Goal: Task Accomplishment & Management: Use online tool/utility

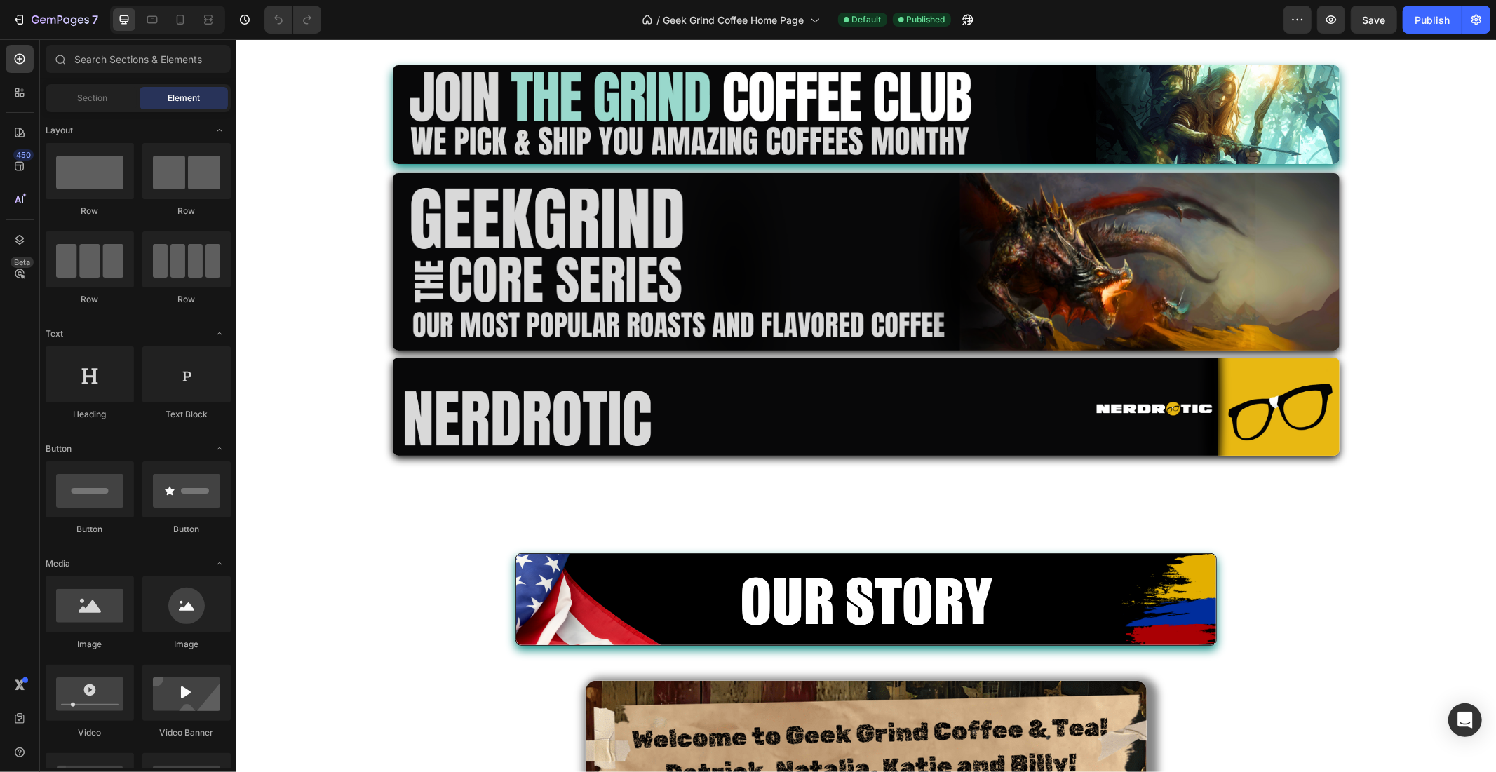
scroll to position [2337, 0]
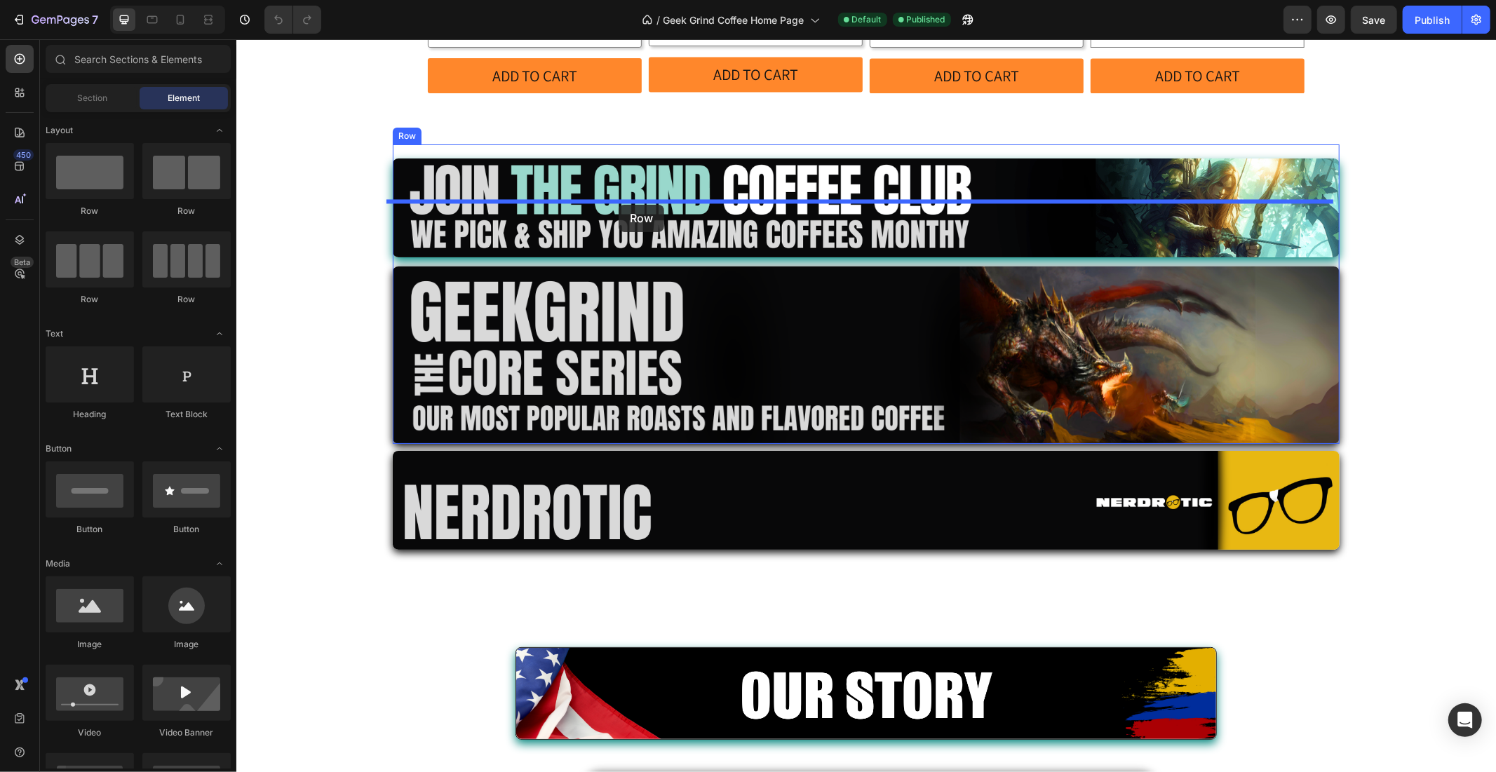
drag, startPoint x: 339, startPoint y: 208, endPoint x: 618, endPoint y: 204, distance: 278.4
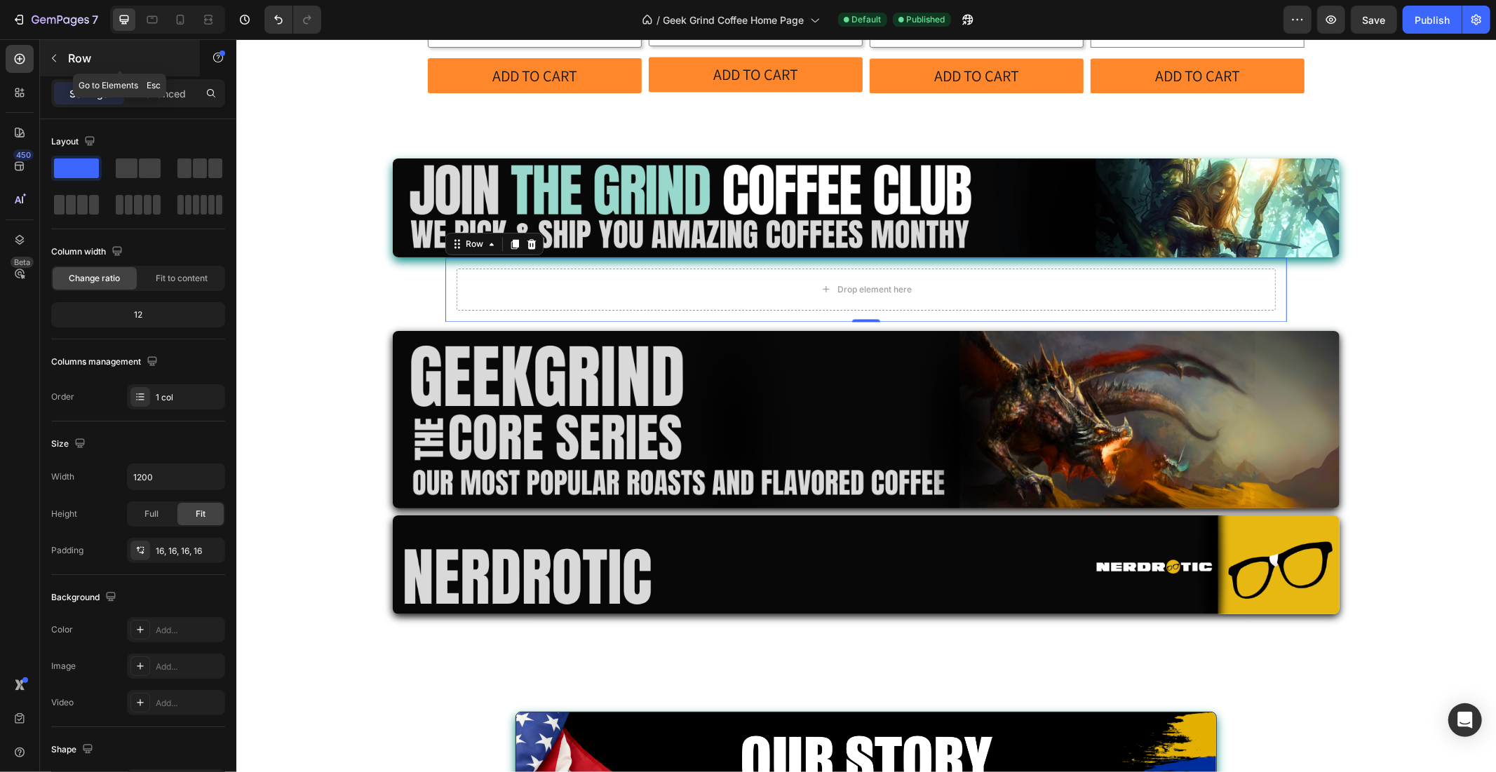
click at [57, 67] on button "button" at bounding box center [54, 58] width 22 height 22
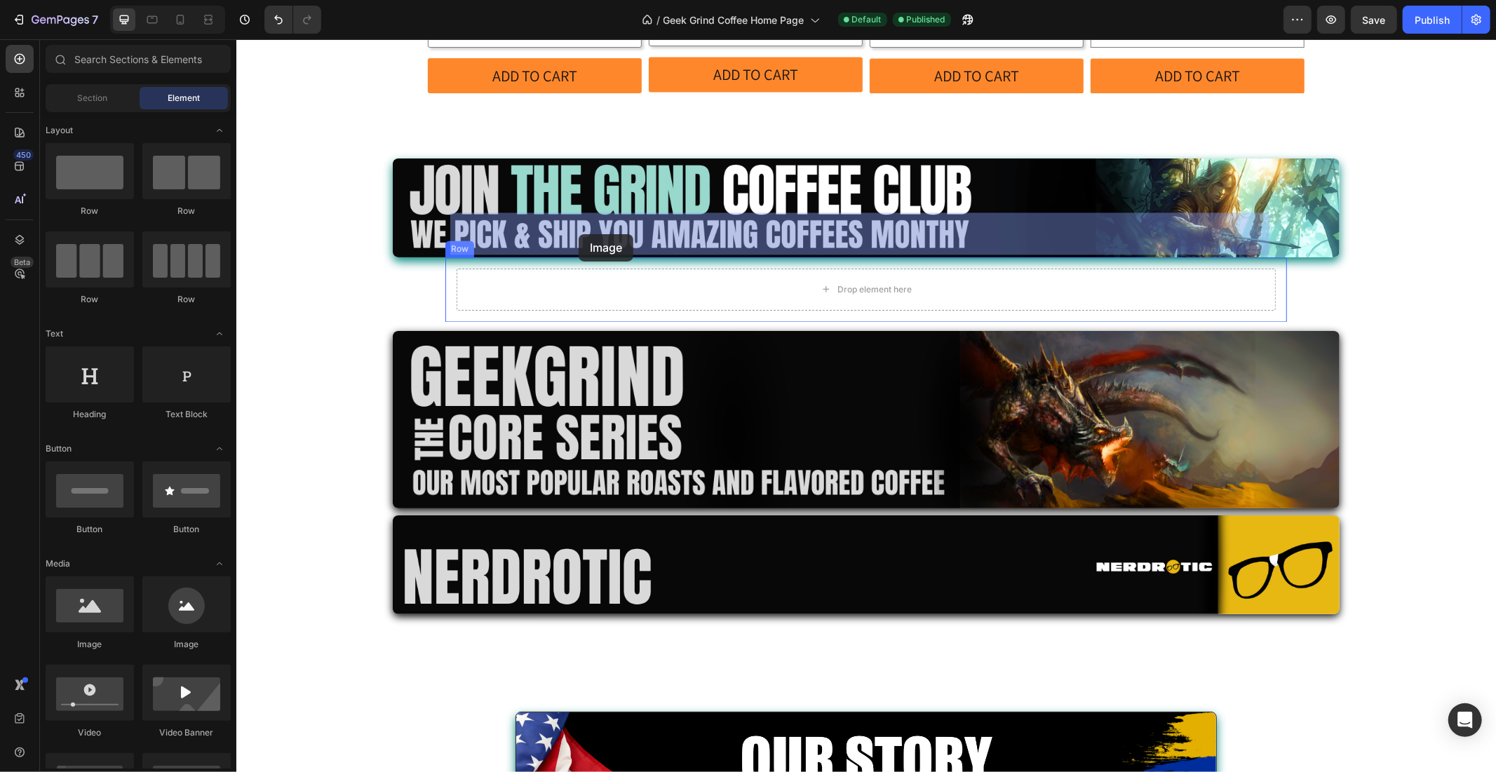
drag, startPoint x: 323, startPoint y: 653, endPoint x: 578, endPoint y: 234, distance: 490.6
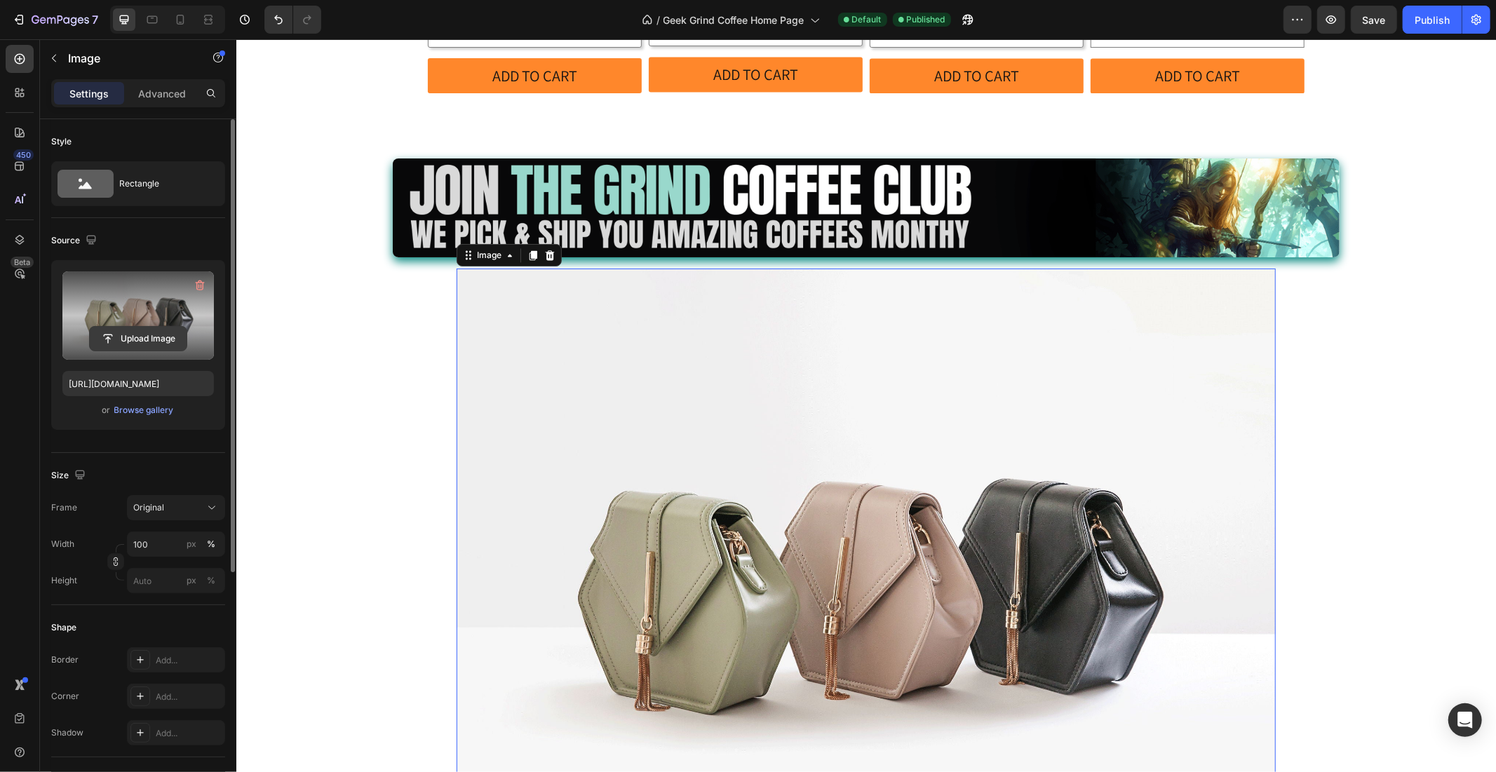
click at [141, 330] on input "file" at bounding box center [138, 339] width 97 height 24
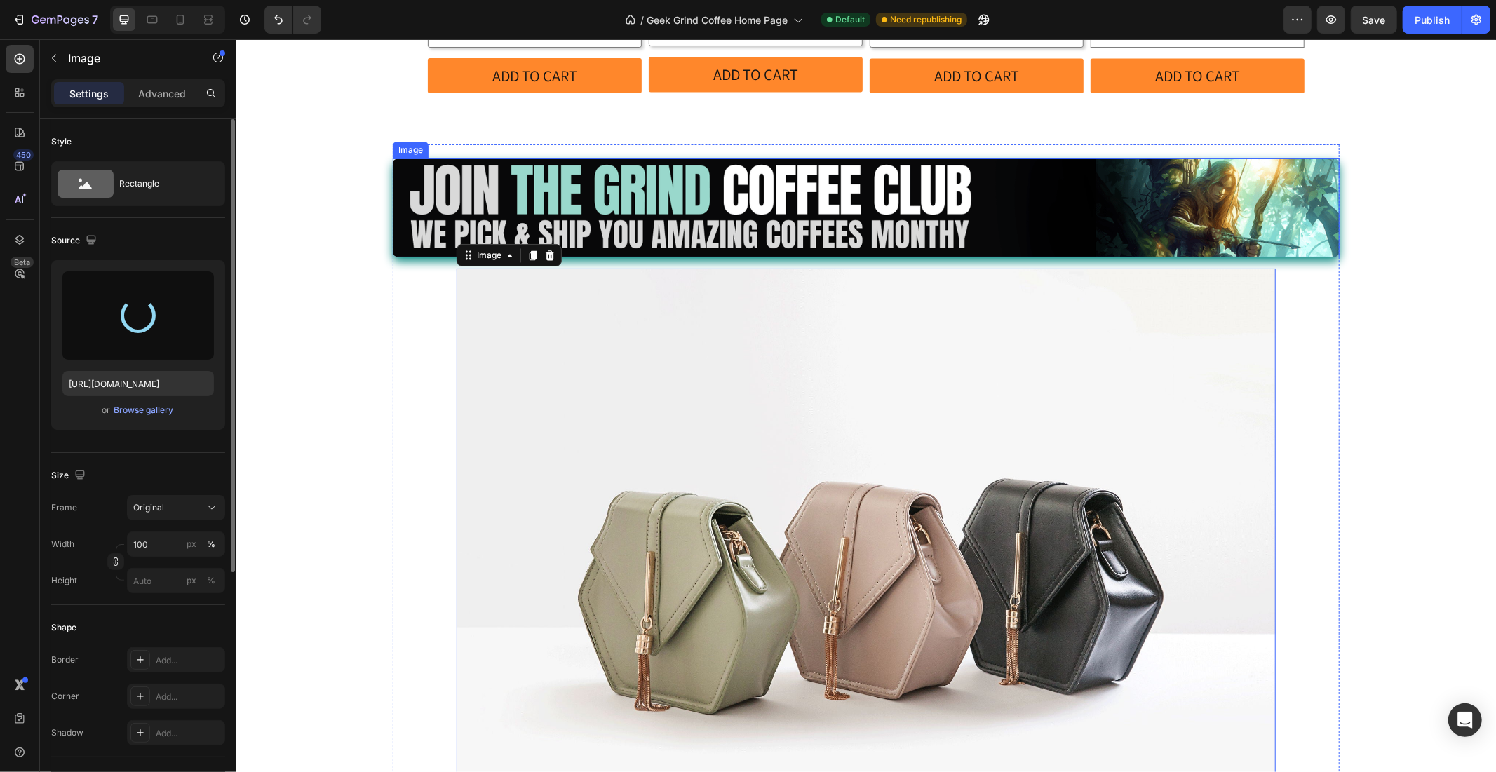
type input "[URL][DOMAIN_NAME]"
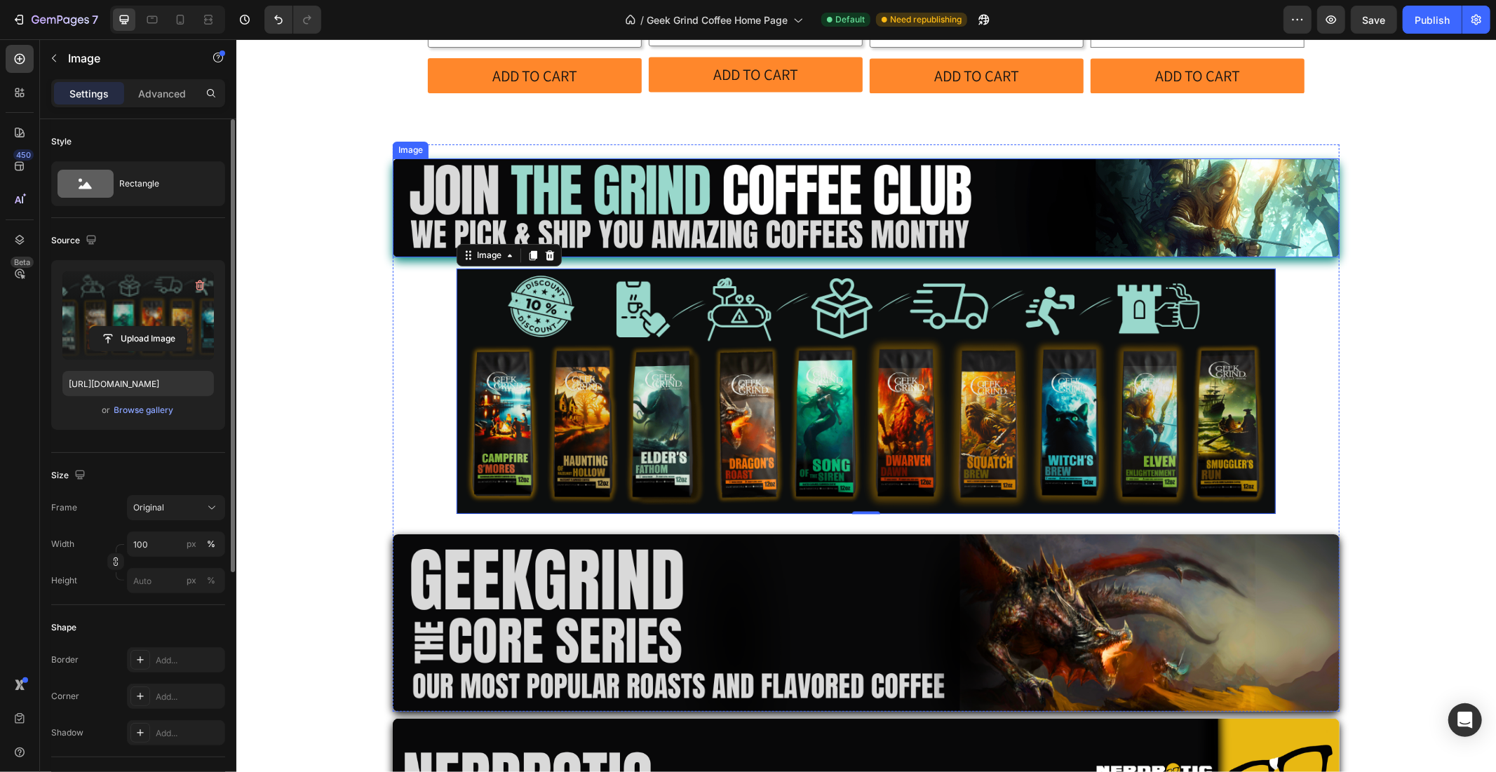
click at [461, 158] on img at bounding box center [865, 207] width 947 height 99
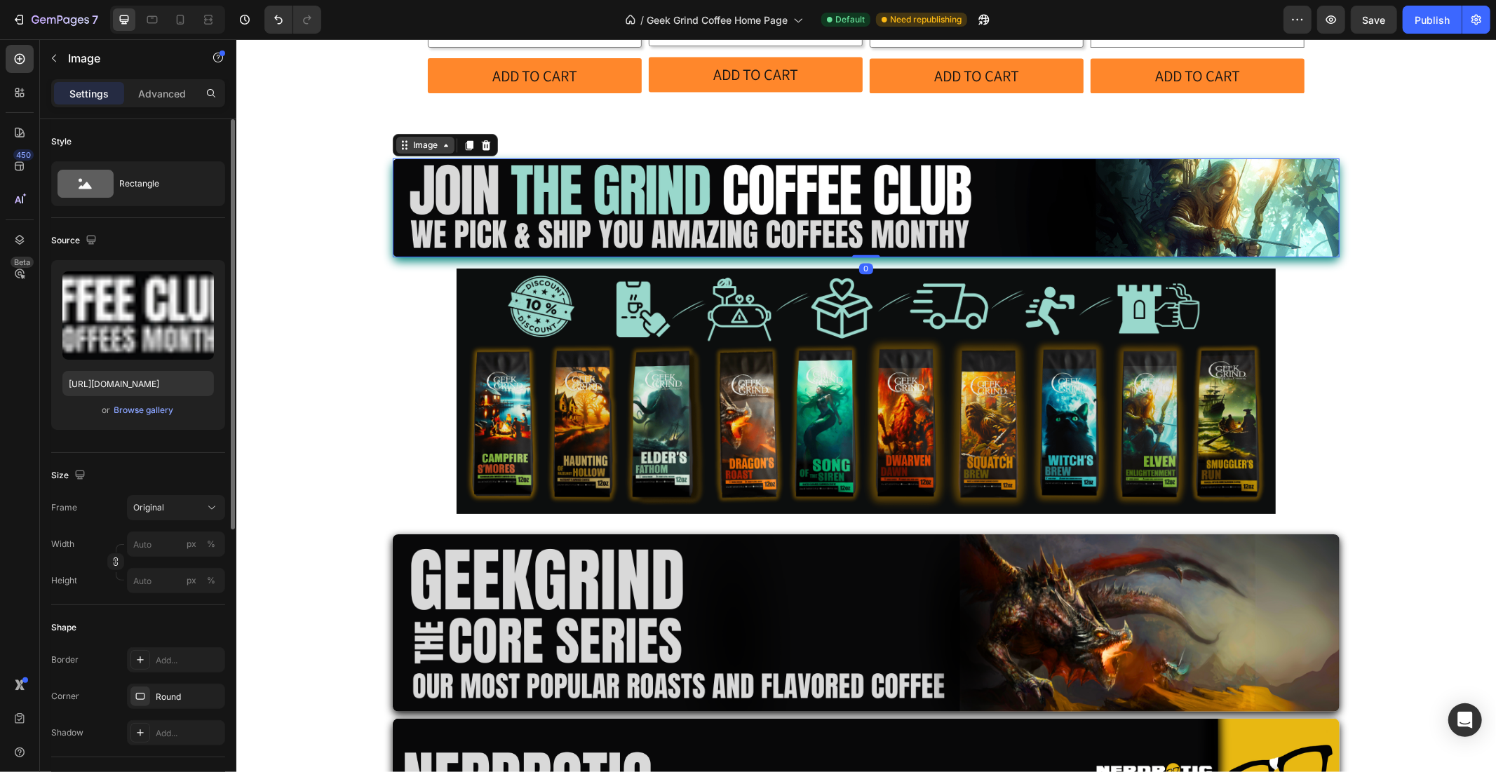
click at [410, 138] on div "Image" at bounding box center [425, 144] width 30 height 13
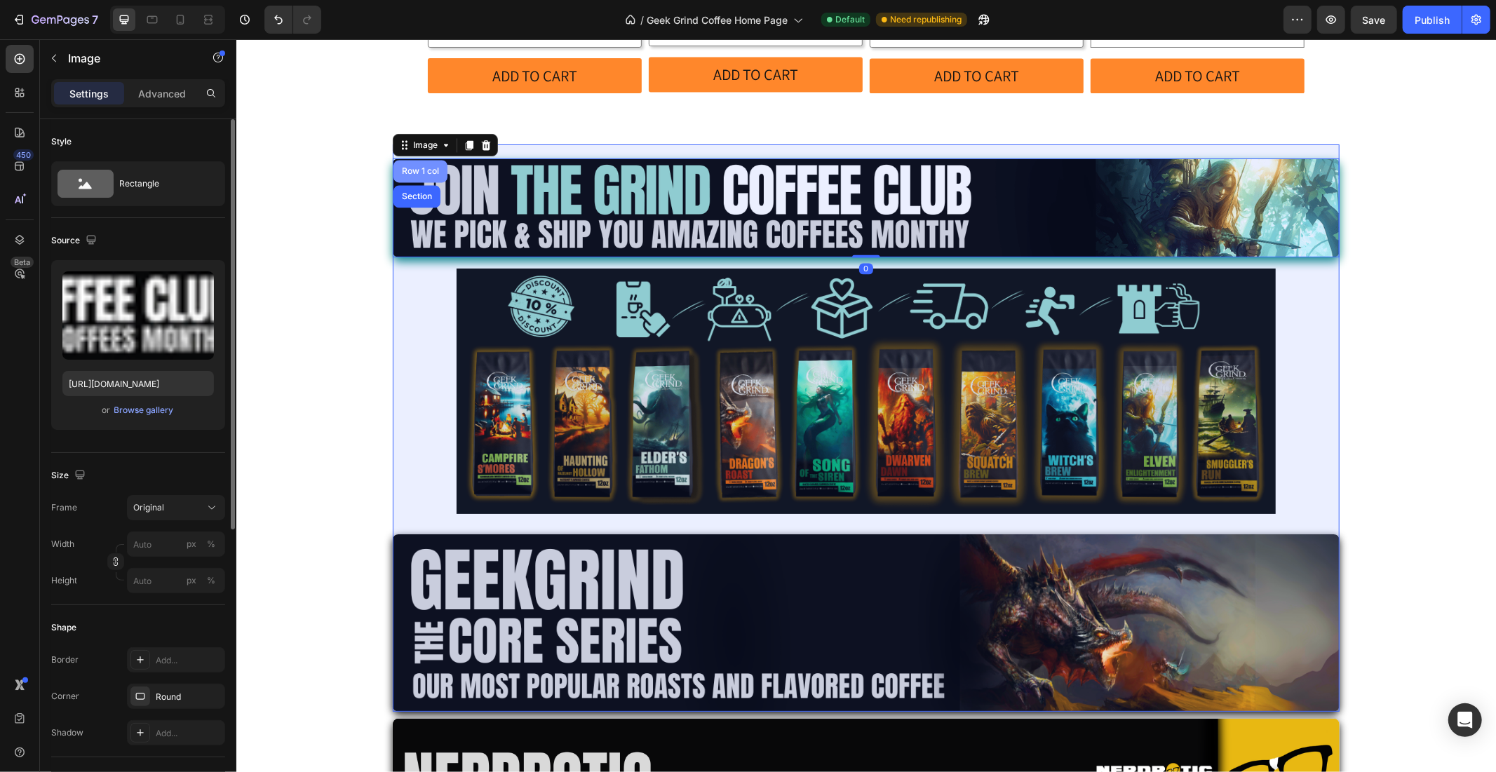
click at [411, 159] on div "Row 1 col" at bounding box center [420, 170] width 54 height 22
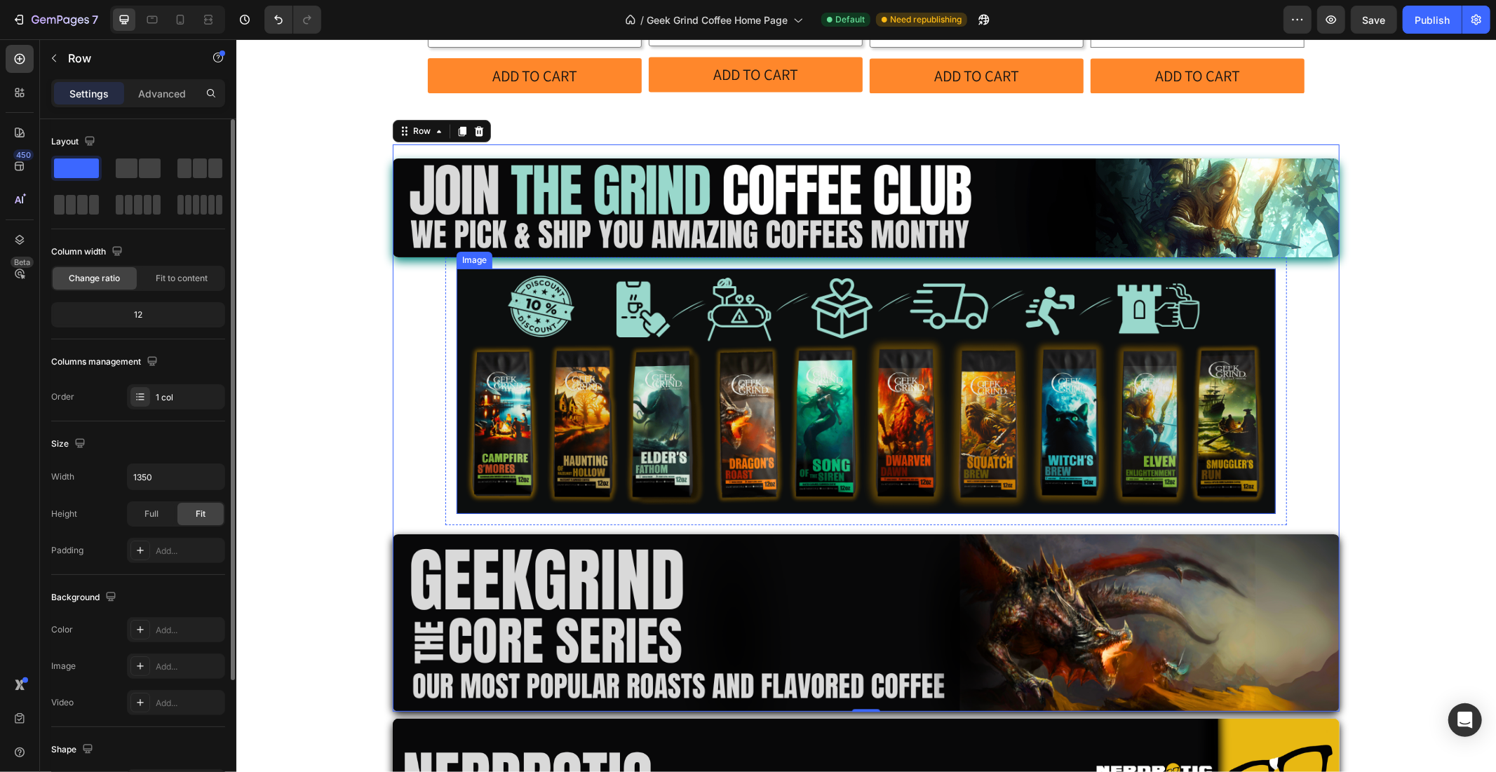
click at [478, 268] on img at bounding box center [865, 390] width 819 height 245
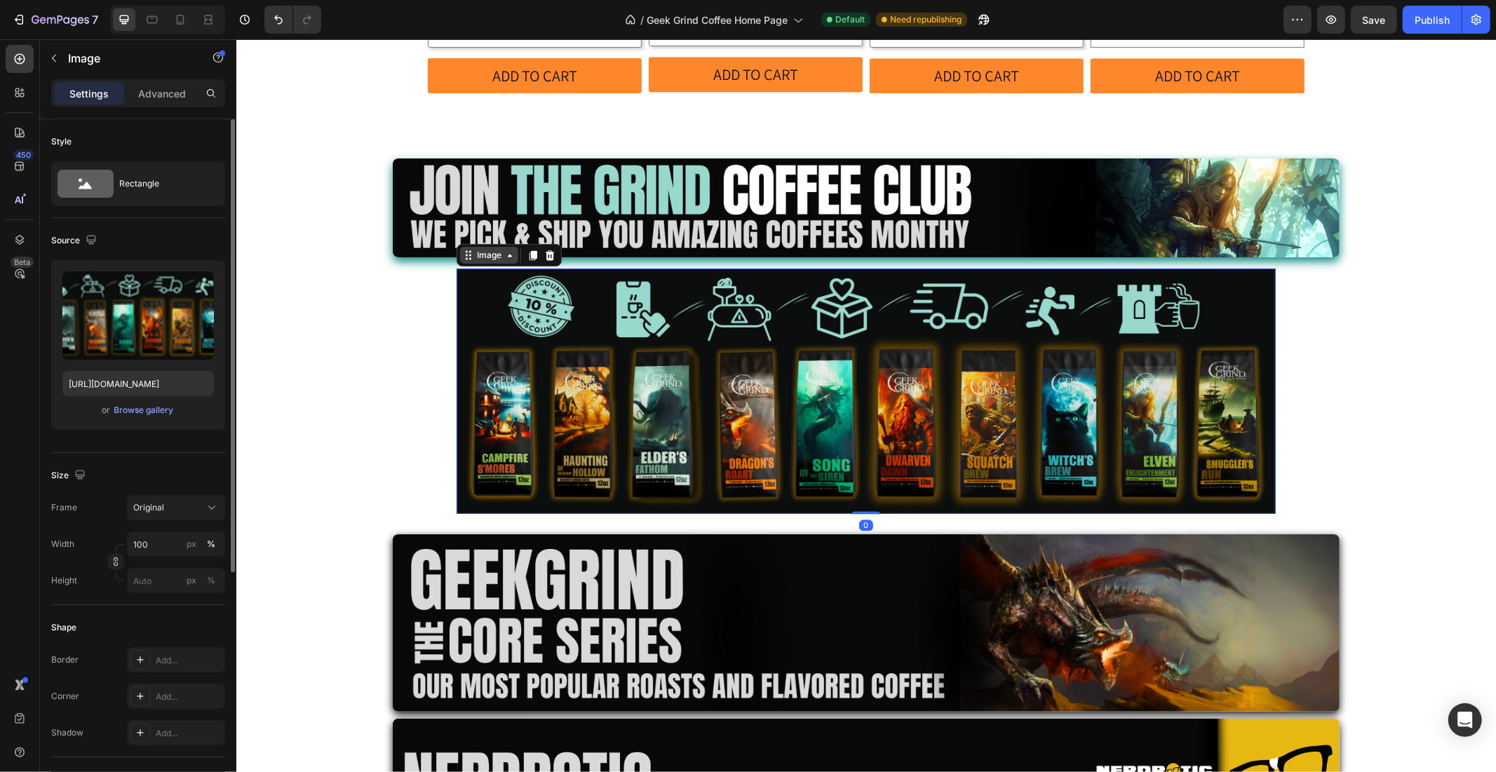
click at [473, 248] on div "Image" at bounding box center [488, 254] width 30 height 13
click at [424, 158] on img at bounding box center [865, 207] width 947 height 99
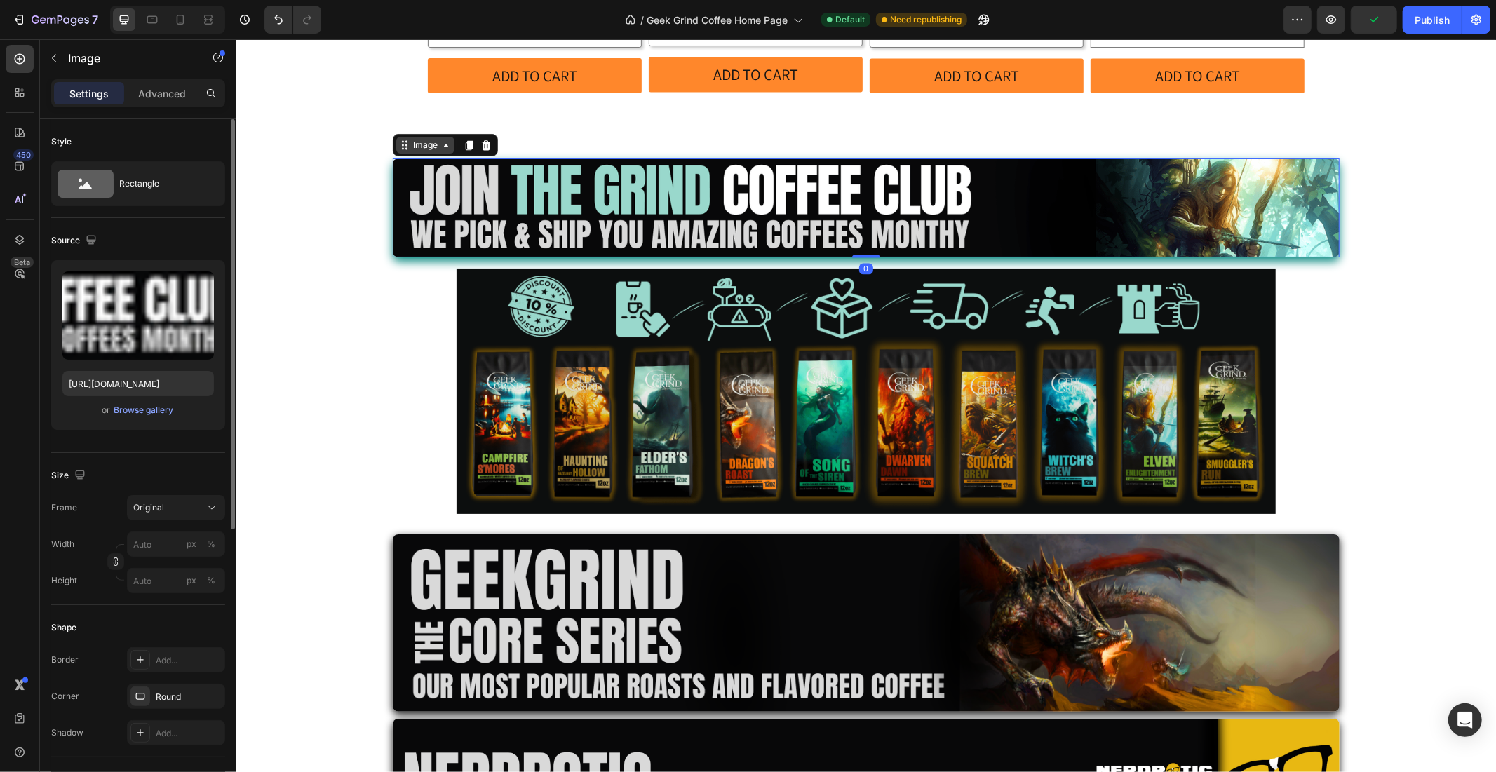
click at [419, 138] on div "Image" at bounding box center [425, 144] width 30 height 13
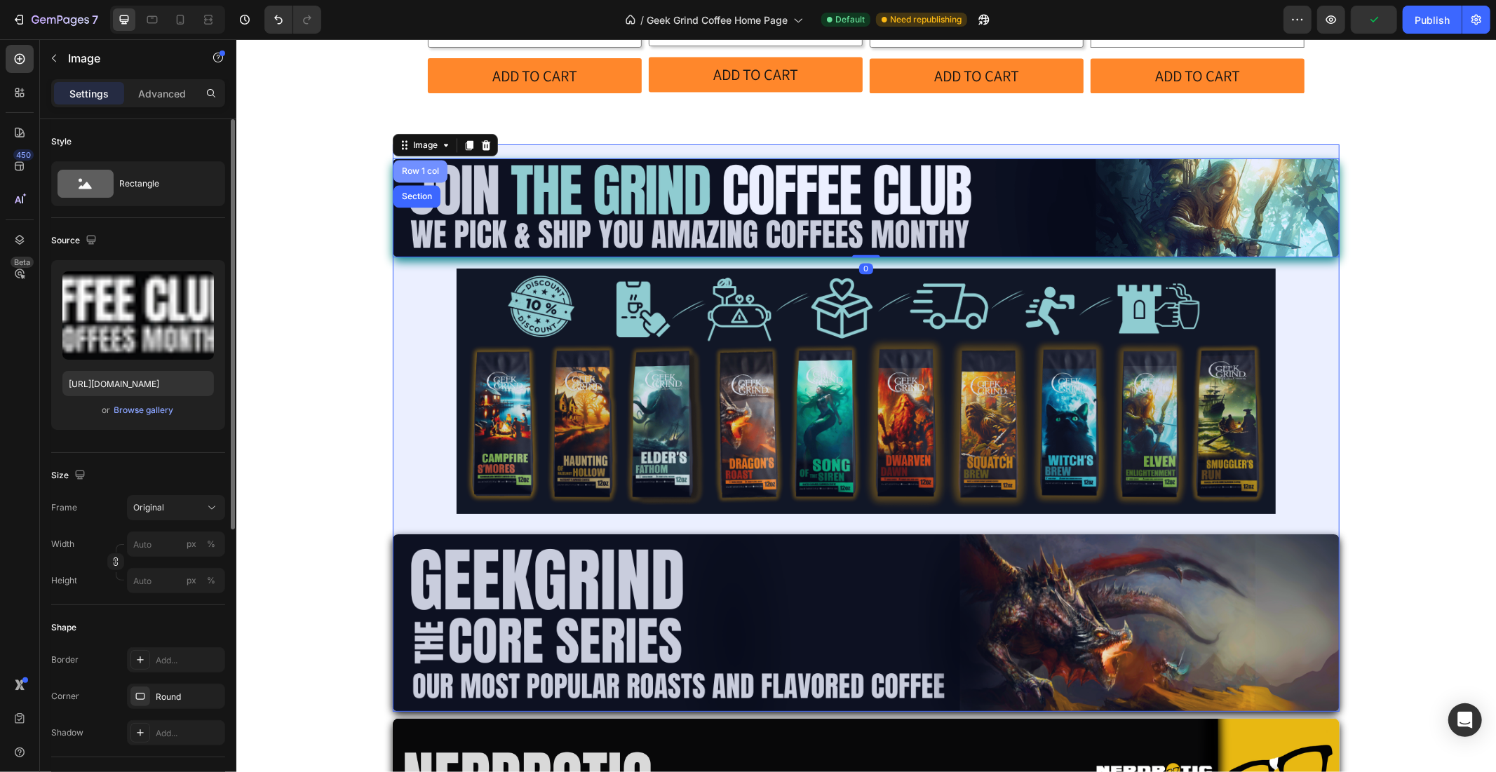
click at [415, 166] on div "Row 1 col" at bounding box center [419, 170] width 43 height 8
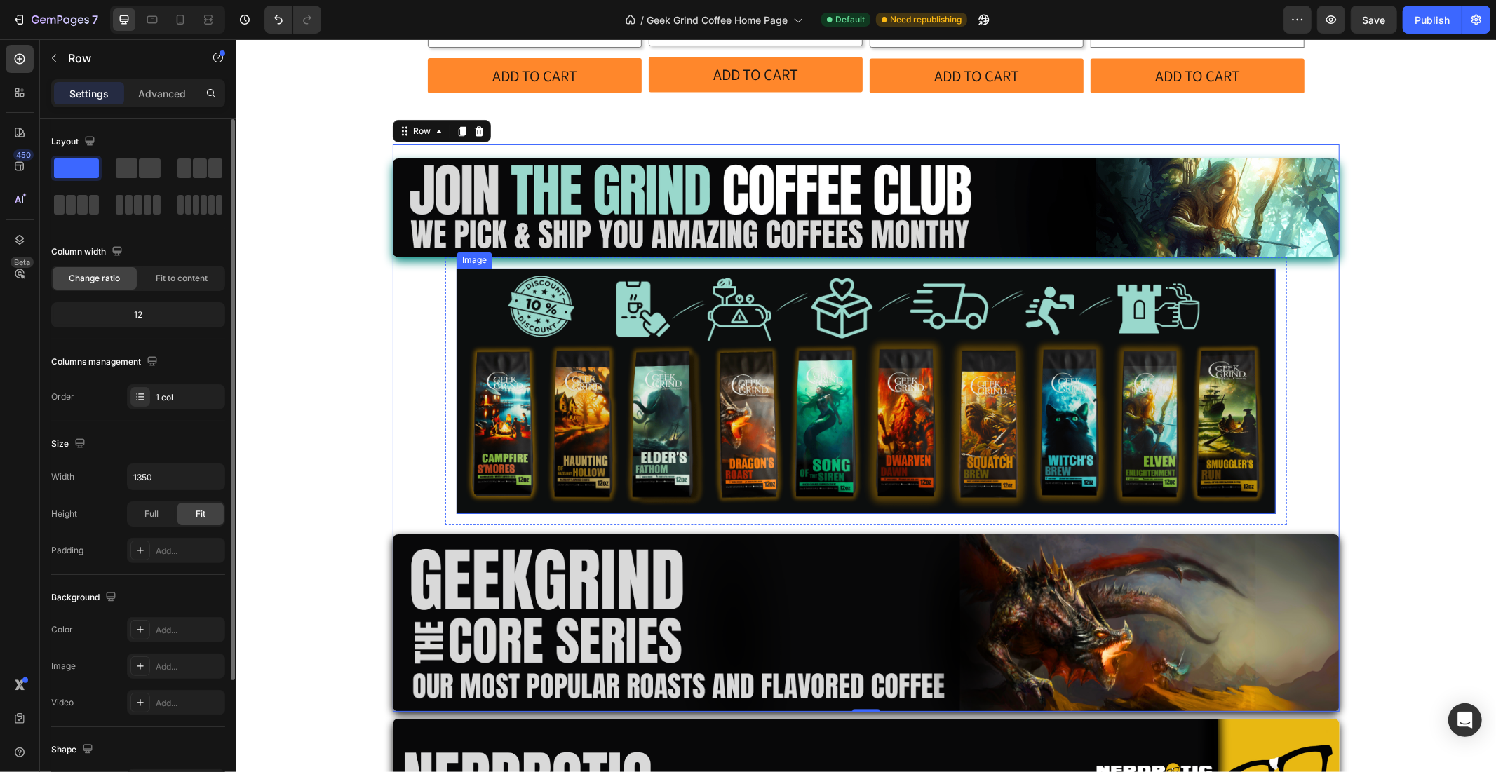
click at [499, 273] on img at bounding box center [865, 390] width 819 height 245
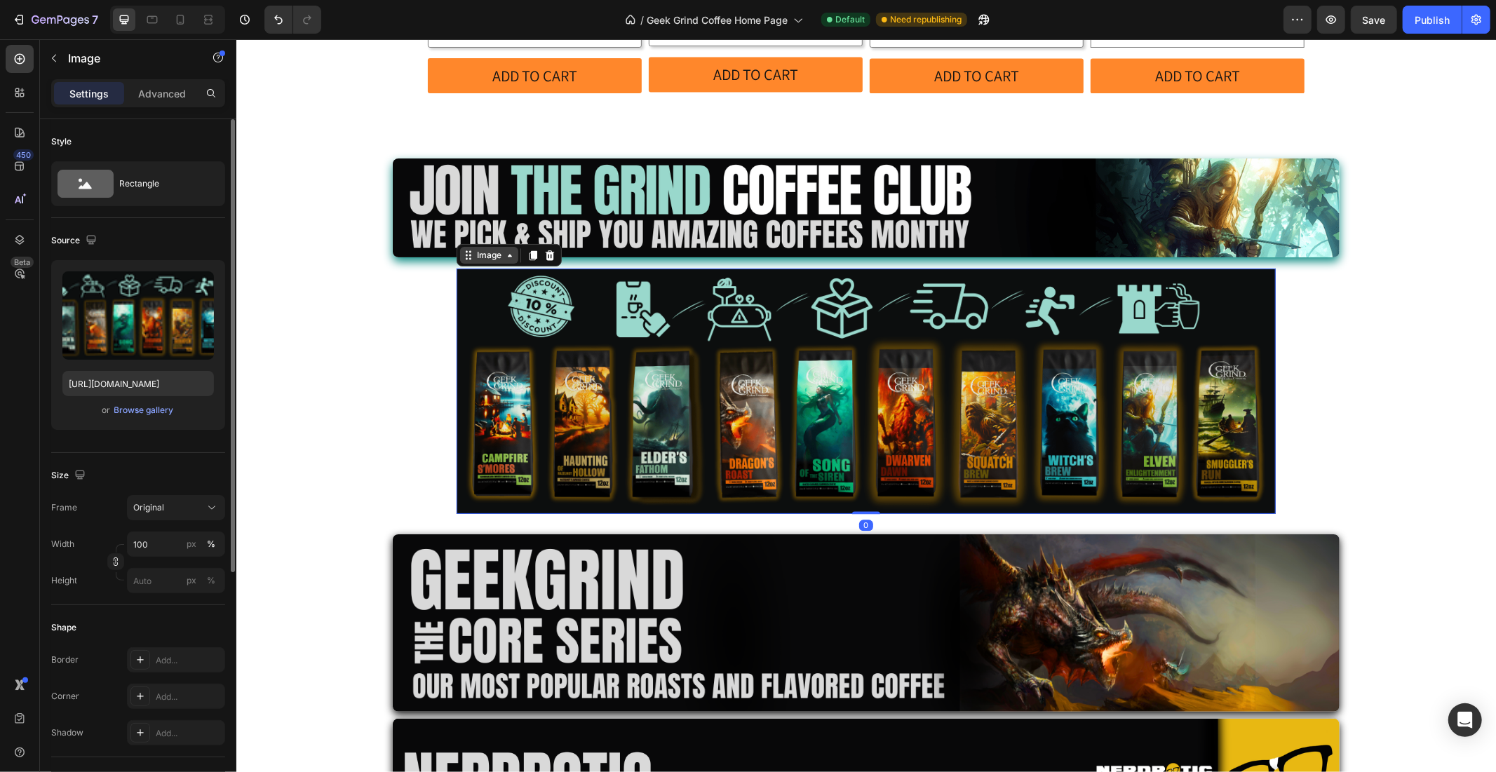
click at [482, 246] on div "Image" at bounding box center [488, 254] width 58 height 17
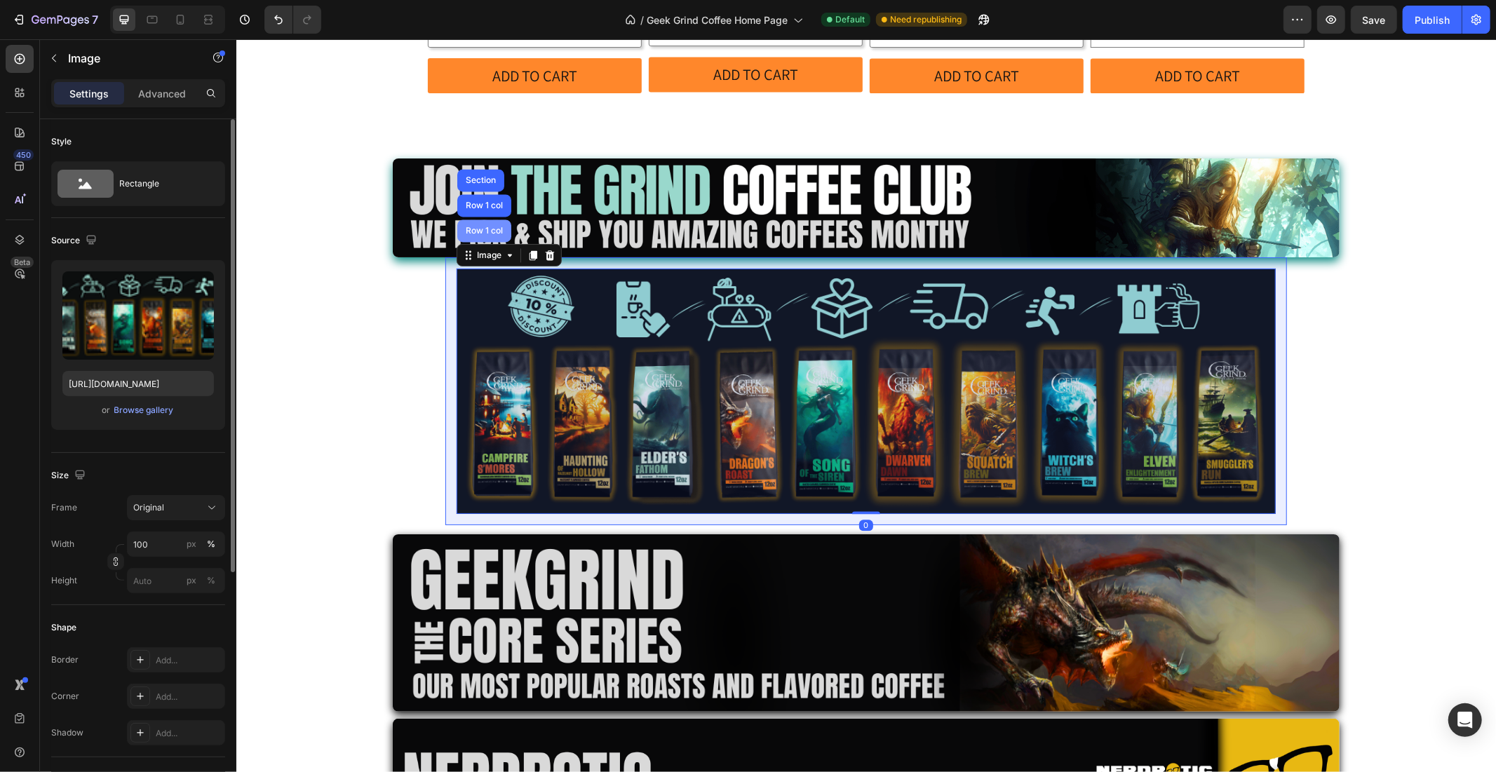
click at [482, 219] on div "Row 1 col" at bounding box center [484, 230] width 54 height 22
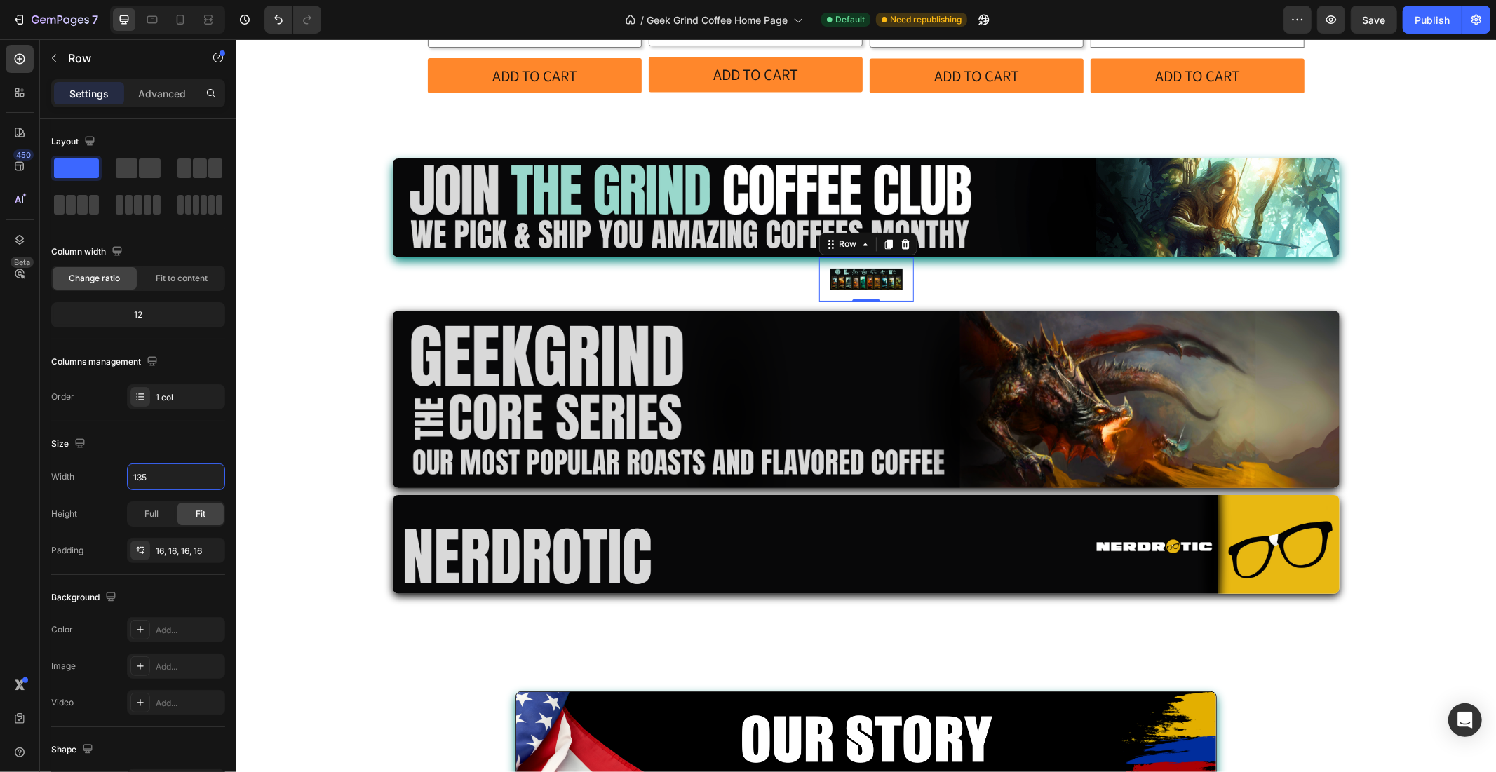
type input "1350"
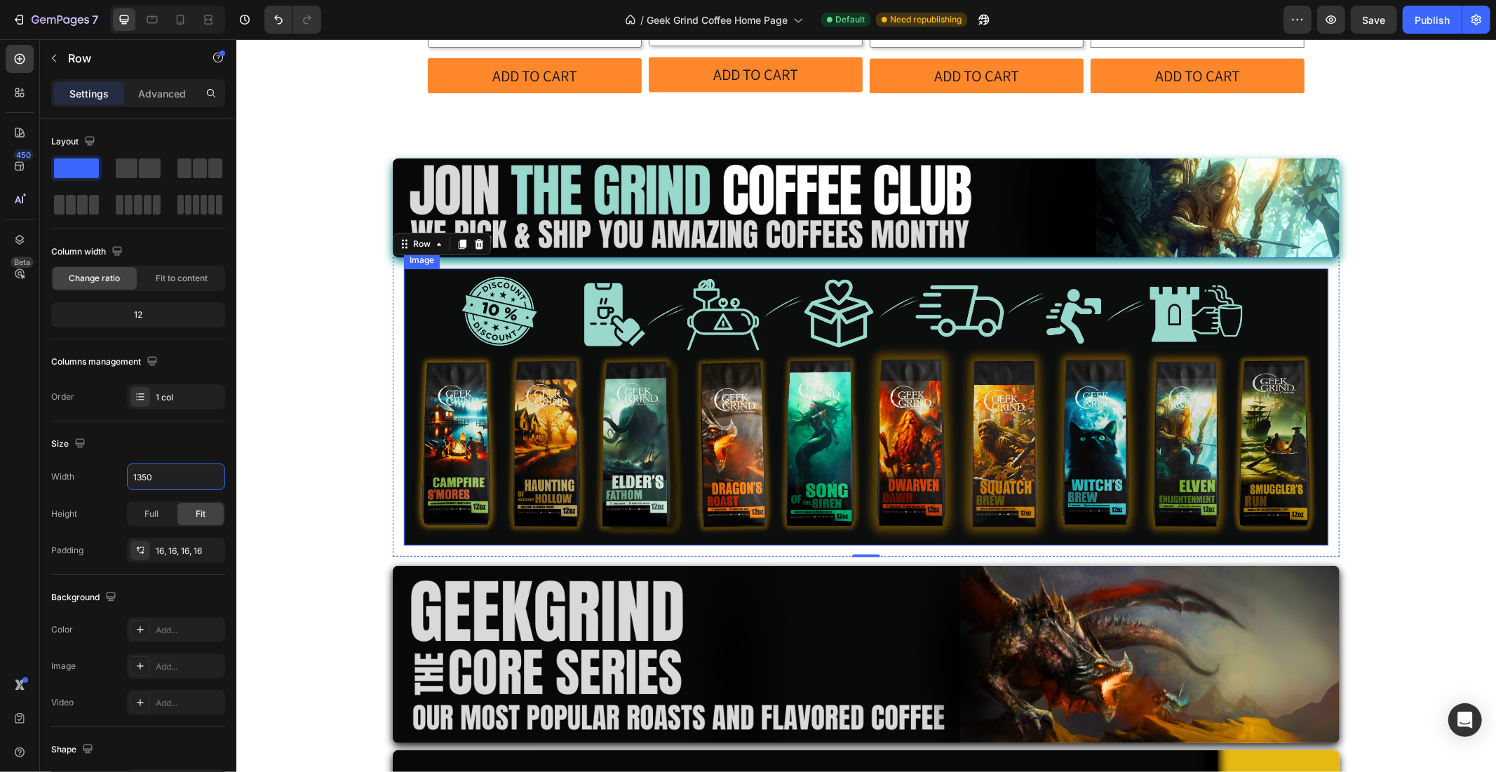
click at [490, 290] on img at bounding box center [865, 406] width 924 height 277
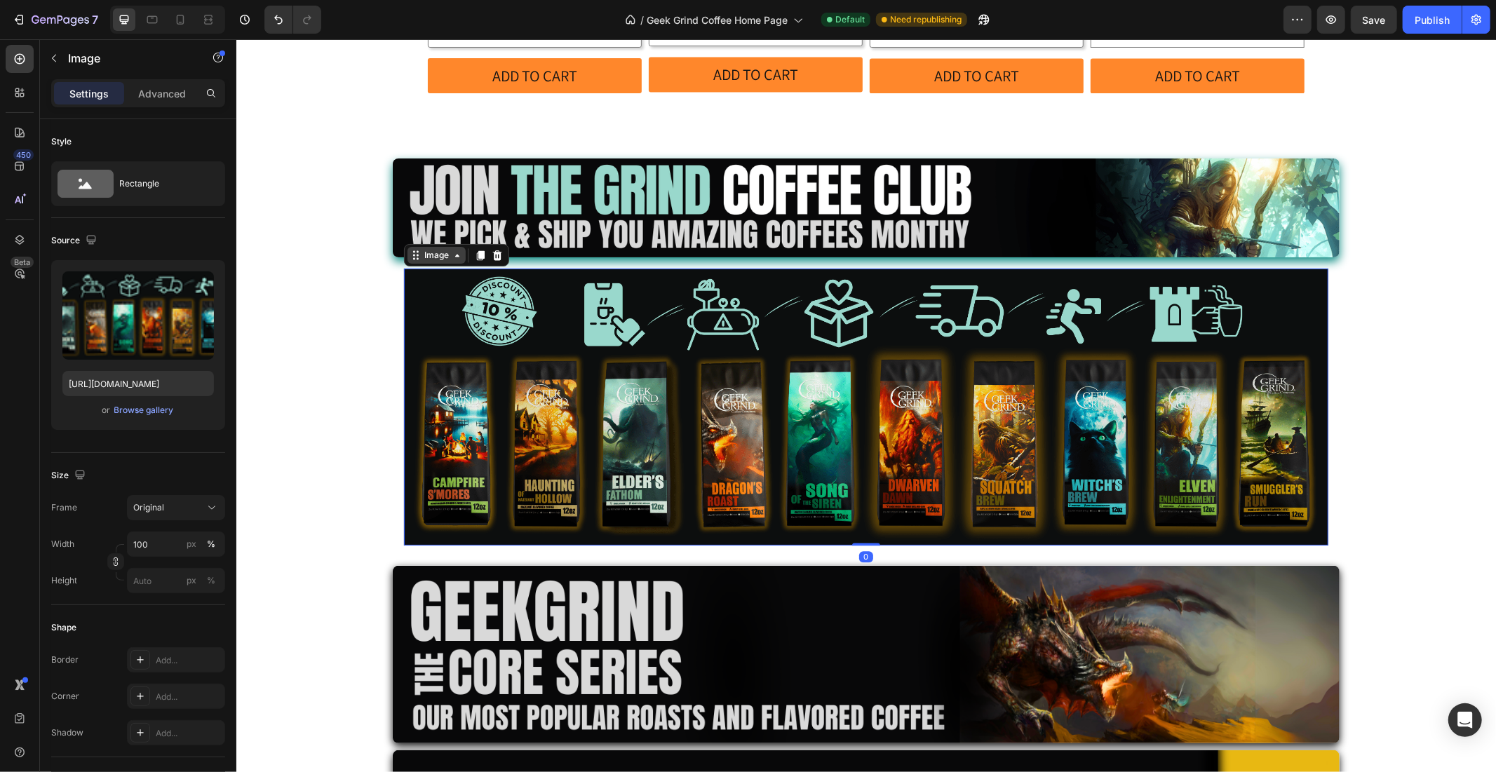
click at [424, 248] on div "Image" at bounding box center [436, 254] width 30 height 13
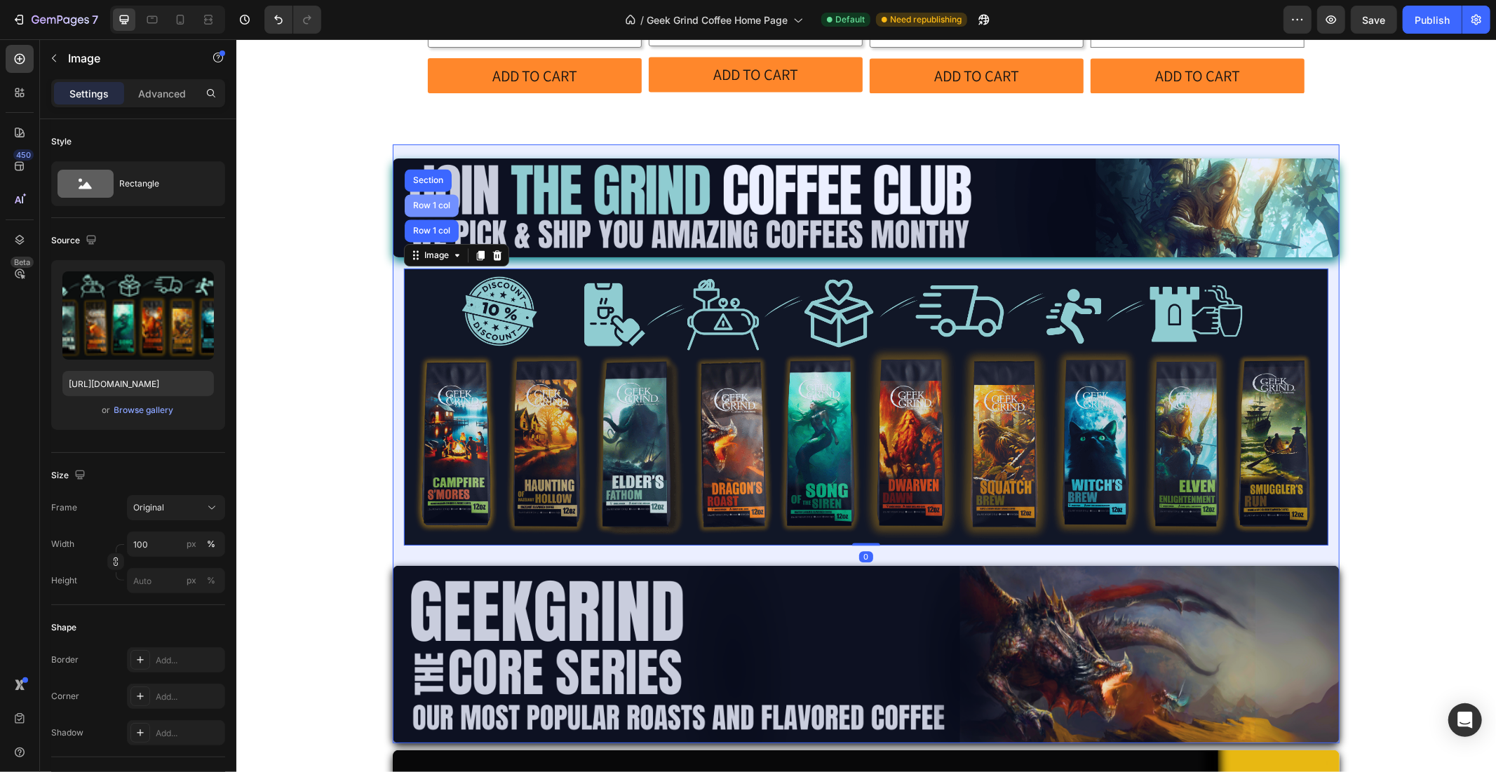
click at [424, 201] on div "Row 1 col" at bounding box center [431, 205] width 43 height 8
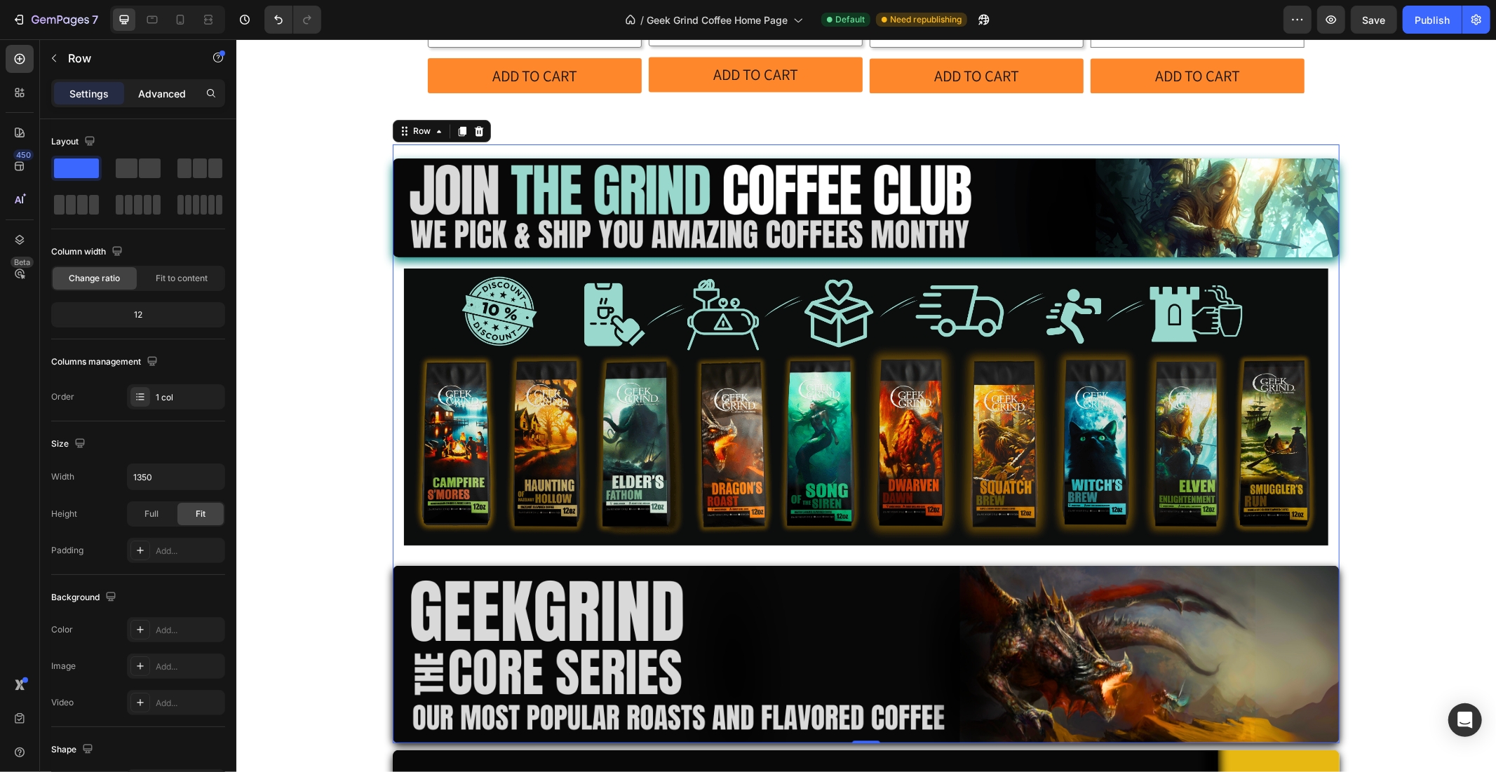
click at [156, 91] on p "Advanced" at bounding box center [162, 93] width 48 height 15
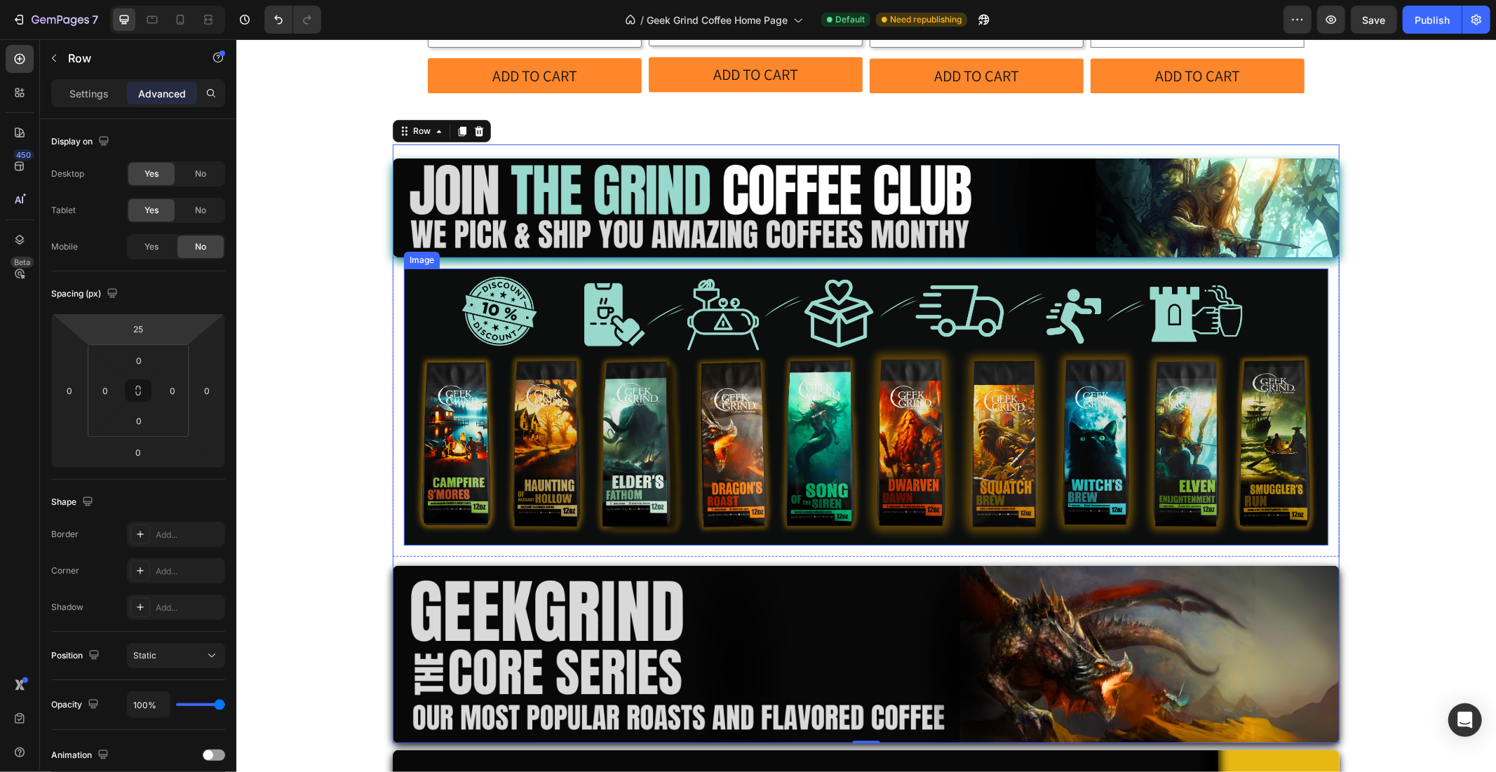
click at [516, 268] on img at bounding box center [865, 406] width 924 height 277
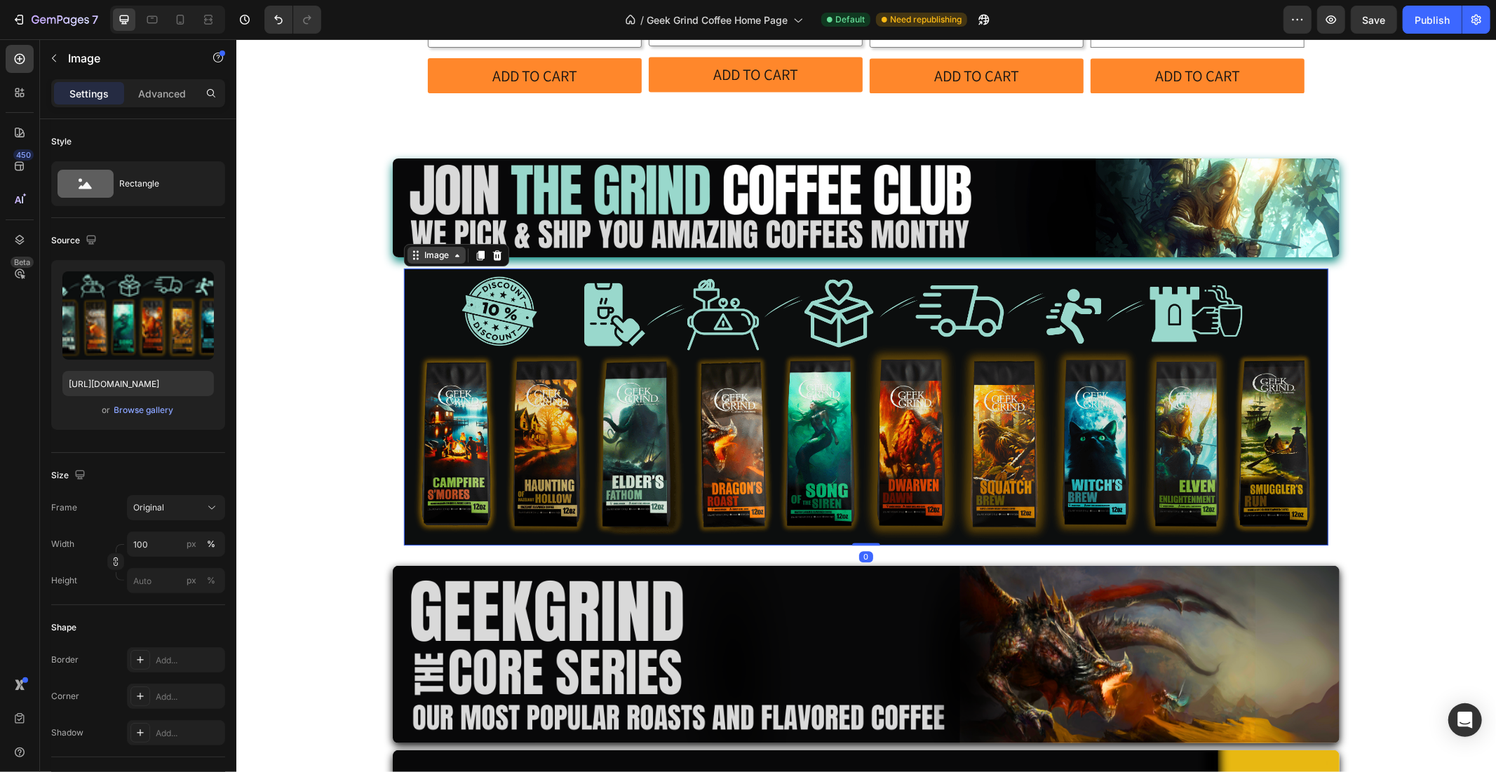
click at [421, 248] on div "Image" at bounding box center [436, 254] width 30 height 13
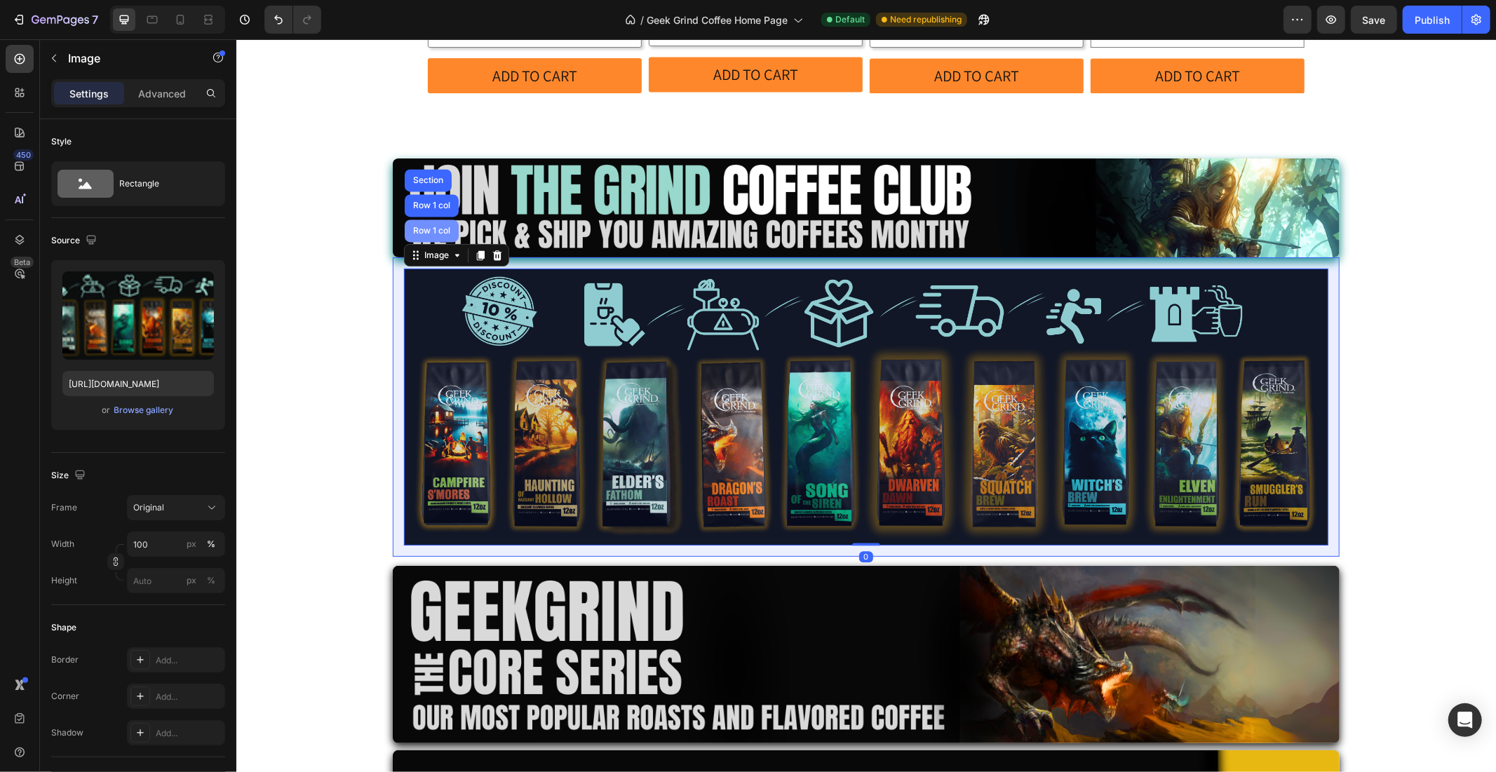
click at [420, 226] on div "Row 1 col" at bounding box center [431, 230] width 43 height 8
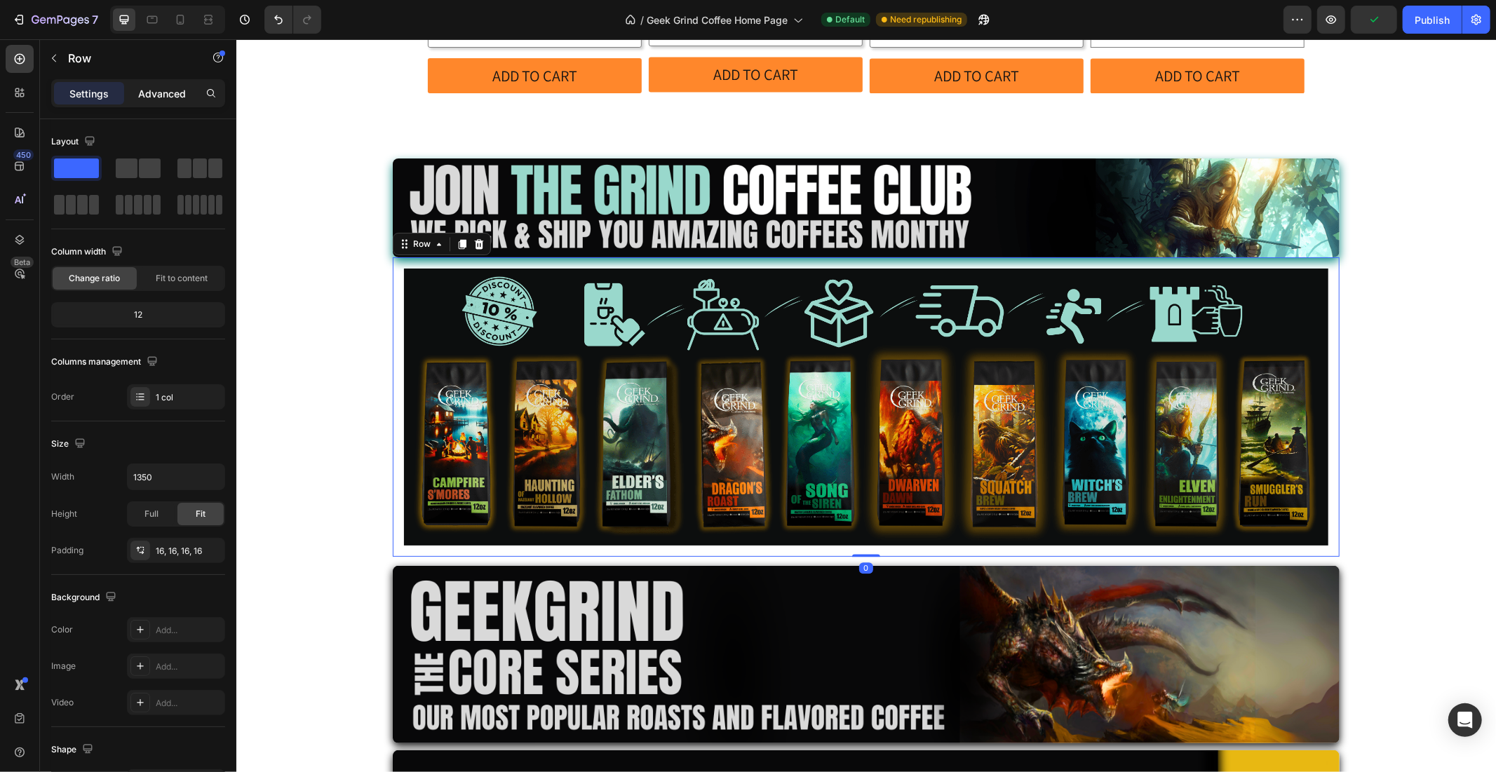
click at [135, 95] on div "Advanced" at bounding box center [162, 93] width 70 height 22
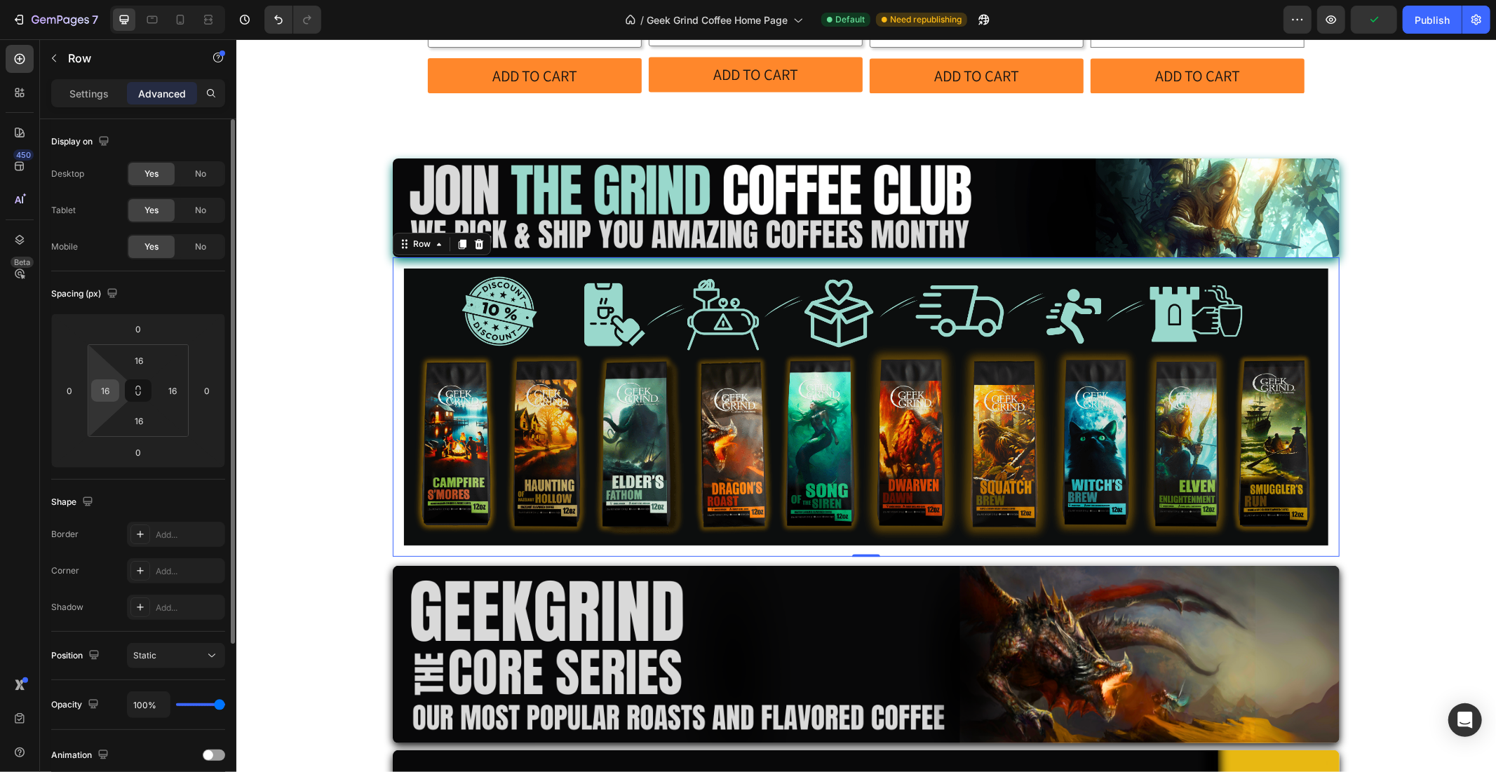
click at [116, 393] on div "16" at bounding box center [105, 390] width 28 height 22
click at [114, 390] on input "16" at bounding box center [105, 390] width 21 height 21
type input "0"
click at [174, 383] on input "16" at bounding box center [172, 390] width 21 height 21
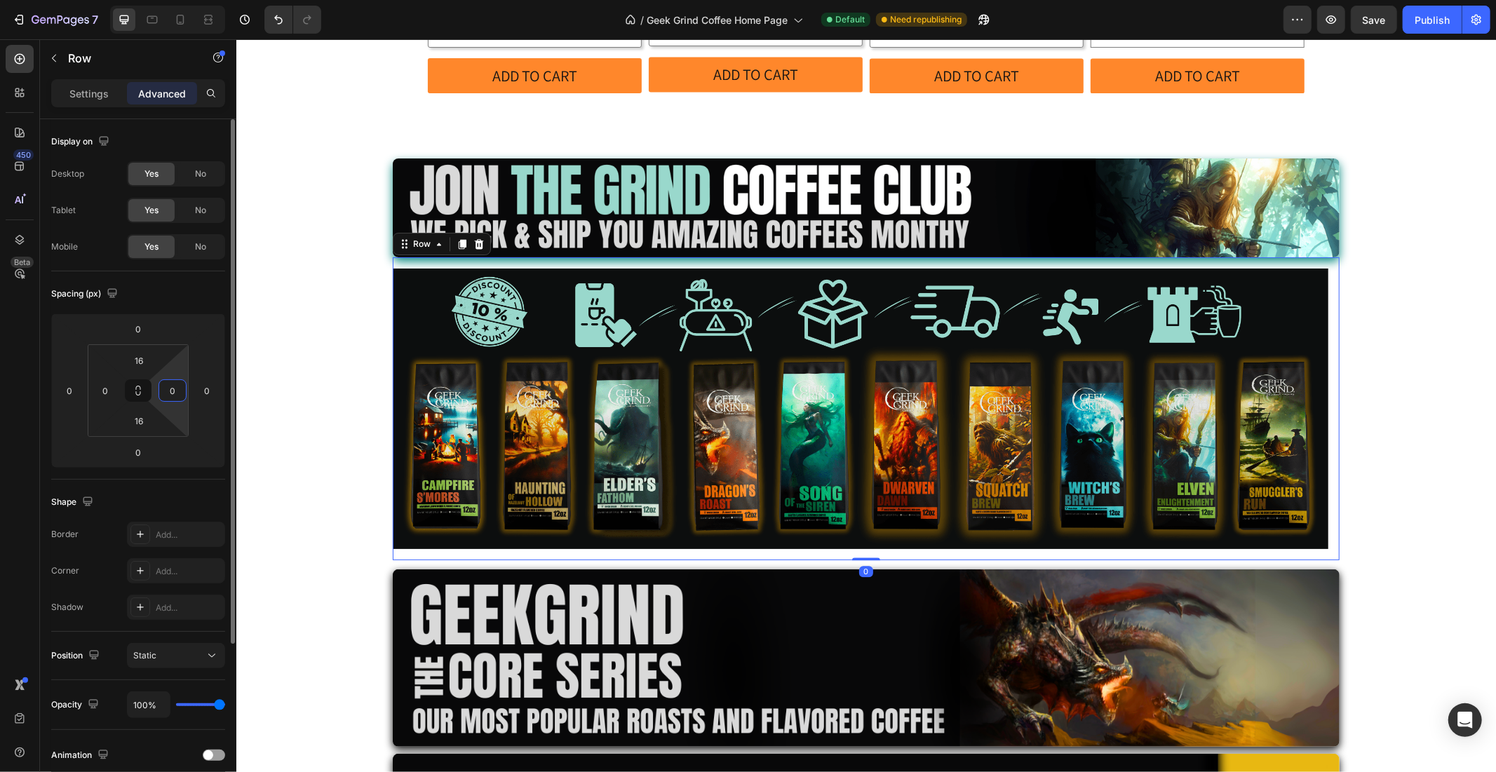
type input "0"
click at [142, 358] on input "16" at bounding box center [139, 360] width 28 height 21
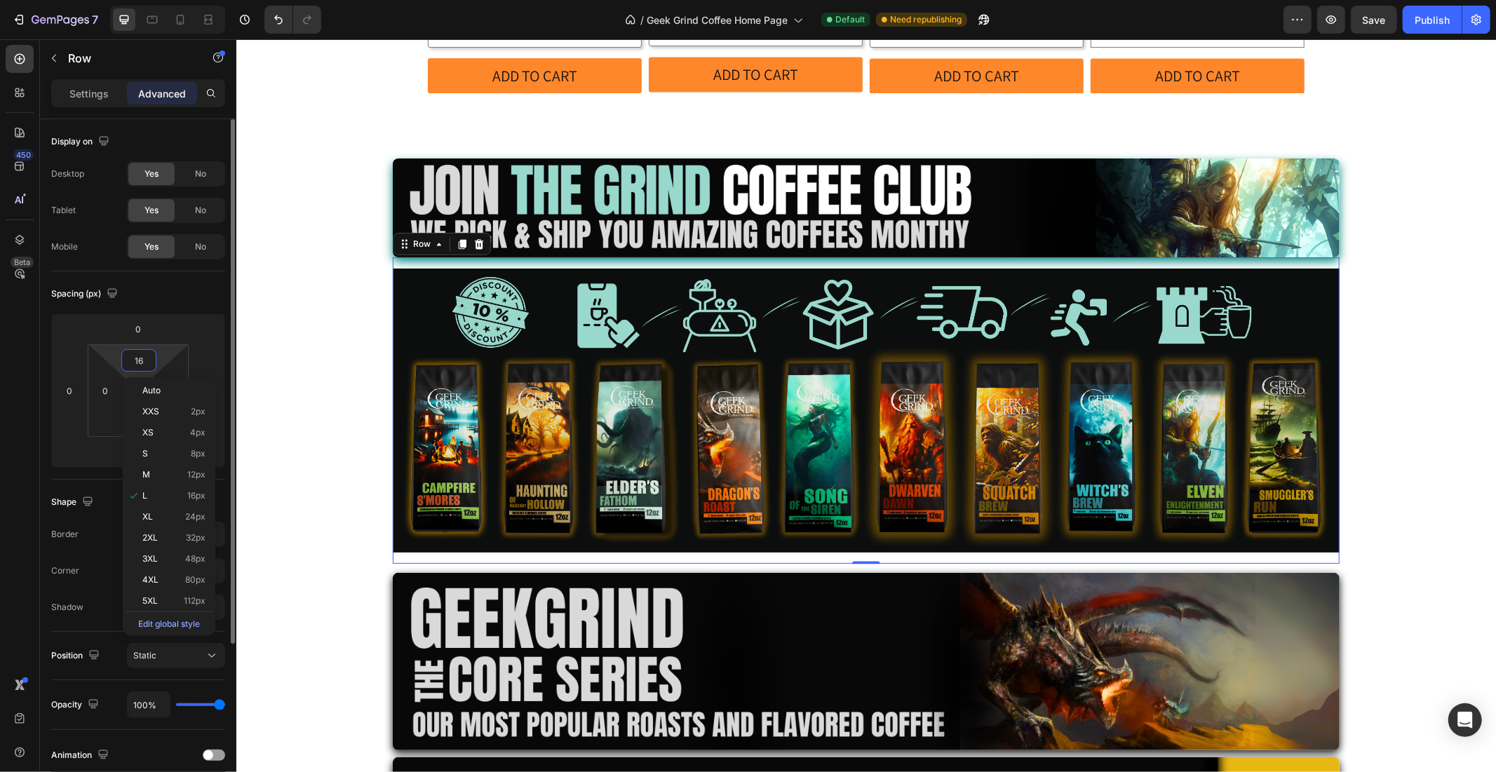
type input "0"
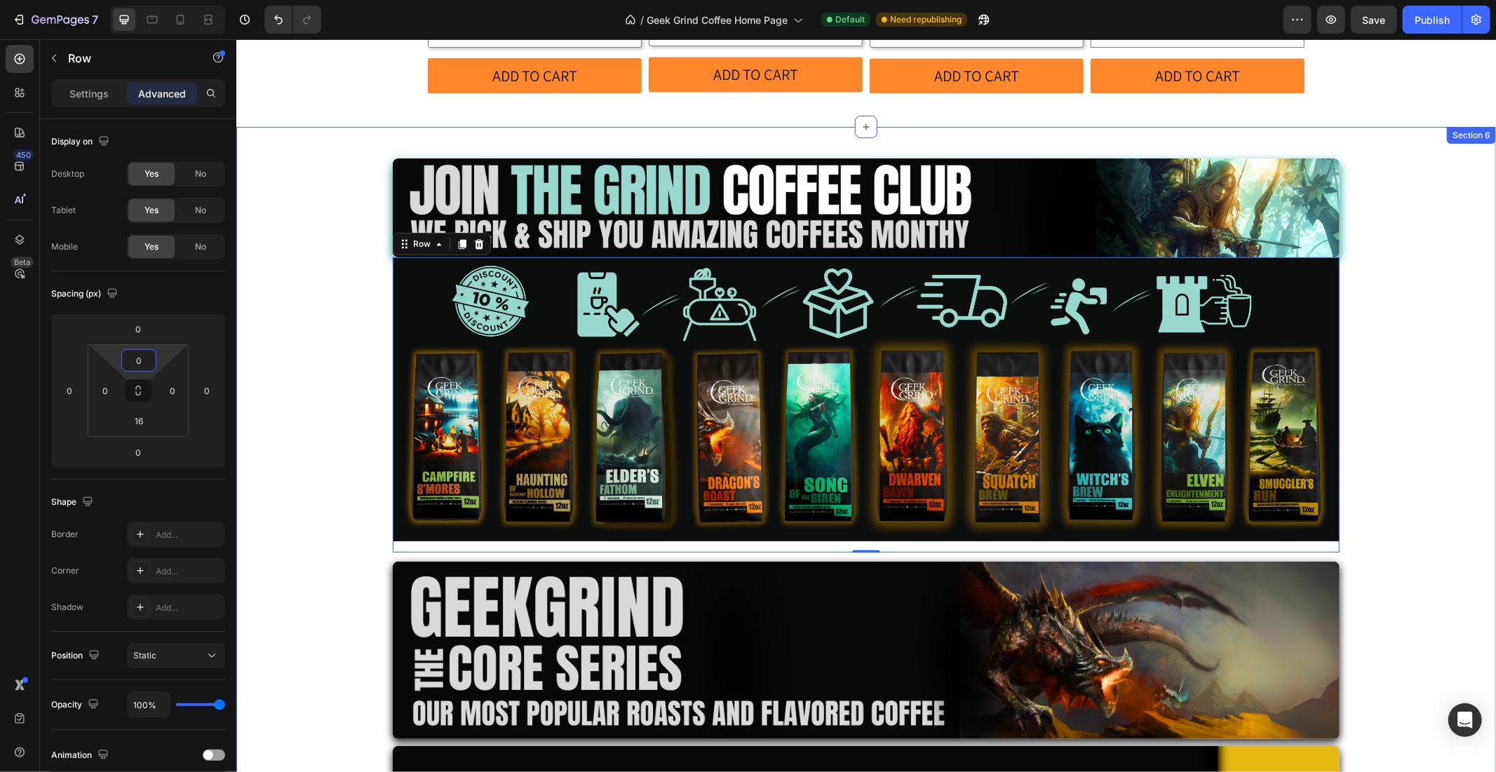
click at [356, 305] on div "Image Image Row 0 Image Row Image Row Row Row" at bounding box center [866, 484] width 1260 height 717
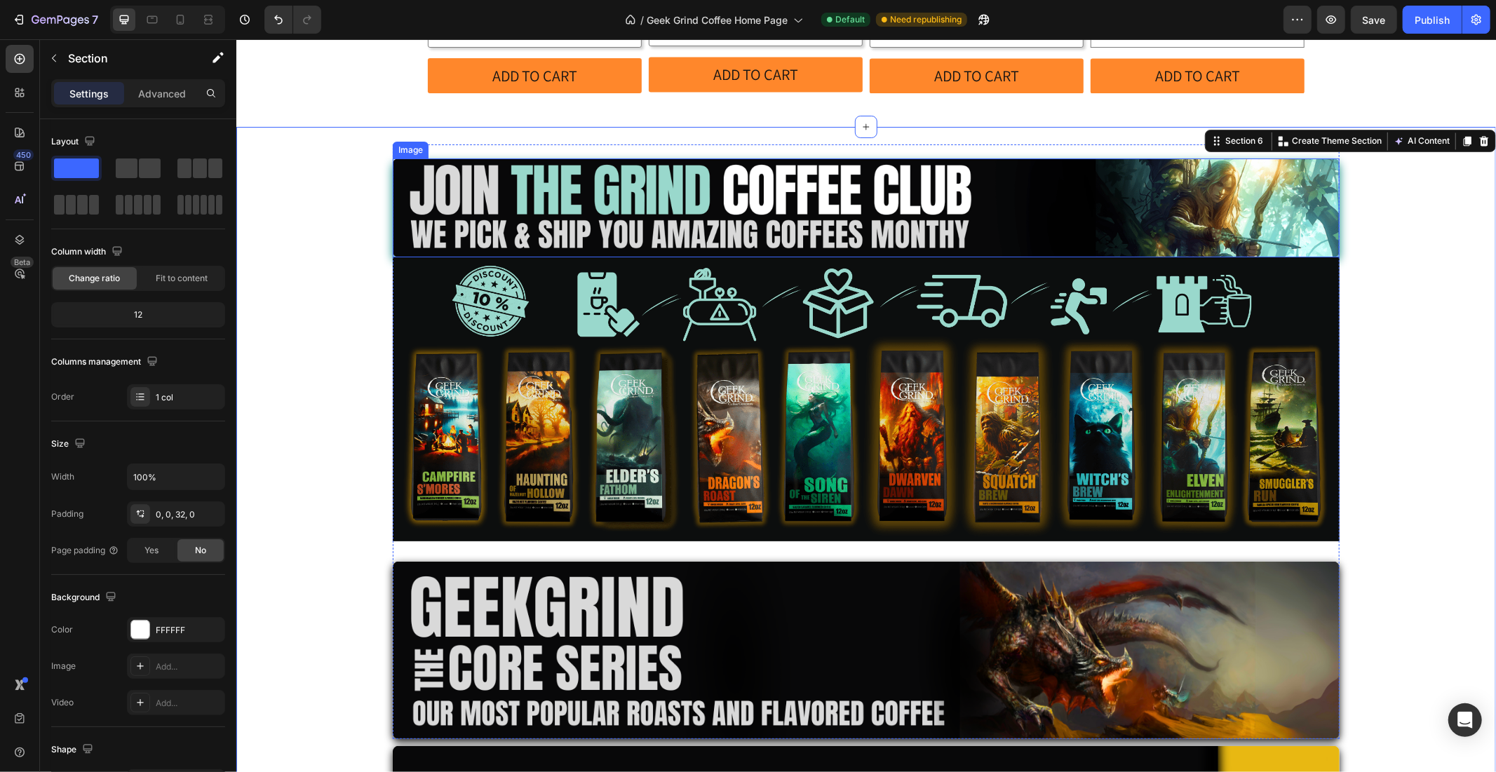
click at [448, 158] on img at bounding box center [865, 207] width 947 height 99
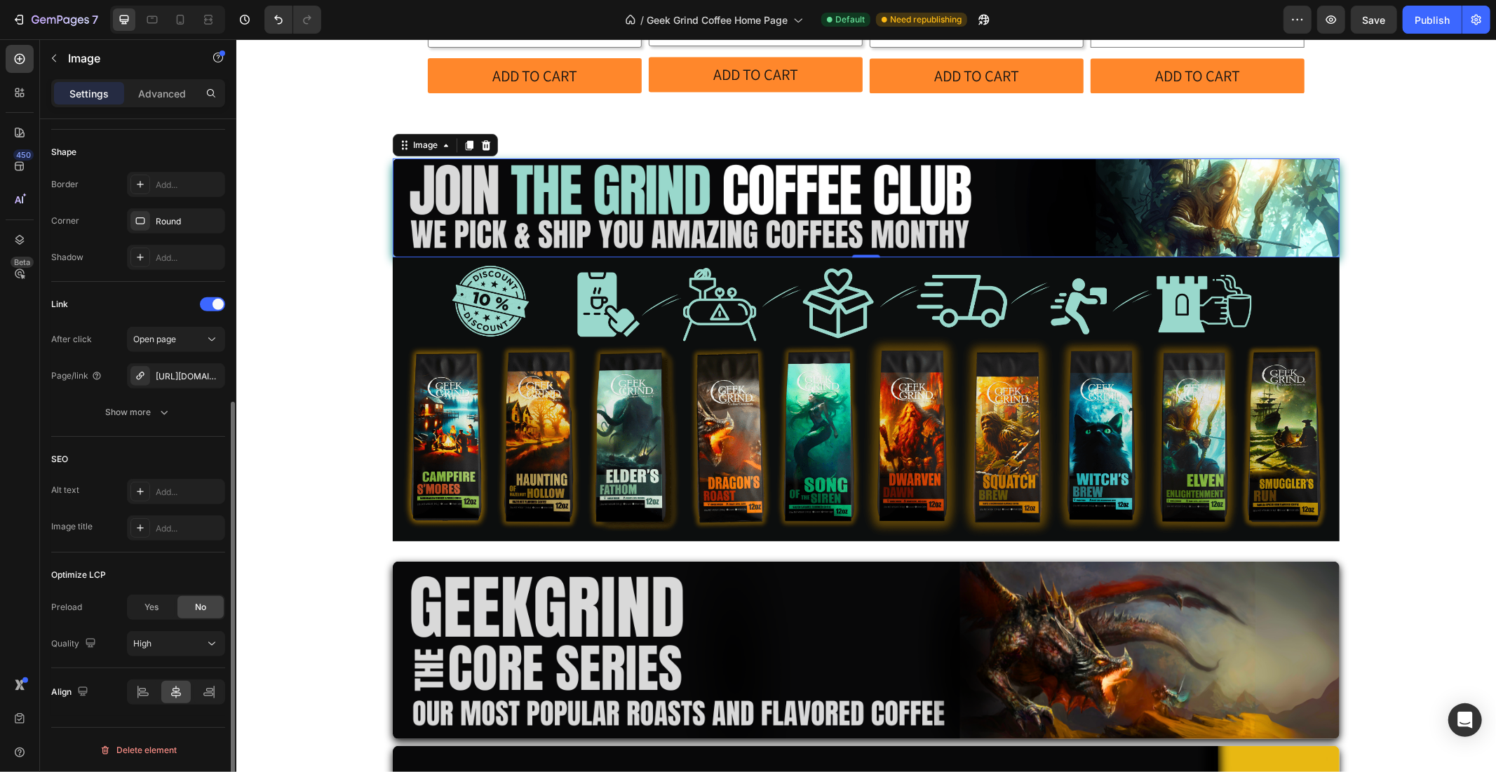
scroll to position [0, 0]
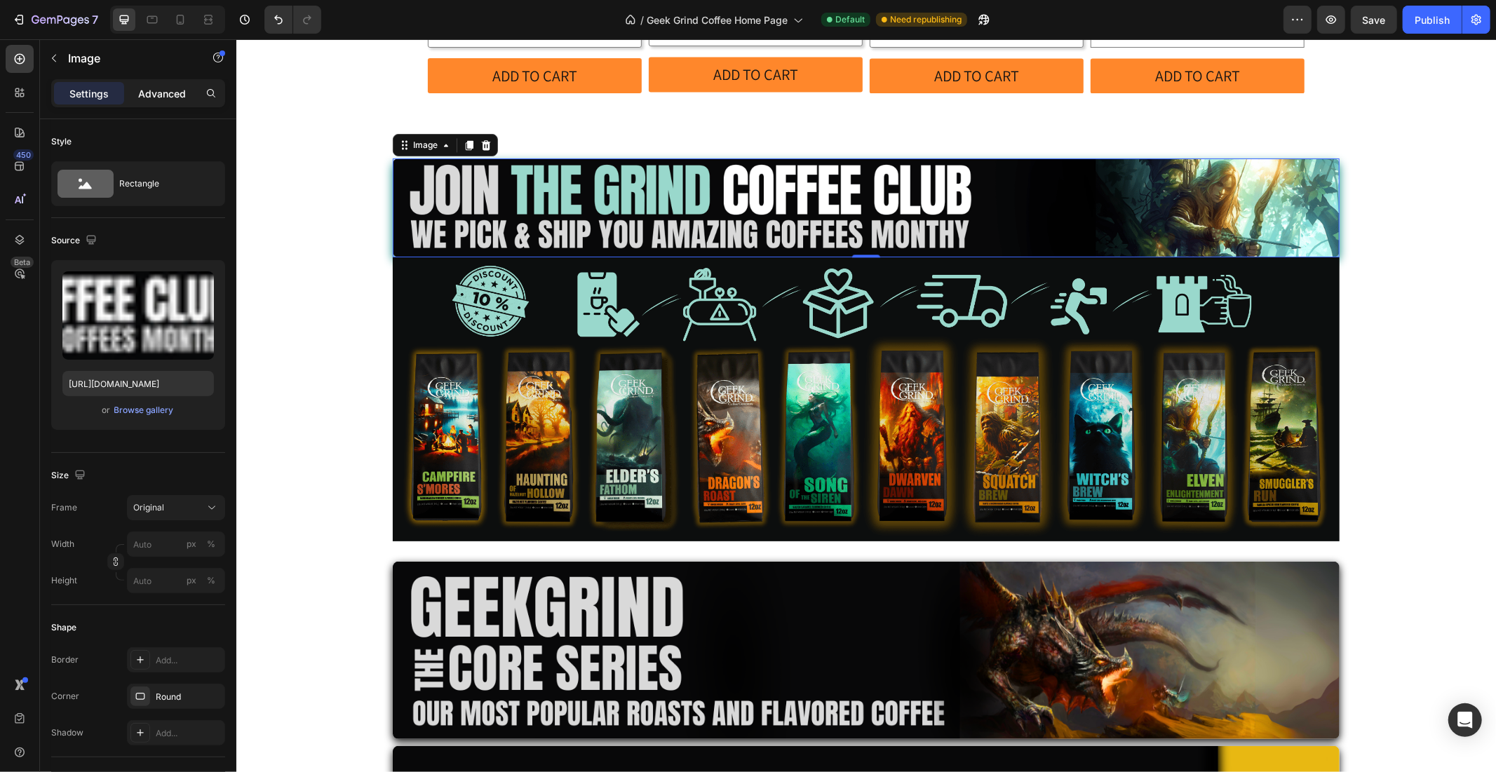
click at [165, 100] on p "Advanced" at bounding box center [162, 93] width 48 height 15
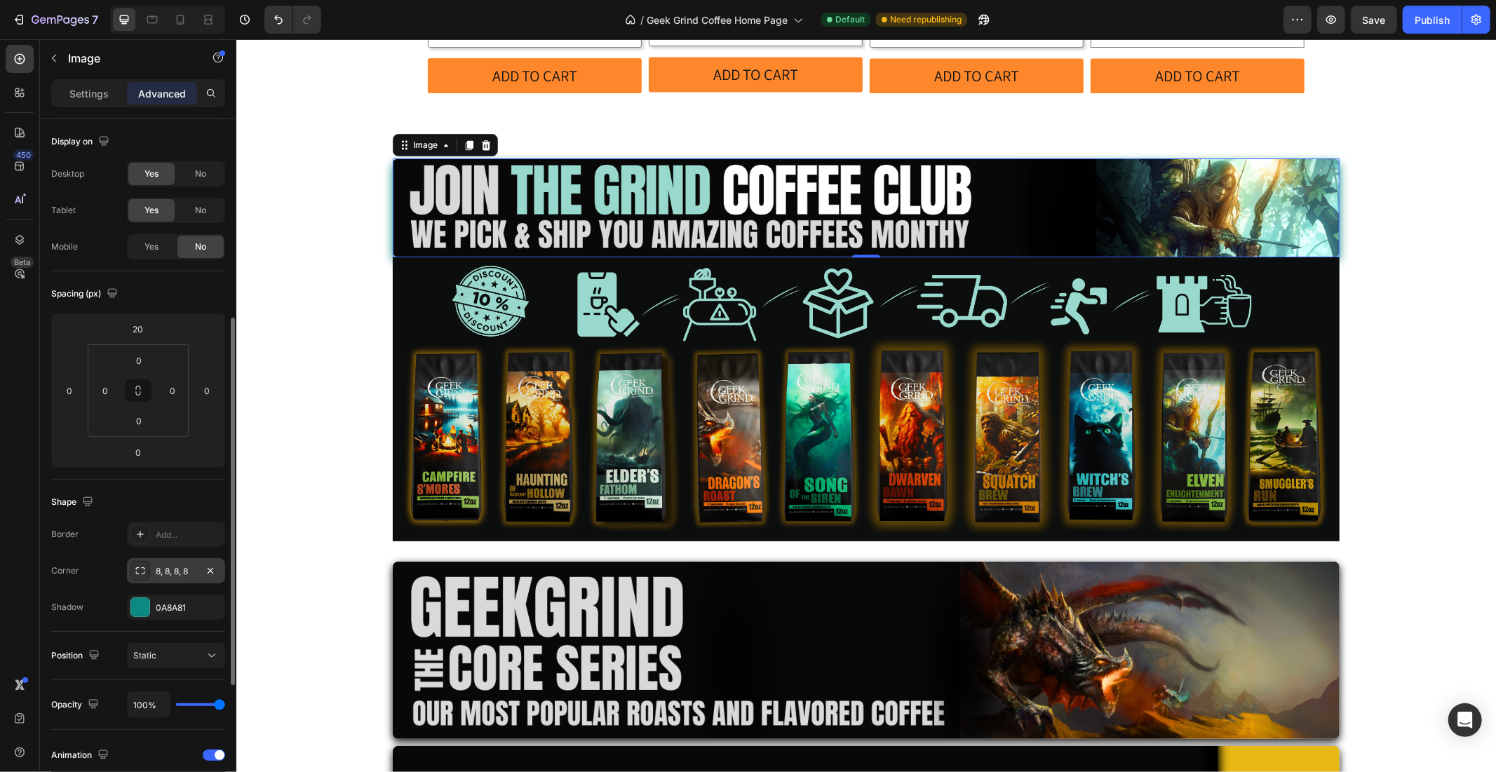
scroll to position [130, 0]
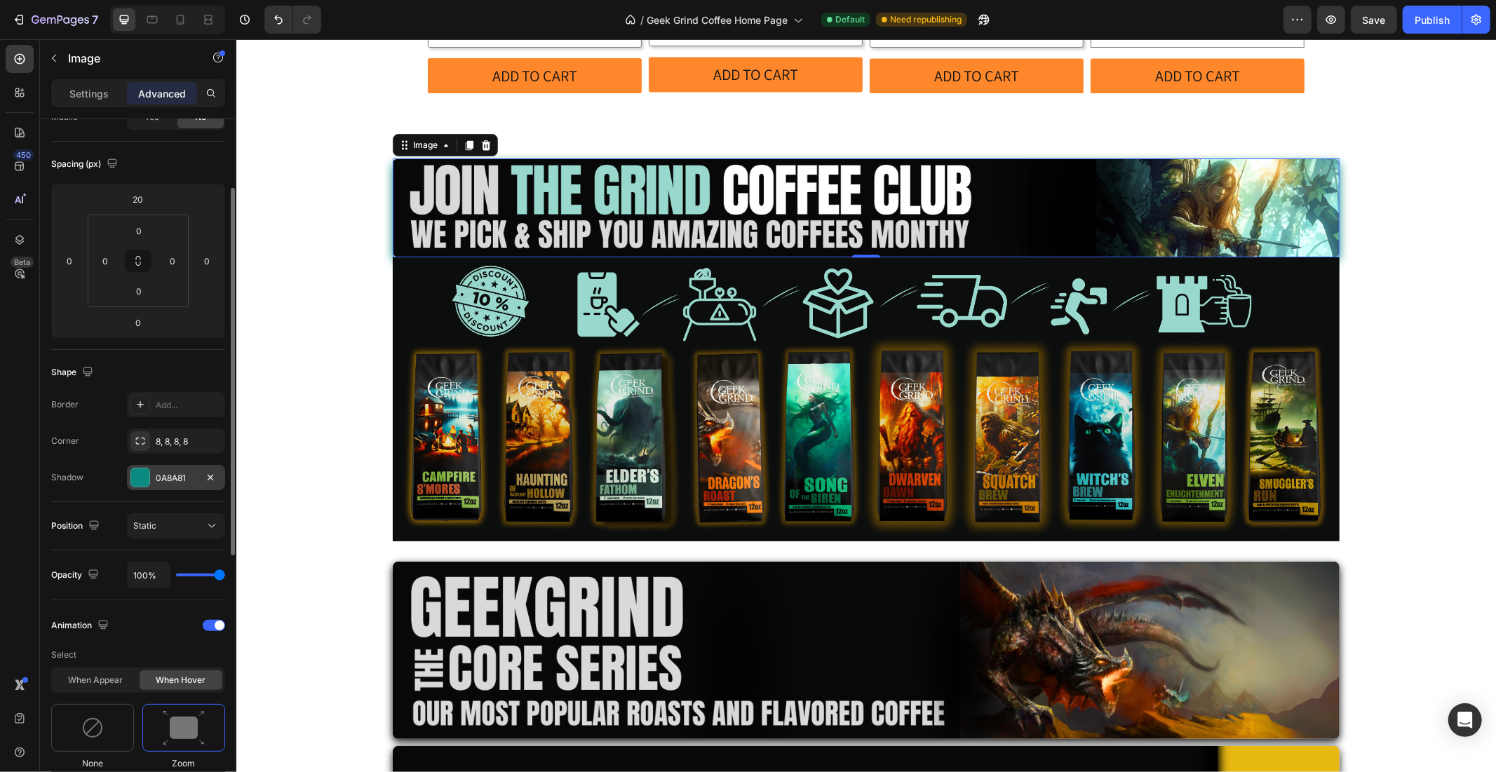
click at [180, 474] on div "0A8A81" at bounding box center [176, 478] width 41 height 13
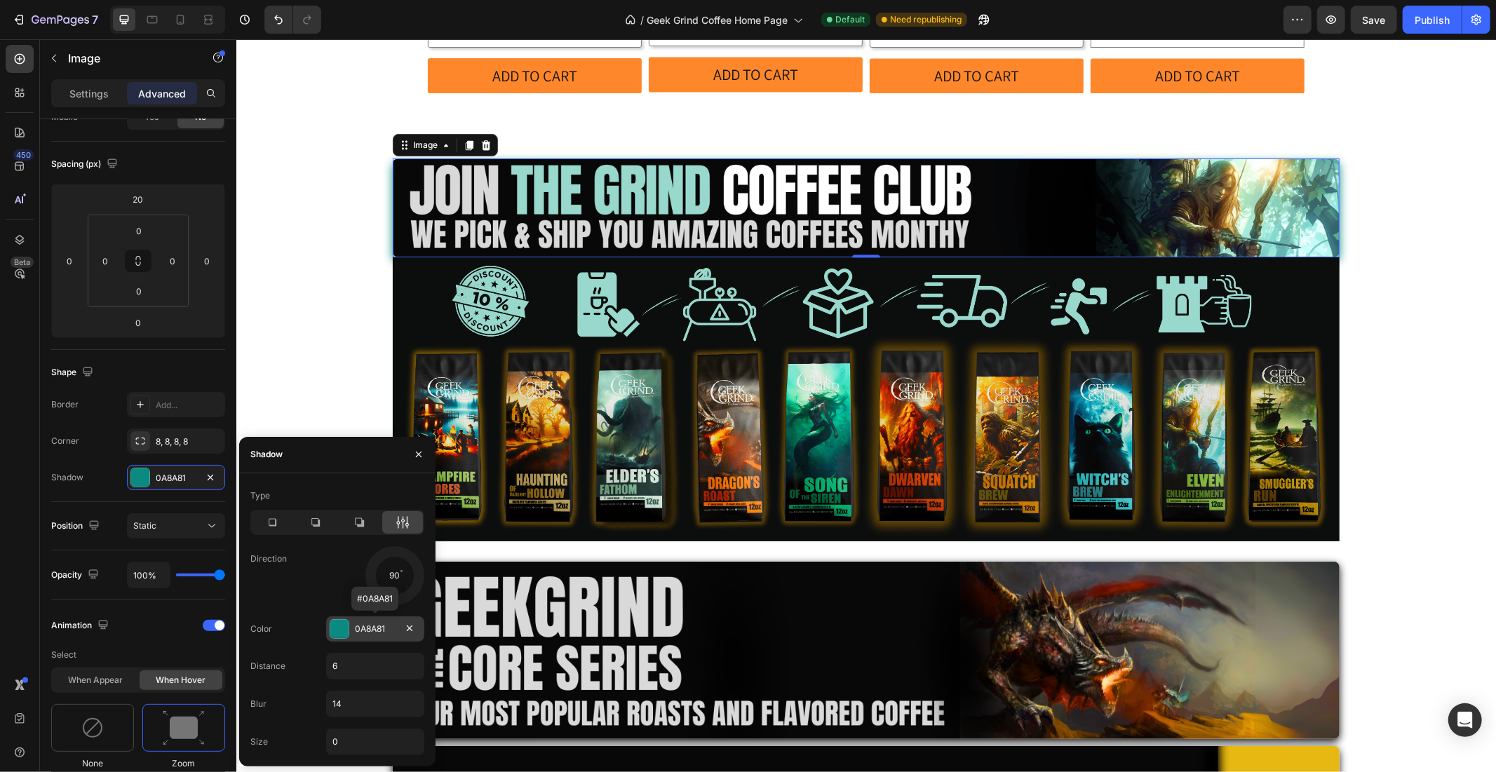
click at [356, 623] on div "0A8A81" at bounding box center [375, 629] width 41 height 13
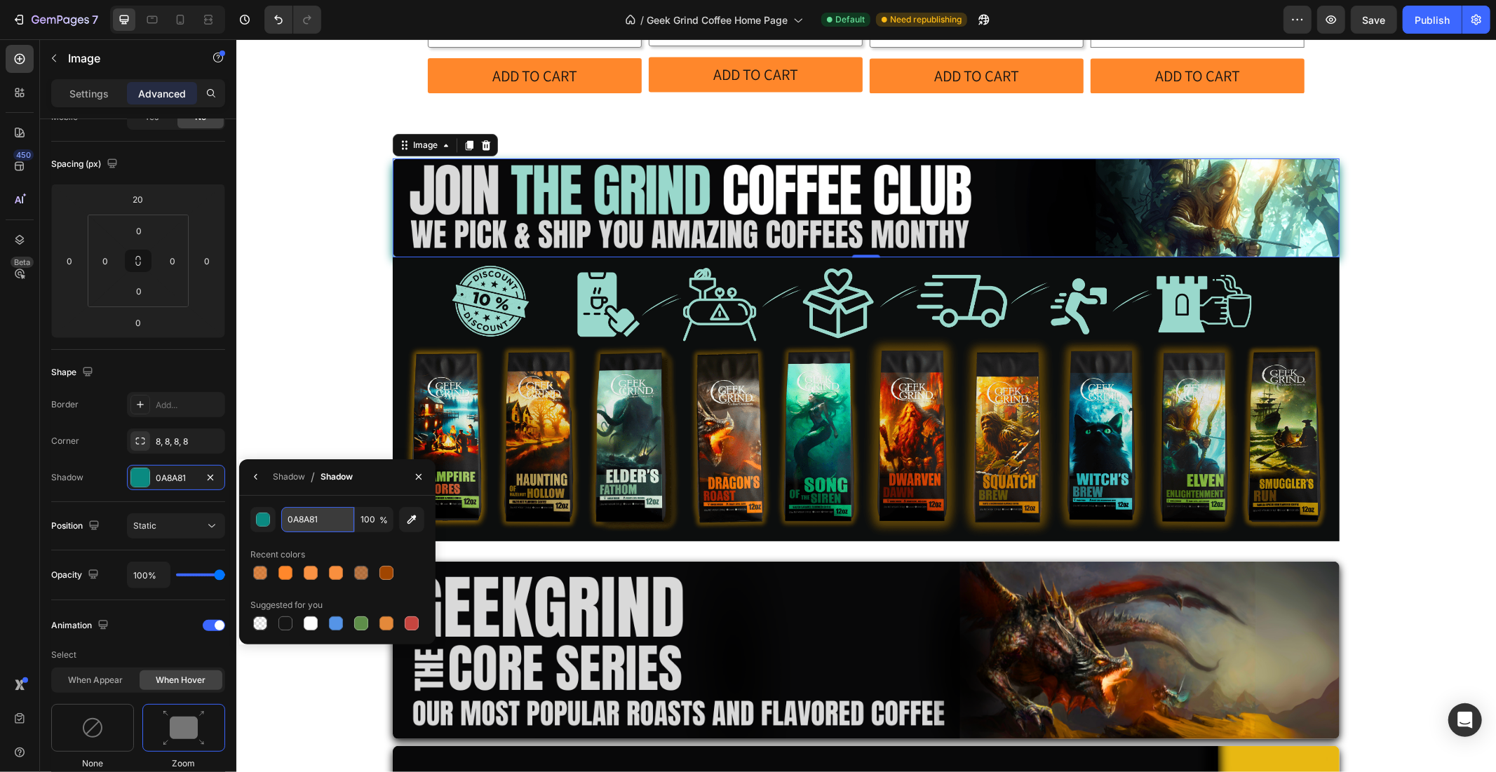
drag, startPoint x: 290, startPoint y: 521, endPoint x: 323, endPoint y: 527, distance: 33.6
click at [323, 527] on input "0A8A81" at bounding box center [317, 519] width 73 height 25
drag, startPoint x: 324, startPoint y: 523, endPoint x: 285, endPoint y: 516, distance: 39.9
click at [285, 516] on input "0A8A81" at bounding box center [317, 519] width 73 height 25
click at [637, 385] on img at bounding box center [865, 399] width 947 height 284
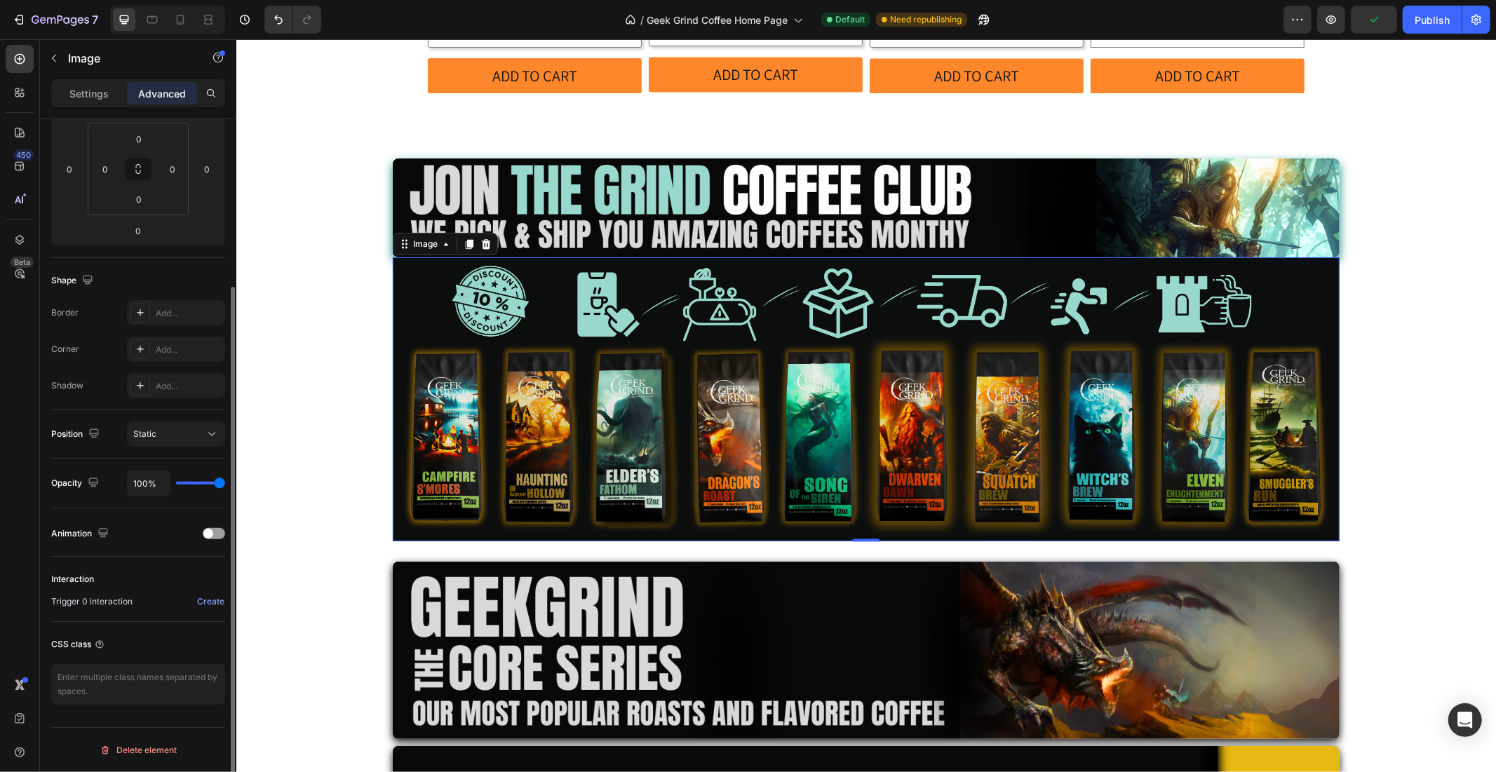
scroll to position [0, 0]
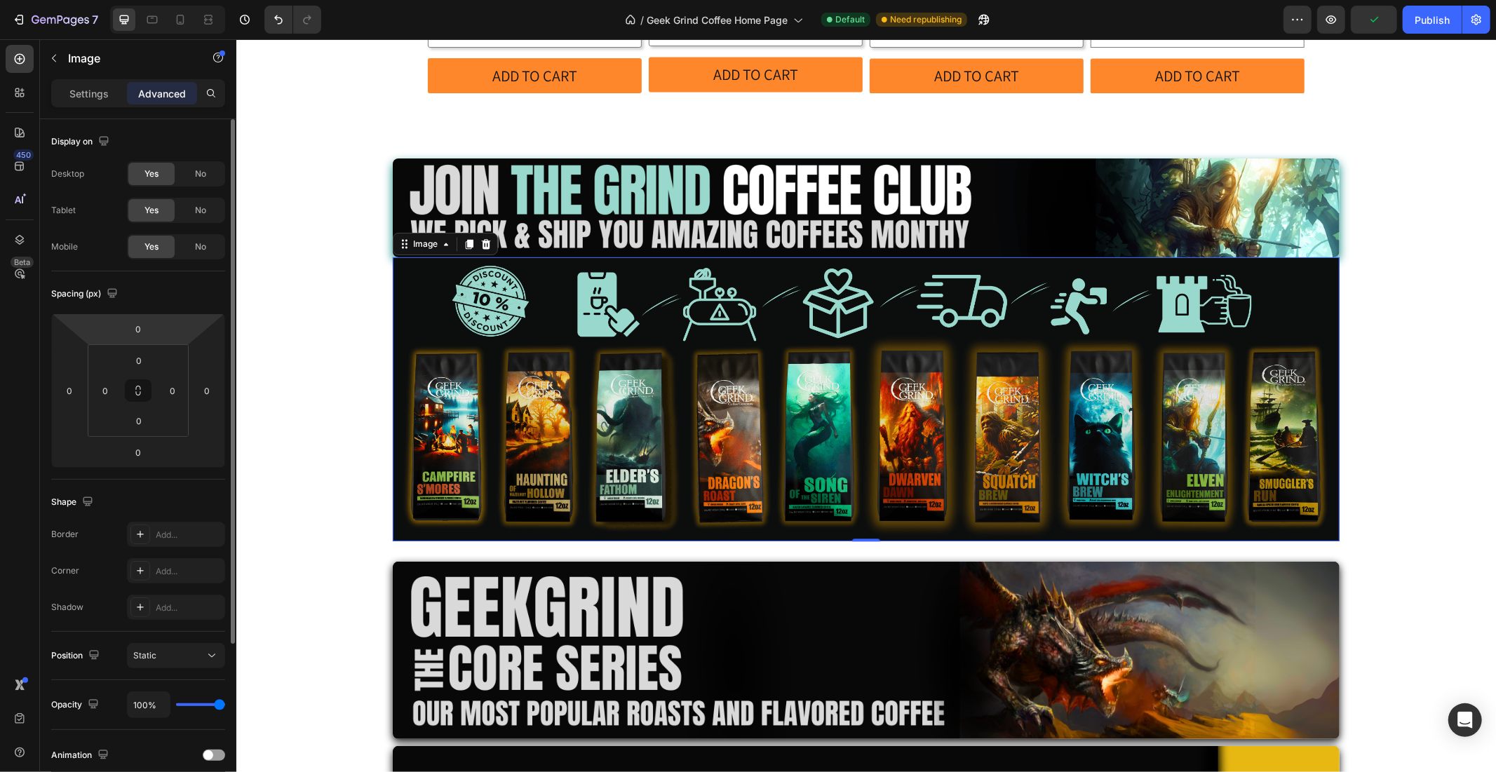
click at [93, 97] on p "Settings" at bounding box center [88, 93] width 39 height 15
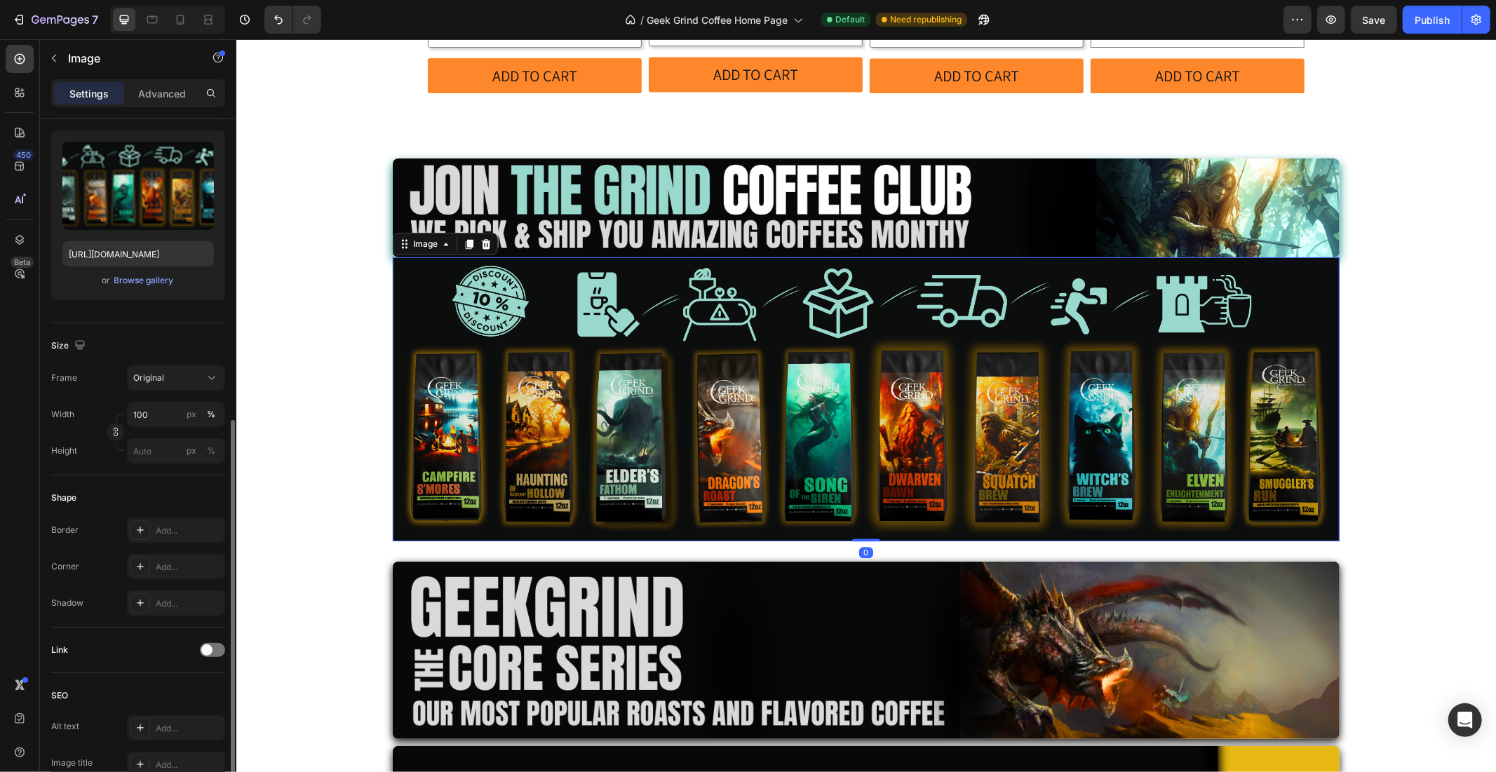
scroll to position [366, 0]
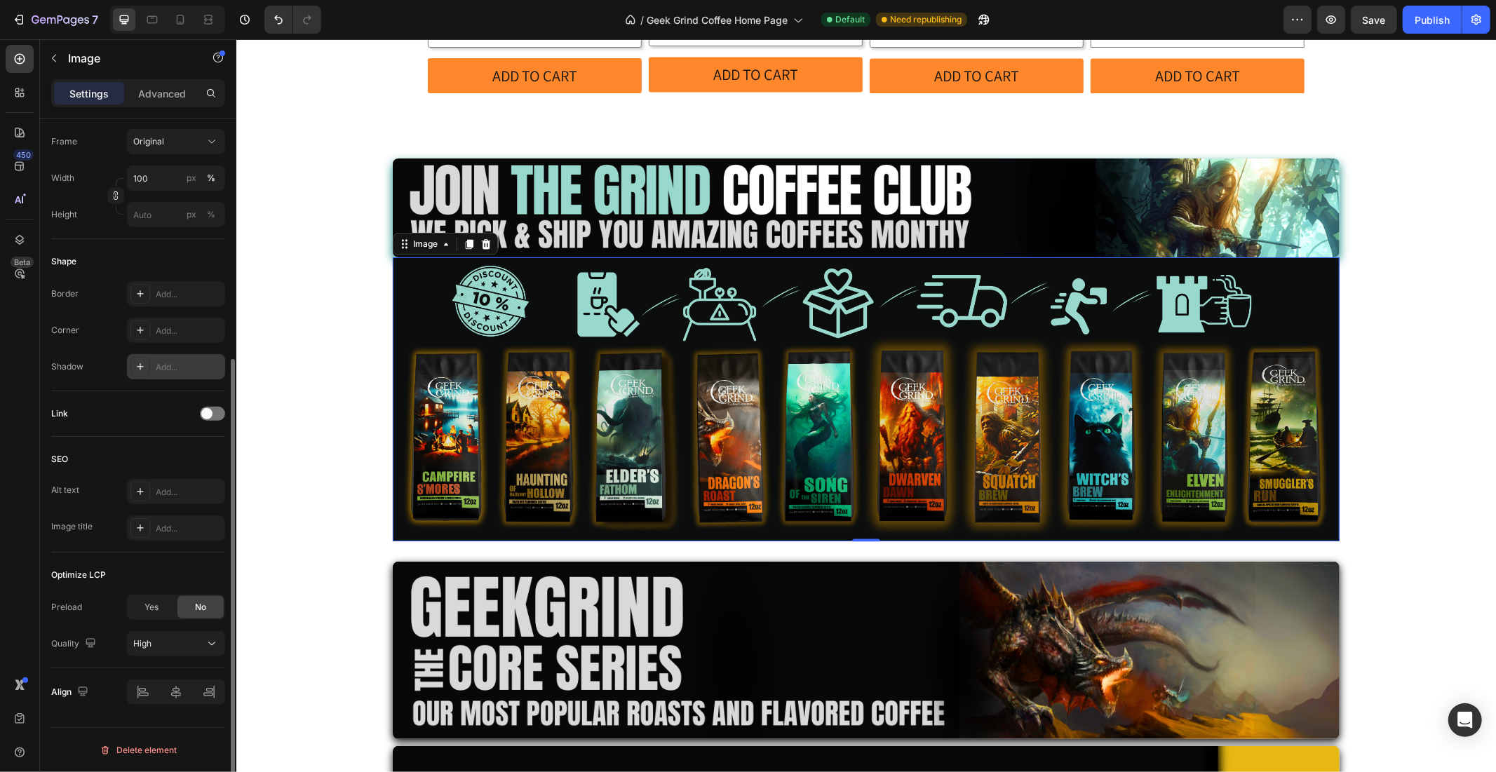
click at [185, 367] on div "Add..." at bounding box center [189, 367] width 66 height 13
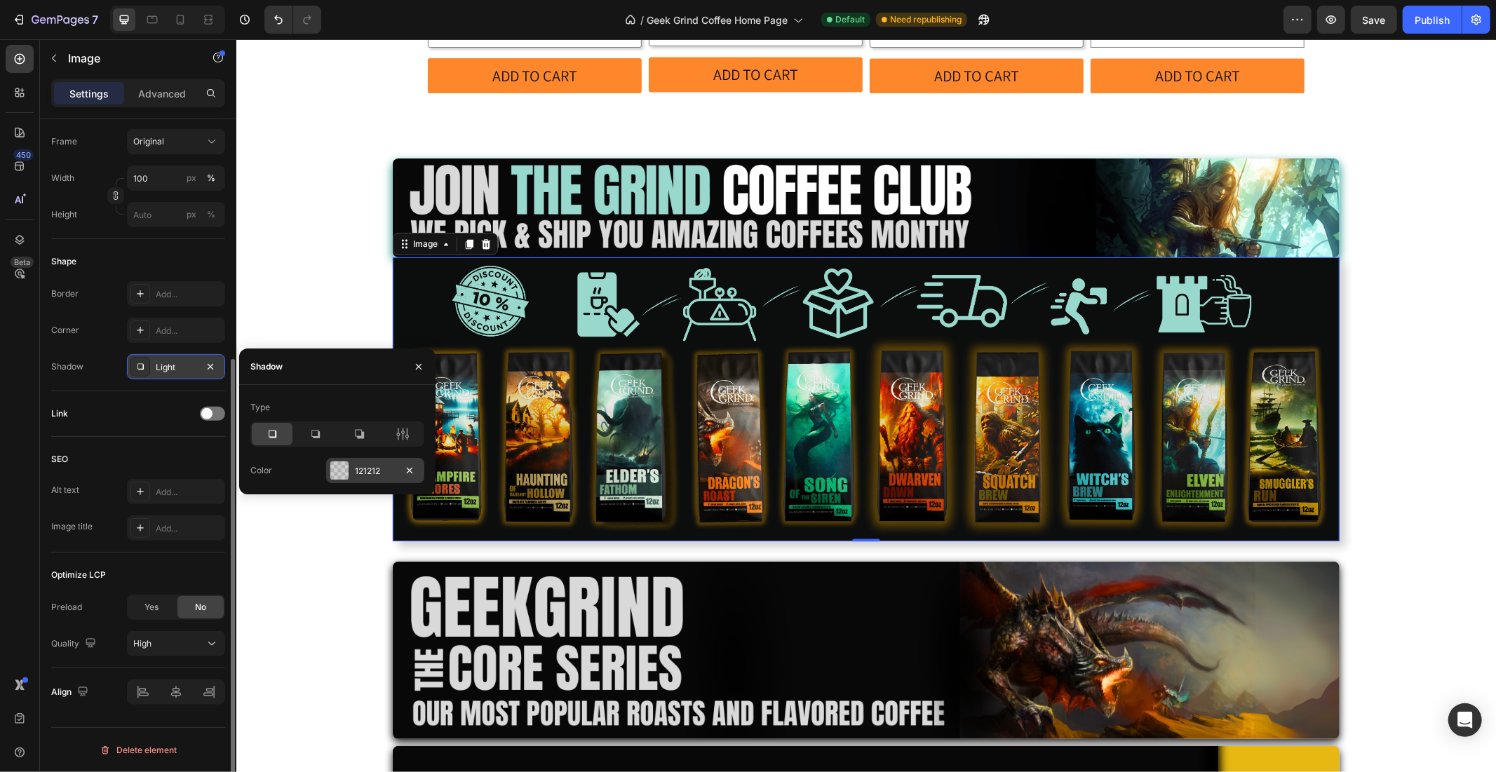
click at [347, 466] on div at bounding box center [339, 470] width 18 height 18
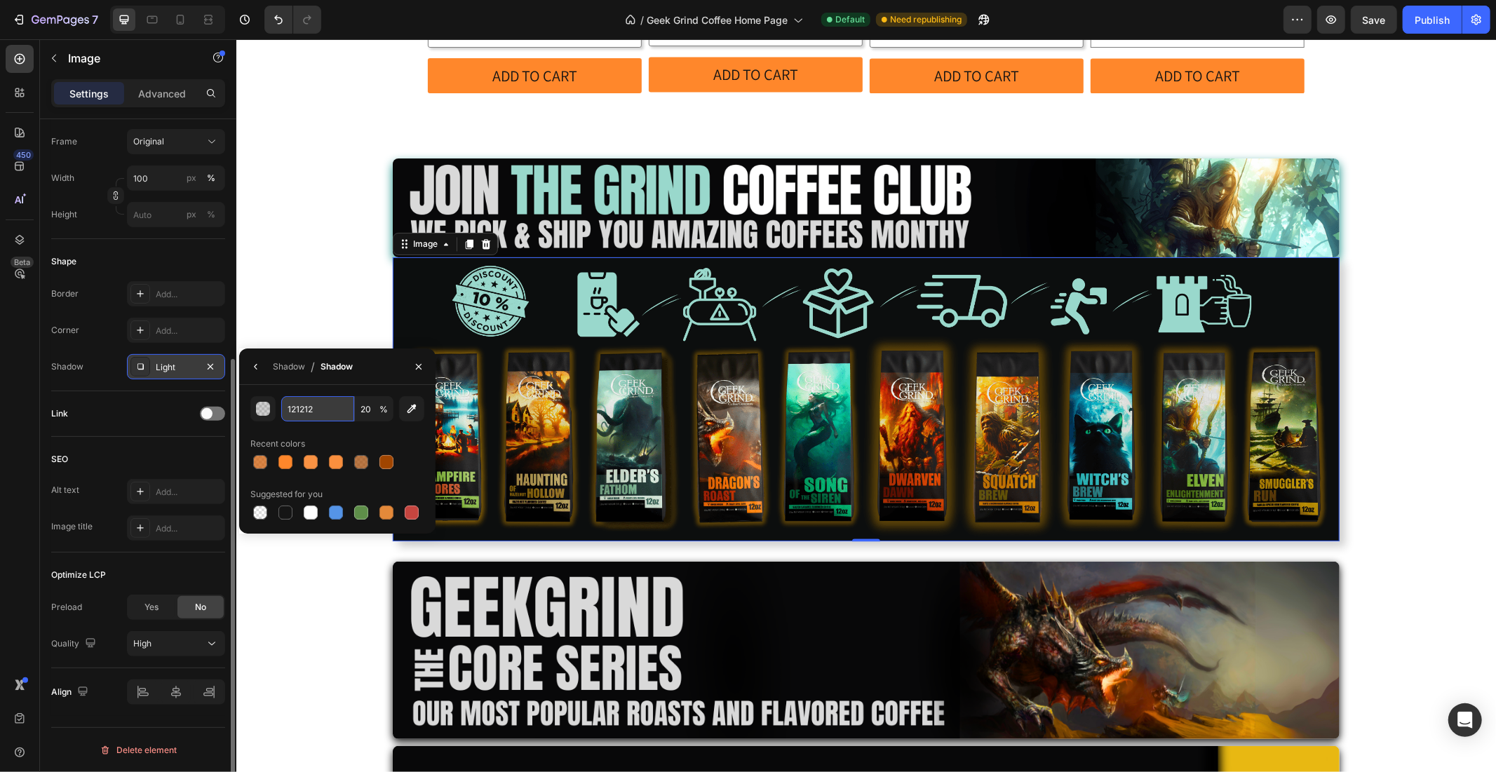
click at [297, 410] on input "121212" at bounding box center [317, 408] width 73 height 25
paste input "0A8A81"
type input "0A8A81"
click at [264, 400] on button "button" at bounding box center [262, 408] width 25 height 25
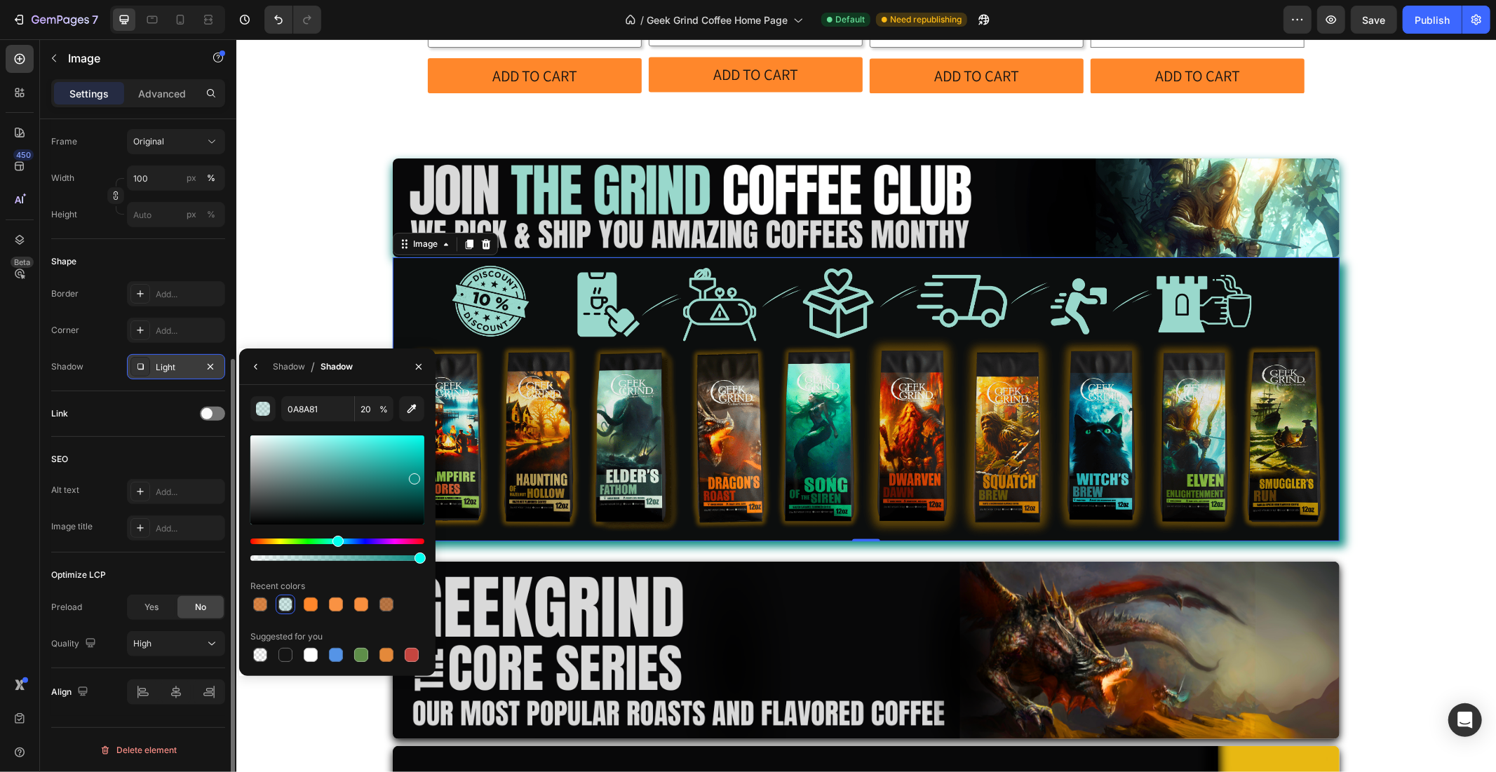
type input "96"
drag, startPoint x: 290, startPoint y: 556, endPoint x: 418, endPoint y: 547, distance: 128.7
click at [418, 547] on div at bounding box center [337, 550] width 174 height 22
click at [334, 295] on div "Image Image 0 Row Image Row Image Row Row Row" at bounding box center [866, 484] width 1260 height 717
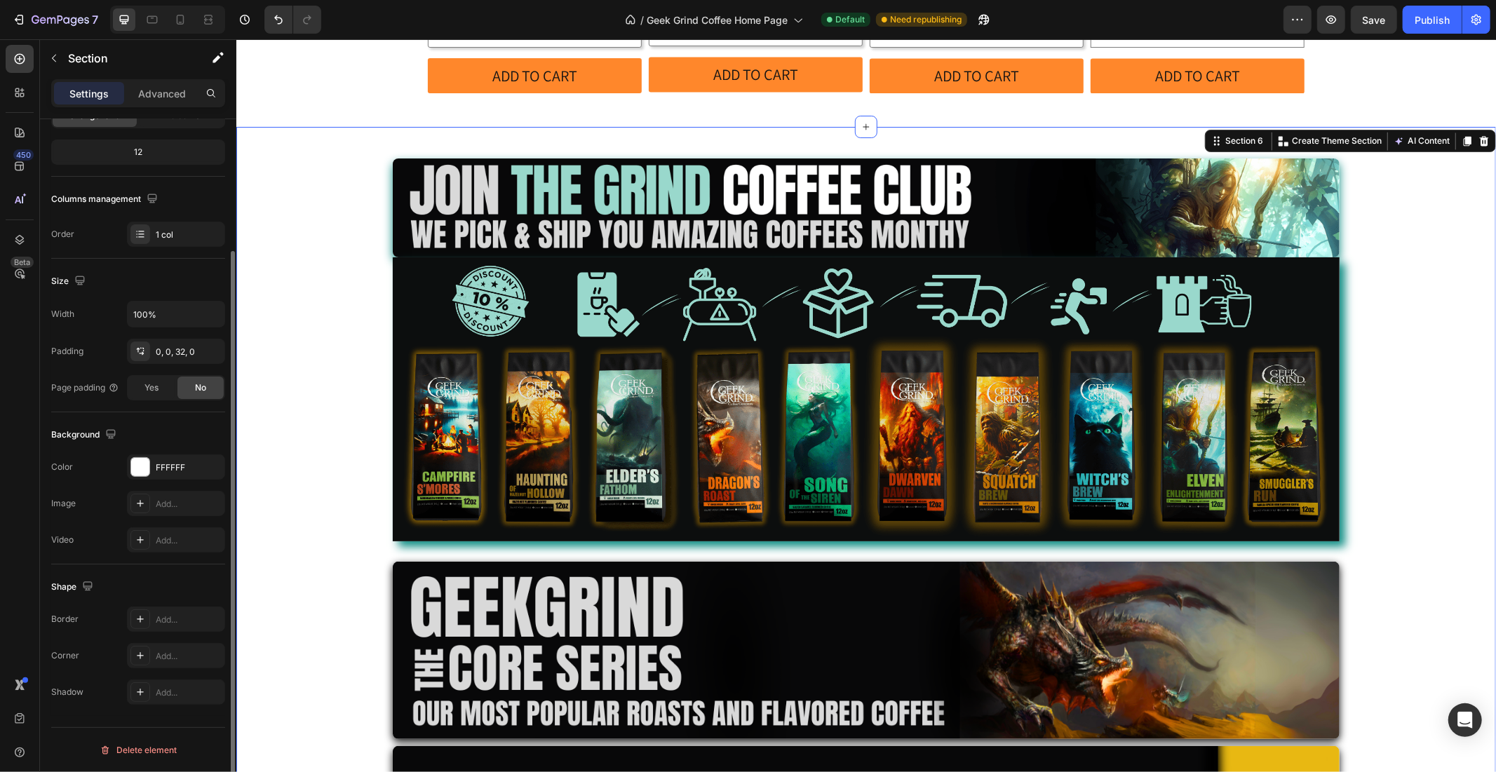
scroll to position [0, 0]
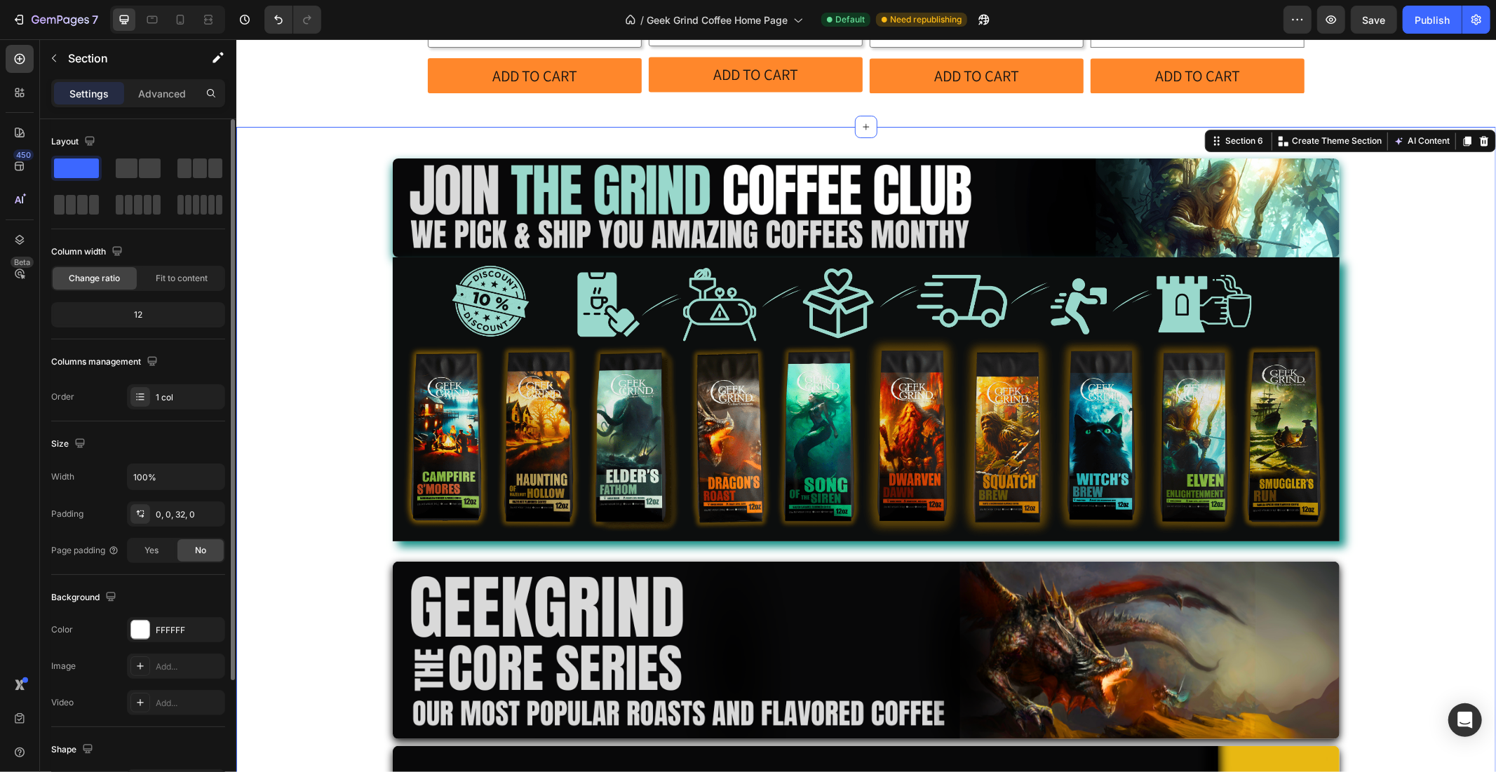
click at [334, 295] on div "Image Image Row Image Row Image Row Row Row" at bounding box center [866, 484] width 1260 height 717
click at [398, 269] on img at bounding box center [865, 399] width 947 height 284
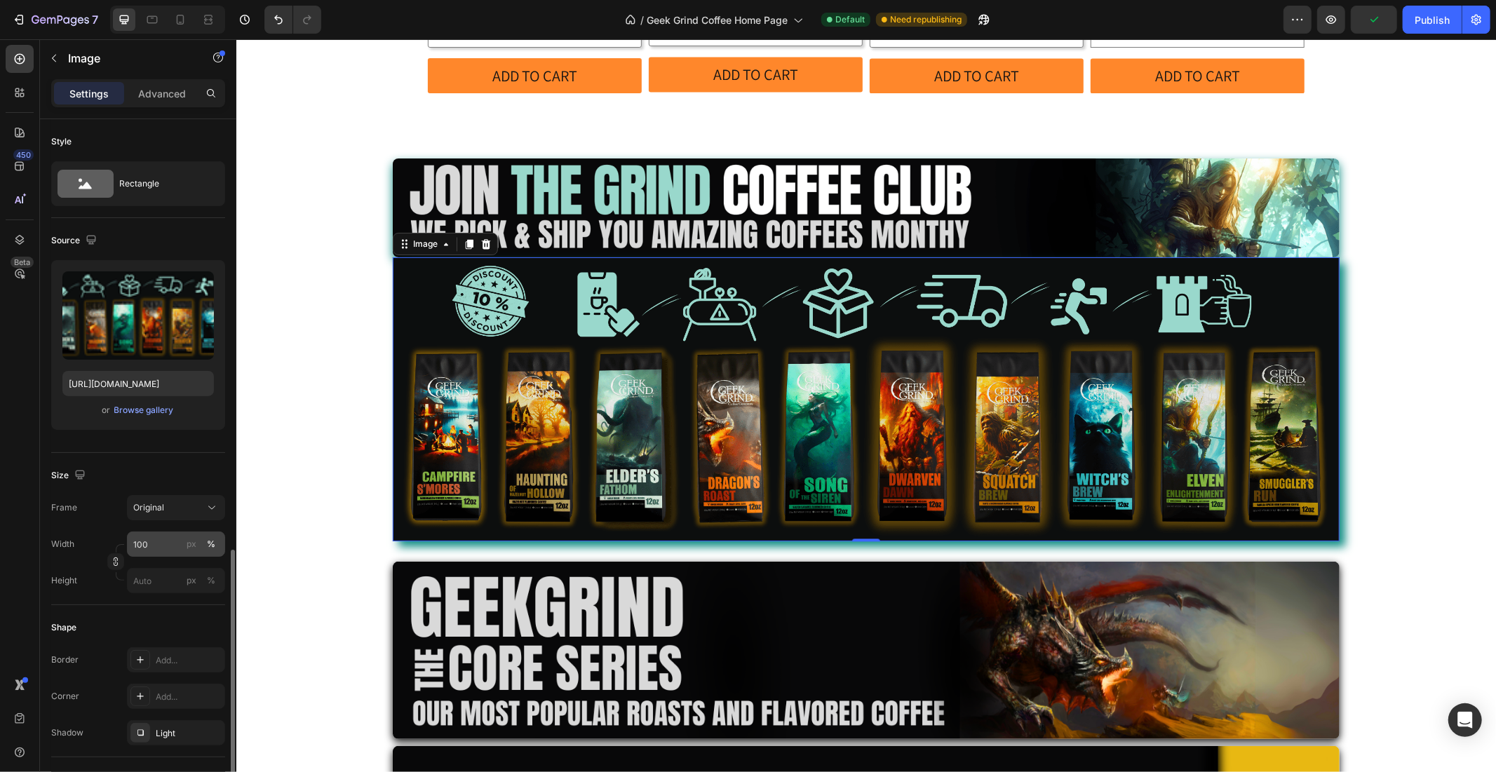
scroll to position [260, 0]
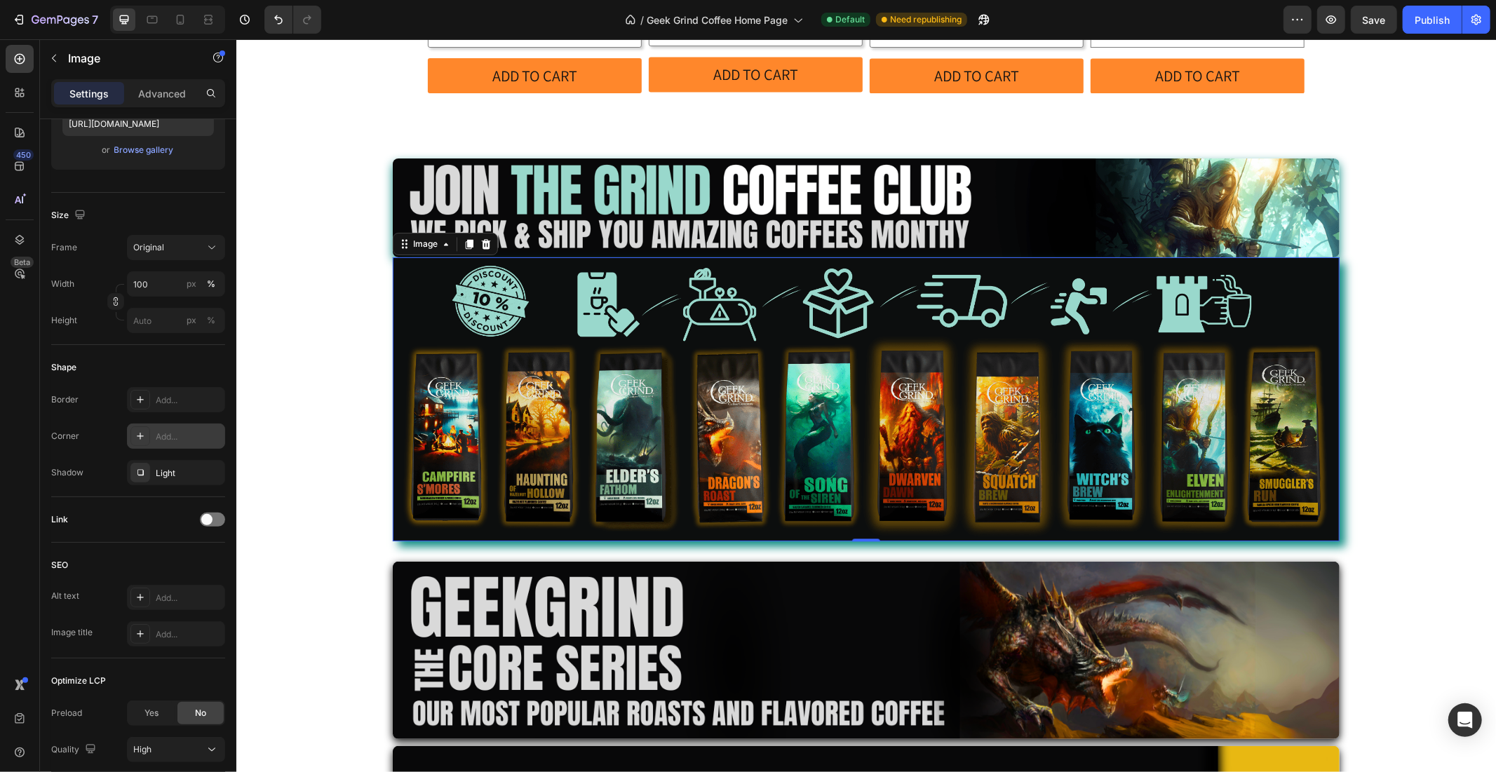
click at [135, 438] on icon at bounding box center [140, 436] width 11 height 11
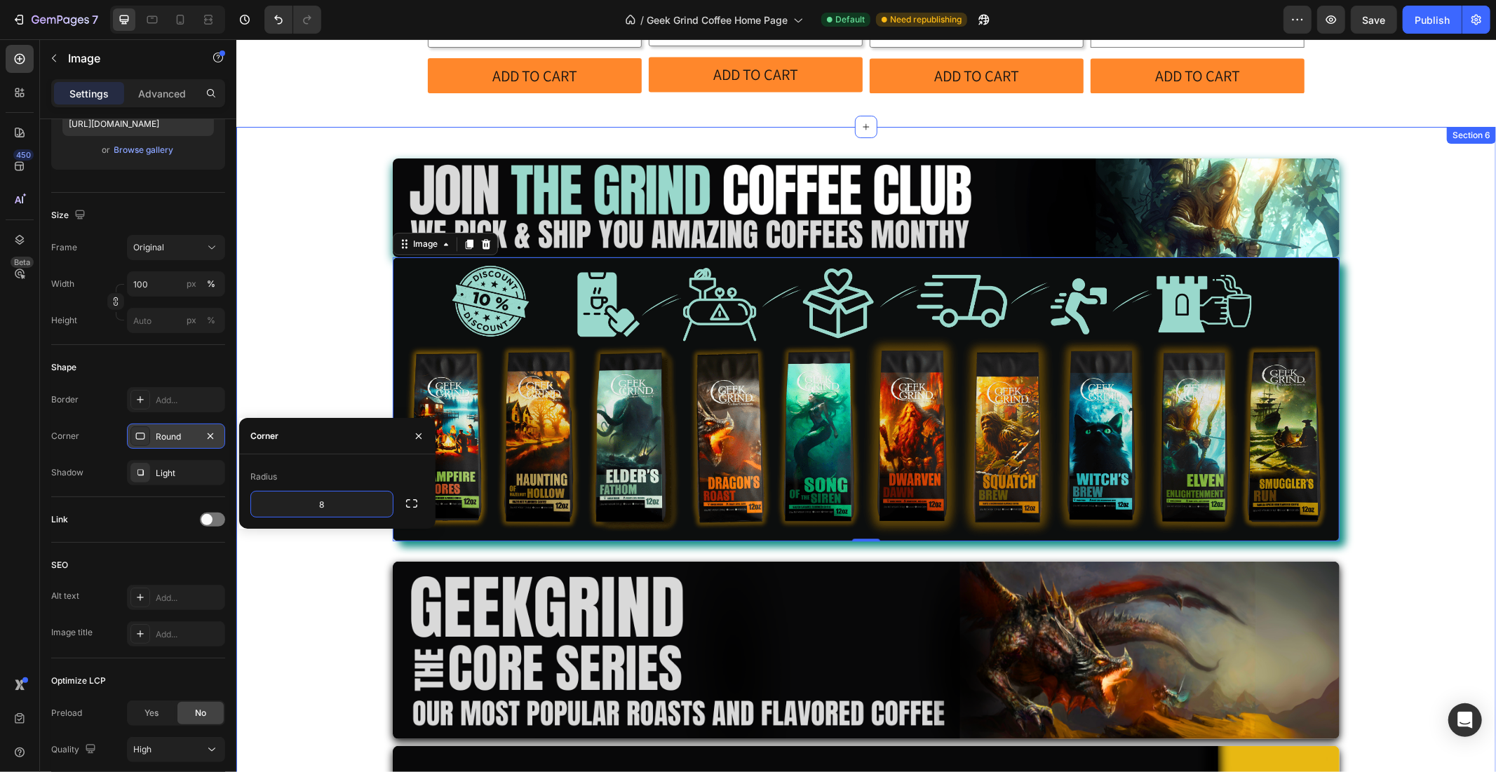
click at [312, 325] on div "Image Image 0 Row Image Row Image Row Row Row" at bounding box center [866, 484] width 1260 height 717
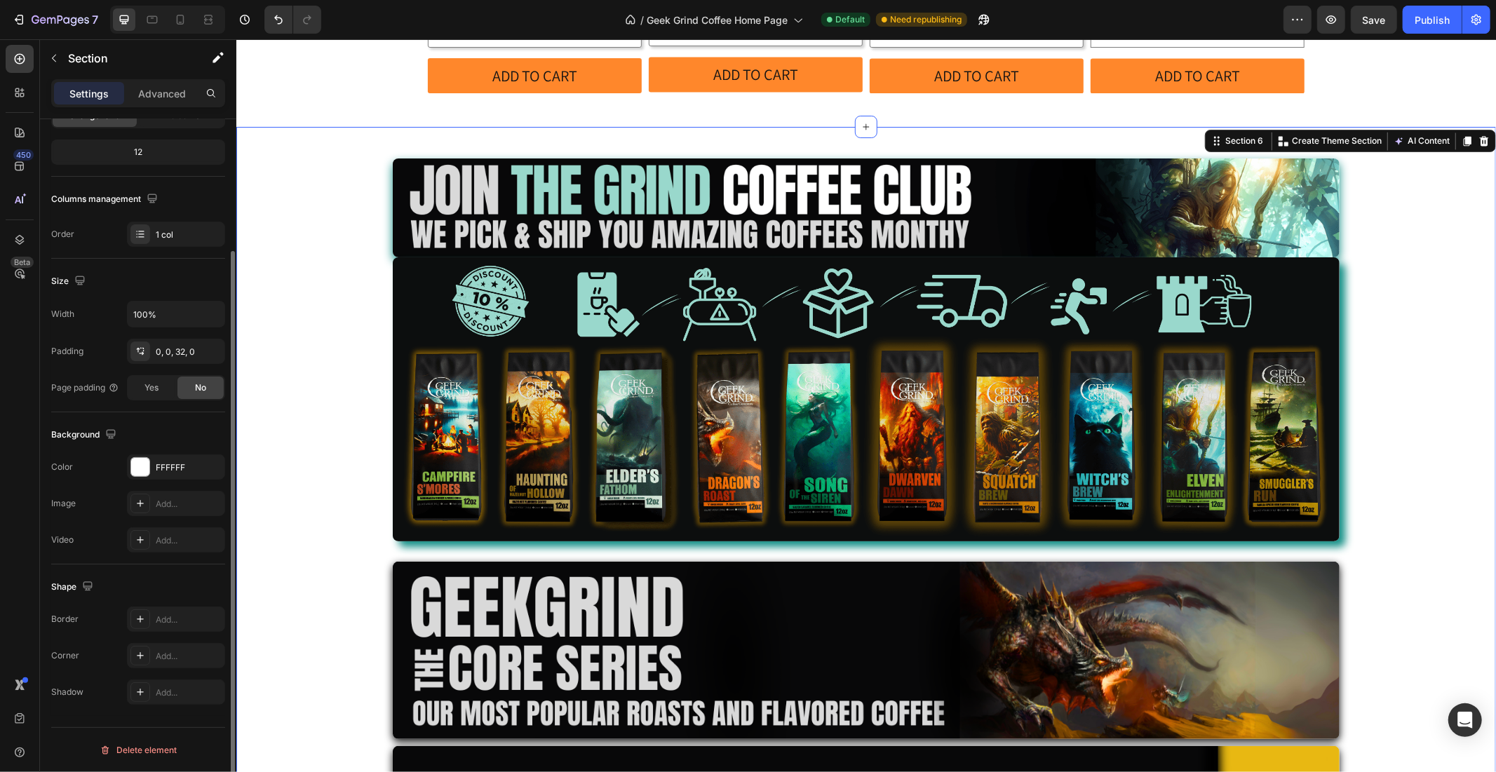
scroll to position [0, 0]
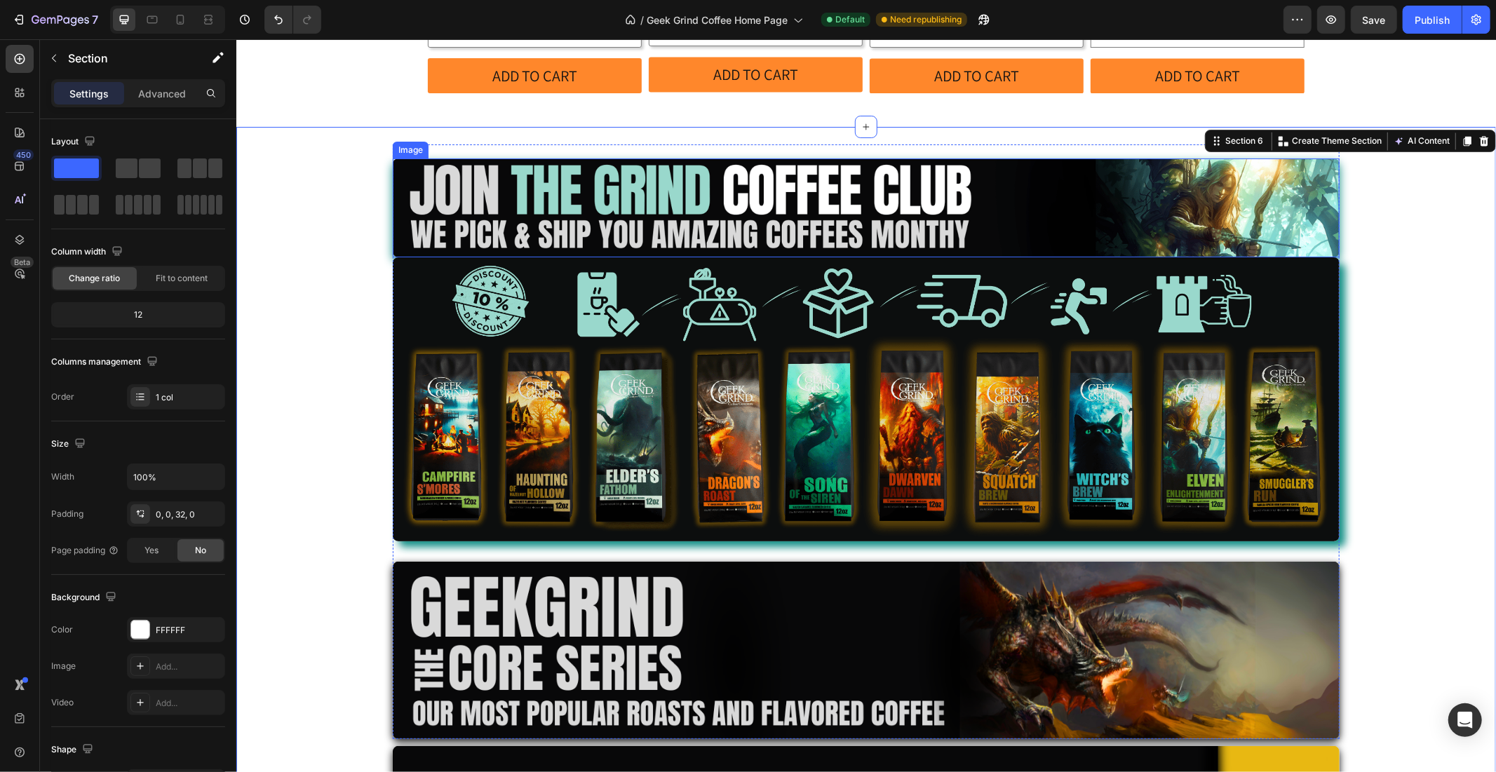
click at [415, 166] on img at bounding box center [865, 207] width 947 height 99
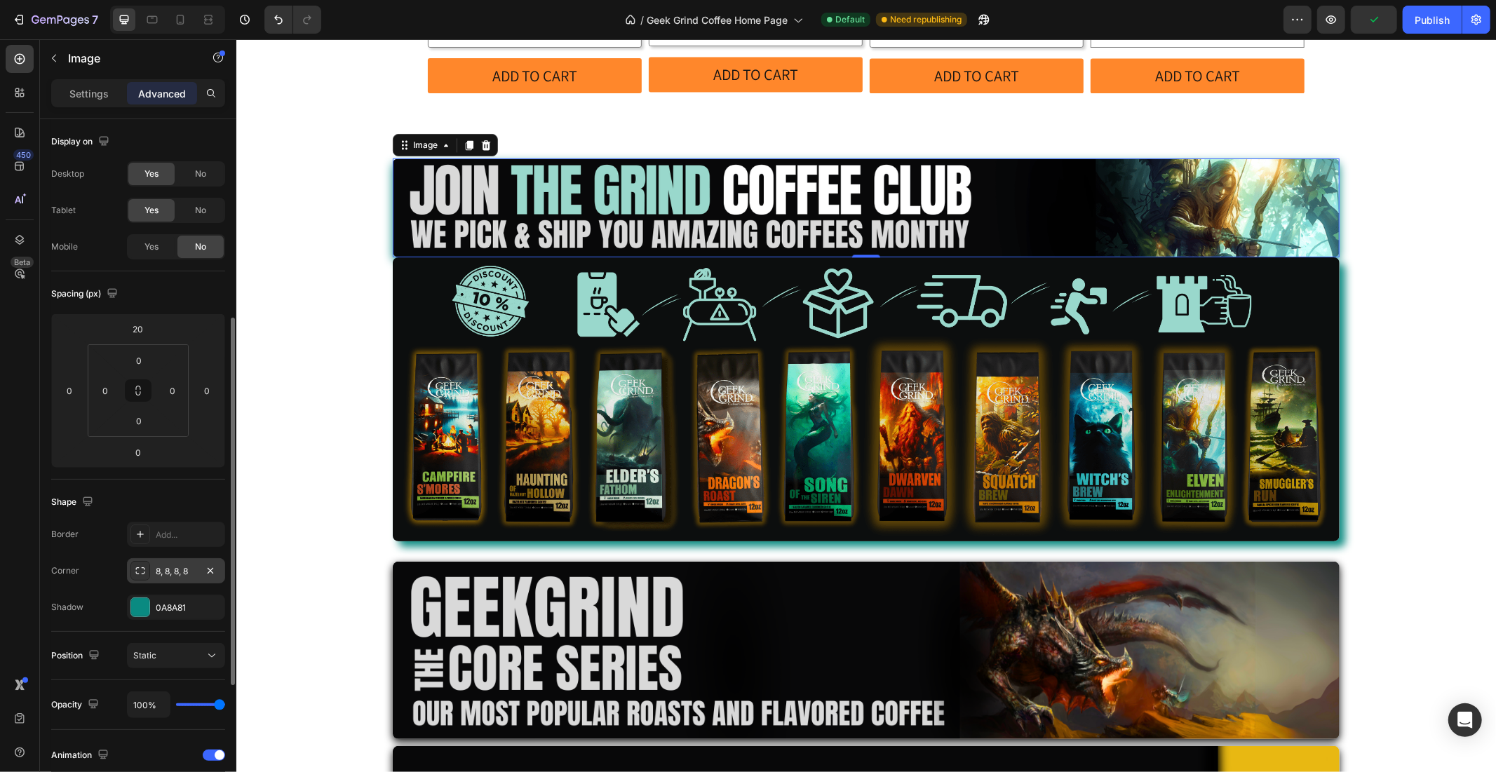
scroll to position [130, 0]
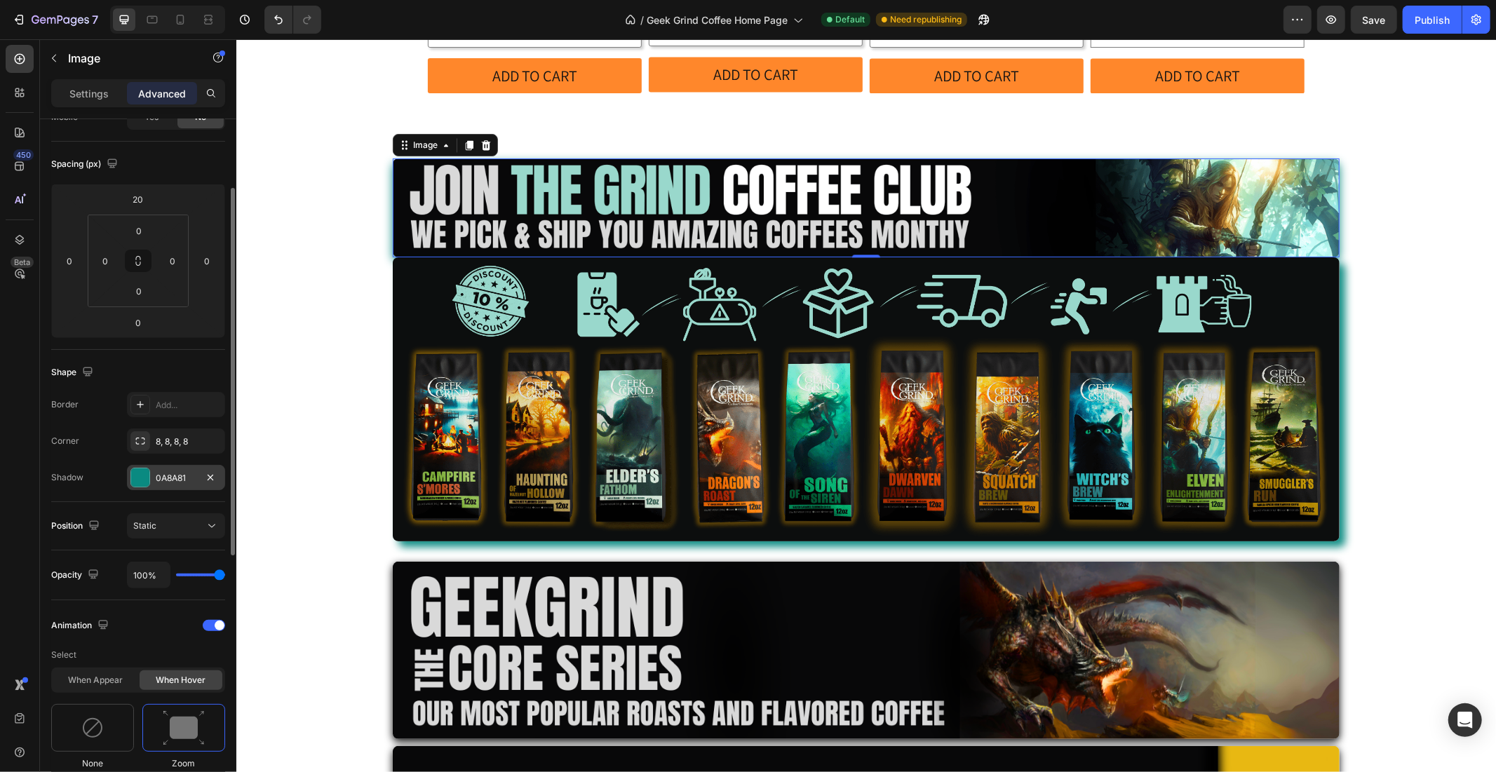
click at [184, 485] on div "0A8A81" at bounding box center [176, 477] width 98 height 25
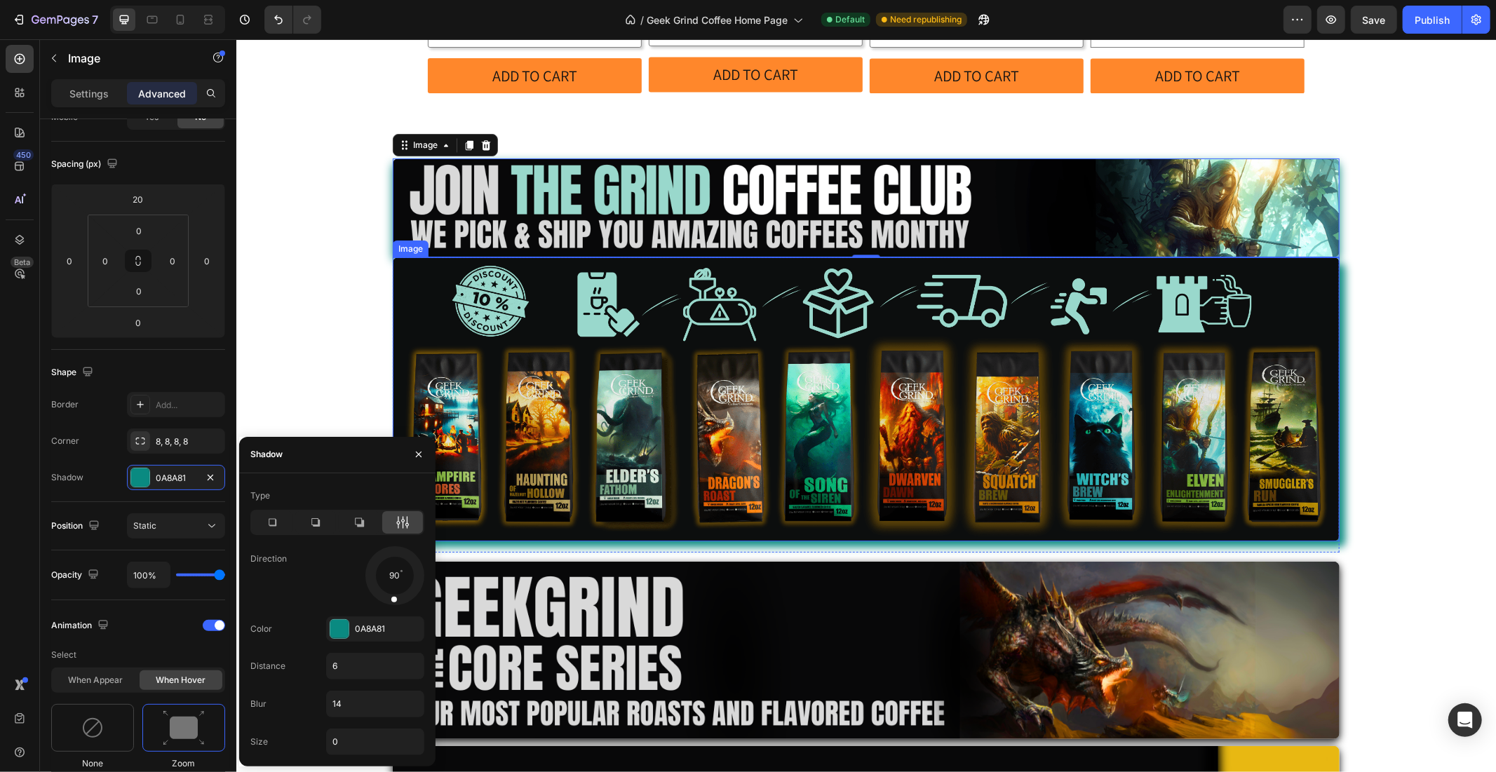
click at [488, 341] on img at bounding box center [865, 399] width 947 height 284
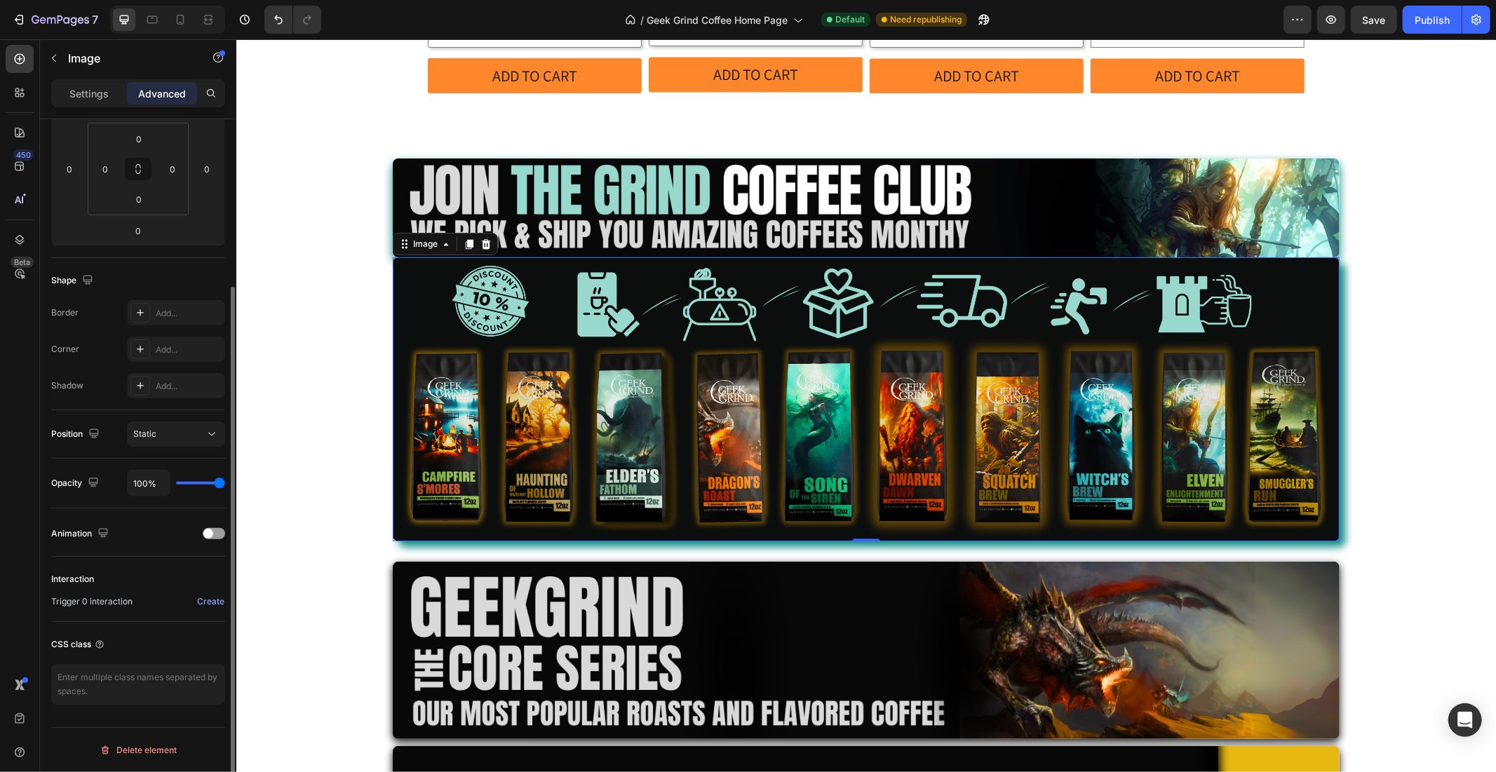
scroll to position [0, 0]
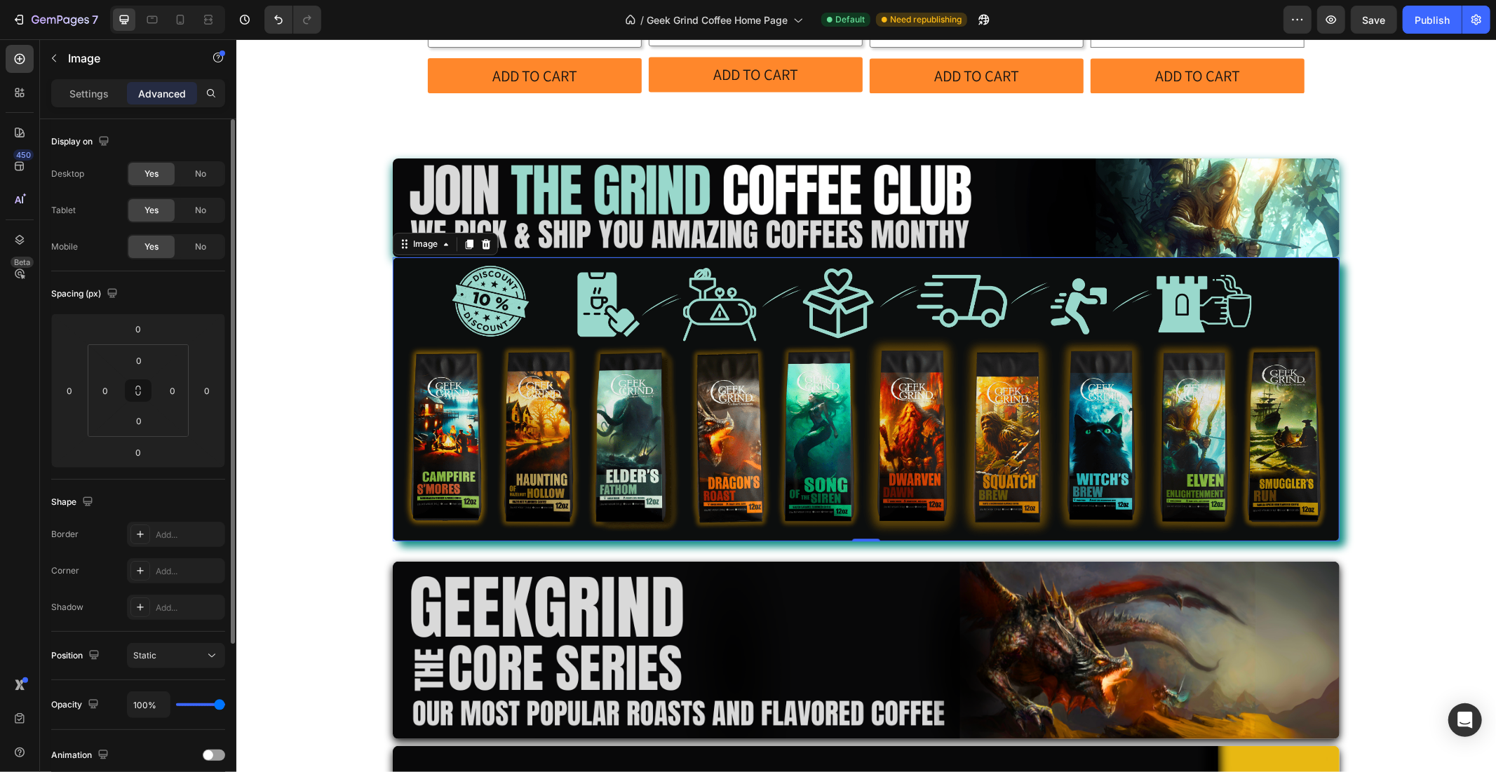
click at [536, 330] on img at bounding box center [865, 399] width 947 height 284
click at [471, 332] on img at bounding box center [865, 399] width 947 height 284
click at [459, 163] on img at bounding box center [865, 207] width 947 height 99
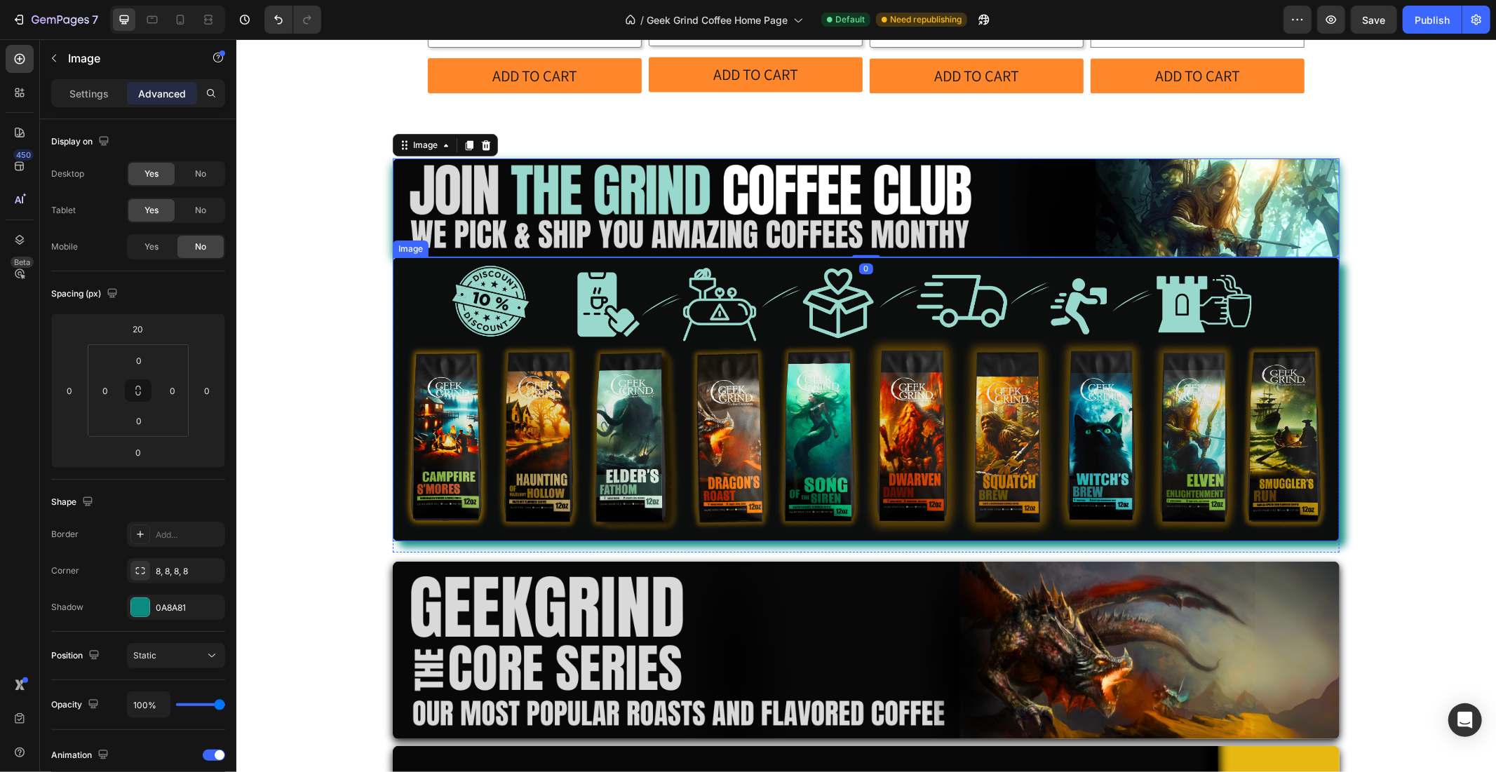
click at [527, 356] on img at bounding box center [865, 399] width 947 height 284
click at [398, 238] on icon at bounding box center [403, 243] width 11 height 11
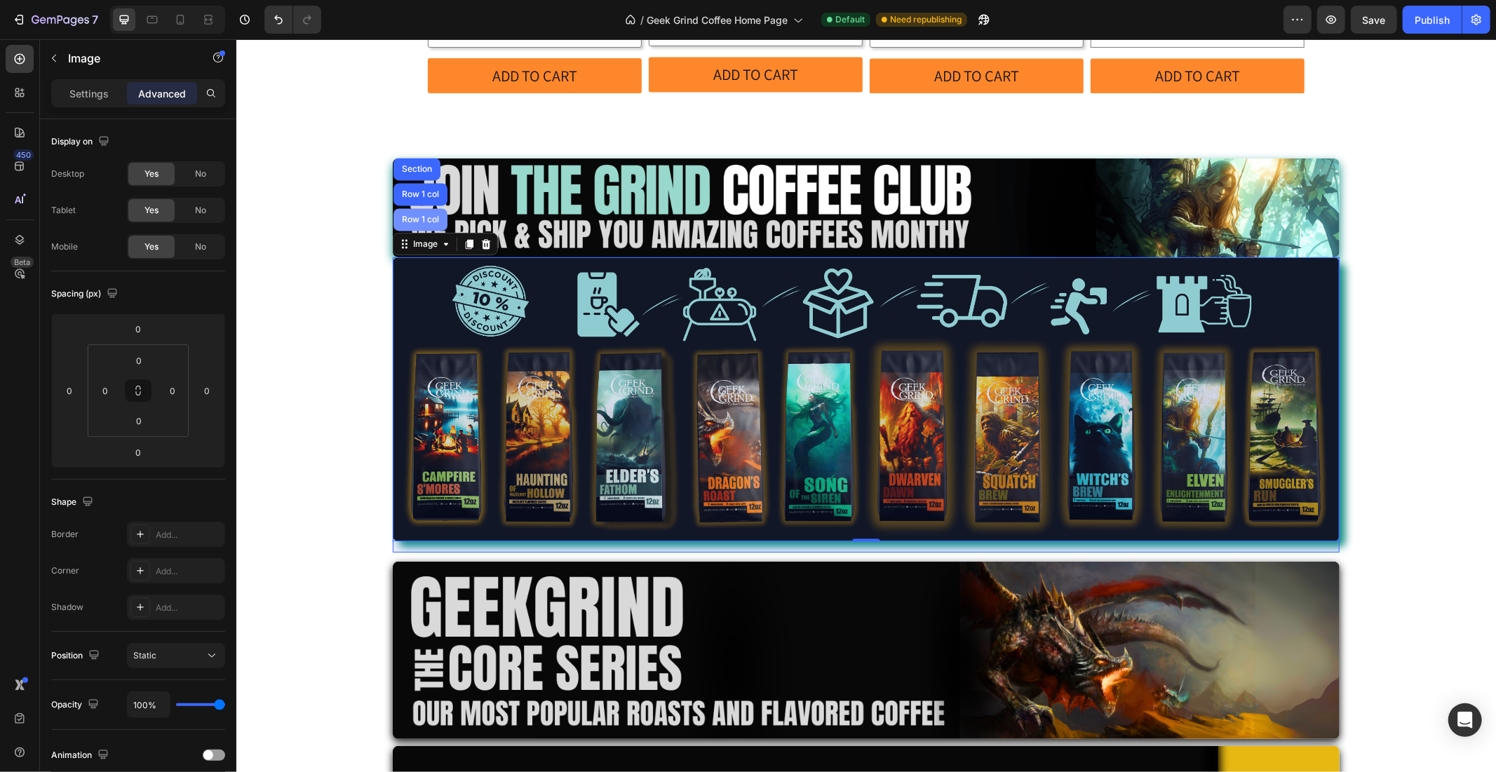
click at [405, 215] on div "Row 1 col" at bounding box center [419, 219] width 43 height 8
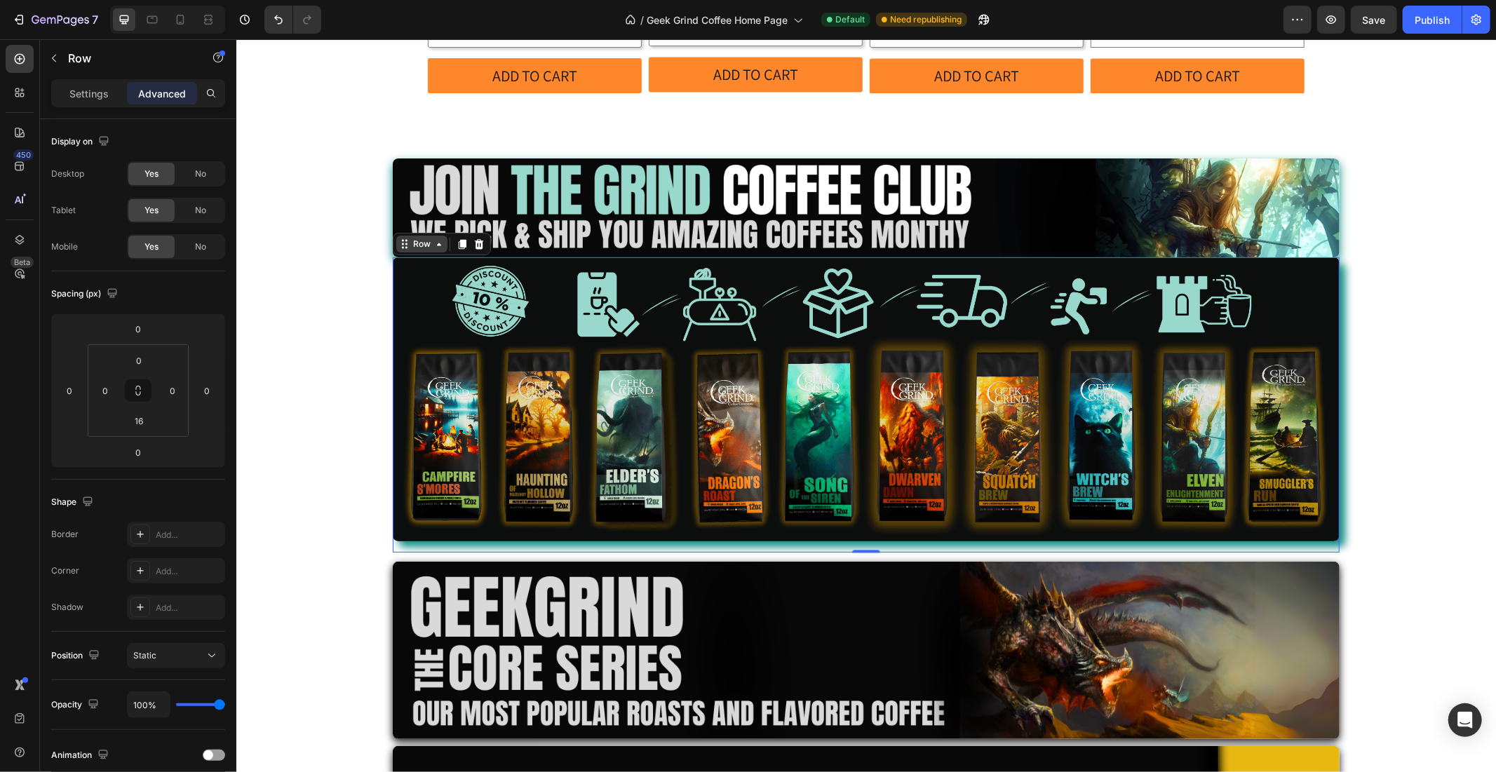
click at [412, 237] on div "Row" at bounding box center [421, 243] width 23 height 13
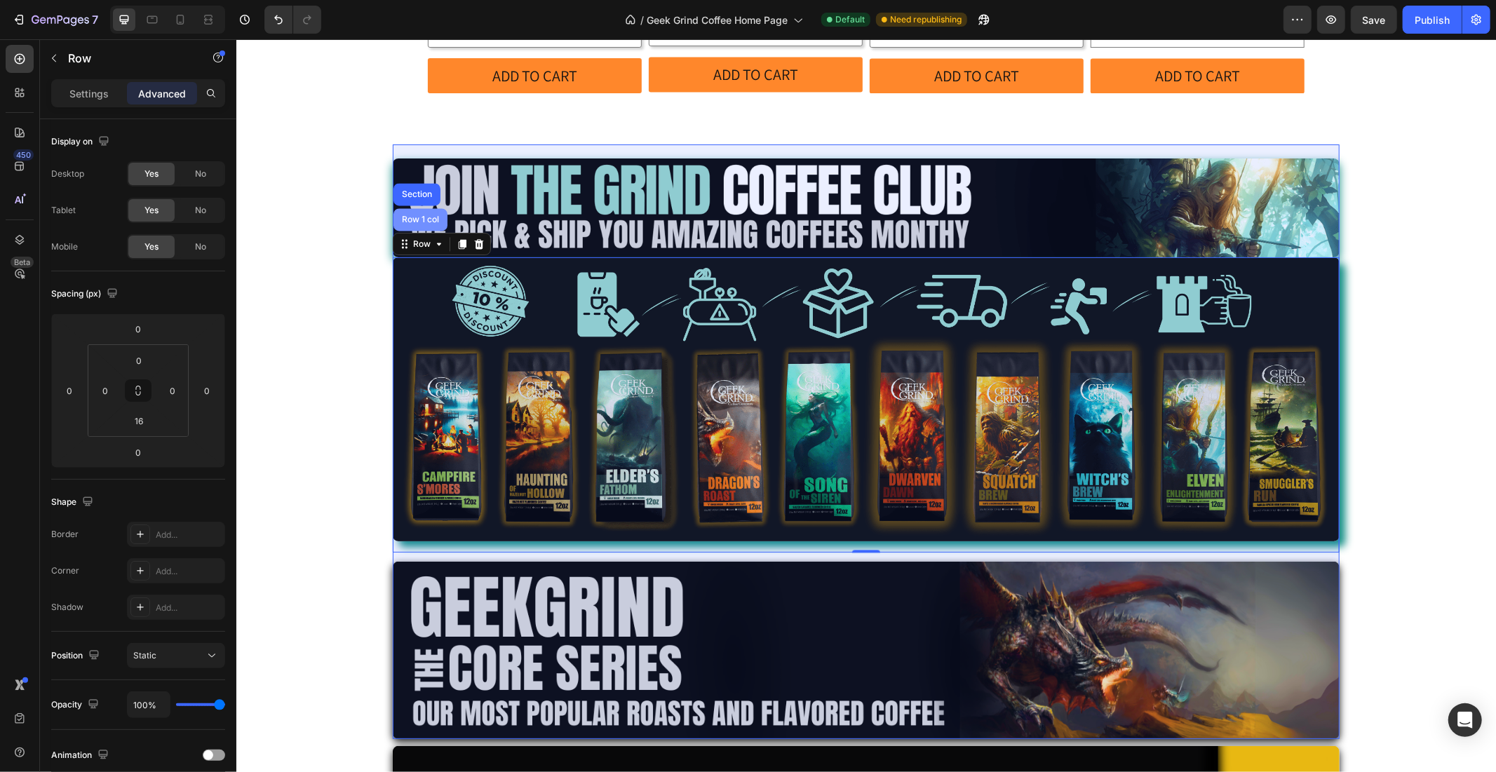
click at [411, 208] on div "Row 1 col" at bounding box center [420, 219] width 54 height 22
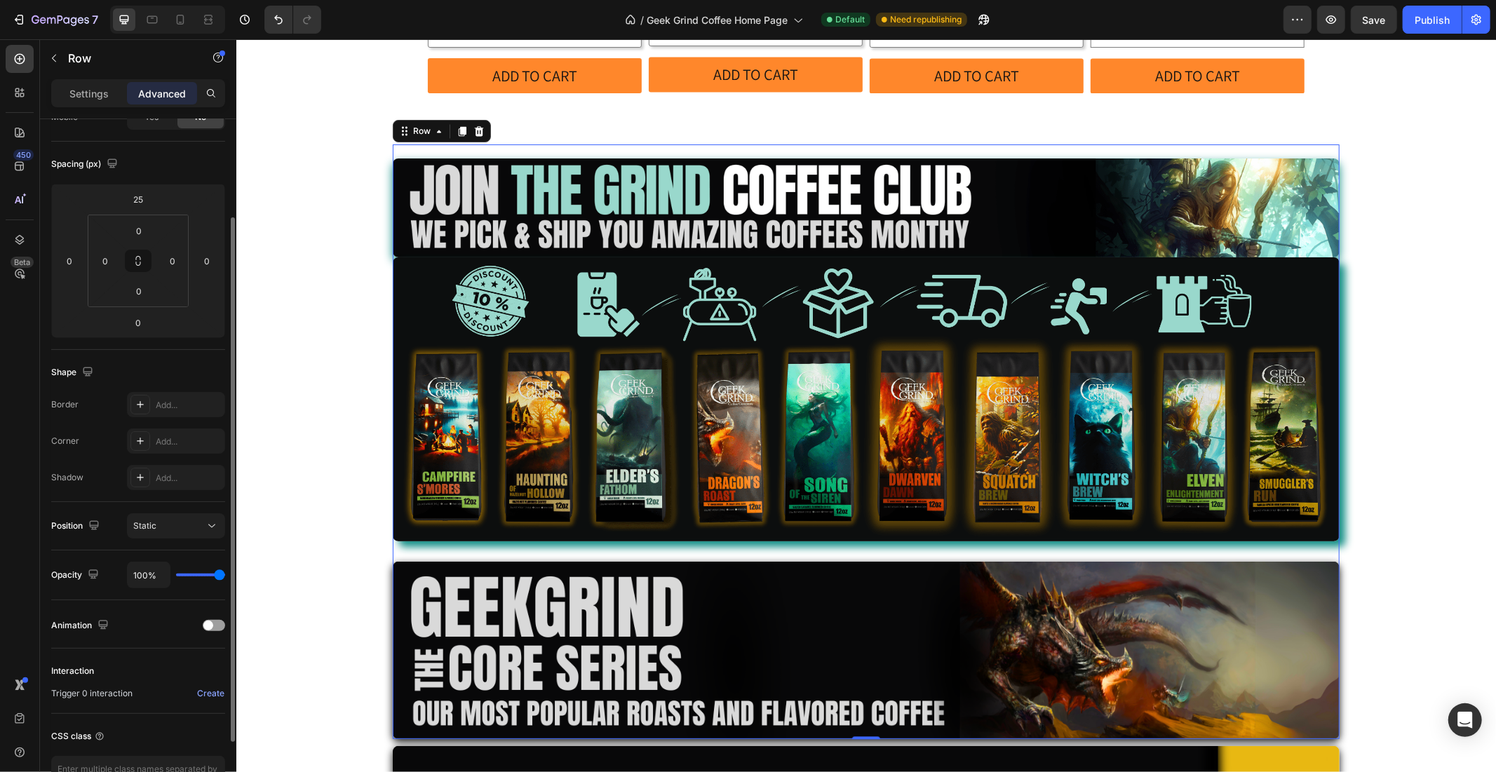
scroll to position [222, 0]
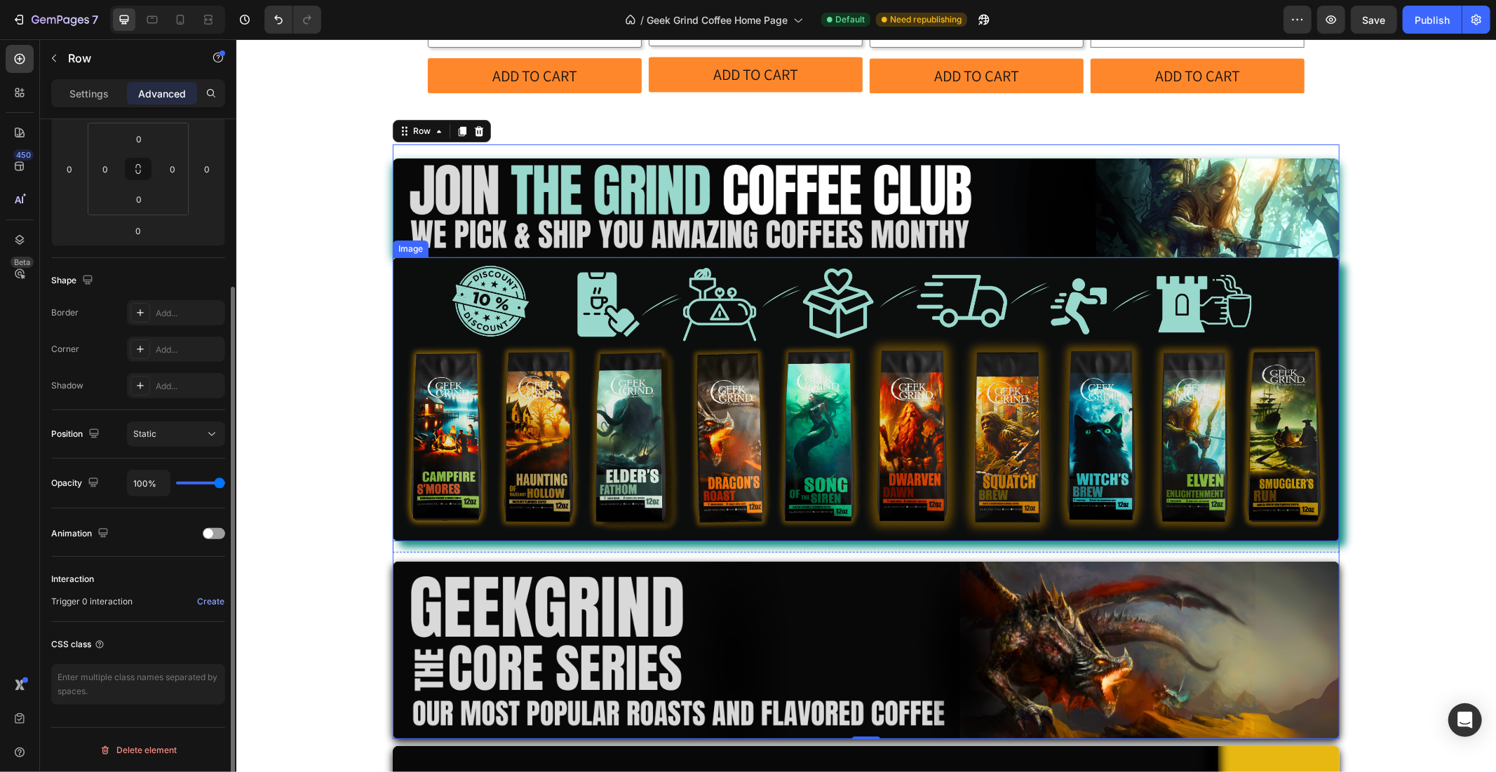
click at [475, 432] on img at bounding box center [865, 399] width 947 height 284
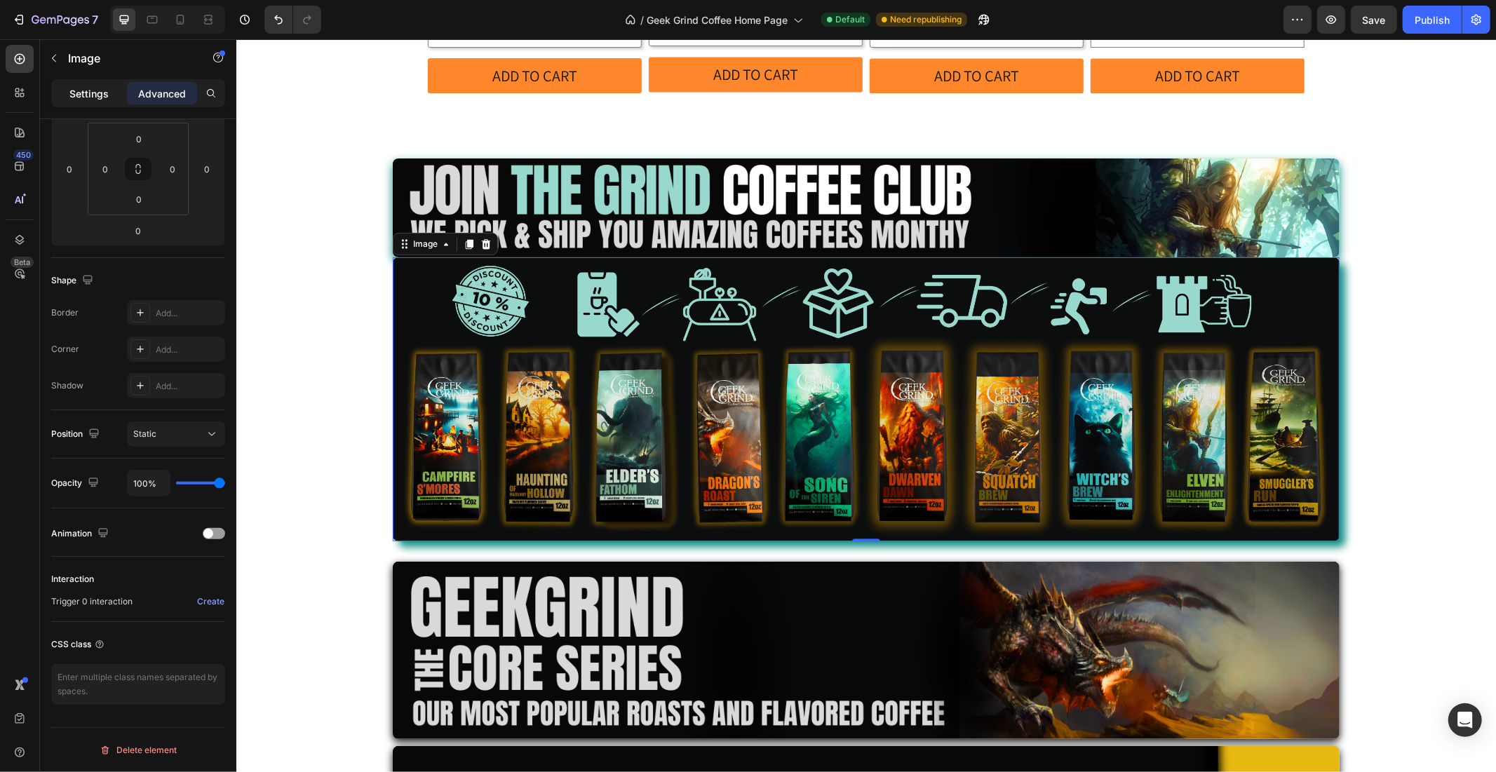
click at [100, 95] on p "Settings" at bounding box center [88, 93] width 39 height 15
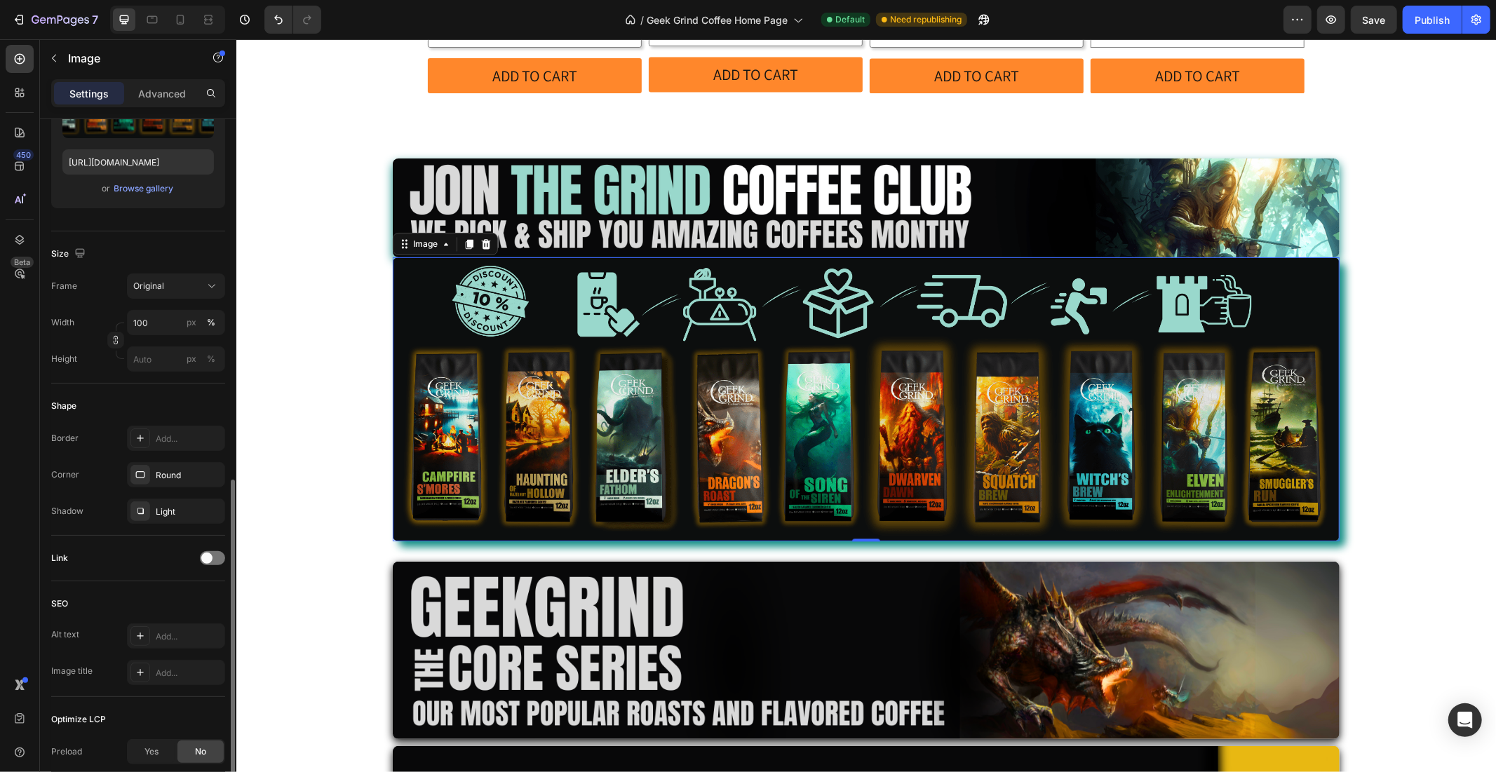
scroll to position [352, 0]
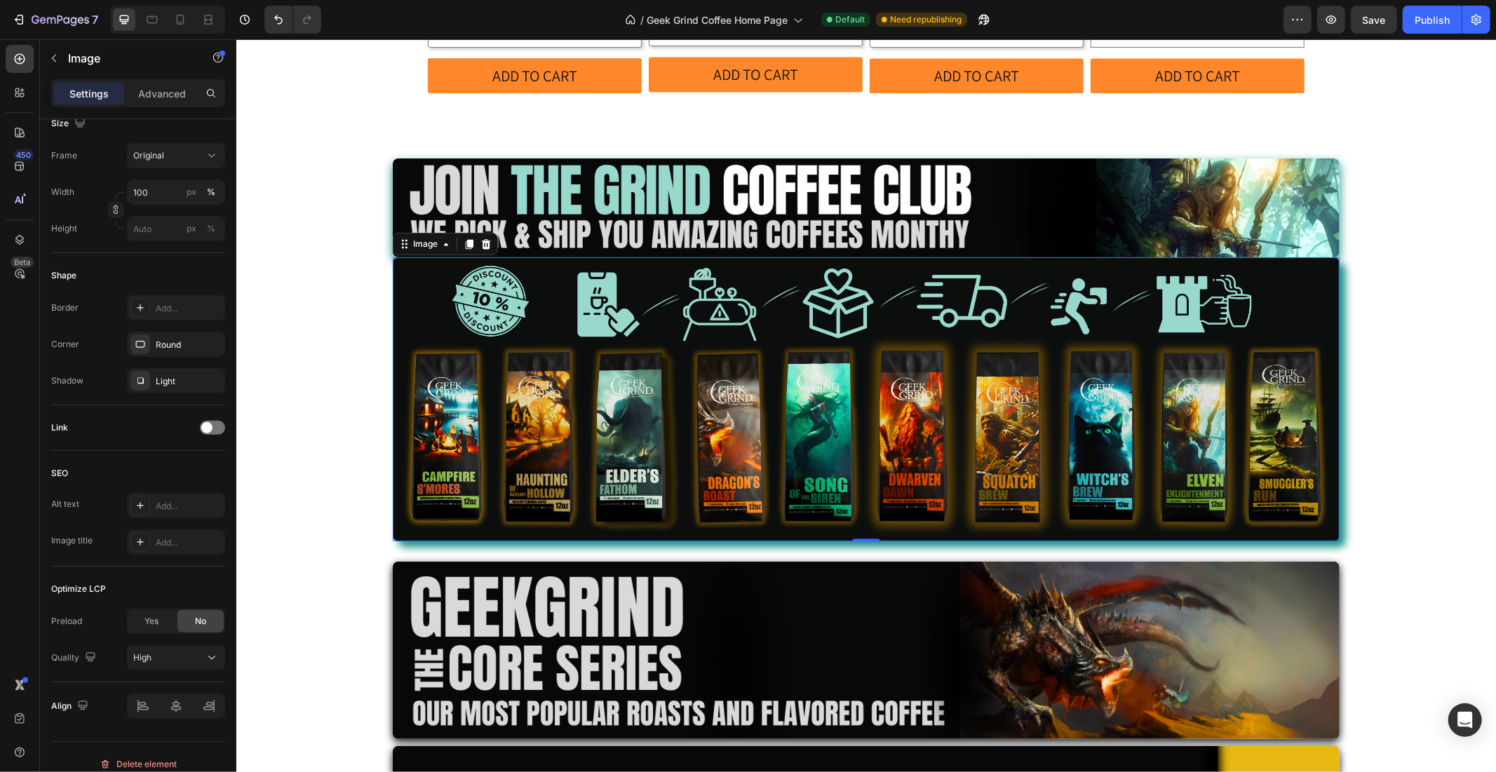
click at [445, 333] on img at bounding box center [865, 399] width 947 height 284
click at [167, 386] on div "Light" at bounding box center [176, 381] width 41 height 13
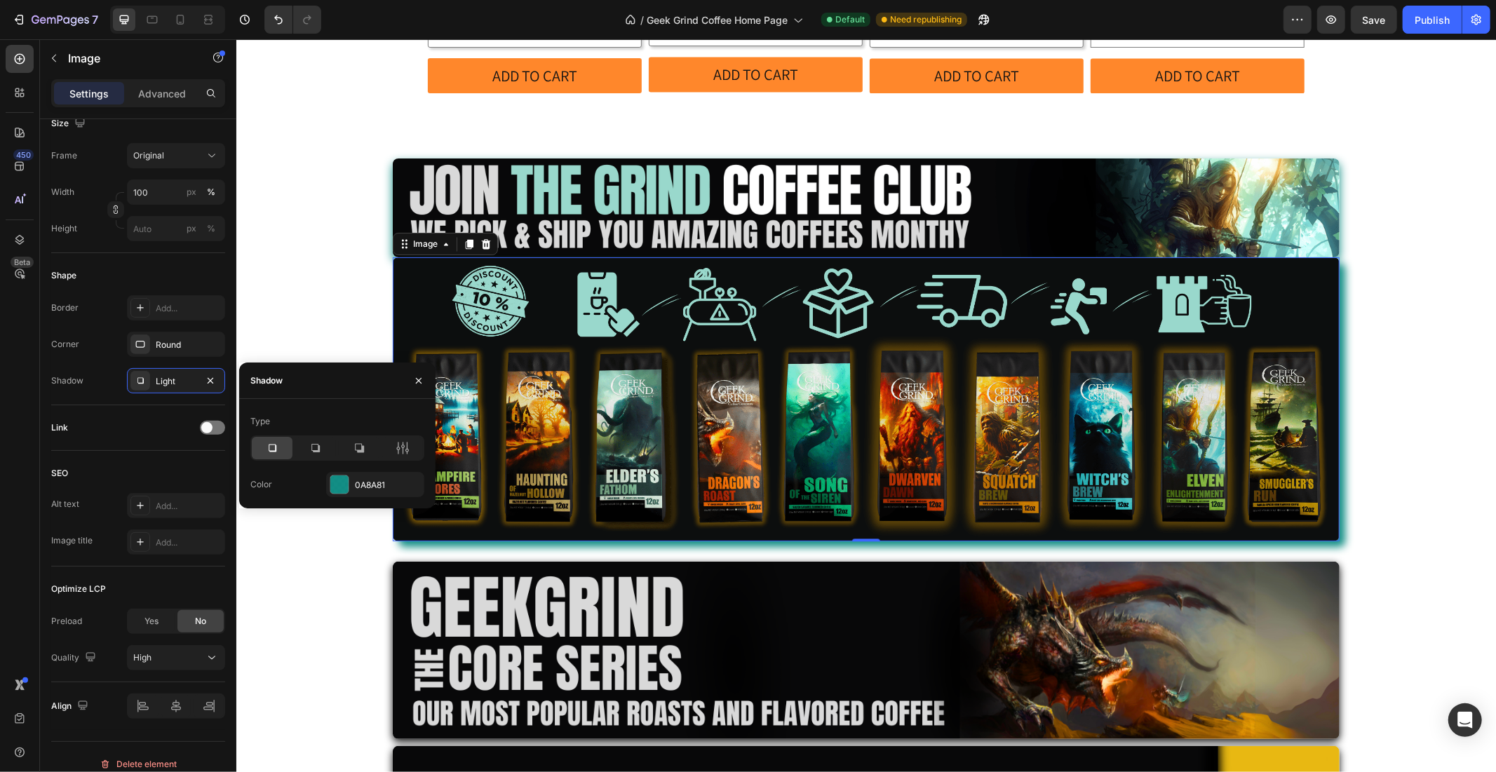
click at [341, 411] on div "Type" at bounding box center [337, 421] width 174 height 22
click at [403, 452] on icon at bounding box center [403, 448] width 4 height 13
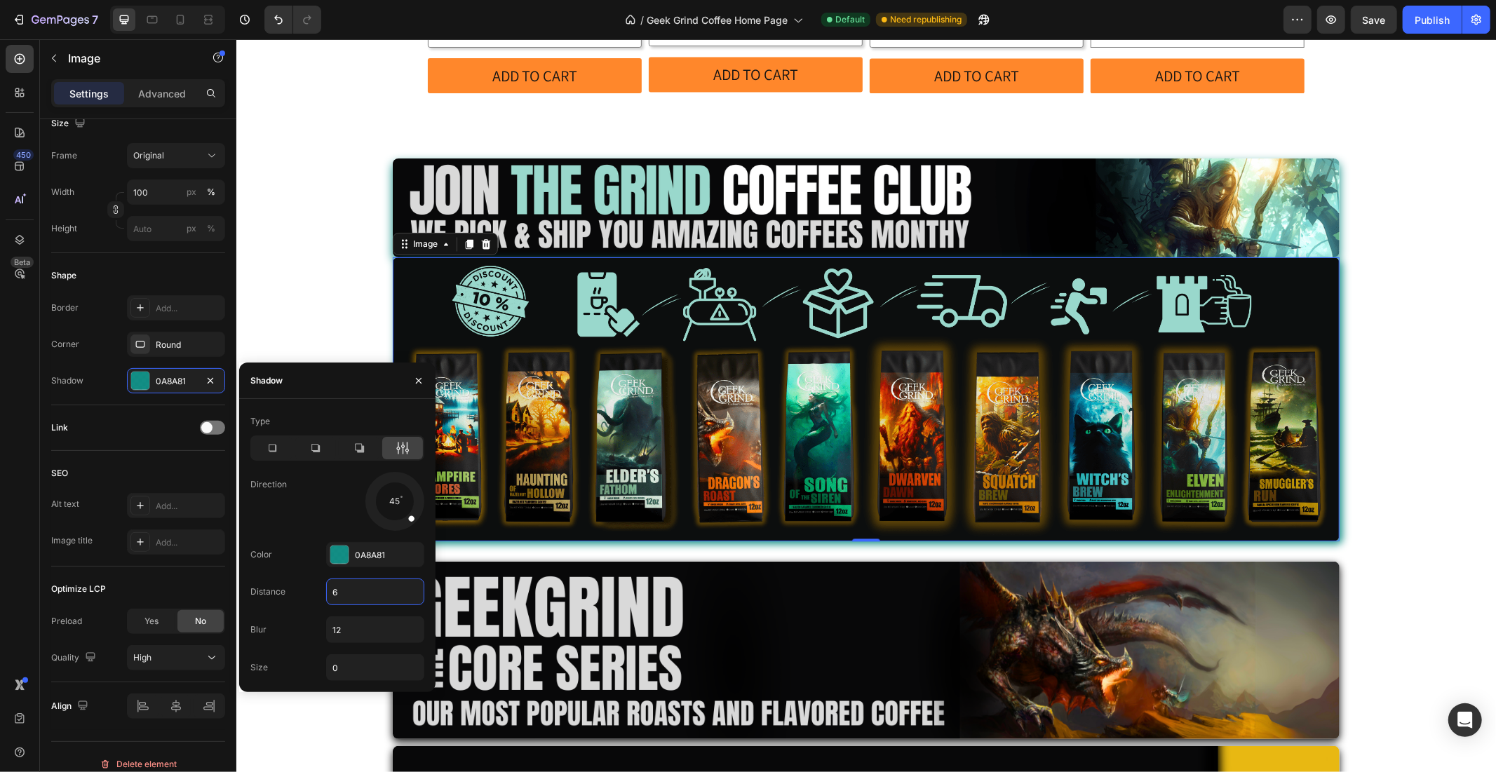
type input "6"
type input "14"
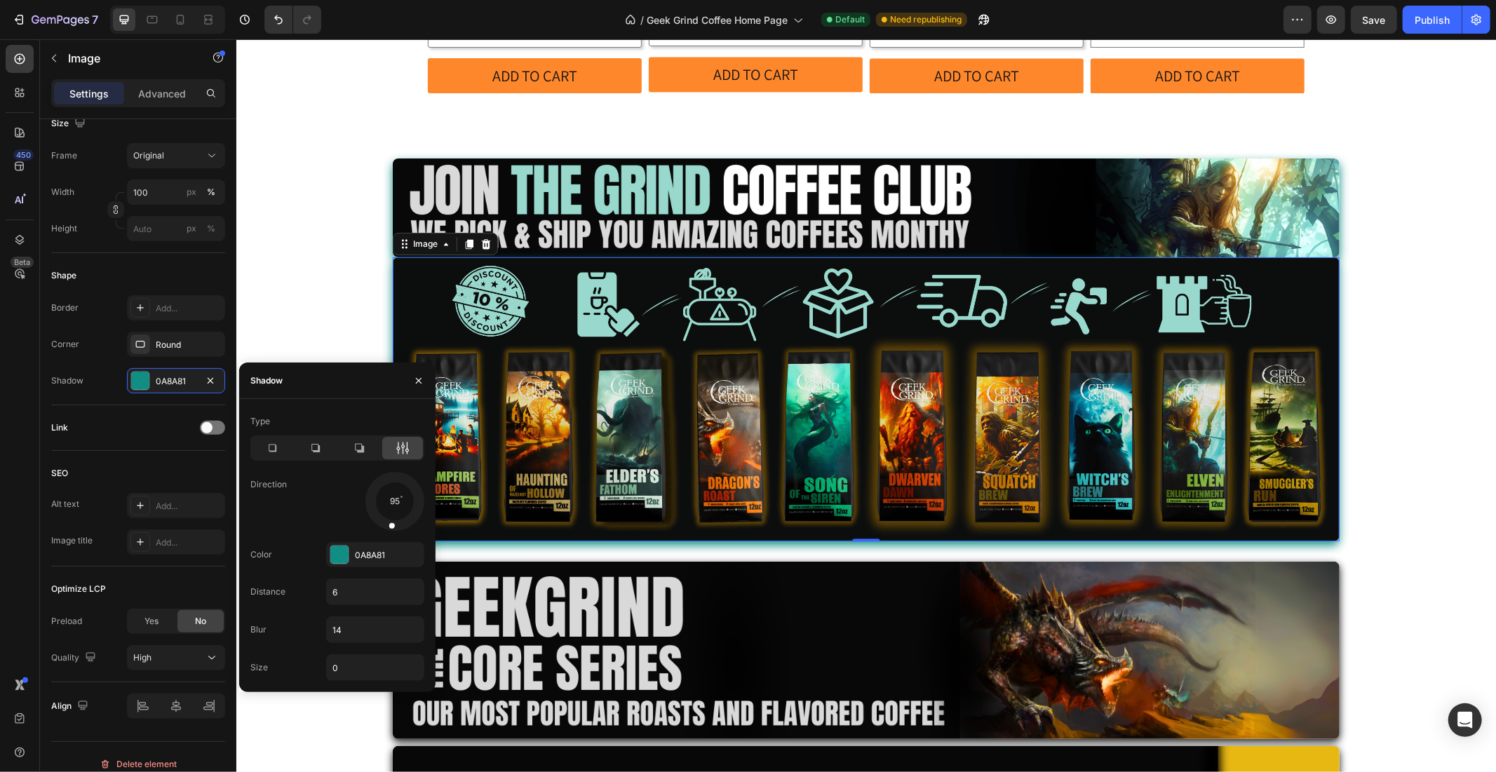
drag, startPoint x: 410, startPoint y: 520, endPoint x: 390, endPoint y: 527, distance: 21.1
click at [390, 527] on span at bounding box center [392, 525] width 6 height 6
click at [393, 527] on span at bounding box center [395, 525] width 6 height 6
click at [336, 310] on div "Image Image 0 Row Image Row Image Row Row Row" at bounding box center [866, 484] width 1260 height 717
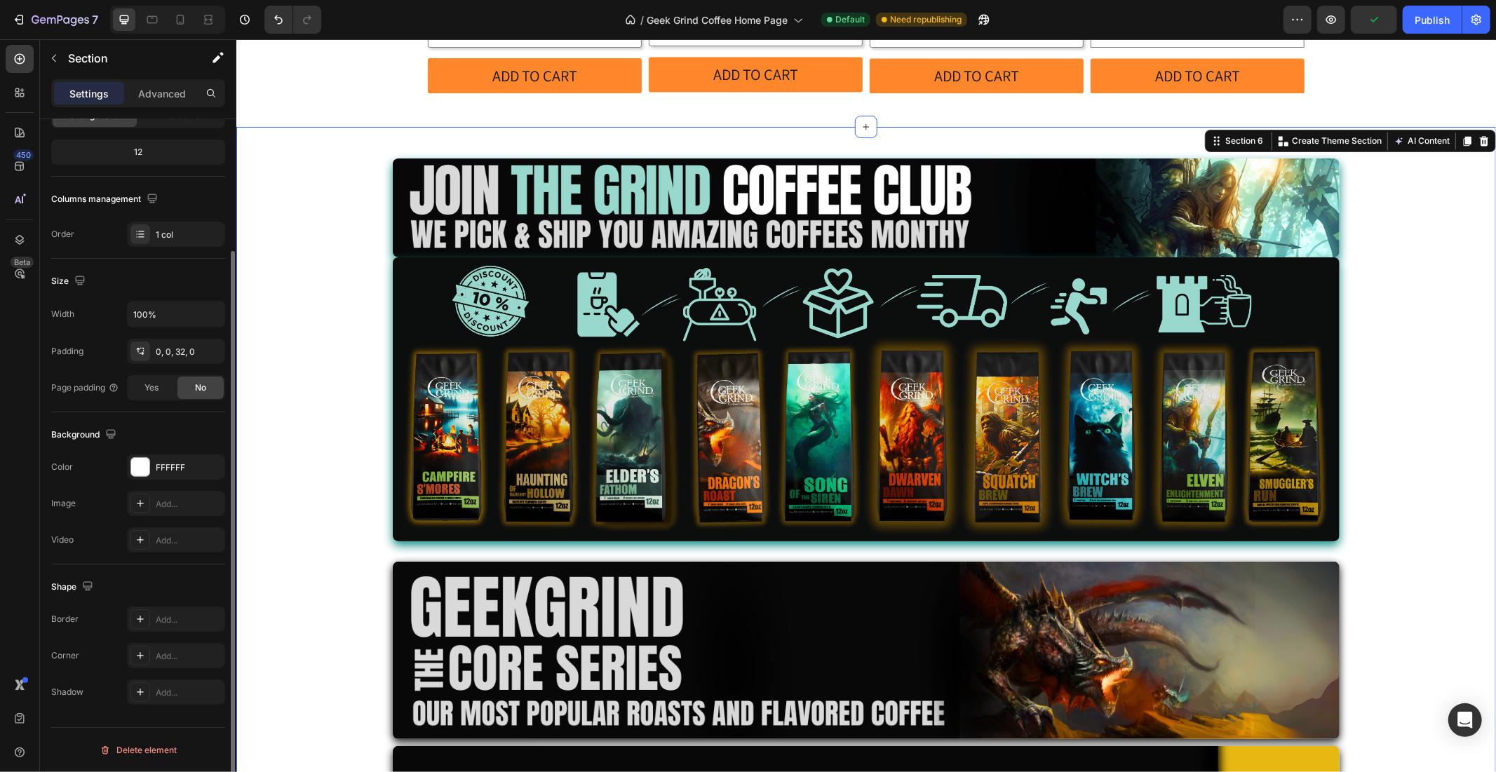
scroll to position [0, 0]
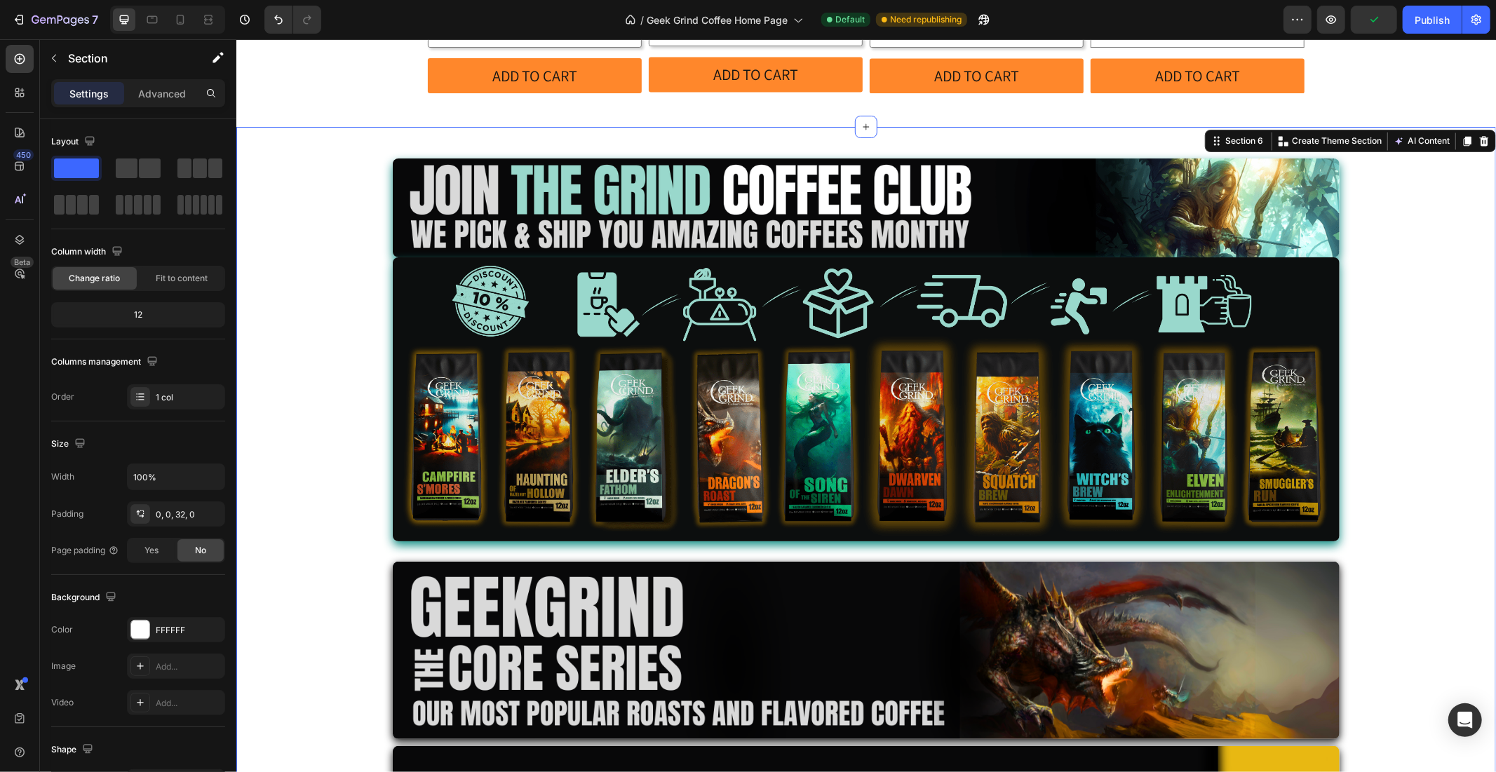
click at [336, 310] on div "Image Image Row Image Row Image Row Row Row" at bounding box center [866, 484] width 1260 height 717
click at [168, 95] on p "Advanced" at bounding box center [162, 93] width 48 height 15
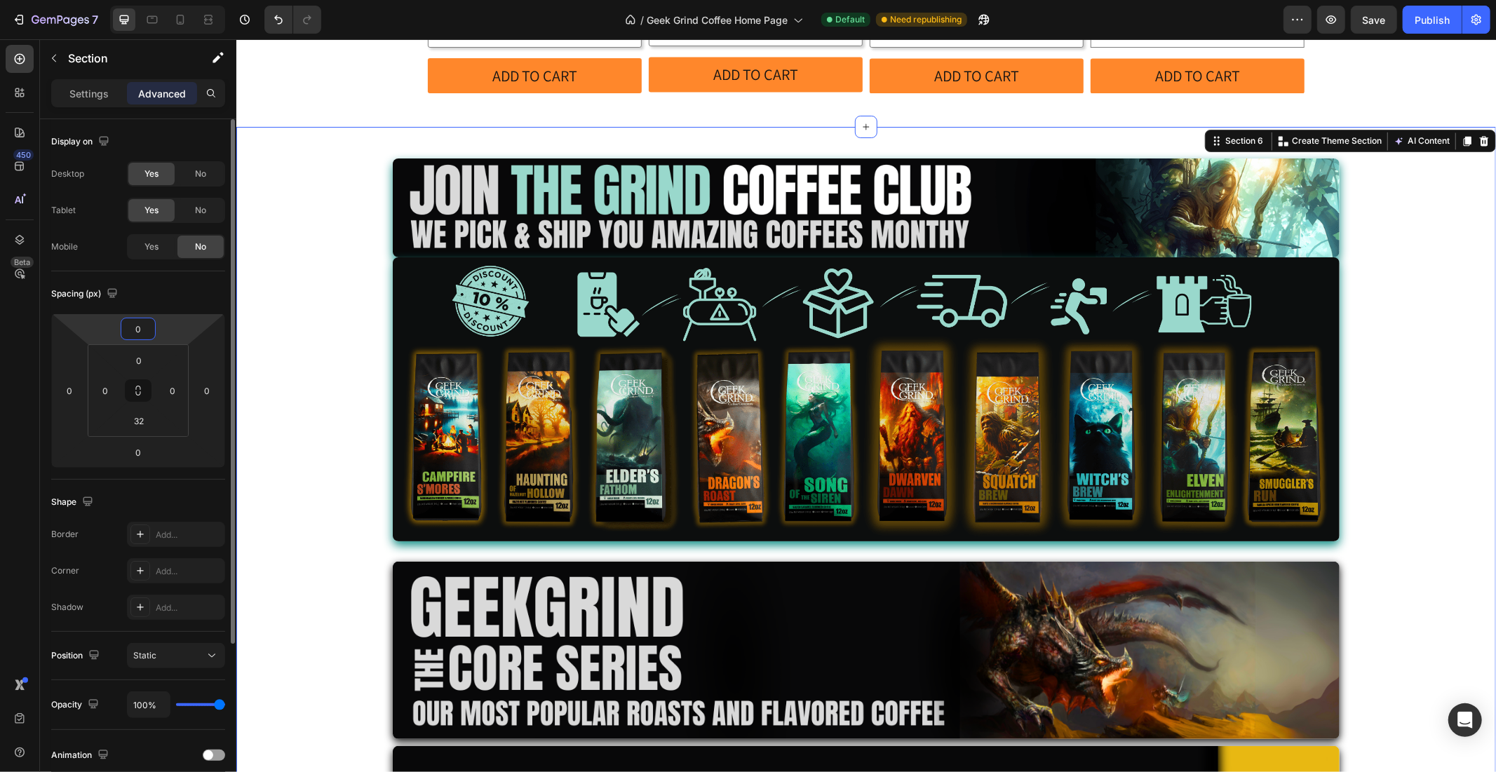
click at [145, 325] on input "0" at bounding box center [138, 328] width 28 height 21
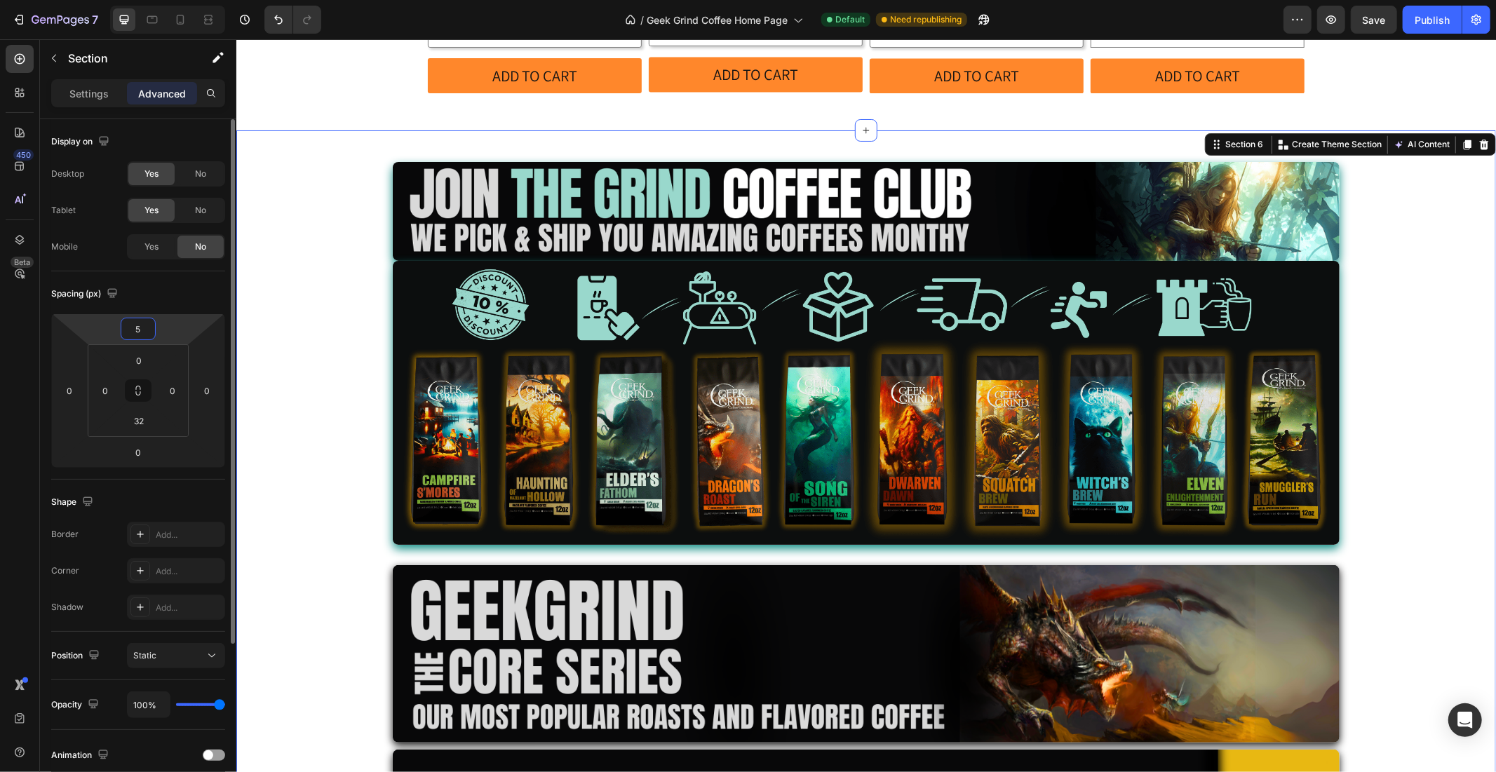
type input "0"
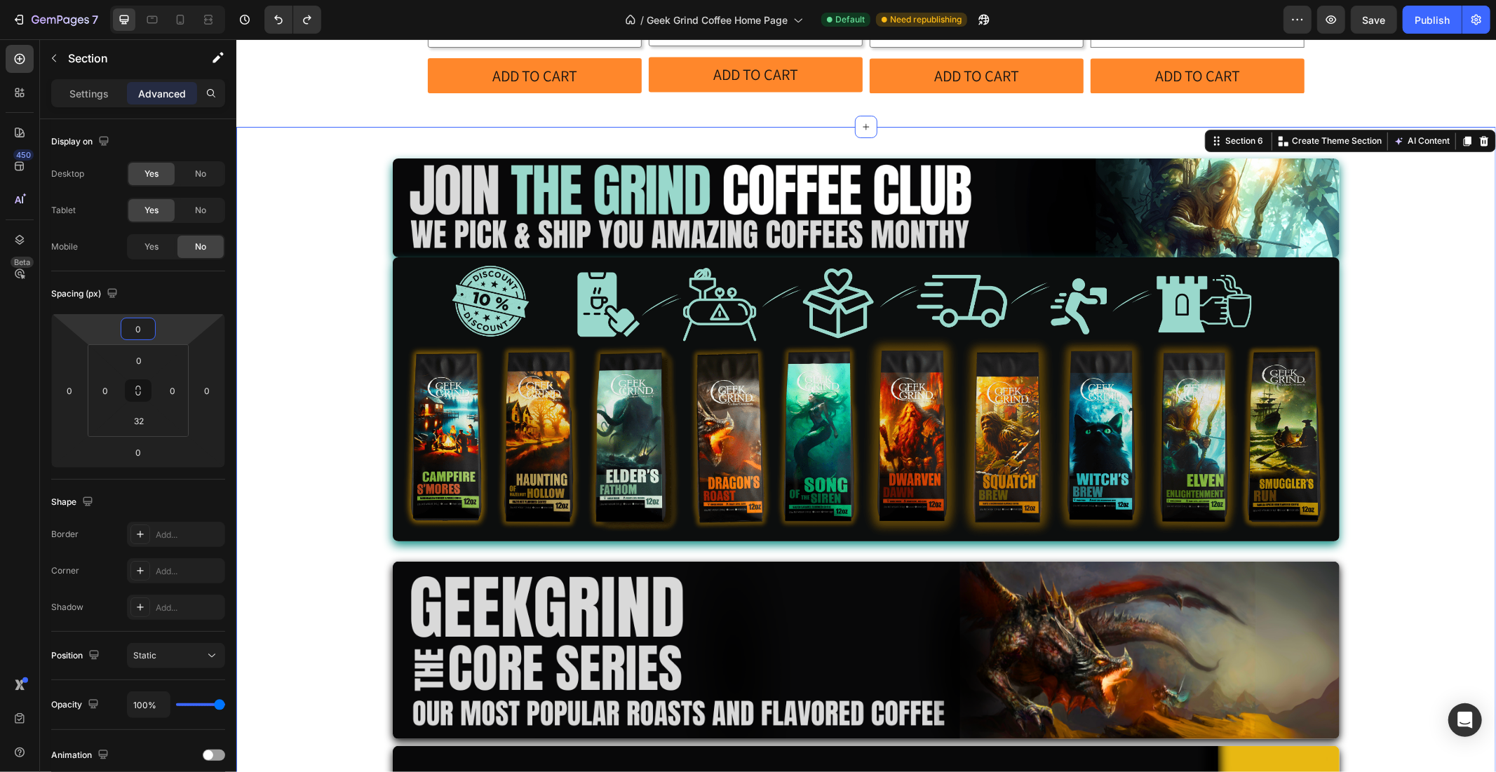
click at [297, 232] on div "Image Image Row Image Row Image Row Row Row" at bounding box center [866, 484] width 1260 height 717
click at [412, 257] on img at bounding box center [865, 399] width 947 height 284
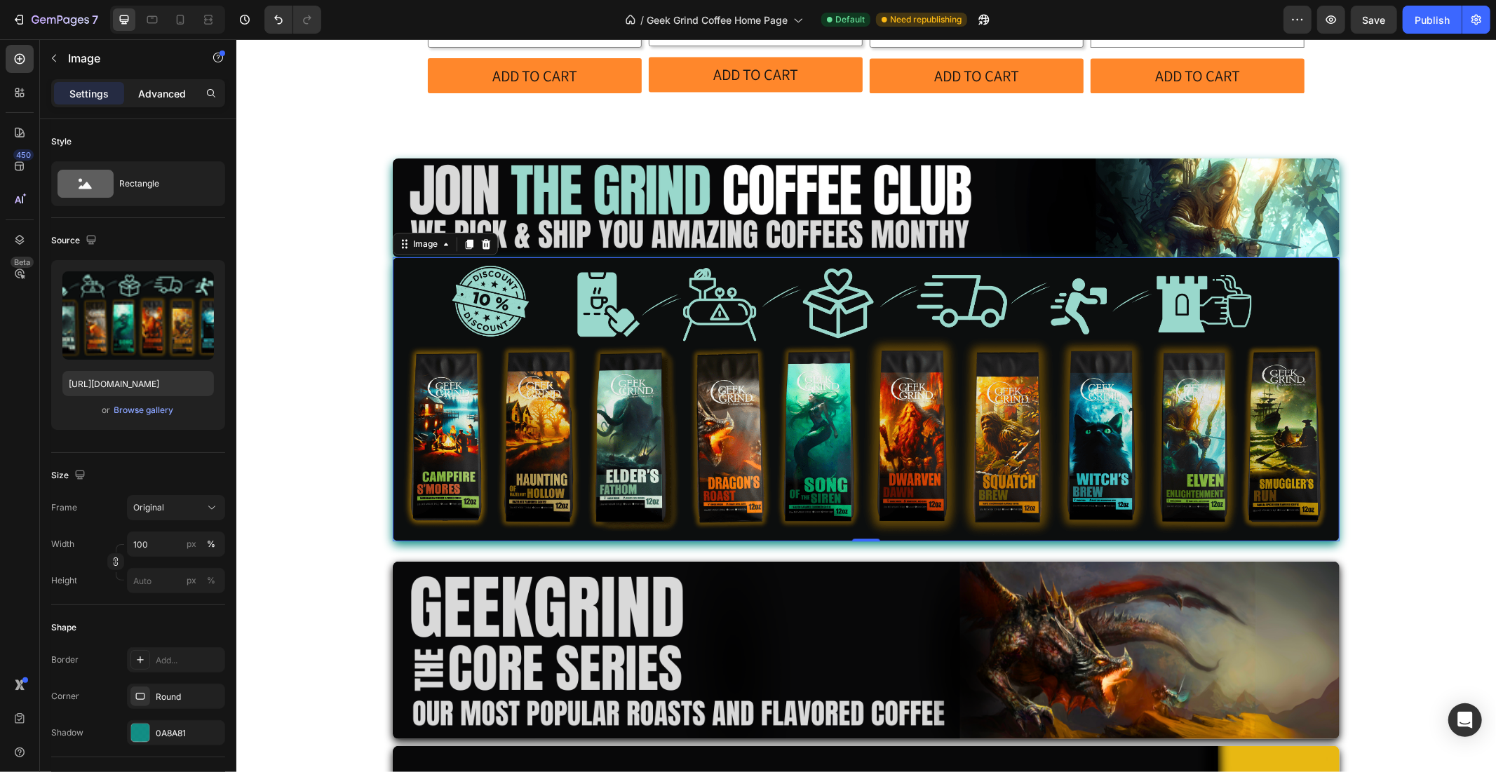
click at [166, 95] on p "Advanced" at bounding box center [162, 93] width 48 height 15
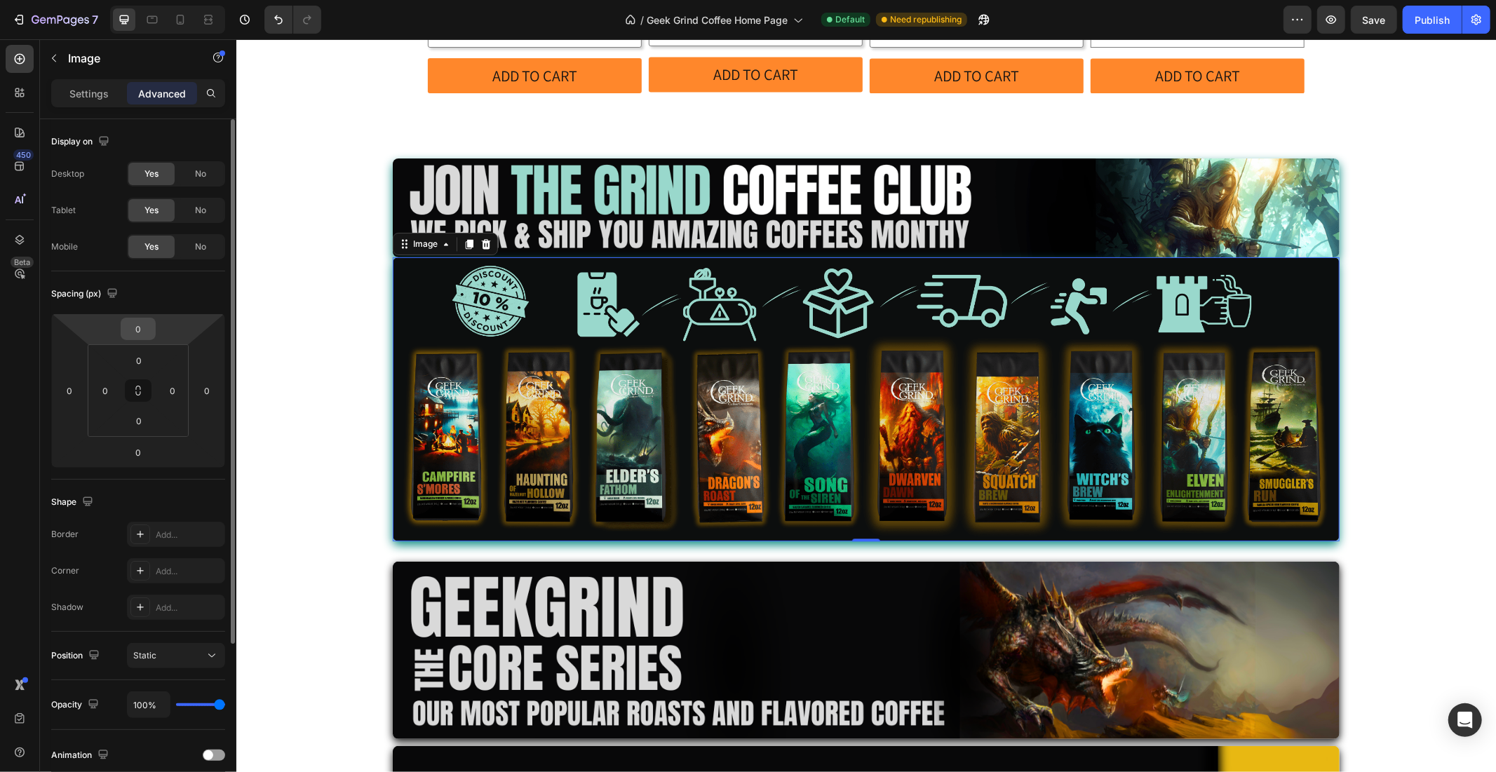
click at [135, 324] on input "0" at bounding box center [138, 328] width 28 height 21
type input "5"
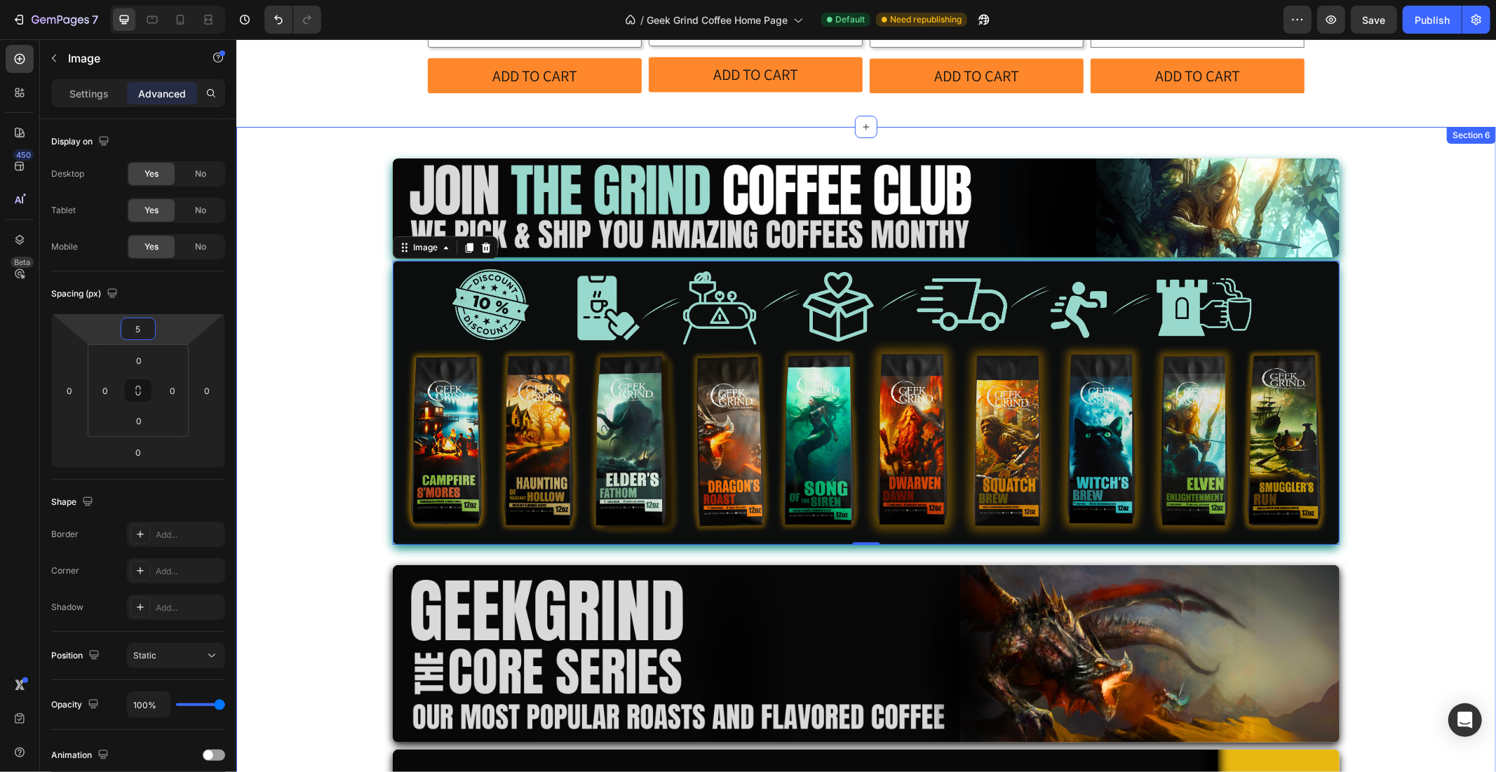
click at [323, 303] on div "Image Image 0 Row Image Row Image Row Row Row" at bounding box center [866, 486] width 1260 height 721
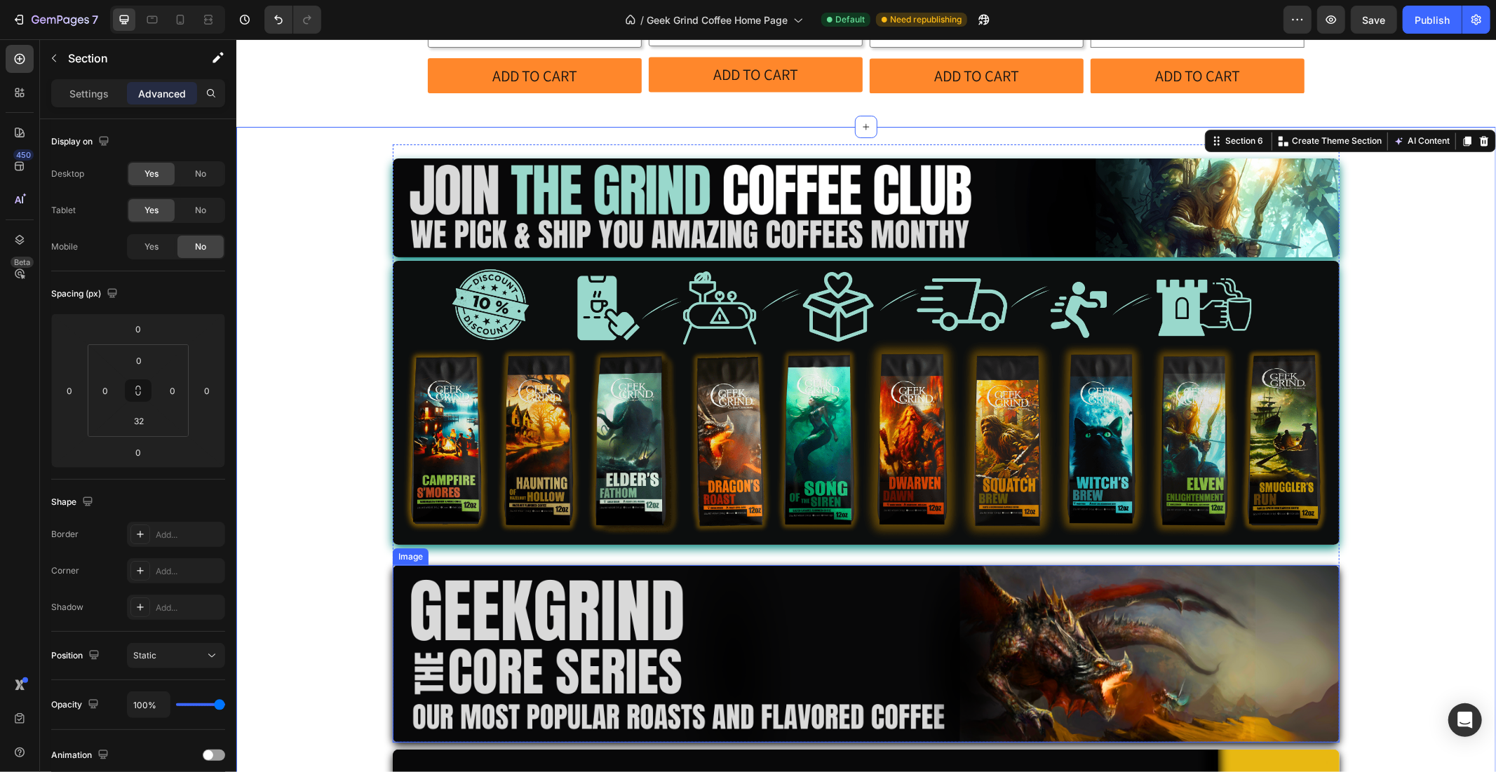
click at [695, 565] on img at bounding box center [865, 653] width 947 height 177
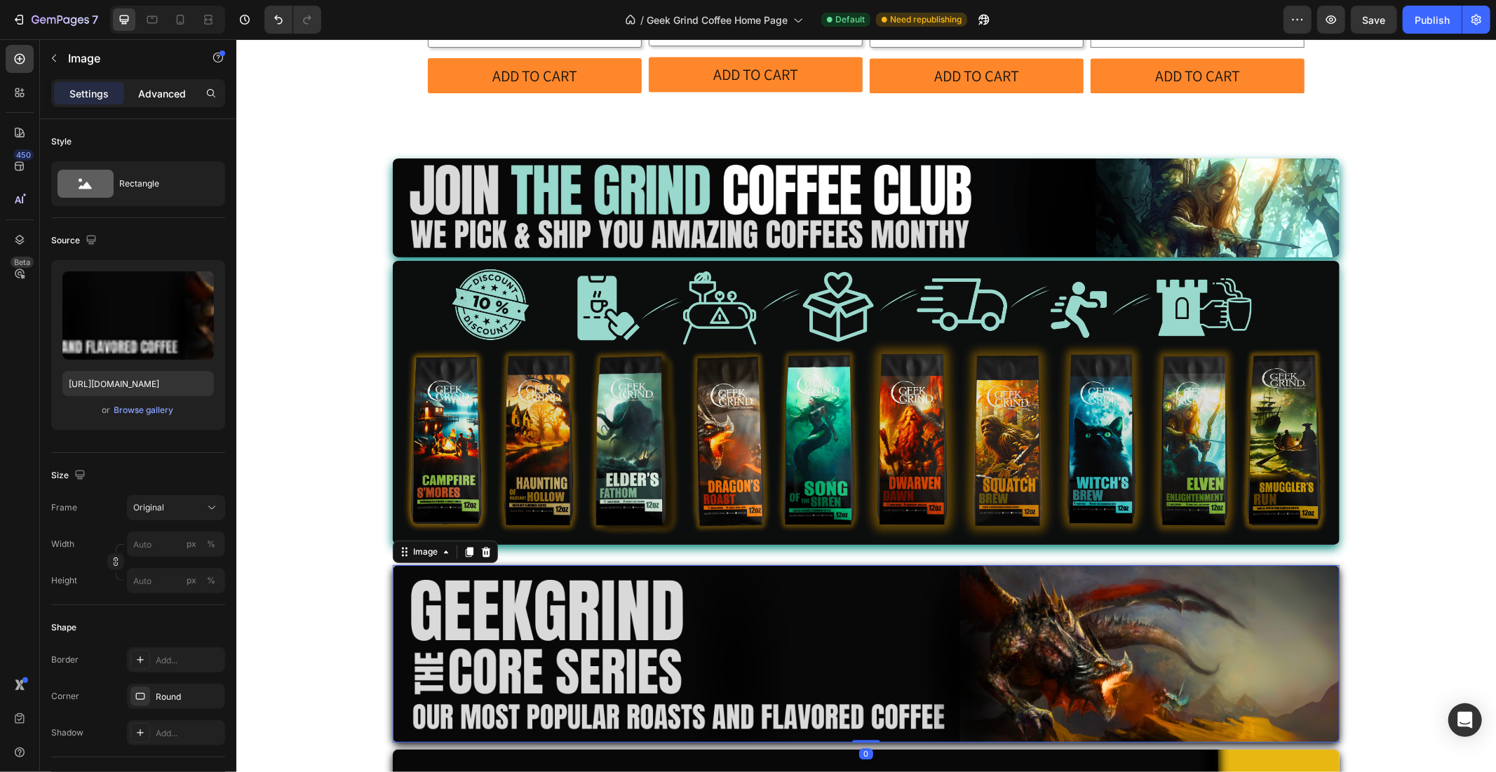
click at [138, 96] on p "Advanced" at bounding box center [162, 93] width 48 height 15
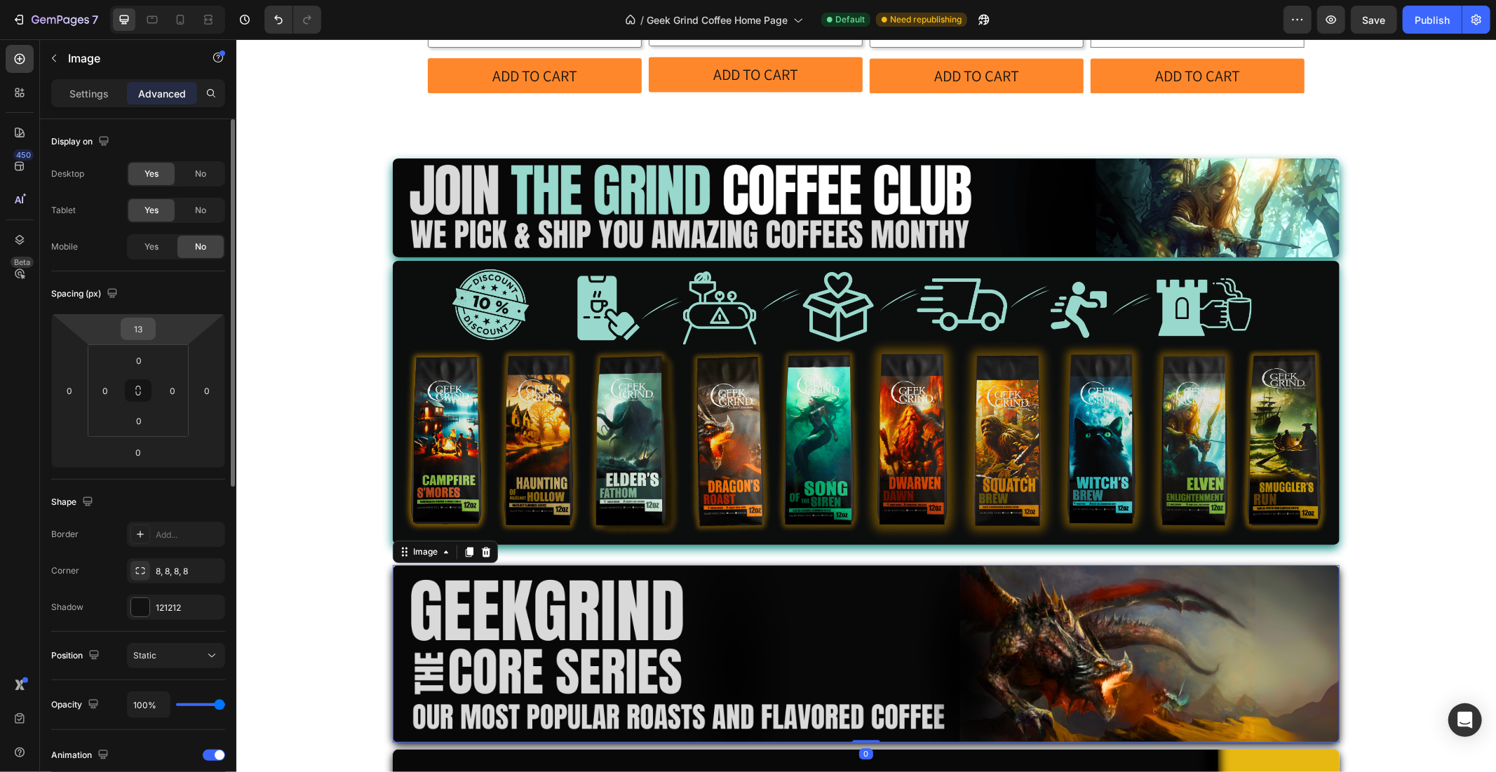
click at [130, 0] on html "7 Version history / Geek Grind Coffee Home Page Default Need republishing Previ…" at bounding box center [748, 0] width 1496 height 0
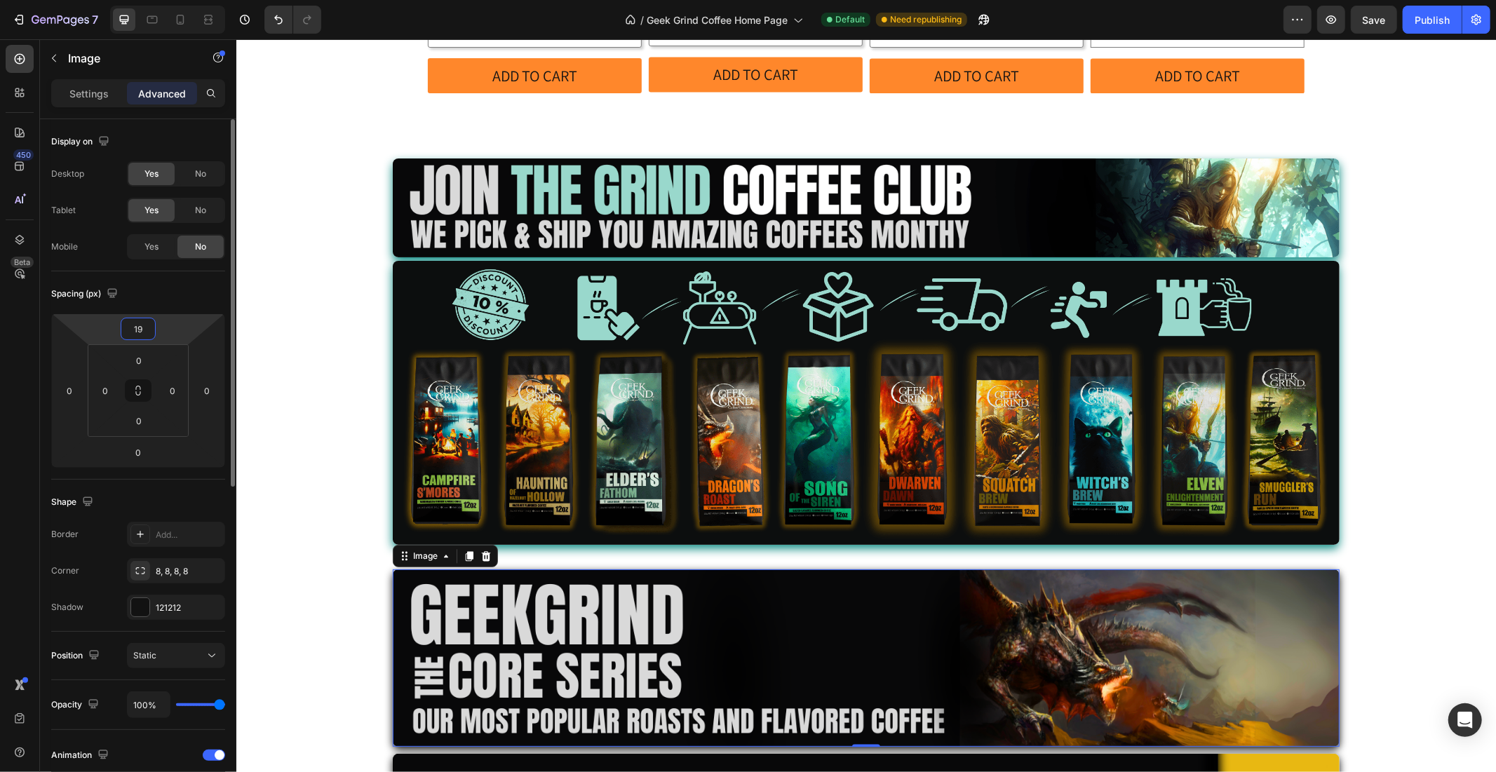
click at [144, 327] on input "19" at bounding box center [138, 328] width 28 height 21
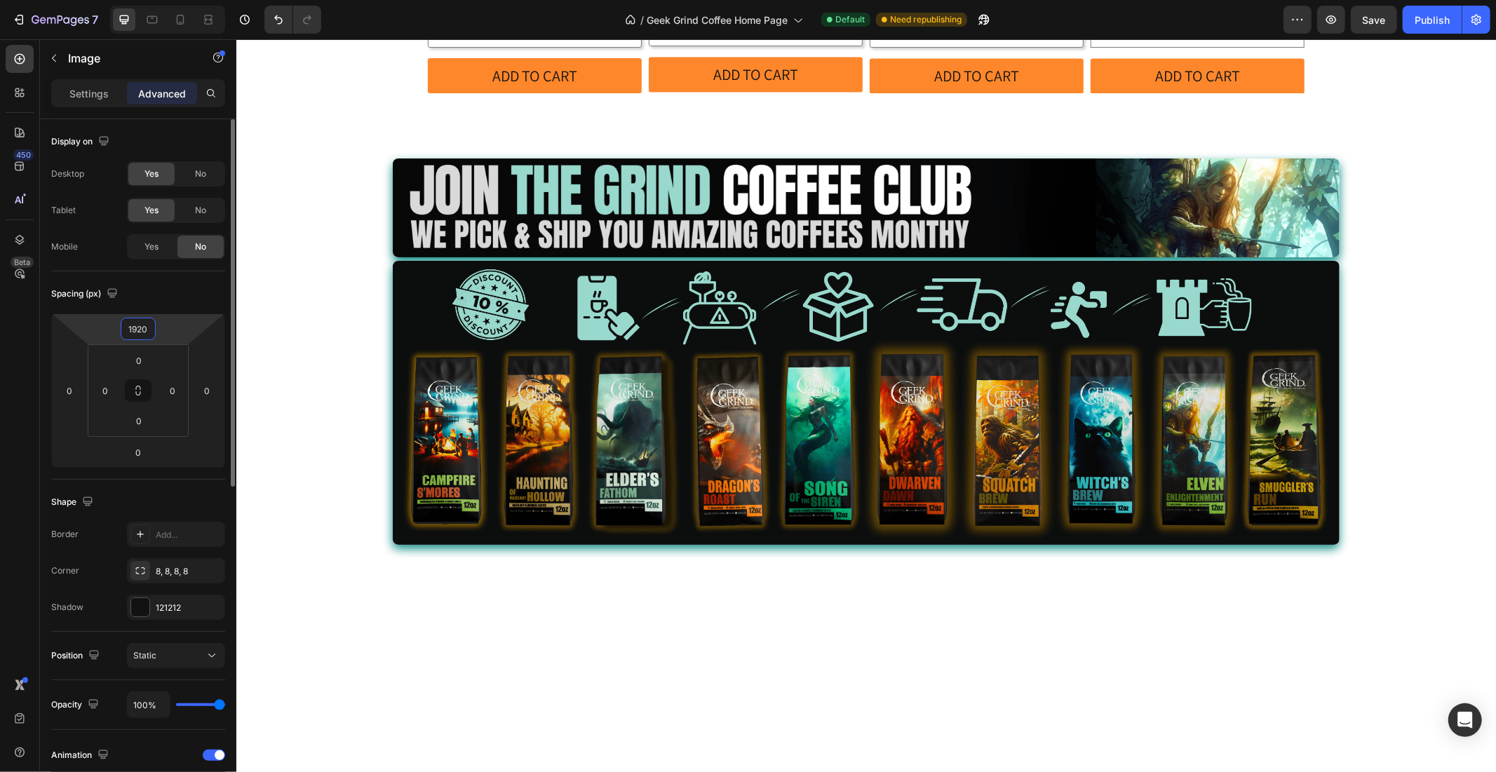
drag, startPoint x: 145, startPoint y: 319, endPoint x: 117, endPoint y: 323, distance: 28.3
click at [117, 323] on div "1920 0 0 0" at bounding box center [138, 390] width 174 height 154
type input "0"
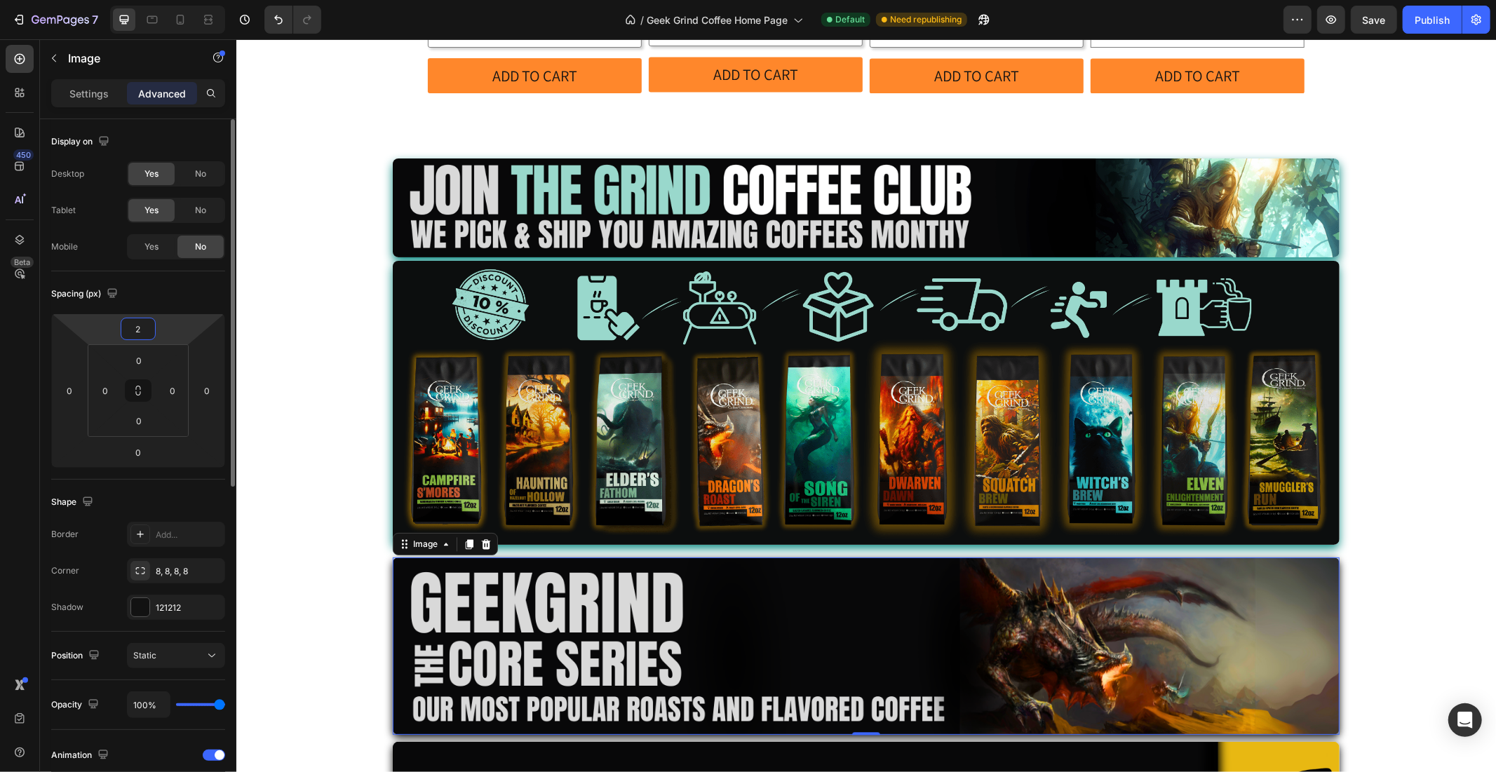
type input "20"
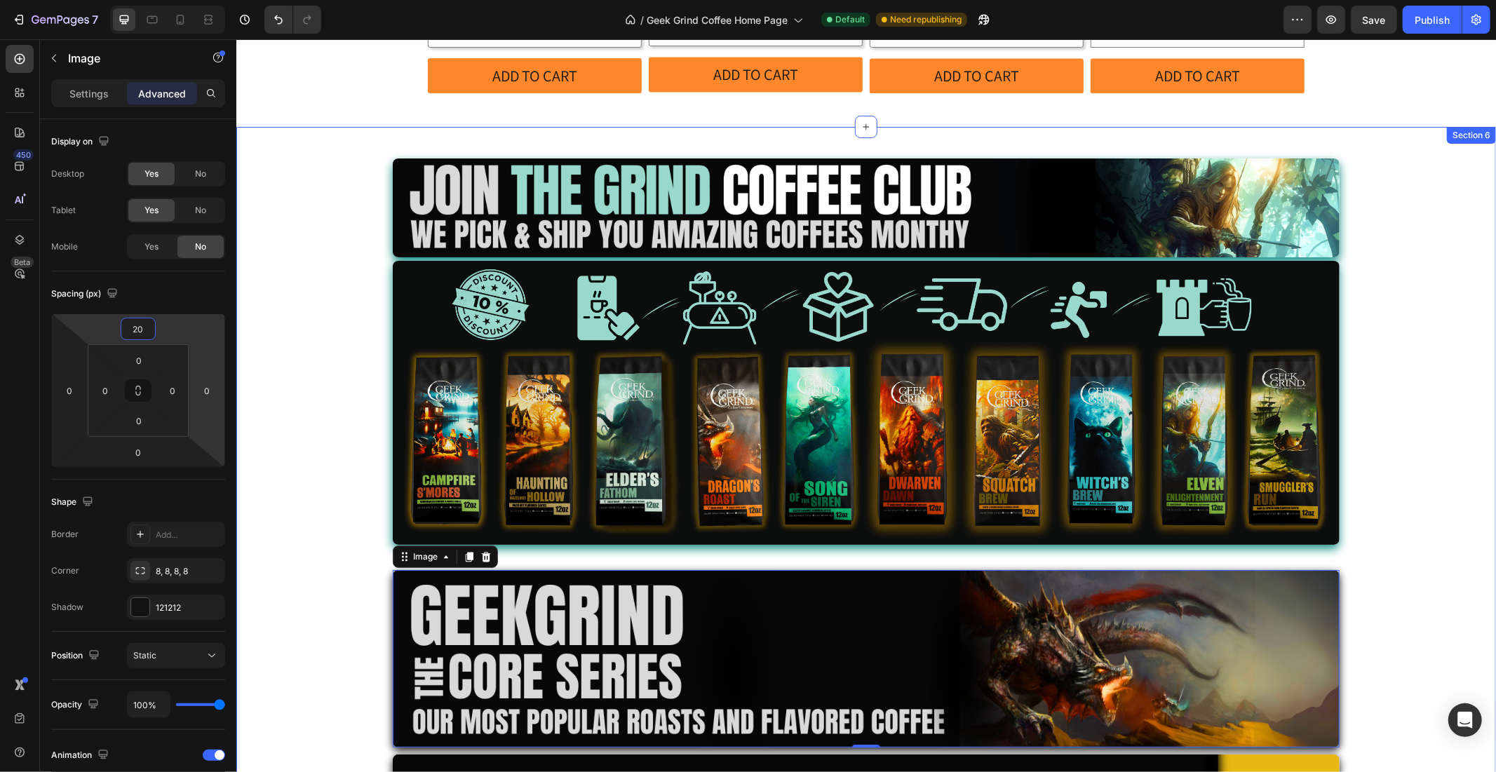
click at [318, 341] on div "Image Image Row Image 0 Row Image Row Row Row" at bounding box center [866, 489] width 1260 height 726
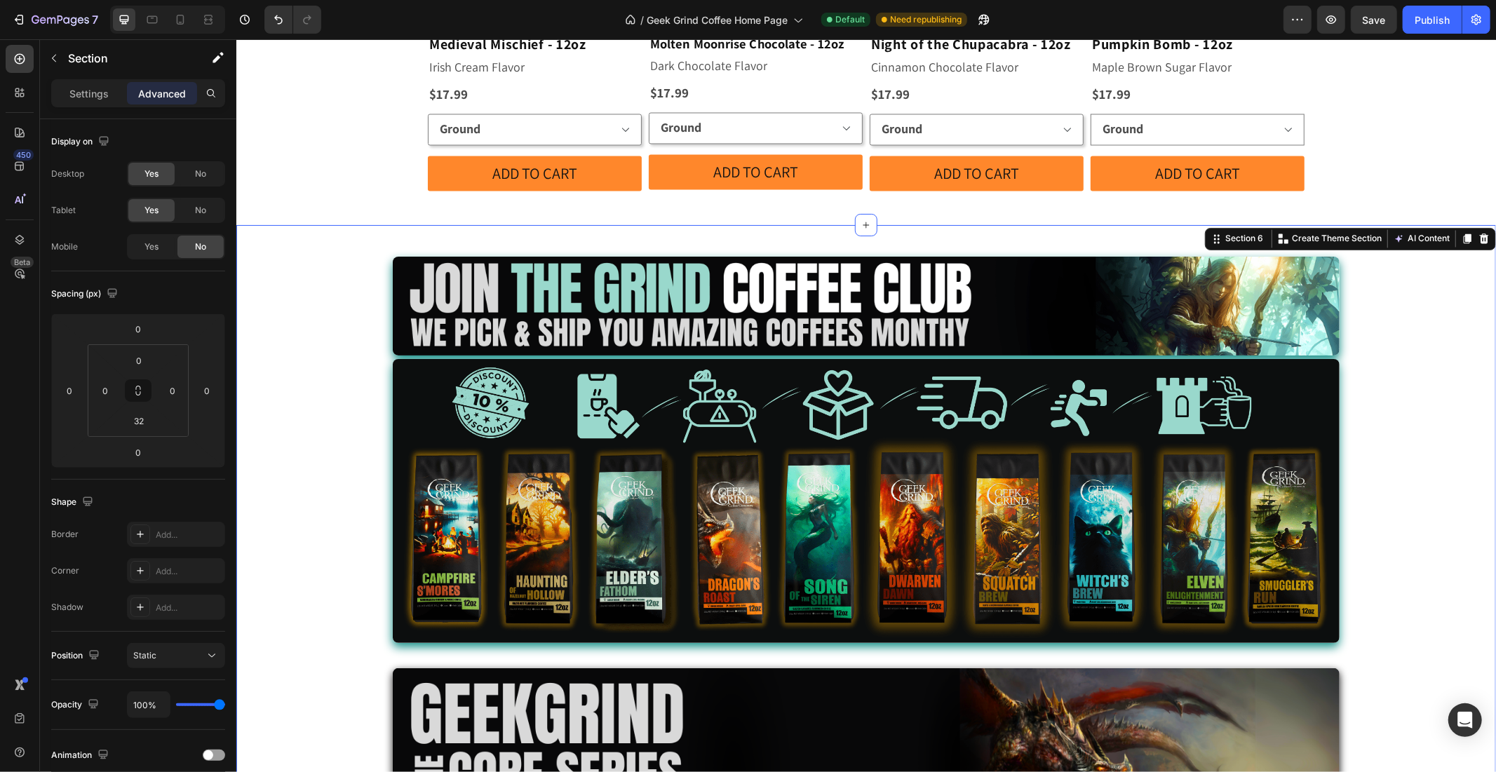
scroll to position [2207, 0]
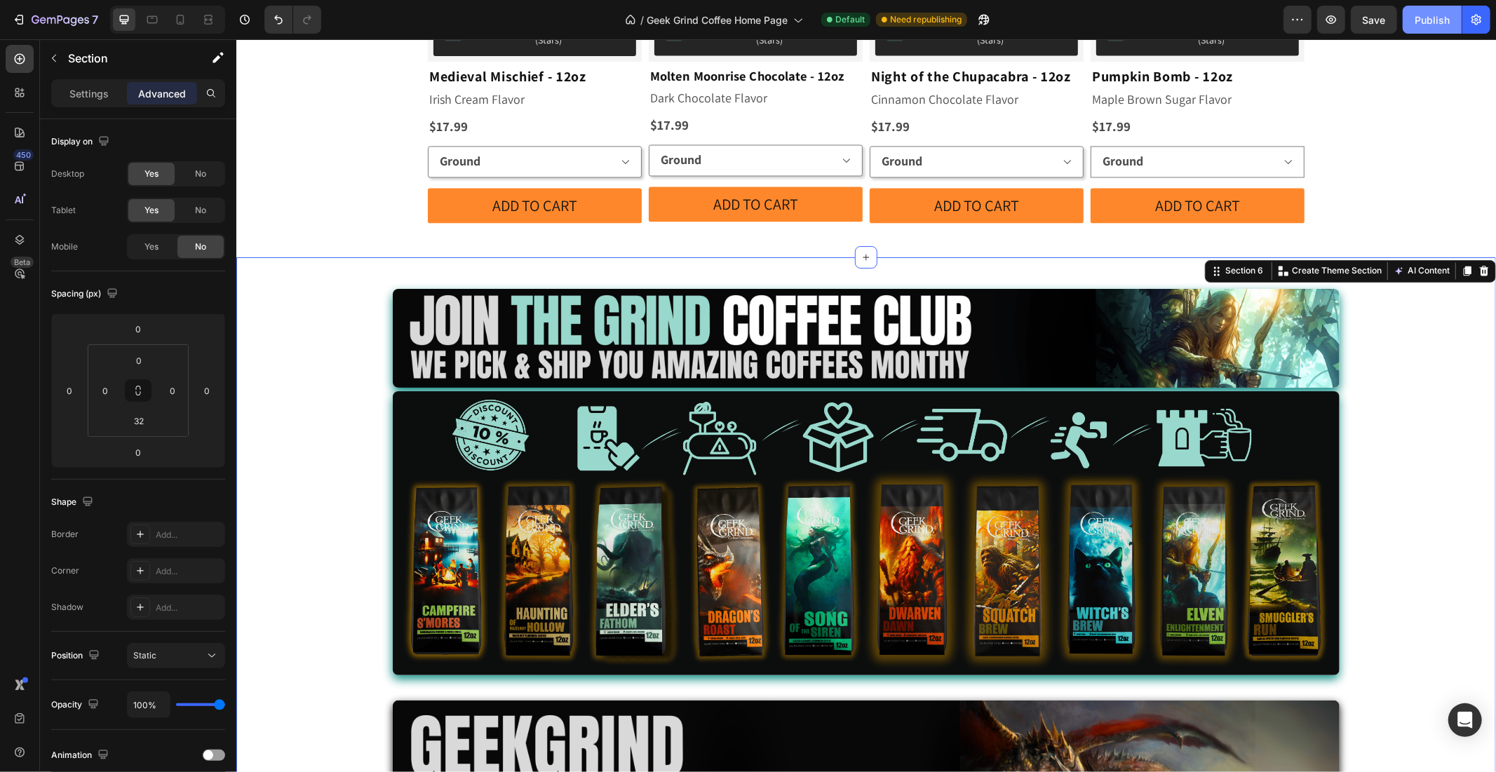
click at [1435, 25] on div "Publish" at bounding box center [1432, 20] width 35 height 15
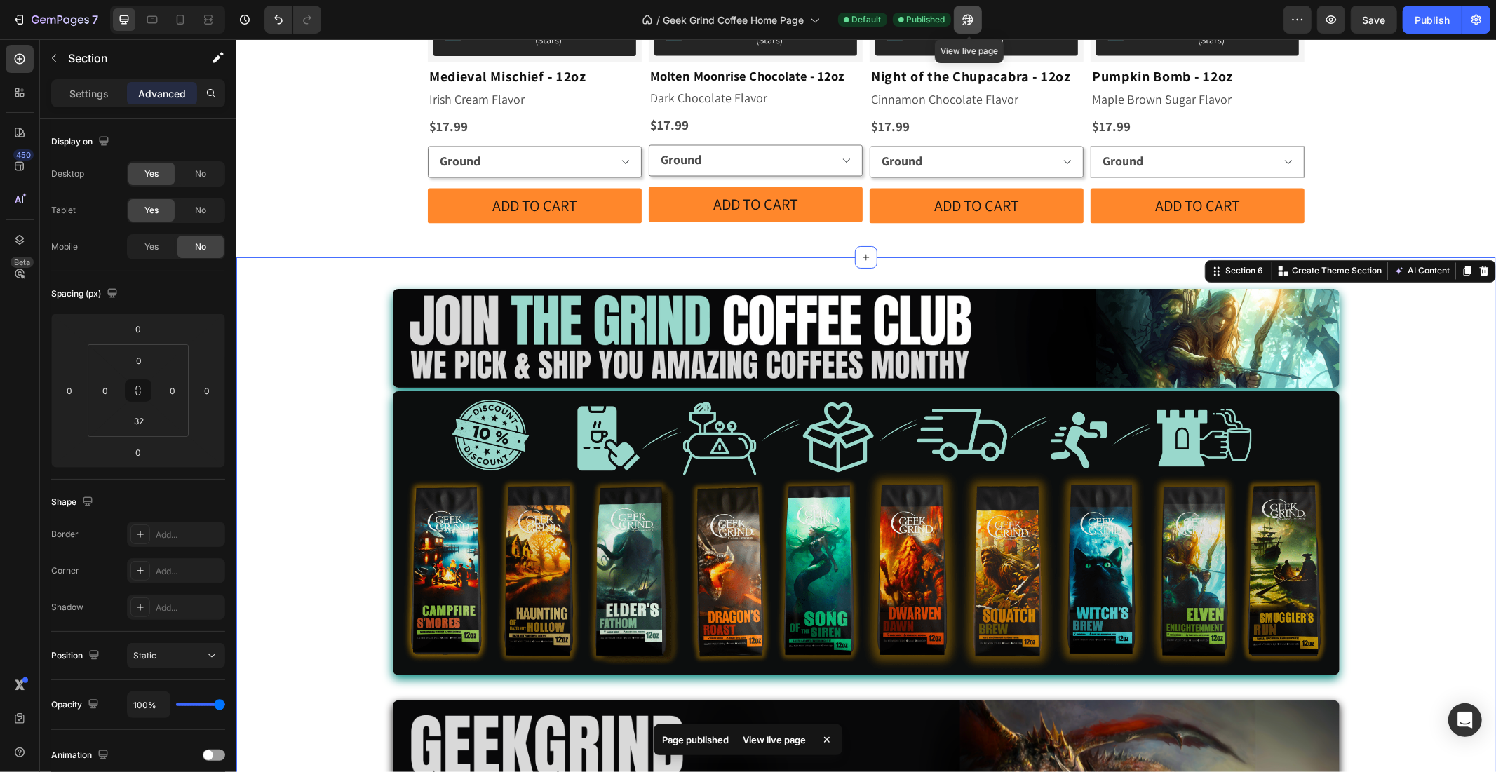
click at [963, 22] on icon "button" at bounding box center [968, 20] width 14 height 14
click at [180, 14] on icon at bounding box center [180, 20] width 14 height 14
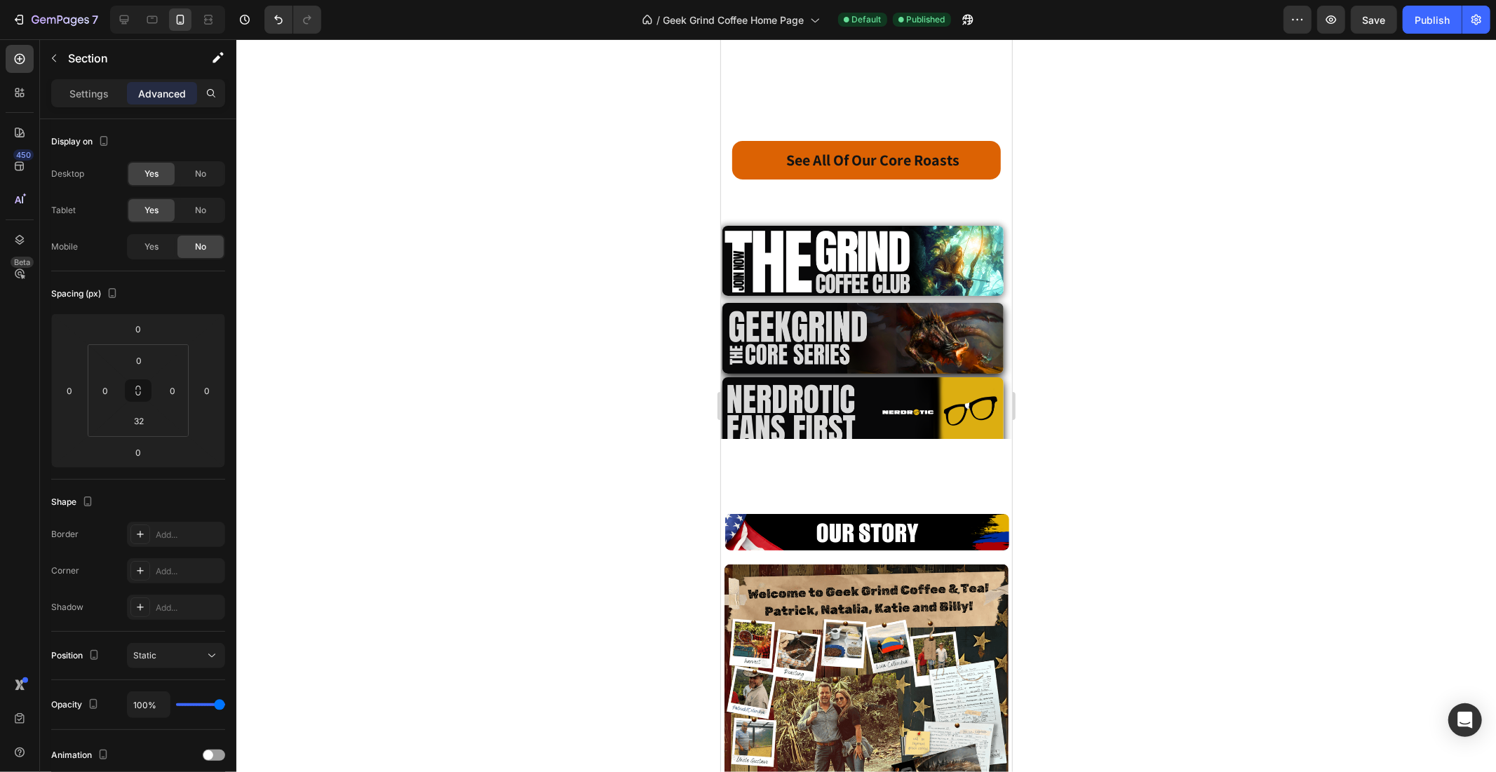
scroll to position [1299, 0]
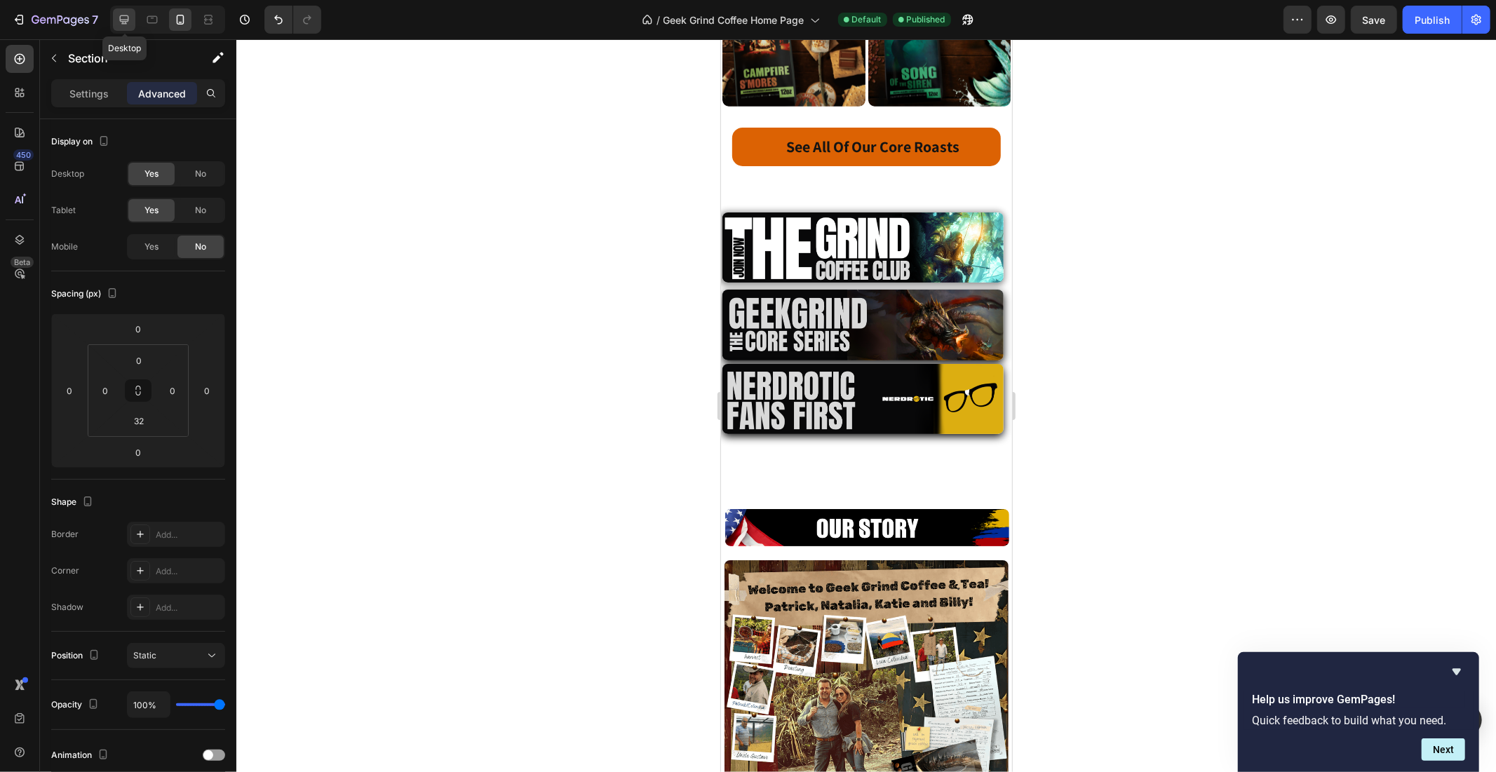
click at [129, 24] on icon at bounding box center [124, 20] width 14 height 14
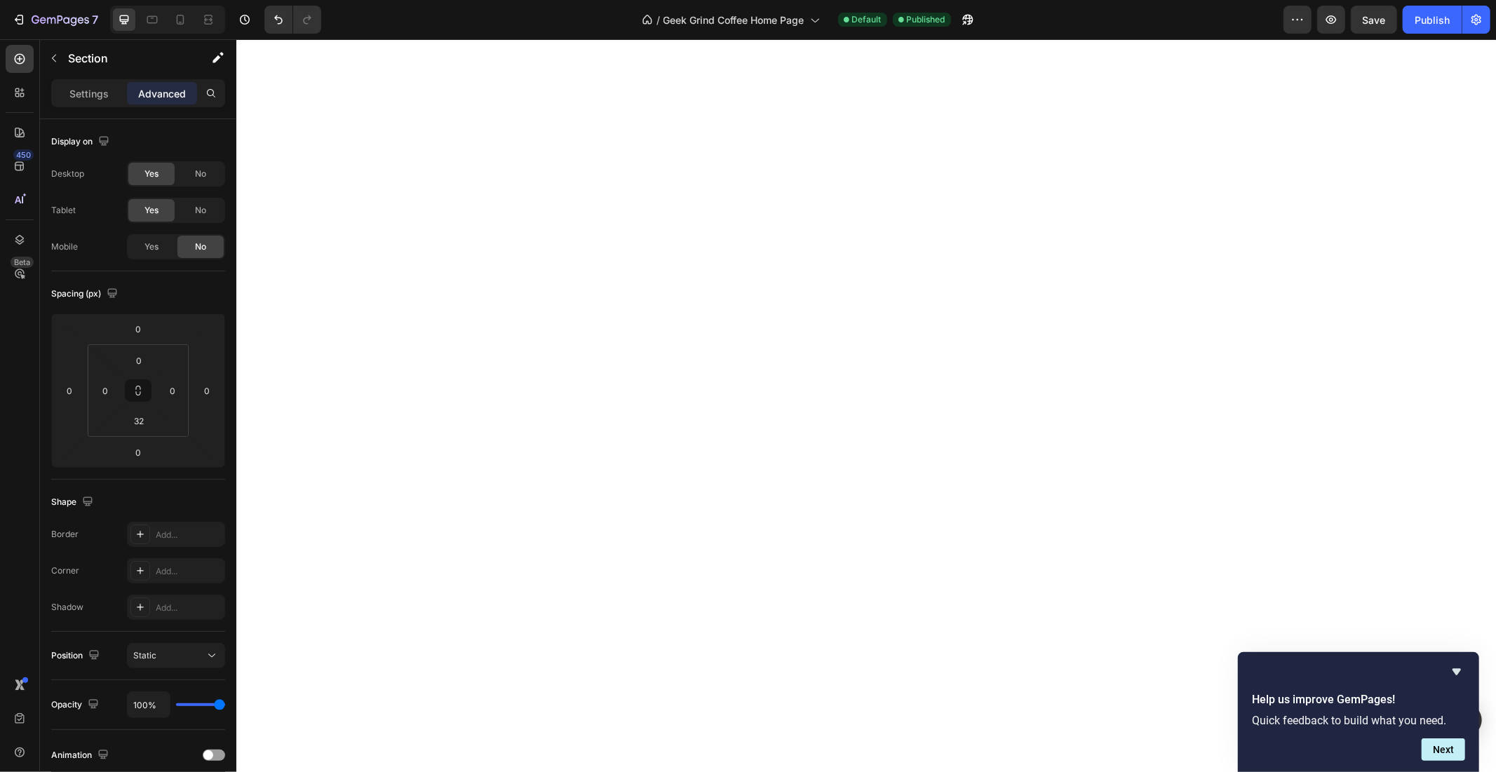
scroll to position [2319, 0]
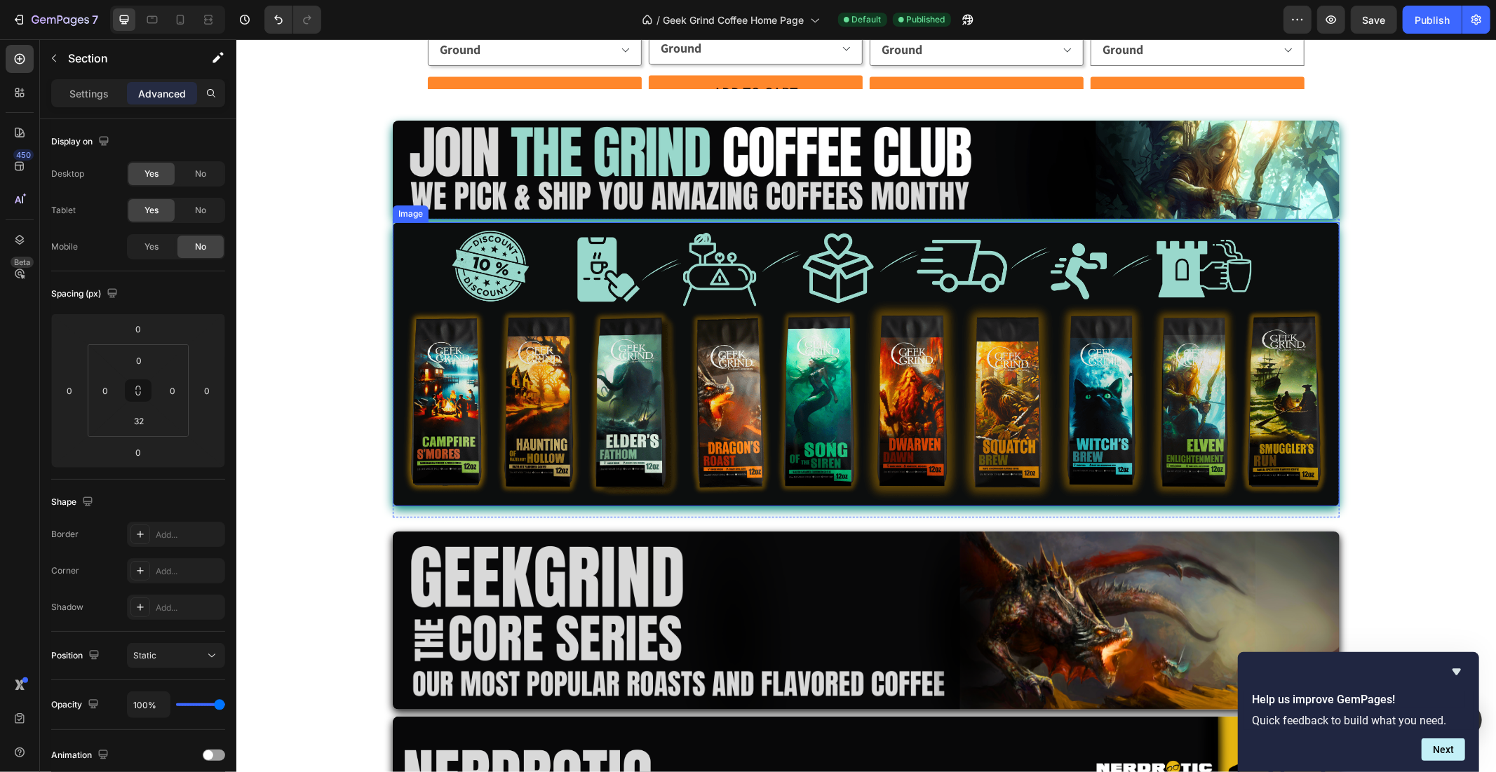
click at [789, 400] on img at bounding box center [865, 364] width 947 height 284
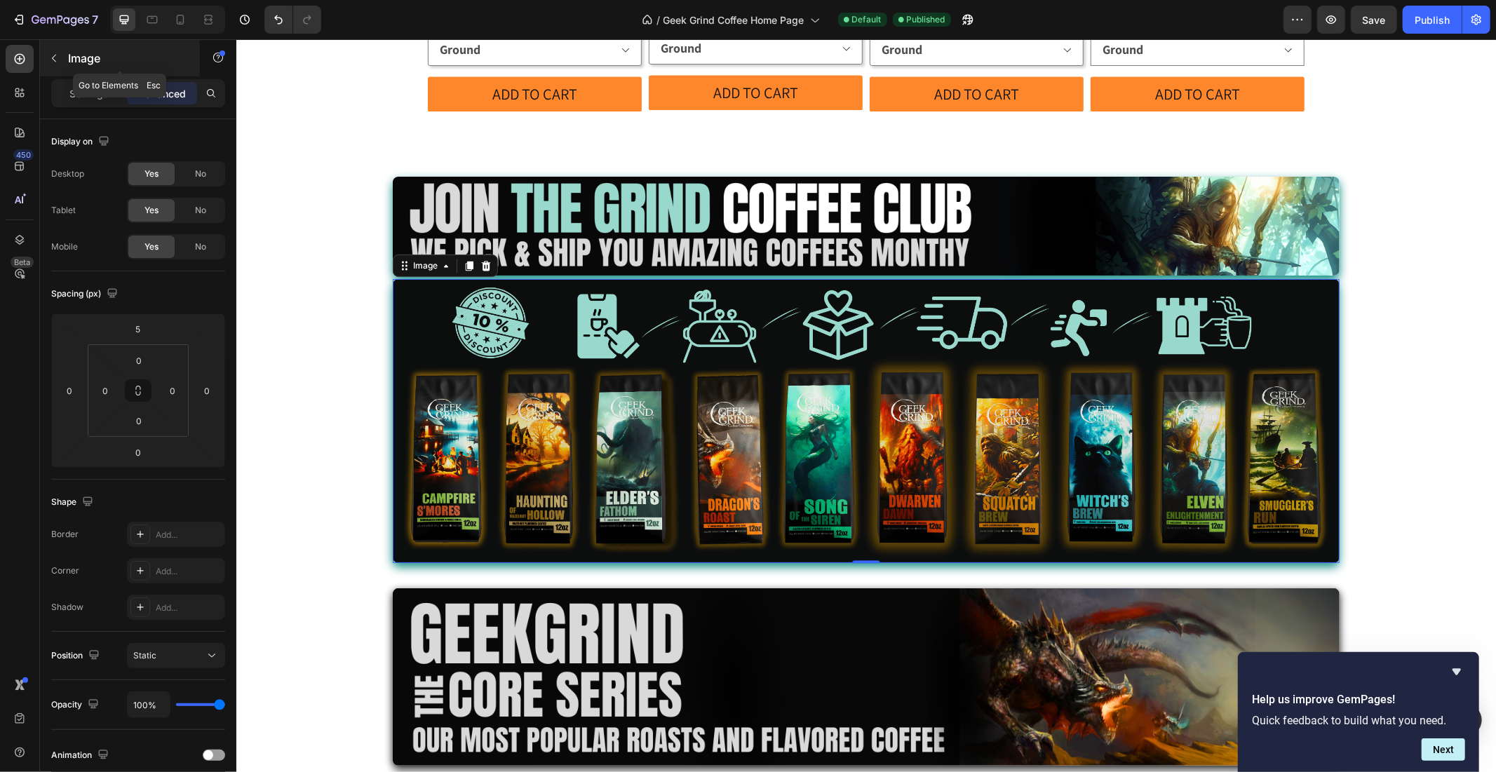
click at [55, 54] on icon "button" at bounding box center [53, 58] width 11 height 11
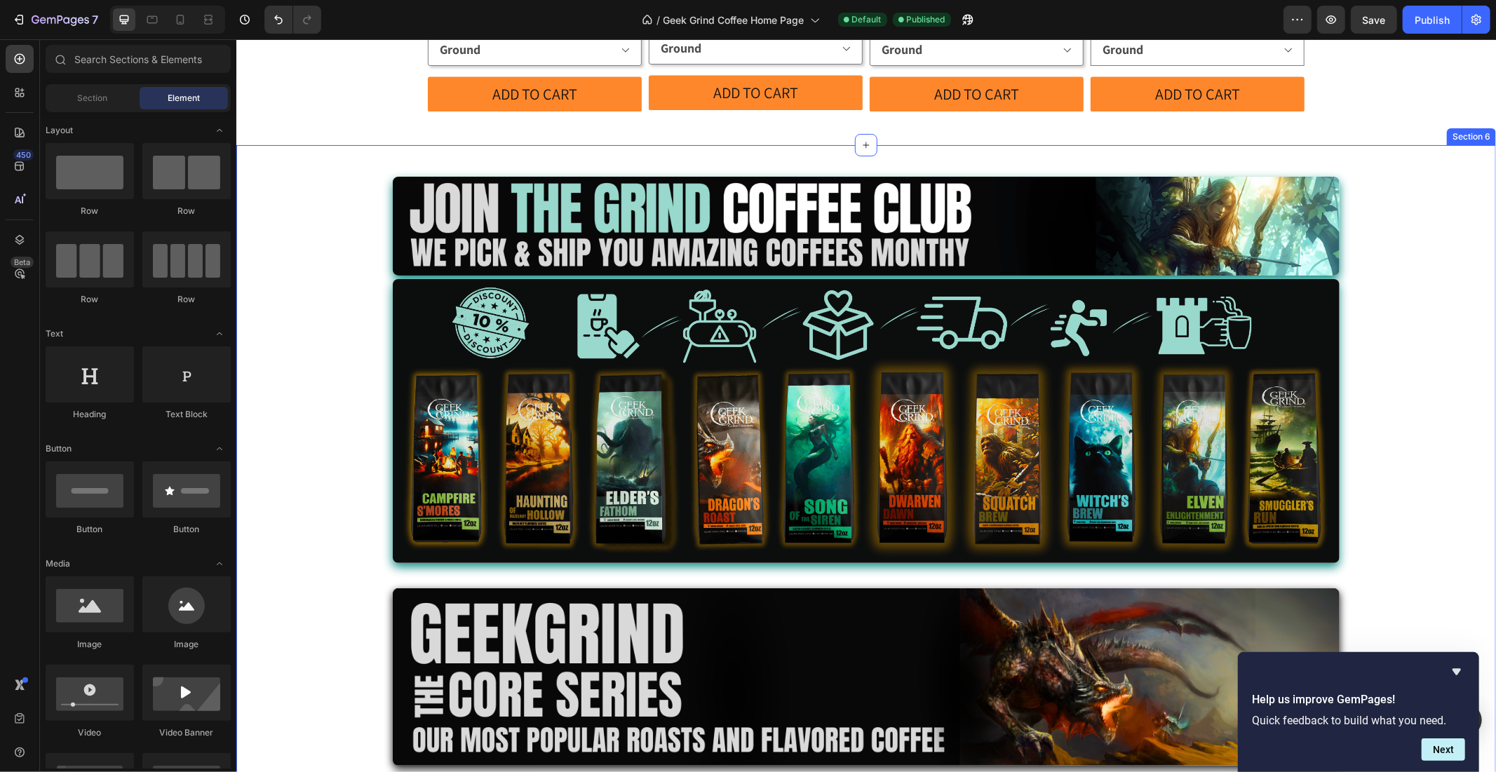
click at [348, 339] on div "Image Image Row Image Row Image Row Row Row" at bounding box center [866, 507] width 1260 height 726
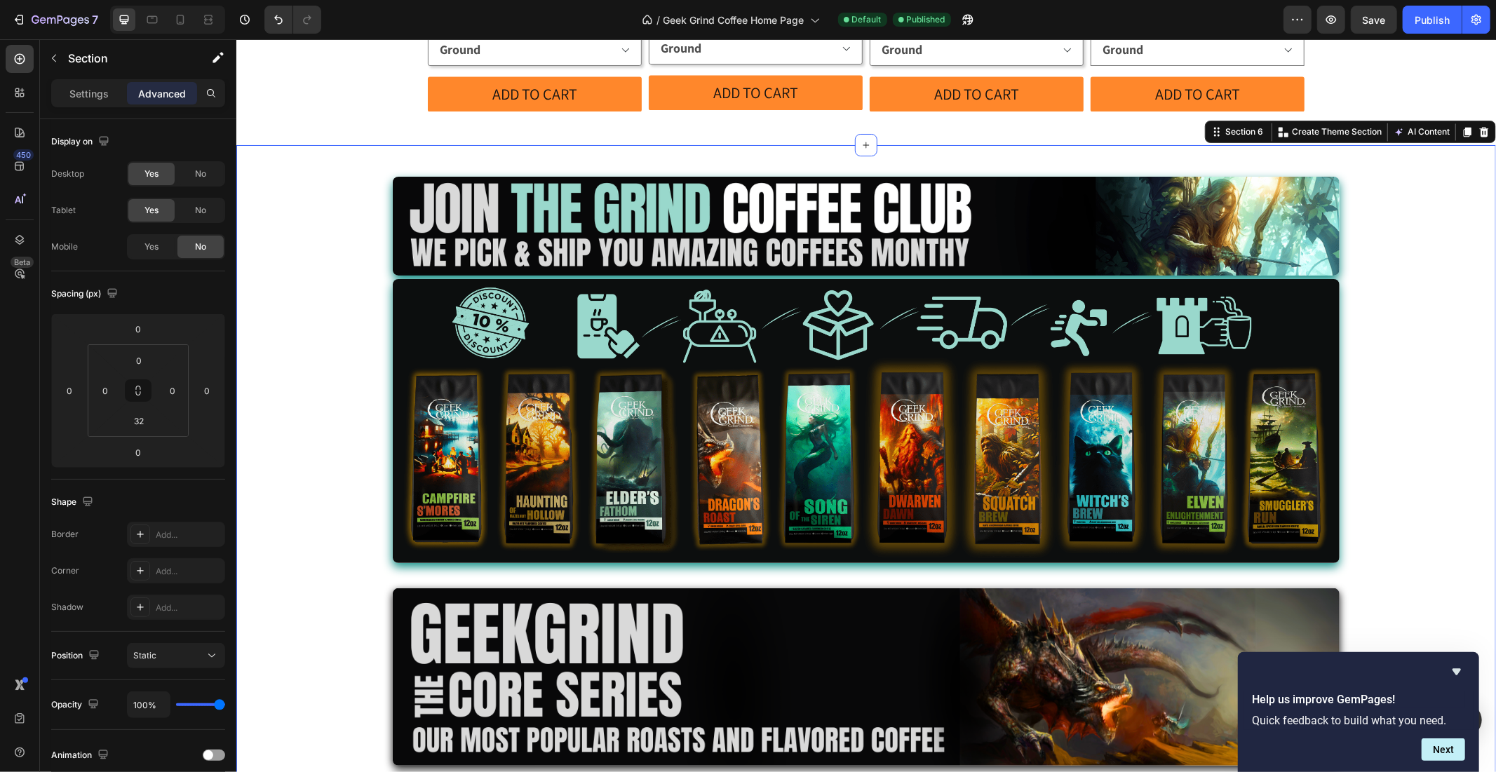
click at [1412, 579] on div "Image Image Row Image Row Image Row Row Row" at bounding box center [866, 507] width 1260 height 726
click at [1426, 524] on div "Image Image Row Image Row Image Row Row Row" at bounding box center [866, 507] width 1260 height 726
click at [1459, 670] on icon "Hide survey" at bounding box center [1456, 672] width 8 height 6
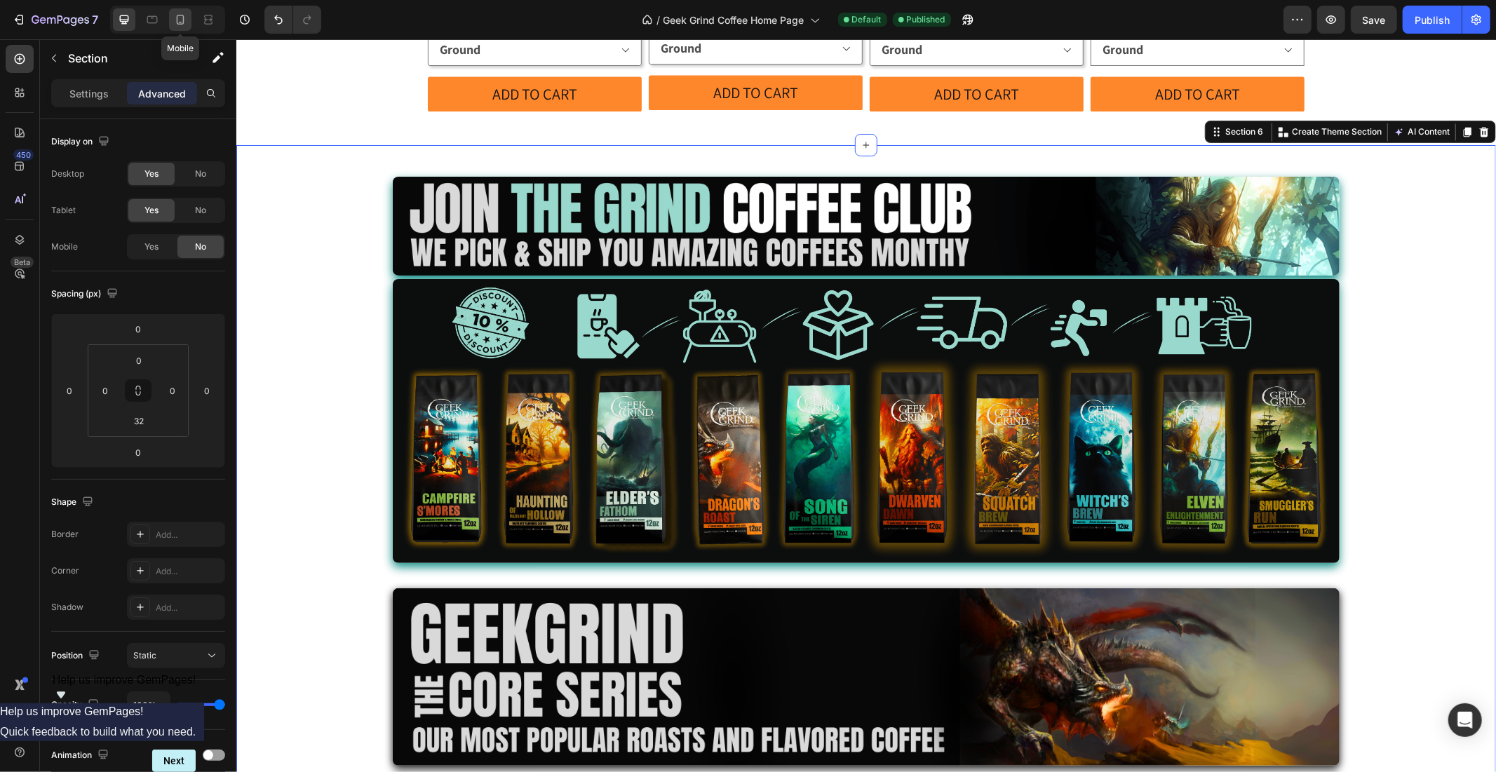
click at [180, 16] on icon at bounding box center [180, 20] width 14 height 14
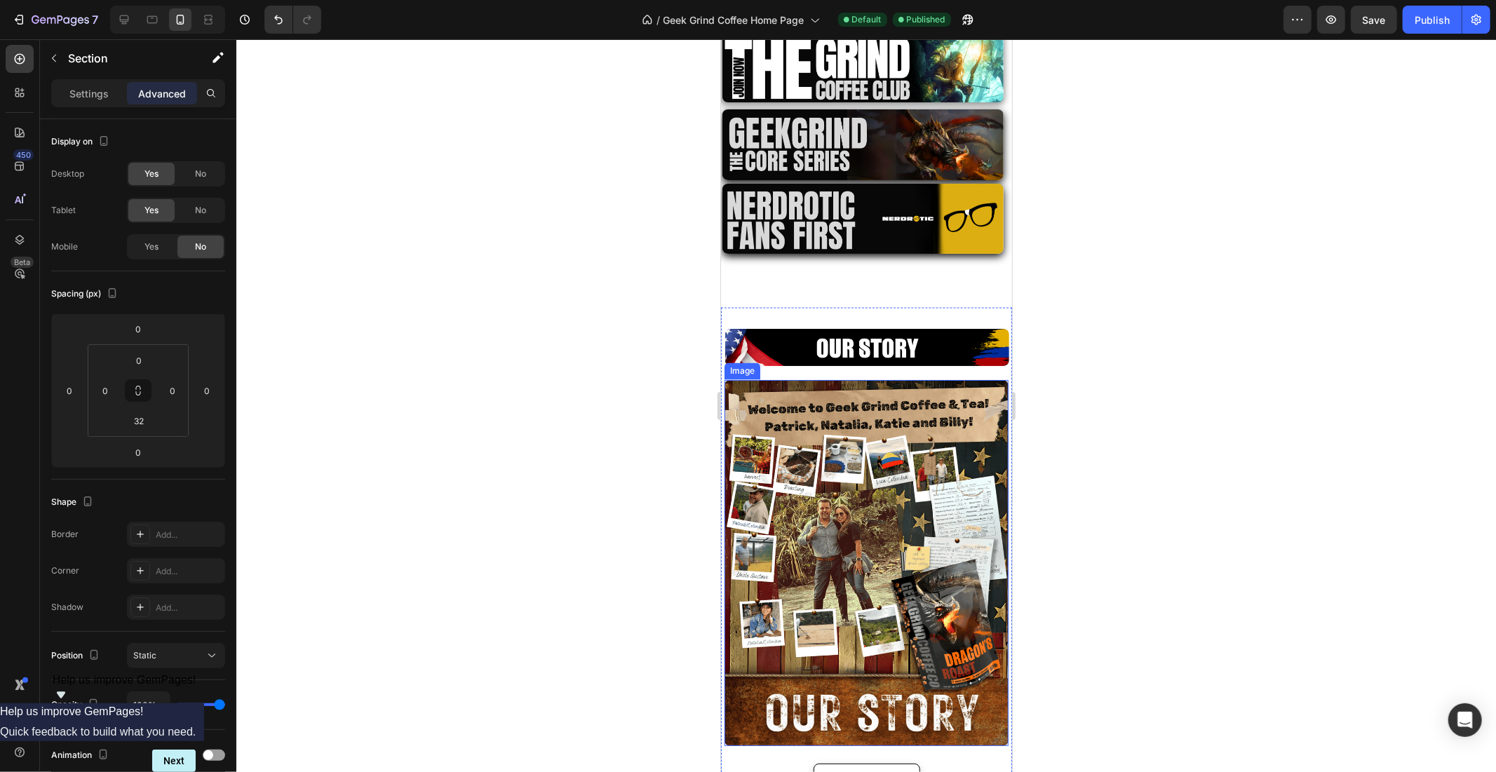
scroll to position [1583, 0]
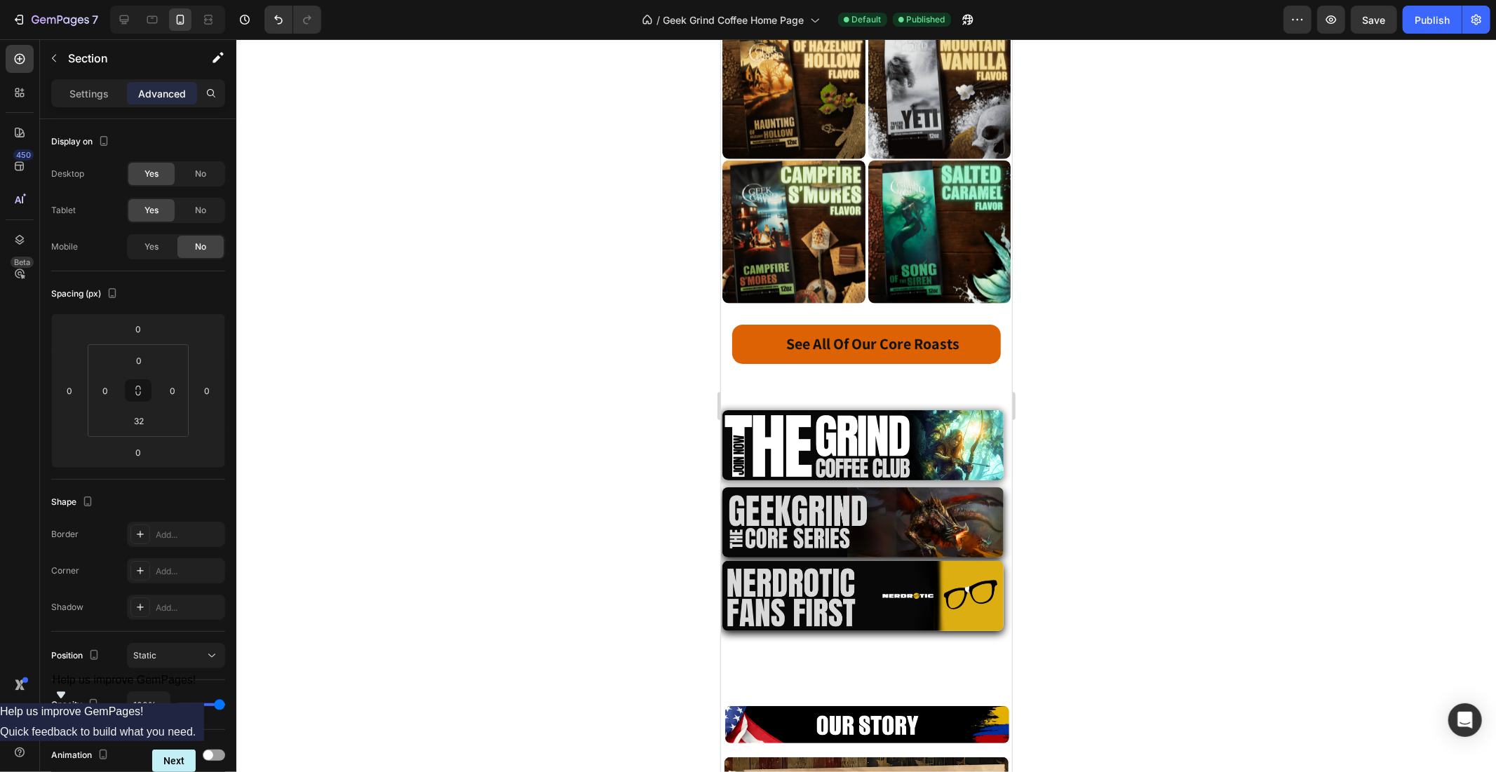
click at [38, 56] on div "450 Beta" at bounding box center [20, 405] width 40 height 733
click at [43, 58] on button "button" at bounding box center [54, 58] width 22 height 22
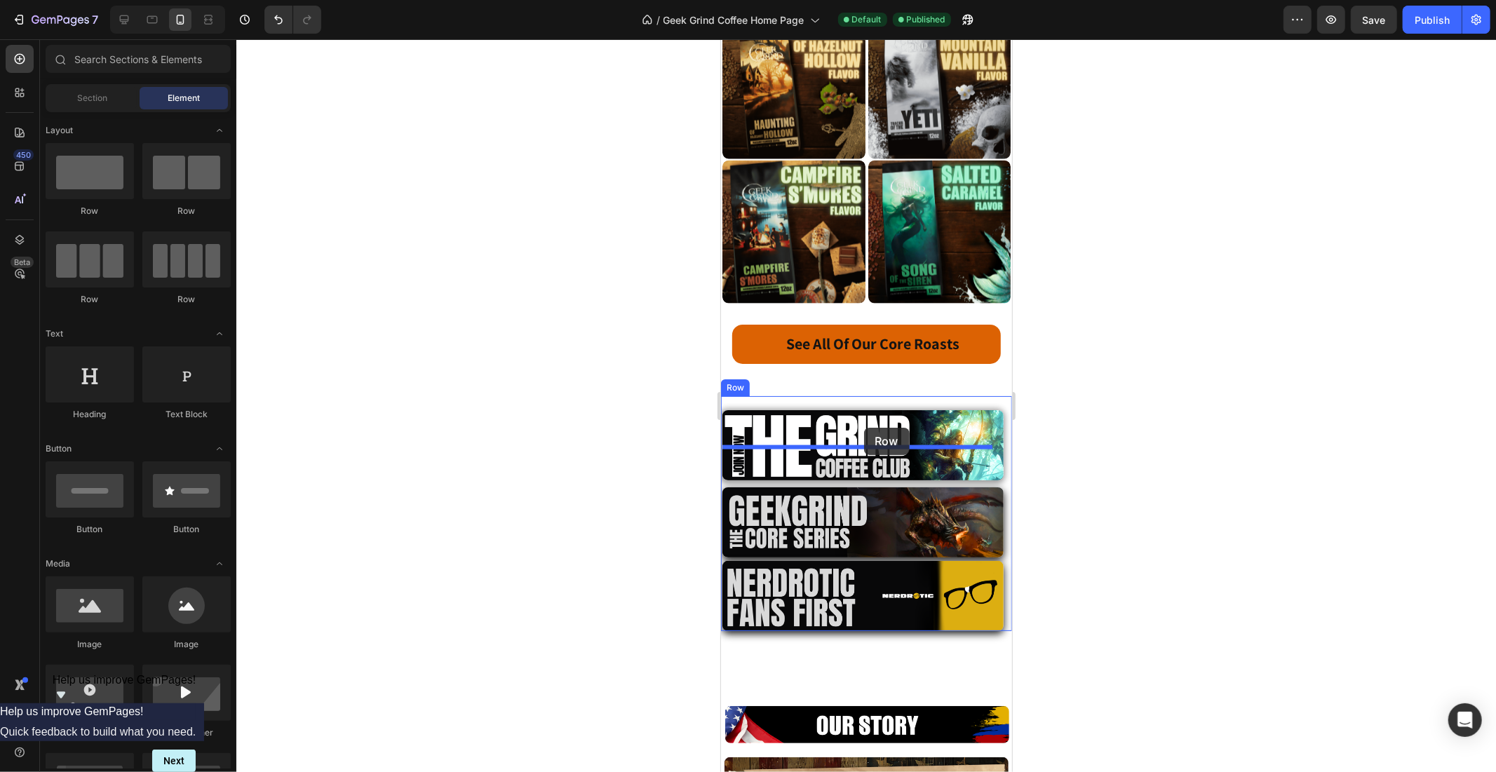
drag, startPoint x: 920, startPoint y: 291, endPoint x: 863, endPoint y: 427, distance: 147.4
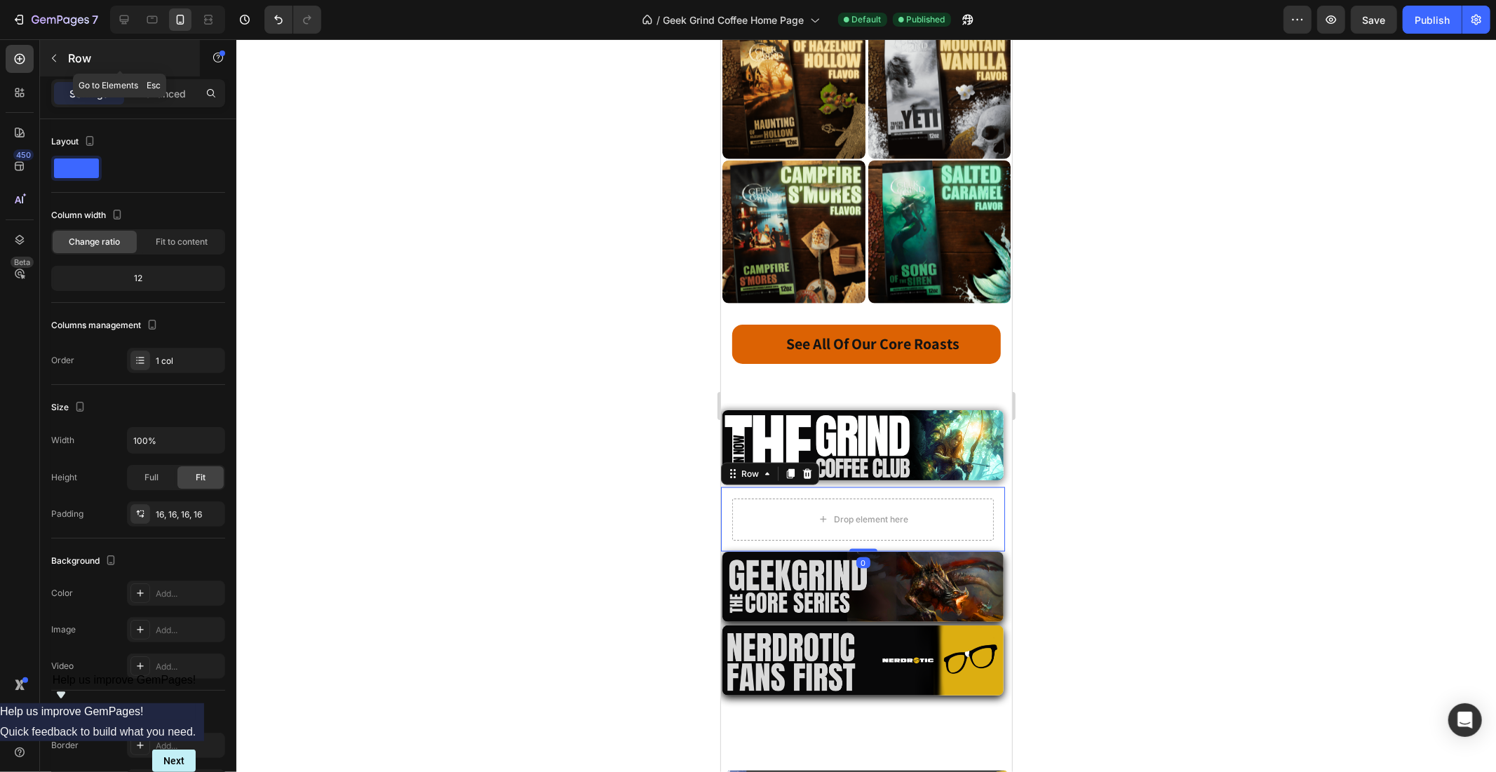
click at [56, 61] on icon "button" at bounding box center [53, 58] width 11 height 11
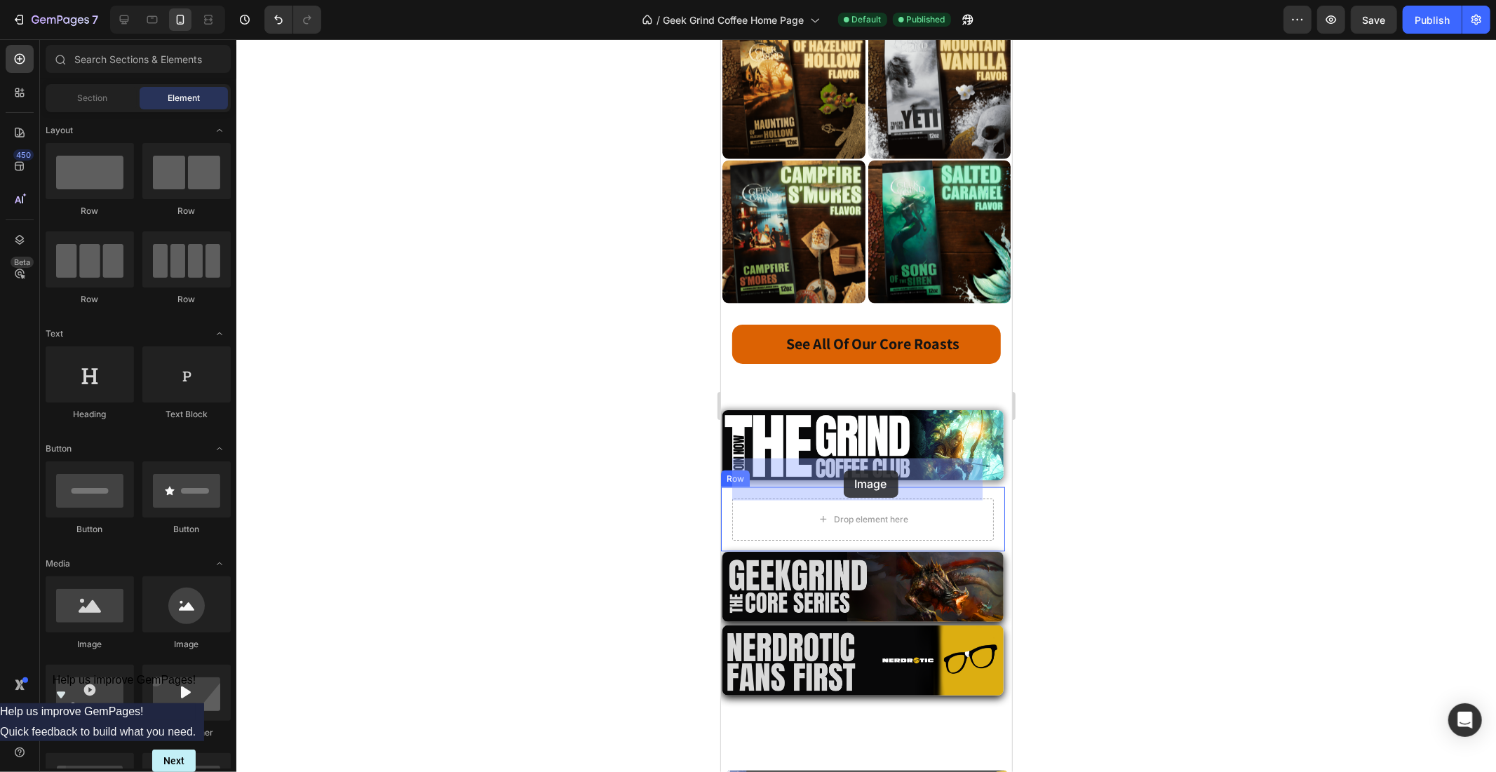
drag, startPoint x: 805, startPoint y: 658, endPoint x: 843, endPoint y: 470, distance: 191.7
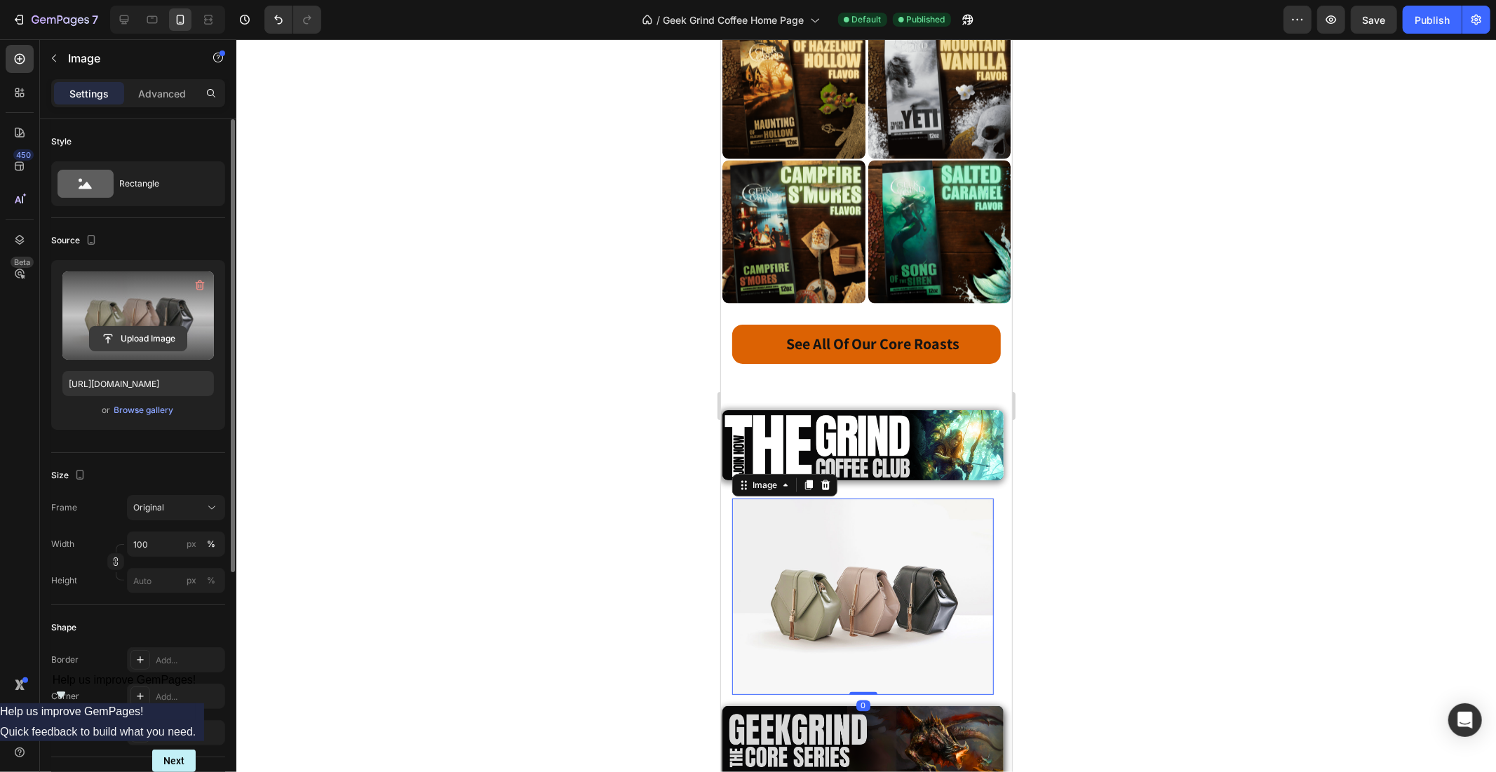
click at [137, 330] on input "file" at bounding box center [138, 339] width 97 height 24
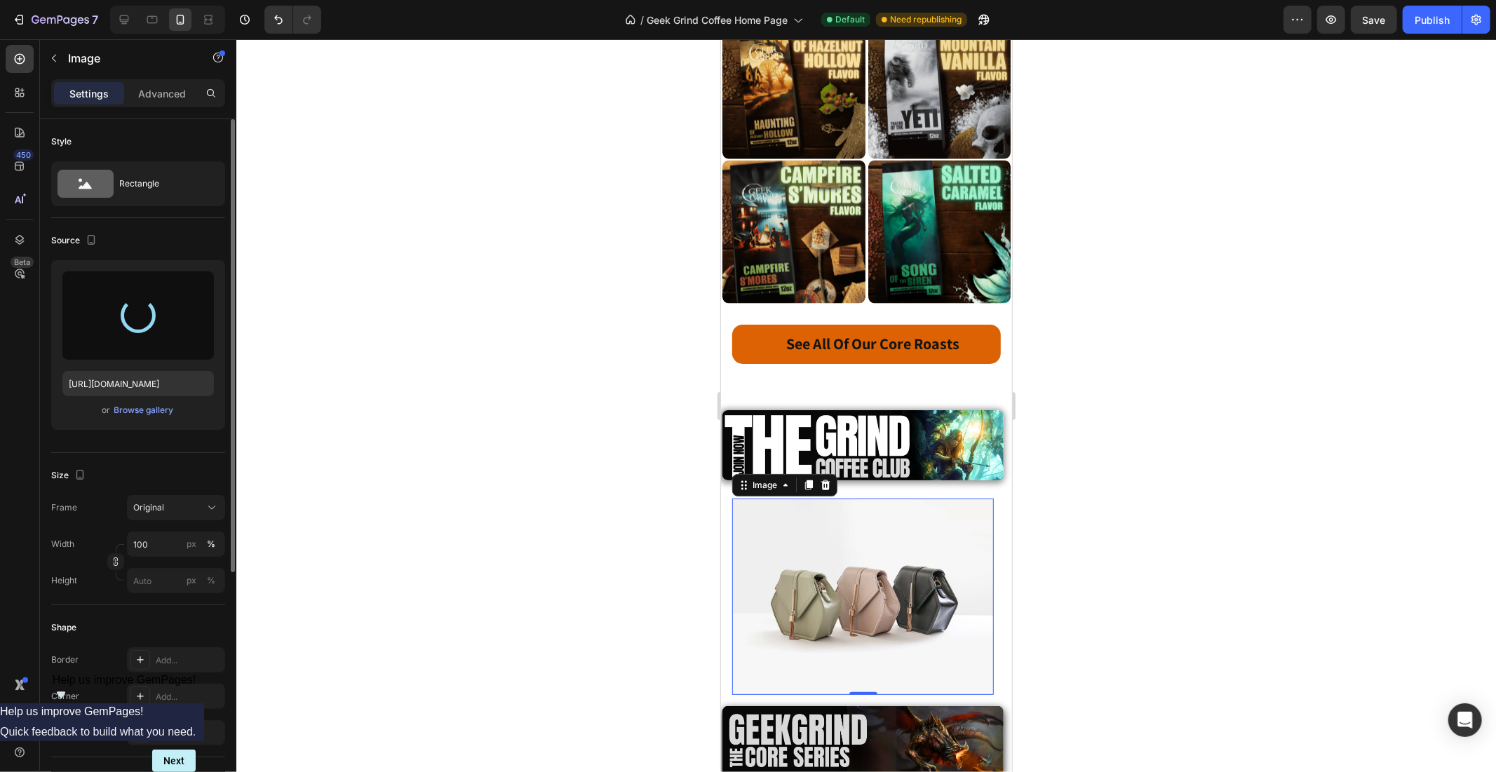
type input "[URL][DOMAIN_NAME]"
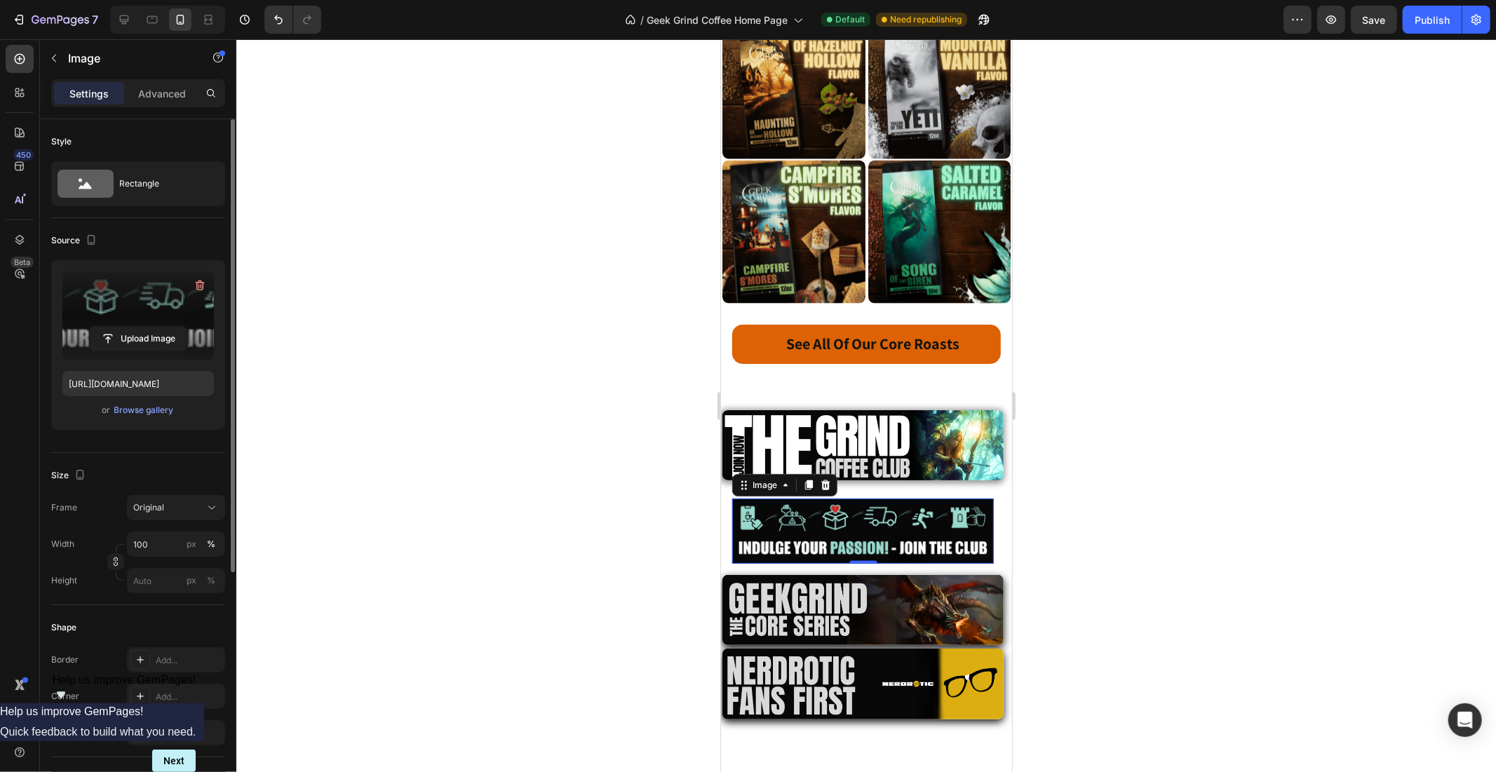
click at [776, 410] on img at bounding box center [862, 445] width 281 height 70
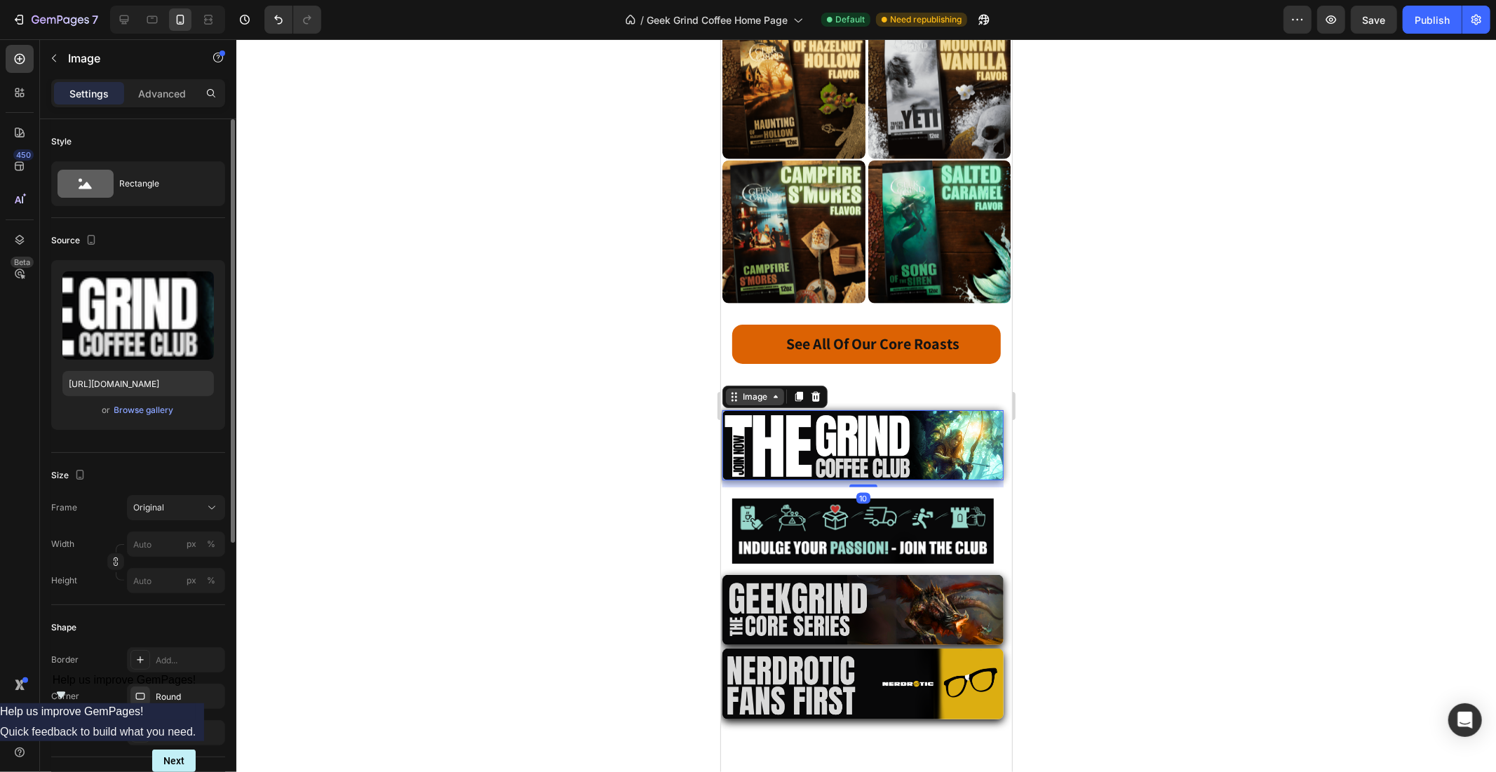
click at [745, 390] on div "Image" at bounding box center [754, 396] width 30 height 13
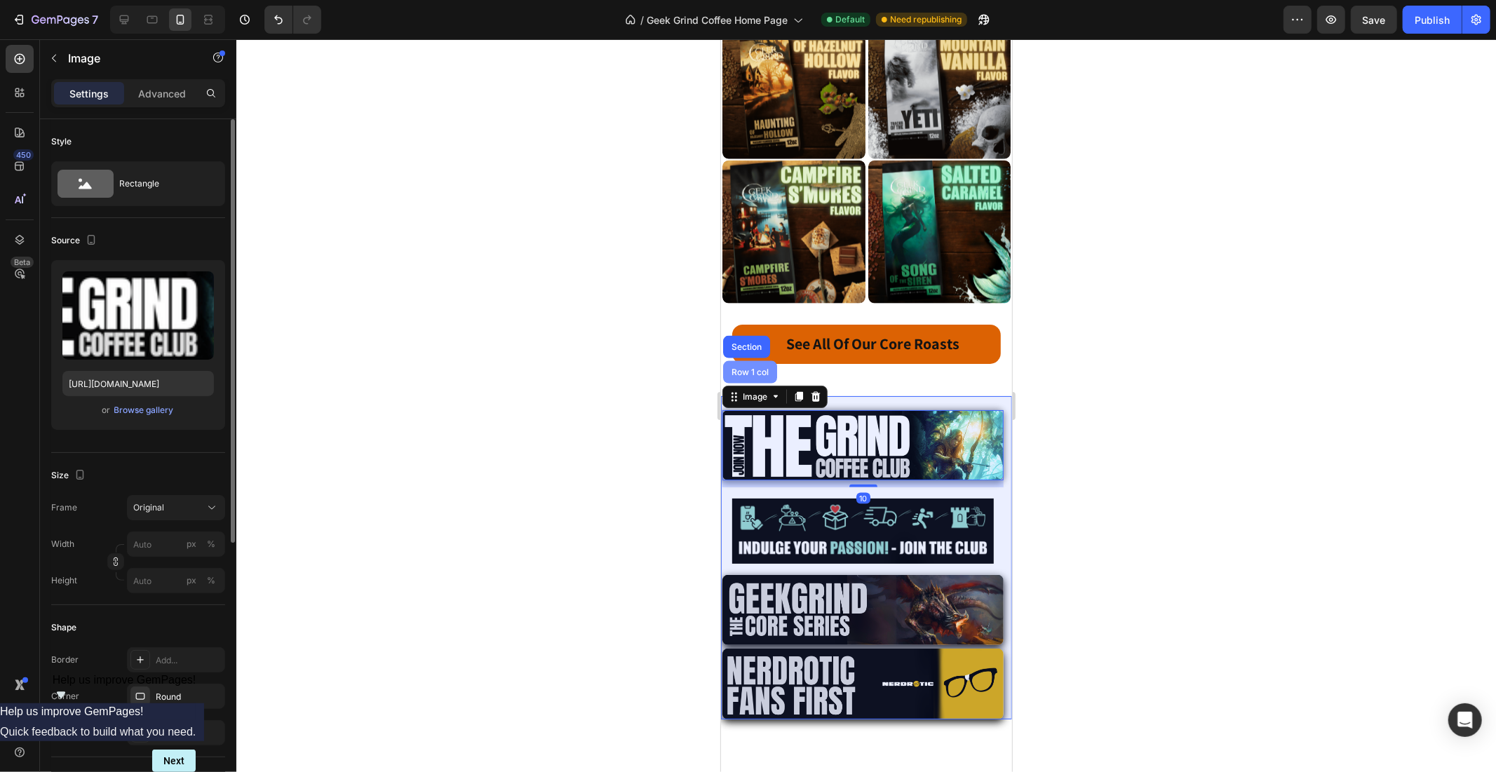
click at [748, 367] on div "Row 1 col" at bounding box center [749, 371] width 43 height 8
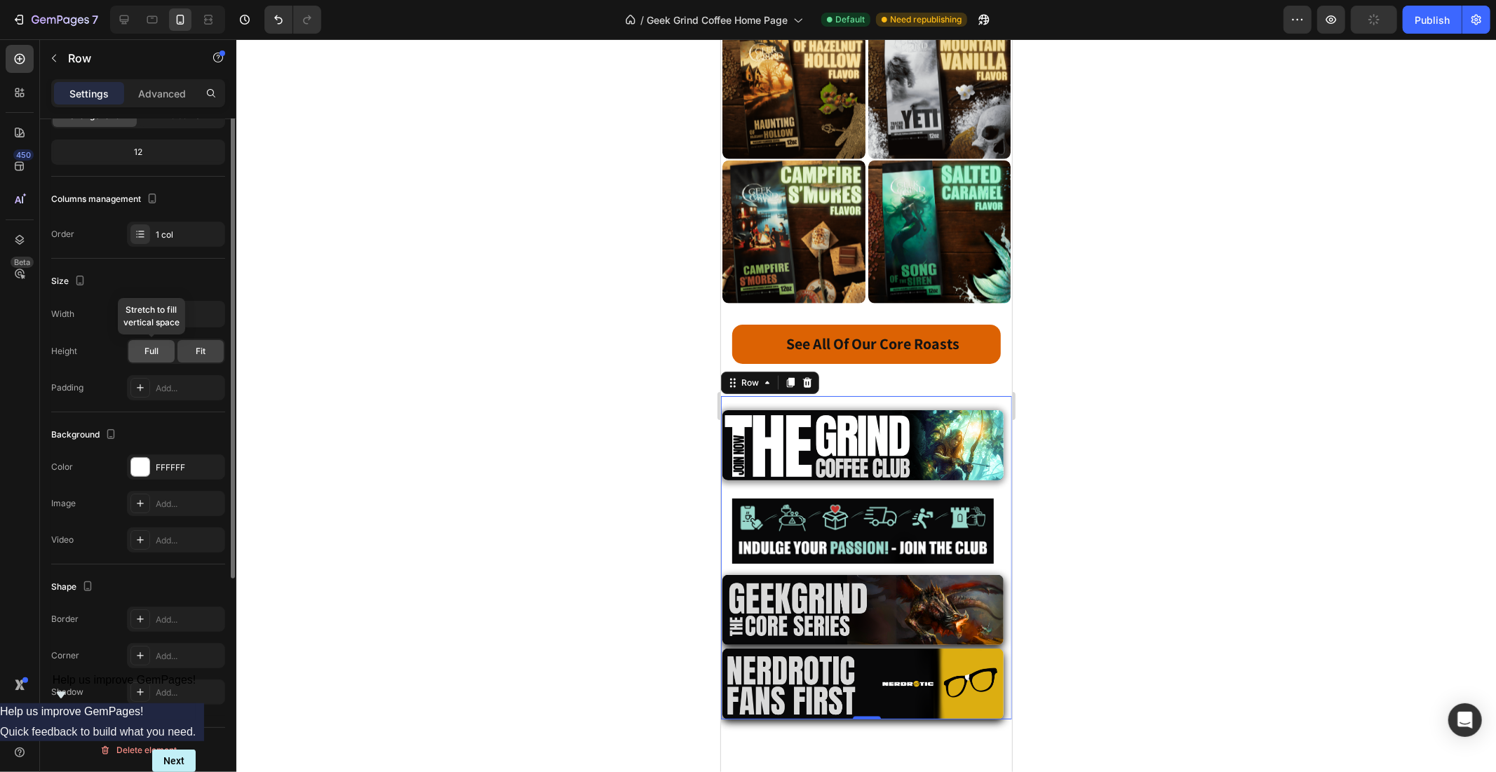
scroll to position [0, 0]
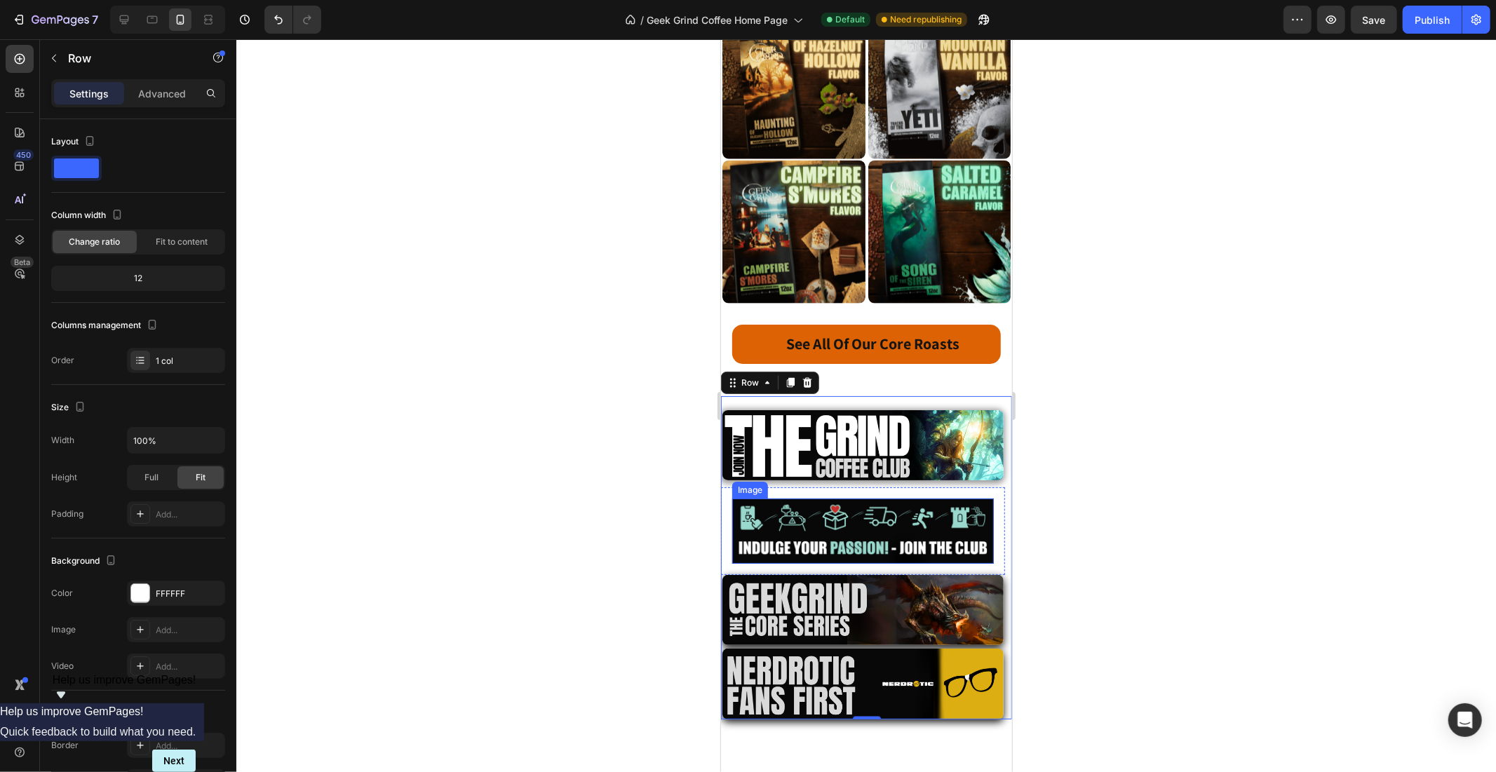
click at [825, 499] on img at bounding box center [862, 530] width 262 height 65
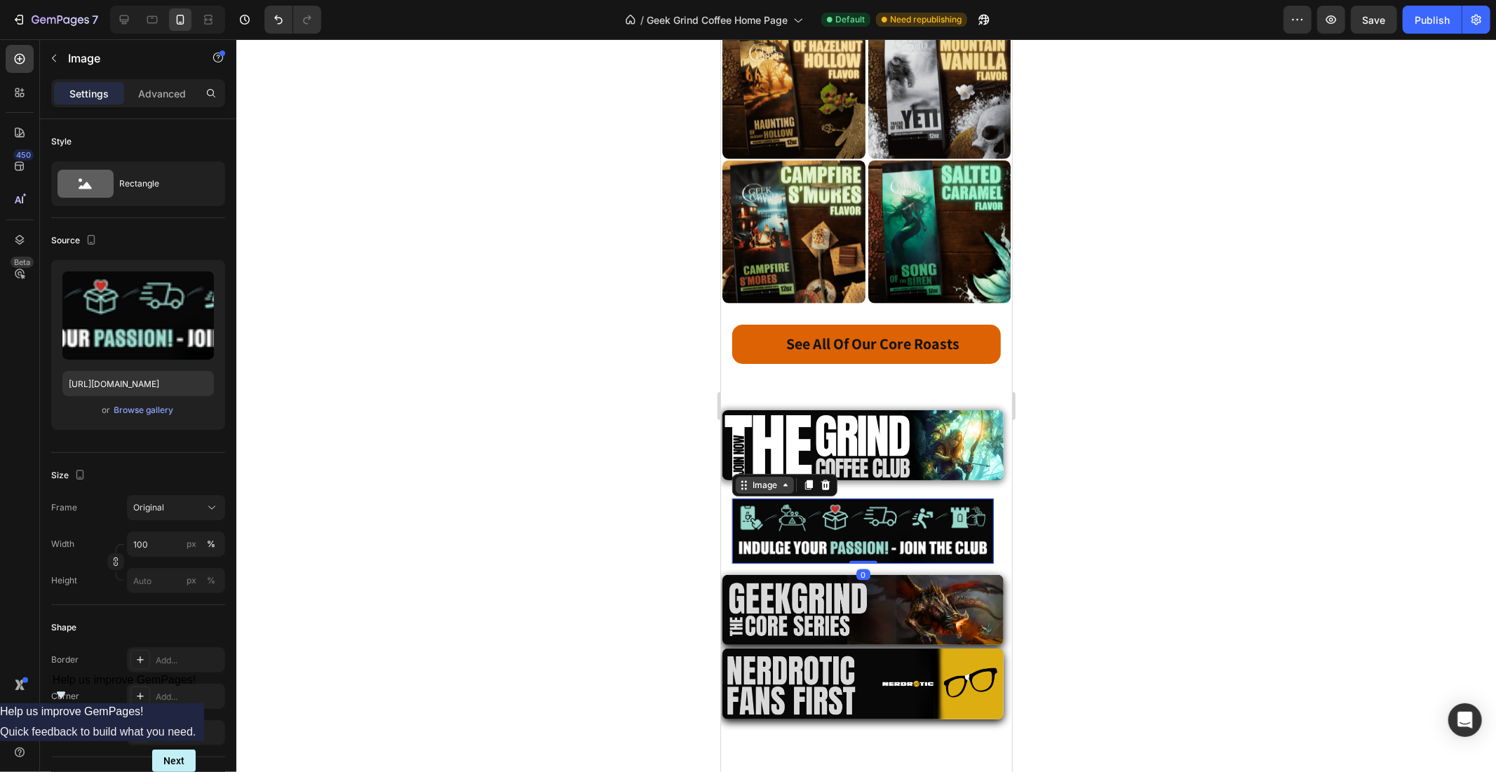
click at [759, 478] on div "Image" at bounding box center [764, 484] width 30 height 13
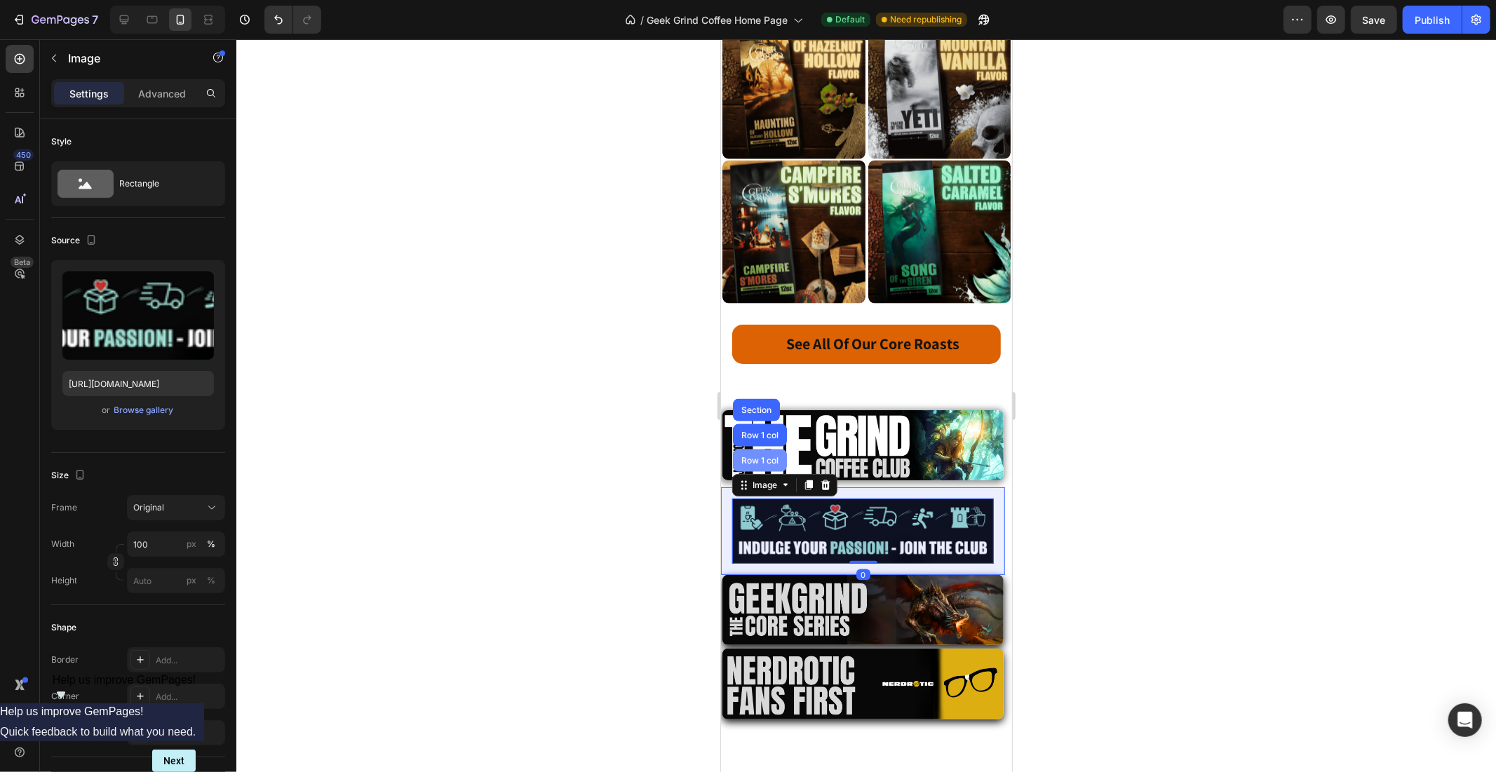
click at [759, 456] on div "Row 1 col" at bounding box center [759, 460] width 43 height 8
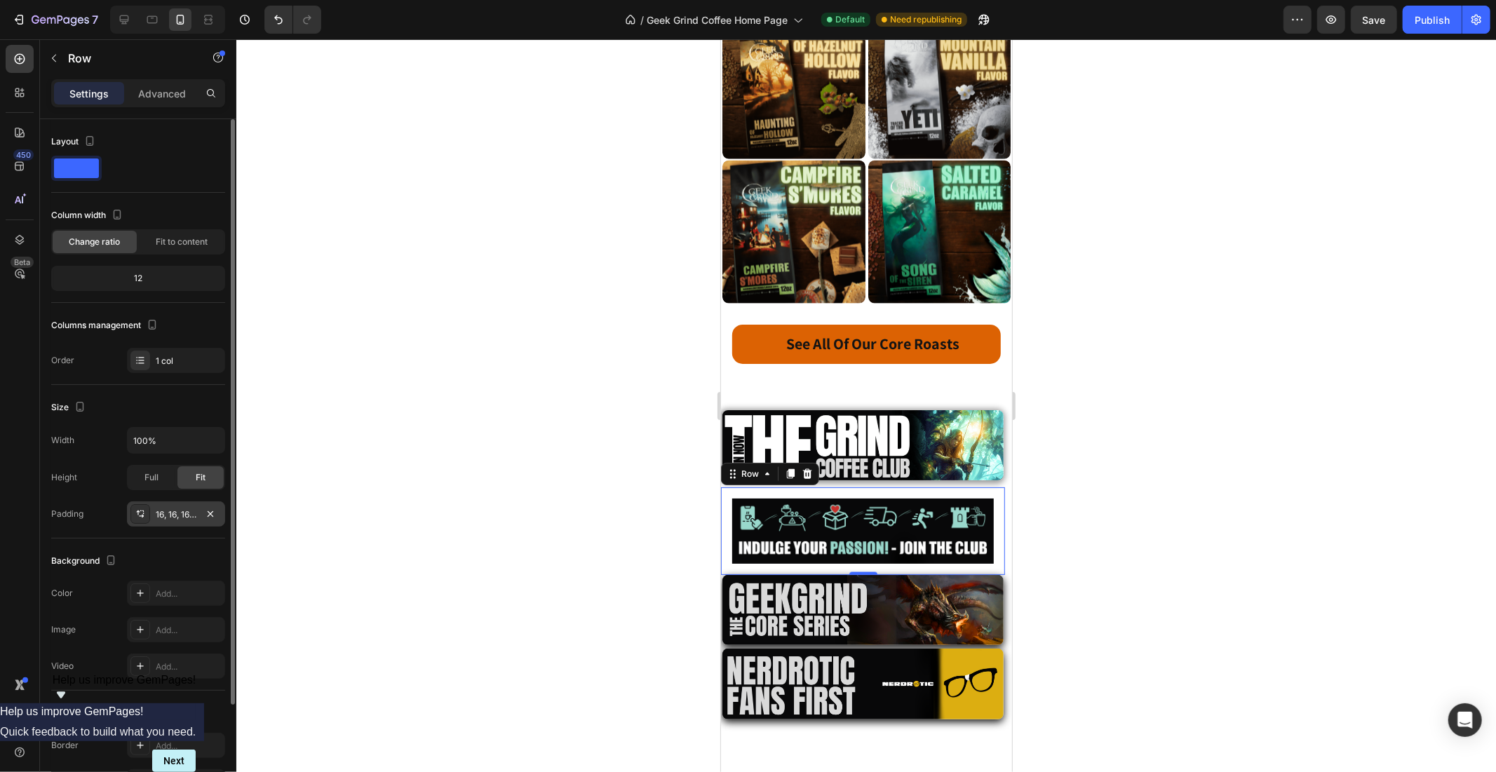
click at [195, 509] on div "16, 16, 16, 16" at bounding box center [176, 514] width 41 height 13
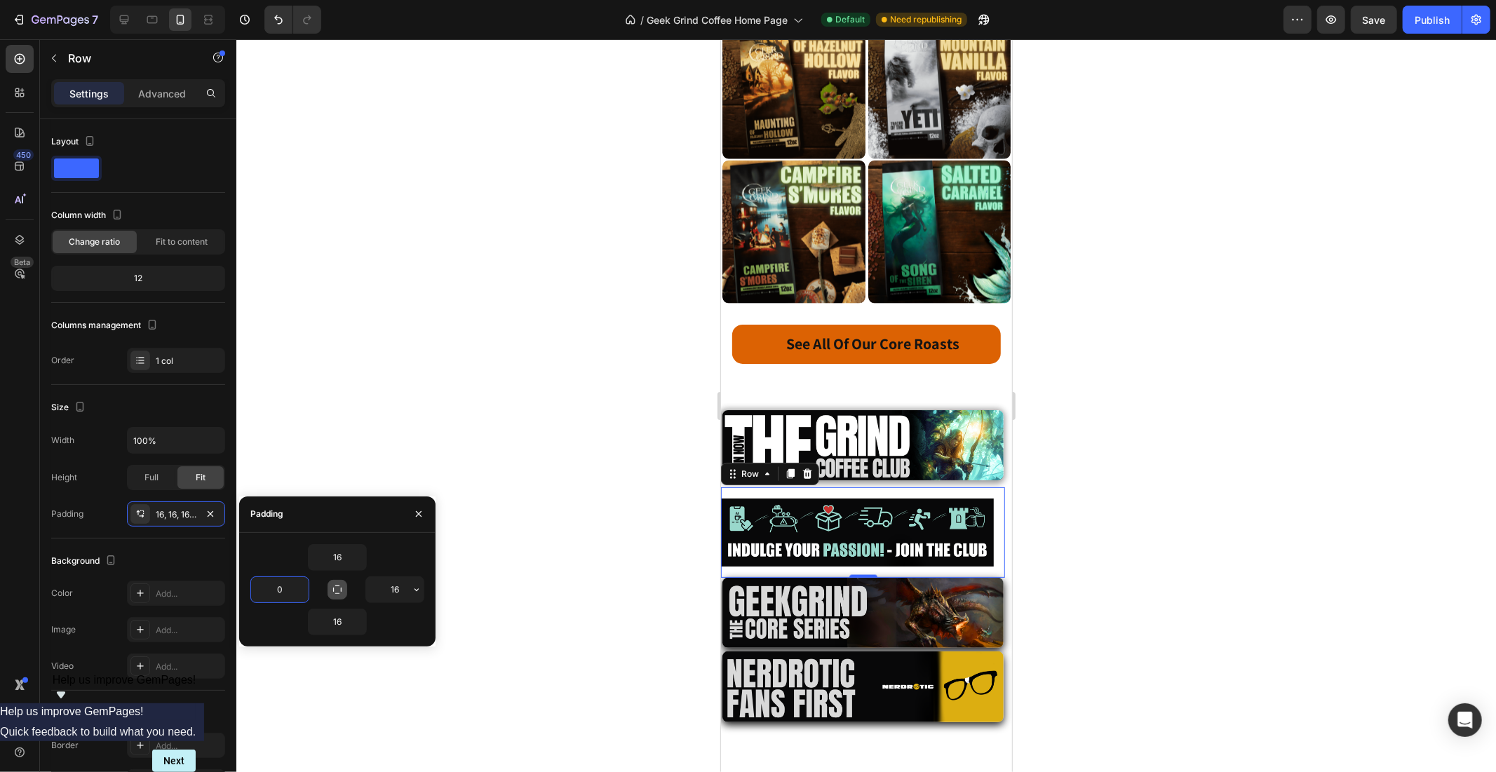
type input "0"
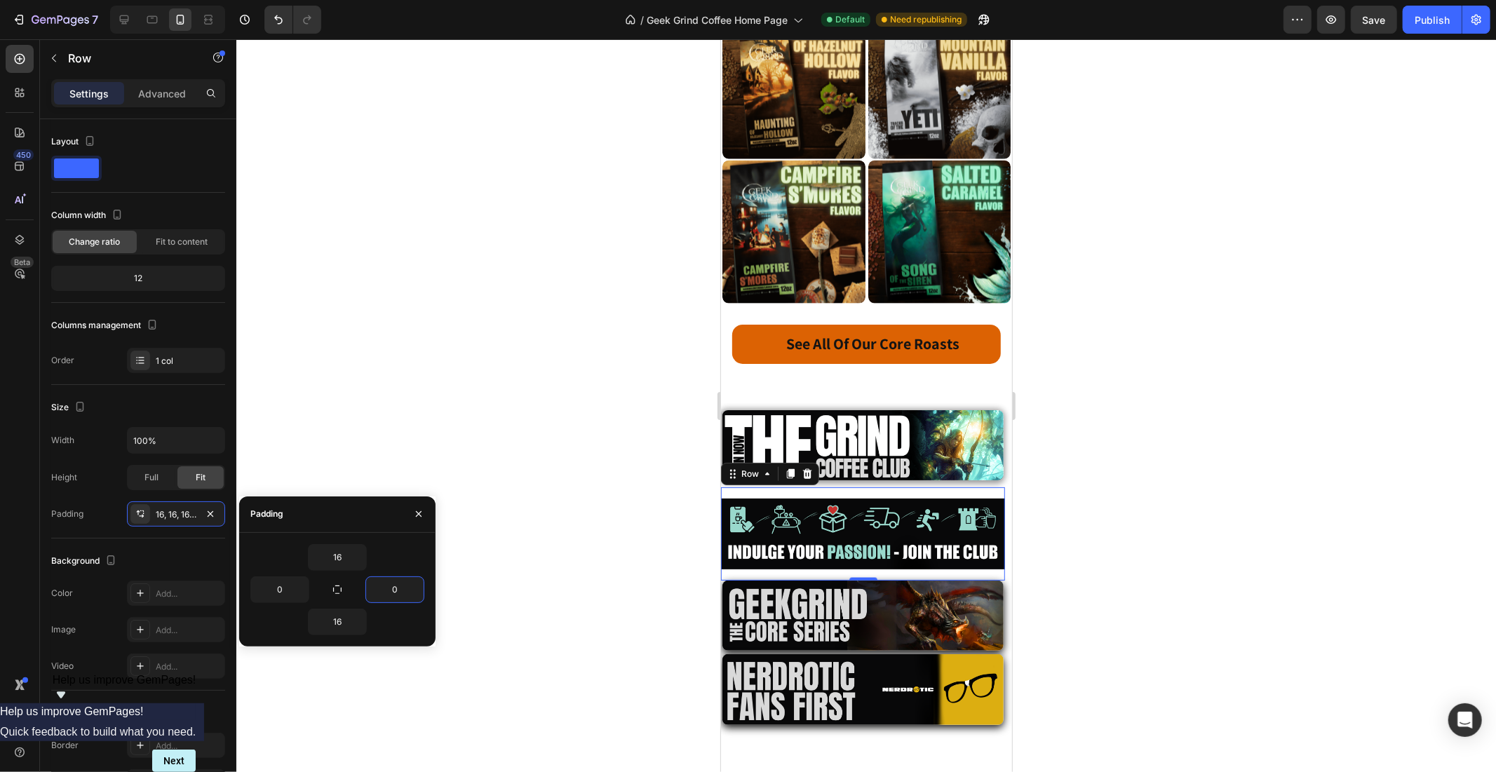
click at [586, 534] on div at bounding box center [866, 405] width 1260 height 733
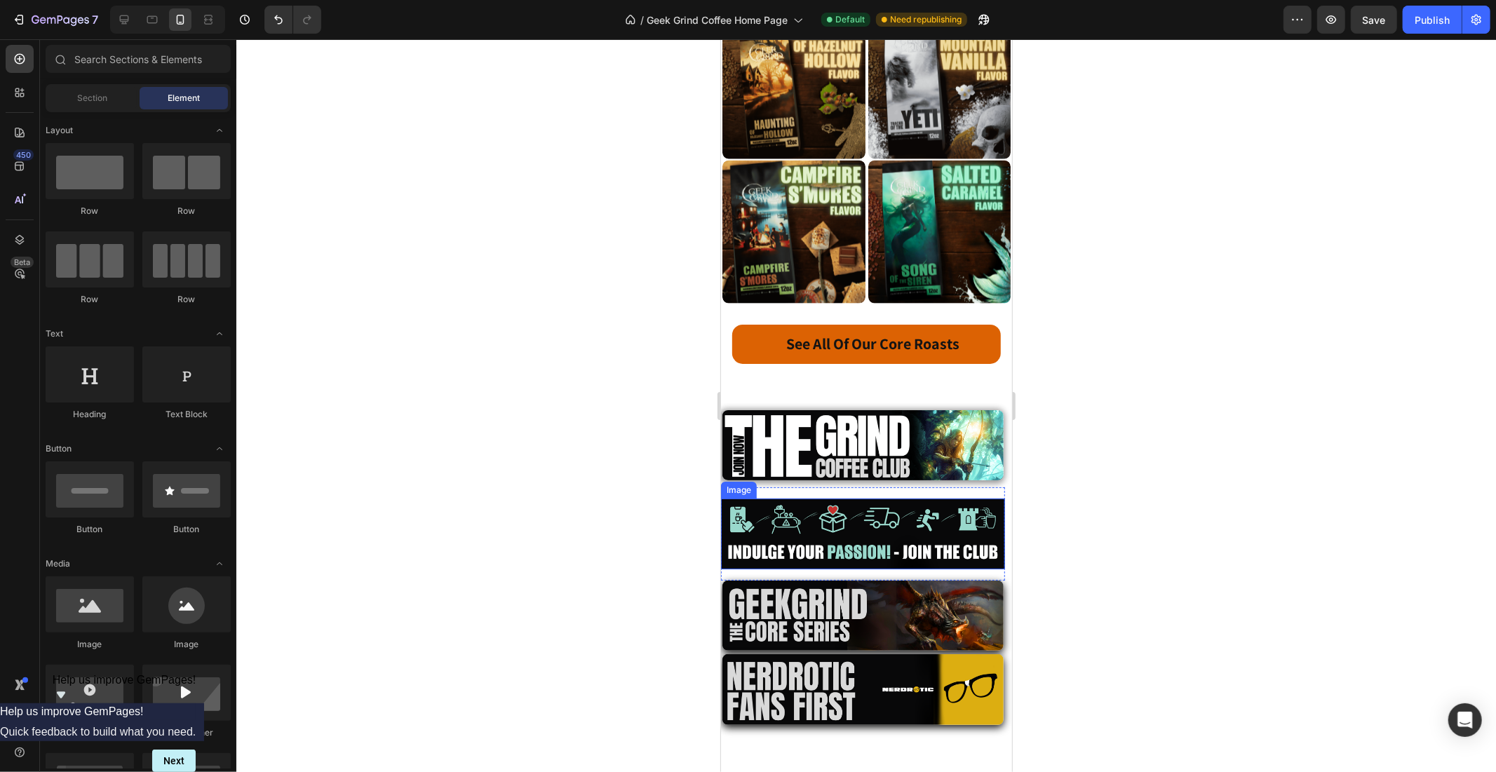
click at [819, 501] on img at bounding box center [862, 533] width 284 height 71
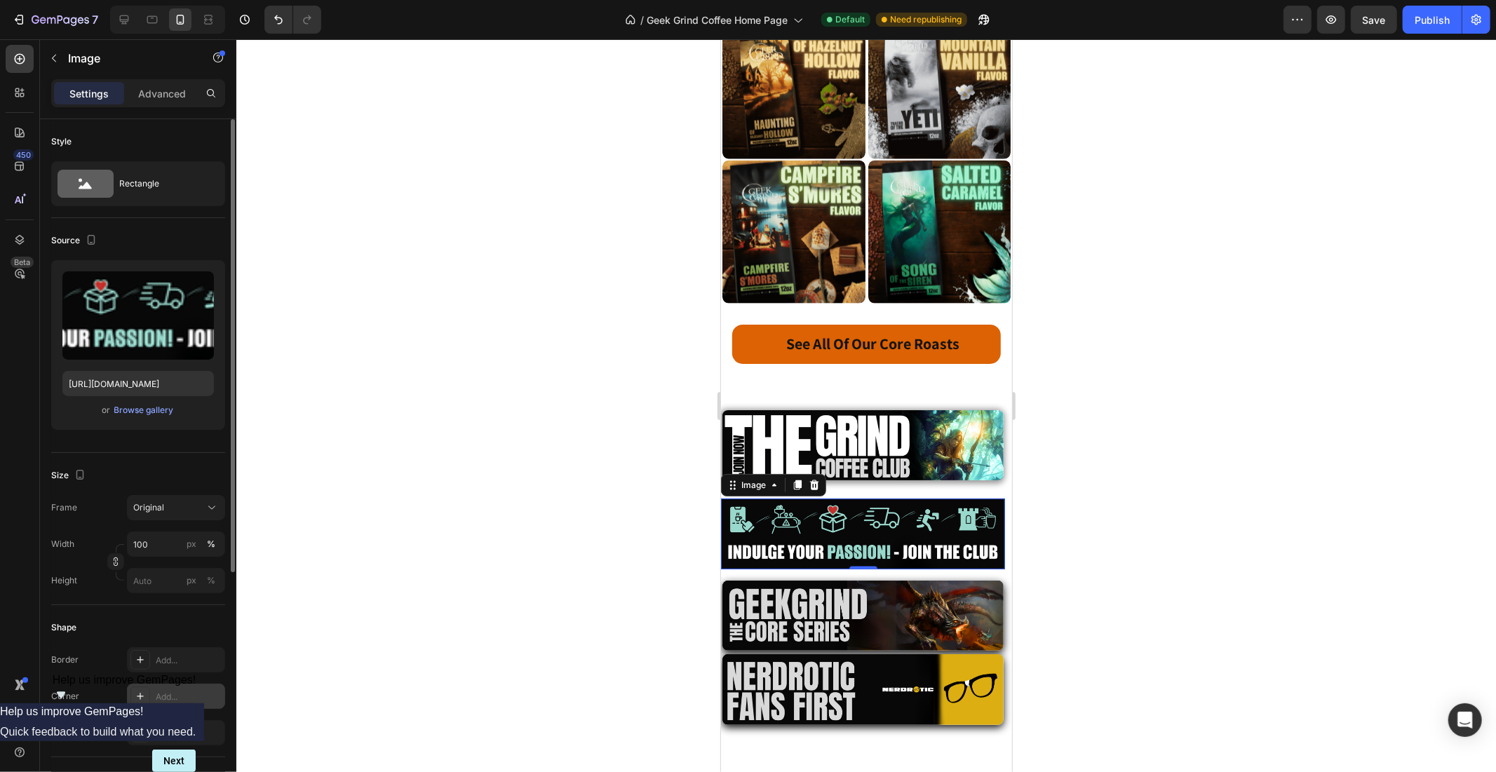
click at [174, 685] on div "Add..." at bounding box center [176, 696] width 98 height 25
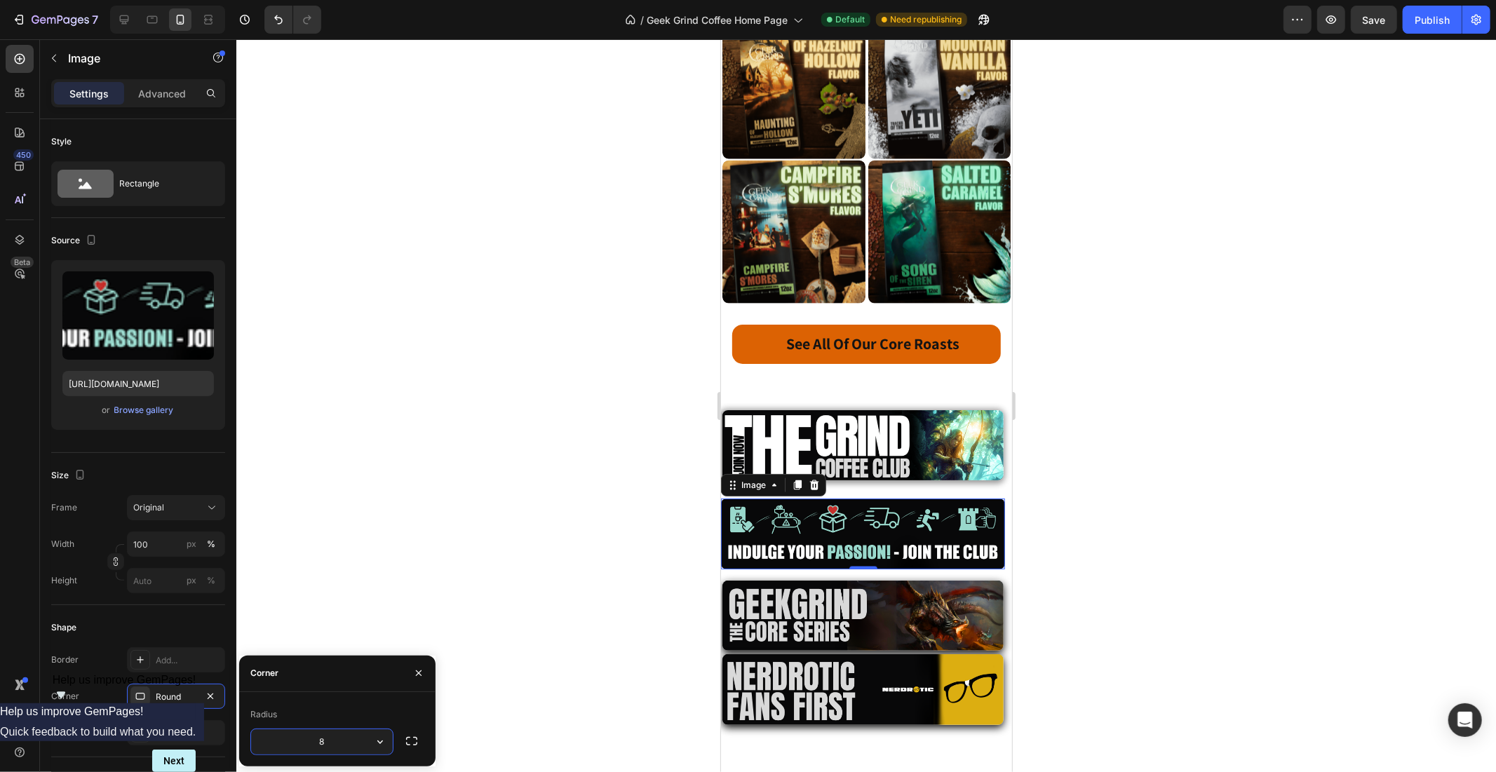
click at [468, 632] on div at bounding box center [866, 405] width 1260 height 733
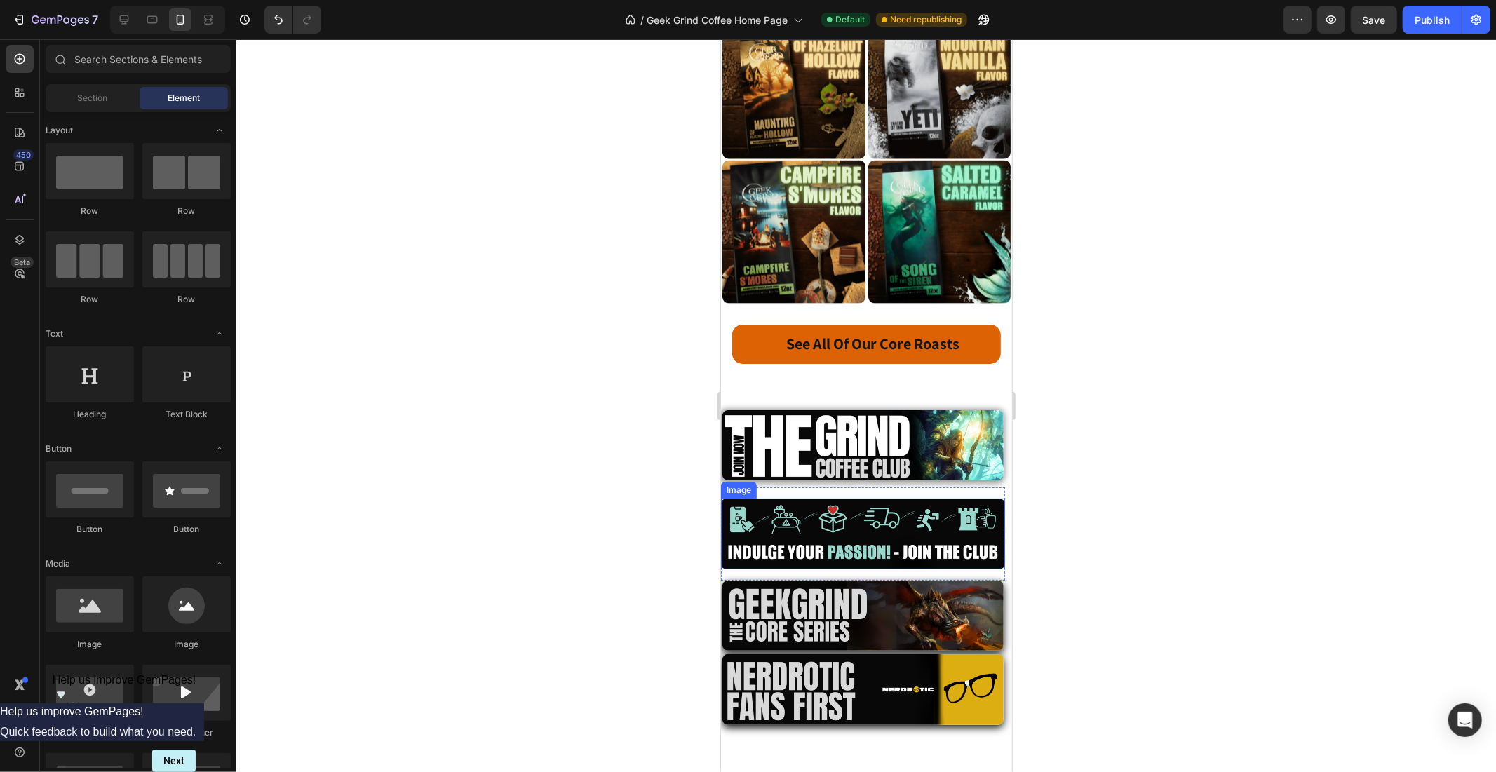
click at [844, 498] on img at bounding box center [862, 533] width 284 height 71
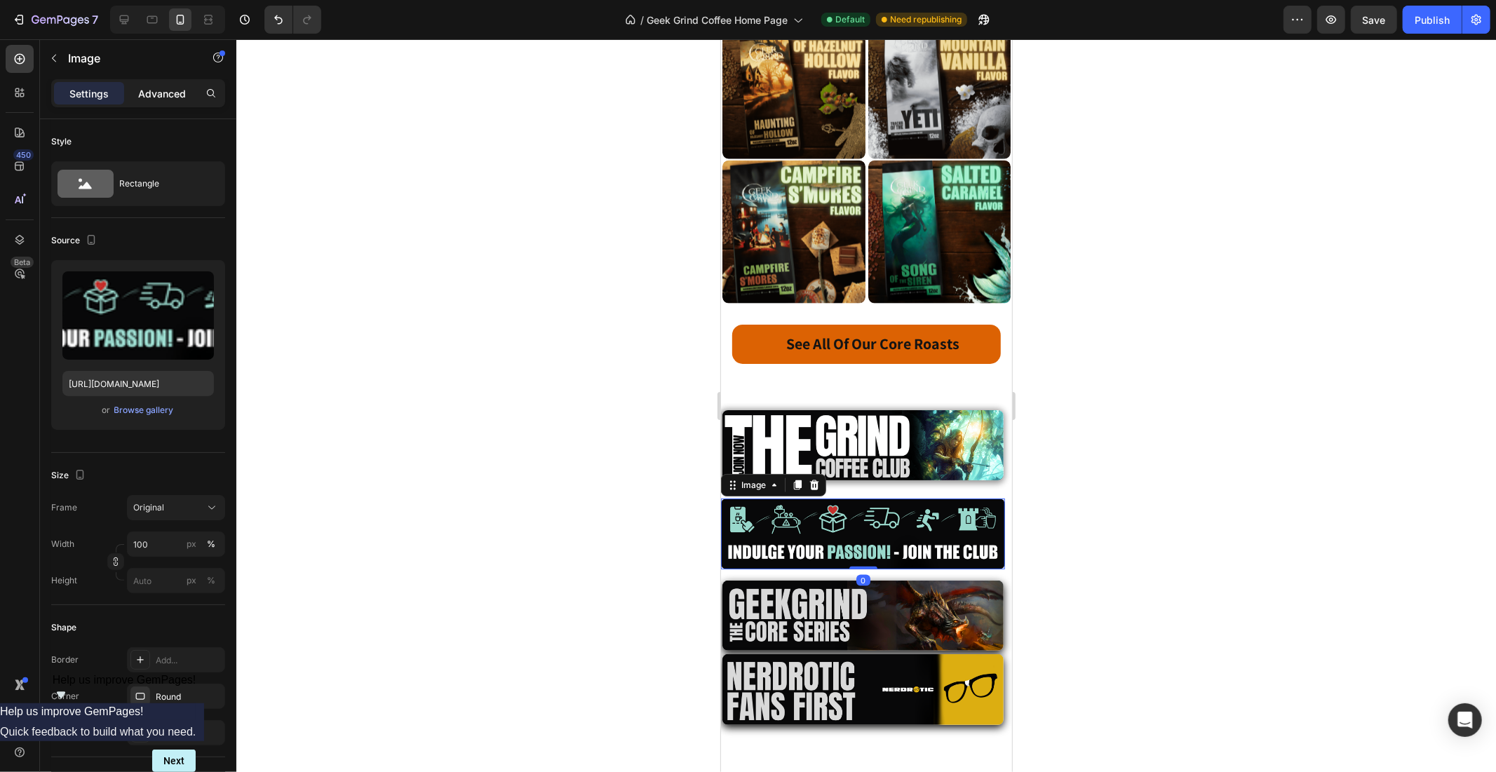
click at [157, 94] on p "Advanced" at bounding box center [162, 93] width 48 height 15
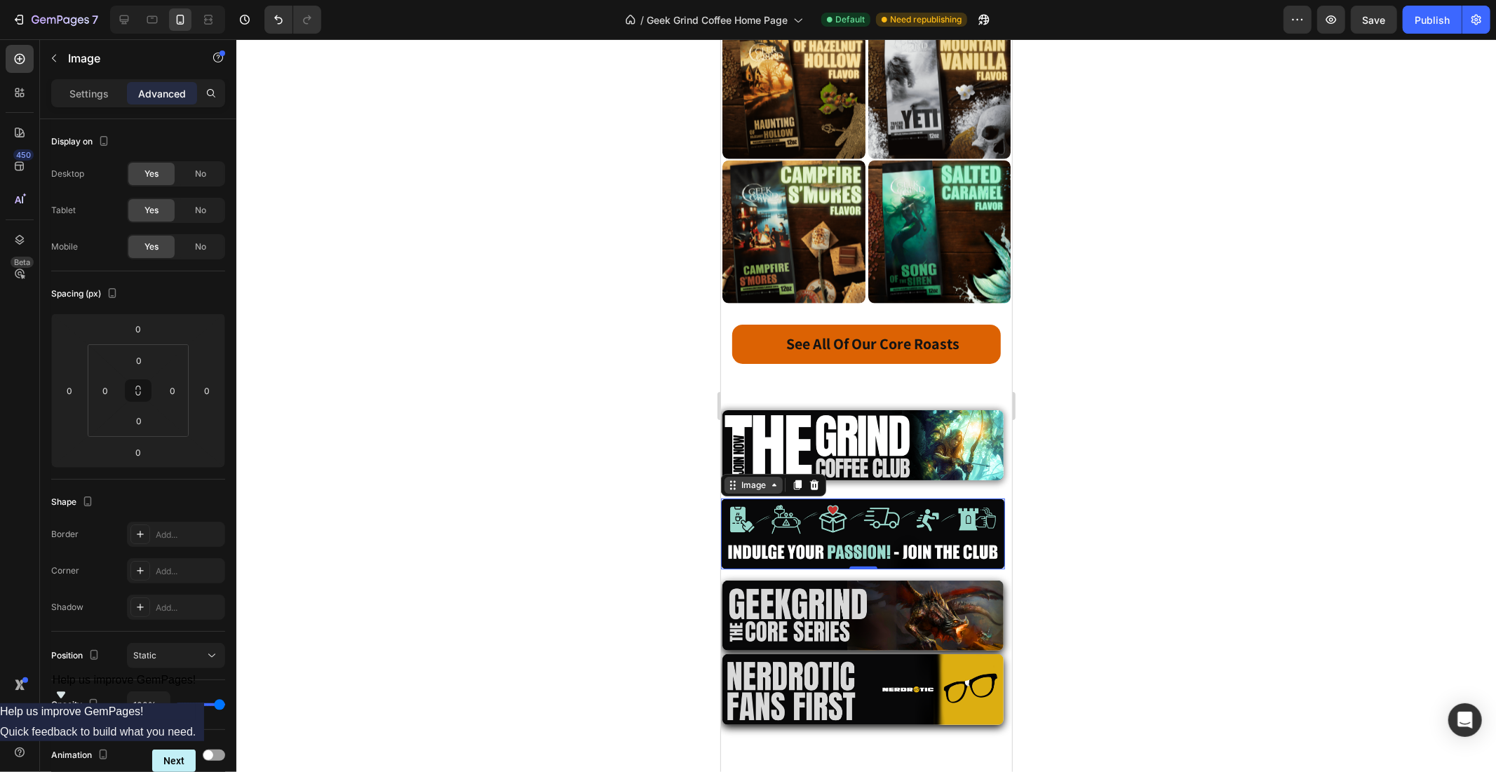
click at [751, 478] on div "Image" at bounding box center [753, 484] width 30 height 13
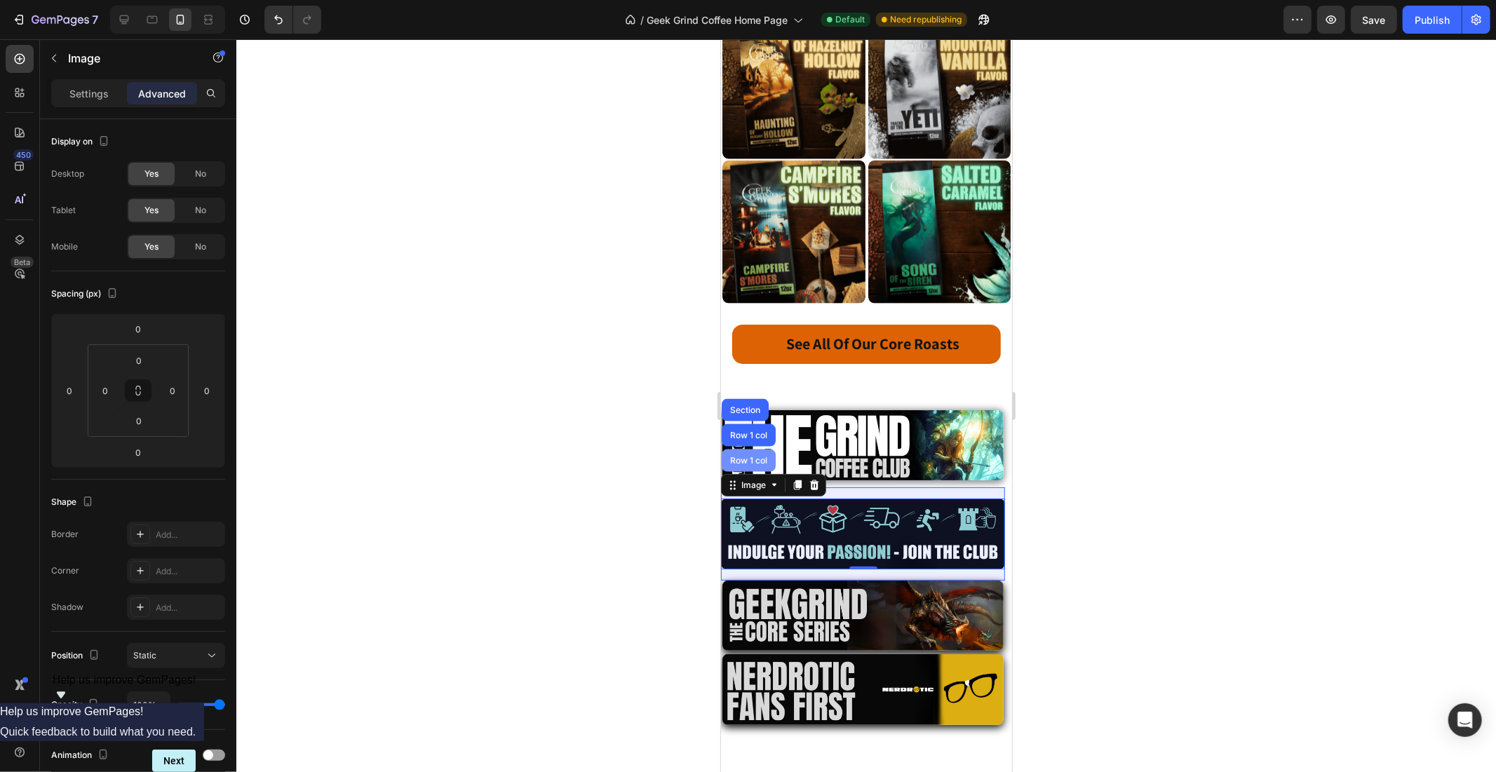
click at [750, 456] on div "Row 1 col" at bounding box center [748, 460] width 43 height 8
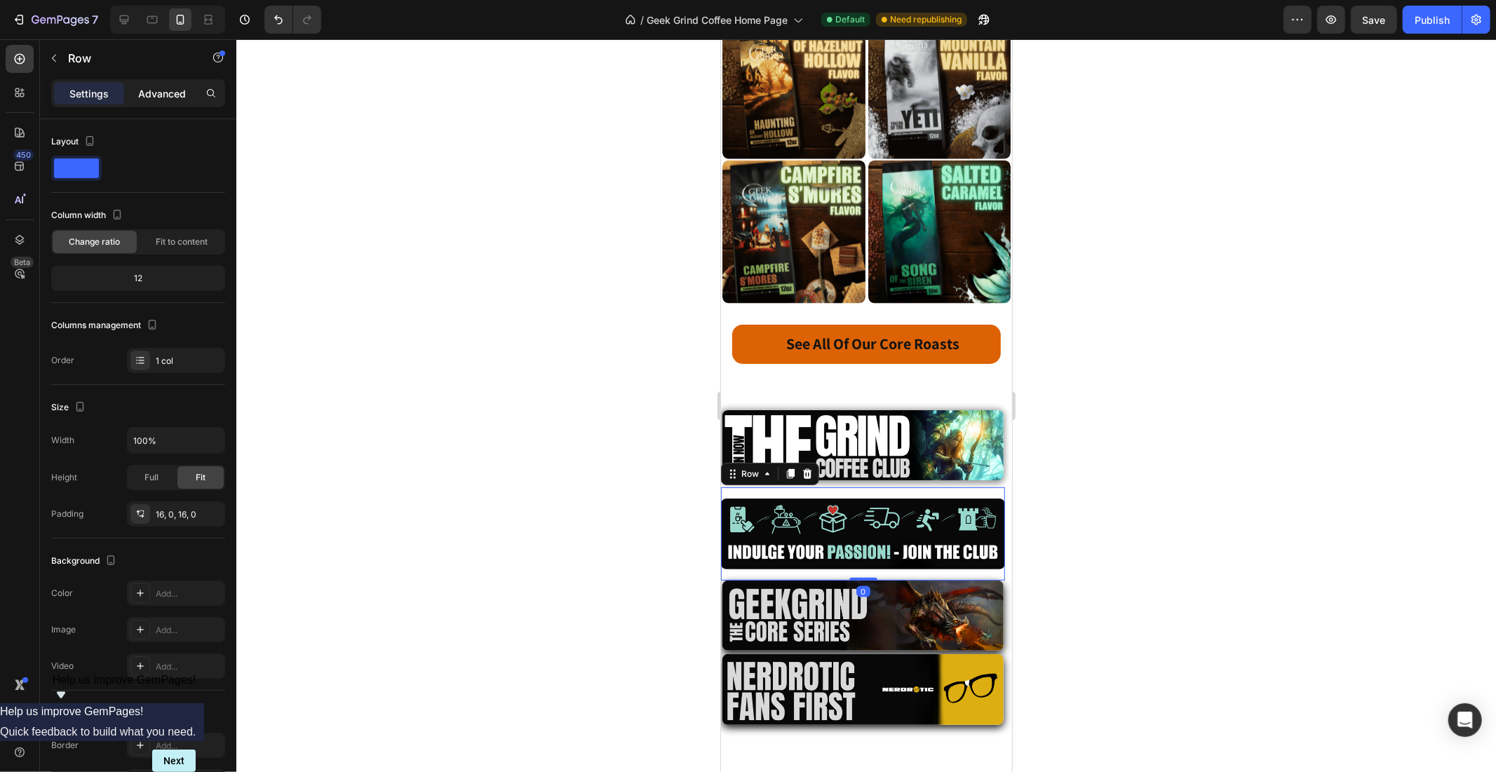
click at [152, 84] on div "Advanced" at bounding box center [162, 93] width 70 height 22
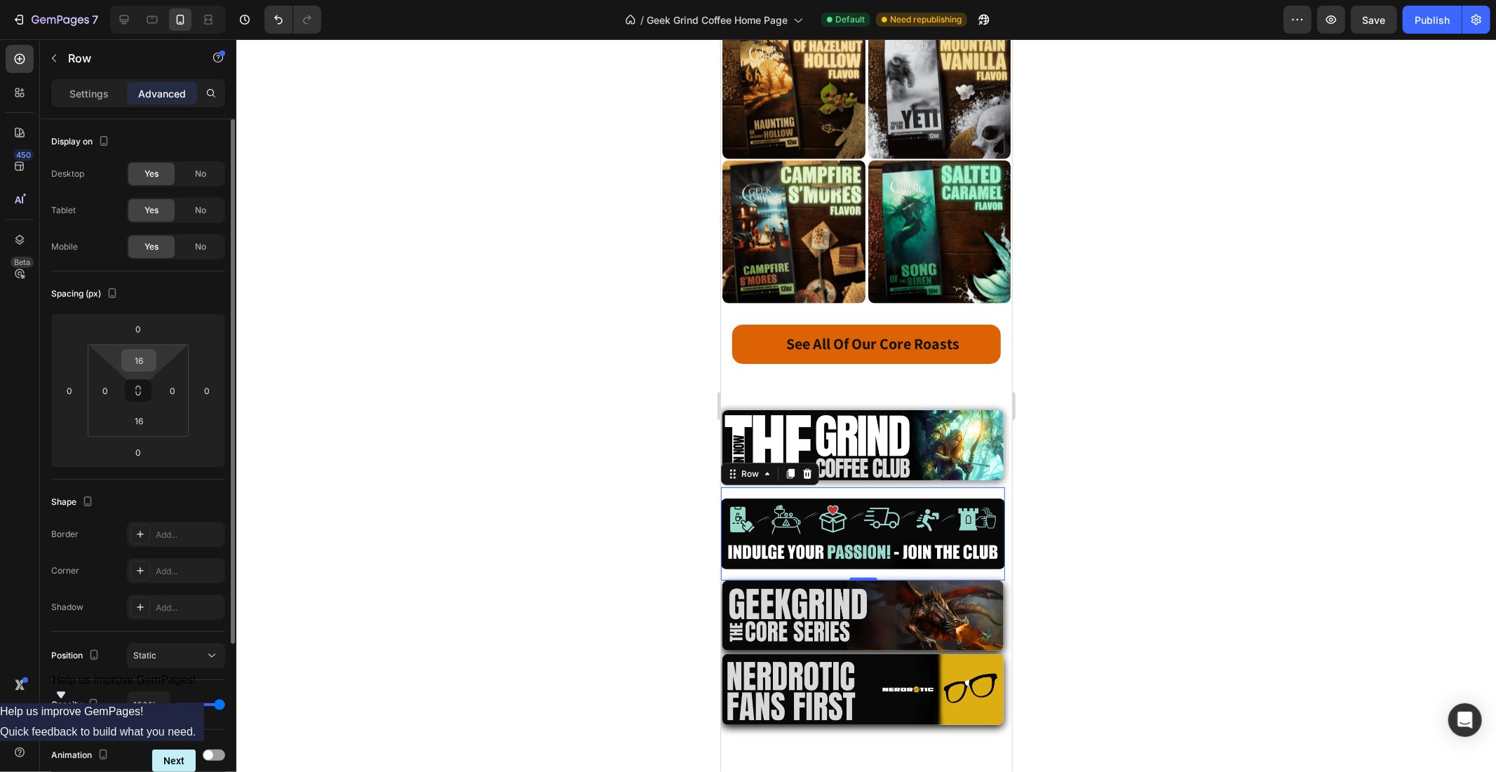
click at [137, 355] on input "16" at bounding box center [139, 360] width 28 height 21
type input "0"
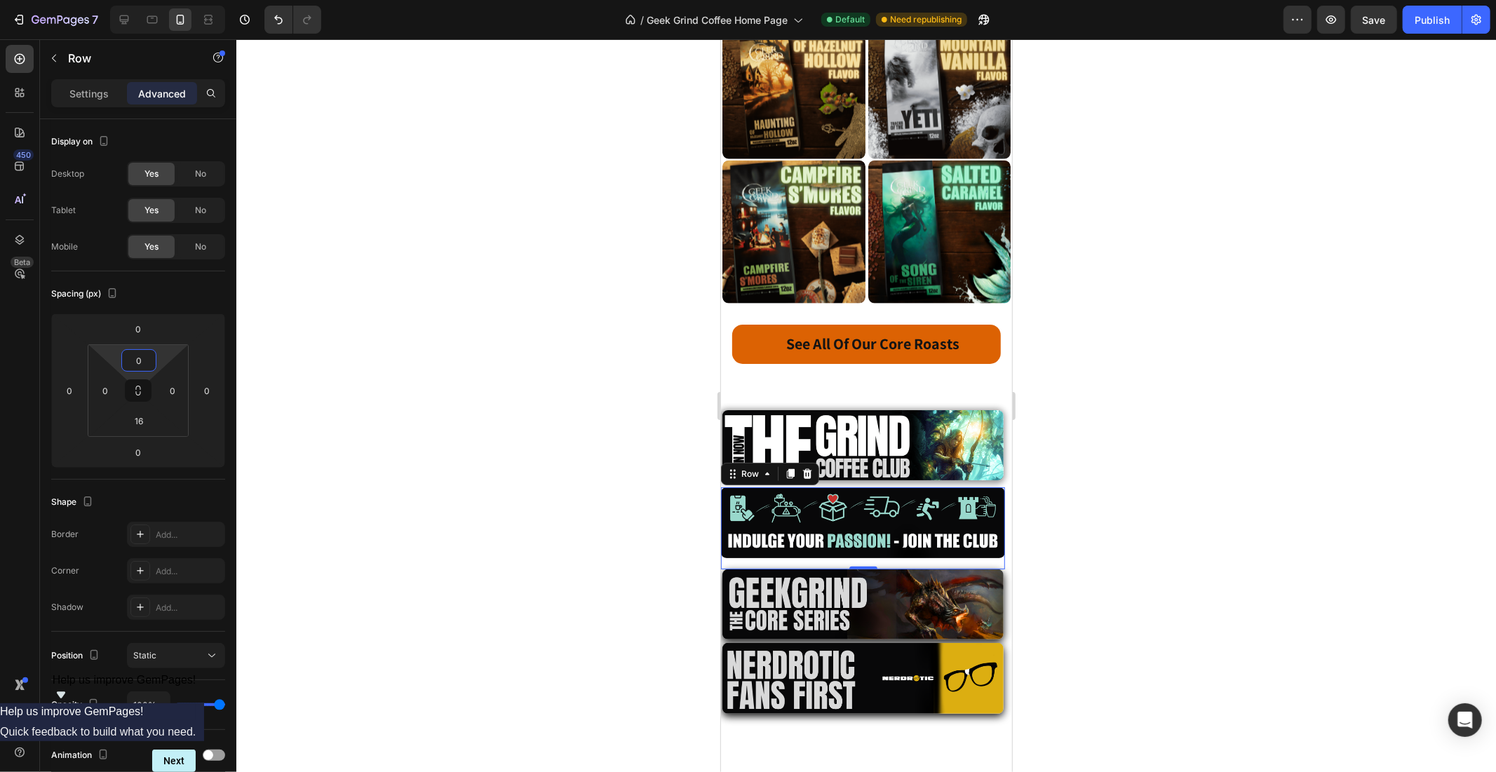
click at [1295, 403] on div at bounding box center [866, 405] width 1260 height 733
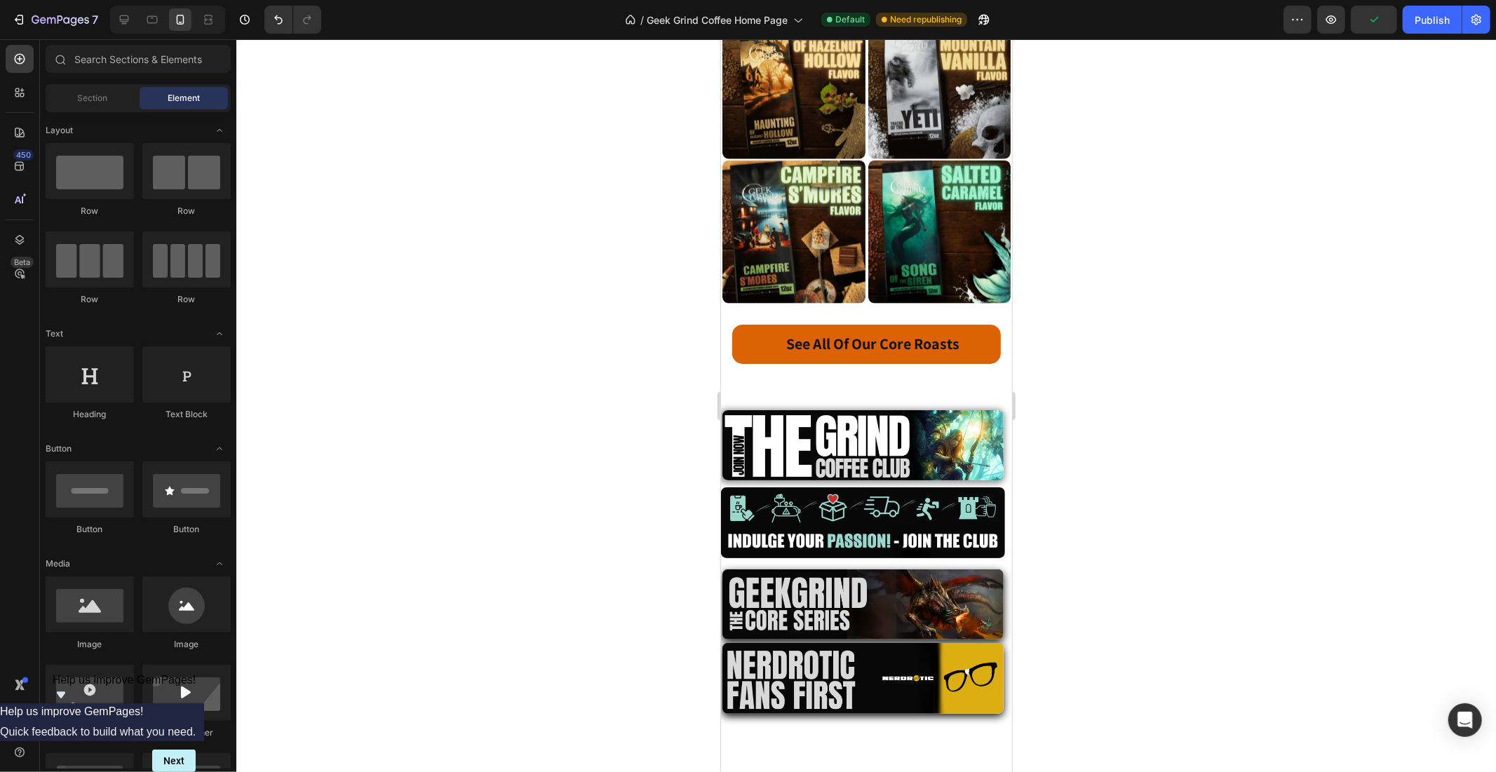
click at [882, 410] on img at bounding box center [862, 445] width 281 height 70
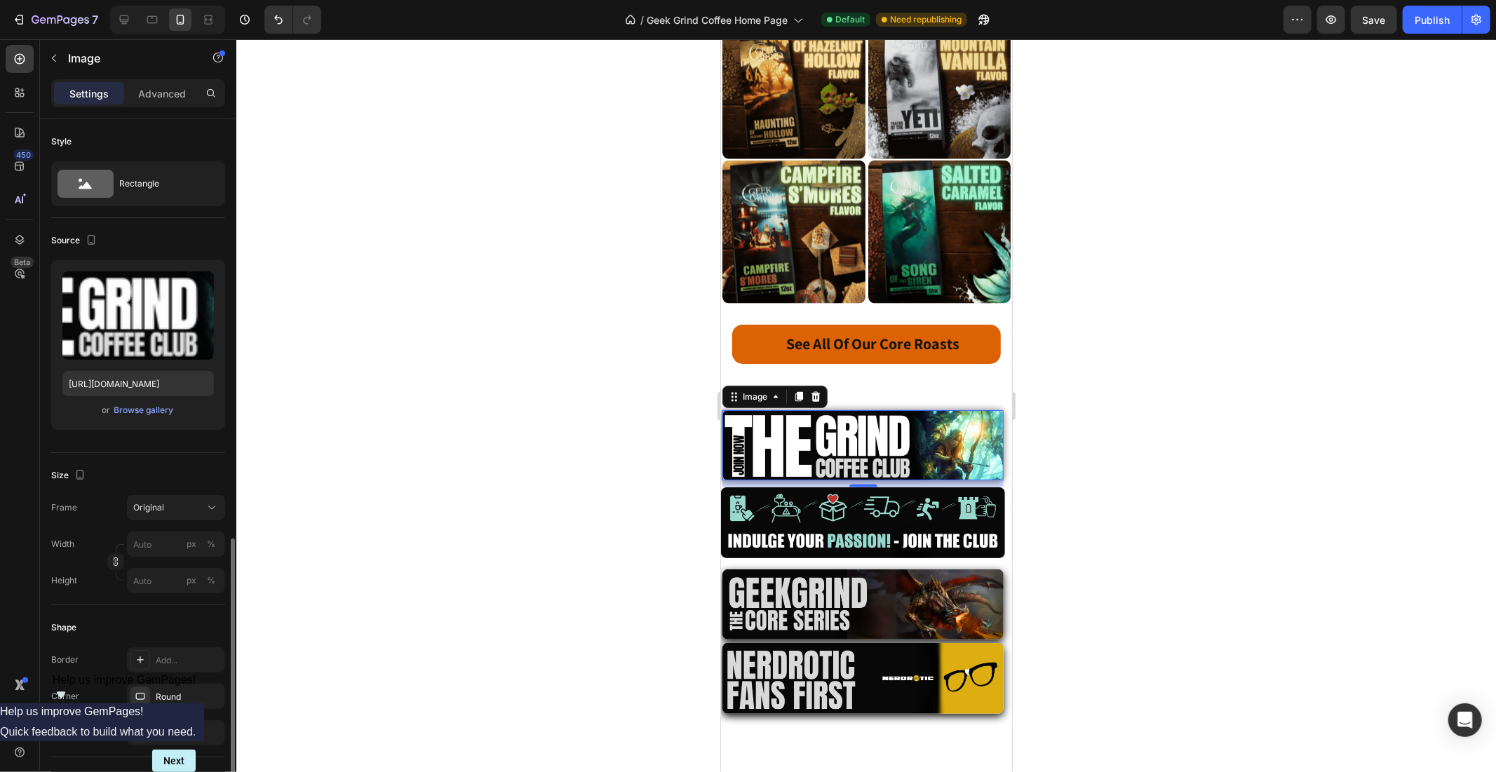
scroll to position [260, 0]
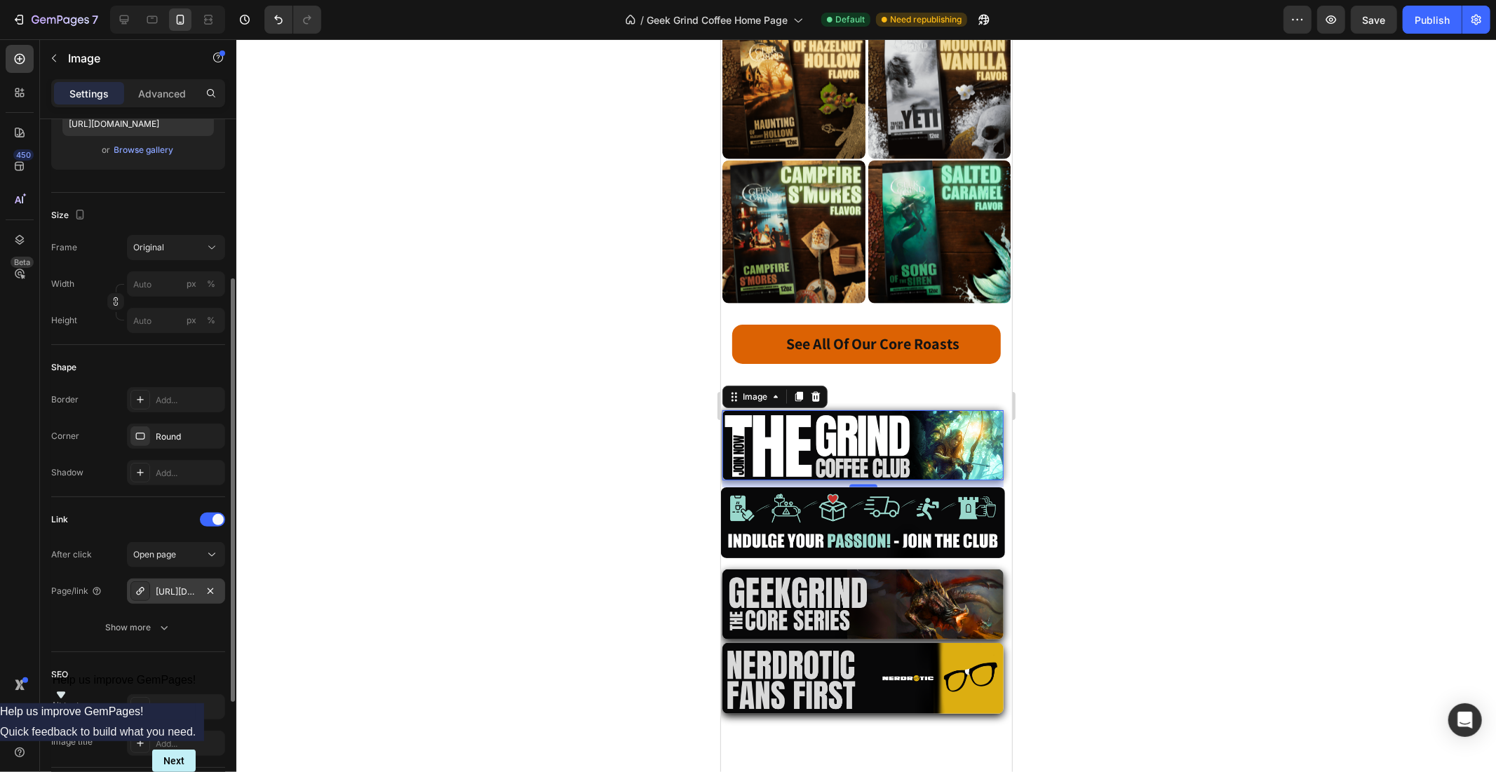
click at [166, 590] on div "[URL][DOMAIN_NAME]" at bounding box center [176, 592] width 41 height 13
drag, startPoint x: 169, startPoint y: 598, endPoint x: 578, endPoint y: 506, distance: 419.1
click at [578, 506] on div at bounding box center [866, 405] width 1260 height 733
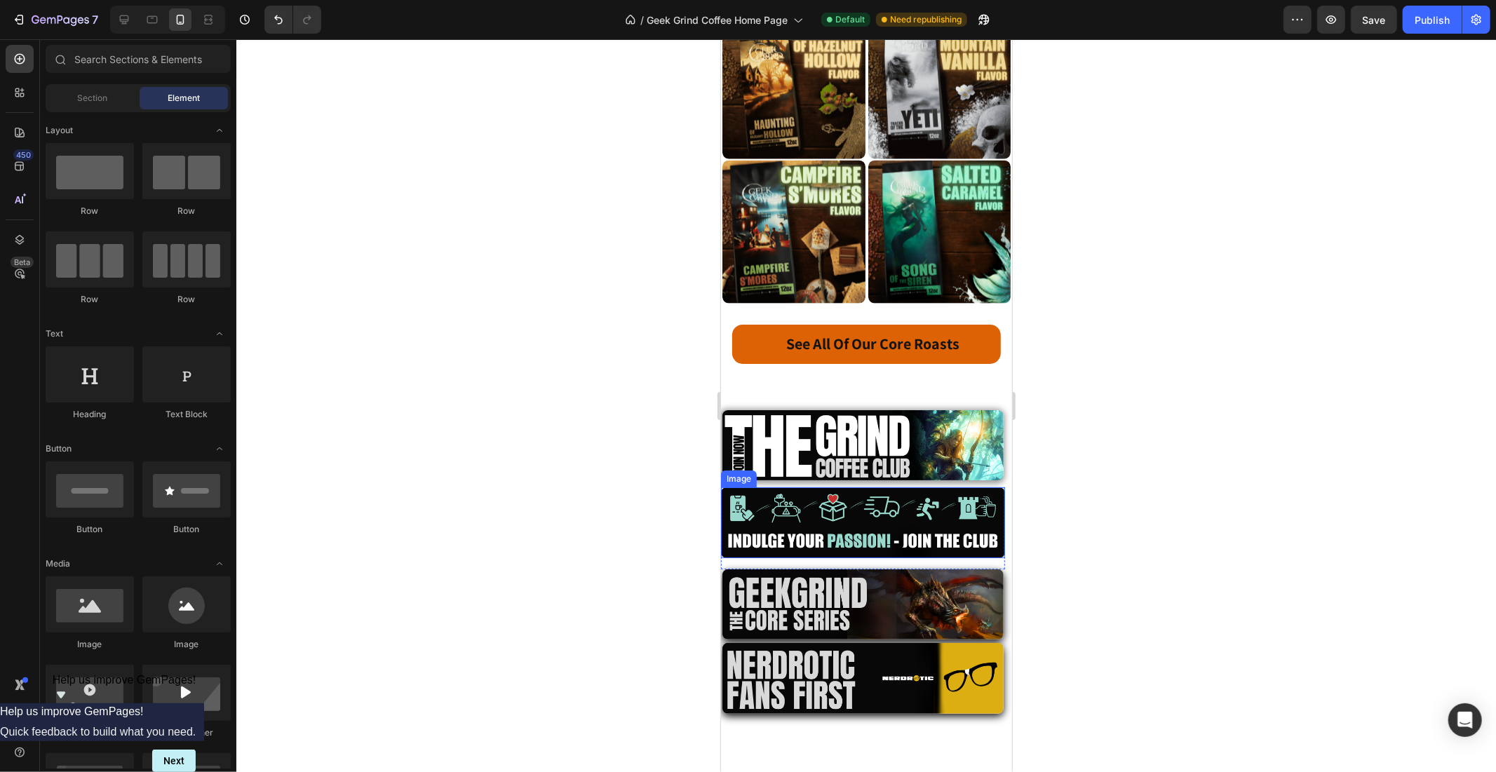
click at [805, 487] on img at bounding box center [862, 522] width 284 height 71
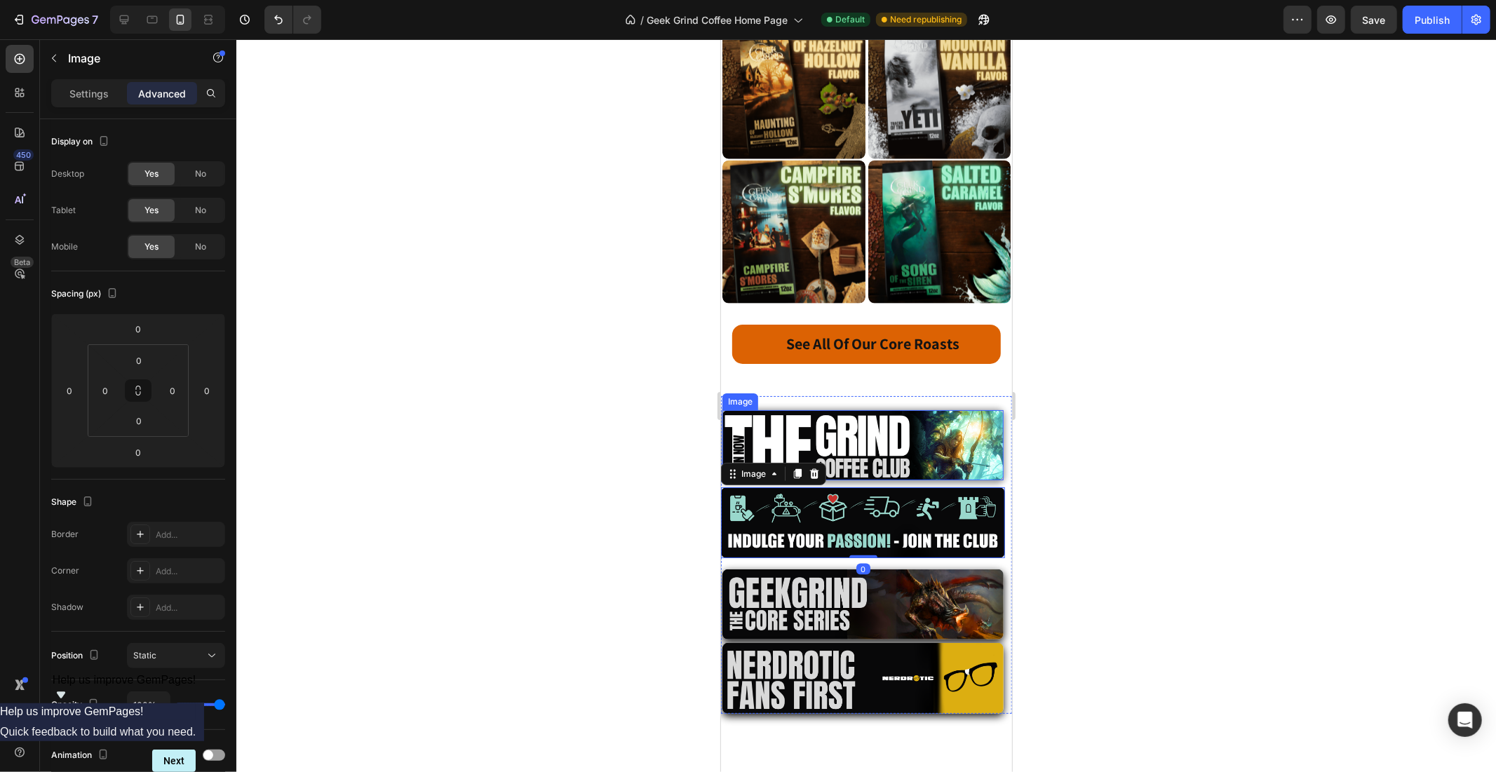
click at [825, 410] on img at bounding box center [862, 445] width 281 height 70
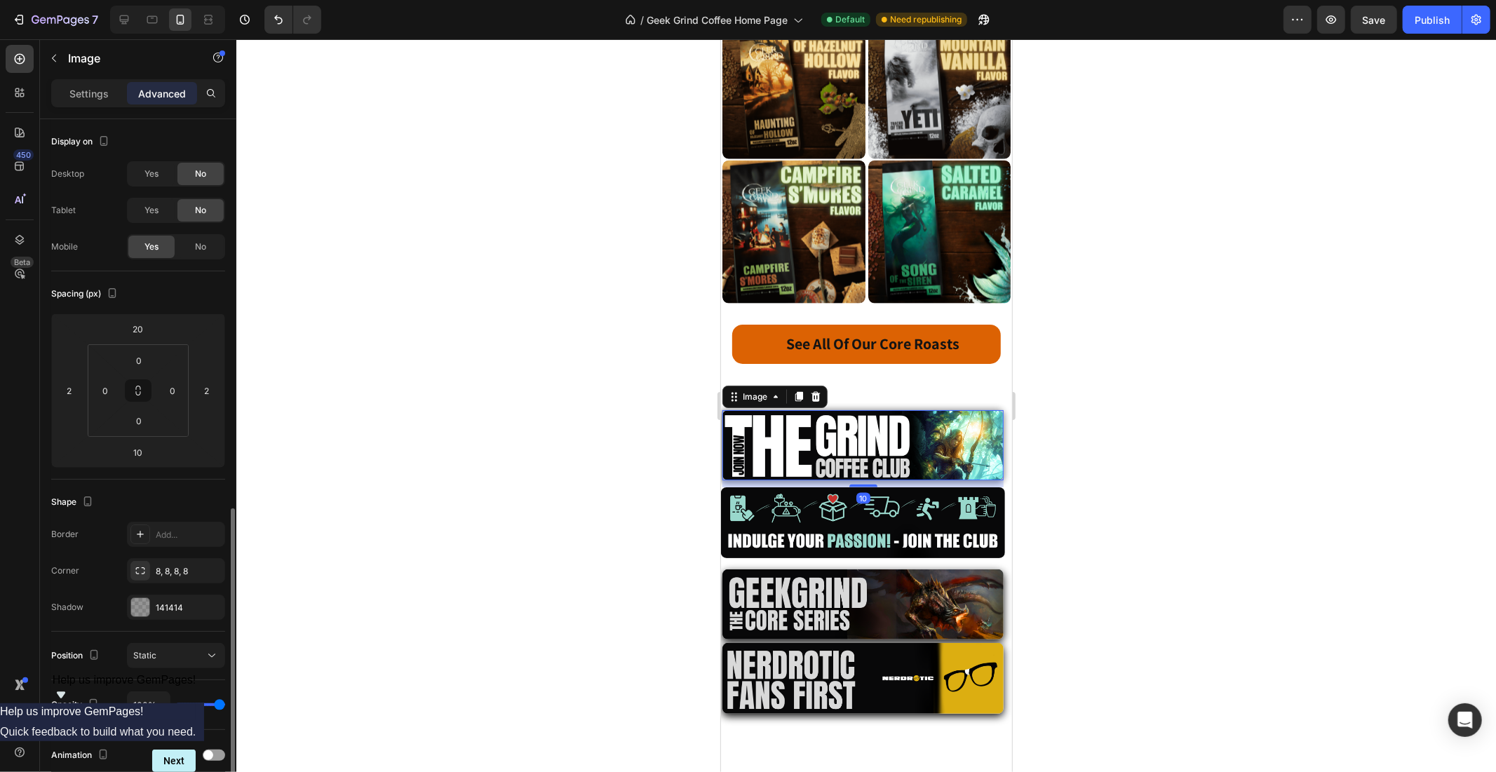
scroll to position [222, 0]
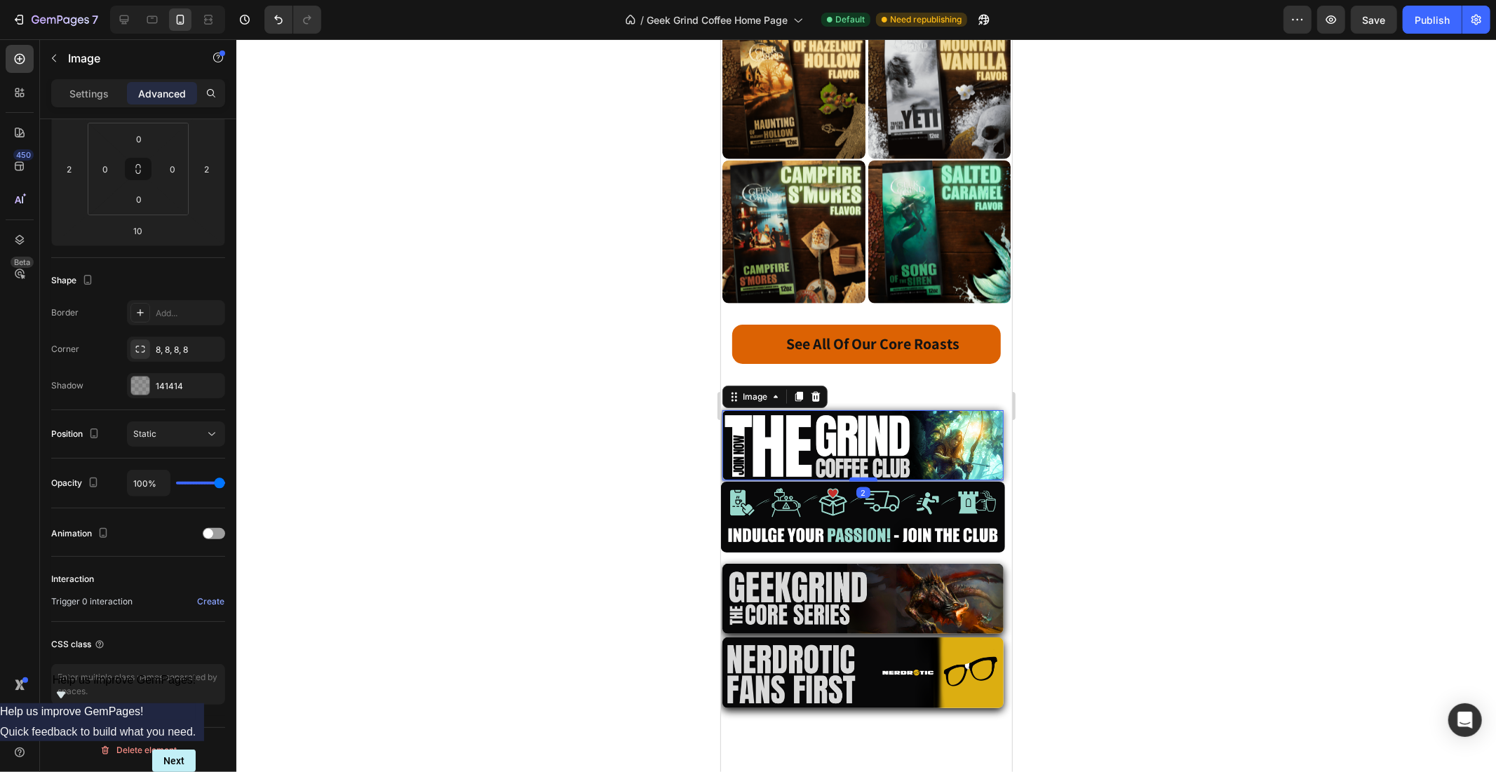
drag, startPoint x: 858, startPoint y: 443, endPoint x: 1751, endPoint y: 455, distance: 892.8
click at [861, 477] on div at bounding box center [863, 479] width 28 height 4
type input "2"
click at [1152, 400] on div at bounding box center [866, 405] width 1260 height 733
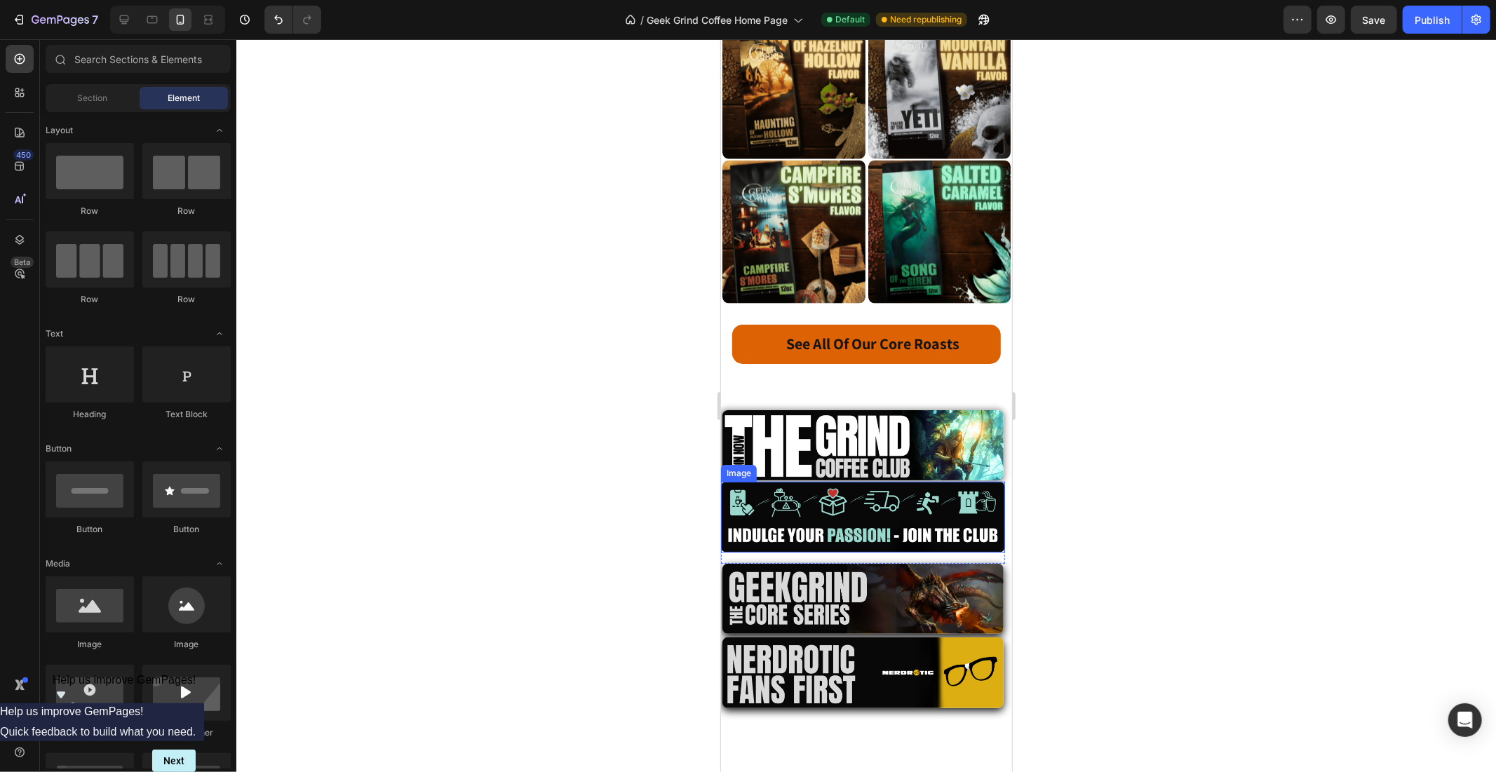
click at [800, 481] on img at bounding box center [862, 516] width 284 height 71
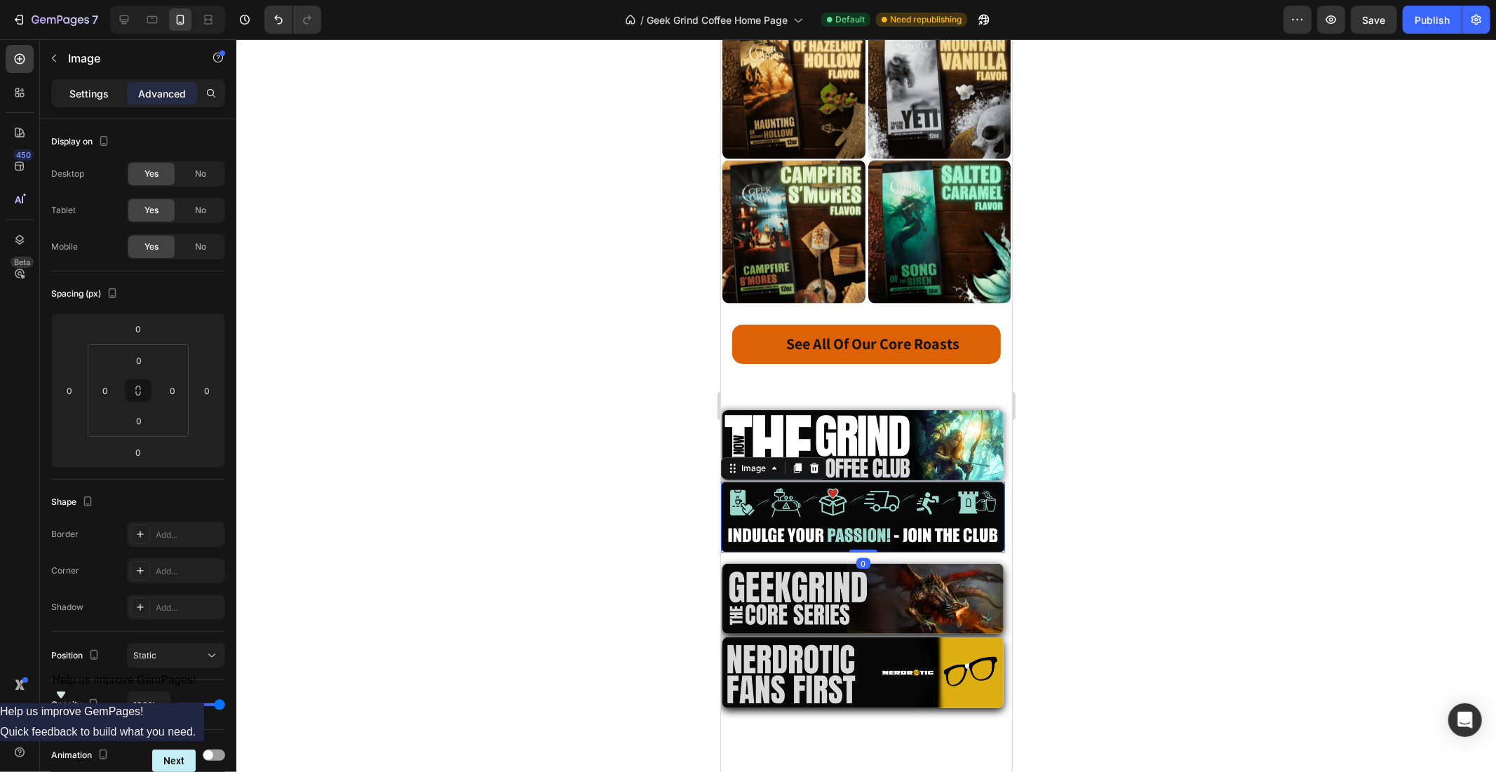
click at [87, 96] on p "Settings" at bounding box center [88, 93] width 39 height 15
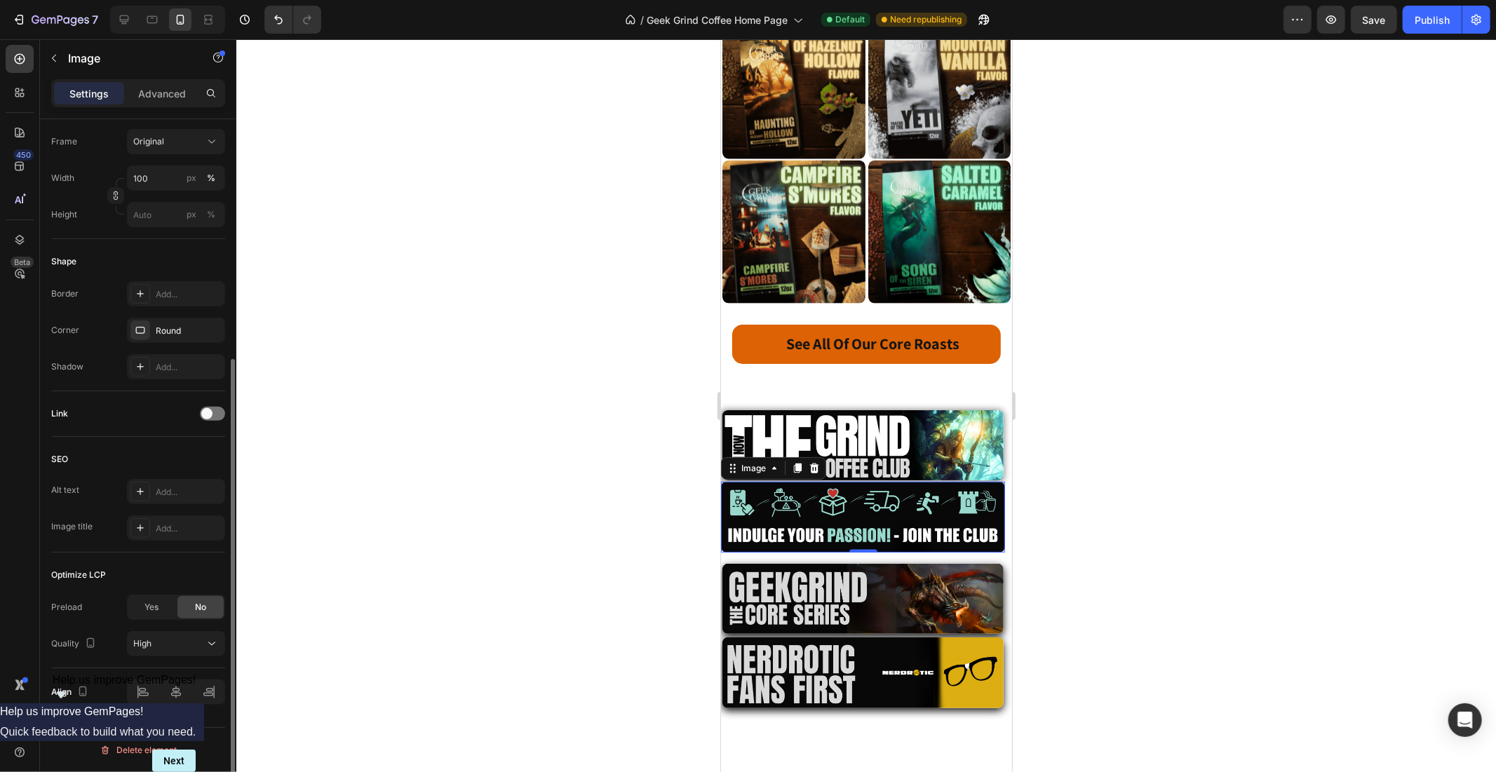
scroll to position [0, 0]
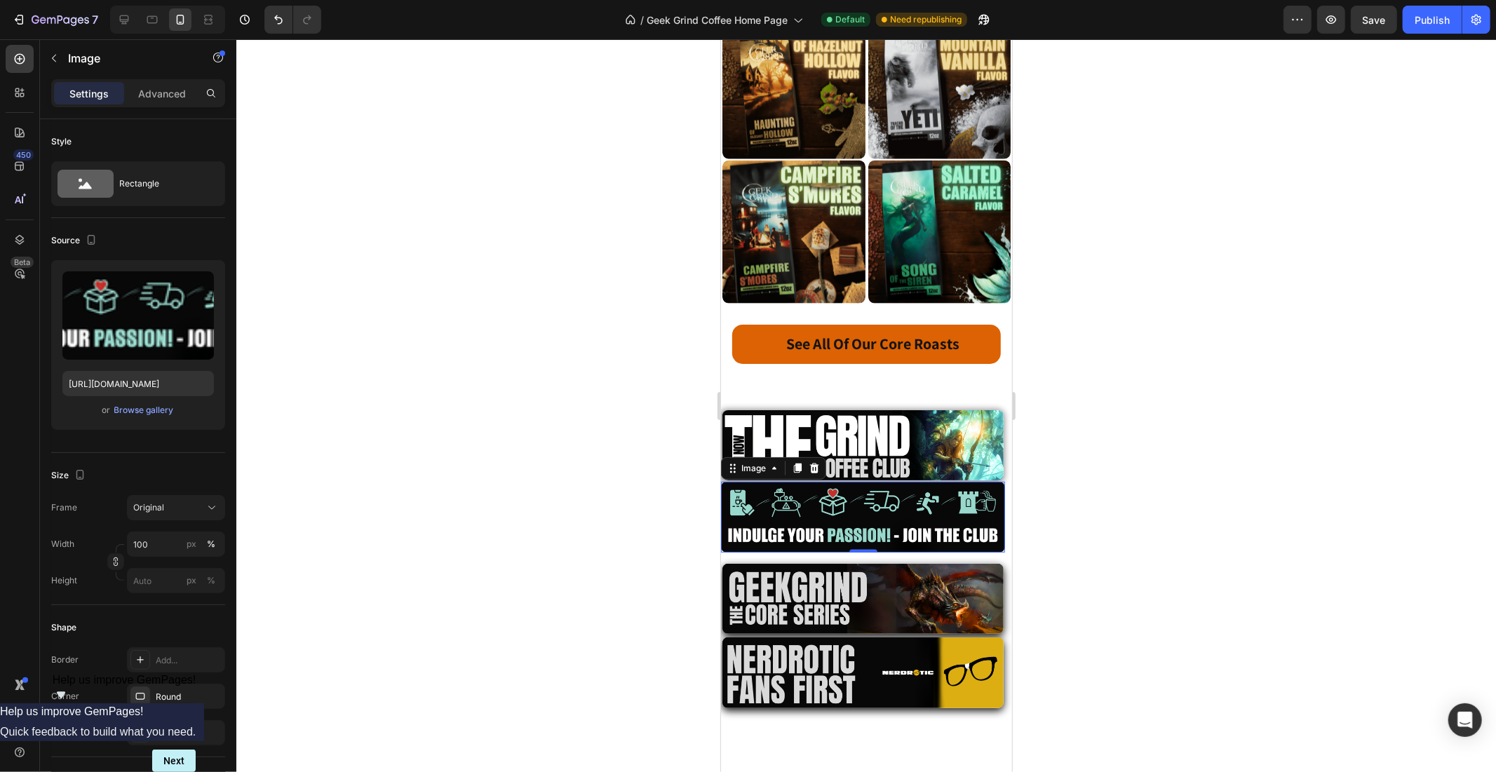
click at [822, 481] on img at bounding box center [862, 516] width 284 height 71
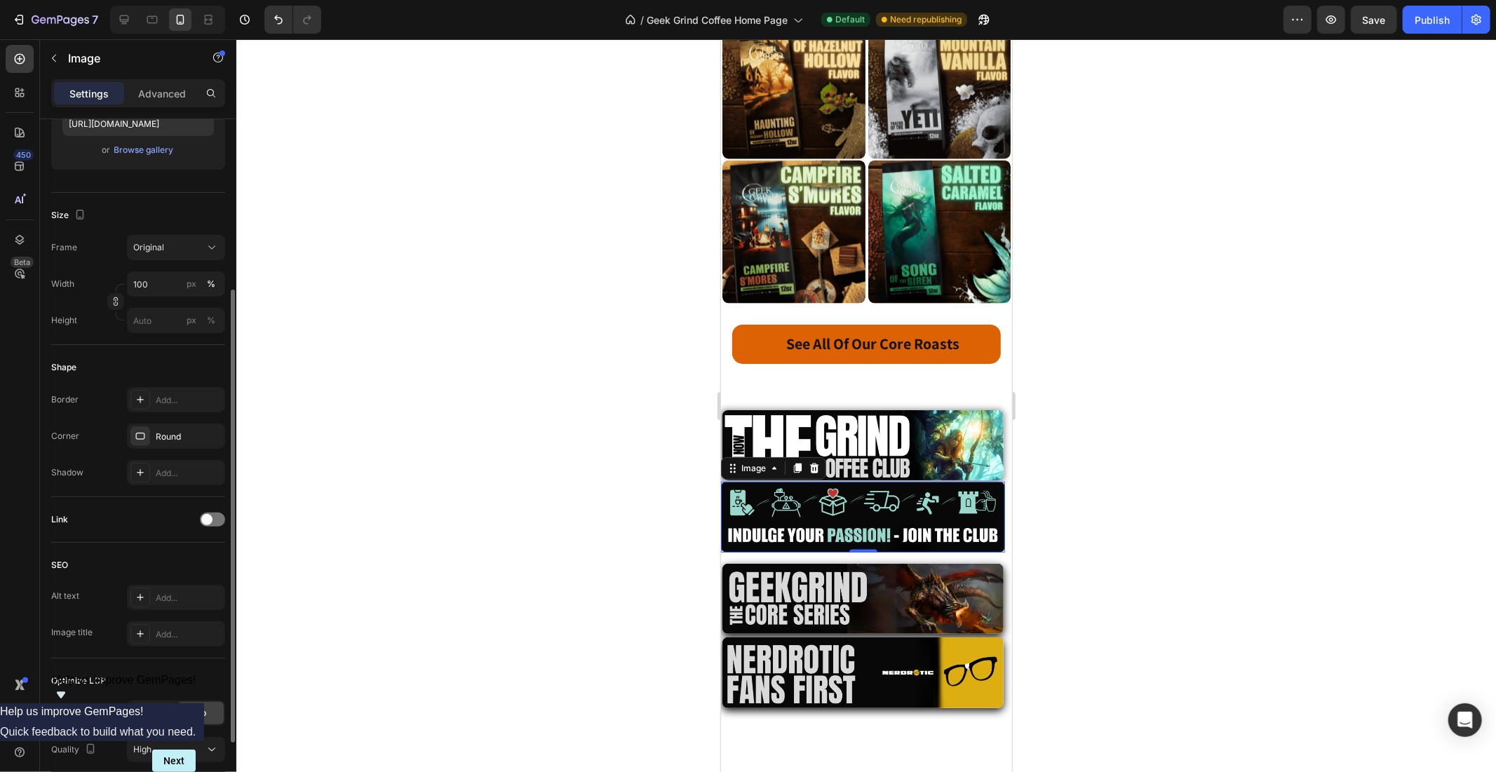
scroll to position [366, 0]
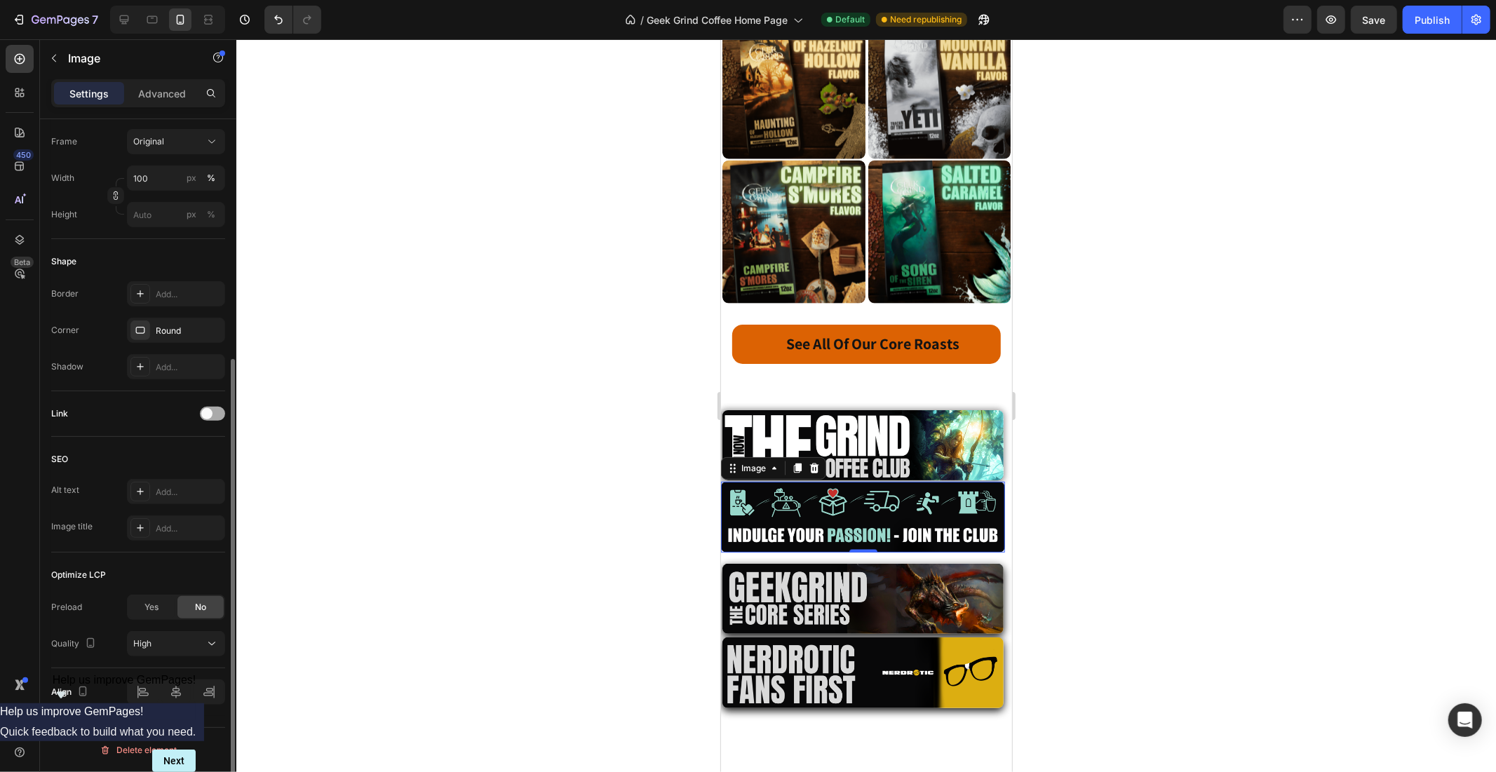
click at [209, 412] on span at bounding box center [206, 413] width 11 height 11
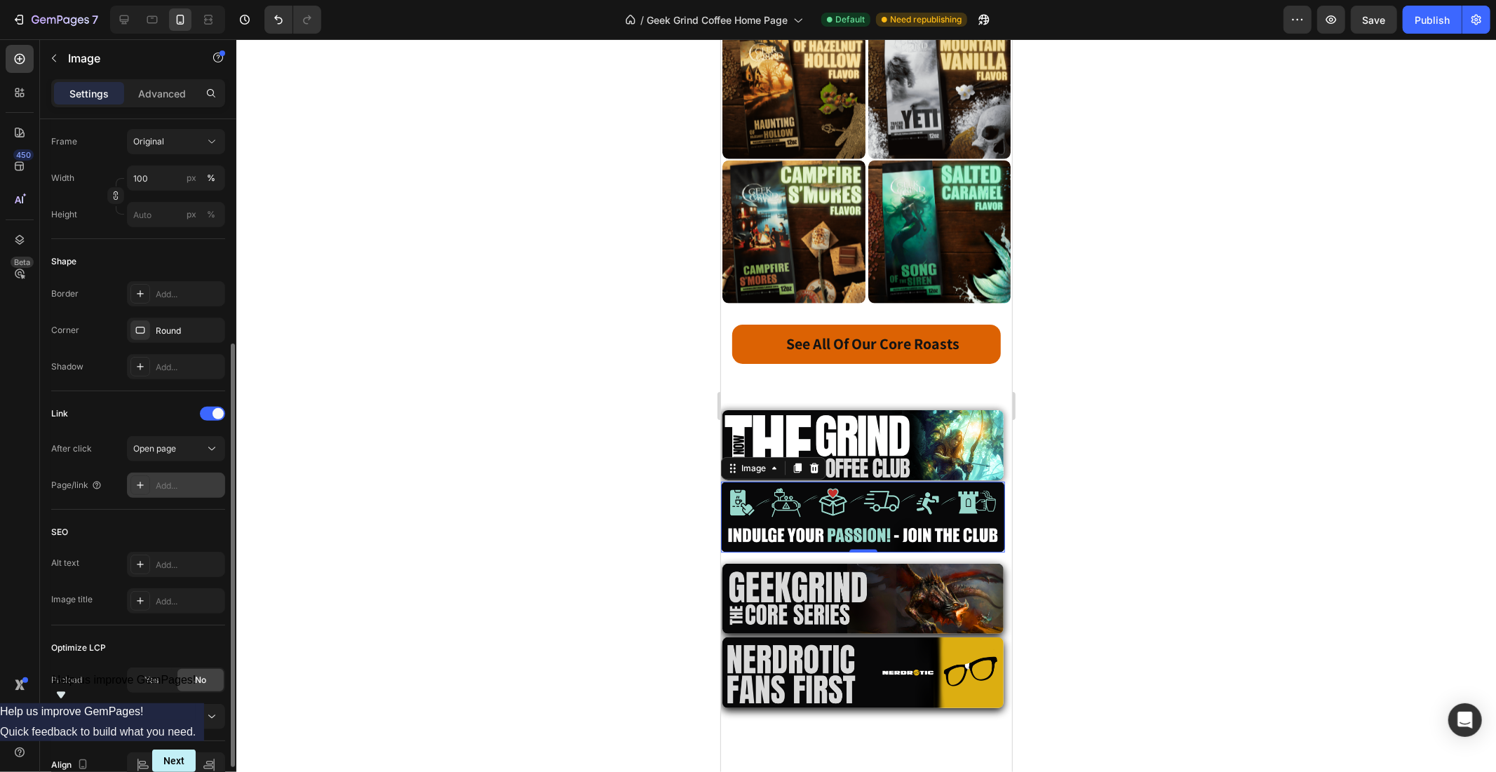
click at [184, 485] on div "Add..." at bounding box center [189, 486] width 66 height 13
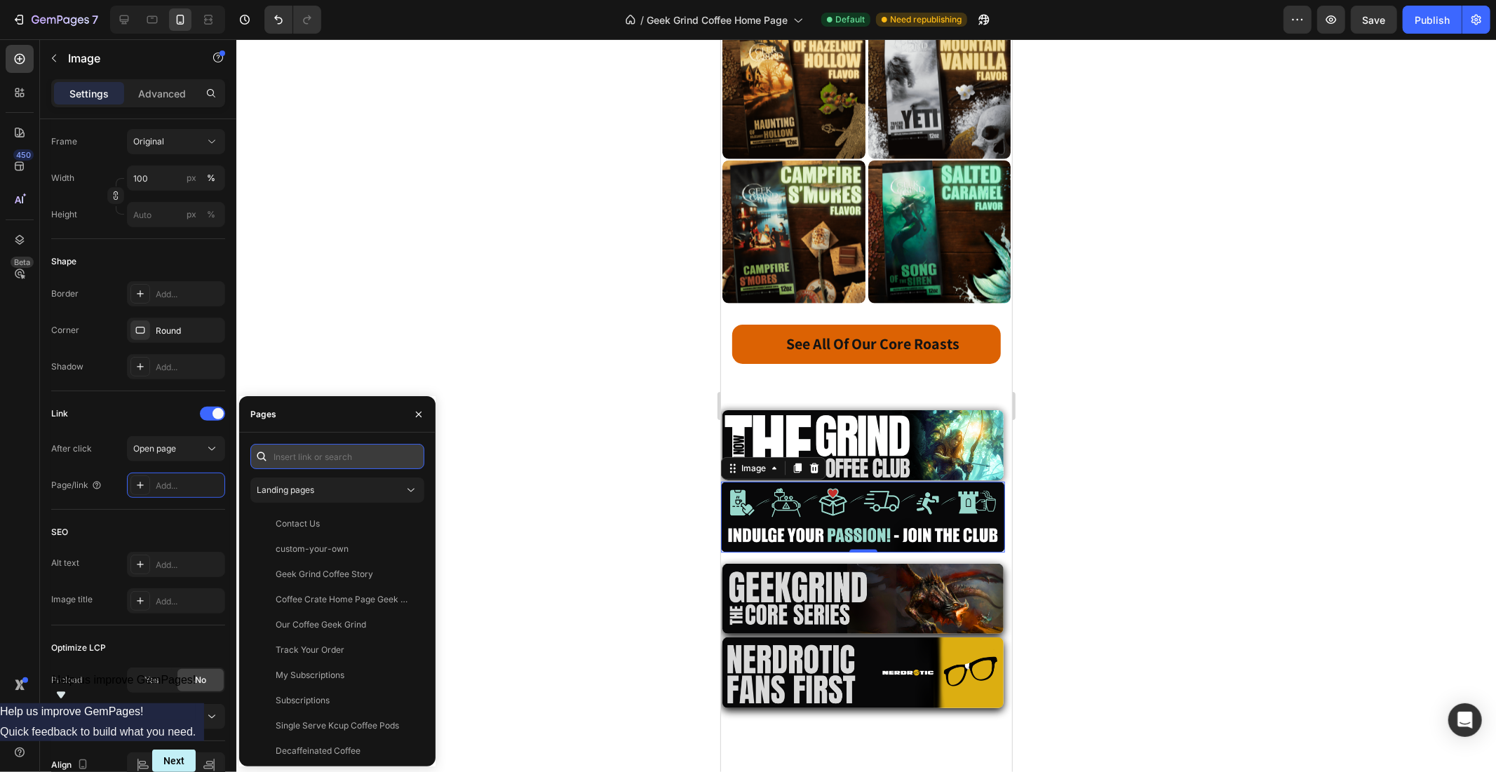
paste input "[URL][DOMAIN_NAME]"
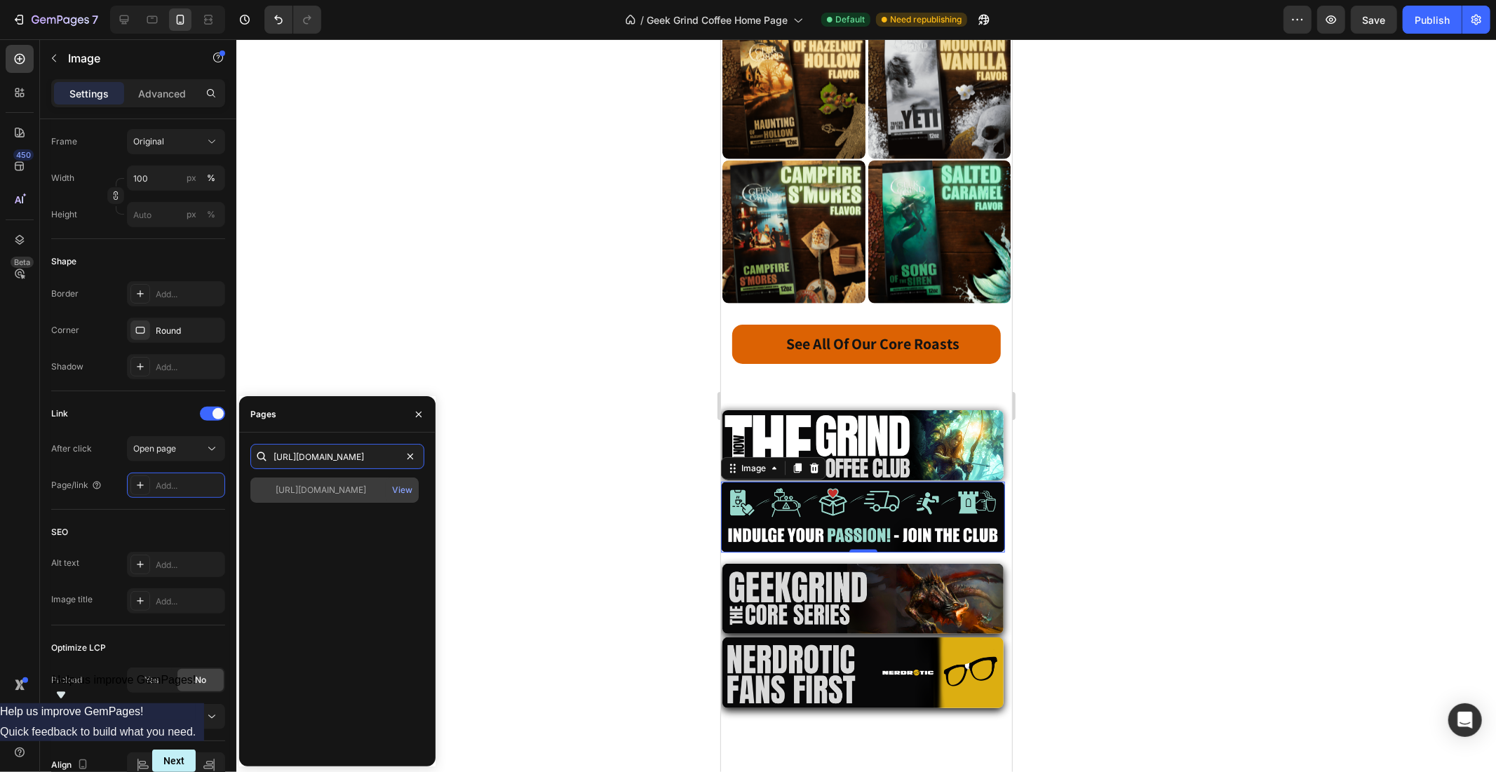
type input "[URL][DOMAIN_NAME]"
click at [365, 487] on div "[URL][DOMAIN_NAME]" at bounding box center [321, 490] width 90 height 13
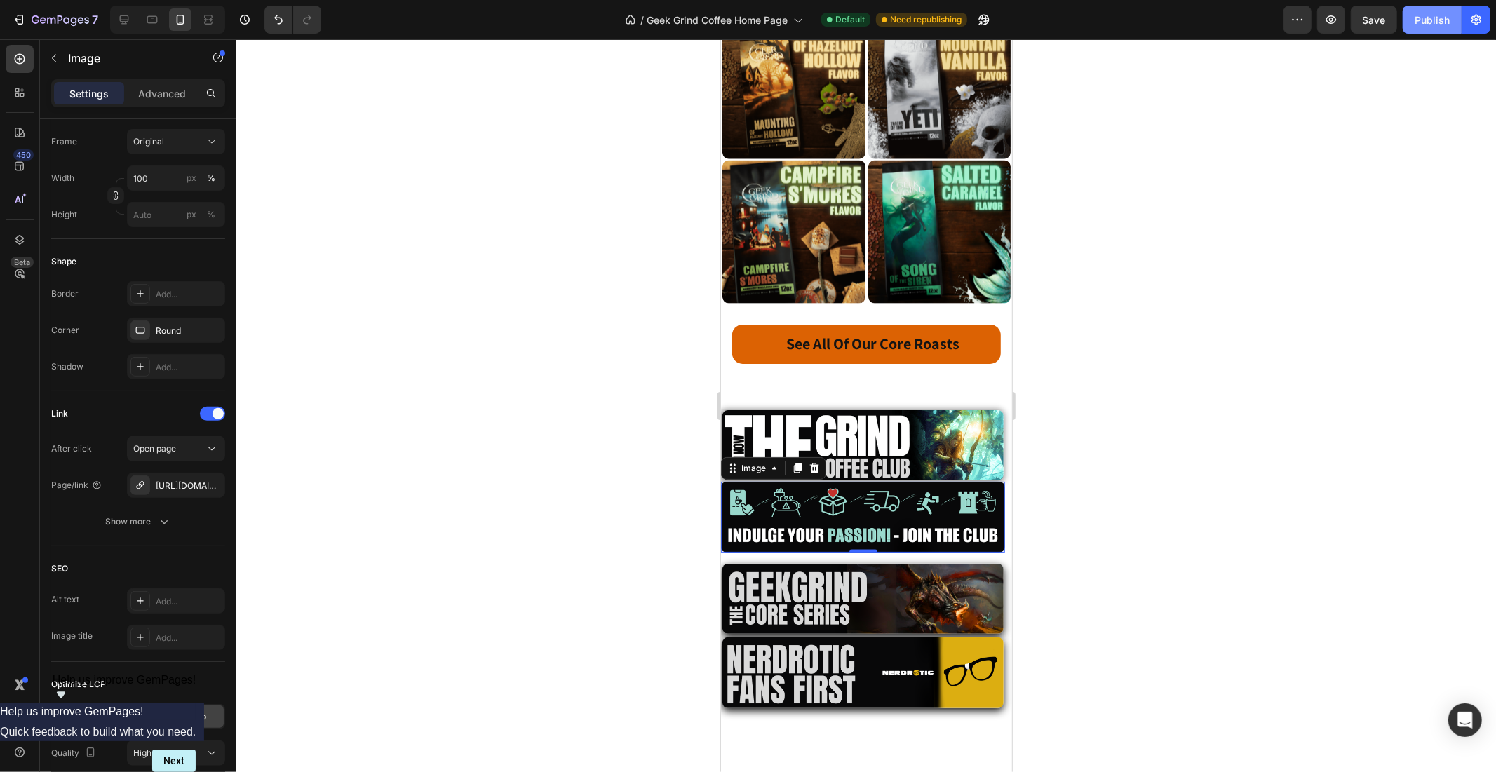
click at [1440, 15] on div "Publish" at bounding box center [1432, 20] width 35 height 15
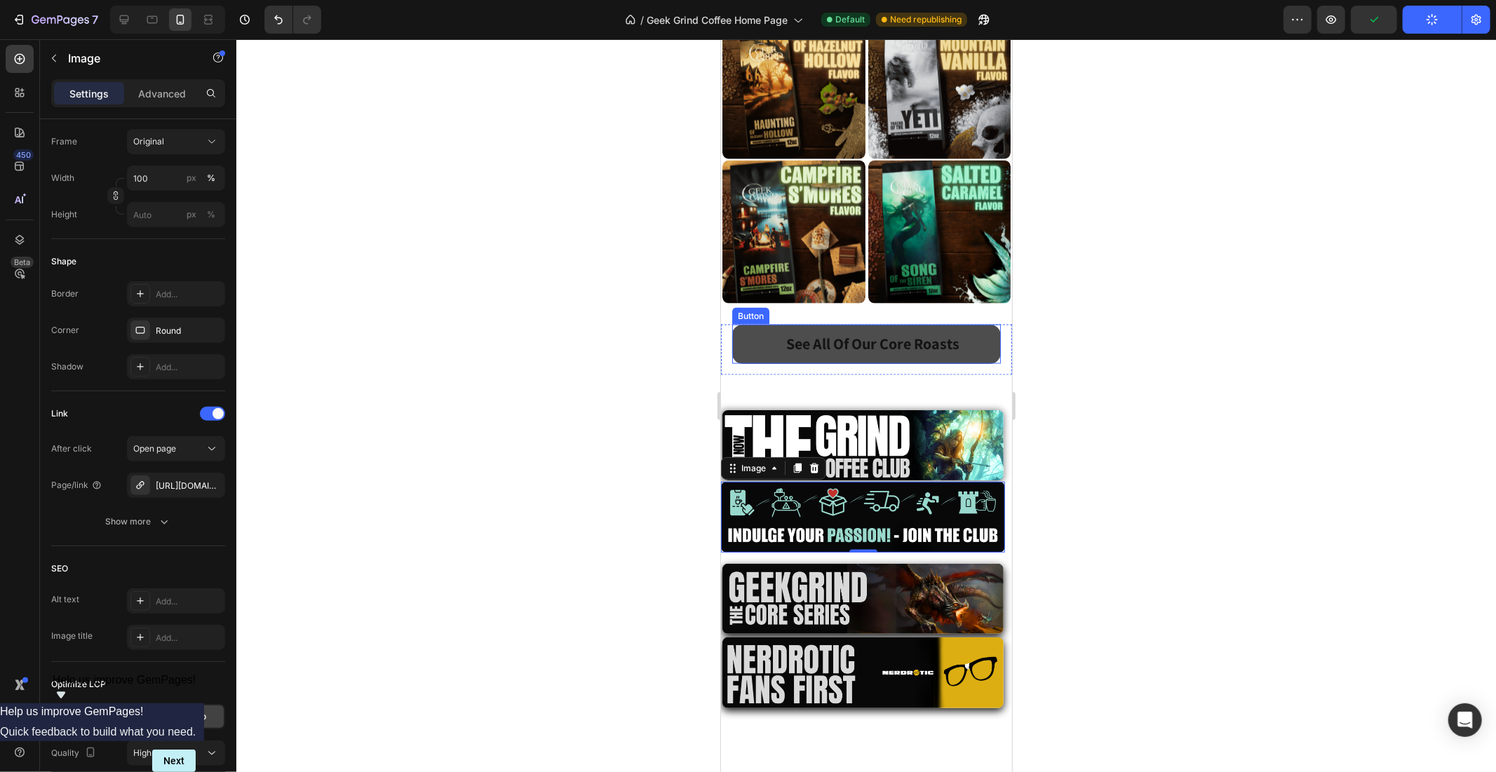
click at [983, 324] on link "See All Of Our Core Roasts" at bounding box center [865, 343] width 269 height 39
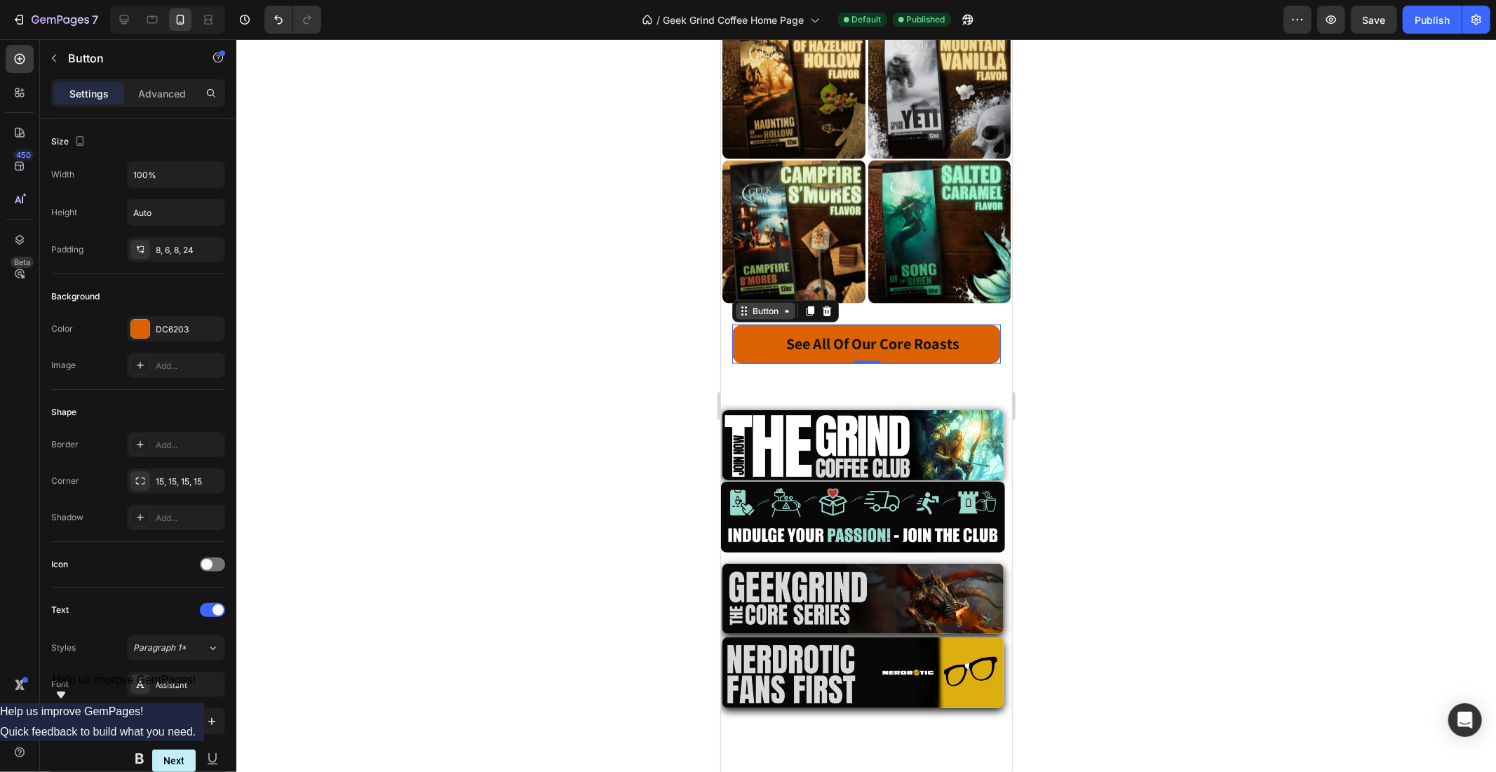
click at [760, 304] on div "Button" at bounding box center [765, 310] width 32 height 13
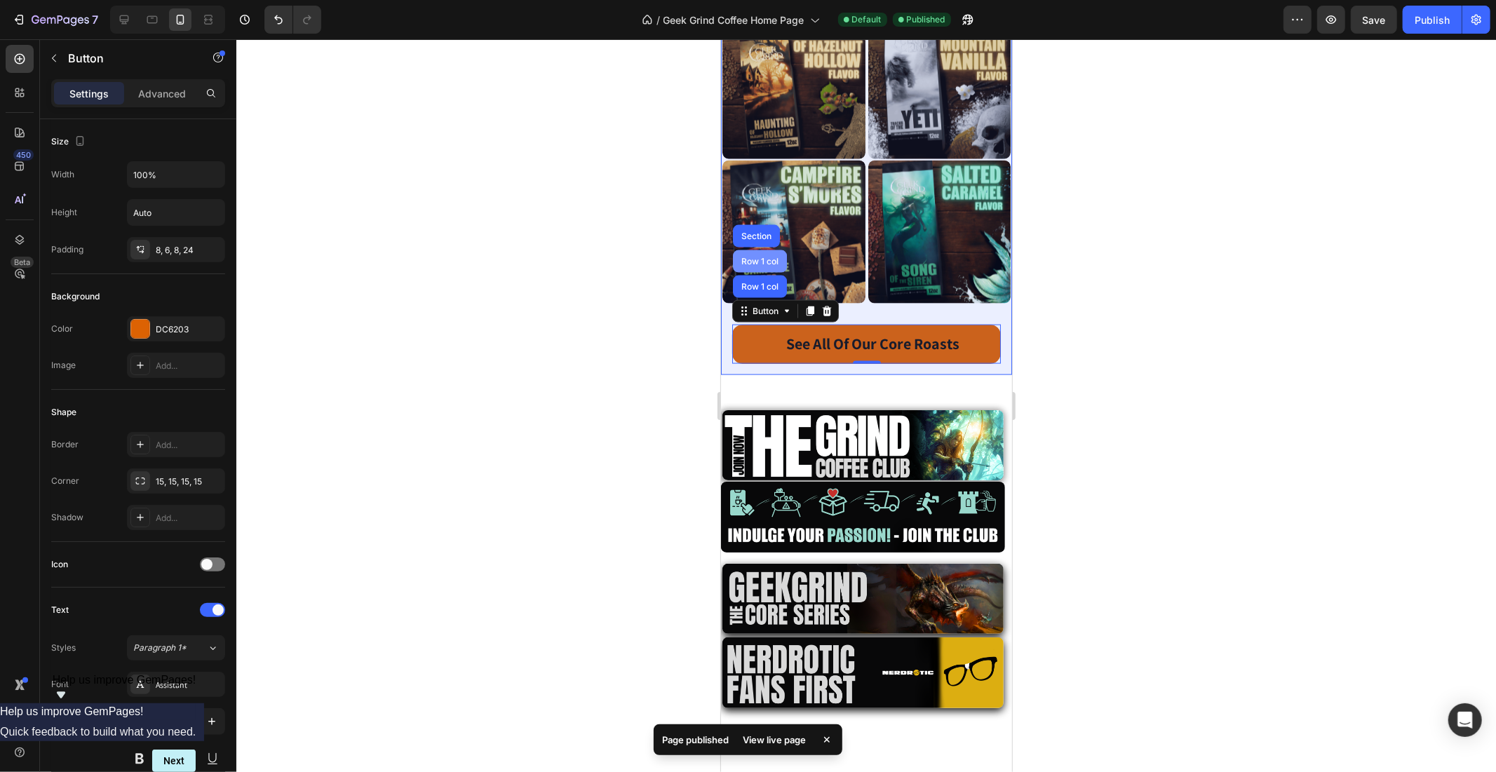
click at [762, 250] on div "Row 1 col" at bounding box center [759, 261] width 54 height 22
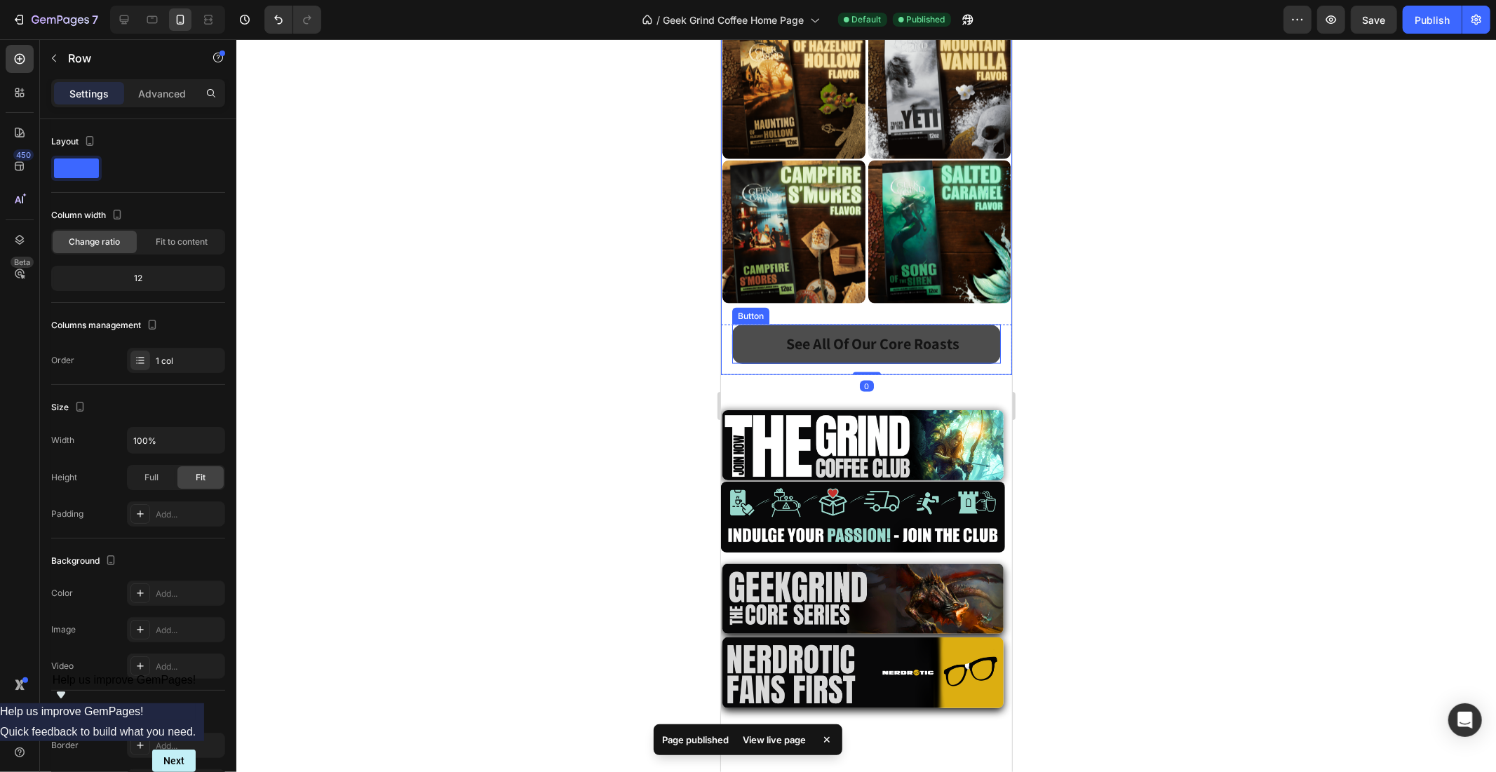
click at [750, 324] on link "See All Of Our Core Roasts" at bounding box center [865, 343] width 269 height 39
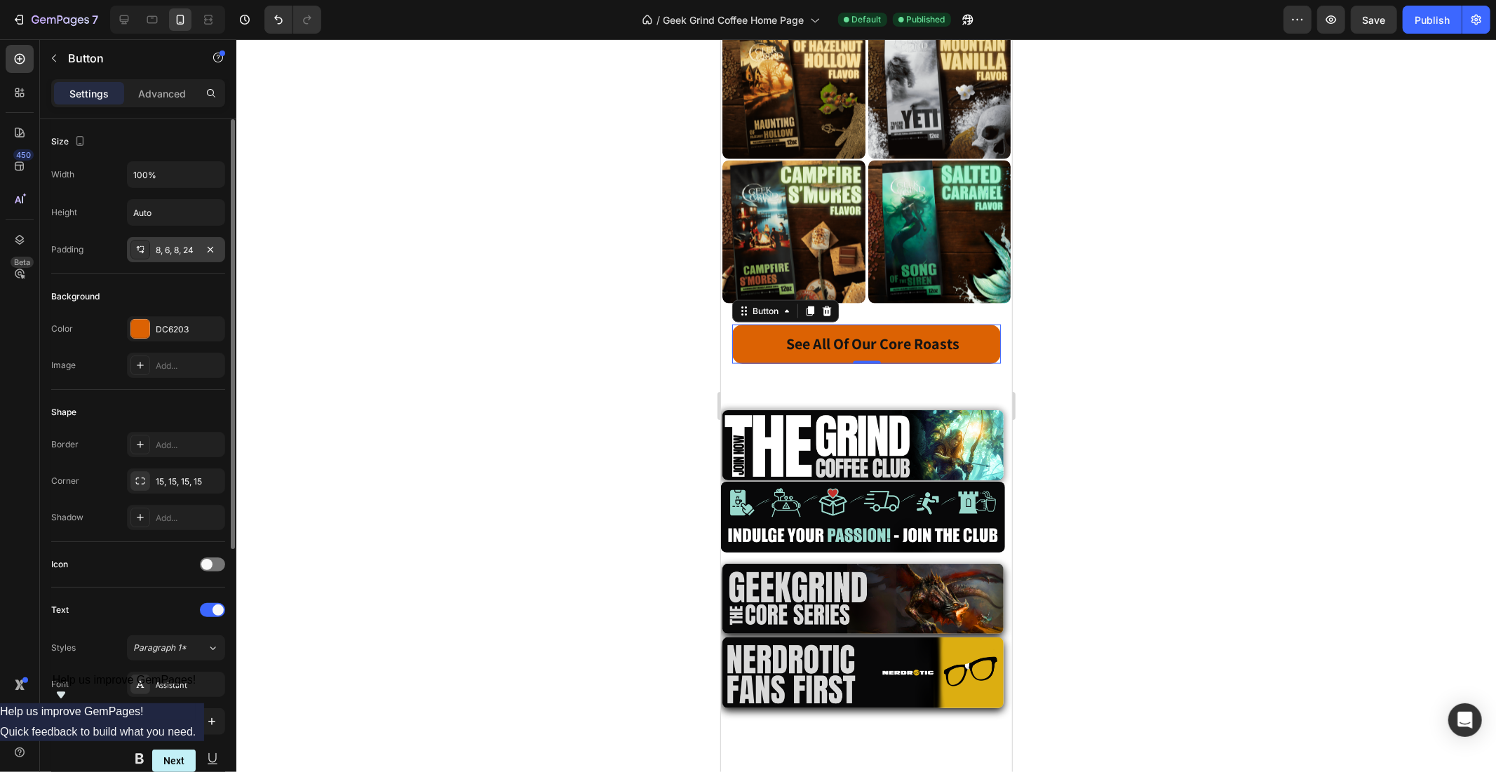
click at [180, 249] on div "8, 6, 8, 24" at bounding box center [176, 250] width 41 height 13
click at [535, 232] on div at bounding box center [866, 405] width 1260 height 733
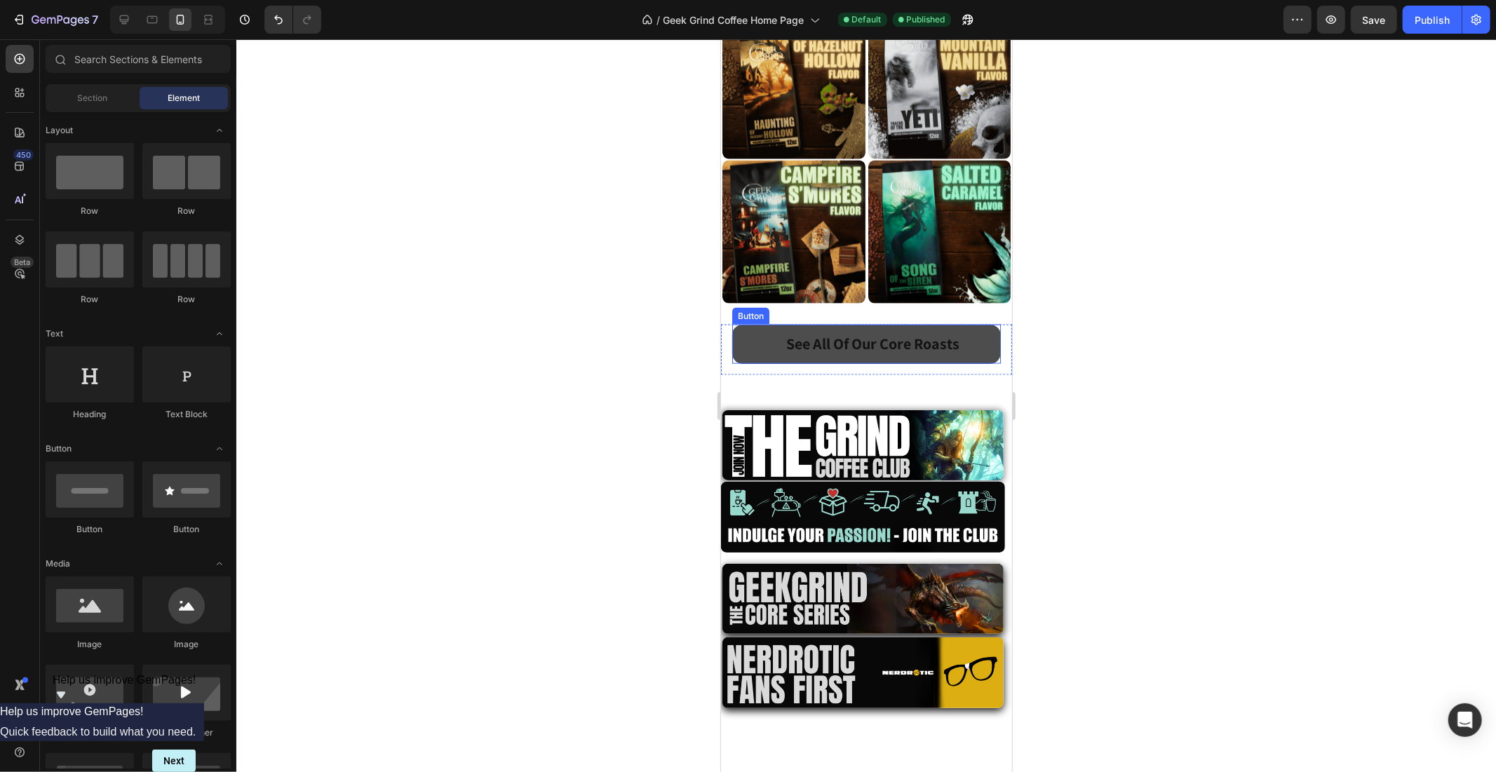
click at [749, 324] on link "See All Of Our Core Roasts" at bounding box center [865, 343] width 269 height 39
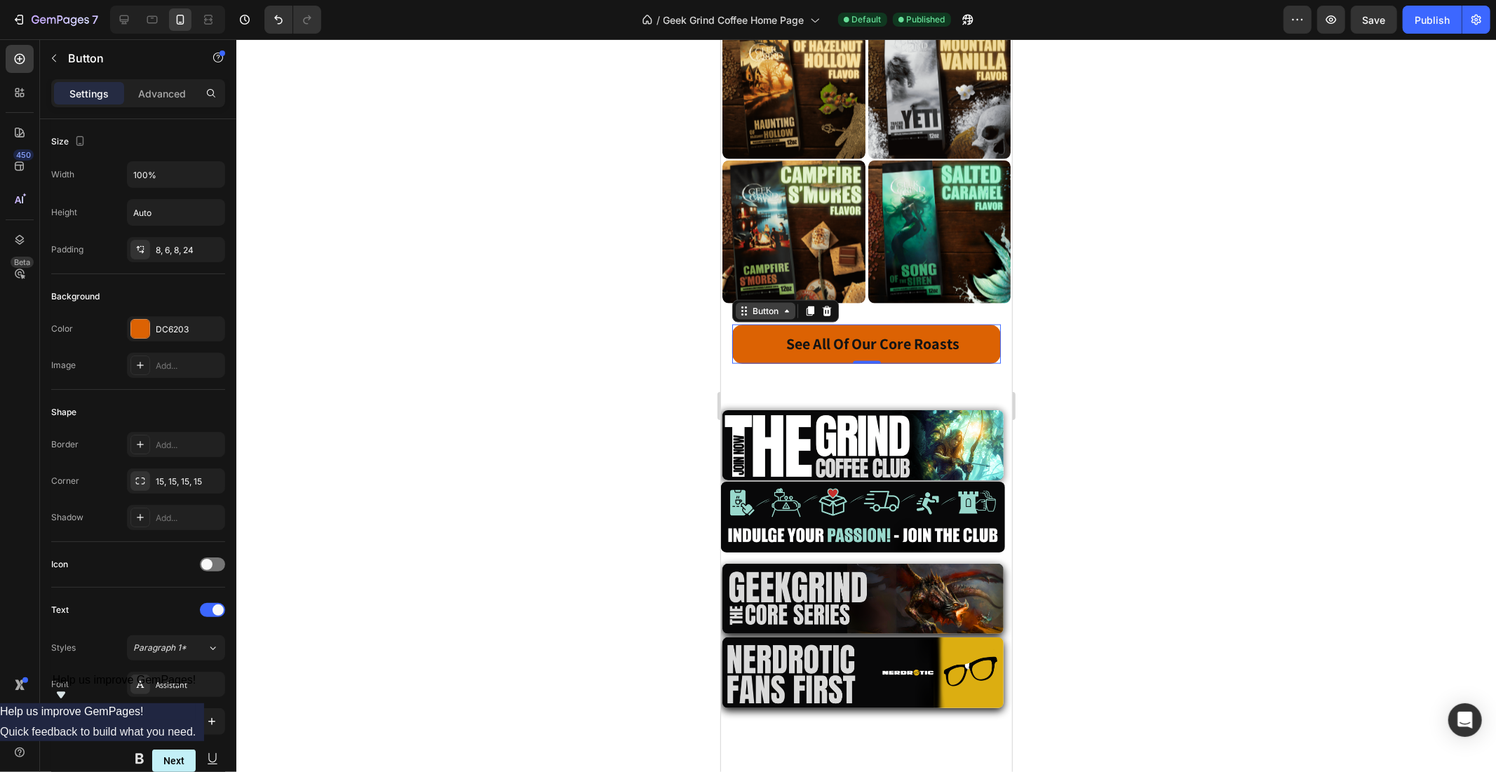
click at [753, 304] on div "Button" at bounding box center [765, 310] width 32 height 13
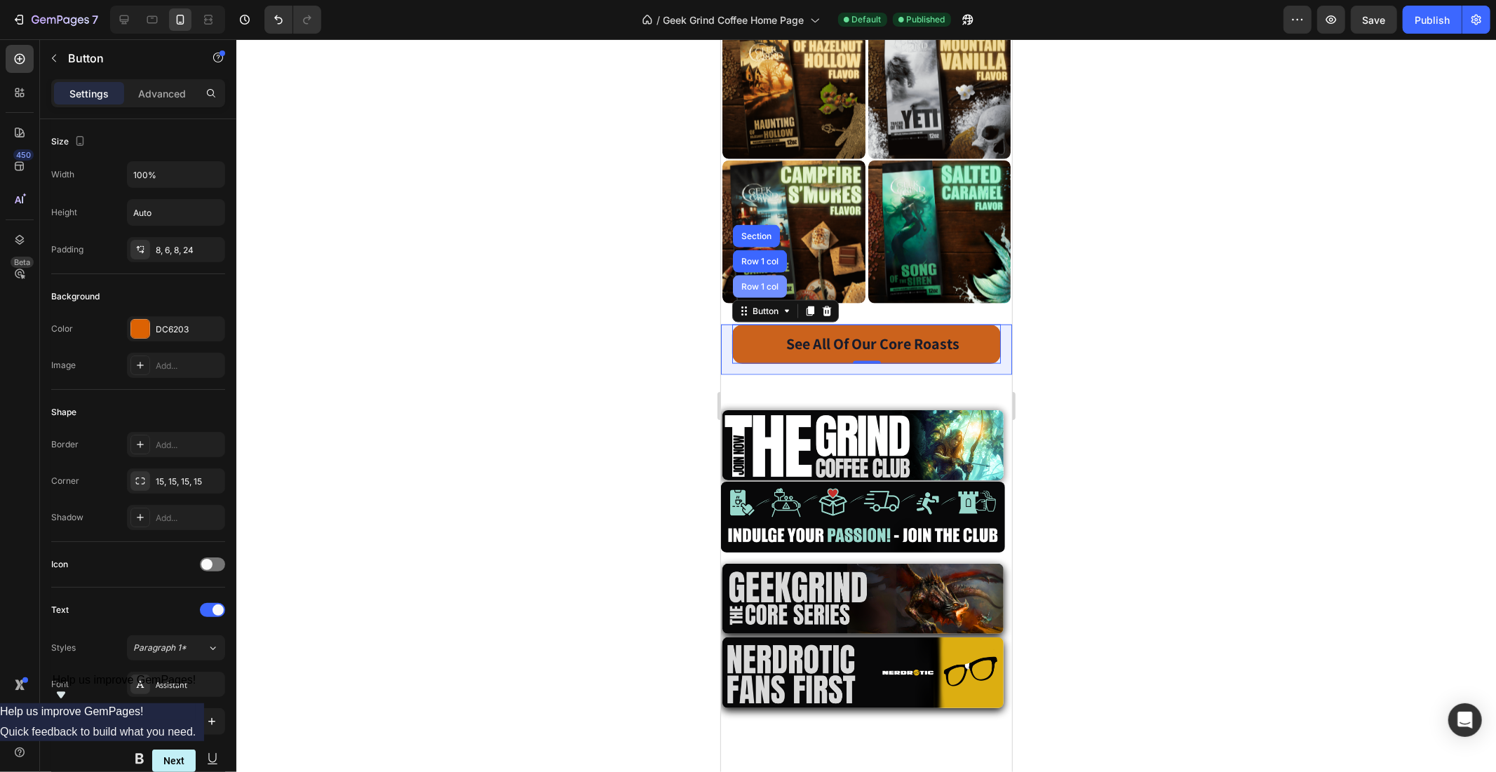
click at [755, 282] on div "Row 1 col" at bounding box center [759, 286] width 43 height 8
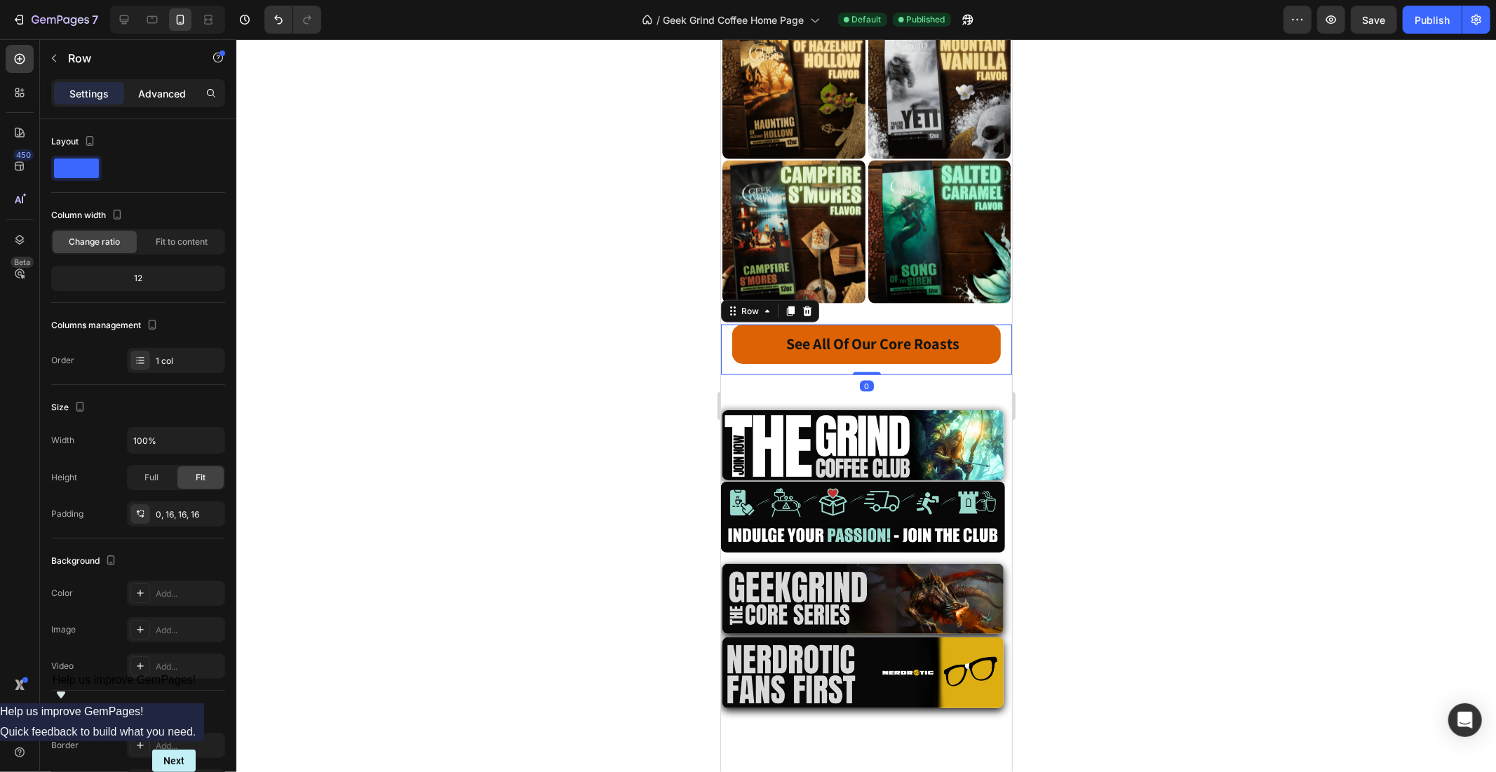
click at [154, 96] on p "Advanced" at bounding box center [162, 93] width 48 height 15
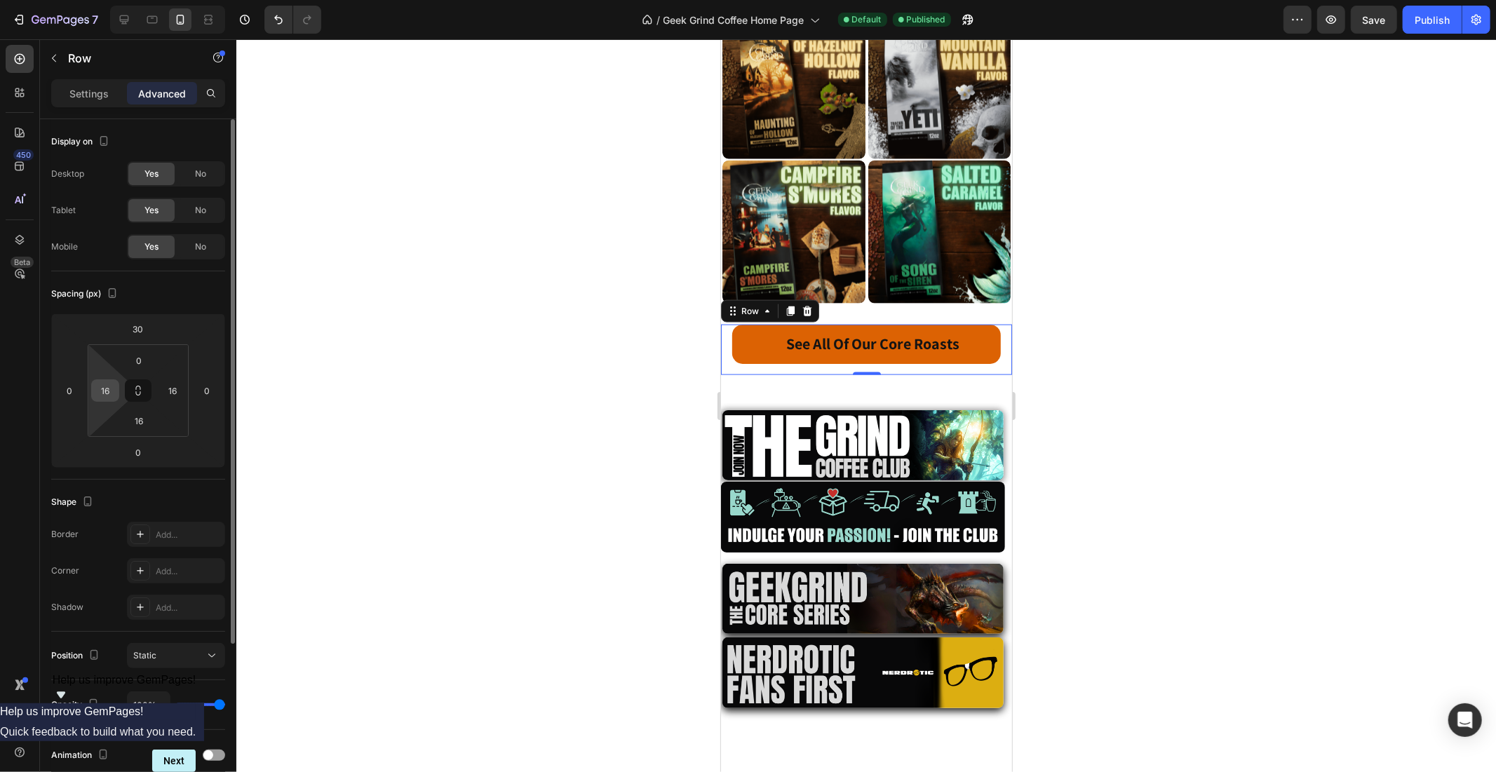
click at [102, 384] on input "16" at bounding box center [105, 390] width 21 height 21
type input "5"
click at [180, 393] on input "16" at bounding box center [172, 390] width 21 height 21
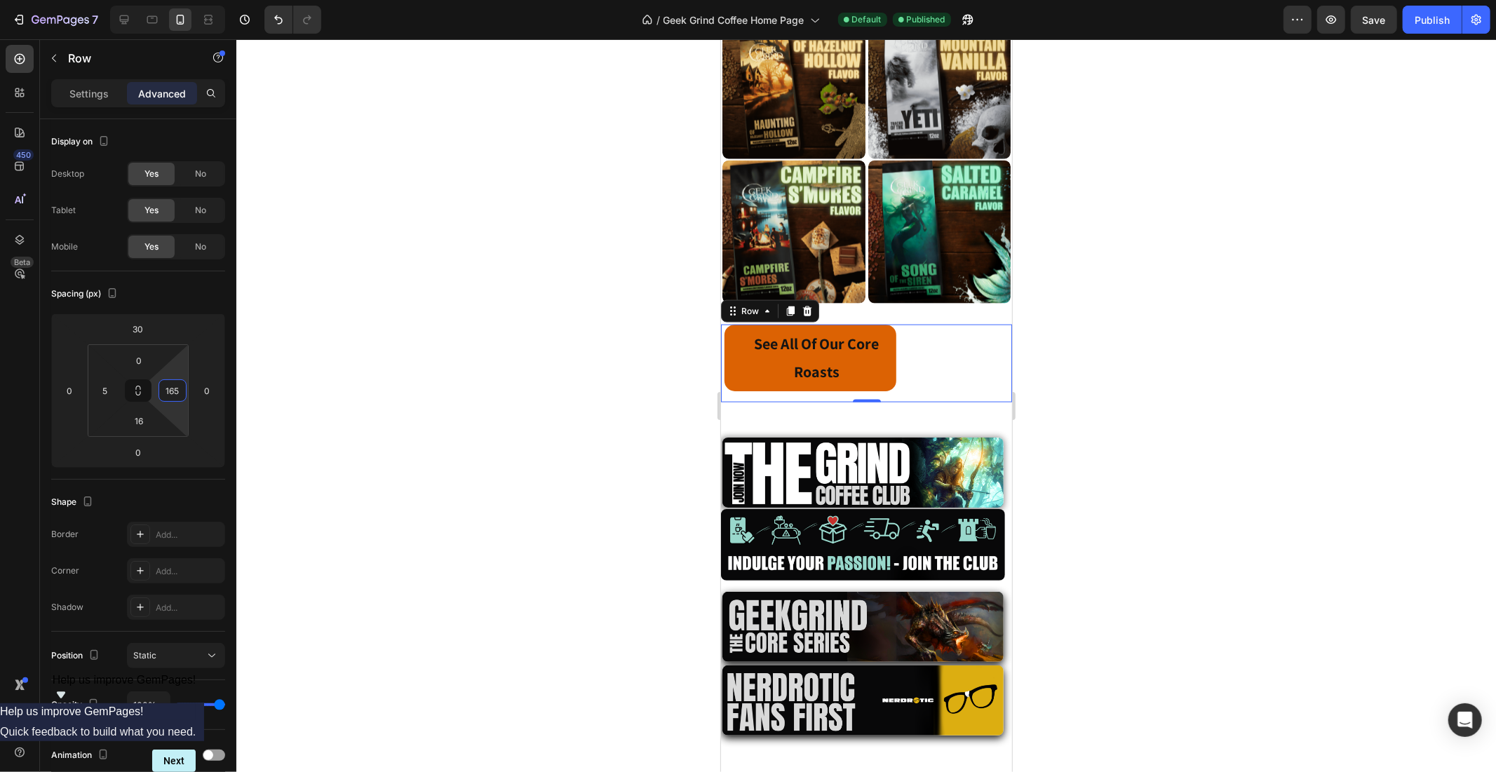
type input "5"
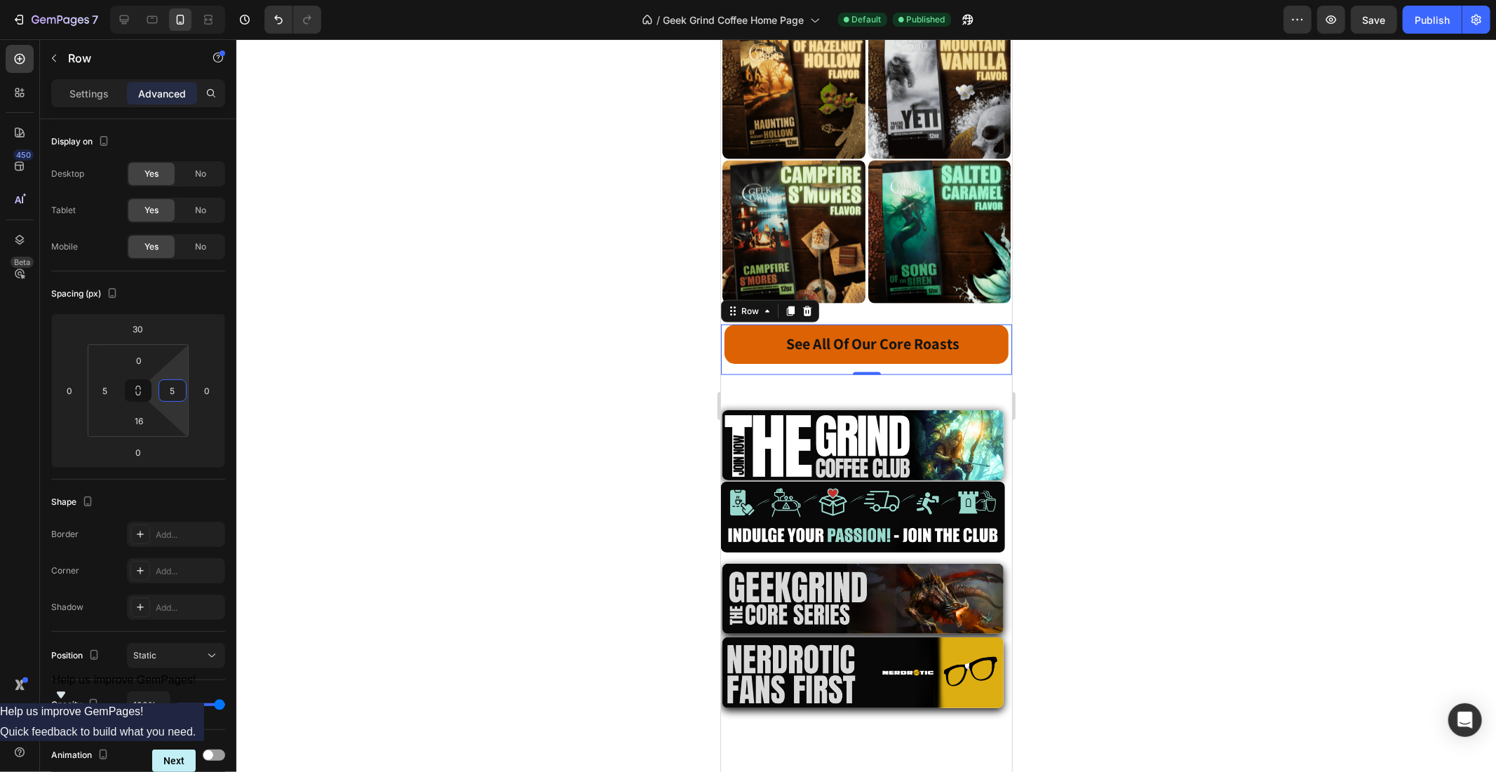
click at [414, 358] on div at bounding box center [866, 405] width 1260 height 733
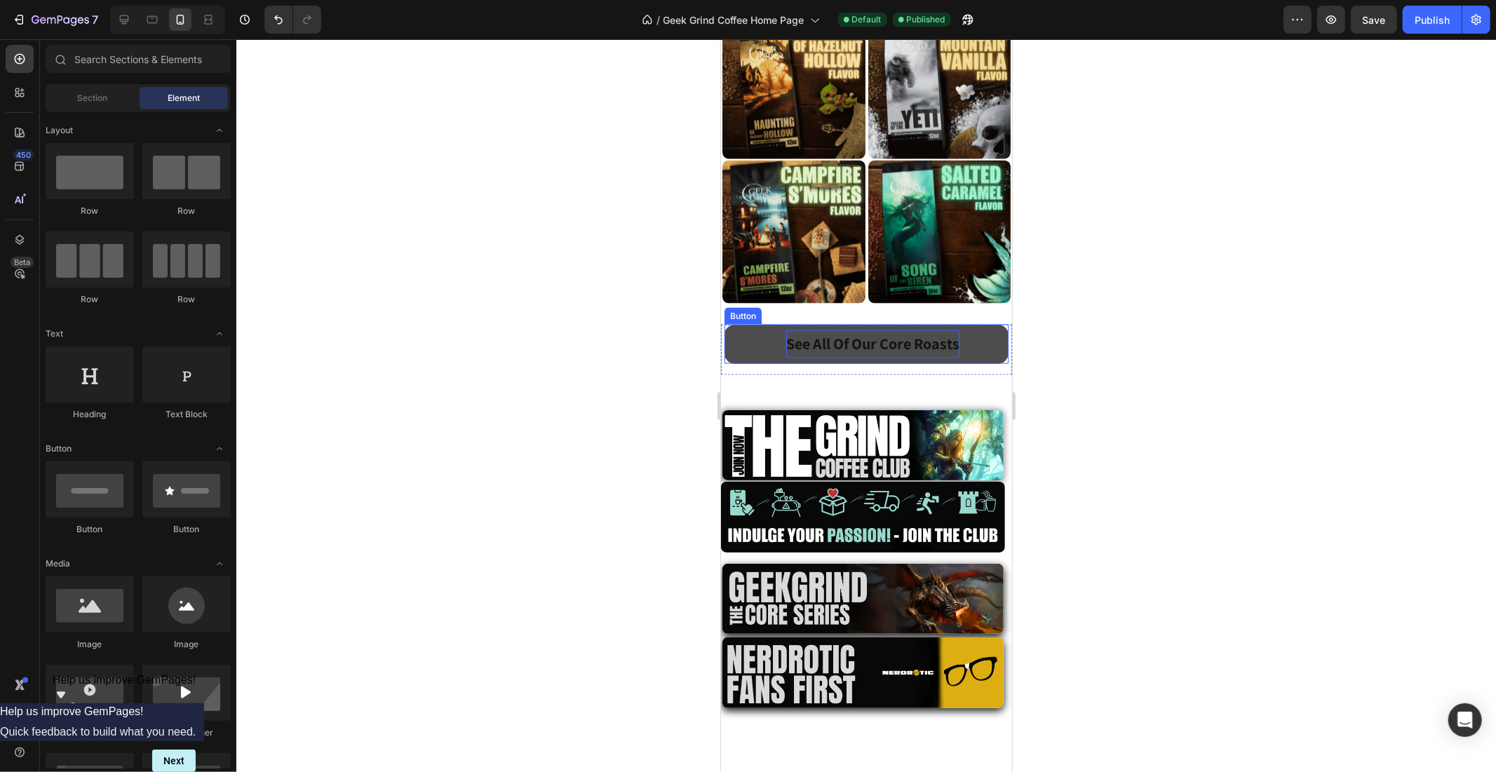
click at [938, 333] on strong "See All Of Our Core Roasts" at bounding box center [871, 343] width 173 height 20
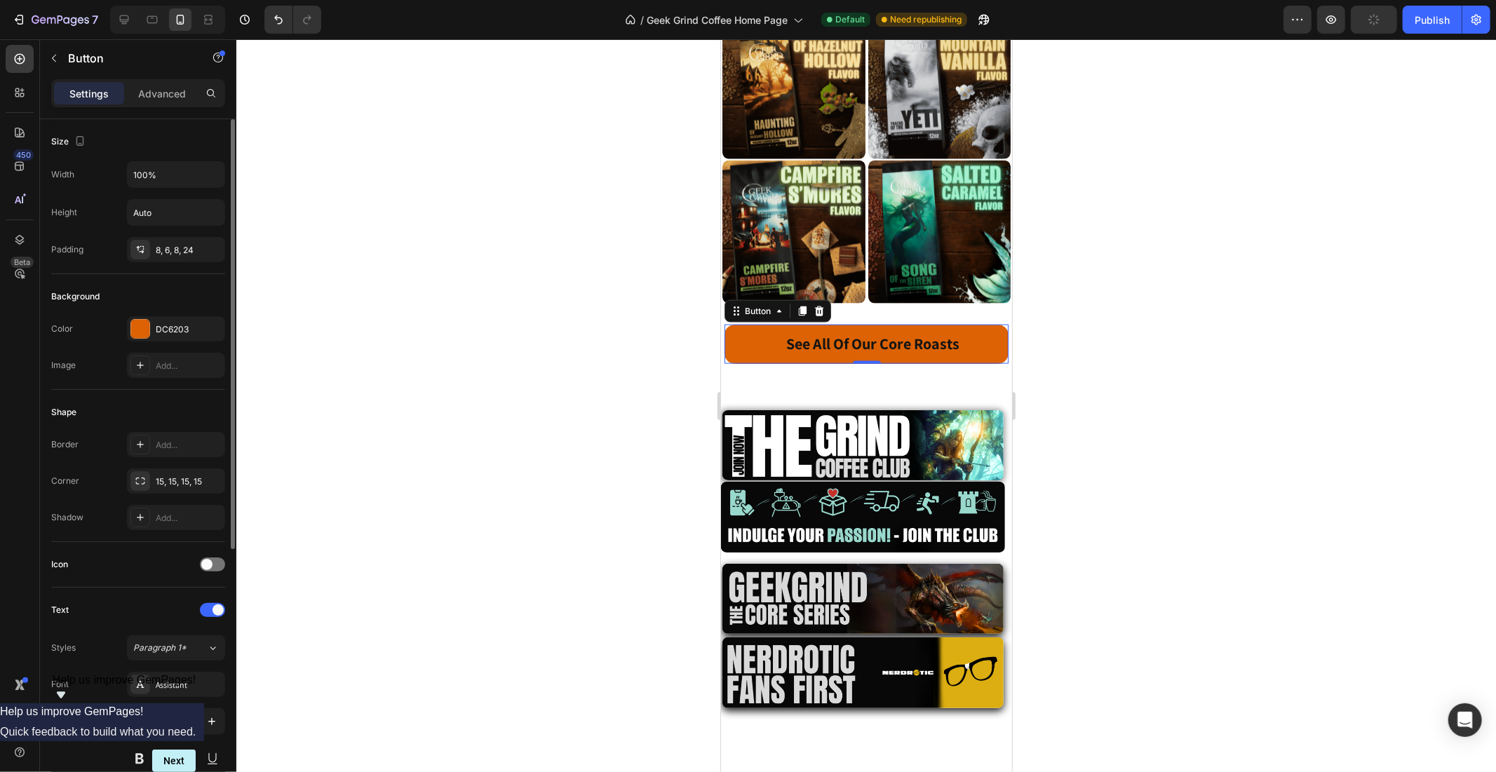
scroll to position [130, 0]
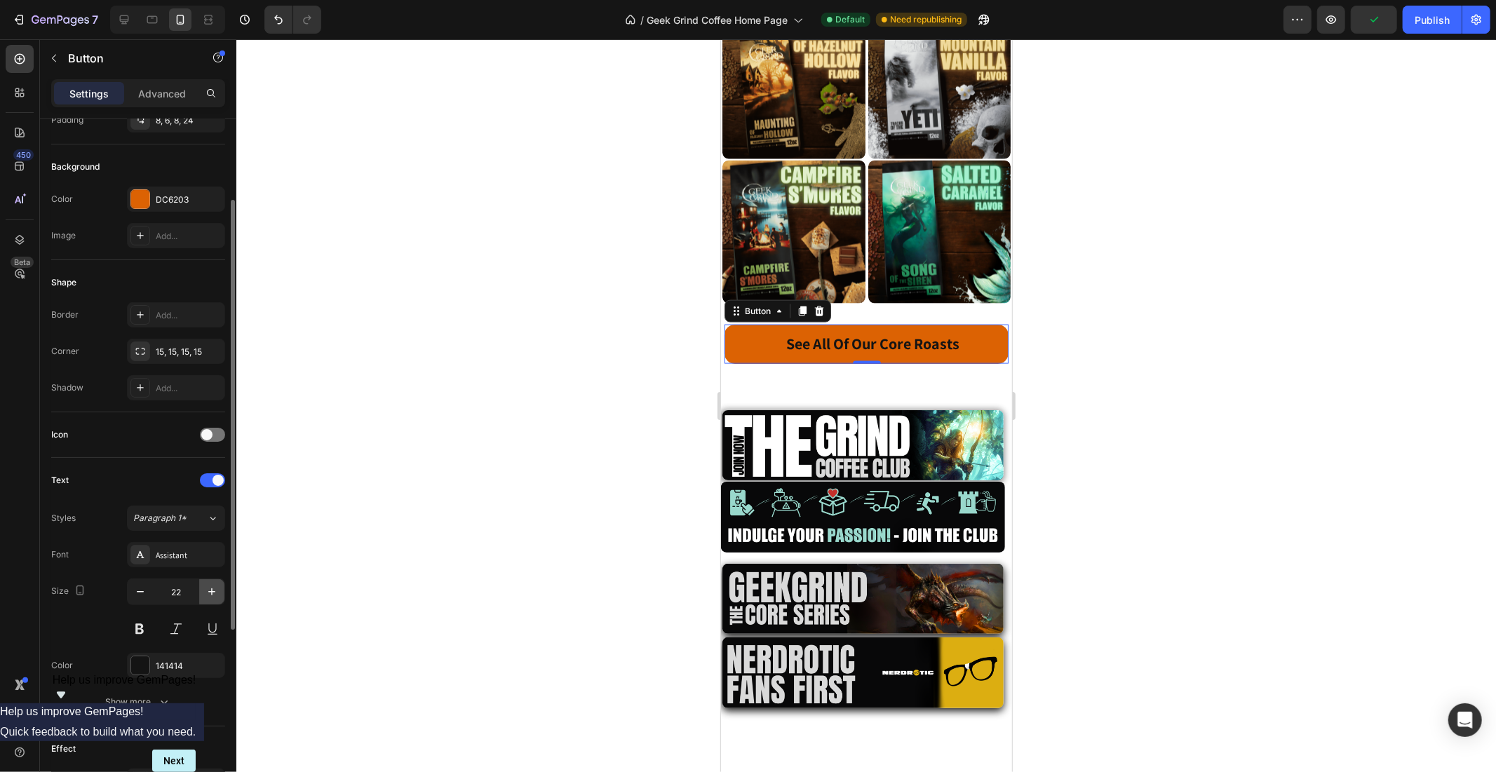
click at [207, 587] on icon "button" at bounding box center [212, 592] width 14 height 14
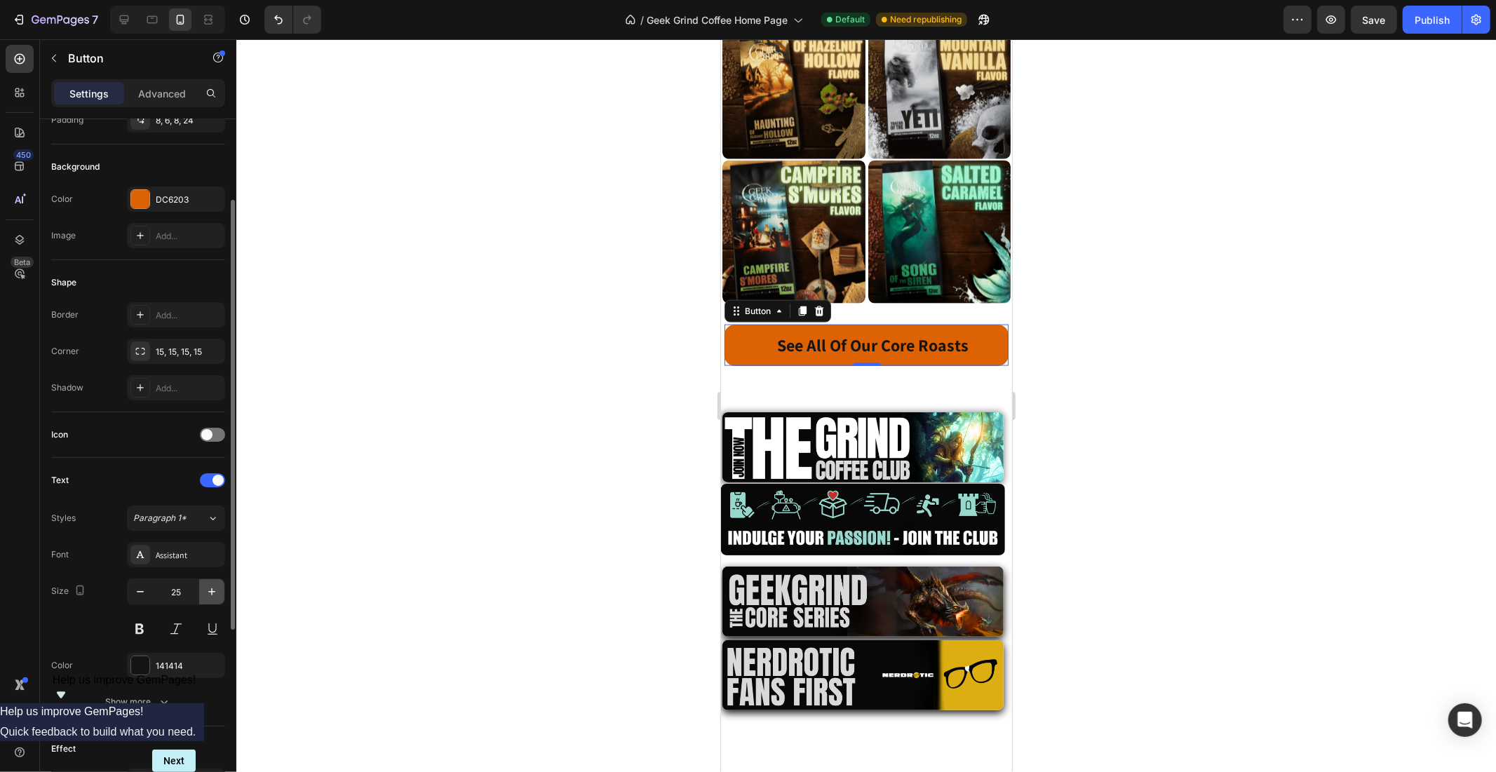
click at [207, 587] on icon "button" at bounding box center [212, 592] width 14 height 14
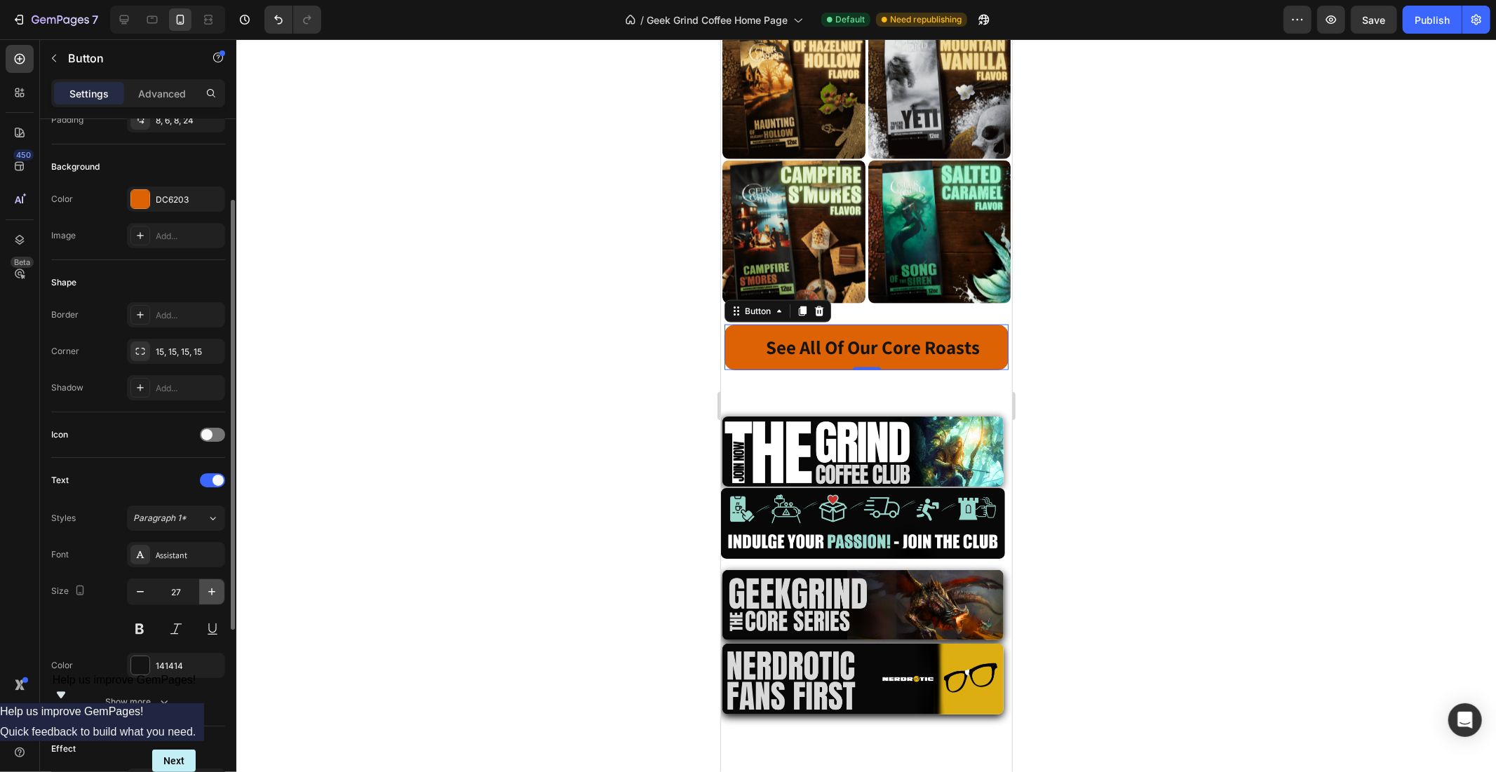
click at [207, 587] on icon "button" at bounding box center [212, 592] width 14 height 14
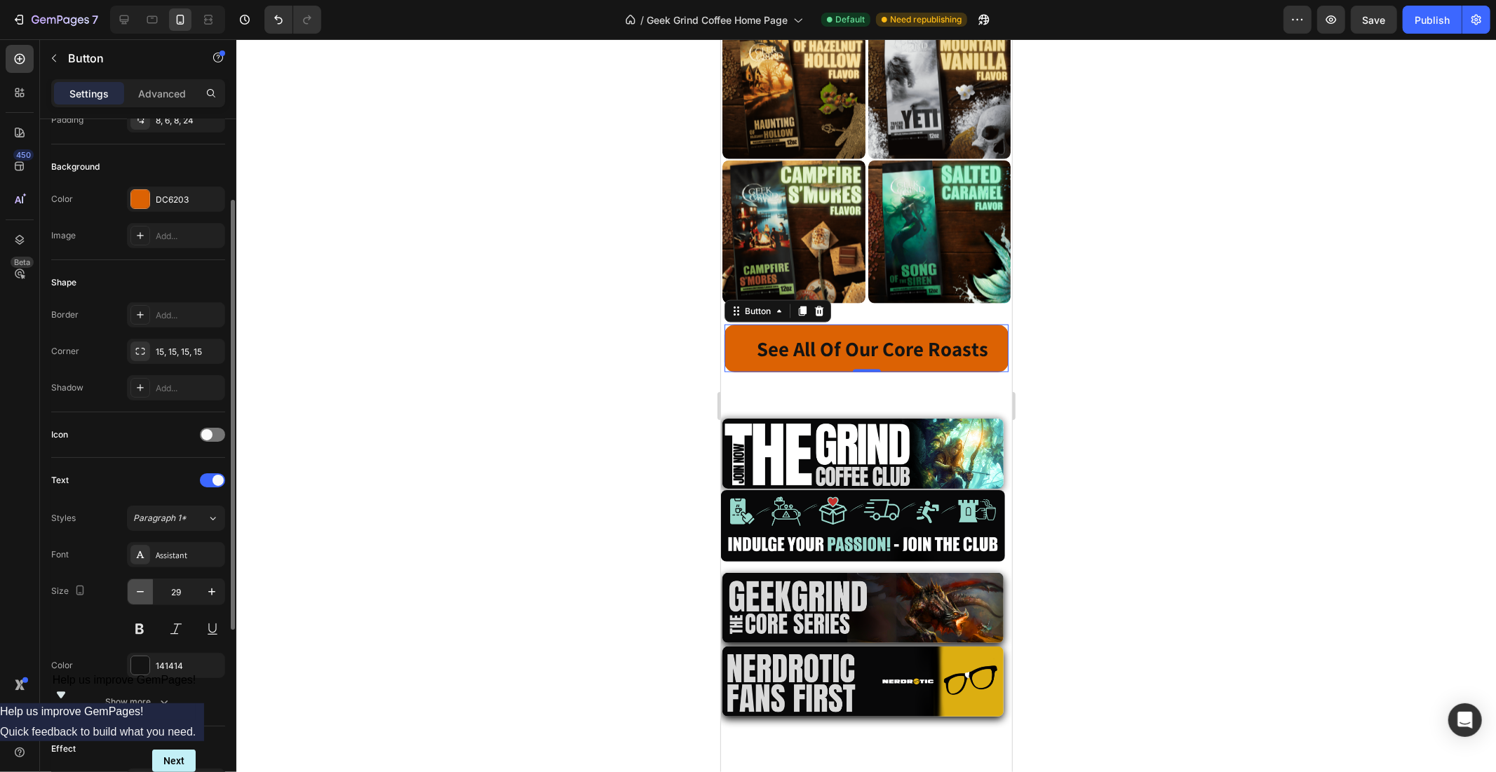
click at [144, 598] on icon "button" at bounding box center [140, 592] width 14 height 14
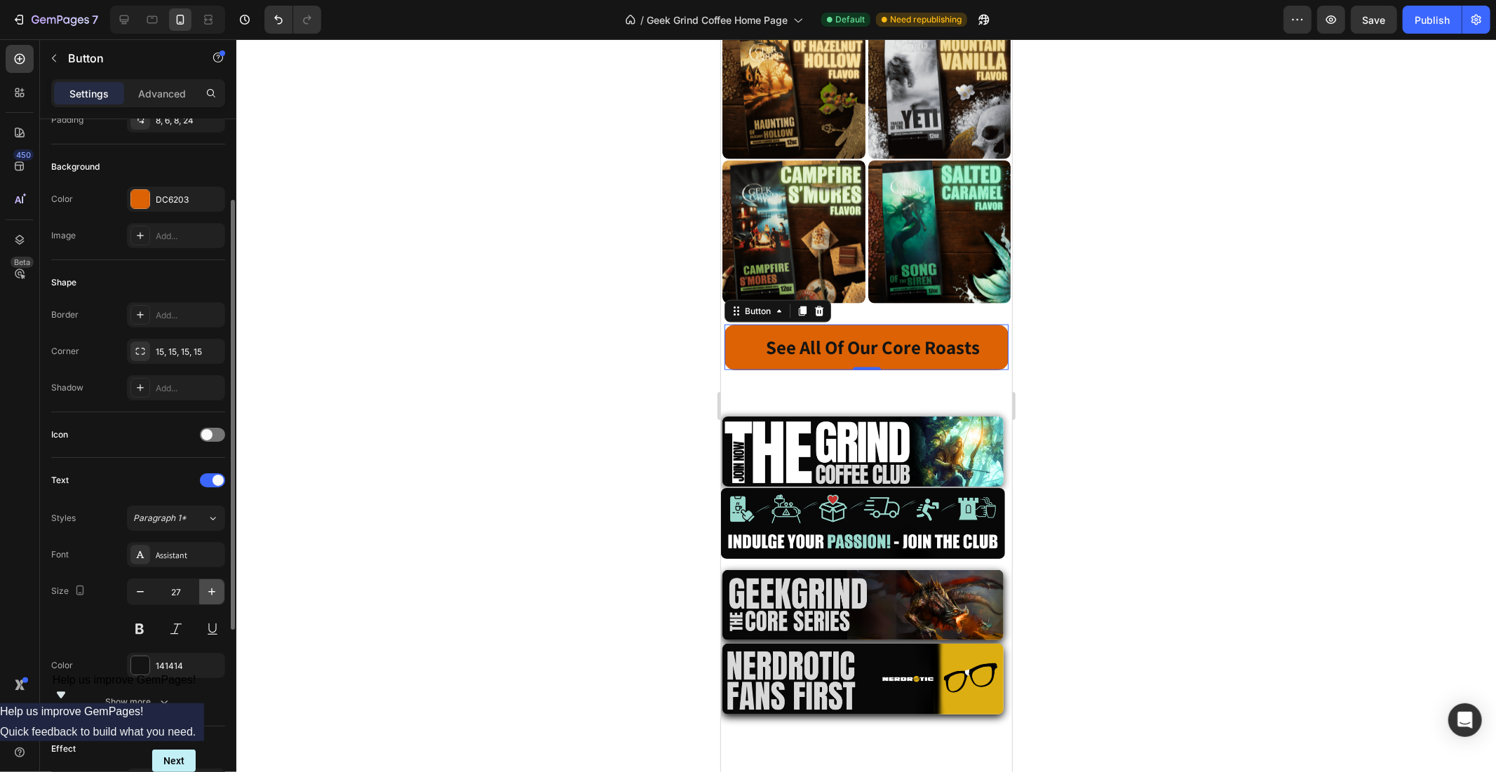
click at [214, 595] on icon "button" at bounding box center [212, 592] width 14 height 14
type input "28"
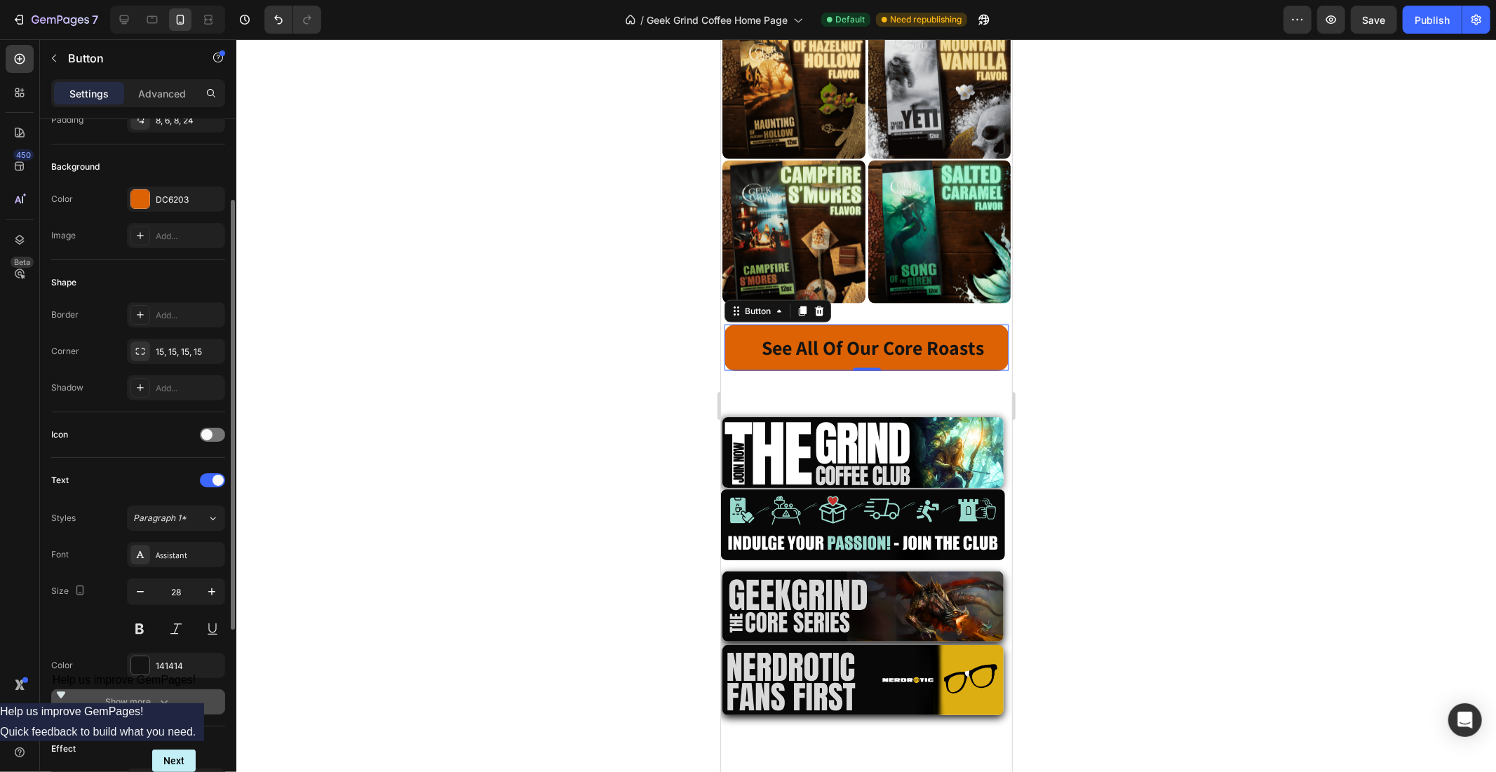
click at [158, 713] on button "Show more" at bounding box center [138, 701] width 174 height 25
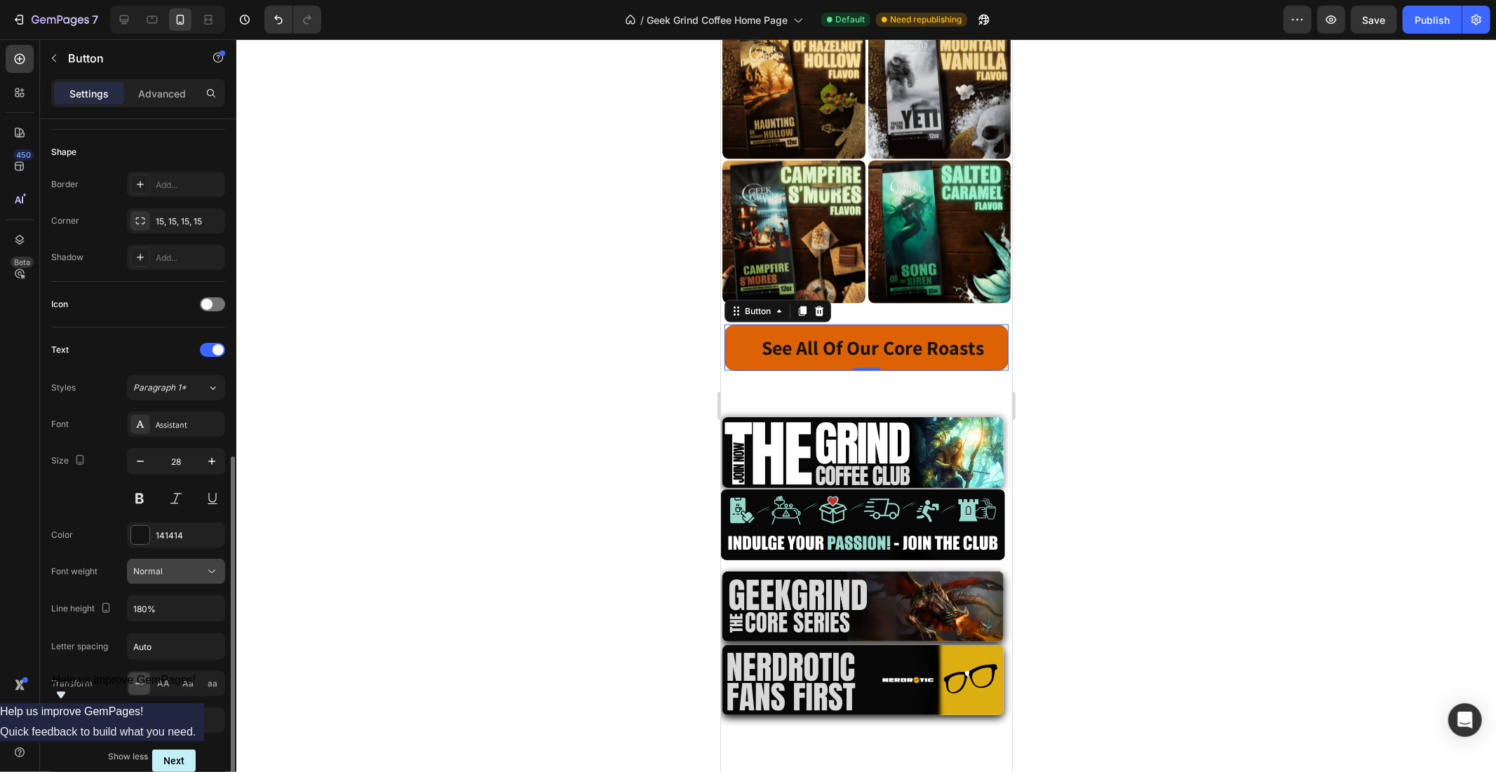
scroll to position [390, 0]
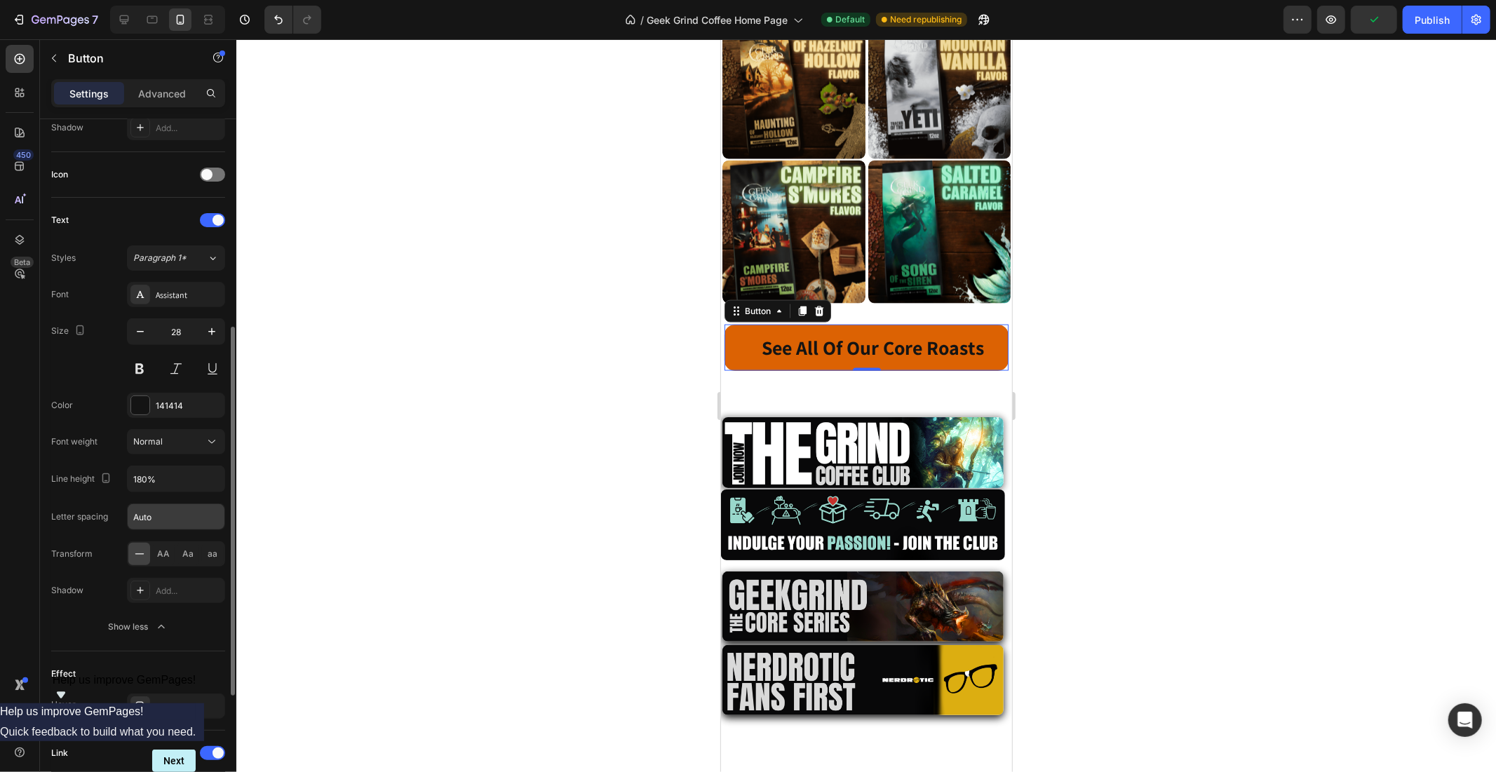
click at [169, 517] on input "Auto" at bounding box center [176, 516] width 97 height 25
type input "0"
click at [302, 529] on div at bounding box center [866, 405] width 1260 height 733
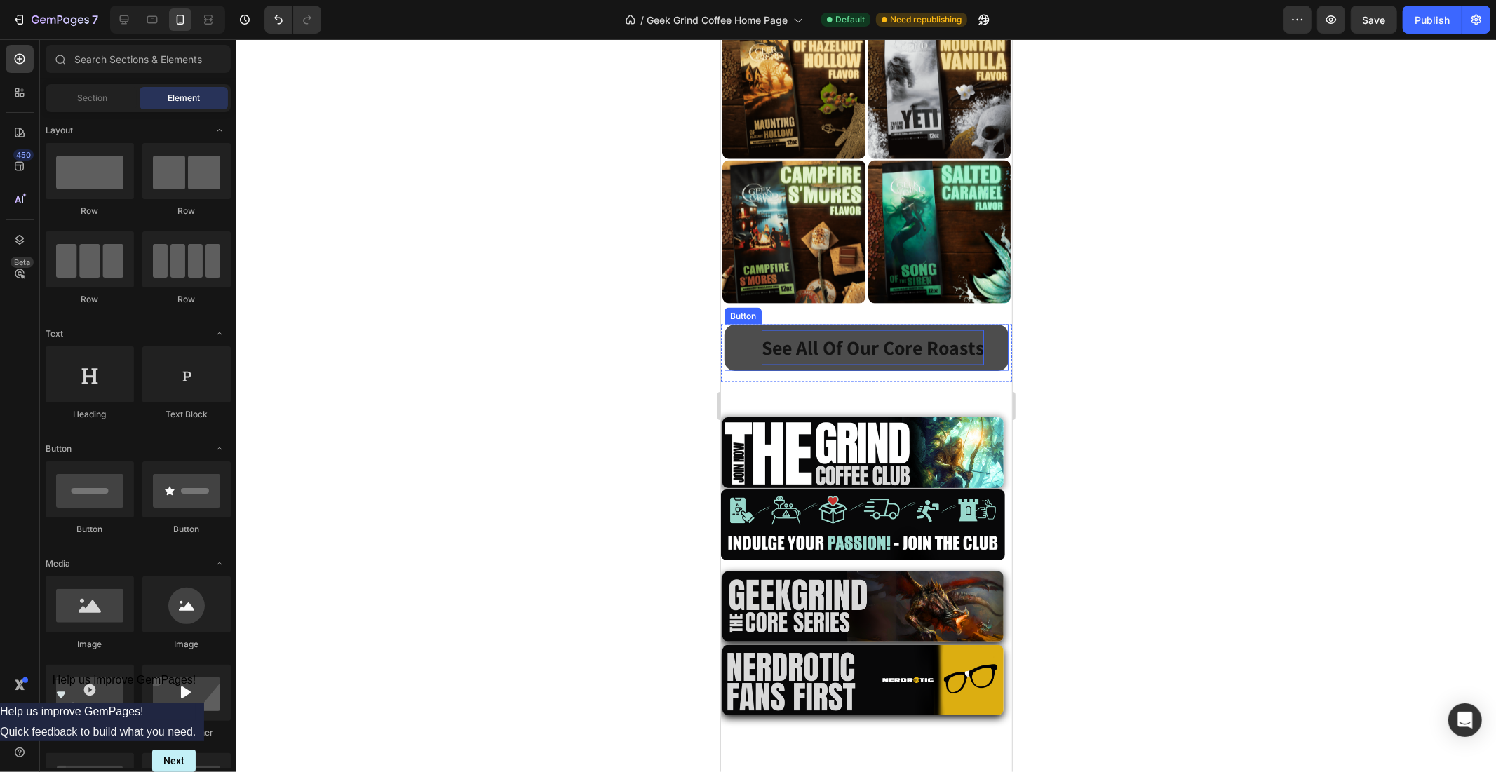
click at [818, 334] on strong "See All Of Our Core Roasts" at bounding box center [872, 347] width 222 height 26
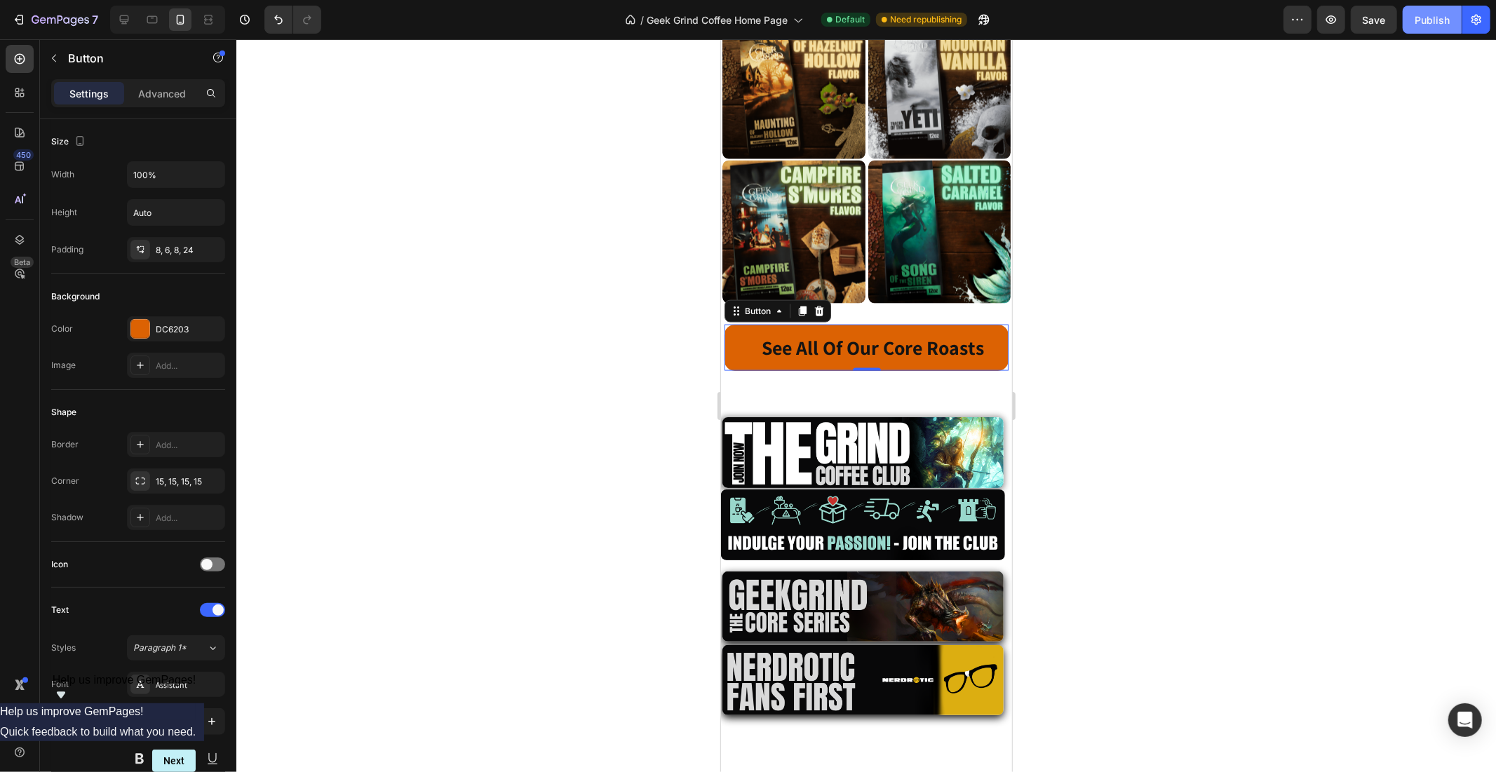
click at [1433, 13] on div "Publish" at bounding box center [1432, 20] width 35 height 15
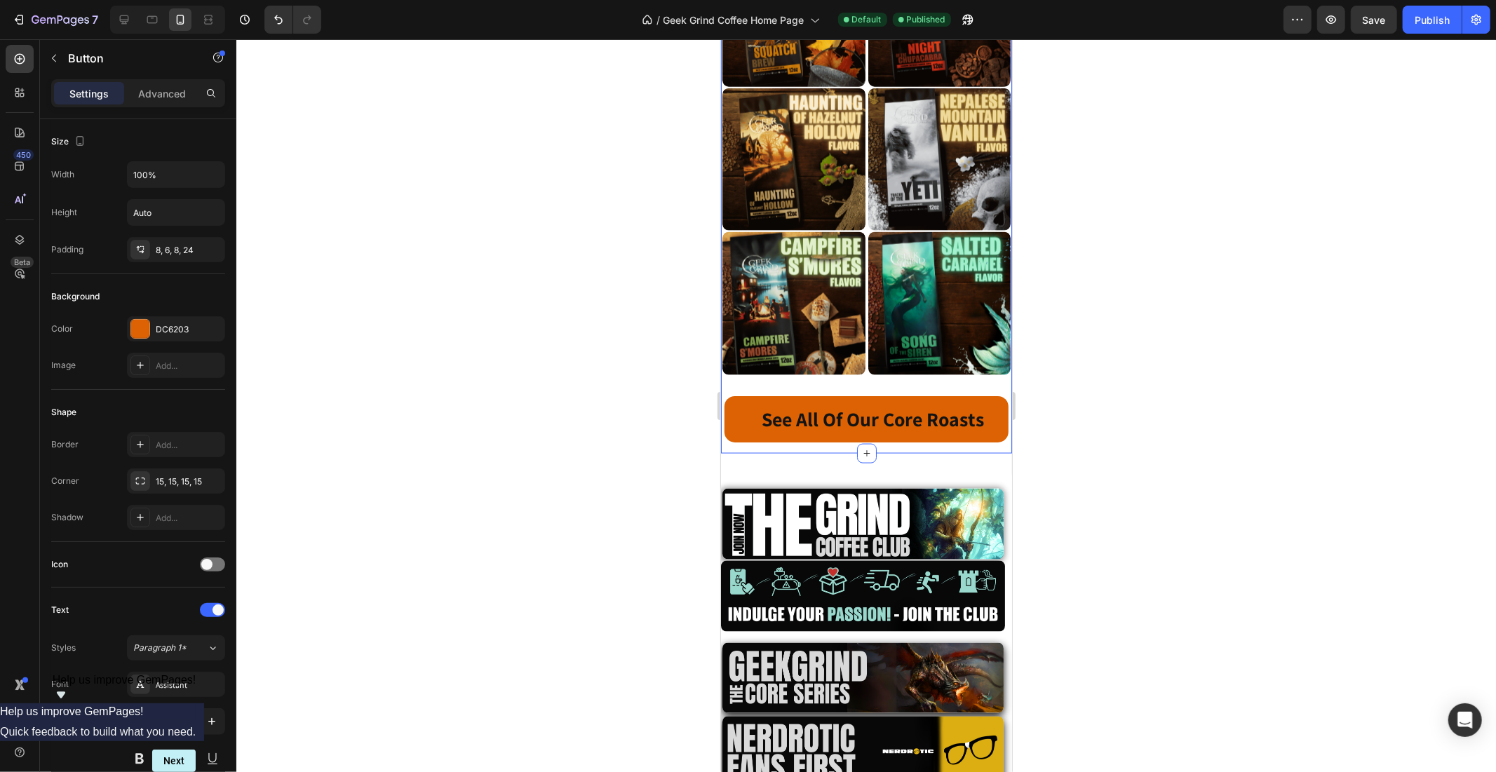
scroll to position [1688, 0]
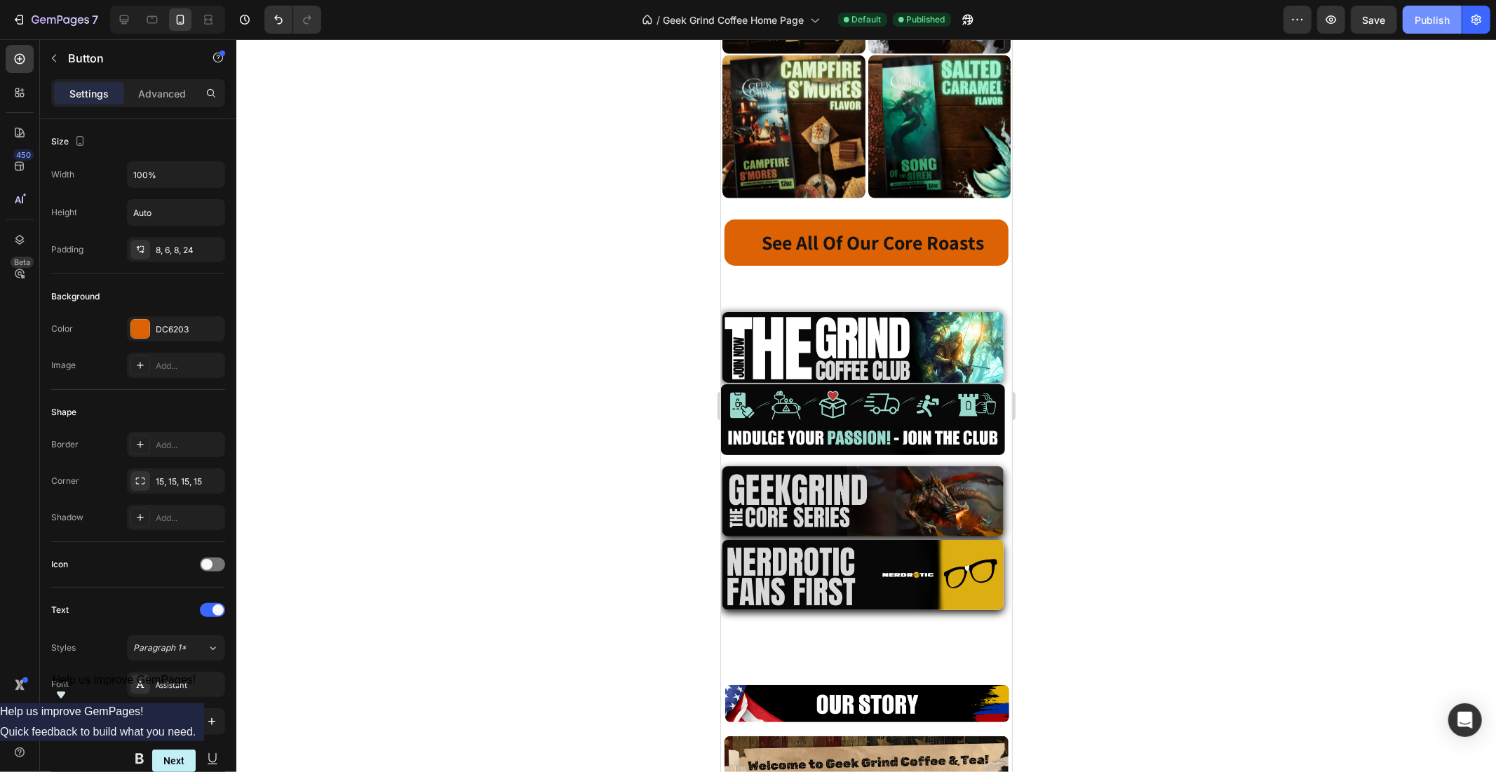
click at [1440, 25] on div "Publish" at bounding box center [1432, 20] width 35 height 15
click at [120, 20] on icon at bounding box center [124, 19] width 9 height 9
type input "31"
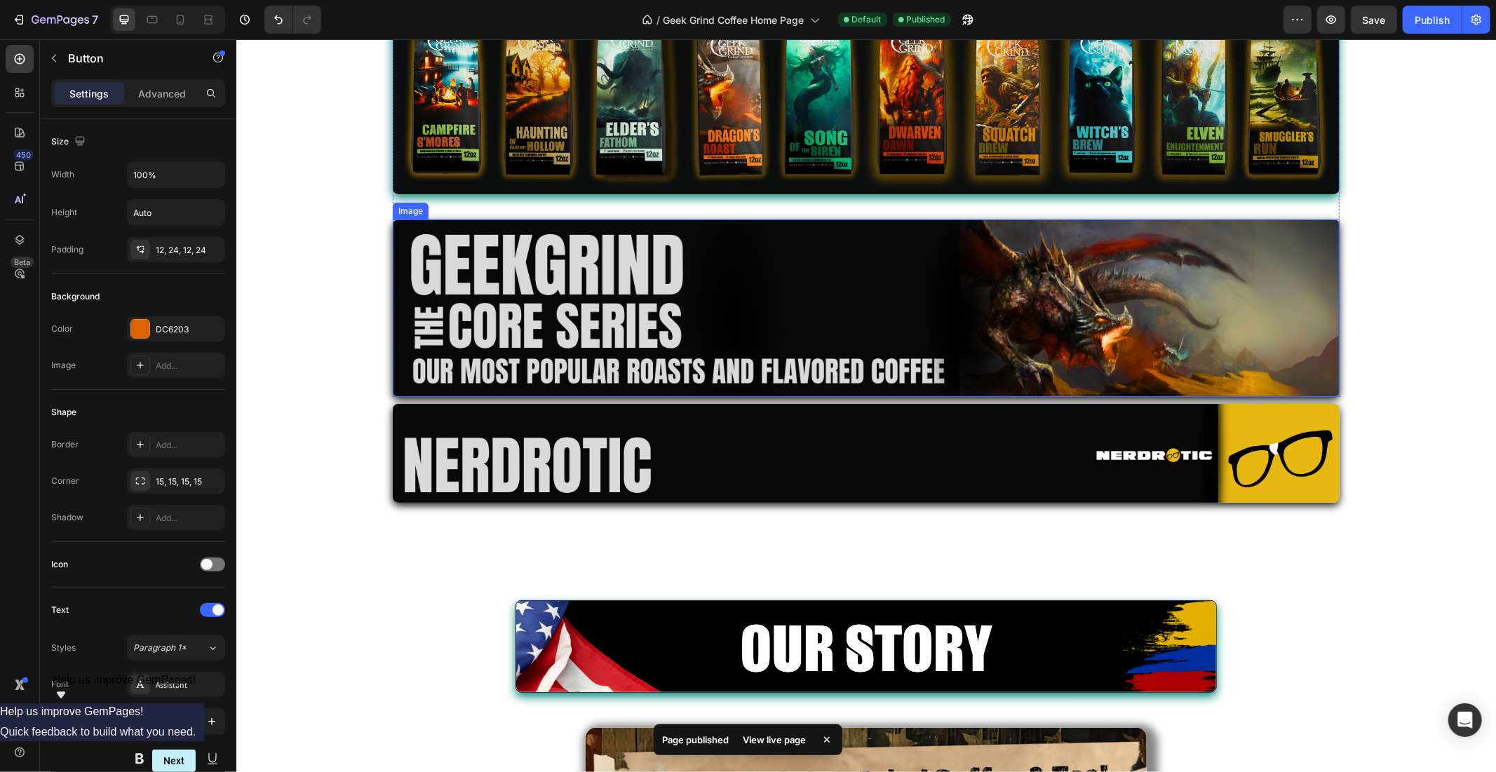
scroll to position [2389, 0]
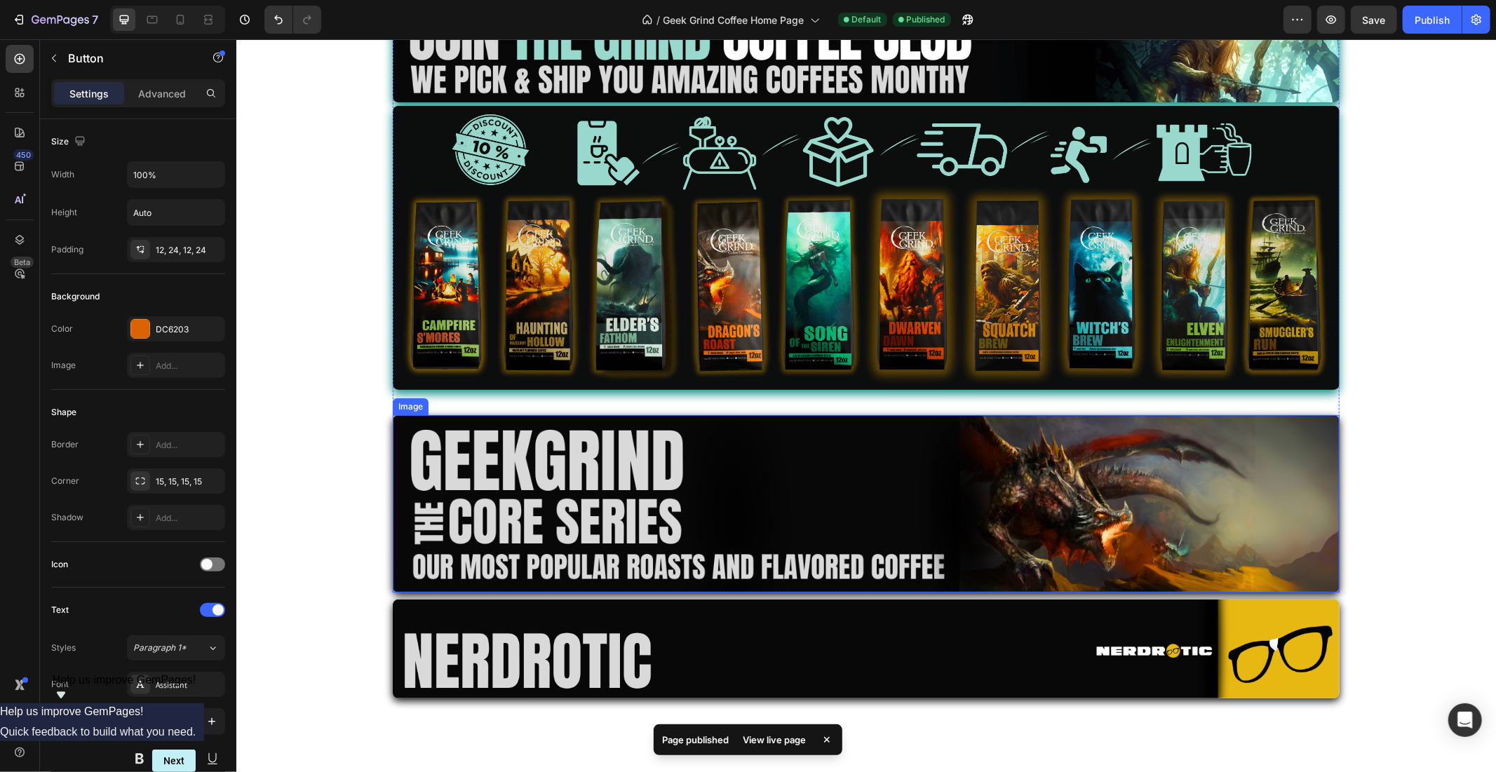
click at [821, 320] on img at bounding box center [865, 247] width 947 height 284
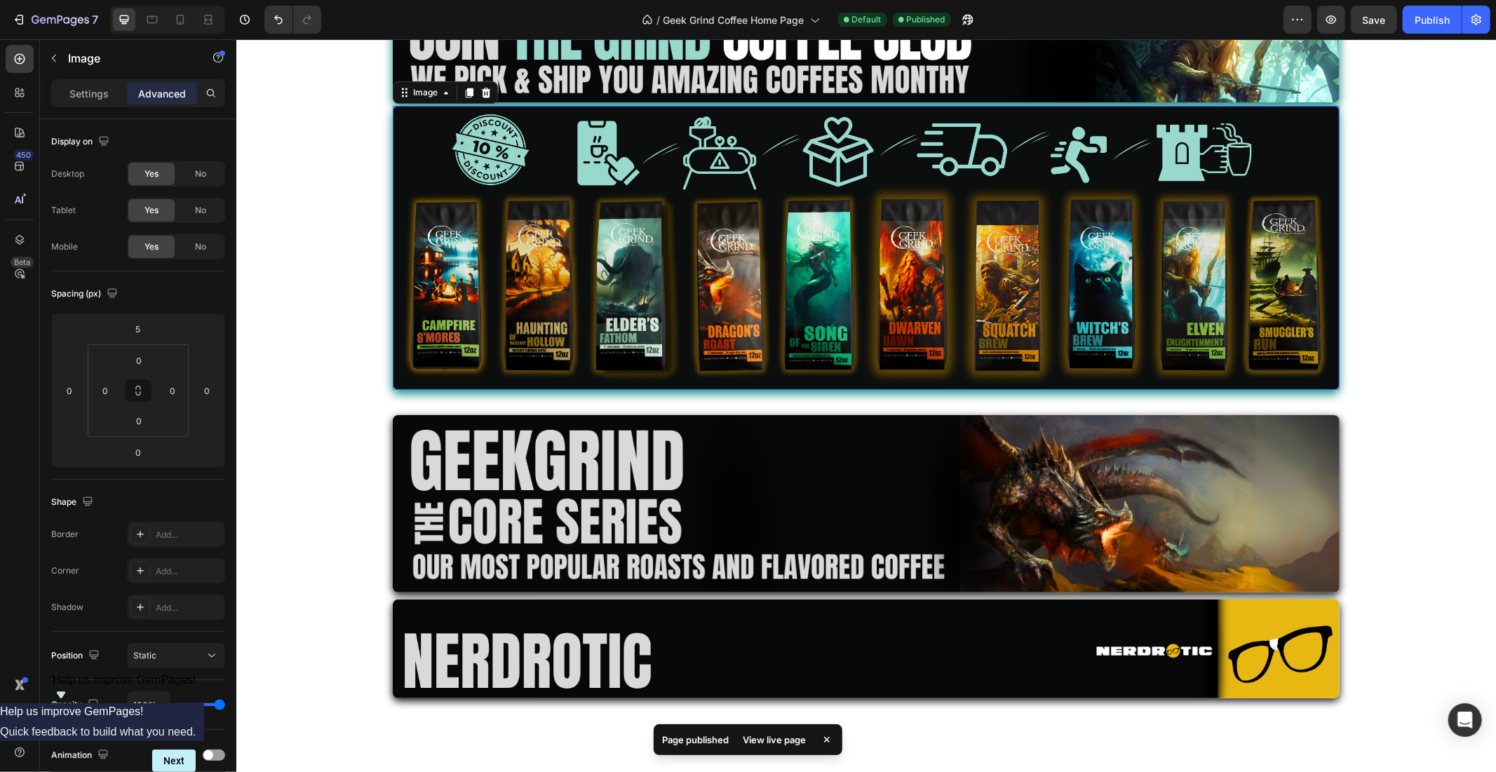
scroll to position [2195, 0]
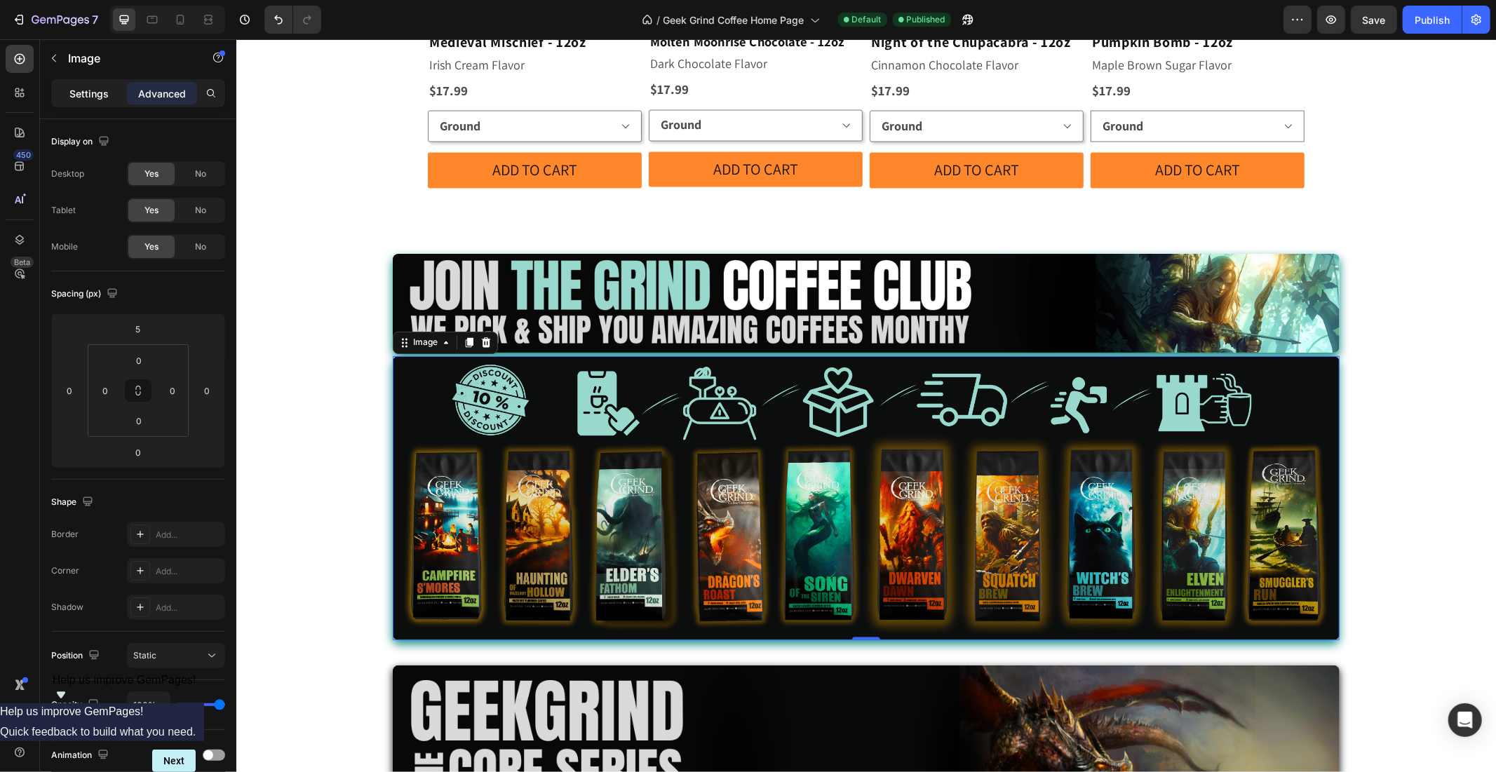
click at [56, 95] on div "Settings" at bounding box center [89, 93] width 70 height 22
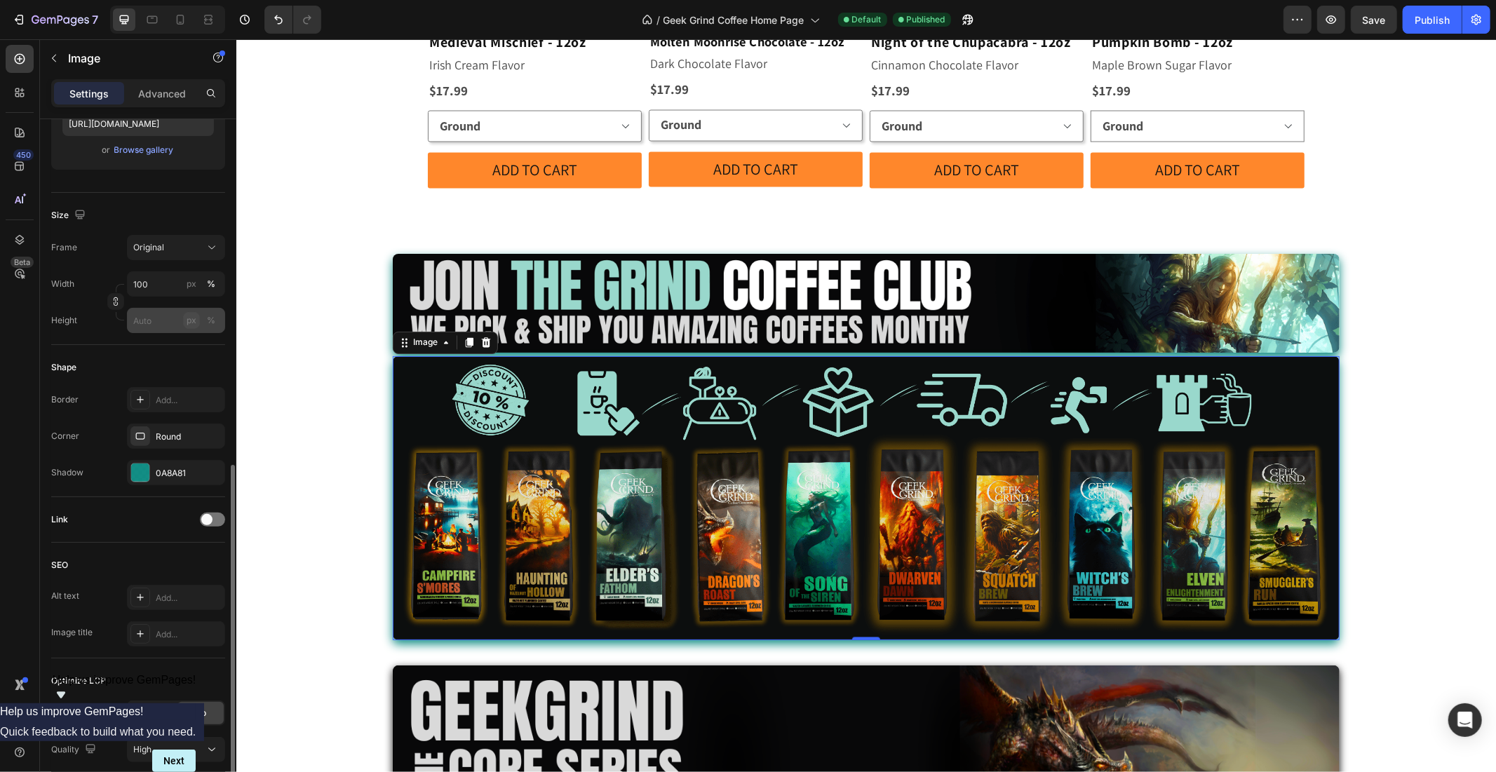
scroll to position [366, 0]
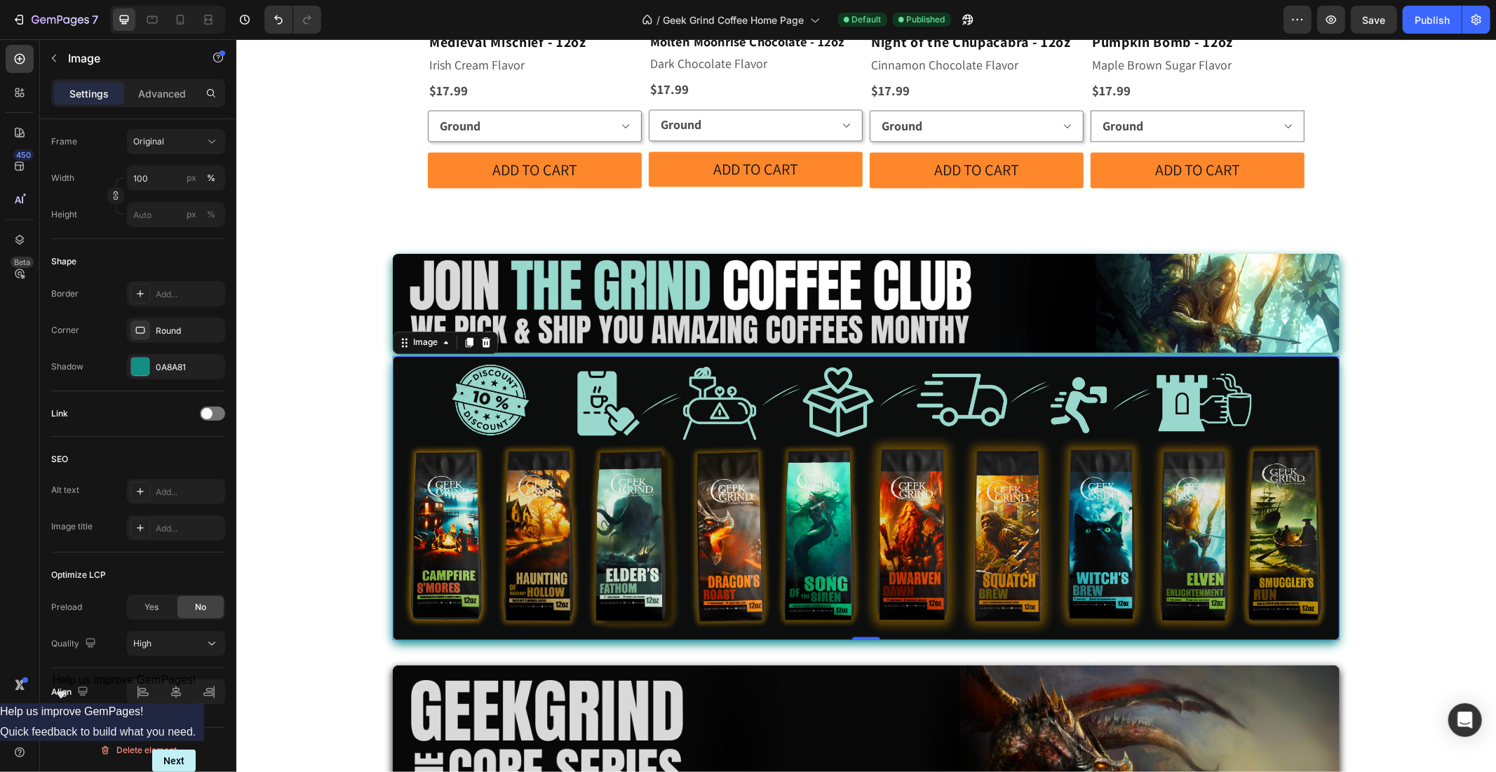
click at [602, 410] on img at bounding box center [865, 498] width 947 height 284
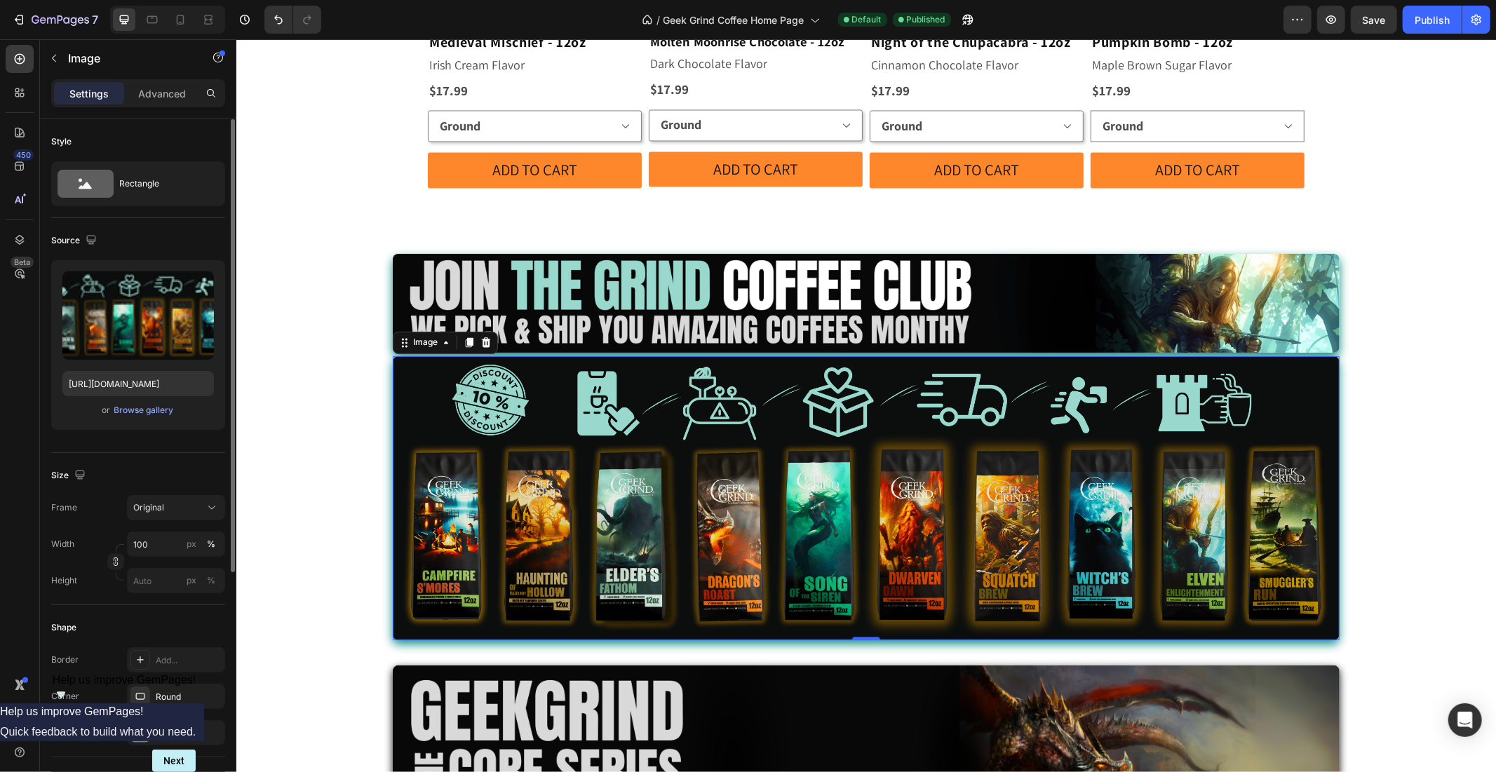
scroll to position [130, 0]
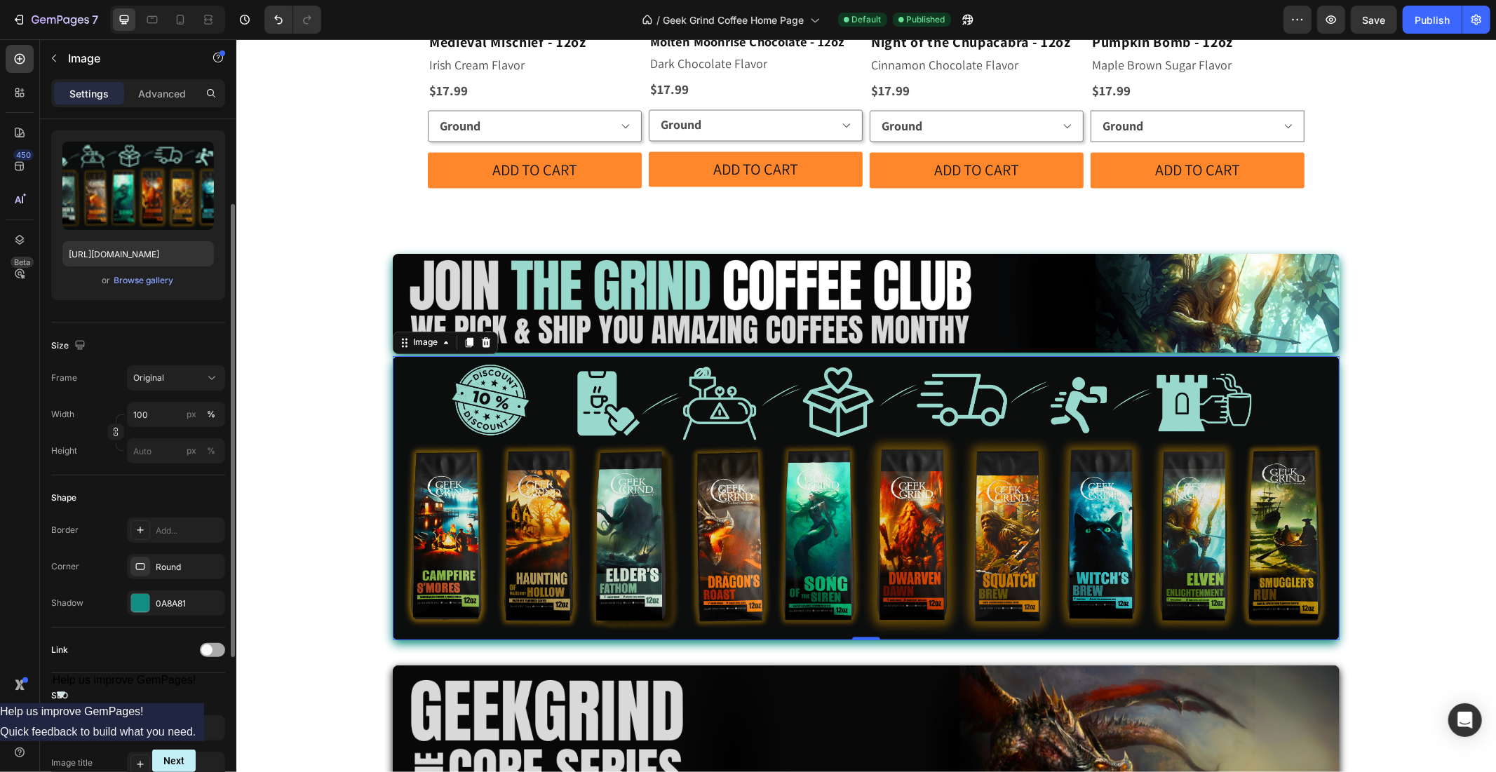
click at [205, 648] on span at bounding box center [206, 649] width 11 height 11
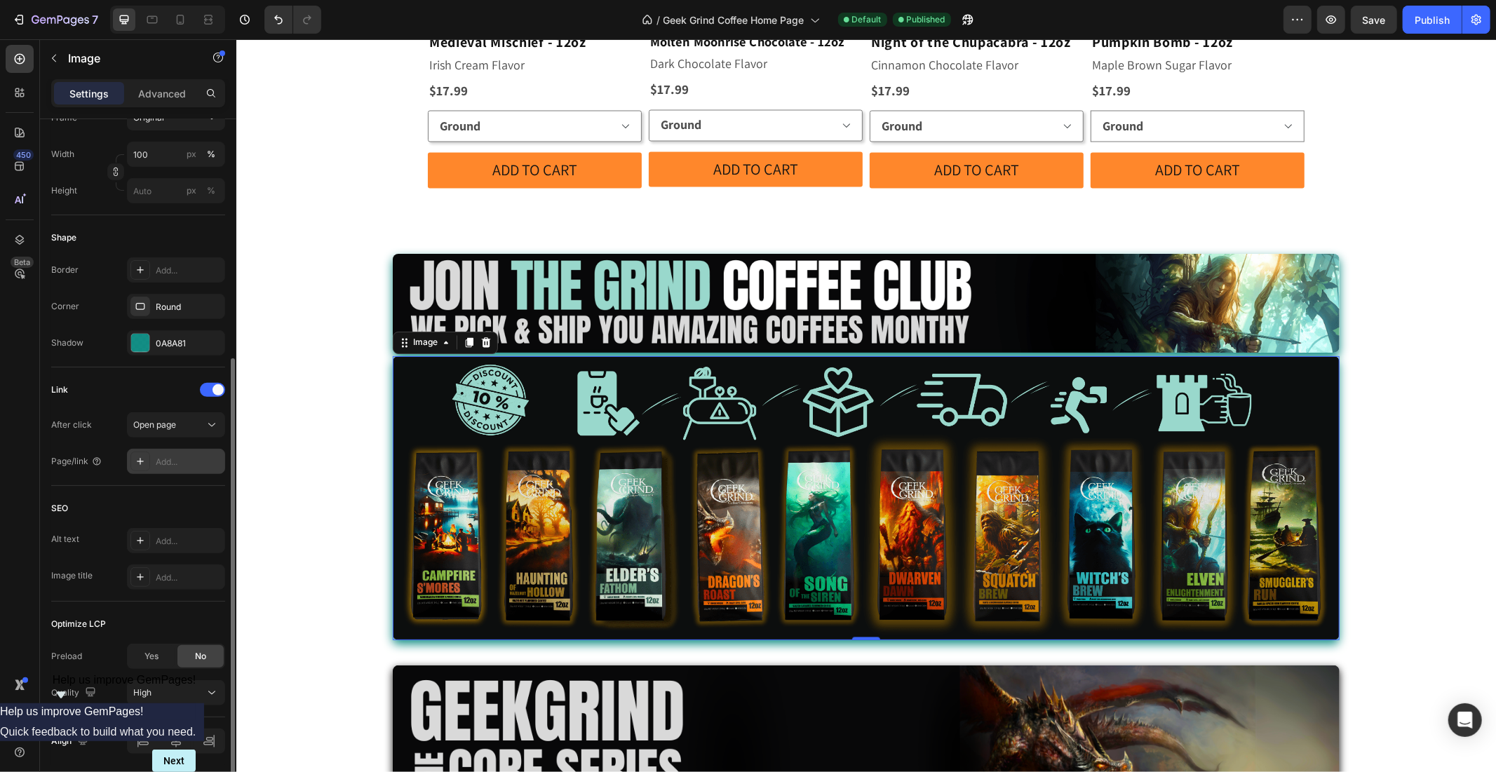
click at [179, 456] on div "Add..." at bounding box center [189, 462] width 66 height 13
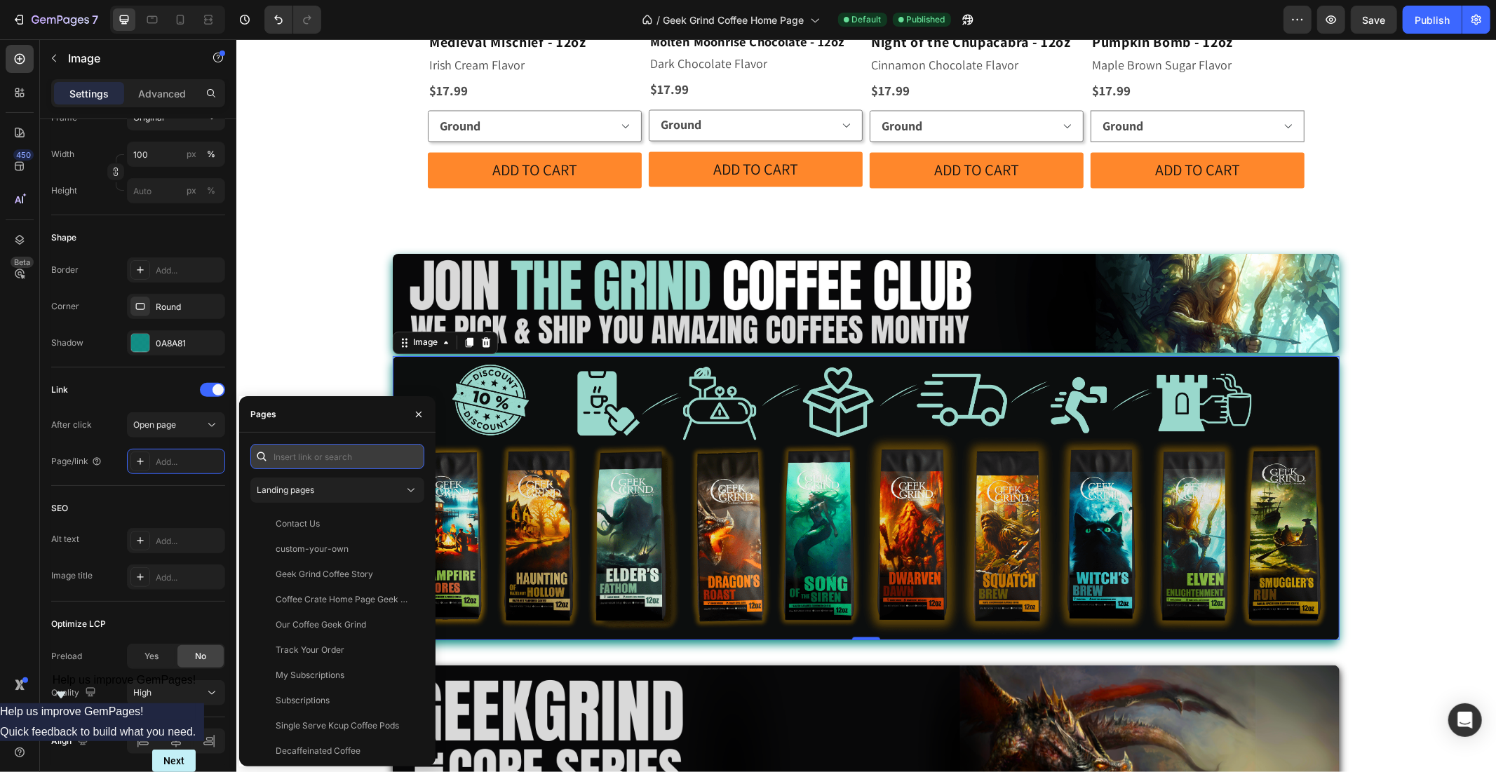
paste input "[URL][DOMAIN_NAME]"
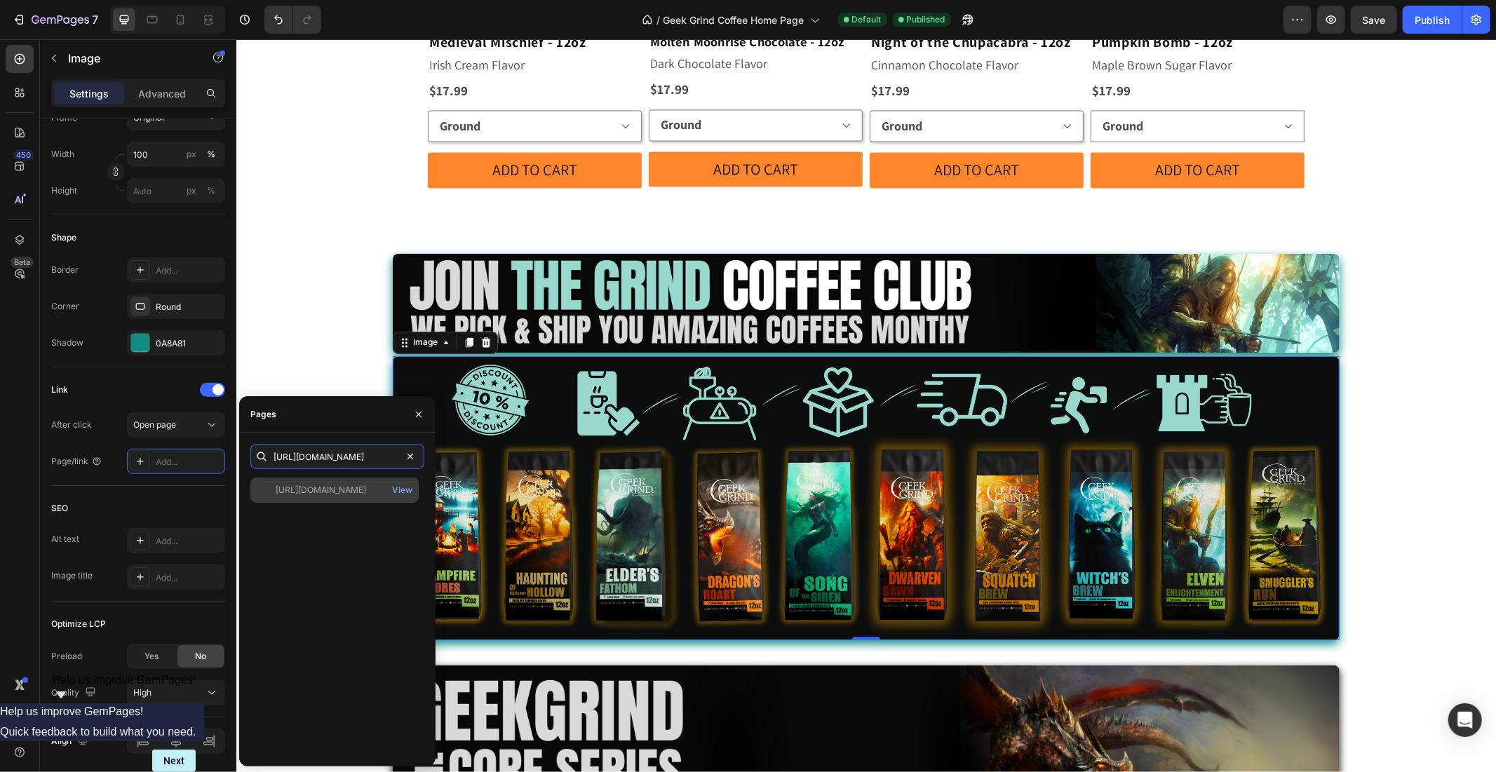
type input "[URL][DOMAIN_NAME]"
click at [366, 492] on div "[URL][DOMAIN_NAME]" at bounding box center [321, 490] width 90 height 13
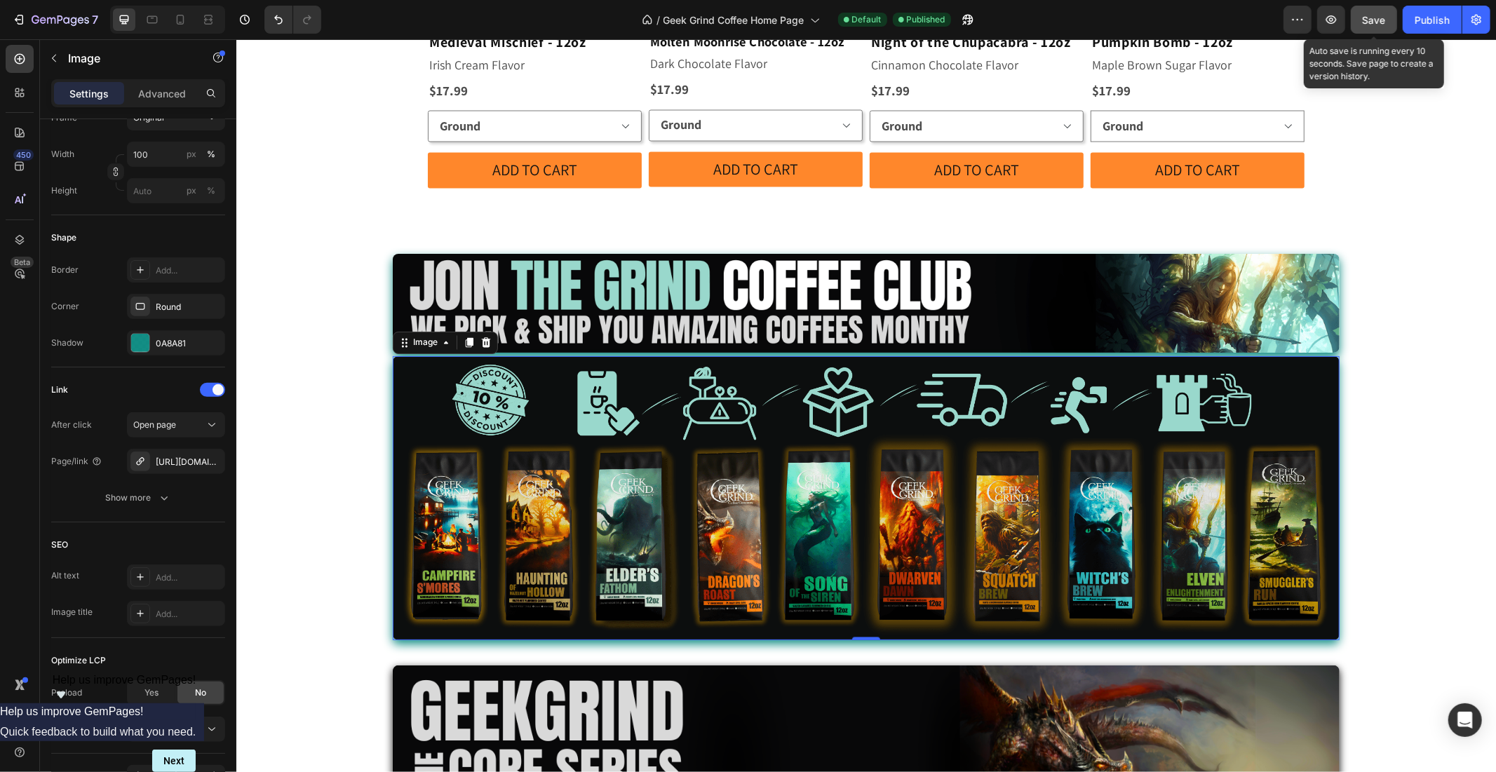
click at [1372, 18] on span "Save" at bounding box center [1374, 20] width 23 height 12
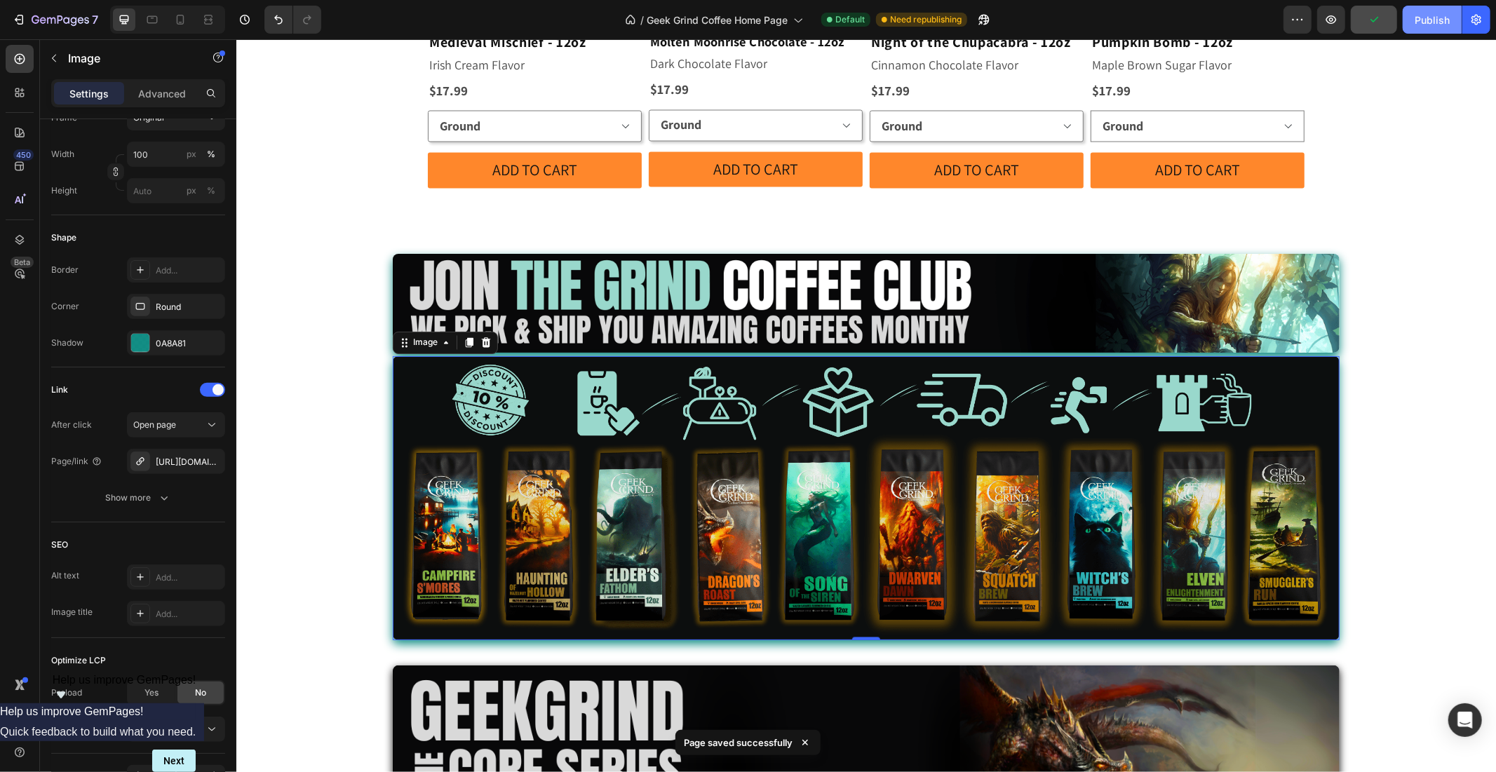
click at [1431, 21] on div "Publish" at bounding box center [1432, 20] width 35 height 15
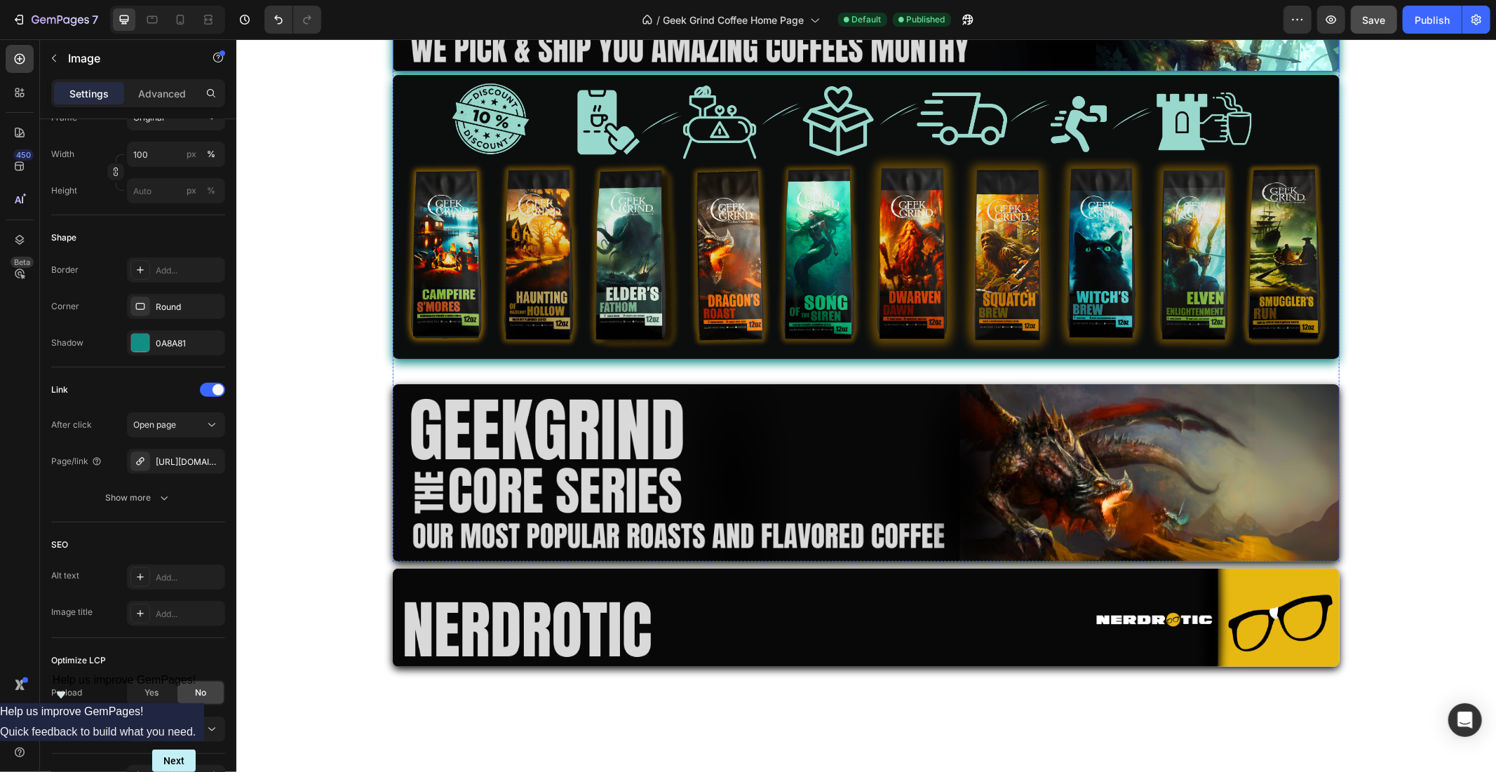
scroll to position [1688, 0]
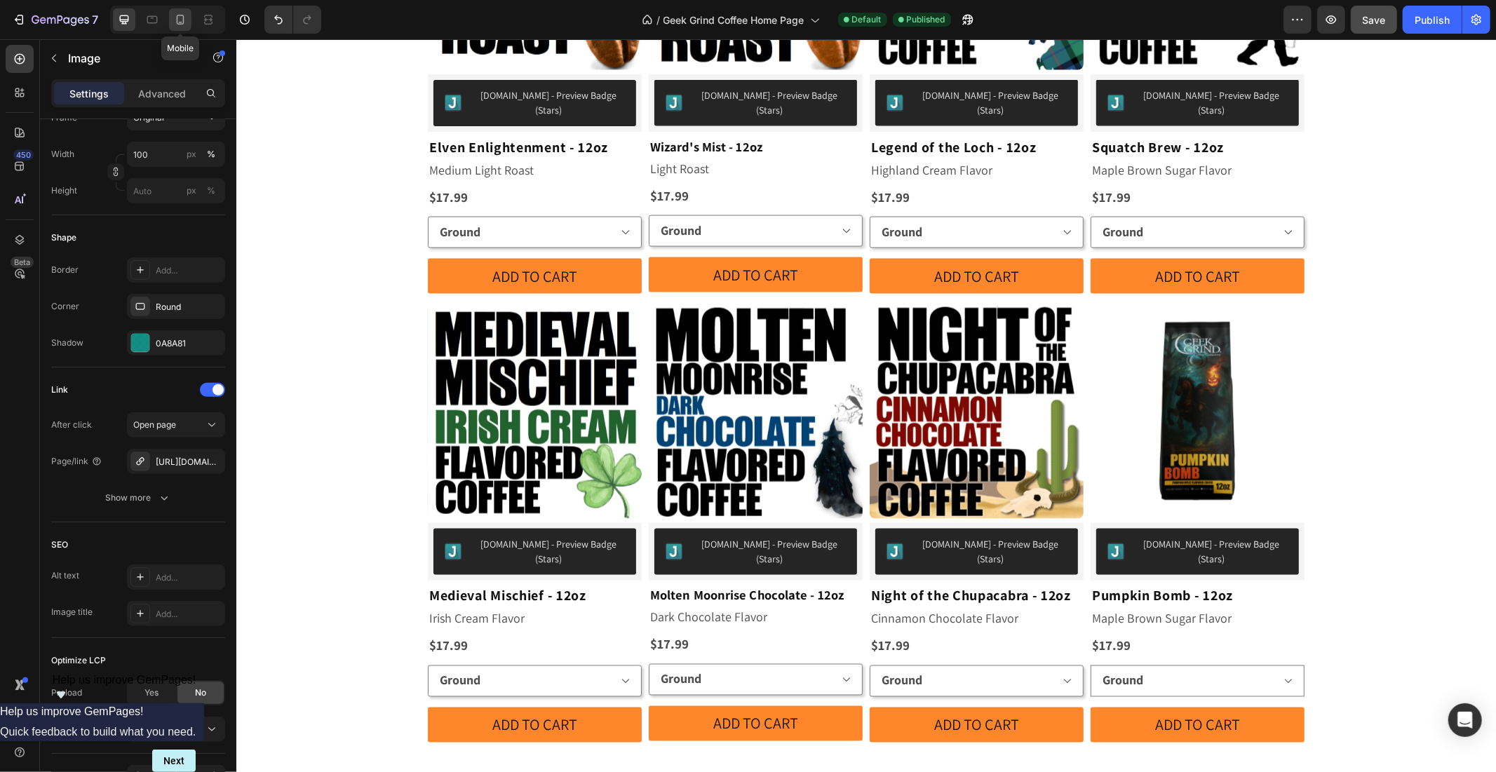
click at [178, 22] on icon at bounding box center [180, 20] width 14 height 14
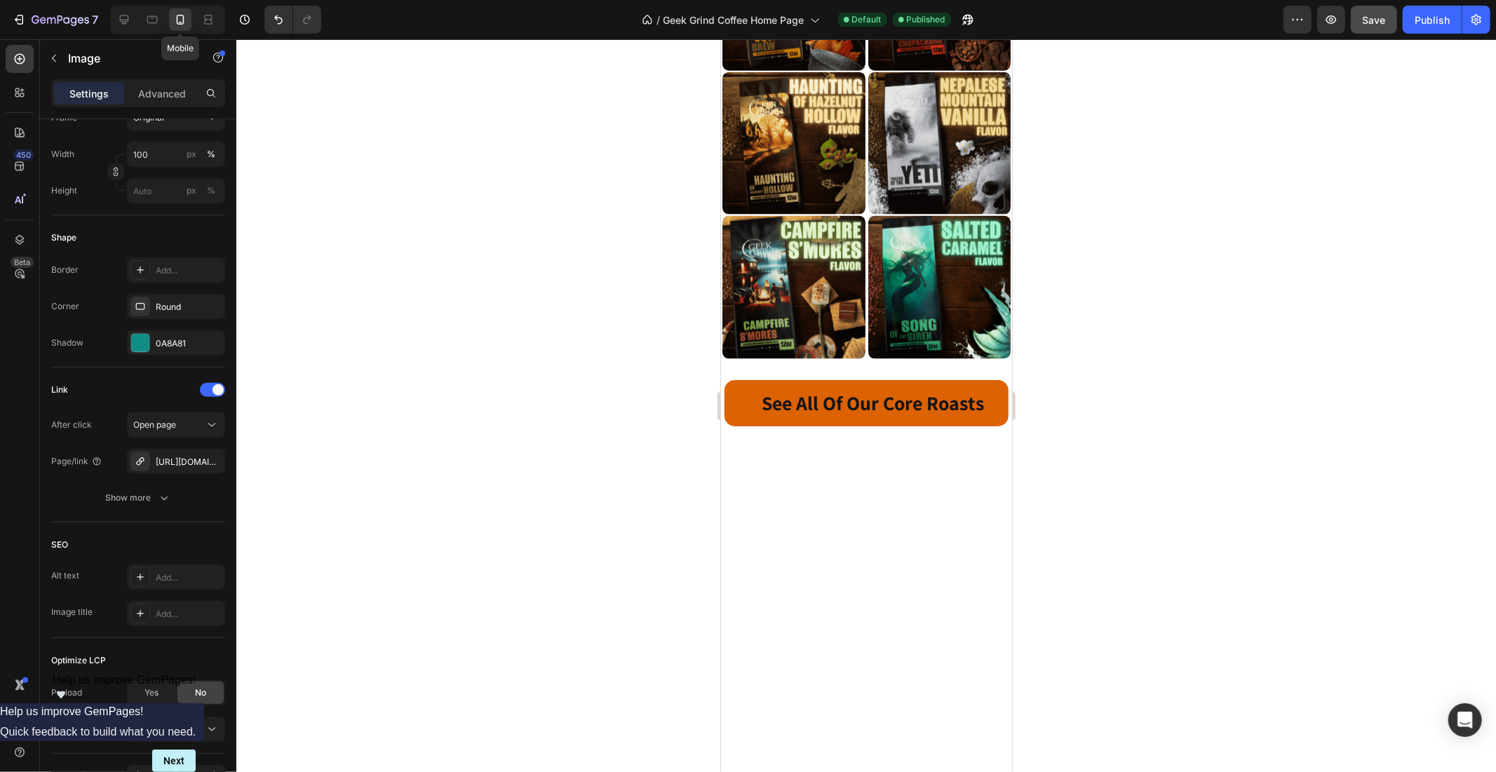
scroll to position [1478, 0]
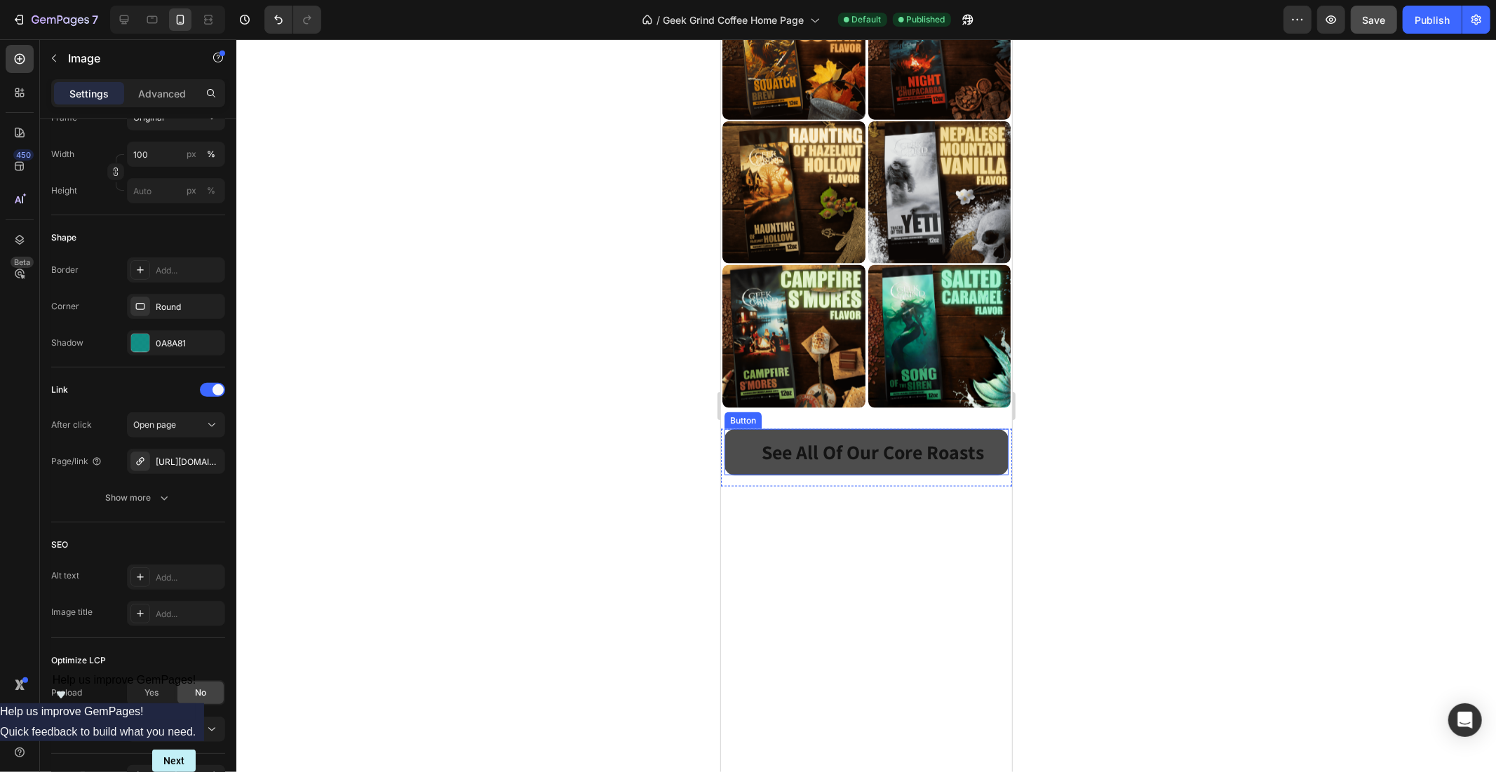
click at [991, 428] on link "See All Of Our Core Roasts" at bounding box center [866, 451] width 284 height 46
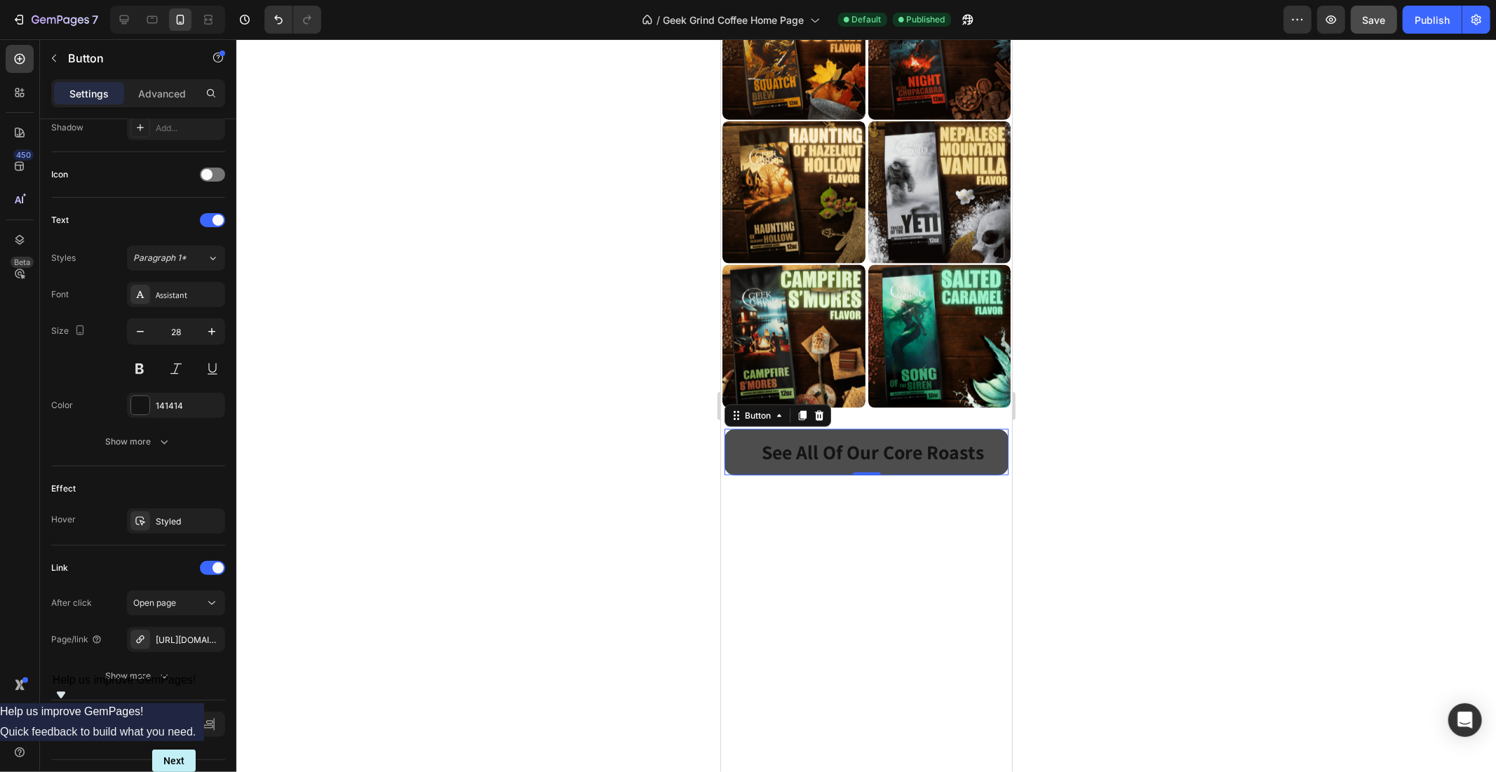
scroll to position [0, 0]
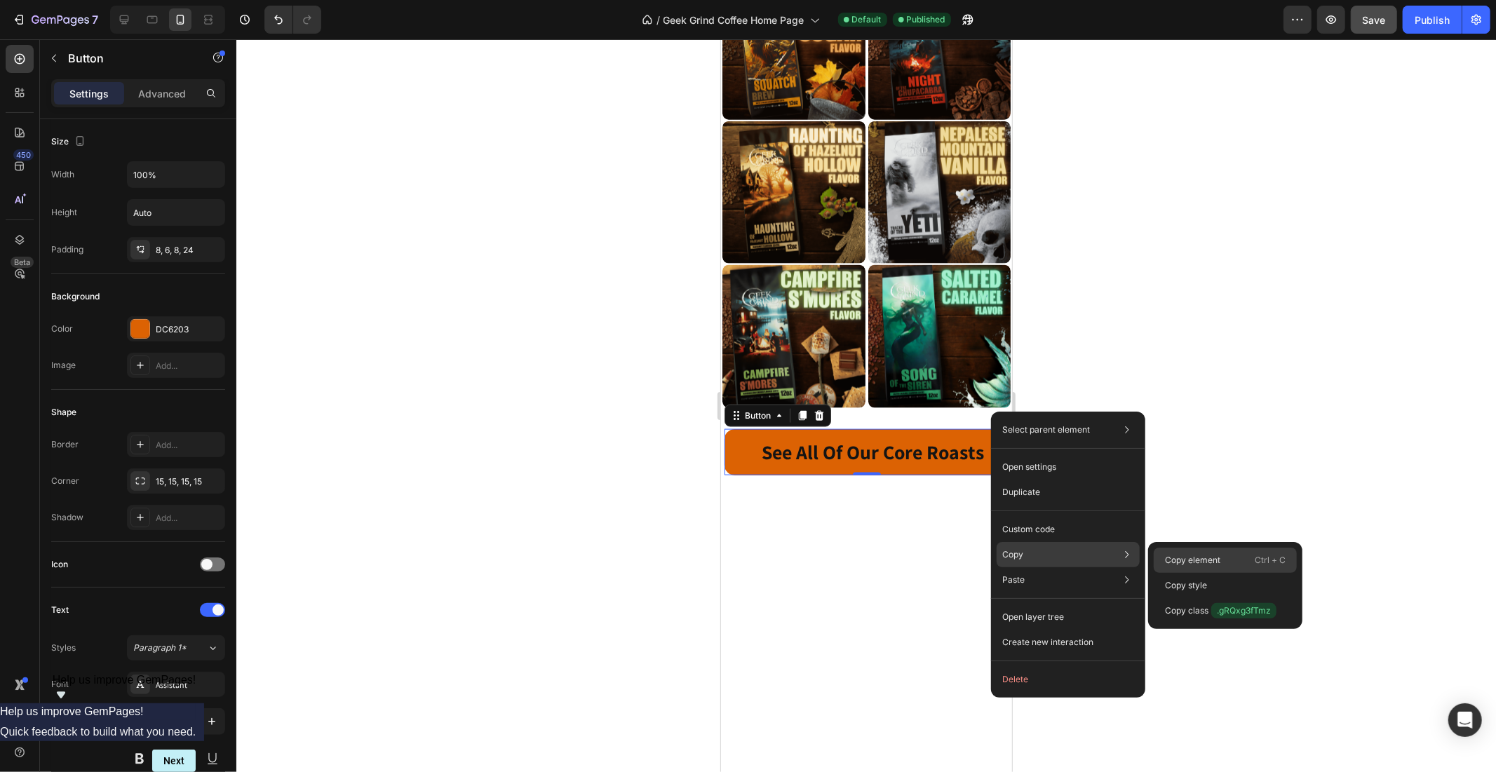
click at [1180, 556] on p "Copy element" at bounding box center [1192, 560] width 55 height 13
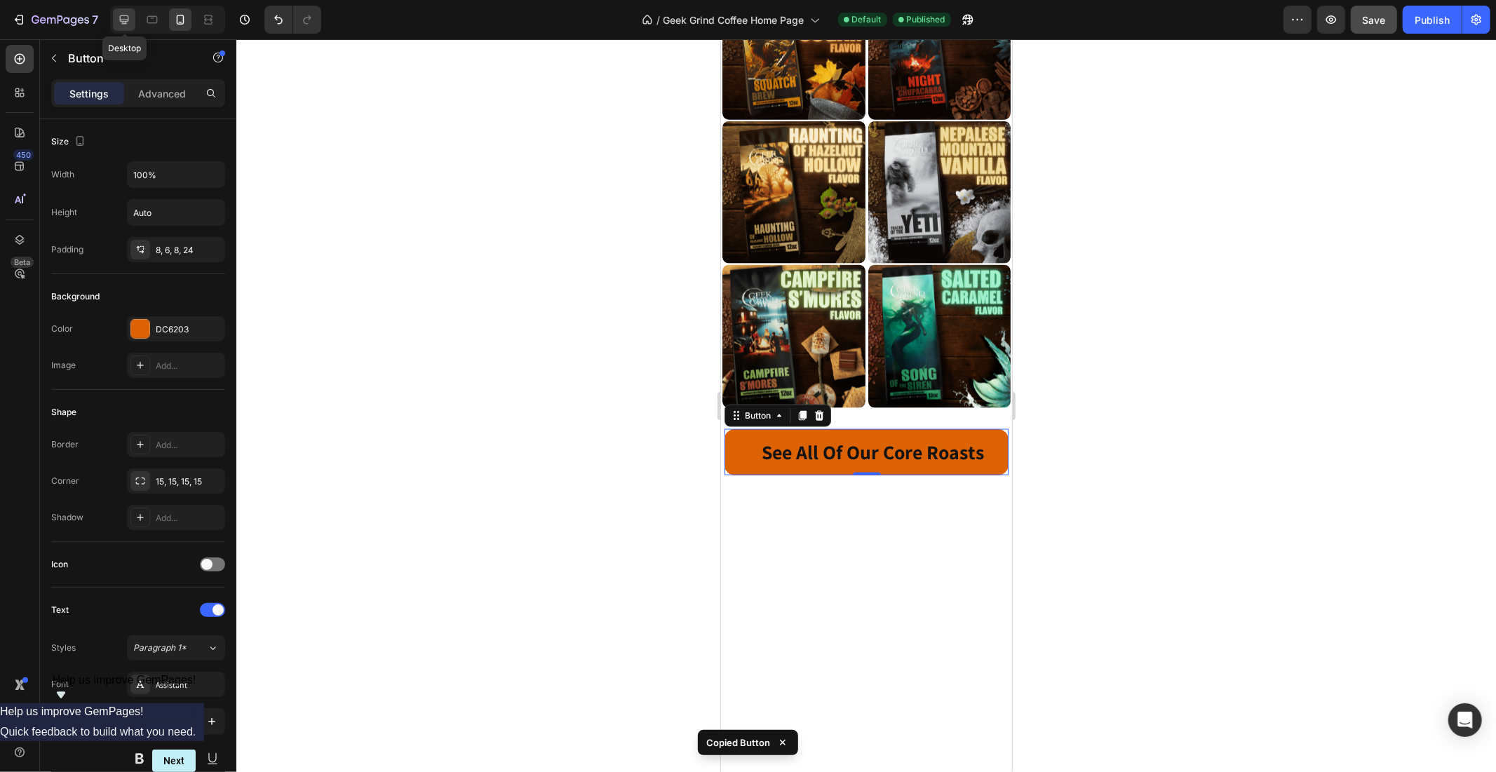
click at [128, 22] on icon at bounding box center [124, 19] width 9 height 9
type input "31"
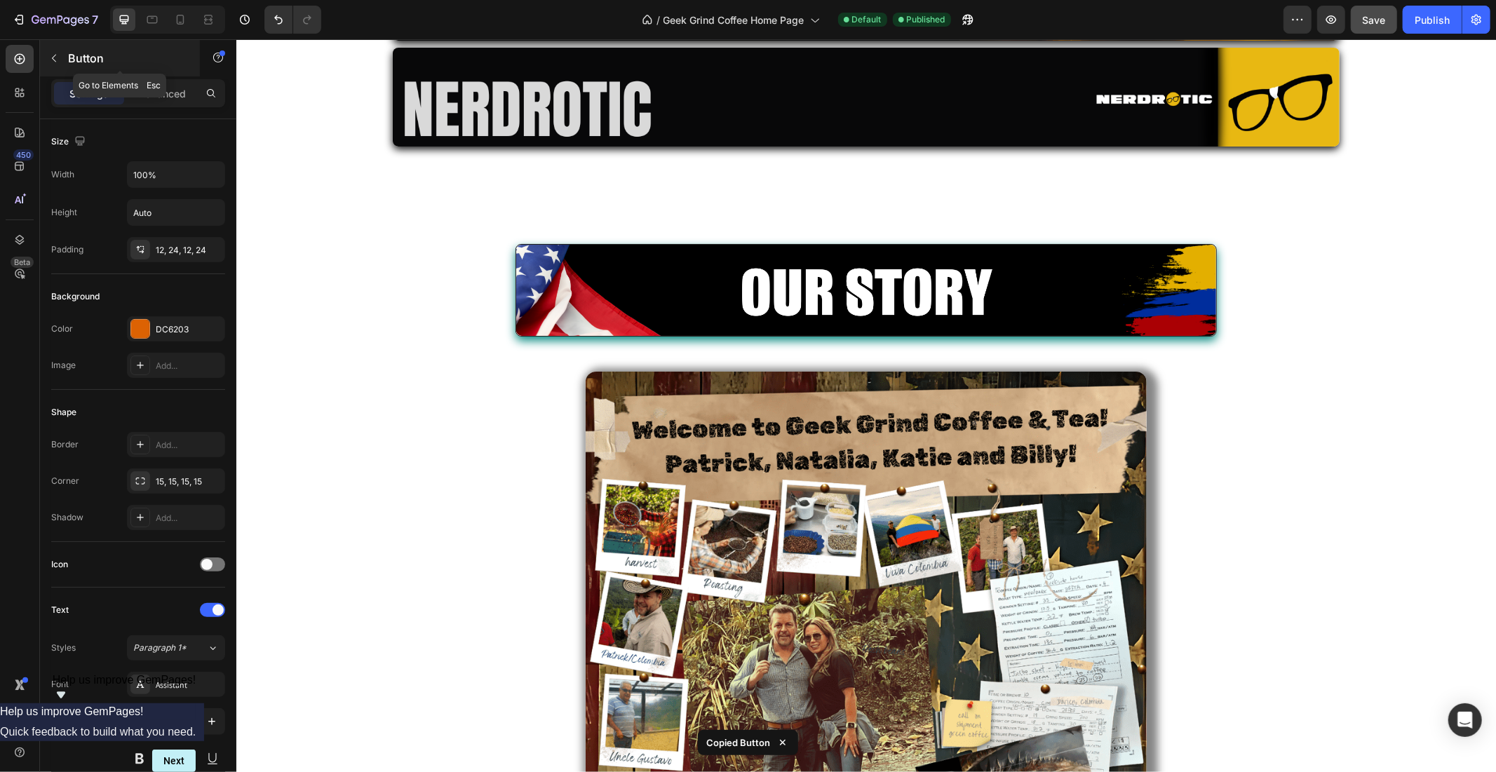
scroll to position [2911, 0]
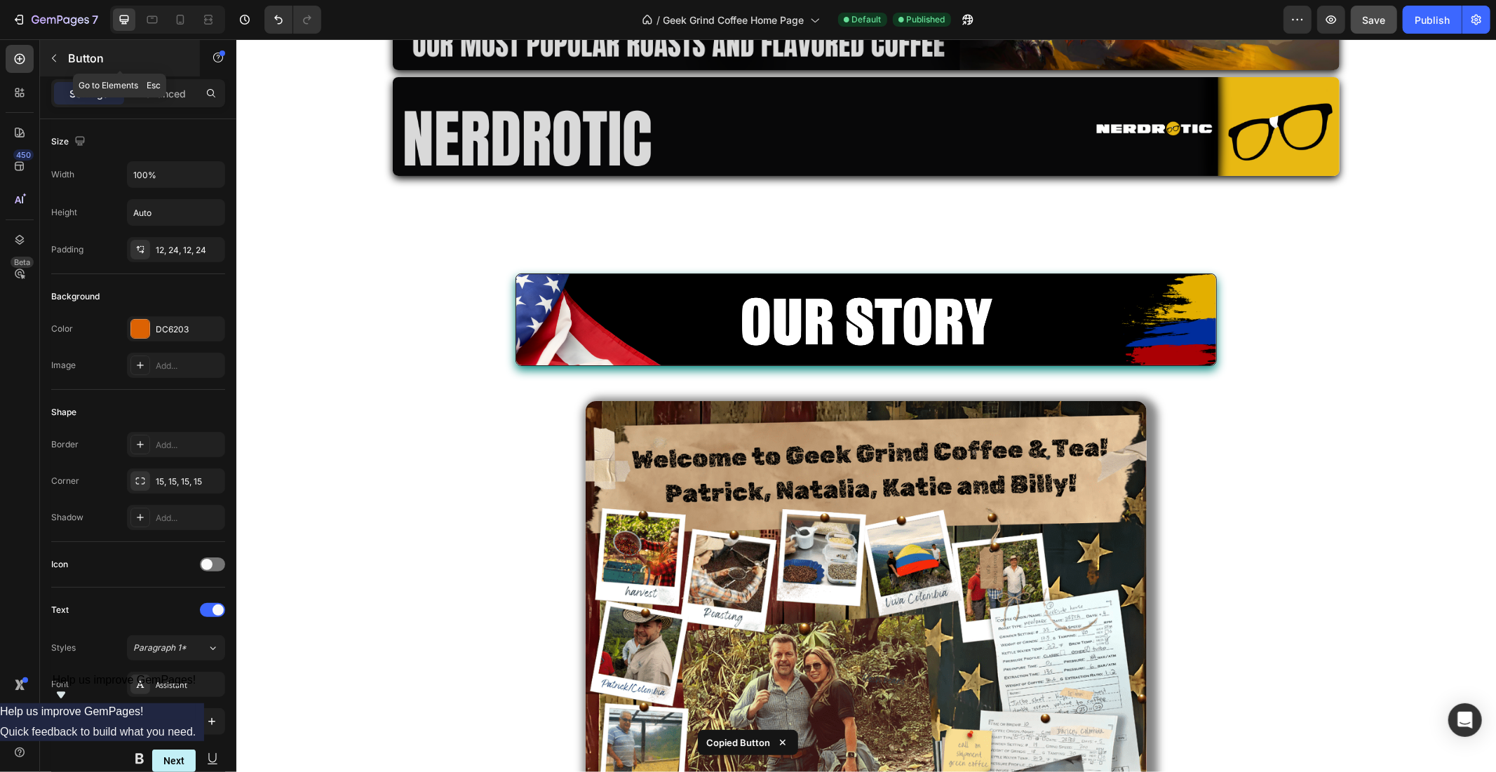
click at [58, 60] on icon "button" at bounding box center [53, 58] width 11 height 11
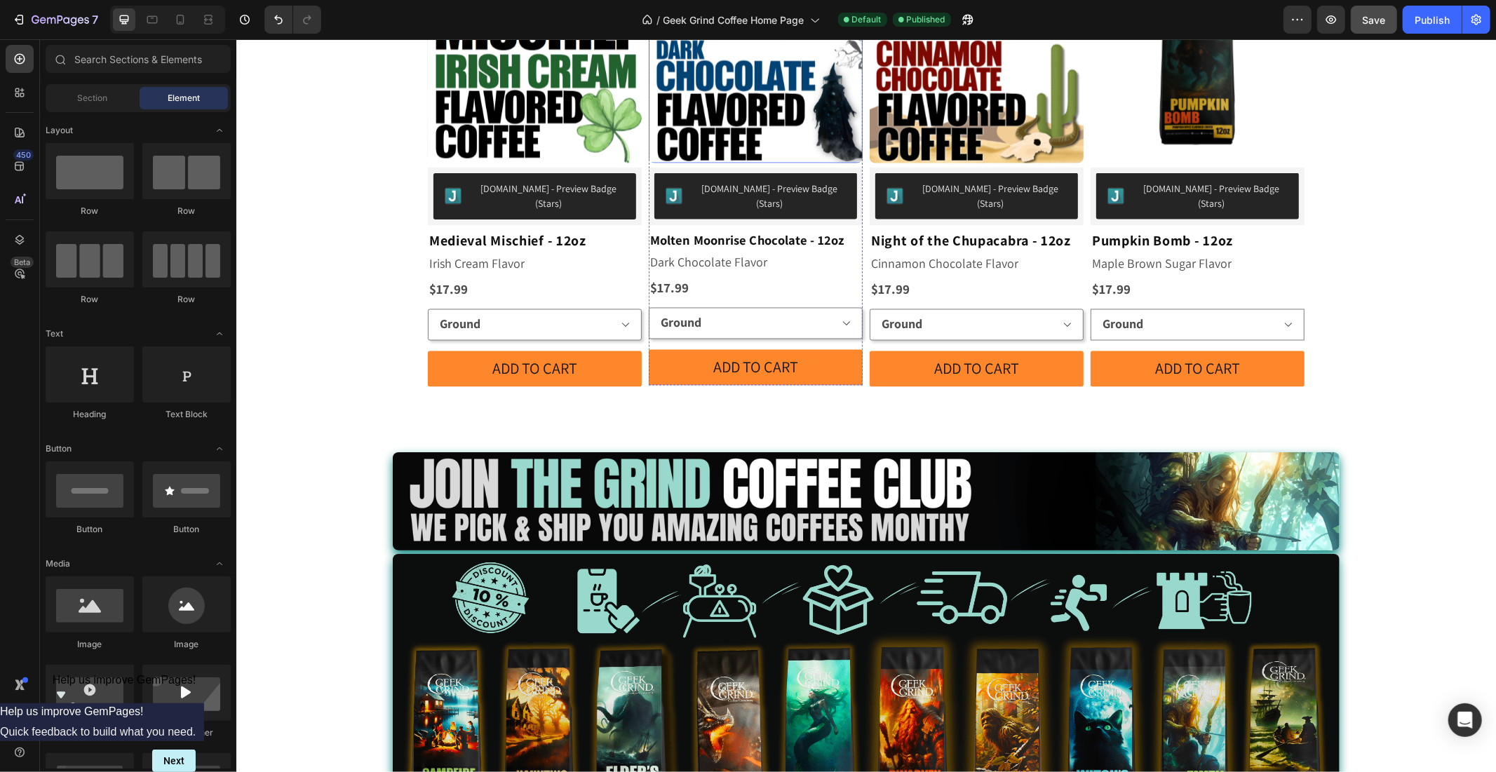
scroll to position [1871, 0]
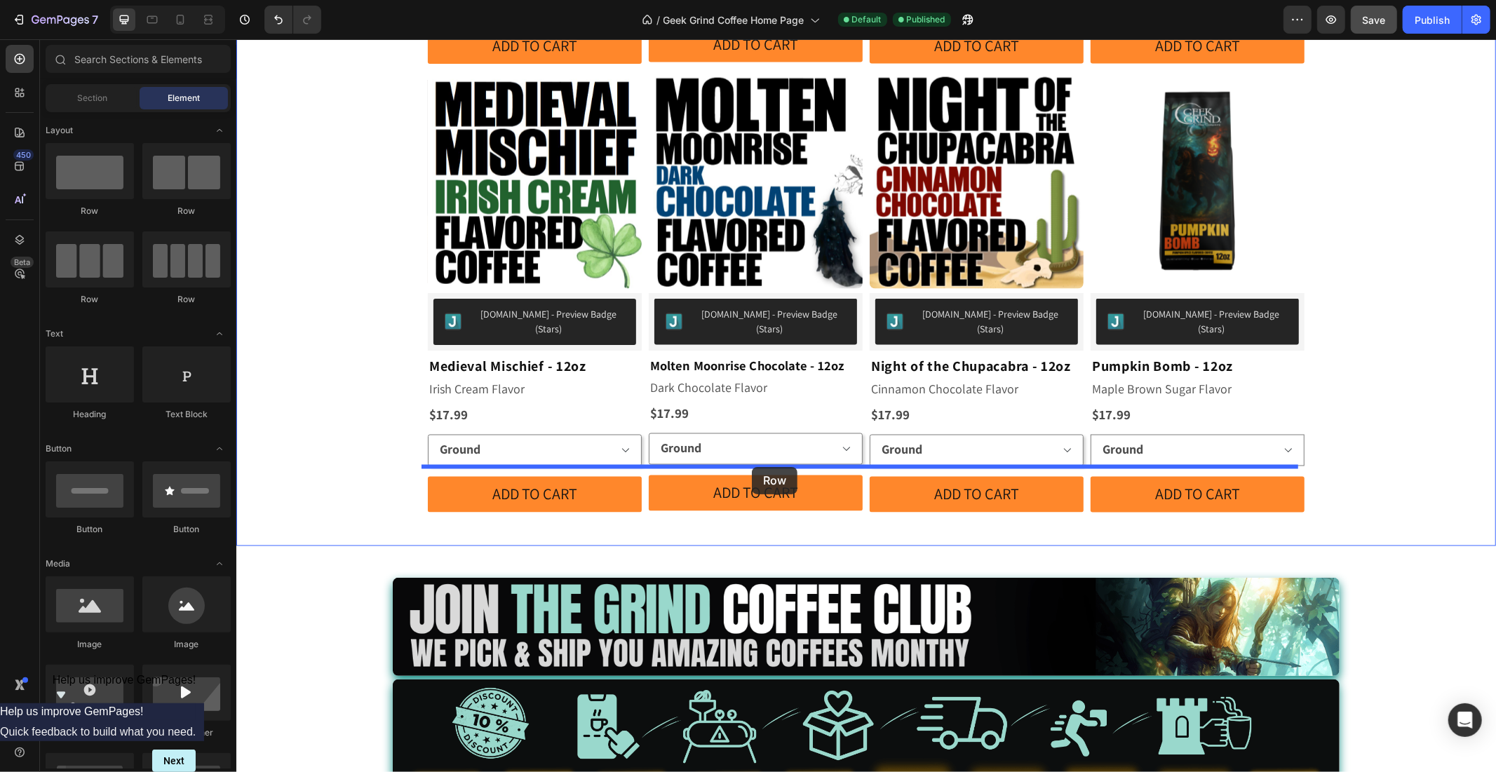
drag, startPoint x: 330, startPoint y: 209, endPoint x: 751, endPoint y: 466, distance: 493.9
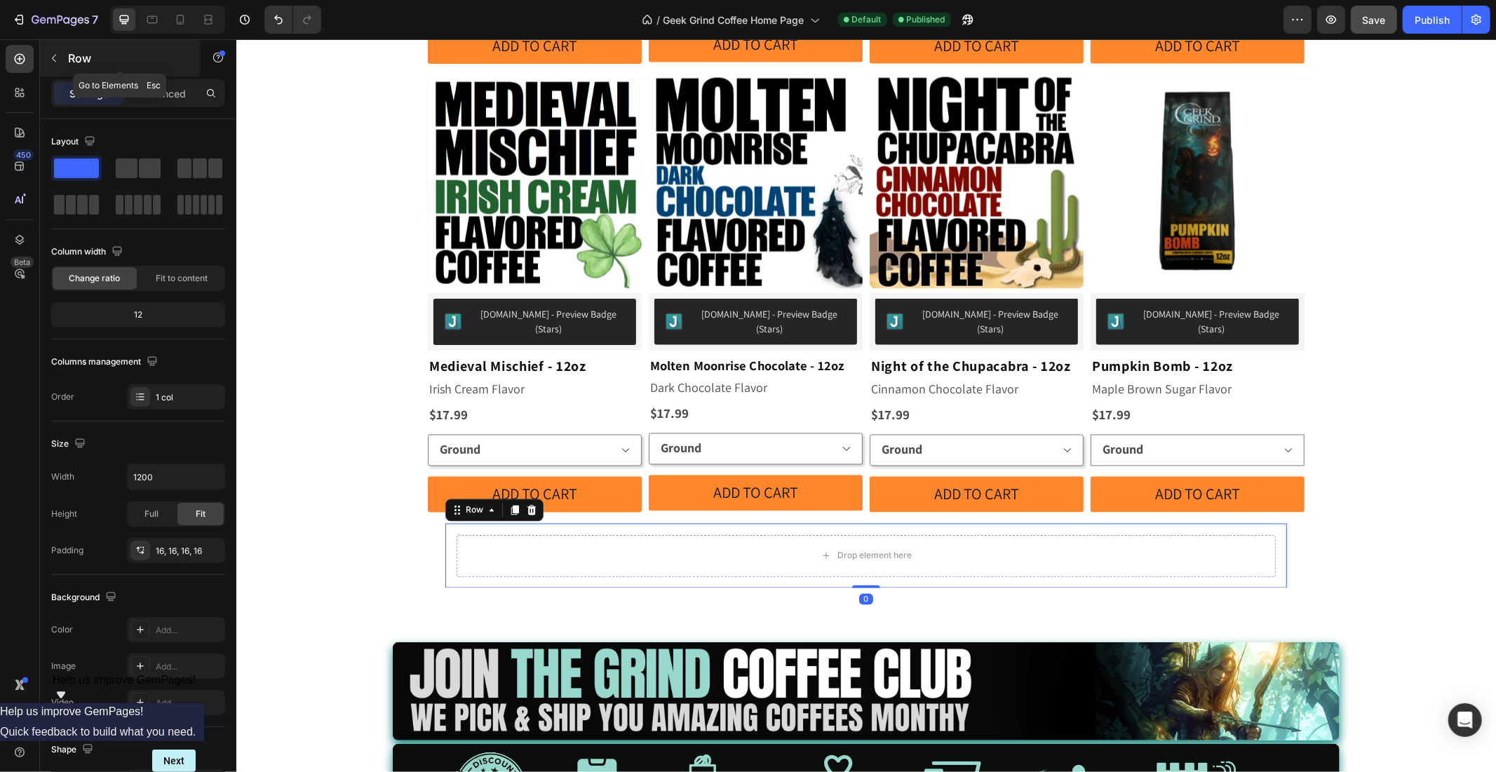
click at [58, 66] on button "button" at bounding box center [54, 58] width 22 height 22
click at [705, 534] on div "Drop element here" at bounding box center [865, 555] width 819 height 42
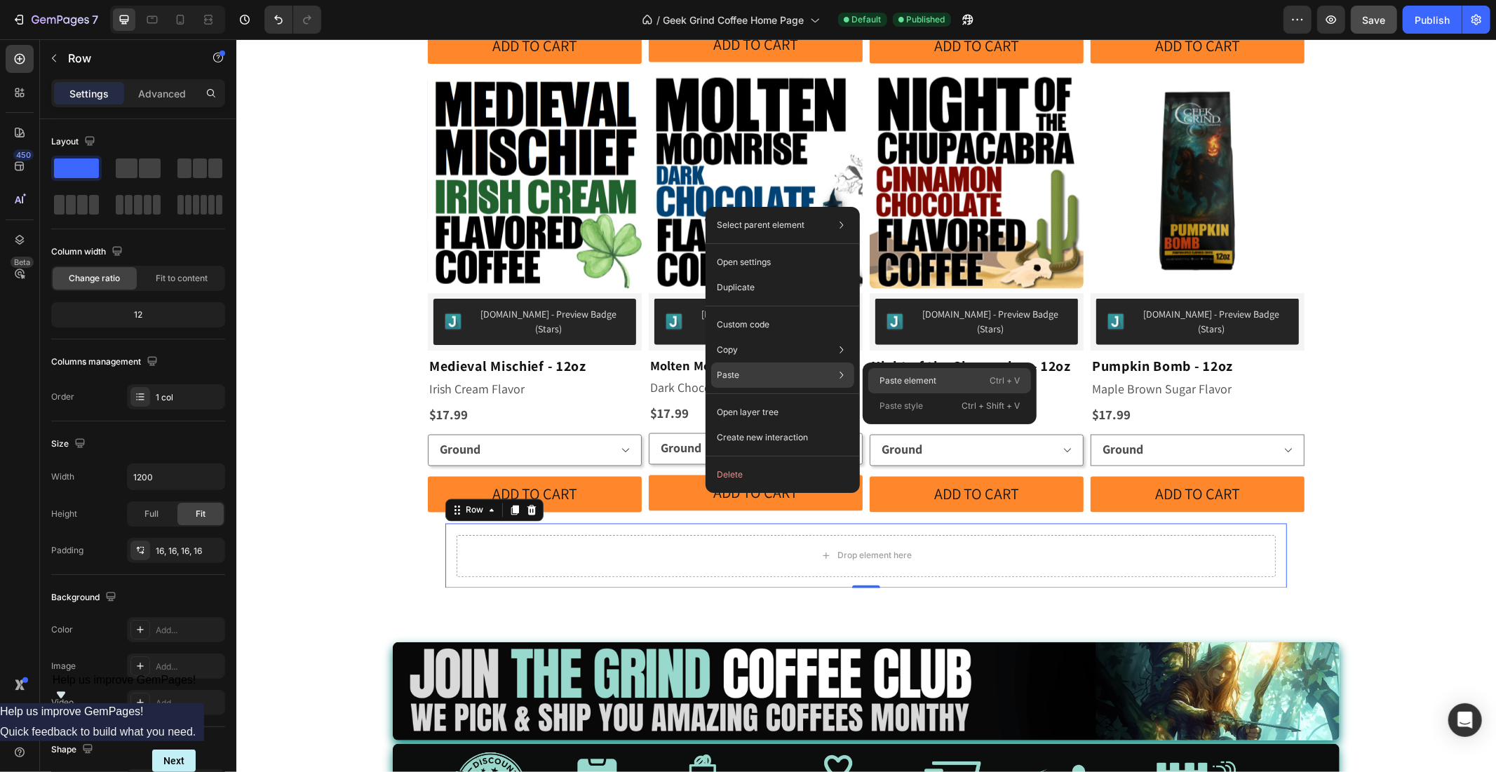
click at [940, 374] on div "Paste element Ctrl + V" at bounding box center [949, 380] width 163 height 25
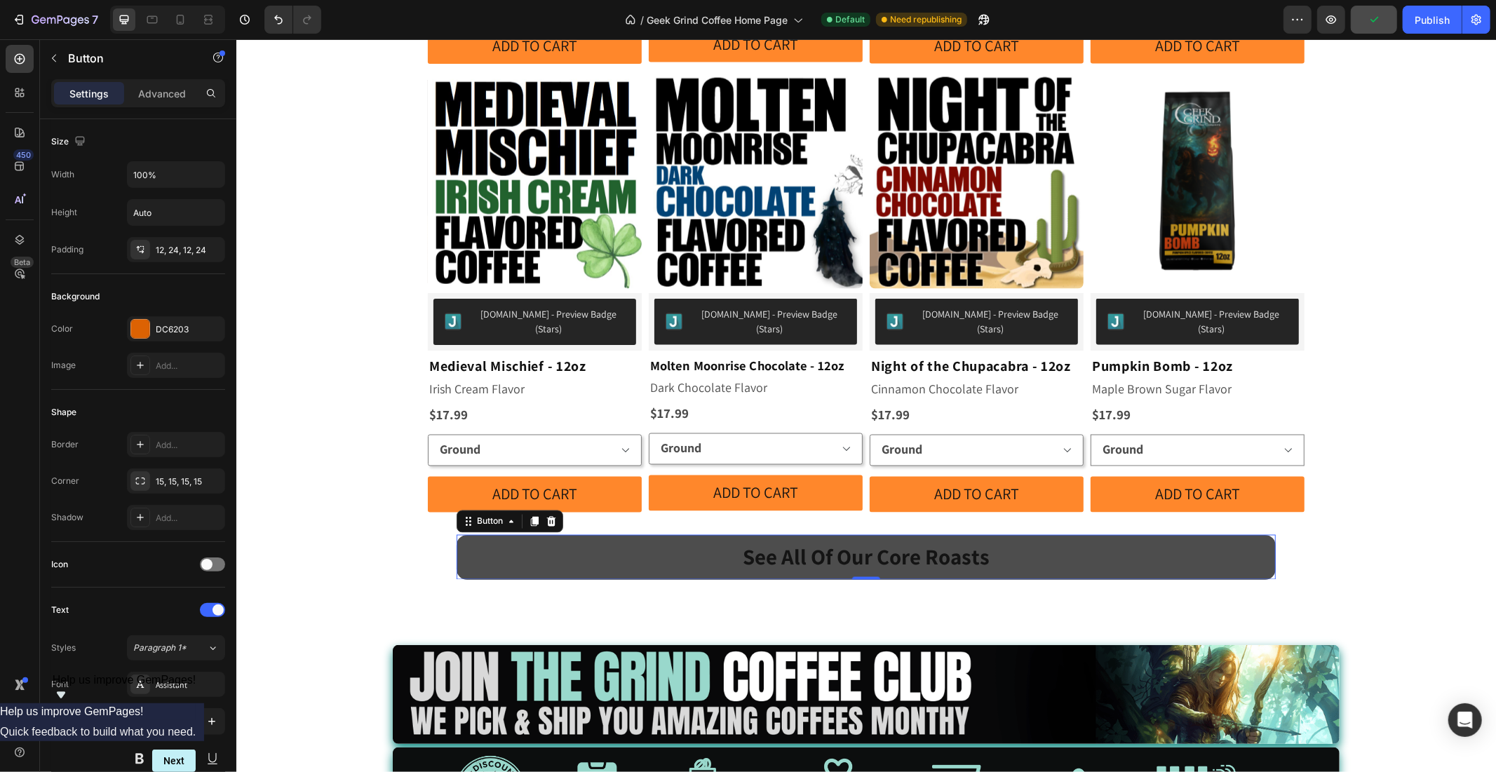
click at [1222, 534] on link "See All Of Our Core Roasts" at bounding box center [865, 556] width 819 height 45
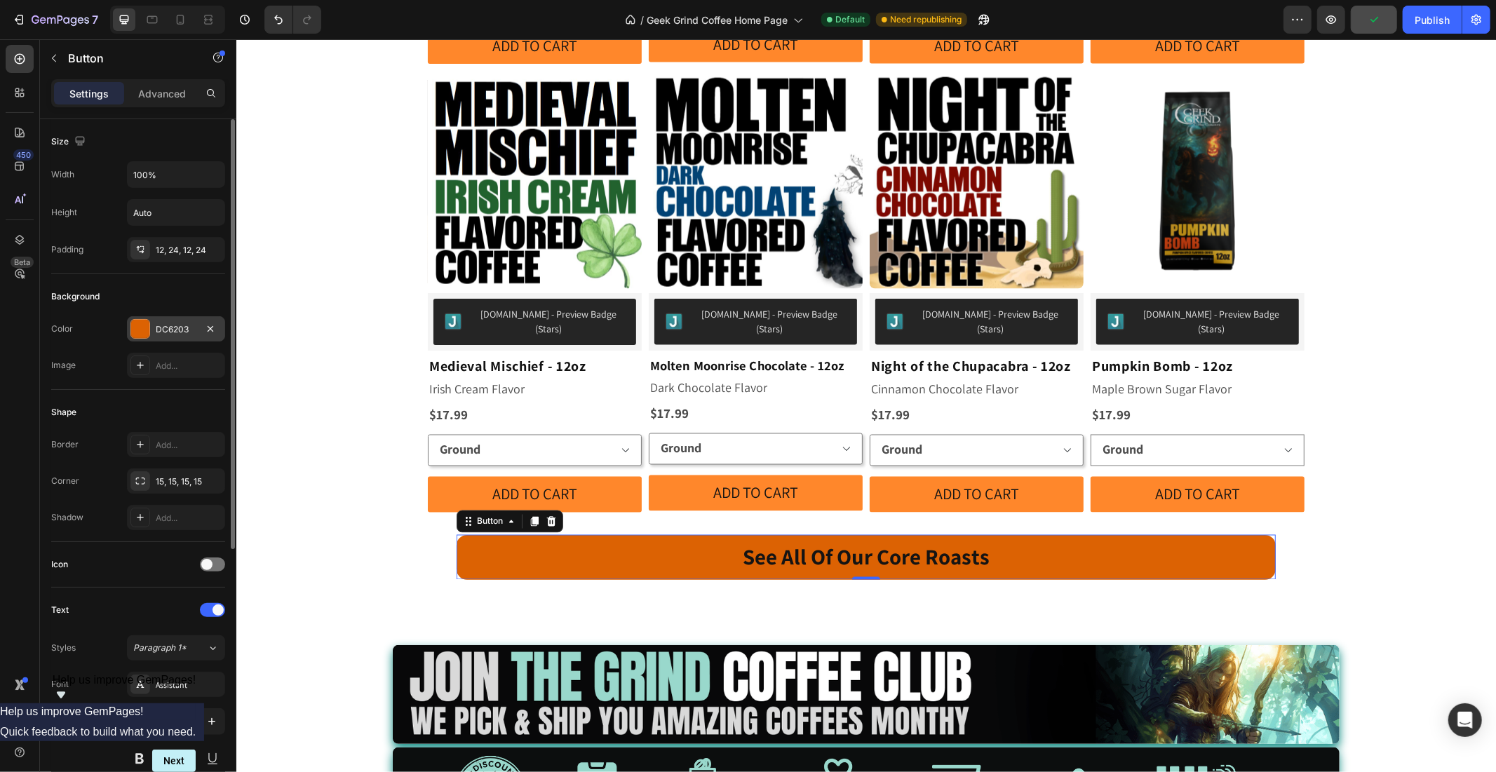
click at [136, 325] on div at bounding box center [140, 329] width 18 height 18
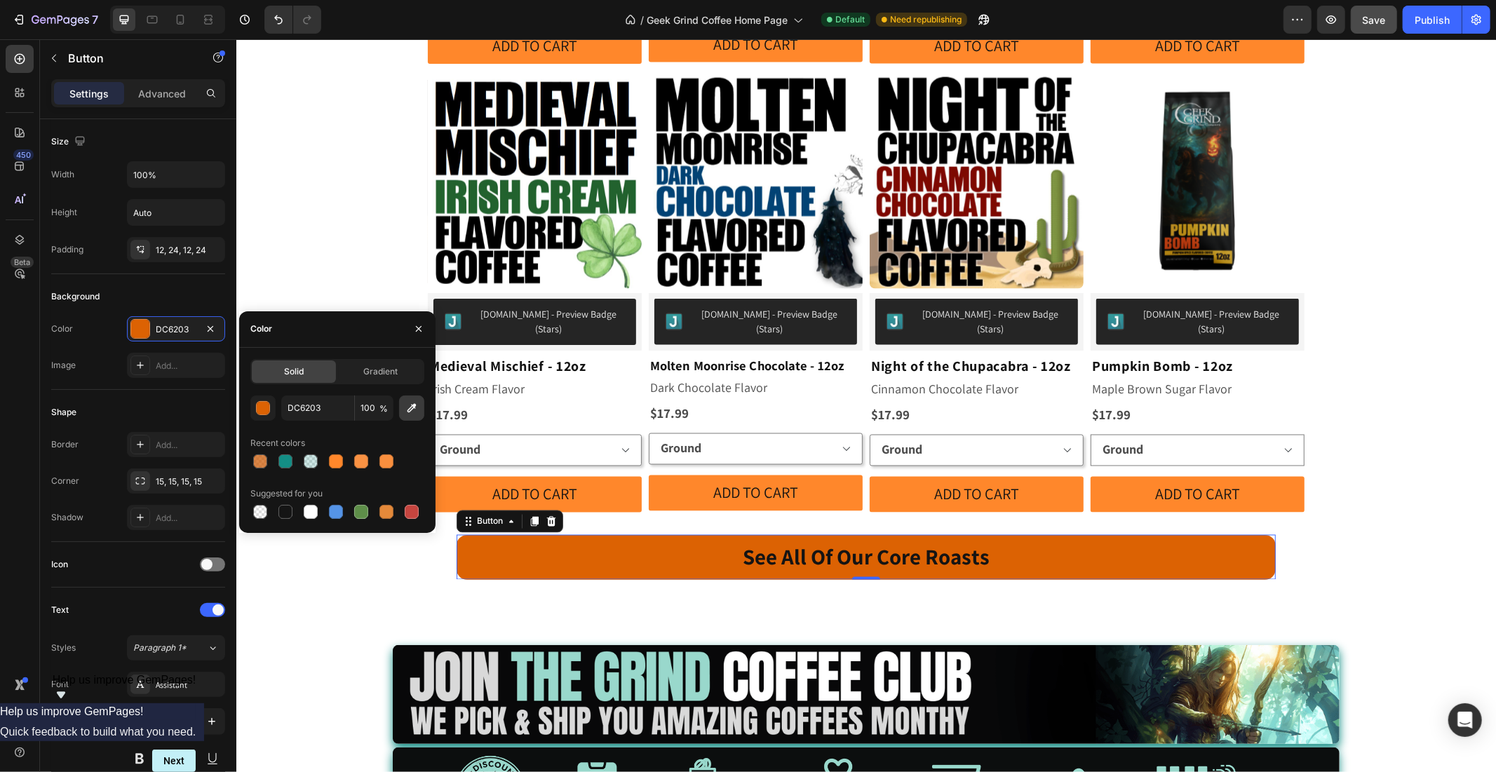
click at [407, 402] on icon "button" at bounding box center [412, 408] width 14 height 14
type input "FF872B"
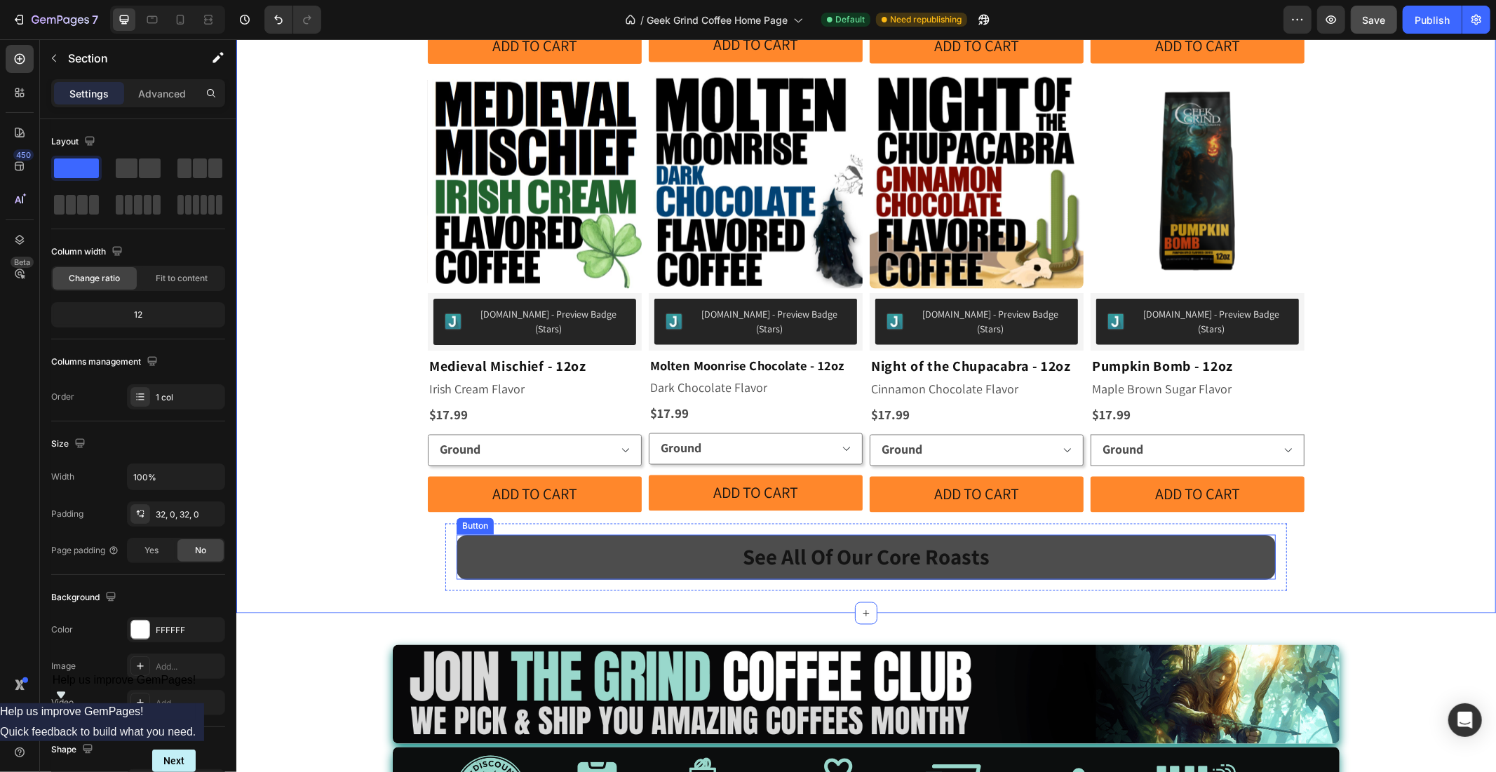
click at [497, 534] on link "See All Of Our Core Roasts" at bounding box center [865, 556] width 819 height 45
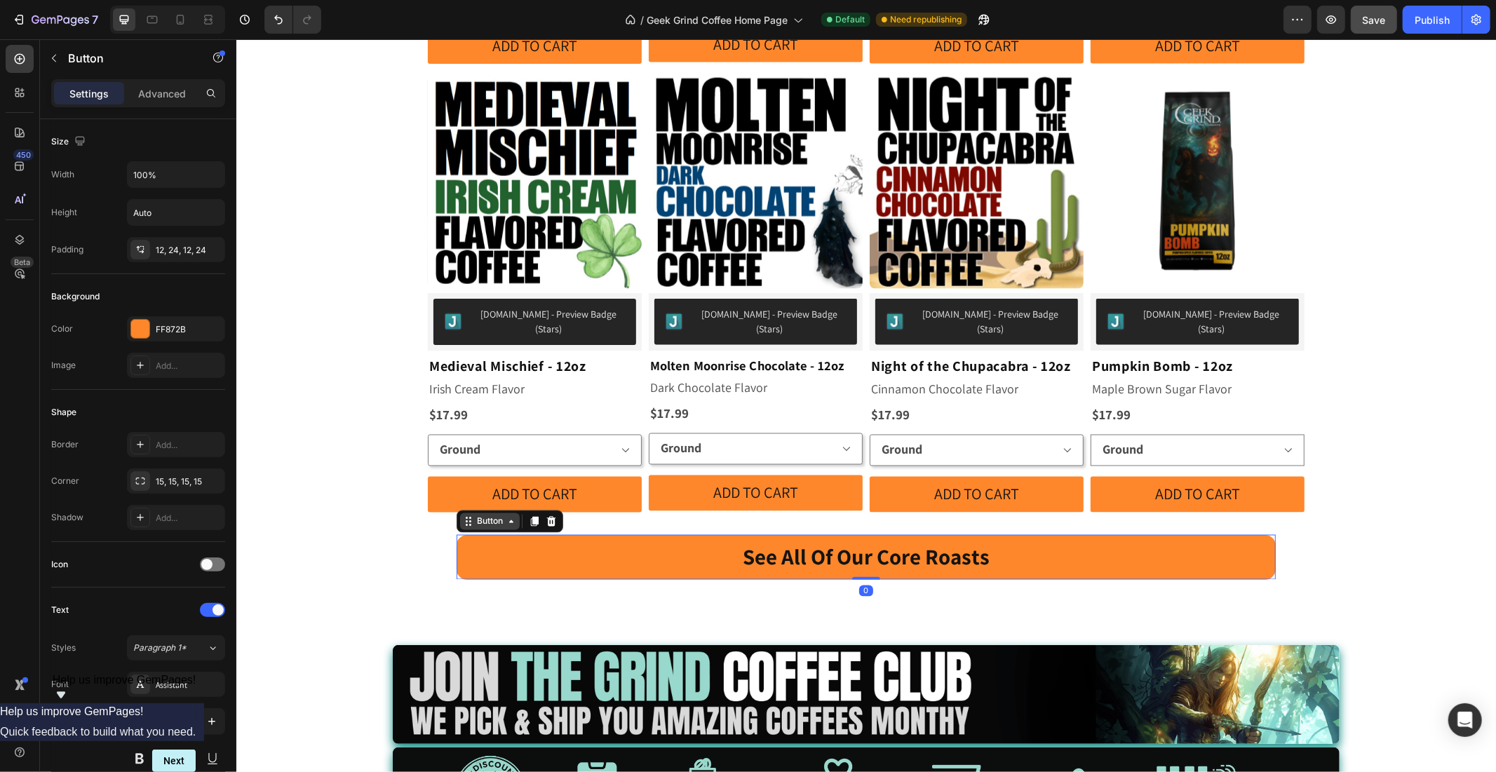
click at [474, 515] on div "Button" at bounding box center [489, 521] width 32 height 13
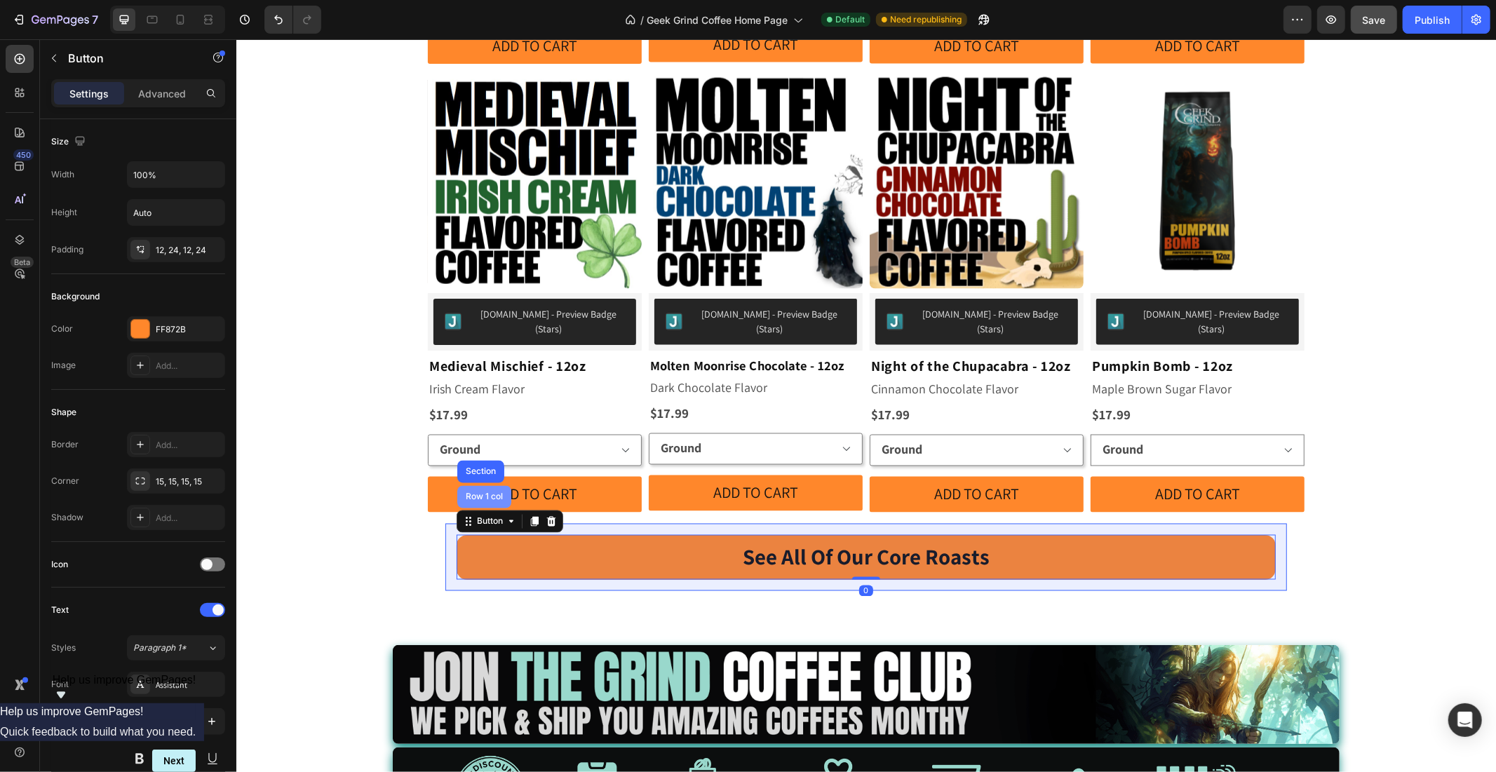
click at [478, 492] on div "Row 1 col" at bounding box center [483, 496] width 43 height 8
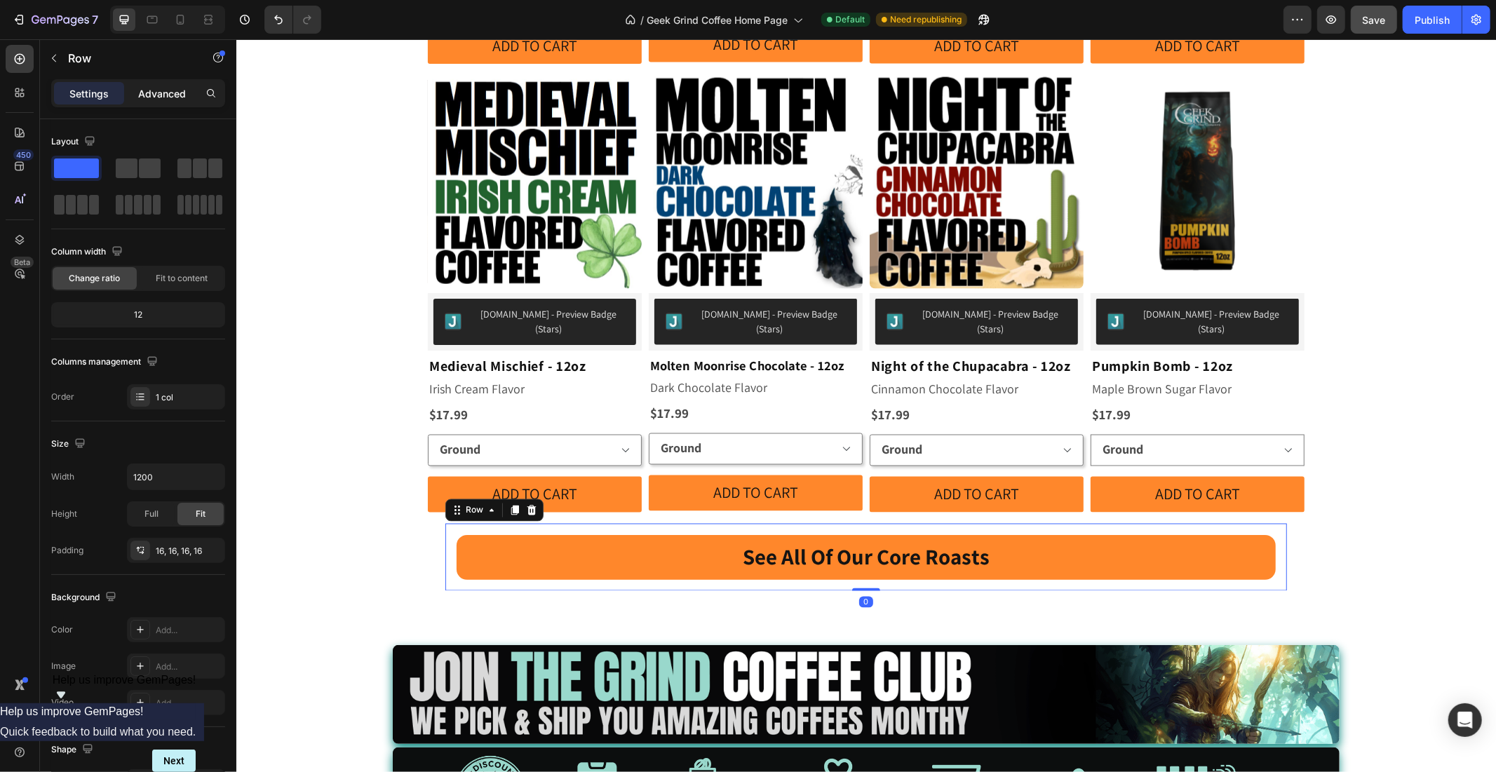
click at [151, 91] on p "Advanced" at bounding box center [162, 93] width 48 height 15
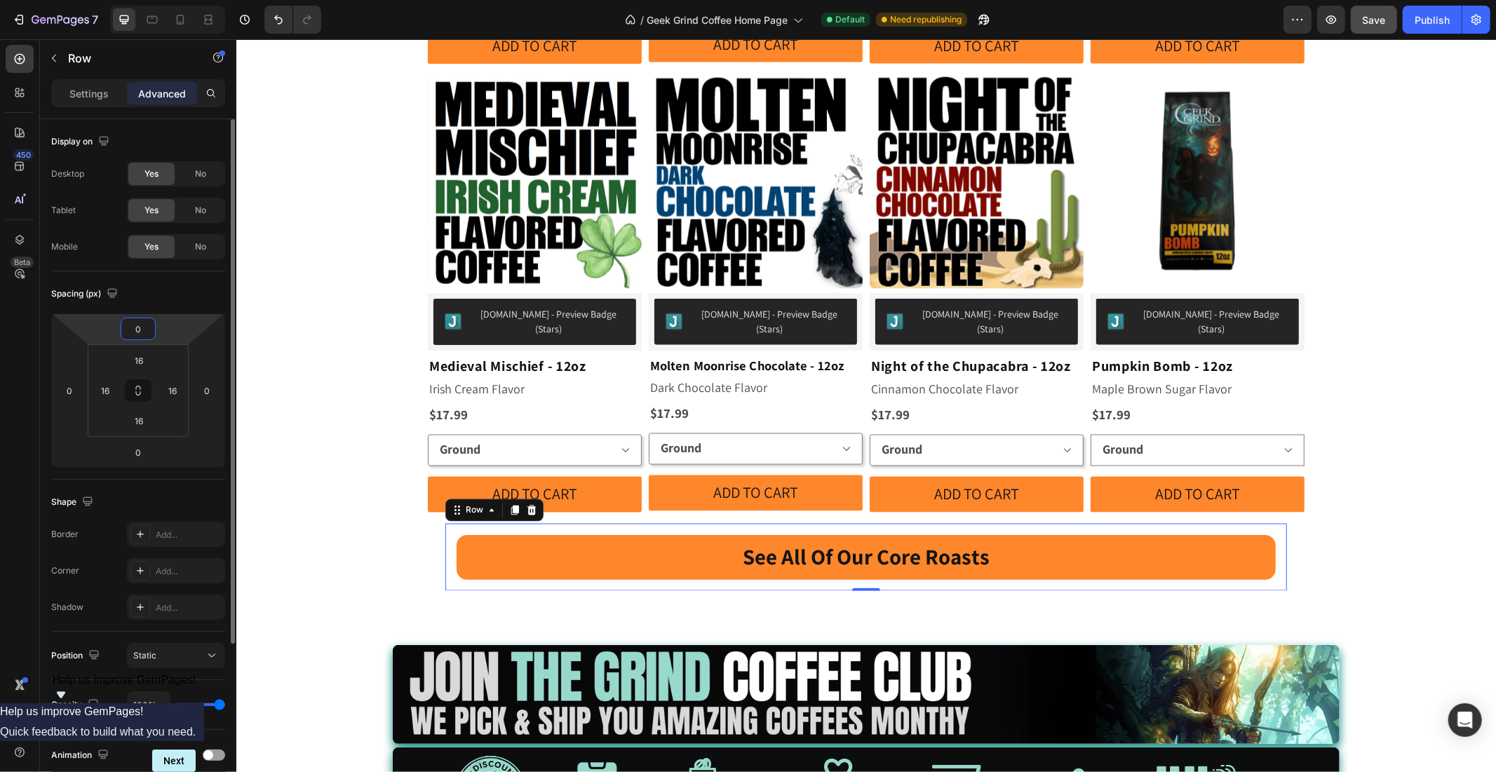
click at [142, 327] on input "0" at bounding box center [138, 328] width 28 height 21
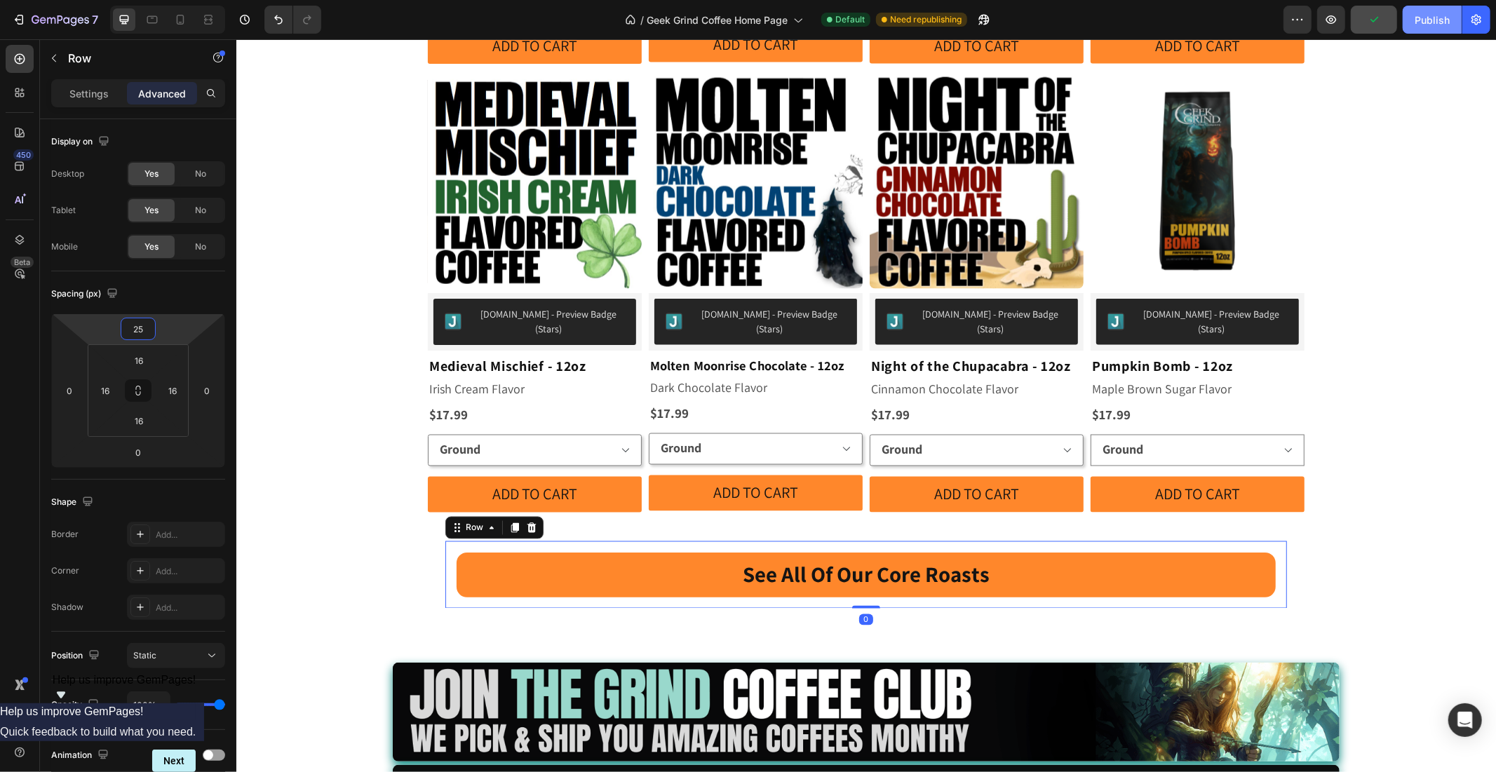
type input "25"
click at [1427, 22] on div "Publish" at bounding box center [1432, 20] width 35 height 15
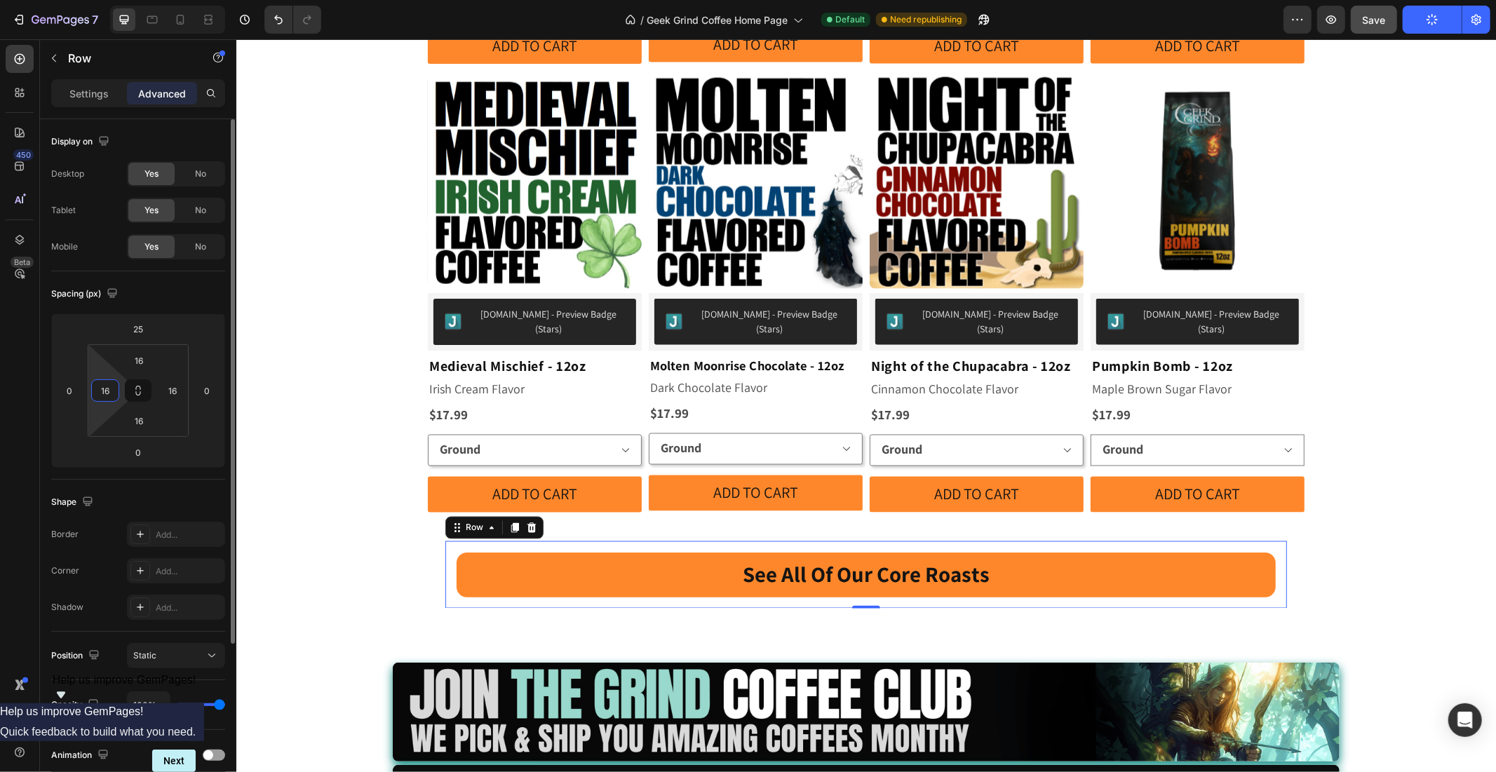
click at [113, 388] on input "16" at bounding box center [105, 390] width 21 height 21
type input "0"
click at [166, 382] on input "16" at bounding box center [172, 390] width 21 height 21
type input "016"
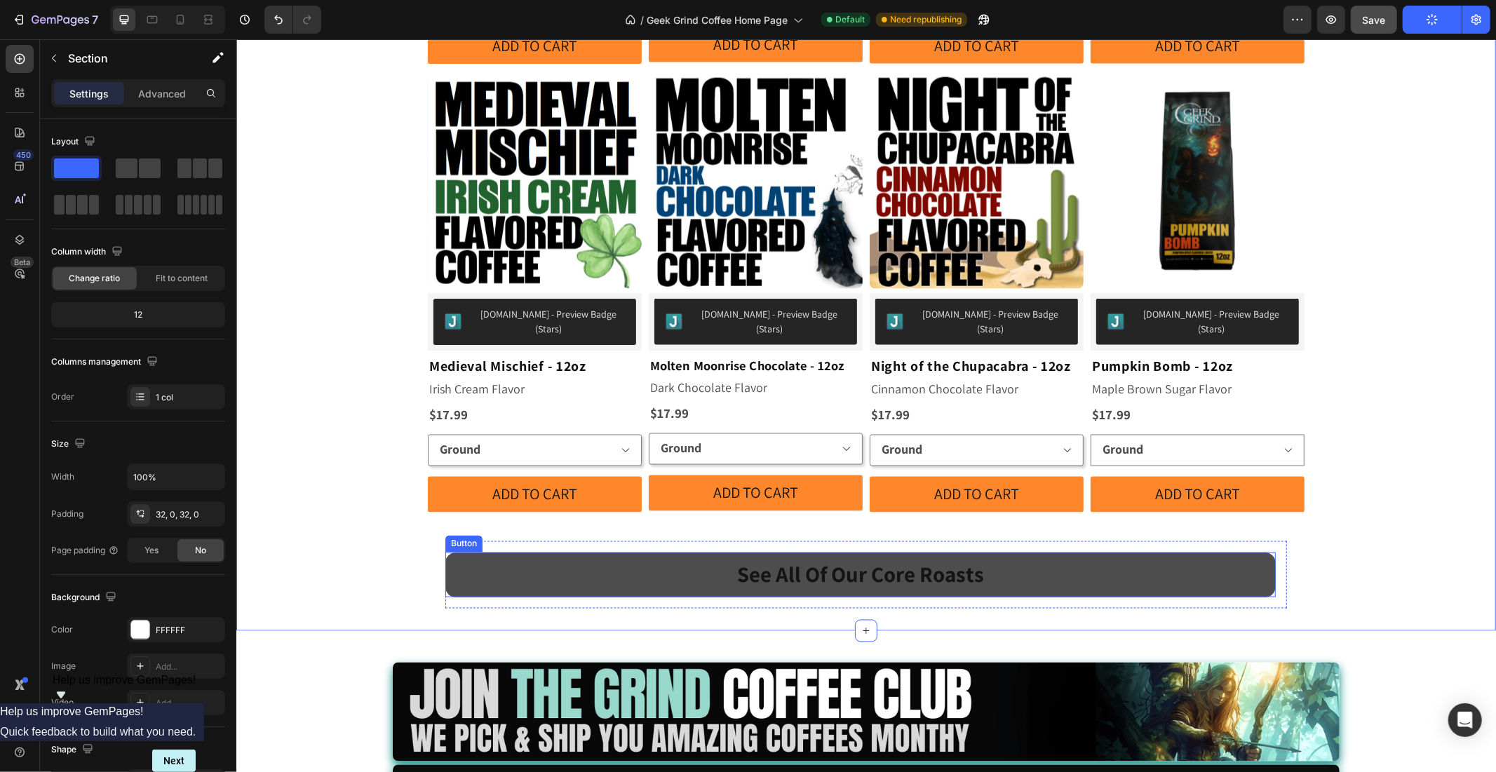
click at [461, 552] on link "See All Of Our Core Roasts" at bounding box center [860, 574] width 830 height 45
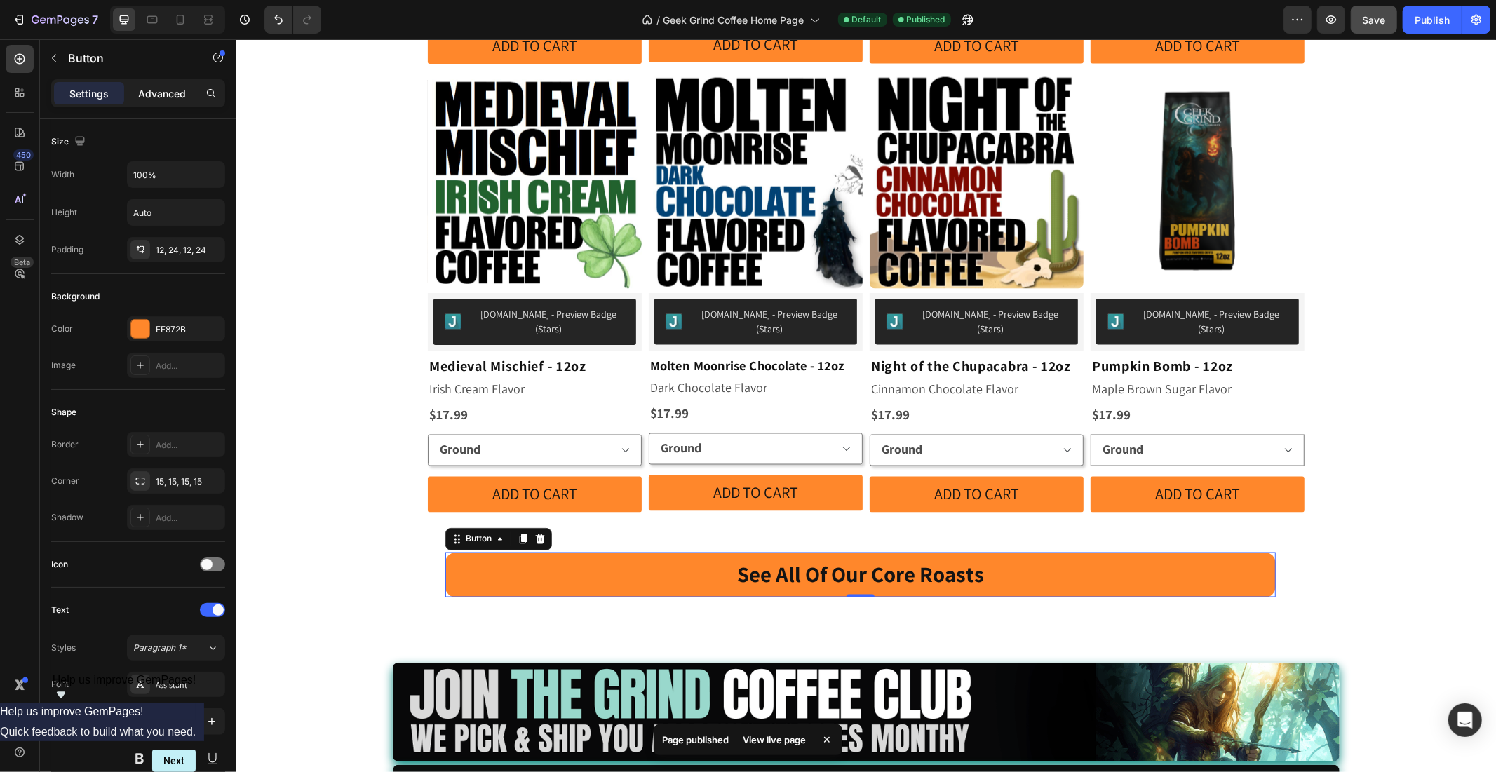
click at [156, 91] on p "Advanced" at bounding box center [162, 93] width 48 height 15
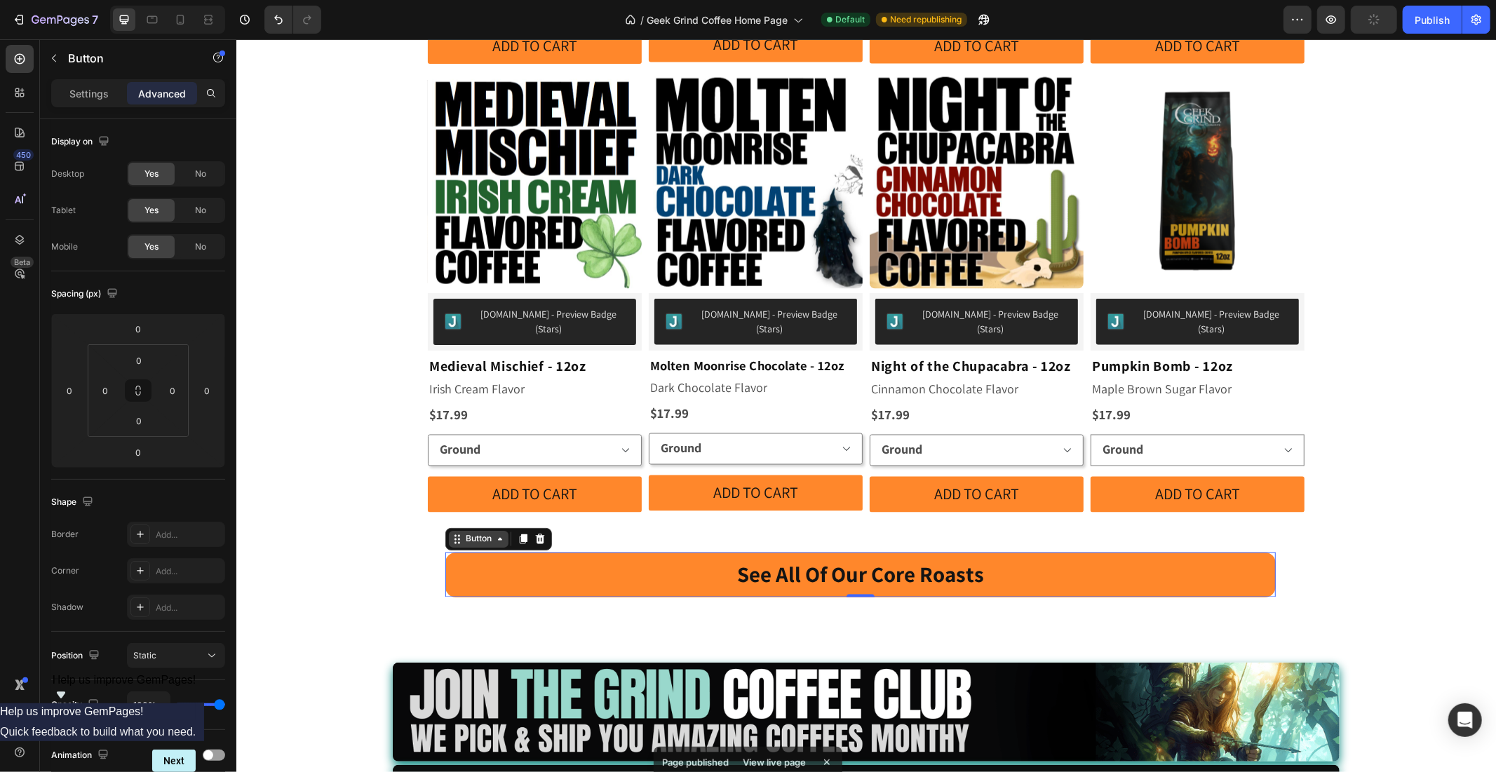
click at [479, 532] on div "Button" at bounding box center [478, 538] width 32 height 13
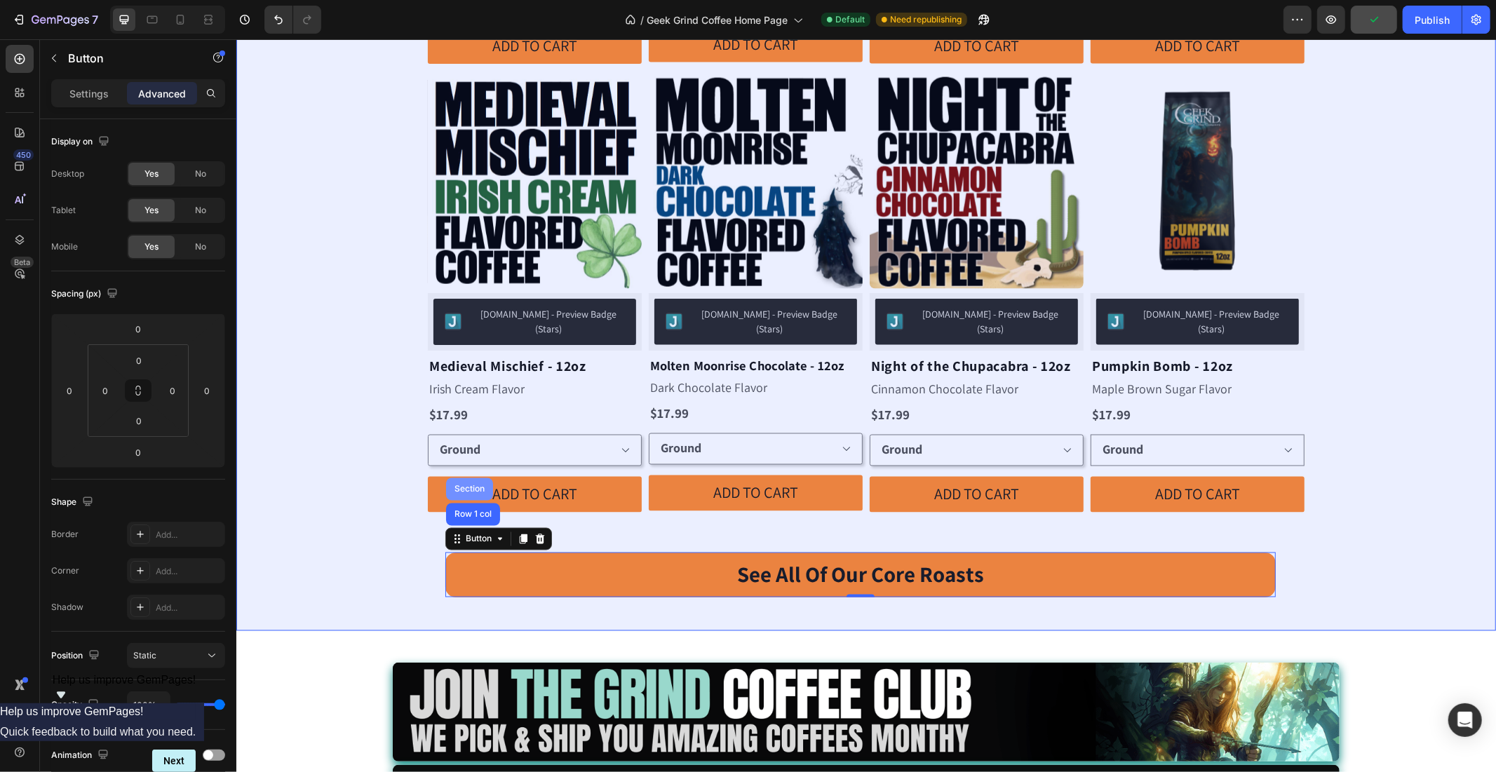
click at [454, 478] on div "Section" at bounding box center [468, 489] width 47 height 22
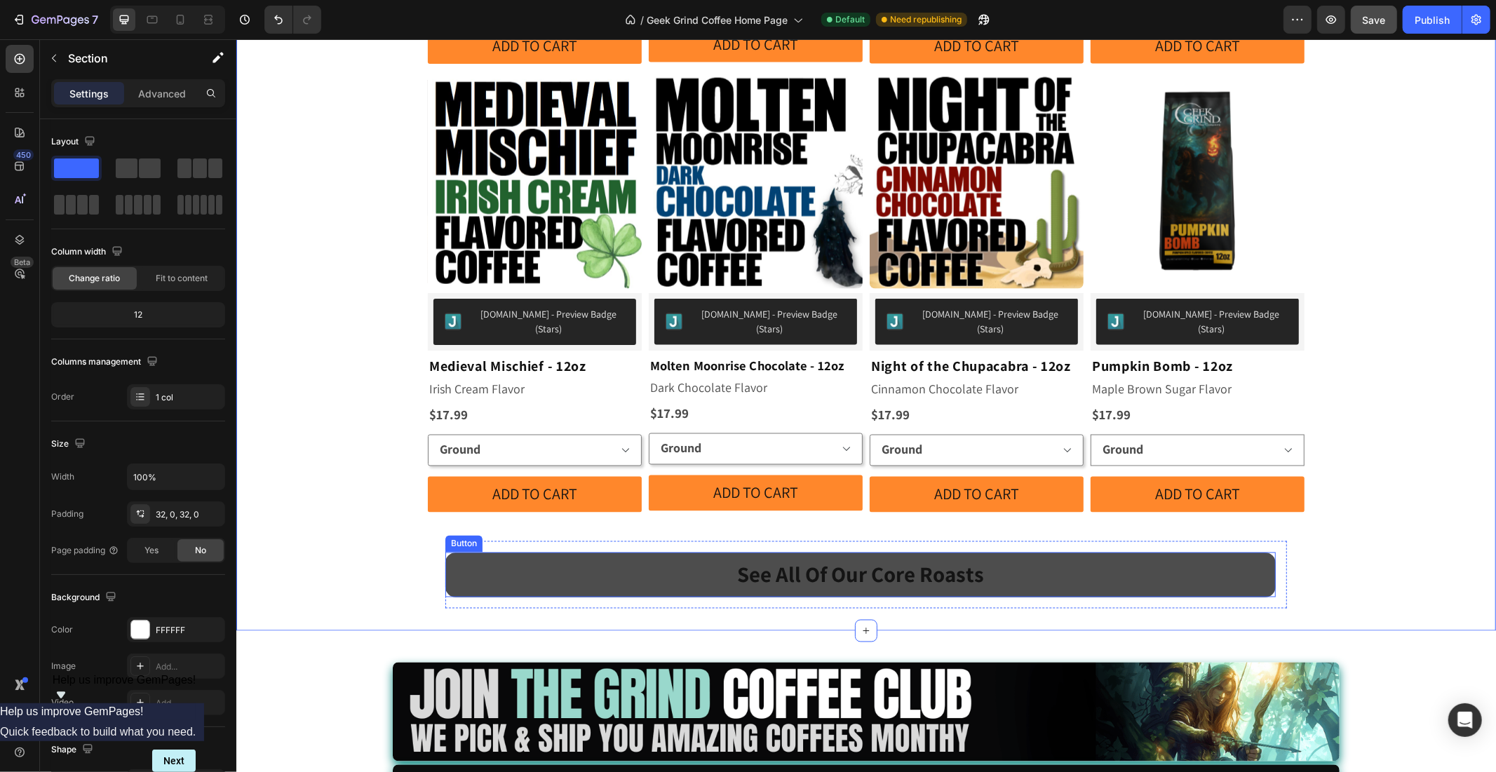
click at [486, 552] on link "See All Of Our Core Roasts" at bounding box center [860, 574] width 830 height 45
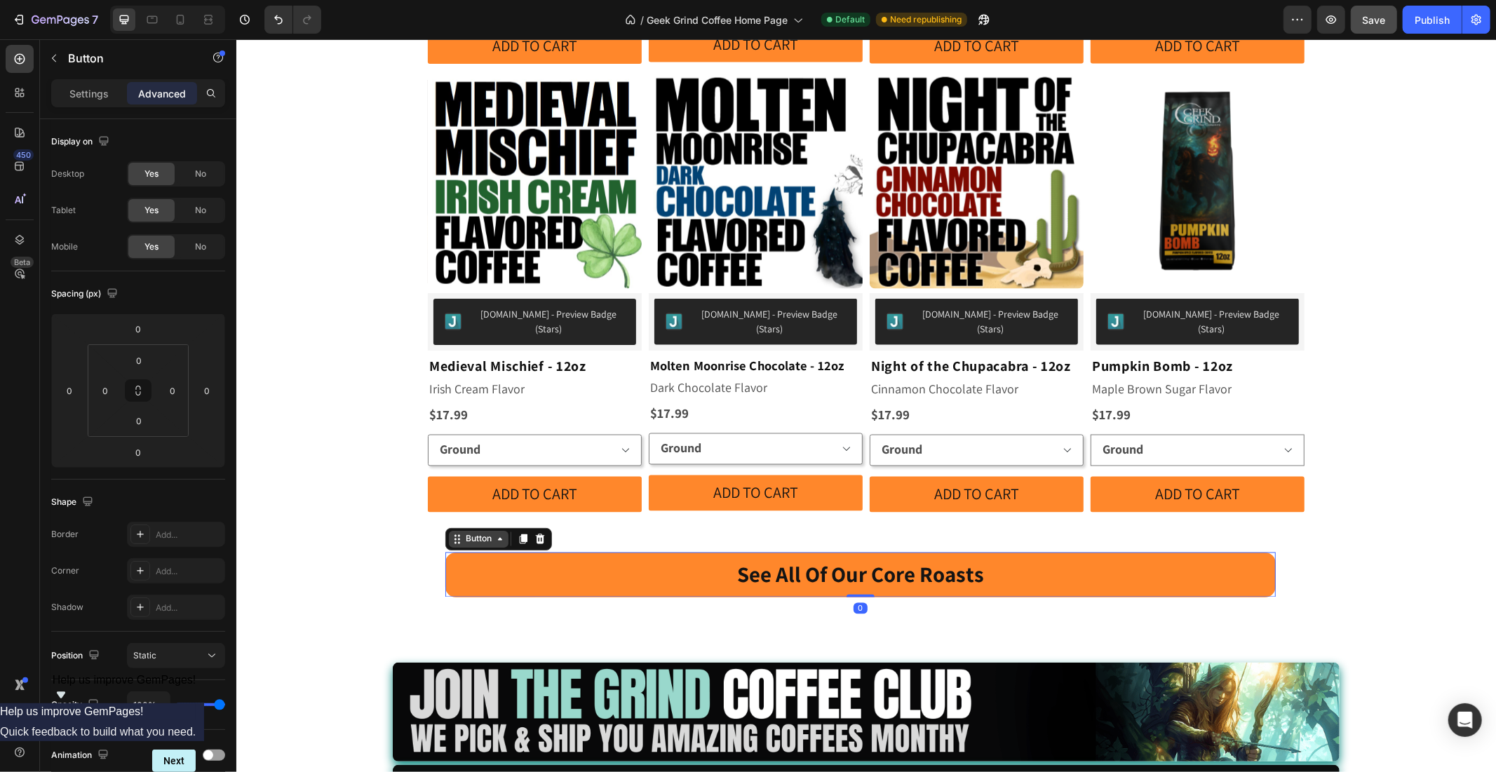
click at [467, 530] on div "Button" at bounding box center [478, 538] width 60 height 17
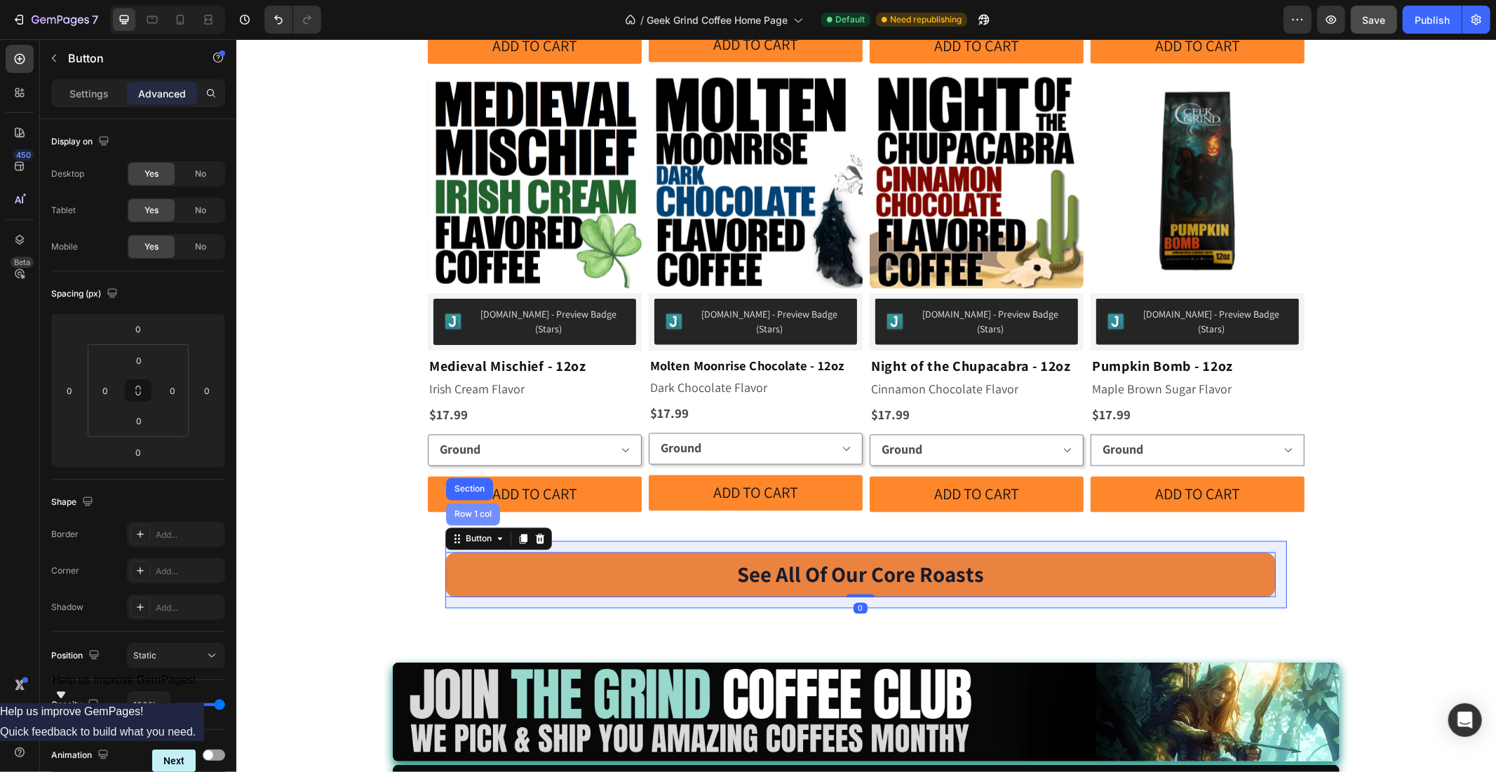
click at [466, 503] on div "Row 1 col" at bounding box center [472, 514] width 54 height 22
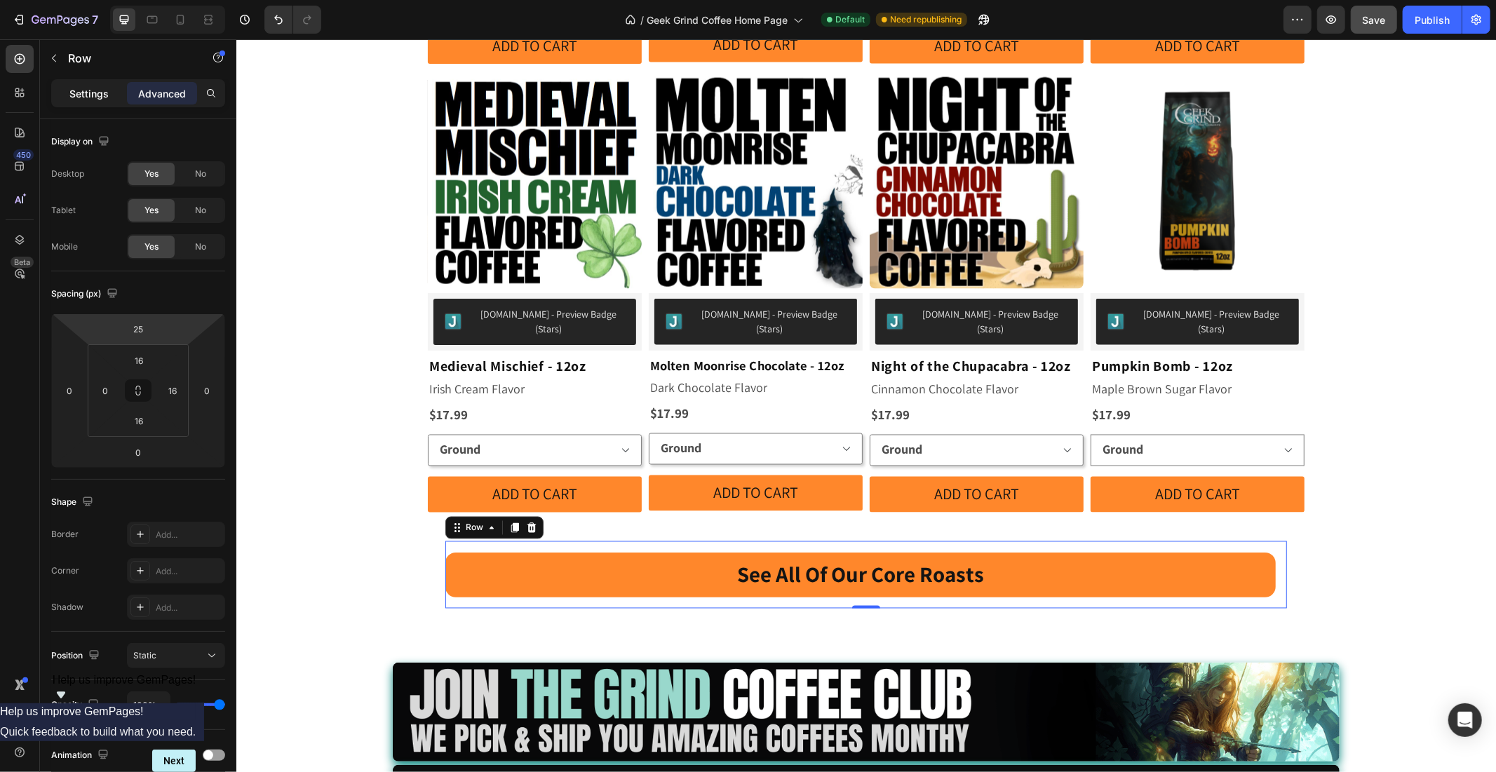
click at [79, 95] on p "Settings" at bounding box center [88, 93] width 39 height 15
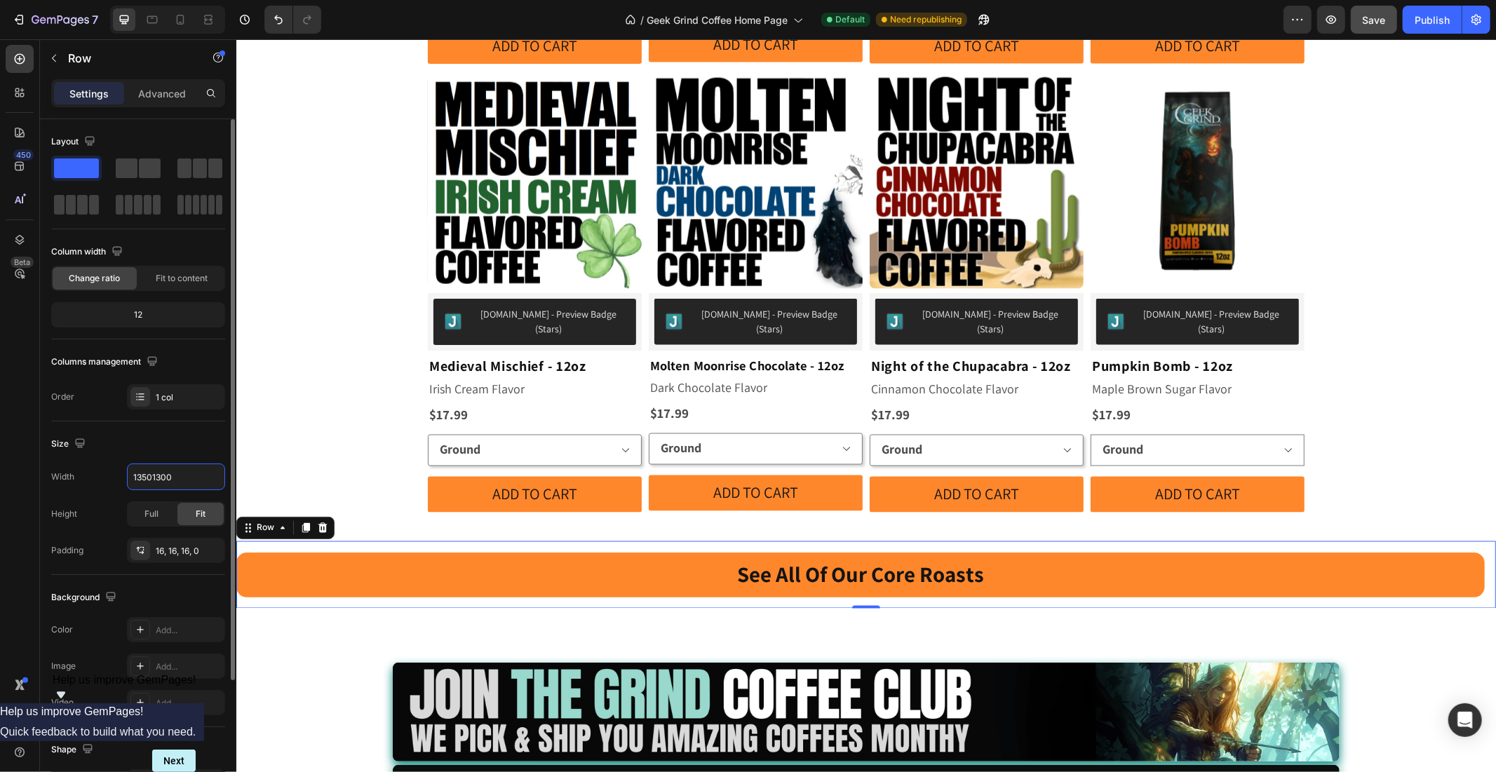
drag, startPoint x: 89, startPoint y: 474, endPoint x: 58, endPoint y: 473, distance: 30.9
click at [58, 473] on div "Width 13501300" at bounding box center [138, 477] width 174 height 27
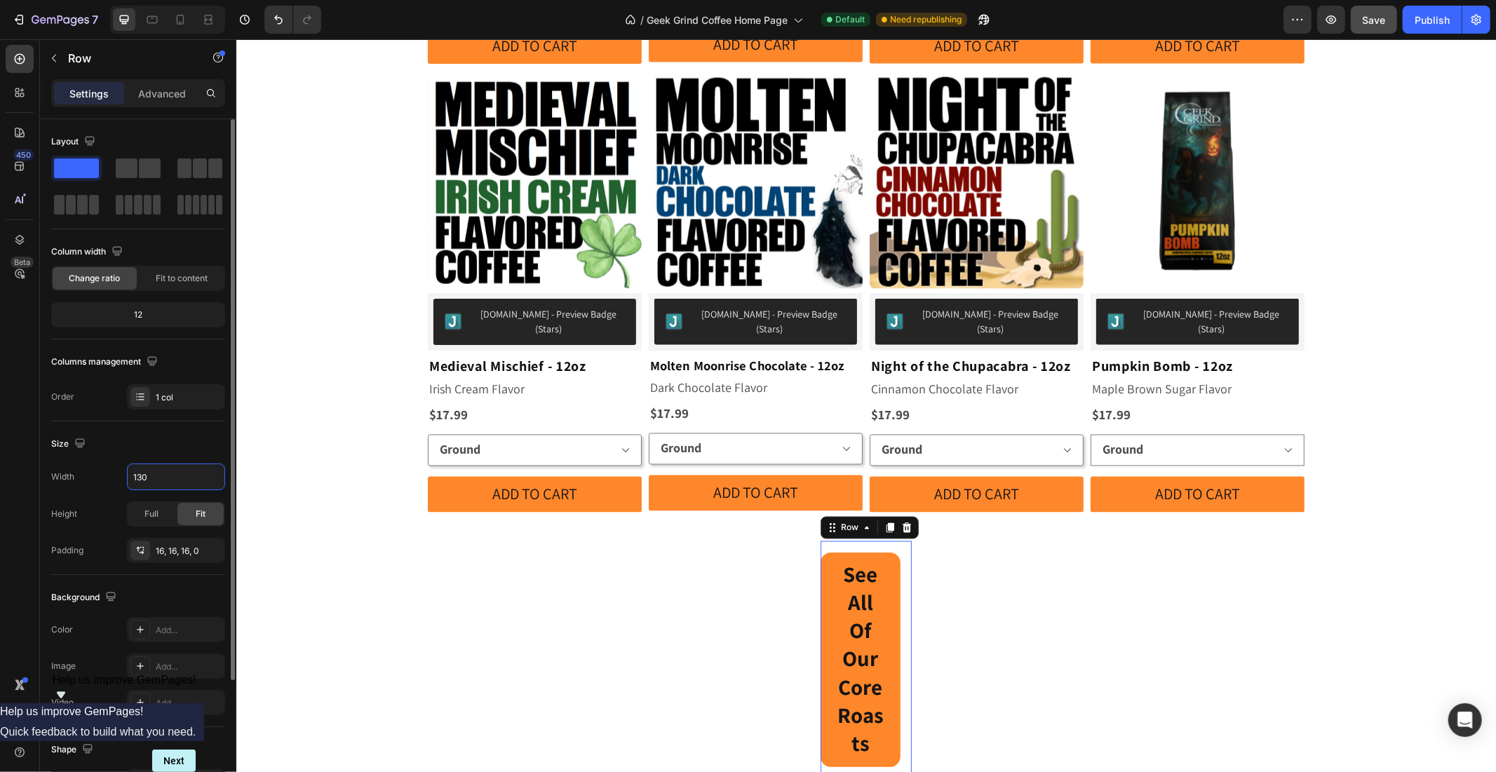
type input "1300"
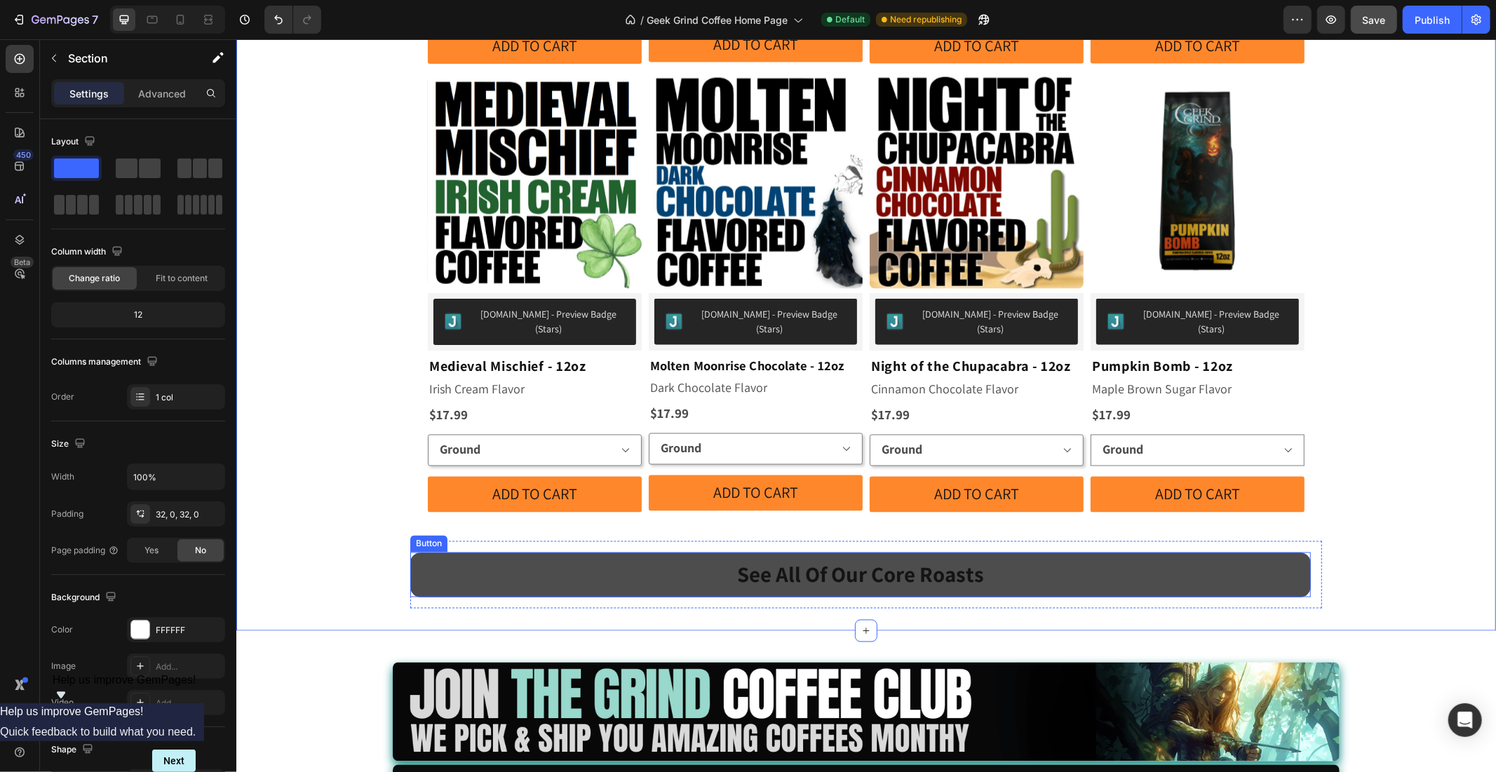
click at [482, 552] on link "See All Of Our Core Roasts" at bounding box center [860, 574] width 900 height 45
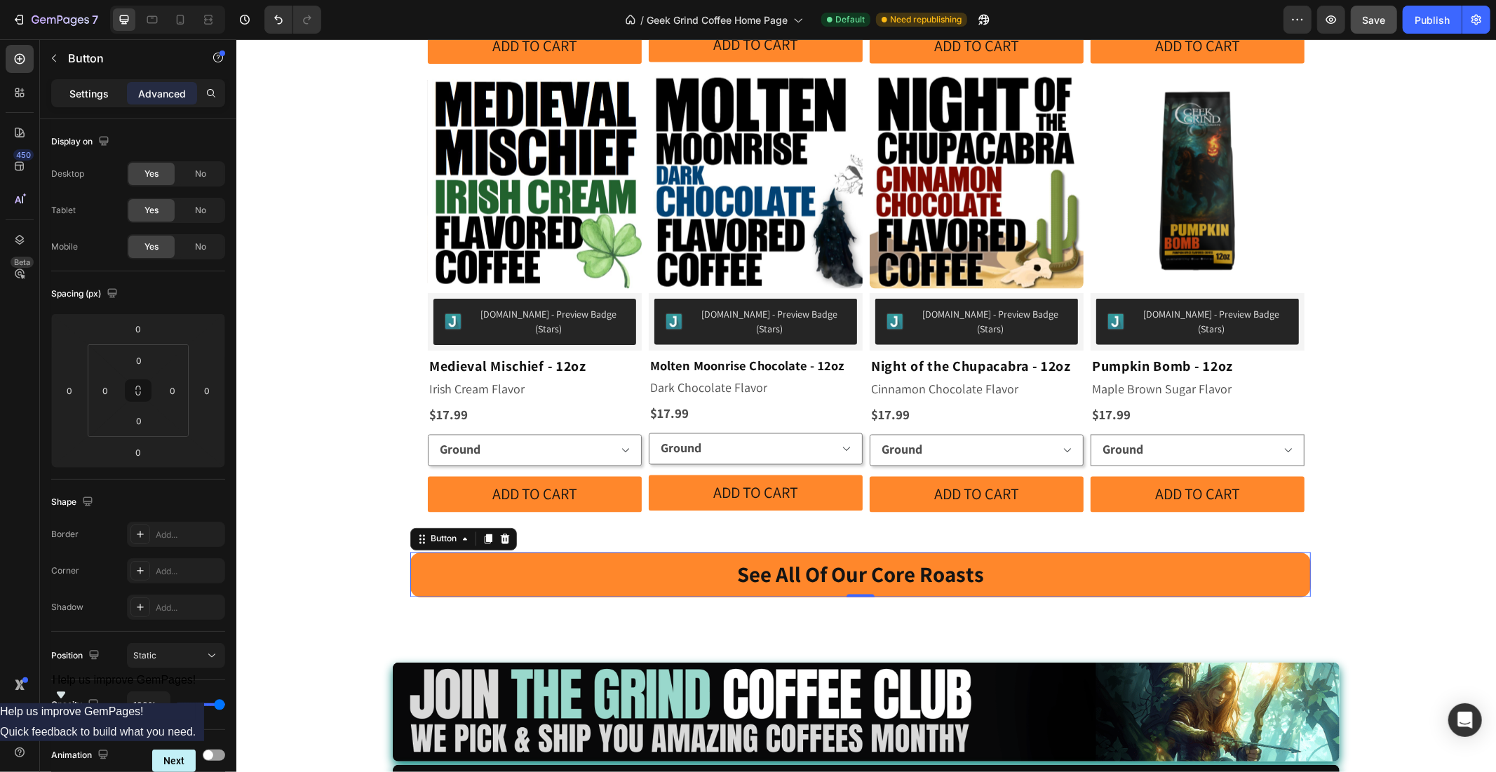
click at [80, 92] on p "Settings" at bounding box center [88, 93] width 39 height 15
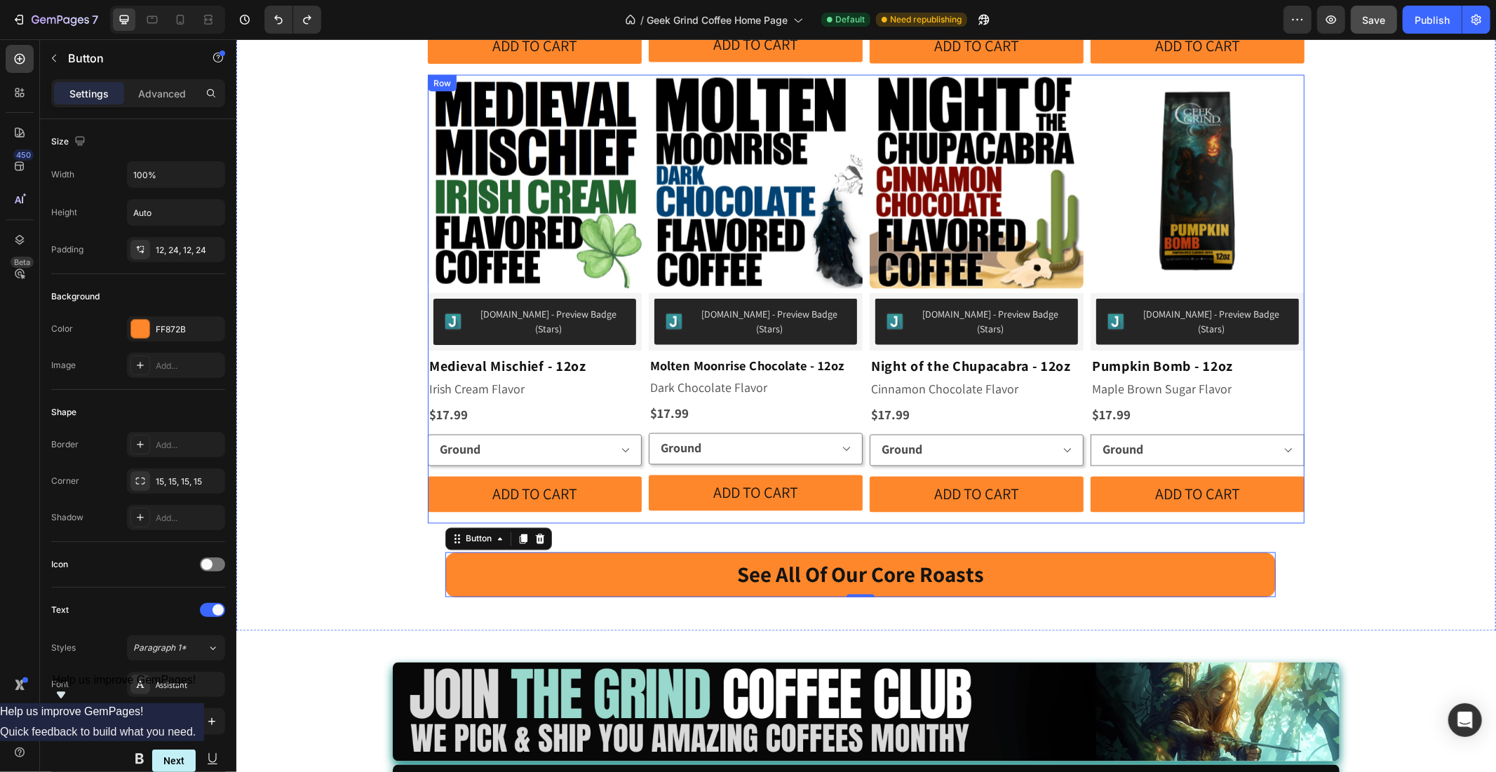
click at [1081, 443] on div "Product Images [DOMAIN_NAME] - Preview Badge (Stars) [DOMAIN_NAME] Medieval Mis…" at bounding box center [865, 298] width 877 height 449
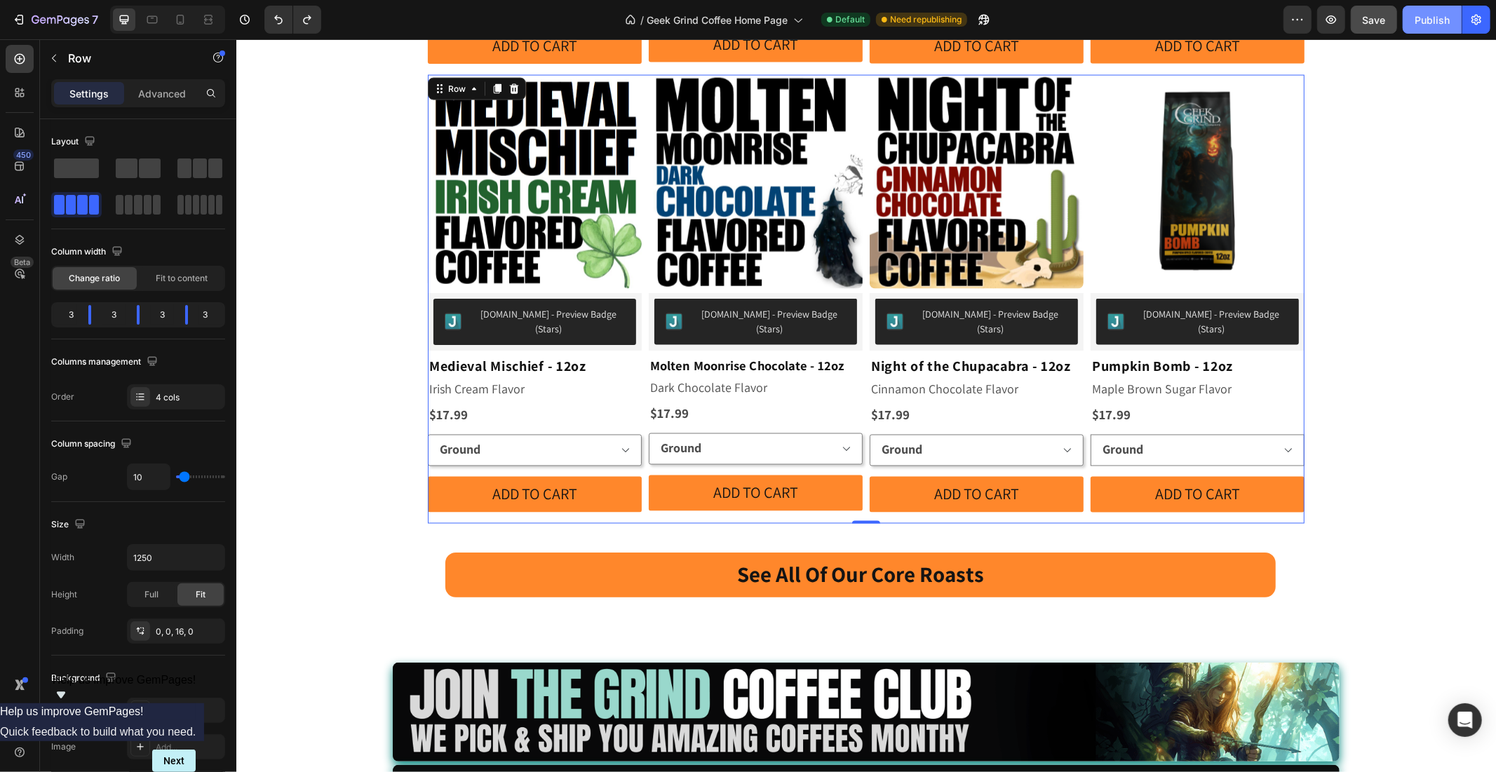
click at [1434, 14] on div "Publish" at bounding box center [1432, 20] width 35 height 15
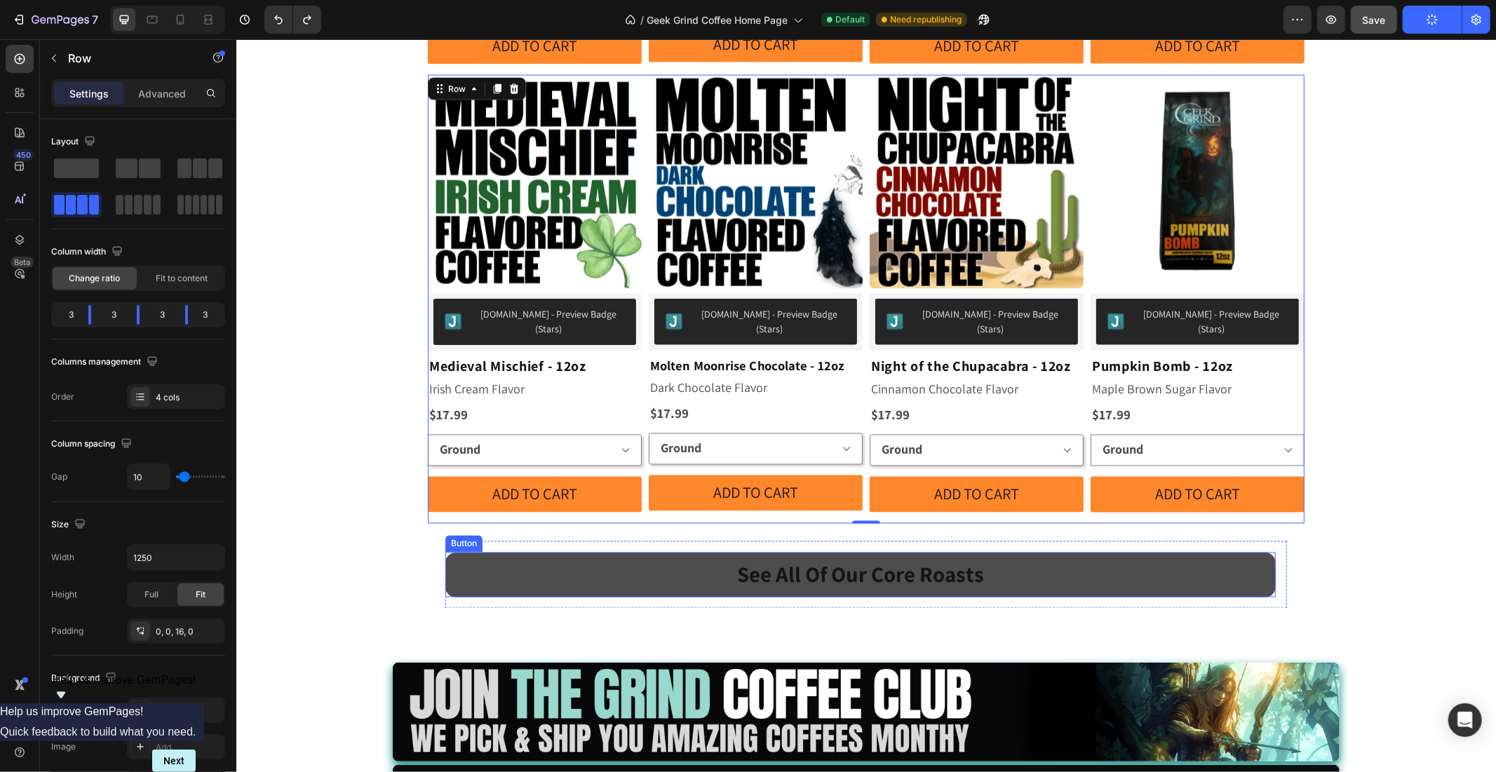
click at [1170, 552] on link "See All Of Our Core Roasts" at bounding box center [860, 574] width 830 height 45
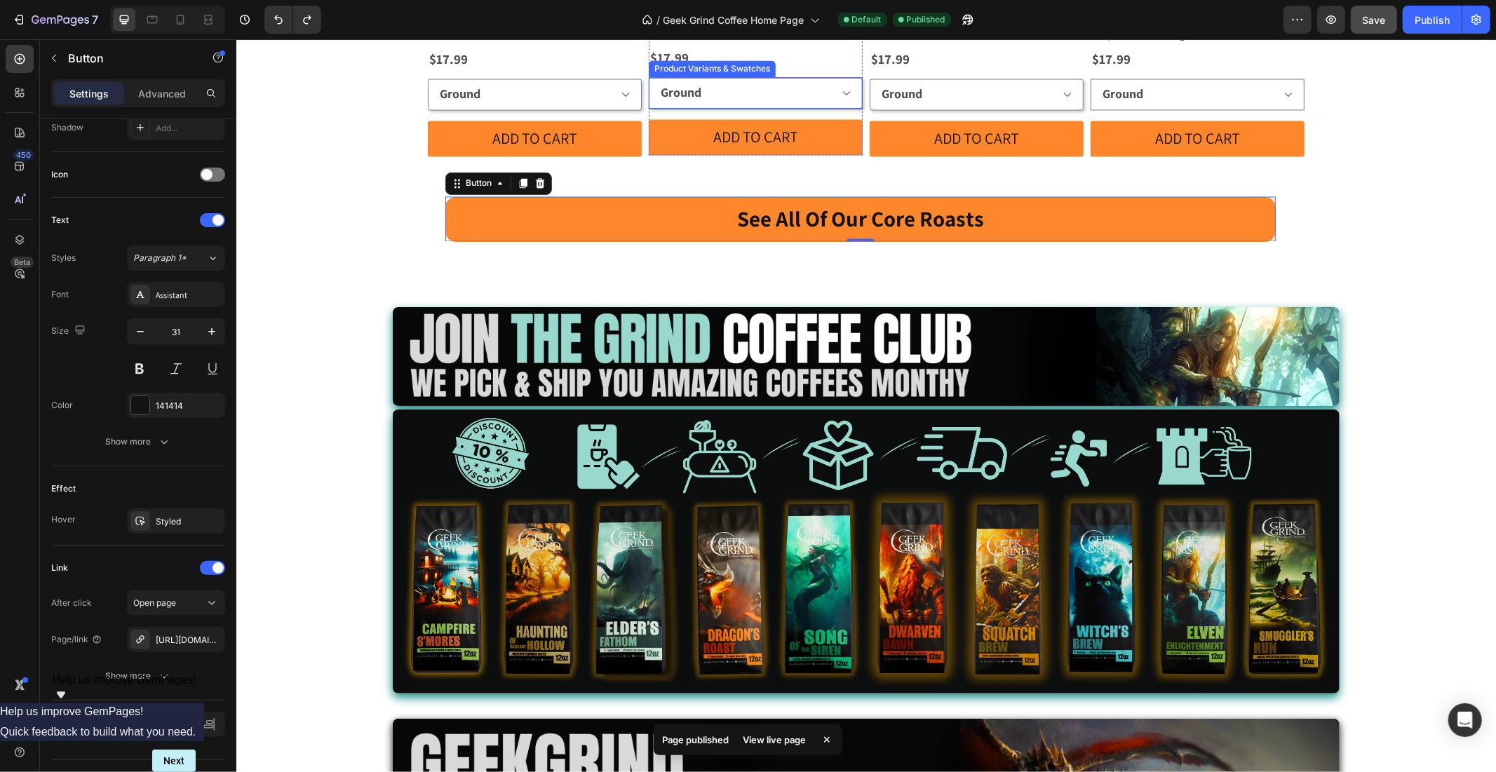
scroll to position [2261, 0]
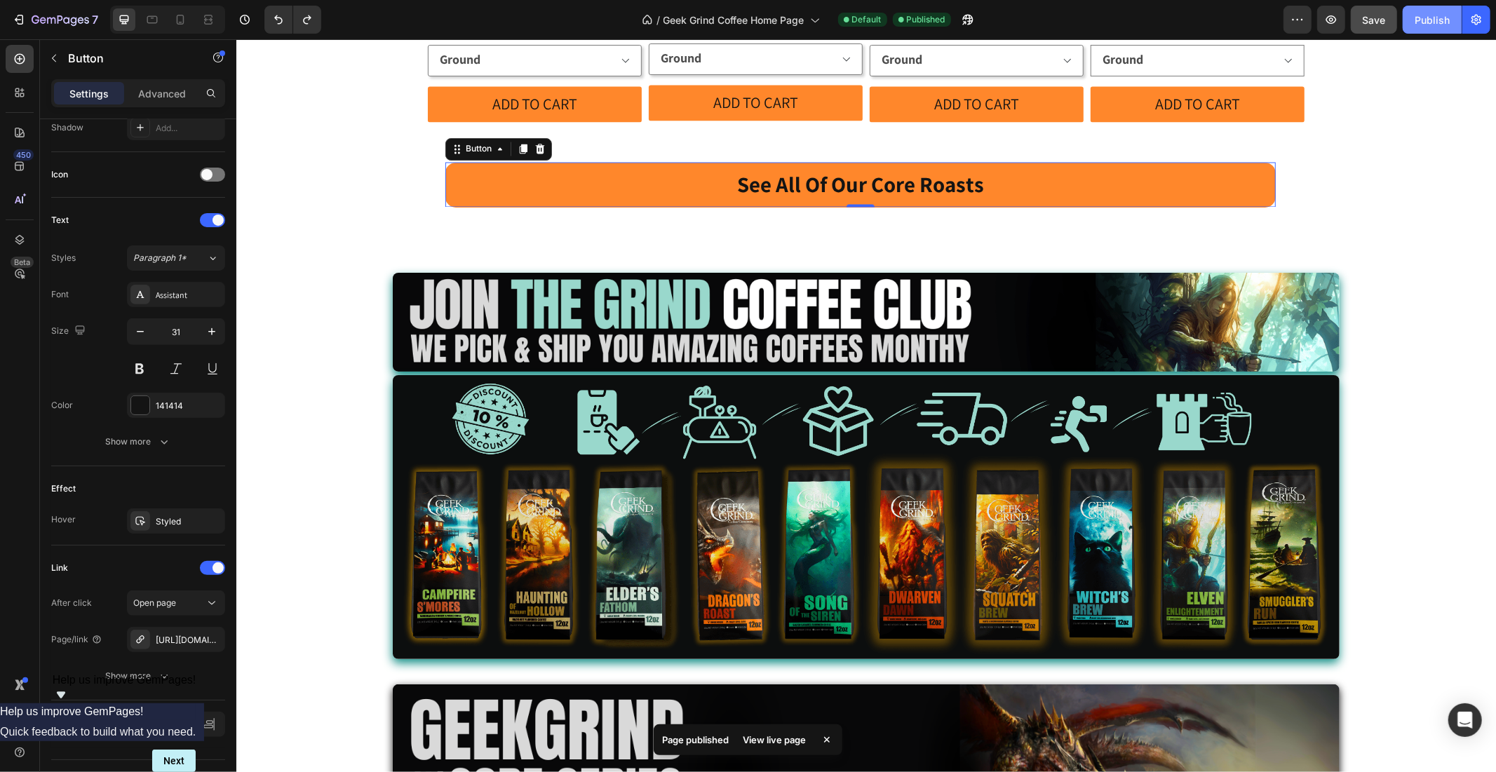
click at [1429, 9] on button "Publish" at bounding box center [1432, 20] width 59 height 28
click at [964, 18] on icon "button" at bounding box center [967, 20] width 11 height 11
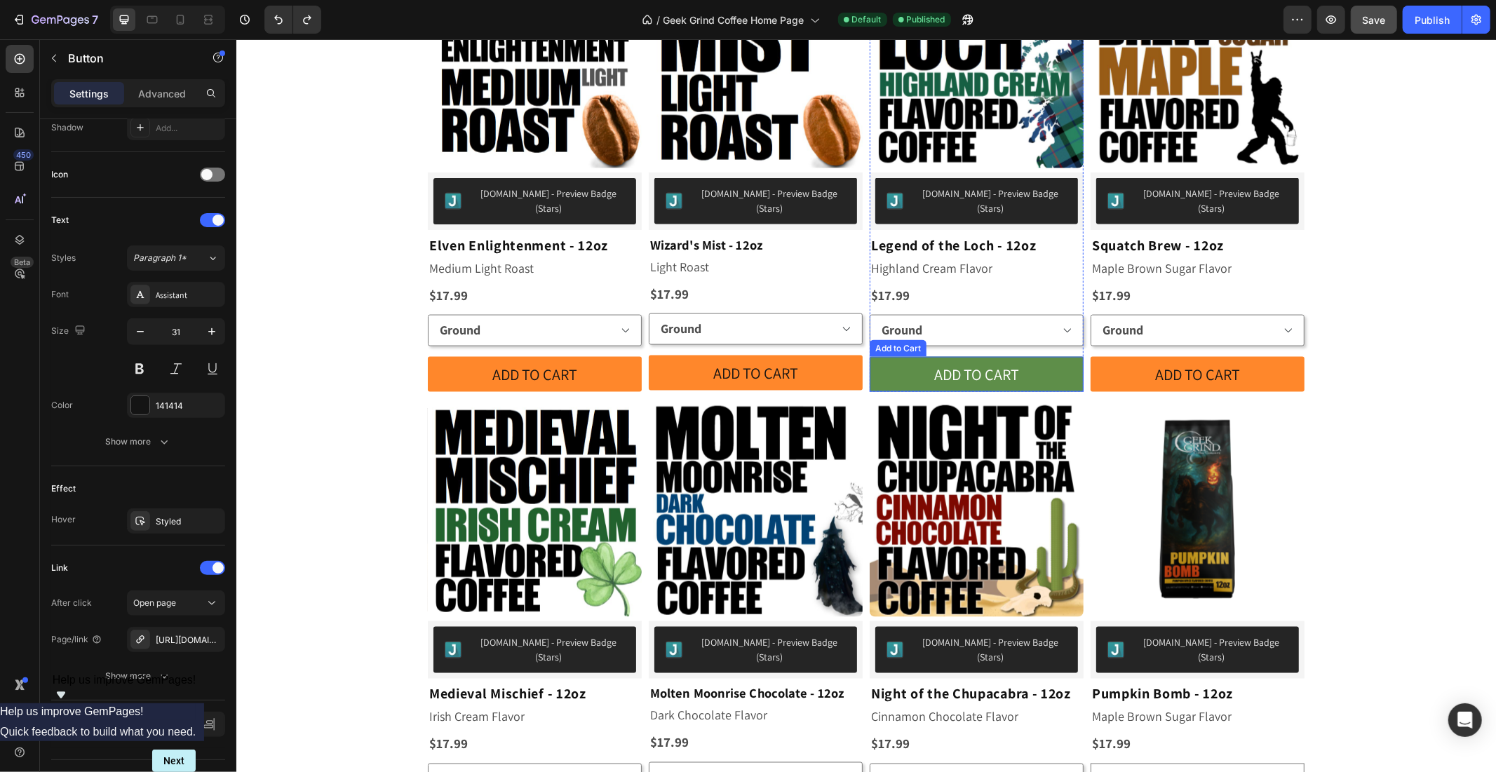
scroll to position [2207, 0]
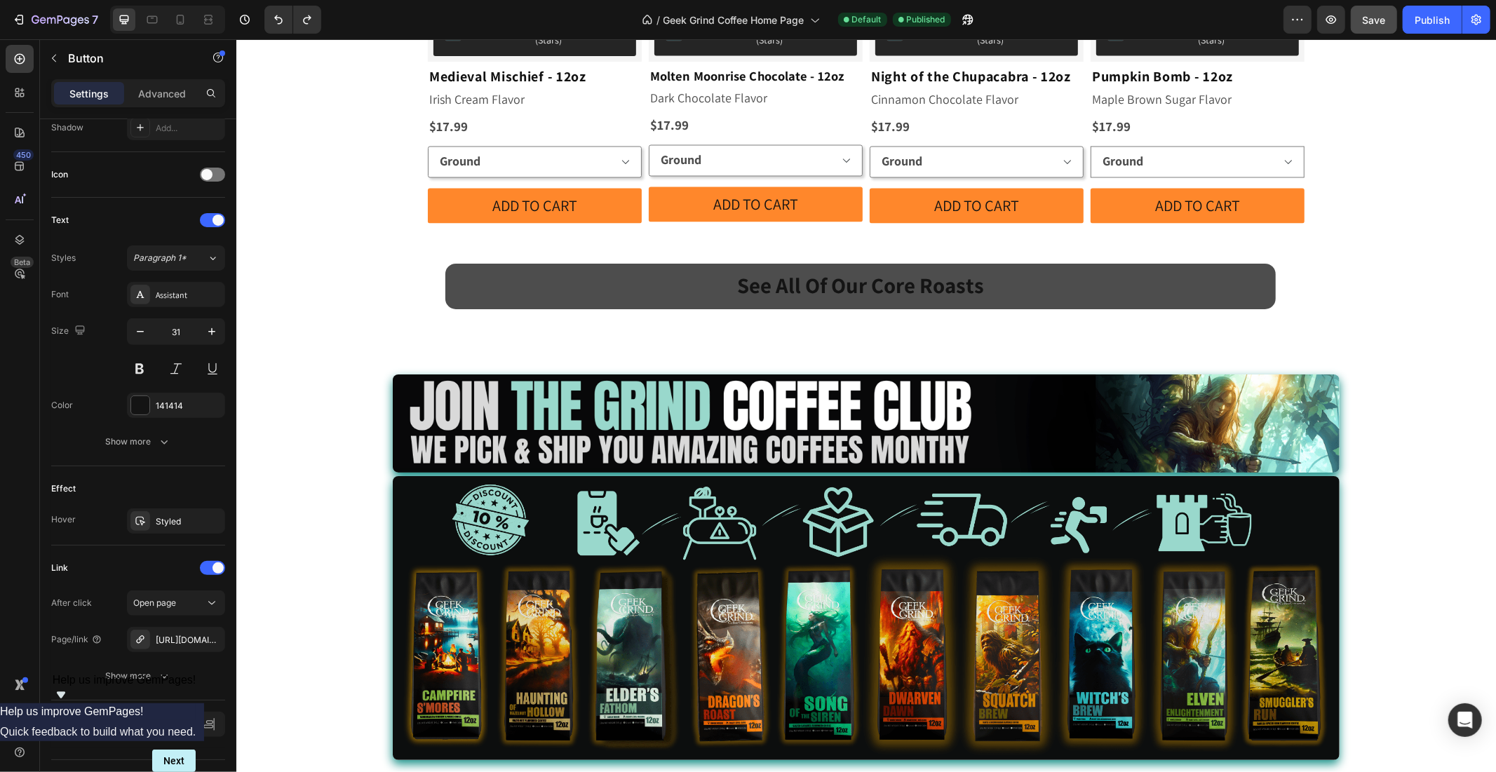
click at [1102, 263] on link "See All Of Our Core Roasts" at bounding box center [860, 285] width 830 height 45
click at [508, 263] on link "See All Of Our Core Roasts" at bounding box center [860, 285] width 830 height 45
click at [502, 263] on link "See All Of Our Core Roasts" at bounding box center [860, 285] width 830 height 45
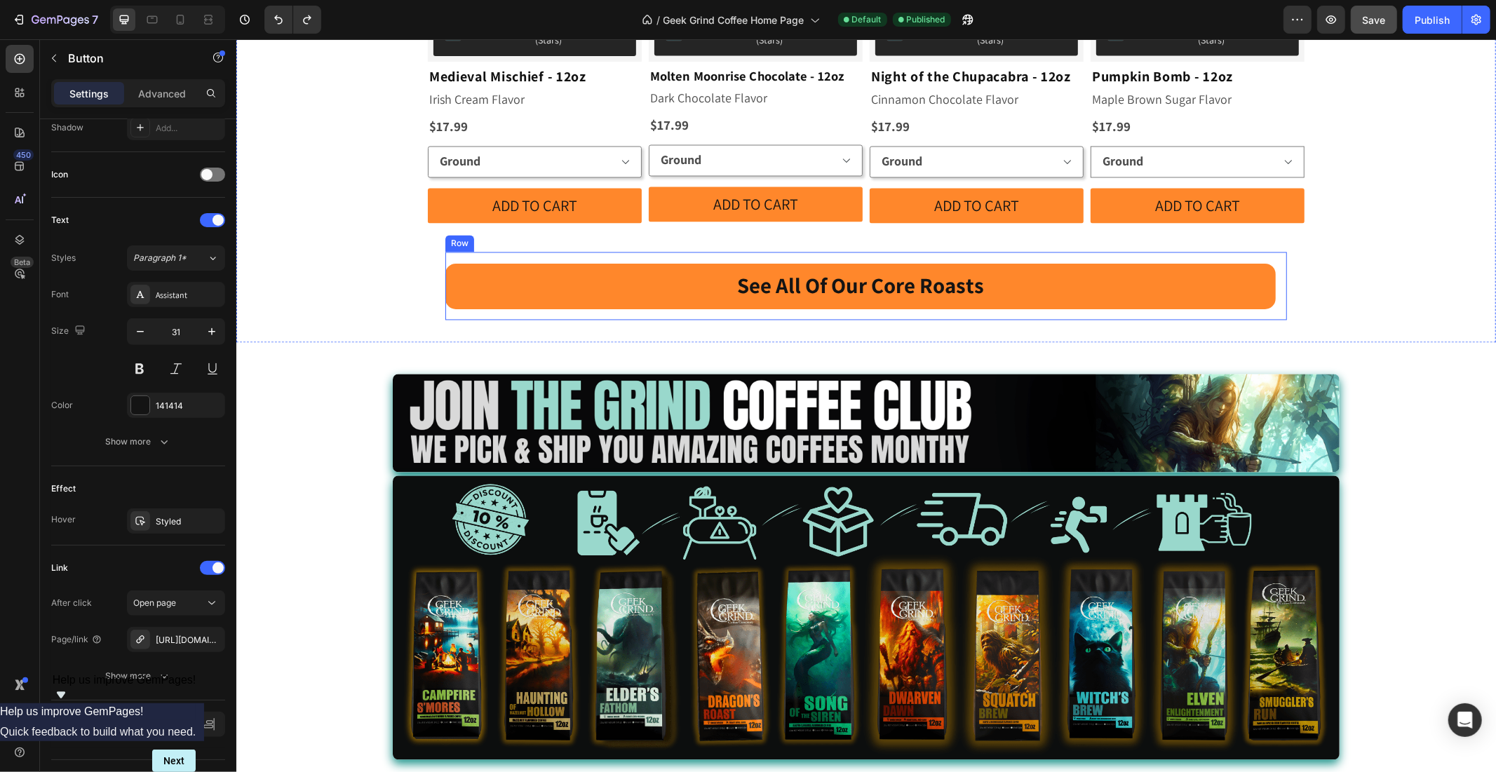
click at [499, 252] on div "See All Of Our Core Roasts Button Row" at bounding box center [866, 285] width 842 height 67
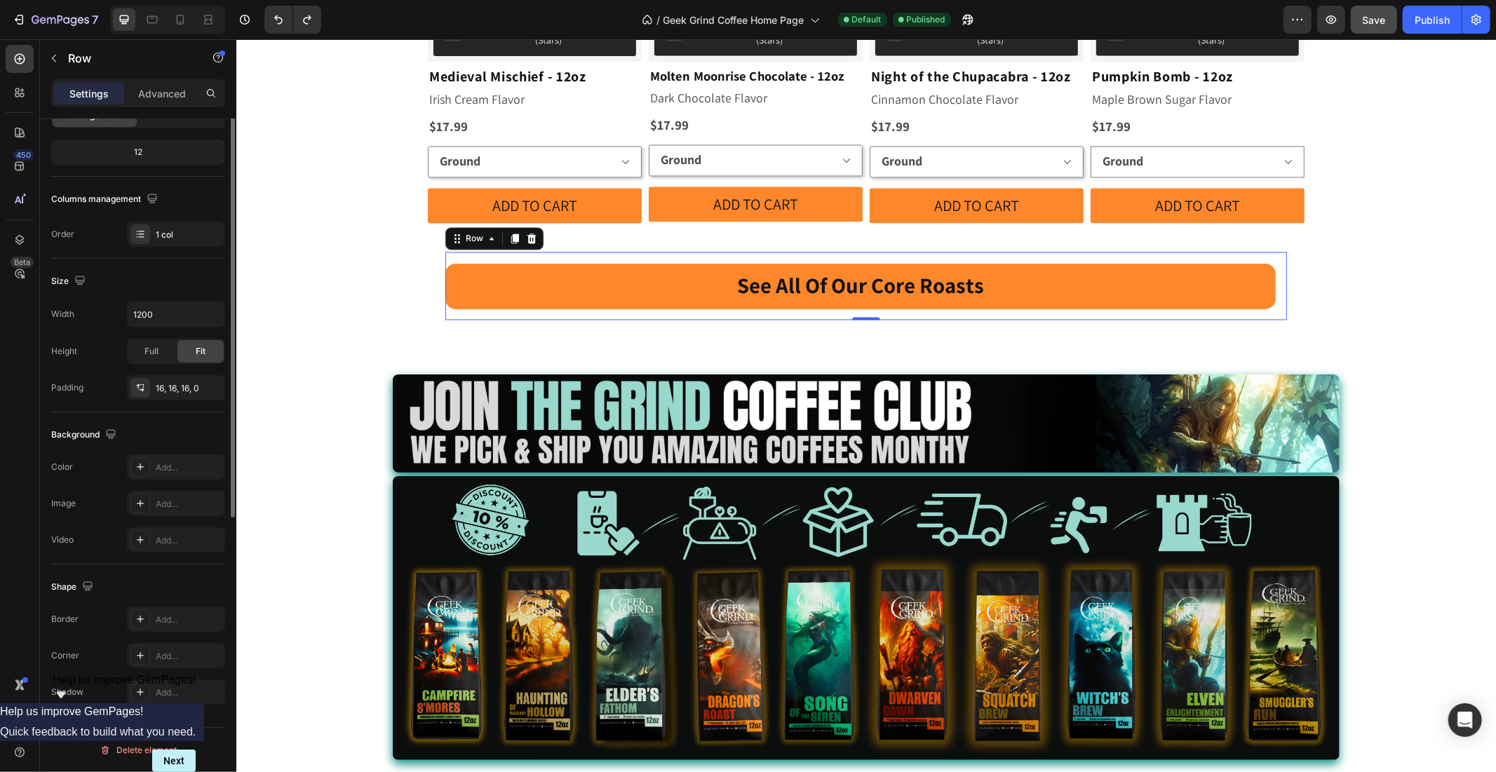
scroll to position [0, 0]
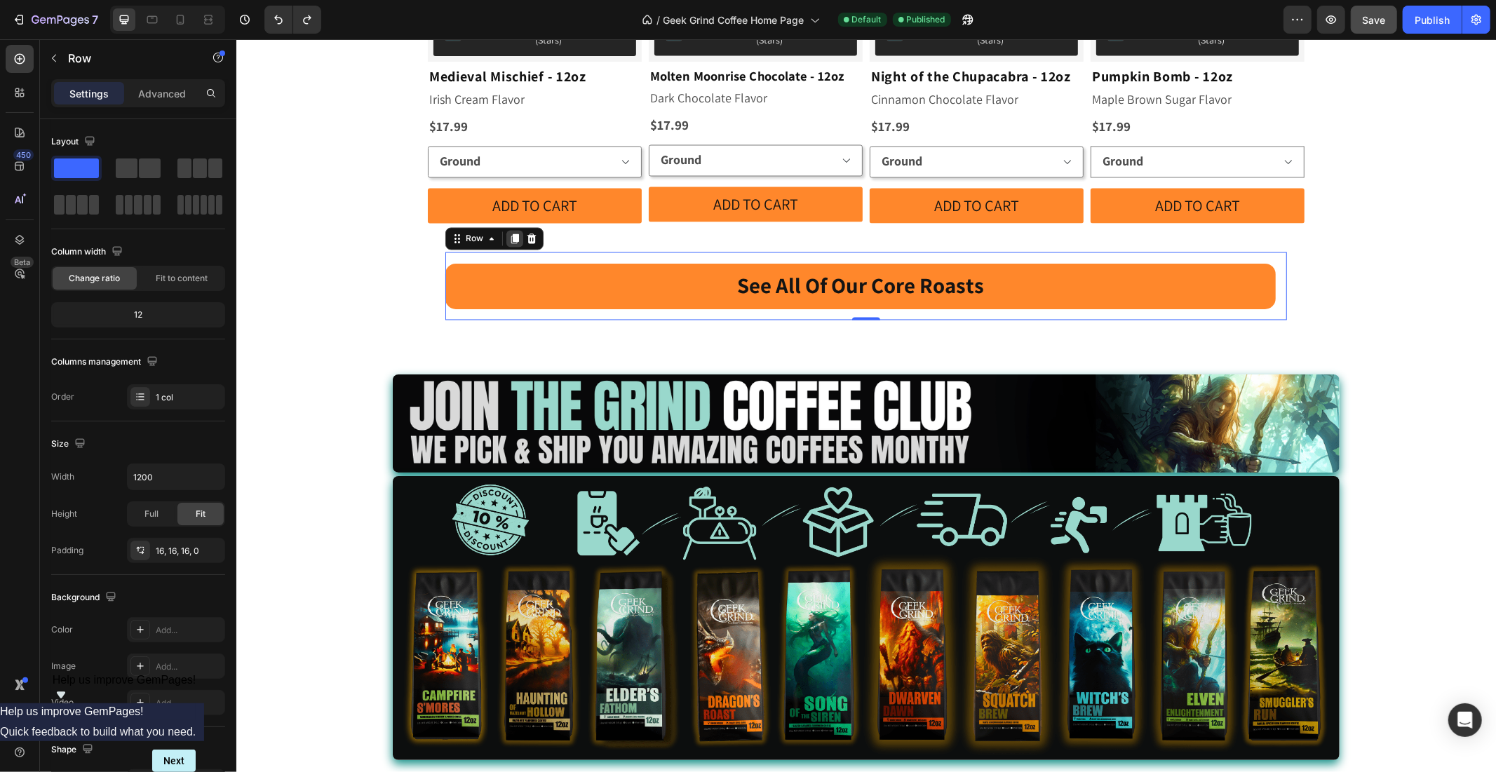
click at [508, 233] on icon at bounding box center [513, 238] width 11 height 11
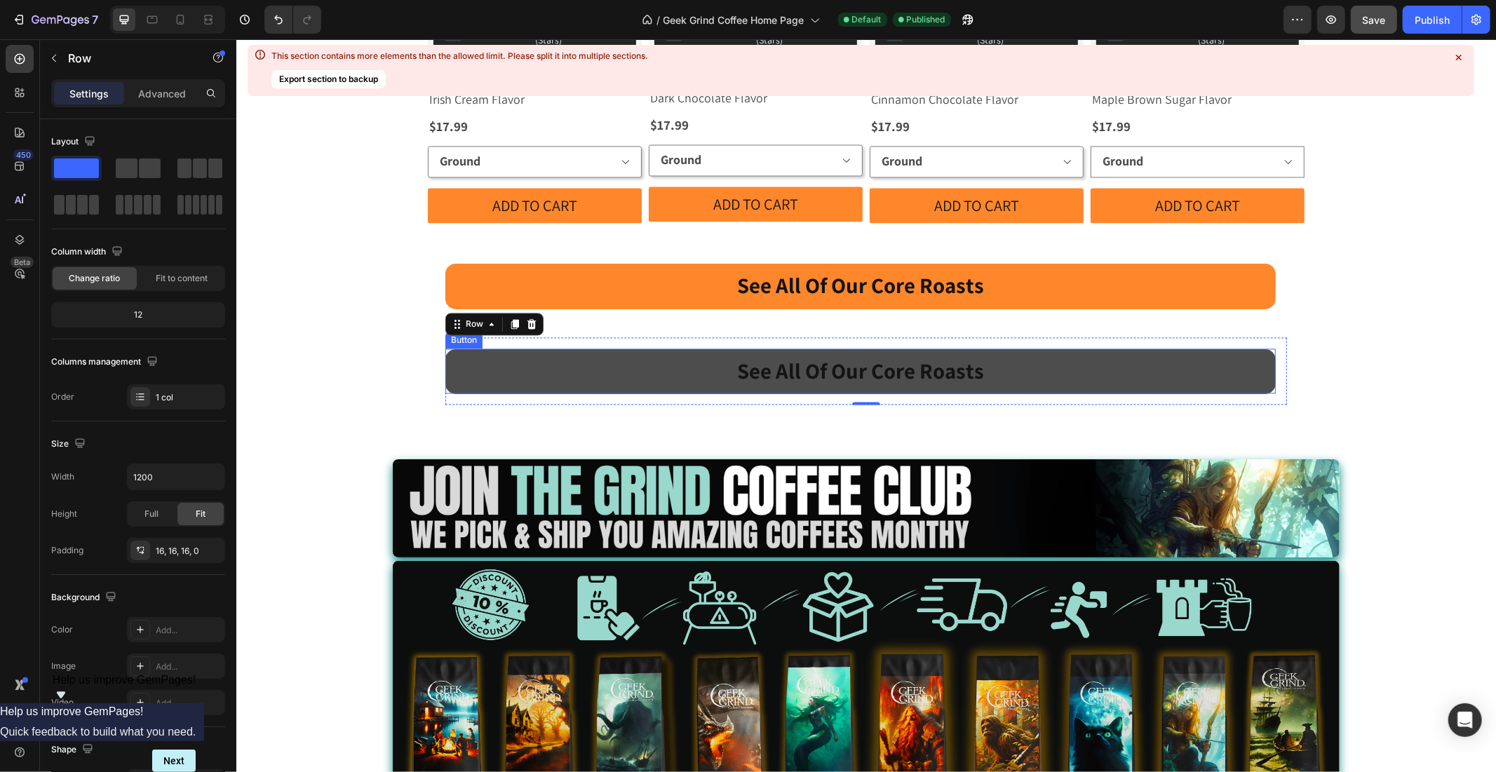
click at [718, 349] on link "See All Of Our Core Roasts" at bounding box center [860, 371] width 830 height 45
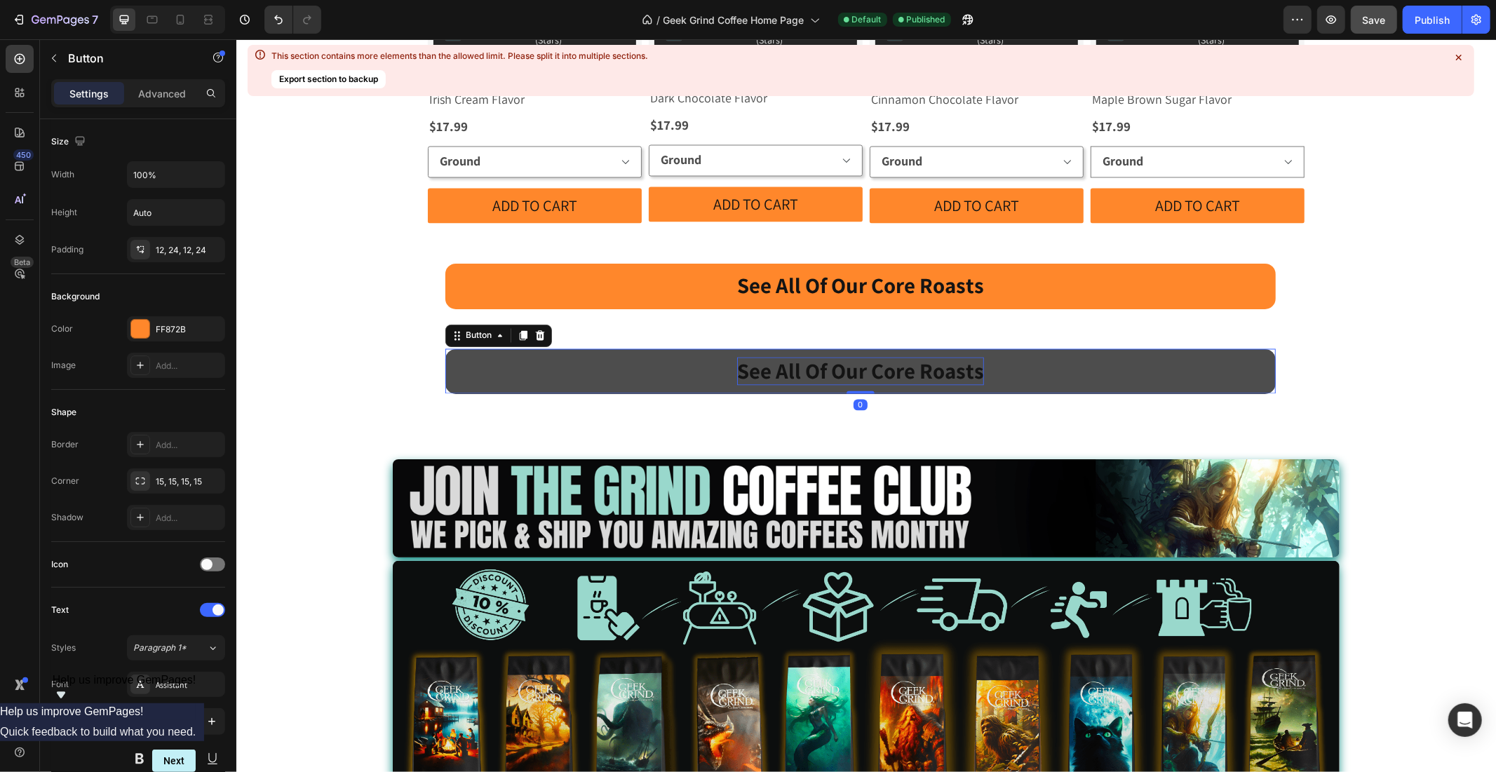
click at [747, 356] on strong "See All Of Our Core Roasts" at bounding box center [859, 370] width 247 height 29
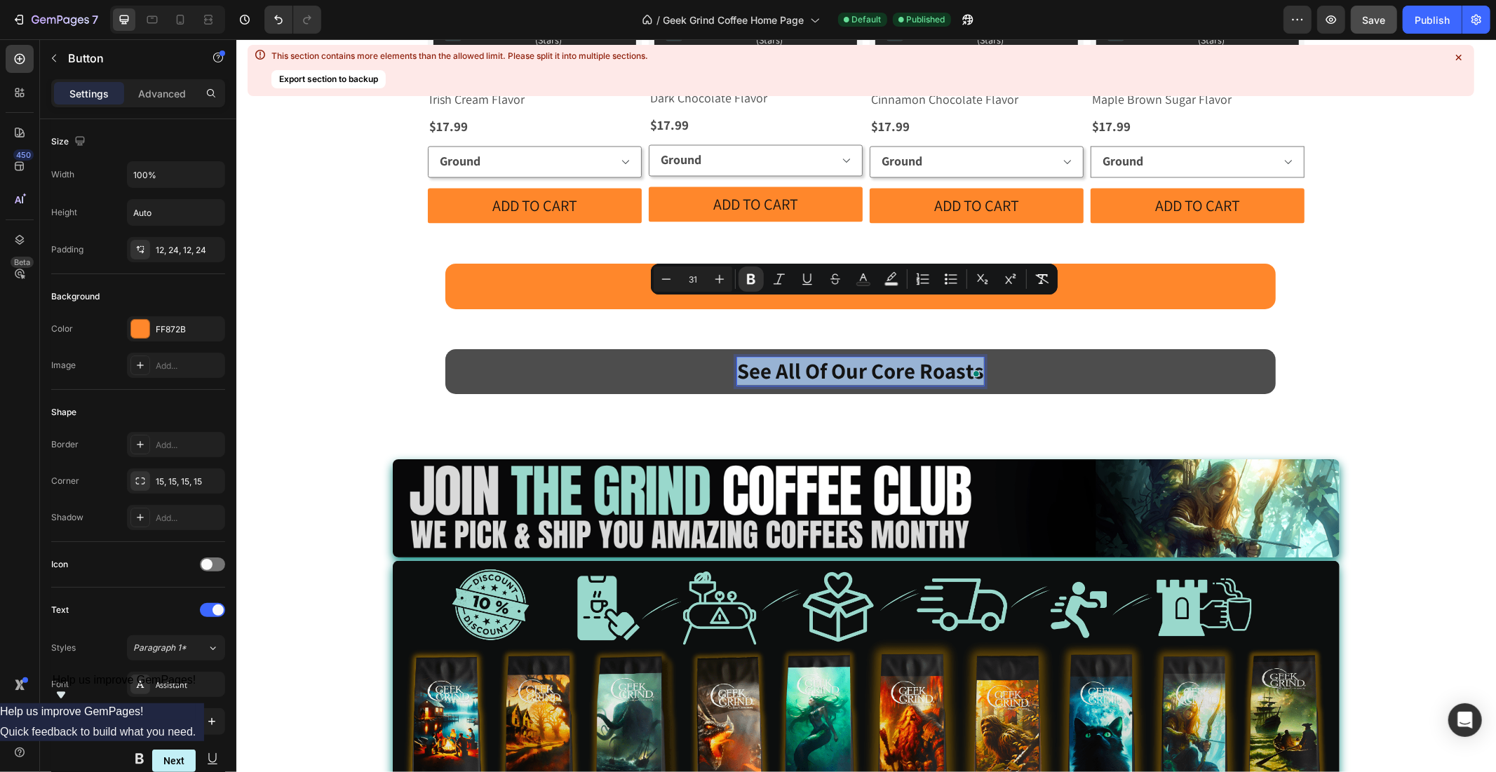
drag, startPoint x: 733, startPoint y: 318, endPoint x: 973, endPoint y: 306, distance: 240.8
click at [973, 357] on div "See All Of Our Core Roasts" at bounding box center [859, 371] width 247 height 28
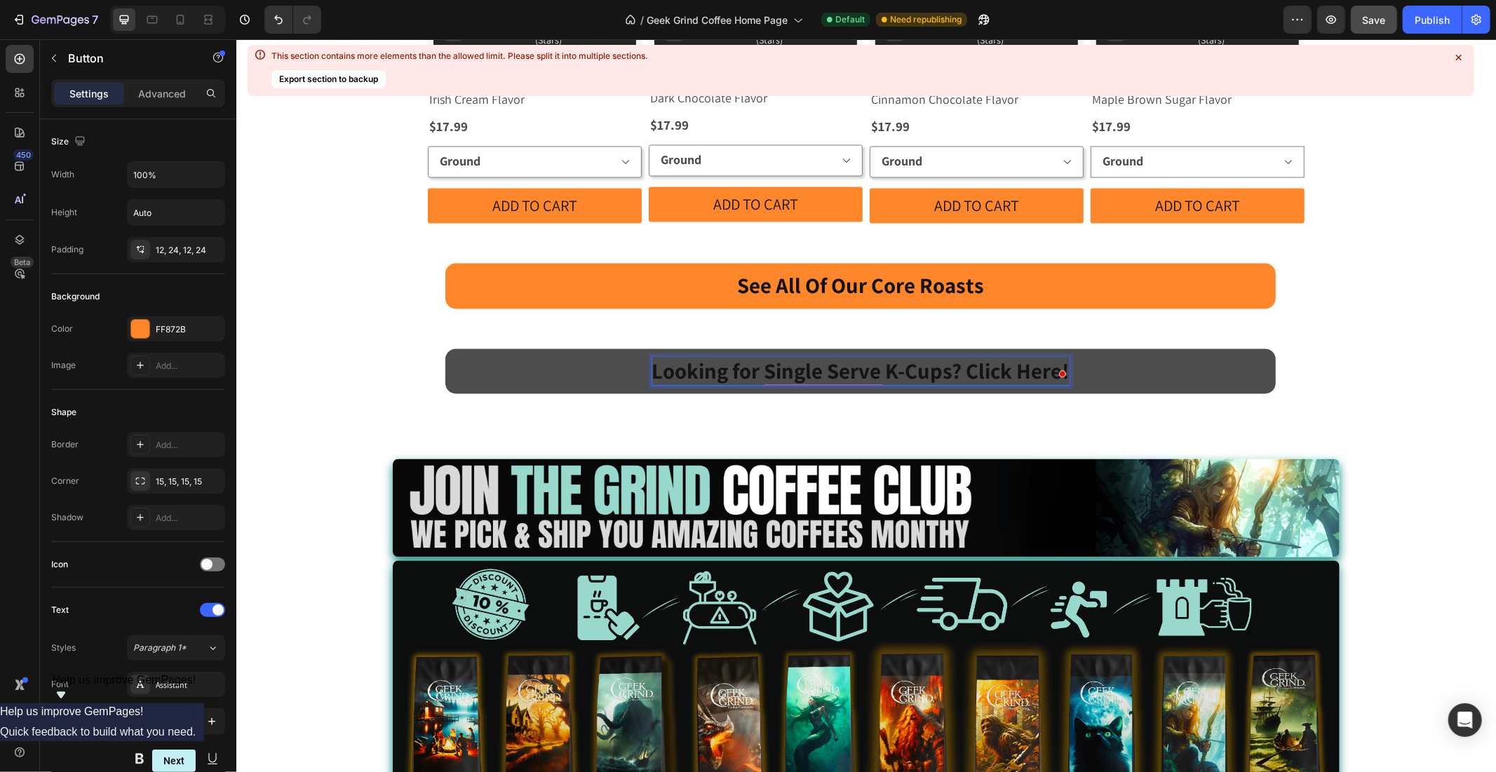
click at [535, 349] on link "Looking for Single Serve K-Cups? Click Here!" at bounding box center [860, 371] width 830 height 45
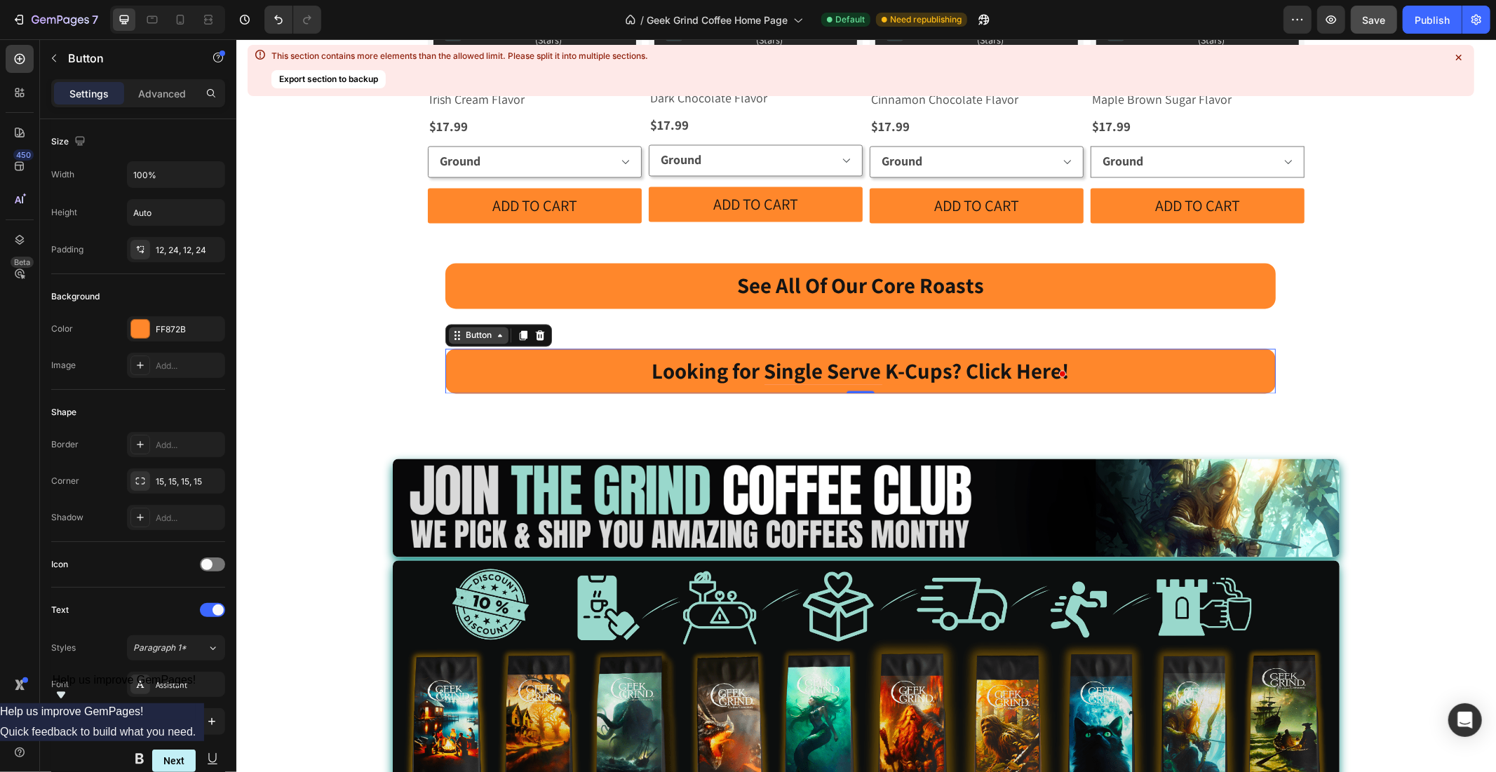
click at [475, 329] on div "Button" at bounding box center [478, 335] width 32 height 13
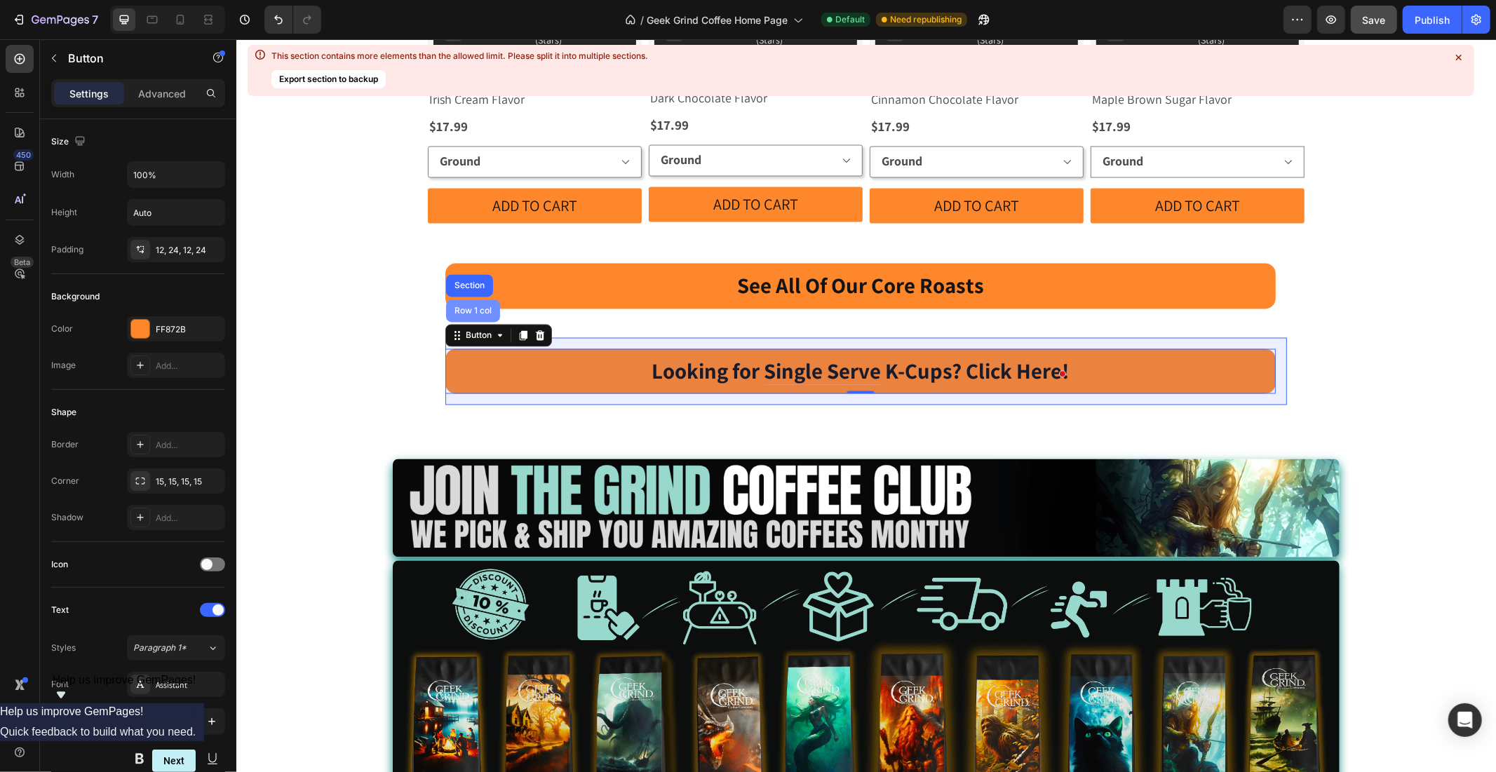
click at [473, 306] on div "Row 1 col" at bounding box center [472, 310] width 43 height 8
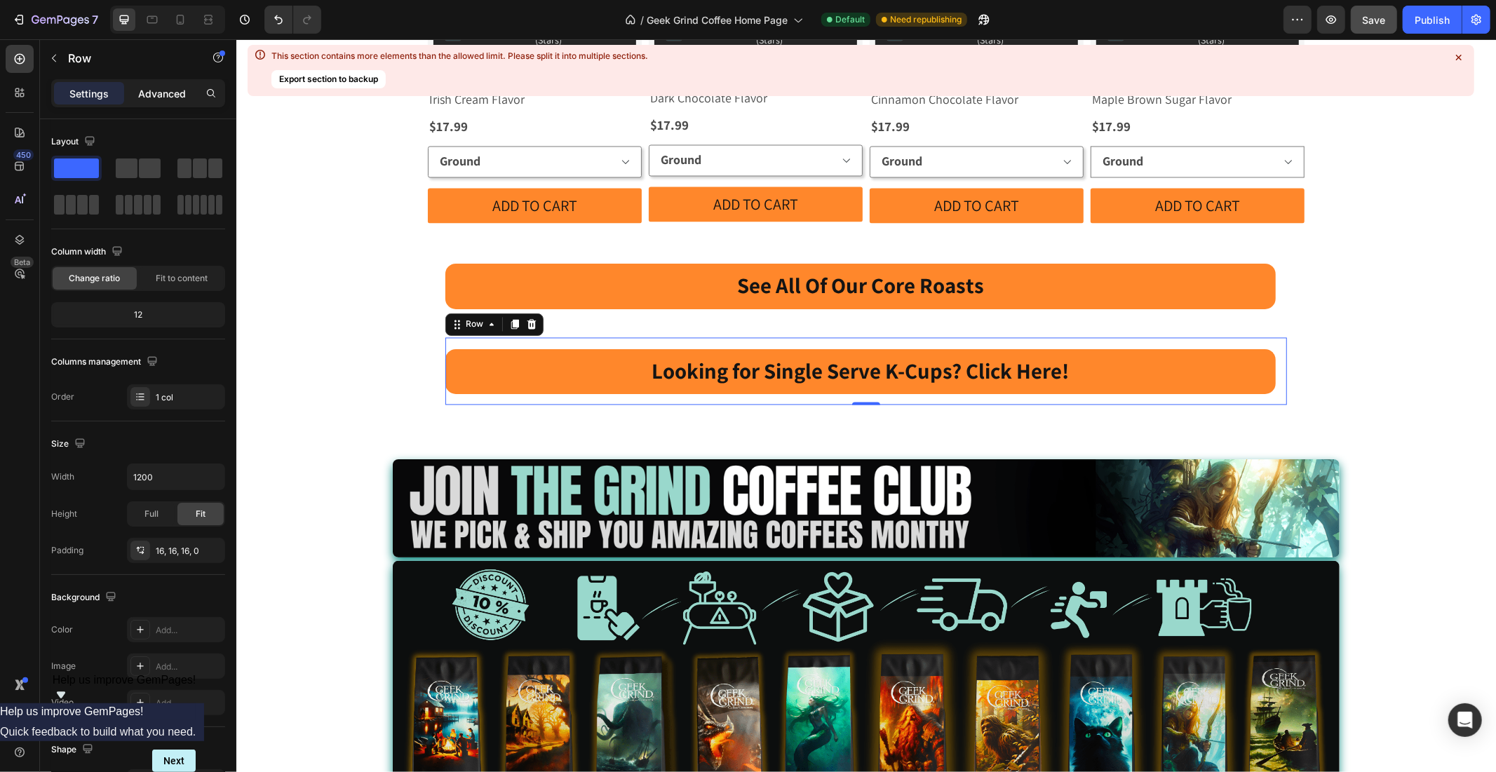
click at [142, 86] on p "Advanced" at bounding box center [162, 93] width 48 height 15
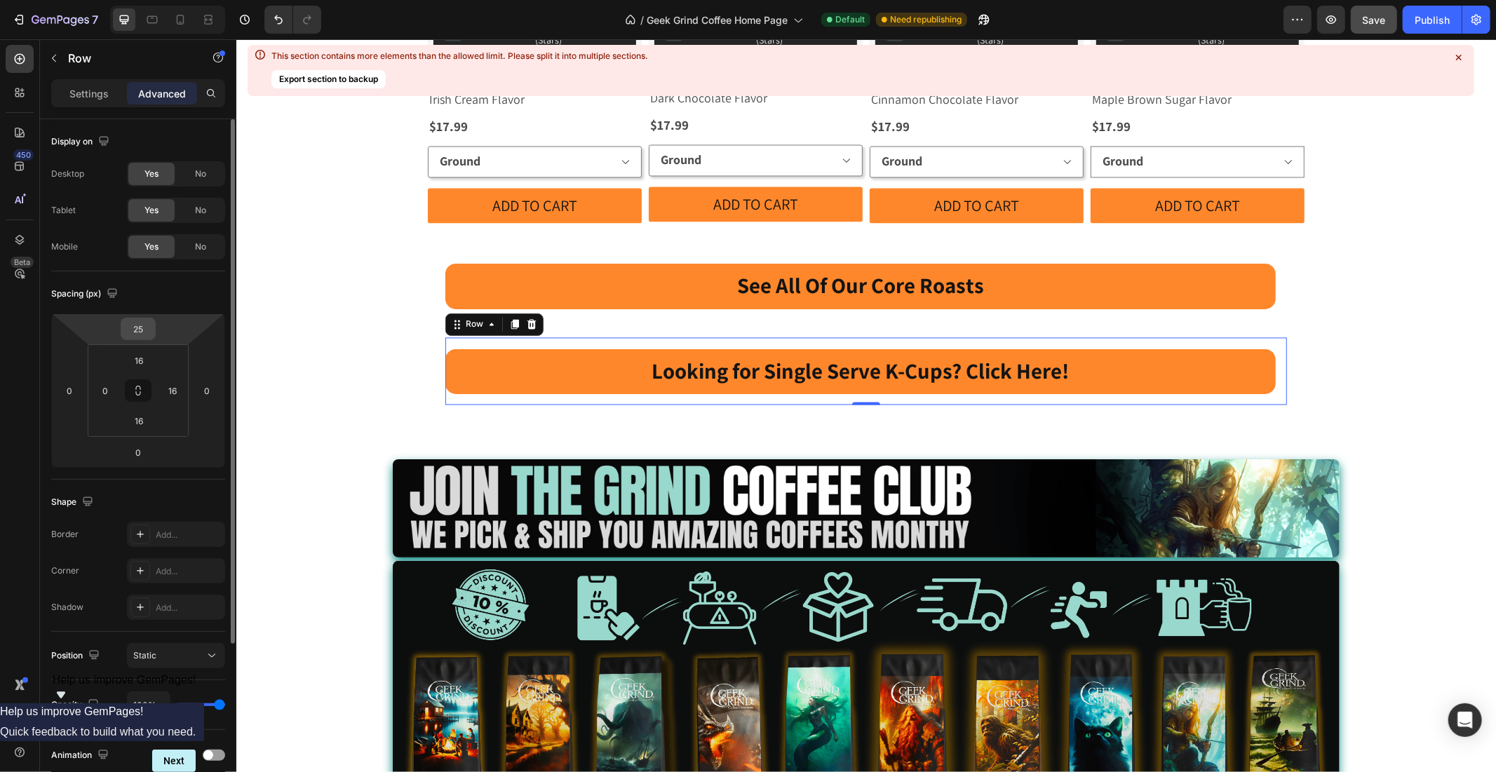
click at [151, 325] on input "25" at bounding box center [138, 328] width 28 height 21
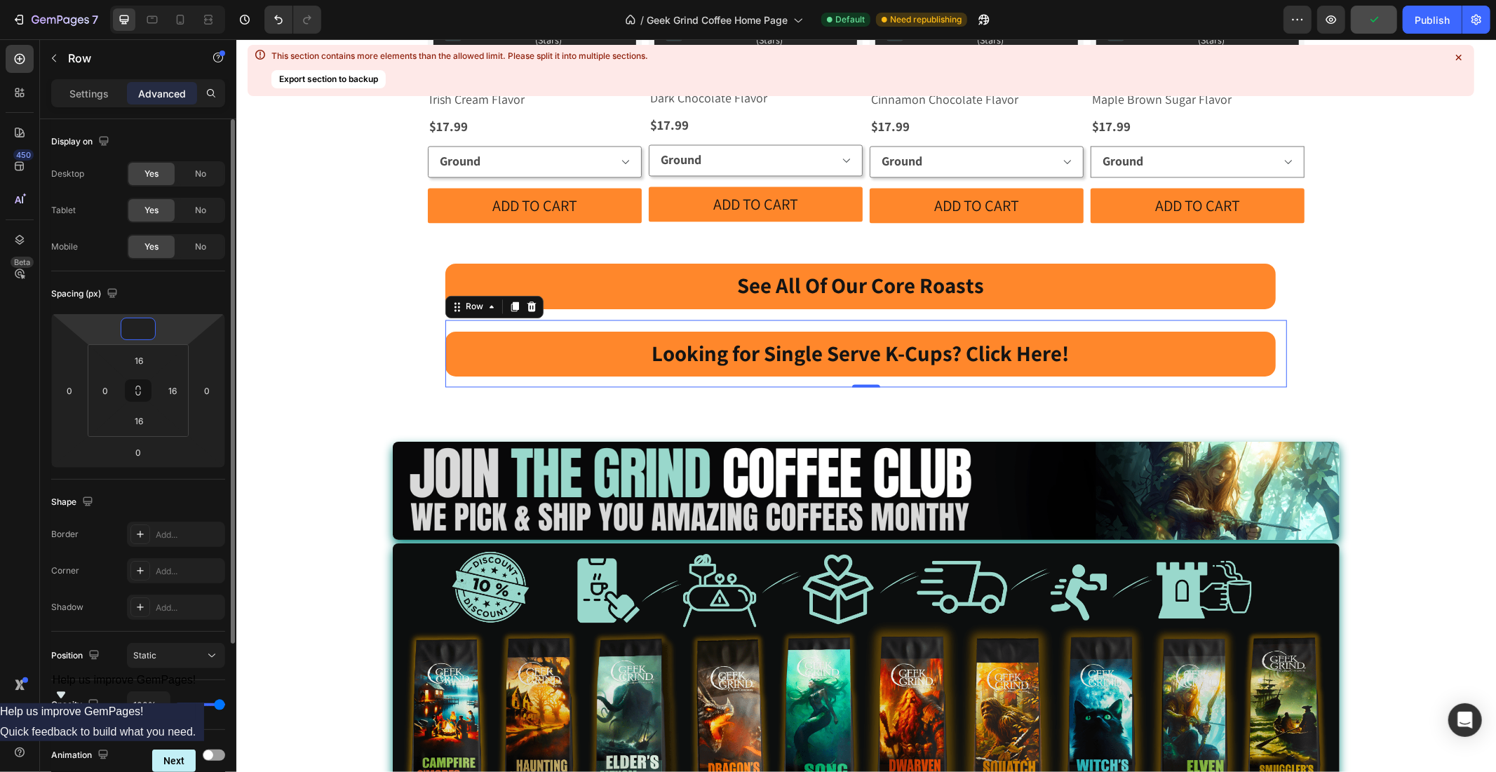
type input "0"
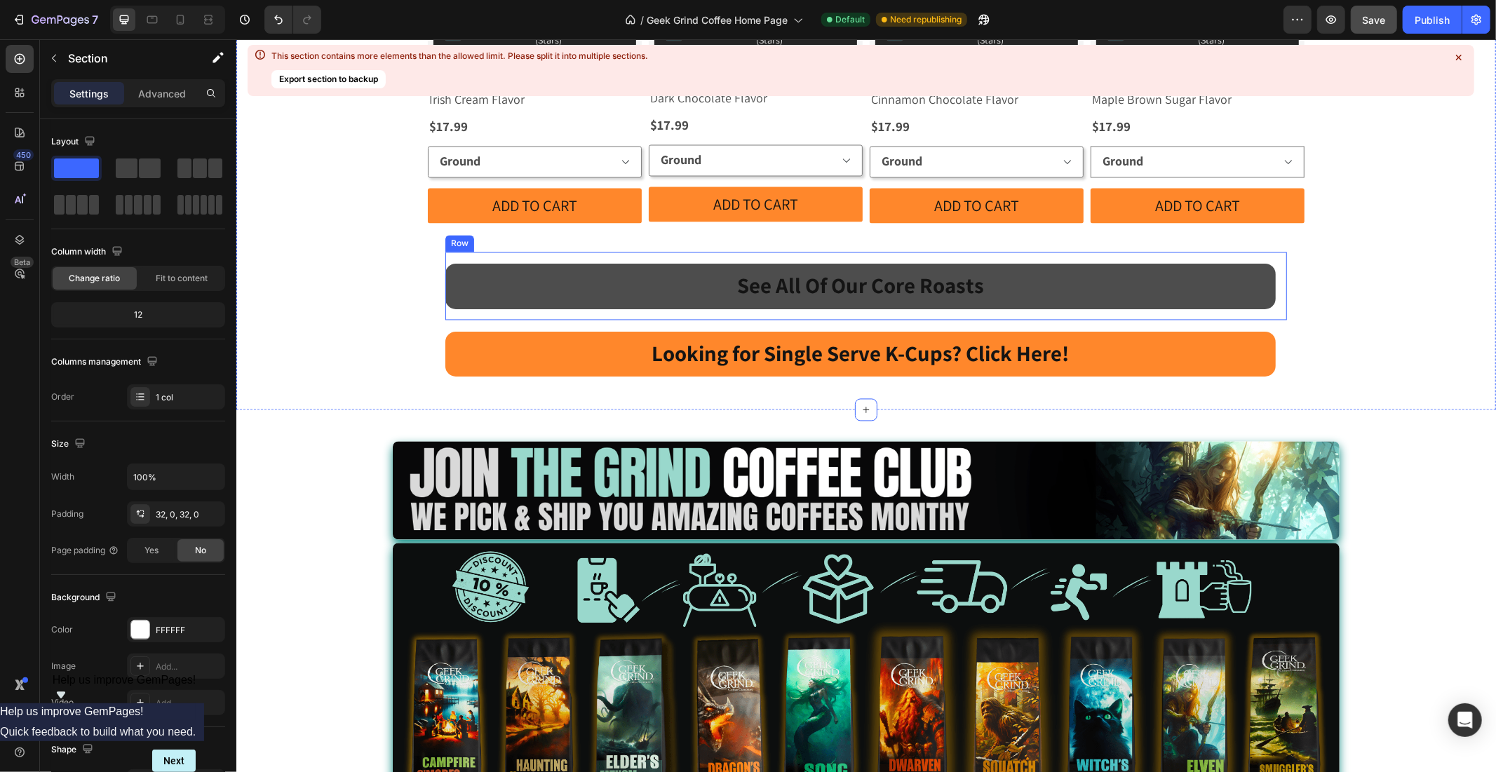
click at [637, 252] on div "See All Of Our Core Roasts Button Row" at bounding box center [866, 285] width 842 height 67
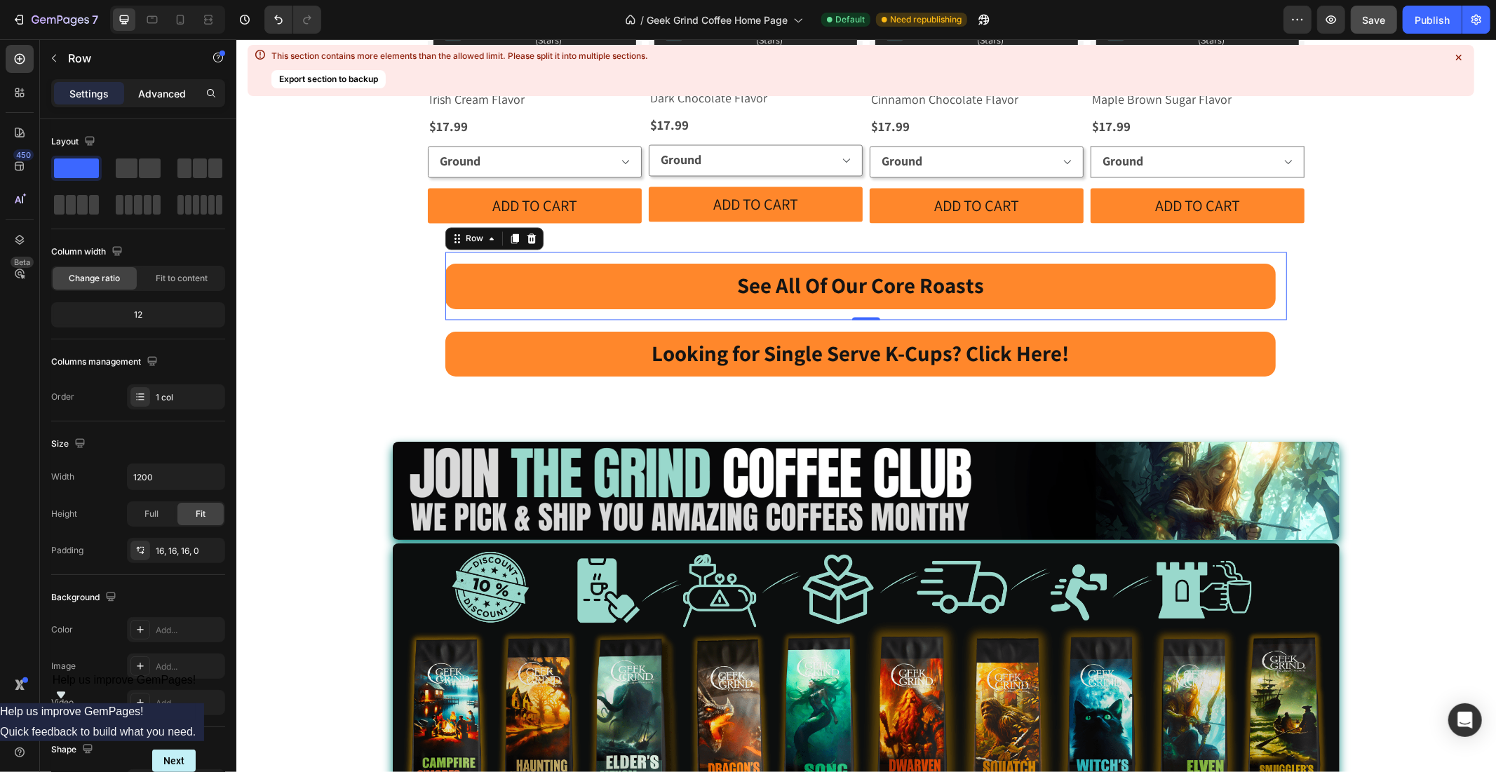
click at [145, 93] on p "Advanced" at bounding box center [162, 93] width 48 height 15
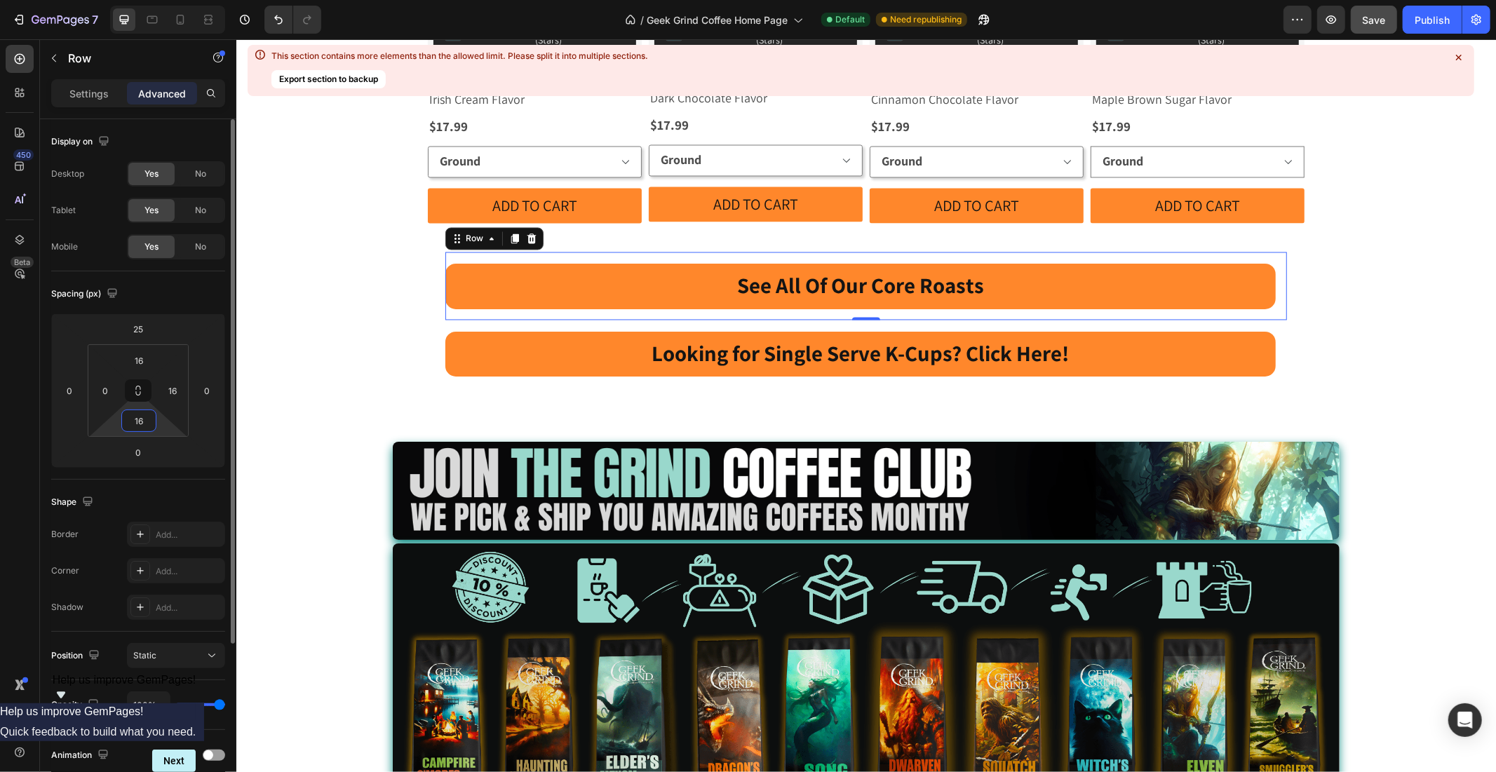
click at [149, 415] on input "16" at bounding box center [139, 420] width 28 height 21
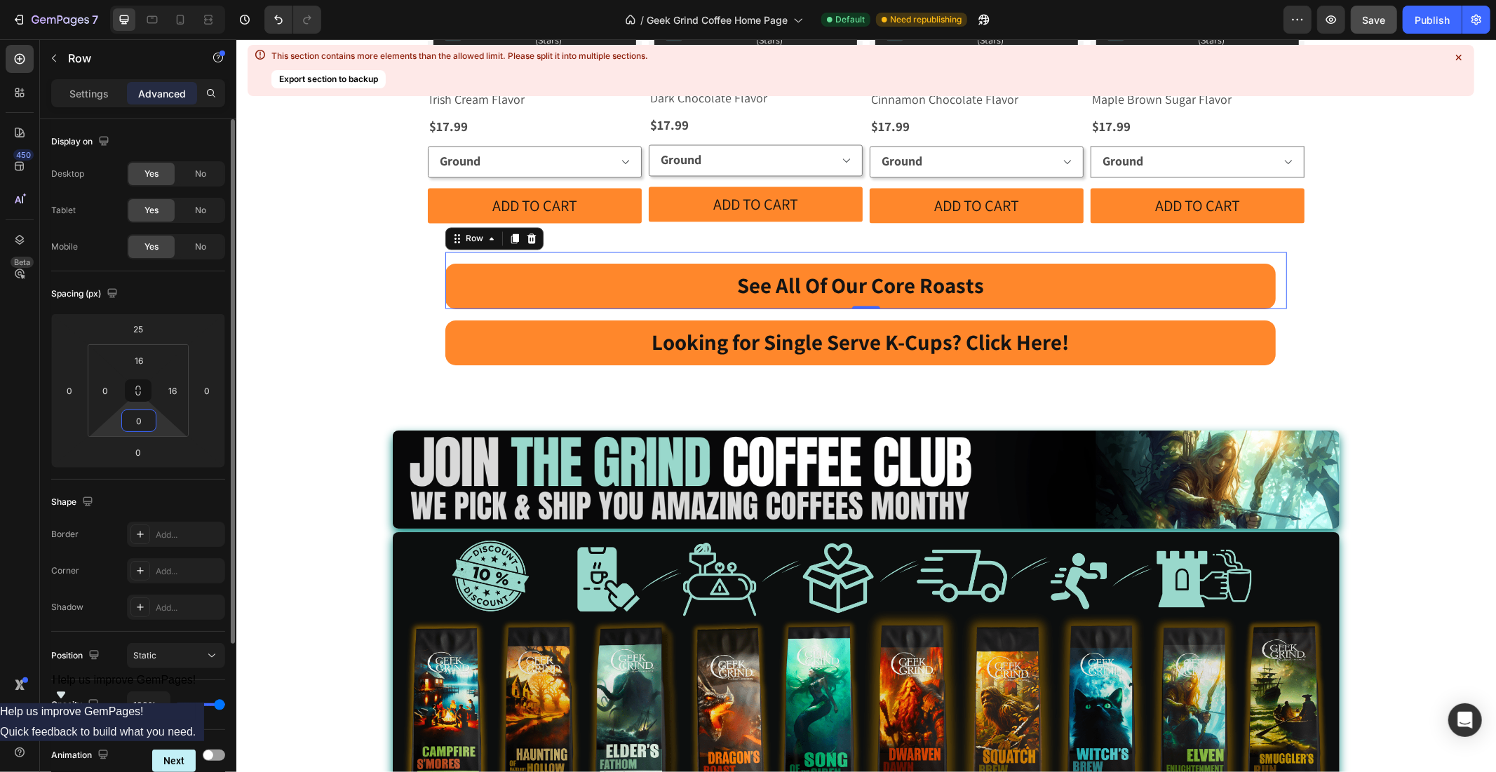
type input "0"
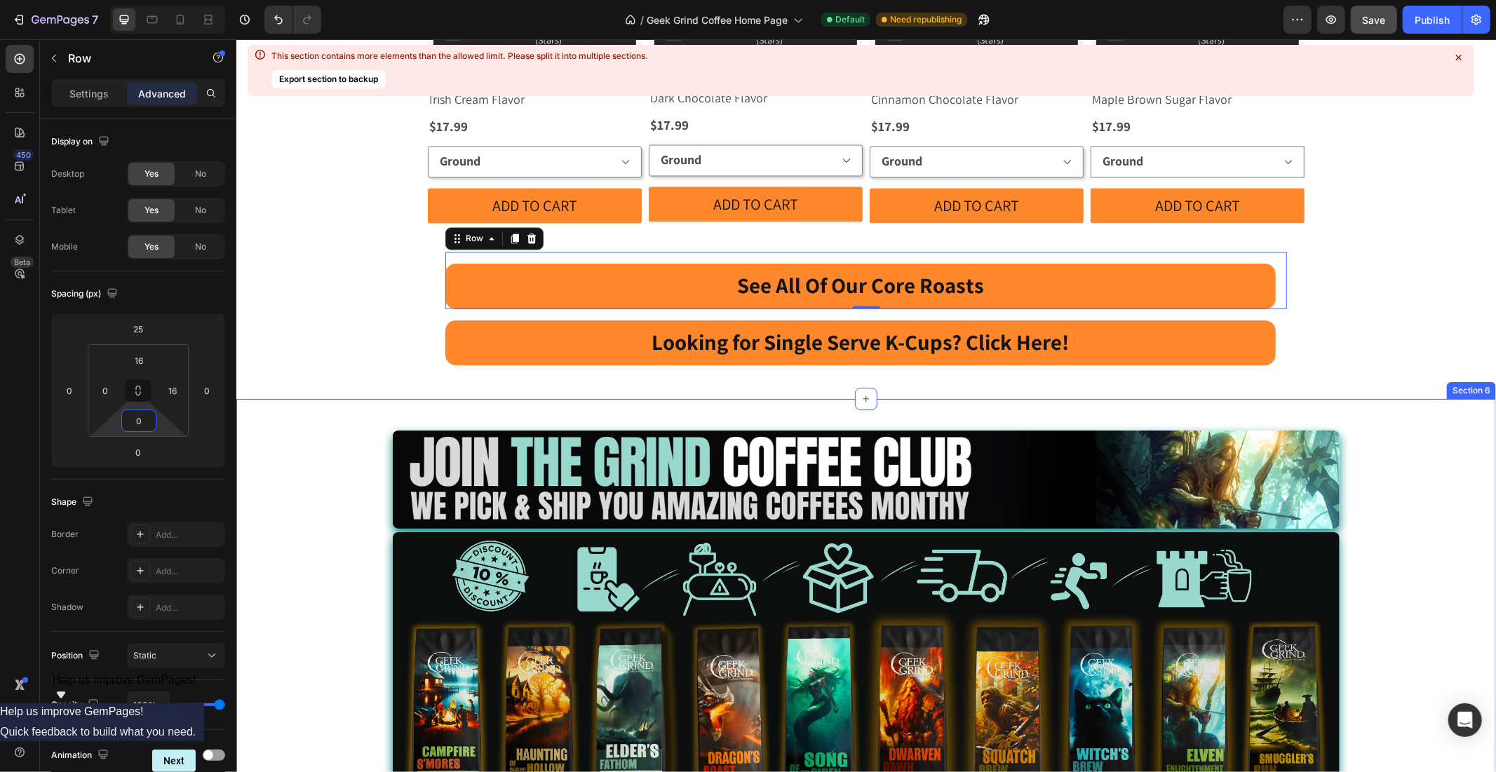
click at [305, 398] on div "Image Image Row Image Row Image Row Row Row" at bounding box center [866, 761] width 1260 height 726
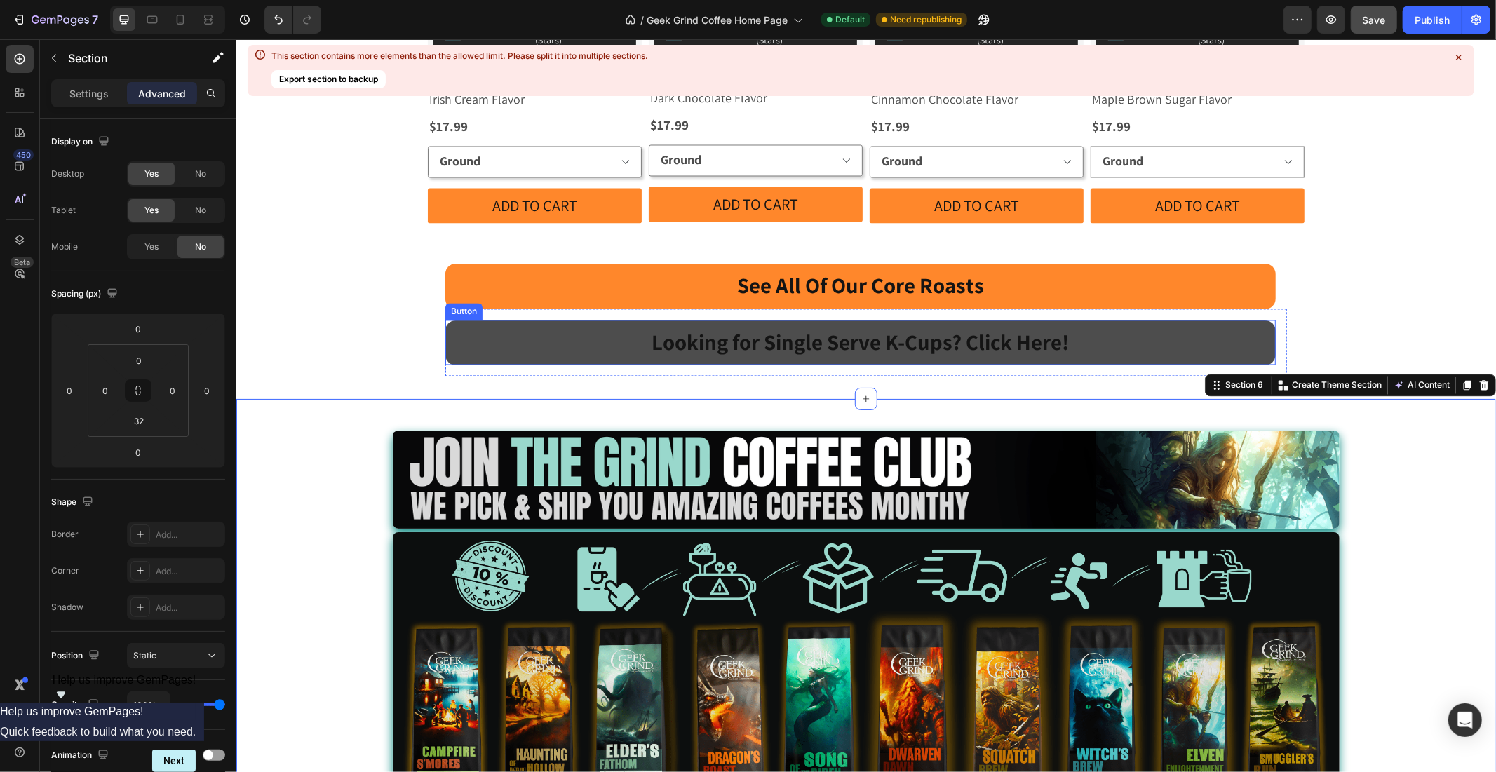
click at [499, 320] on link "Looking for Single Serve K-Cups? Click Here!" at bounding box center [860, 342] width 830 height 45
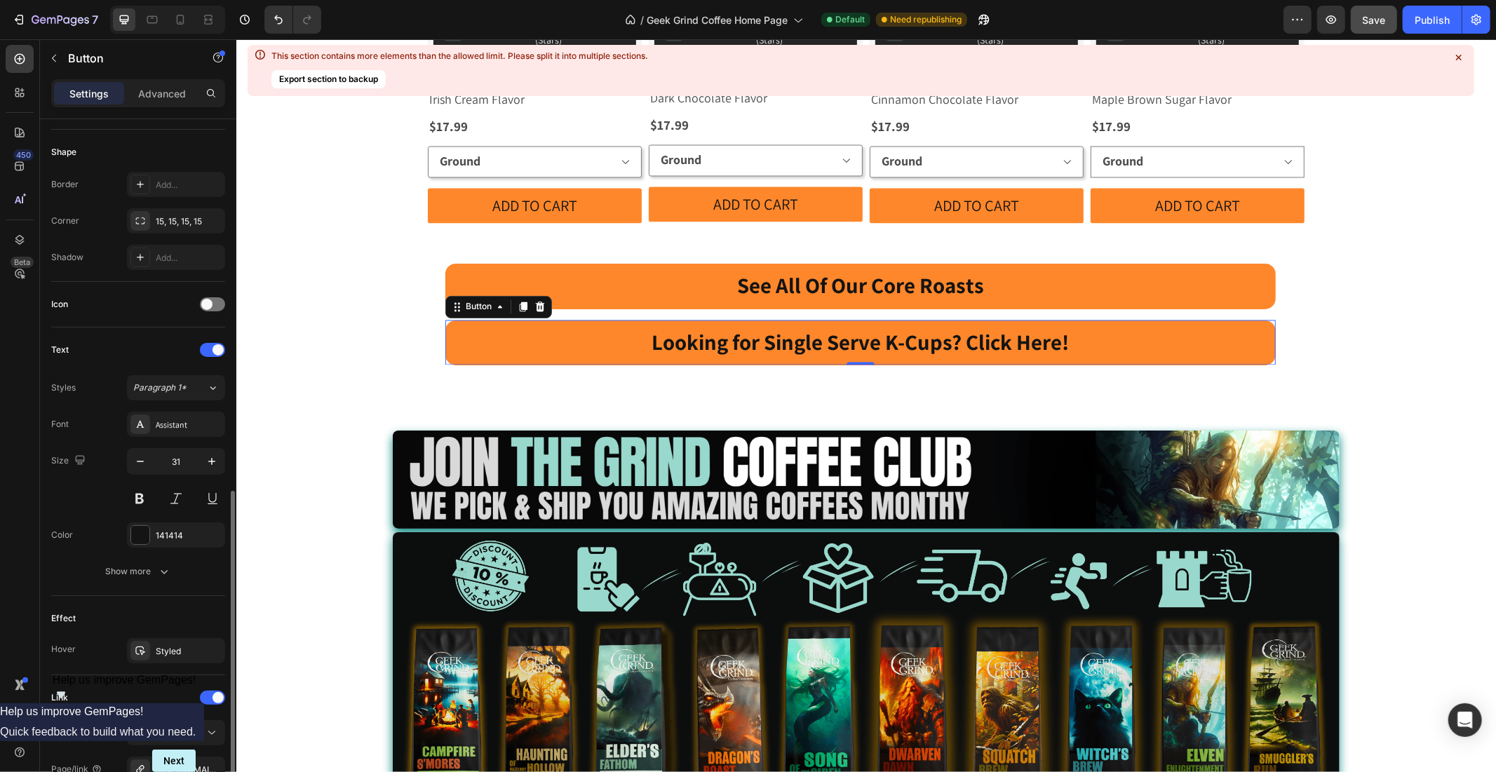
scroll to position [390, 0]
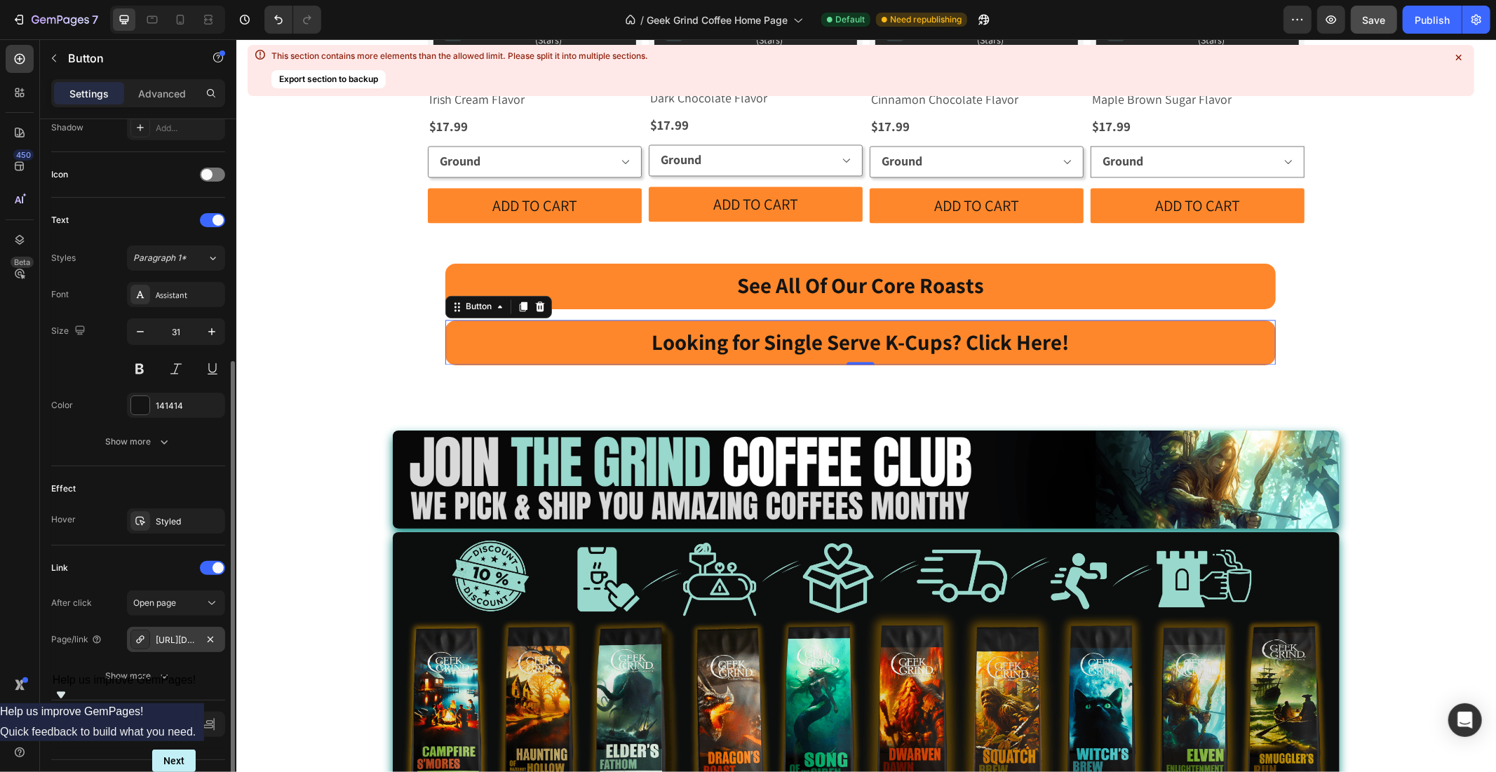
click at [174, 634] on div "[URL][DOMAIN_NAME]" at bounding box center [176, 640] width 41 height 13
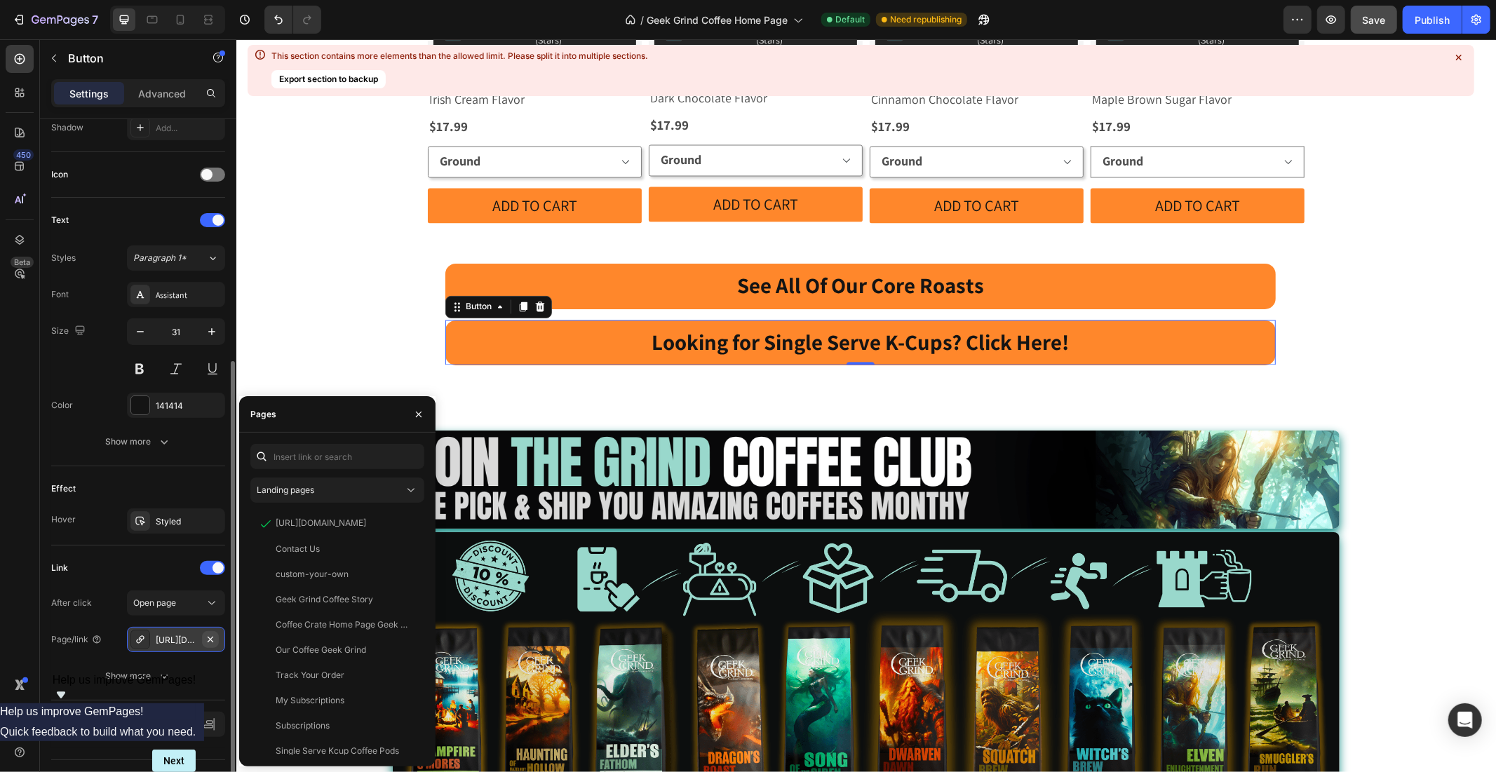
click at [211, 636] on icon "button" at bounding box center [210, 639] width 11 height 11
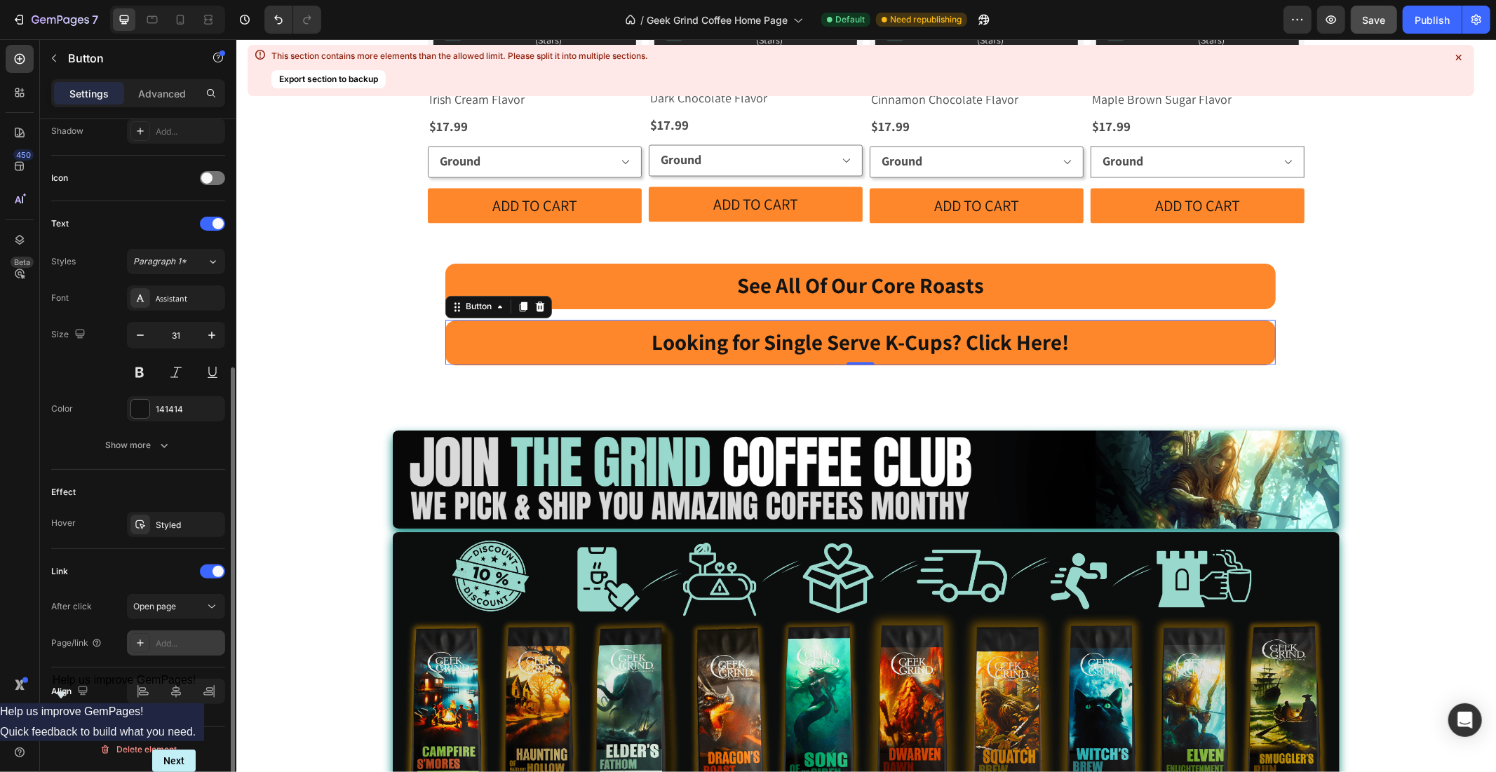
scroll to position [386, 0]
click at [165, 646] on div "Add..." at bounding box center [189, 643] width 66 height 13
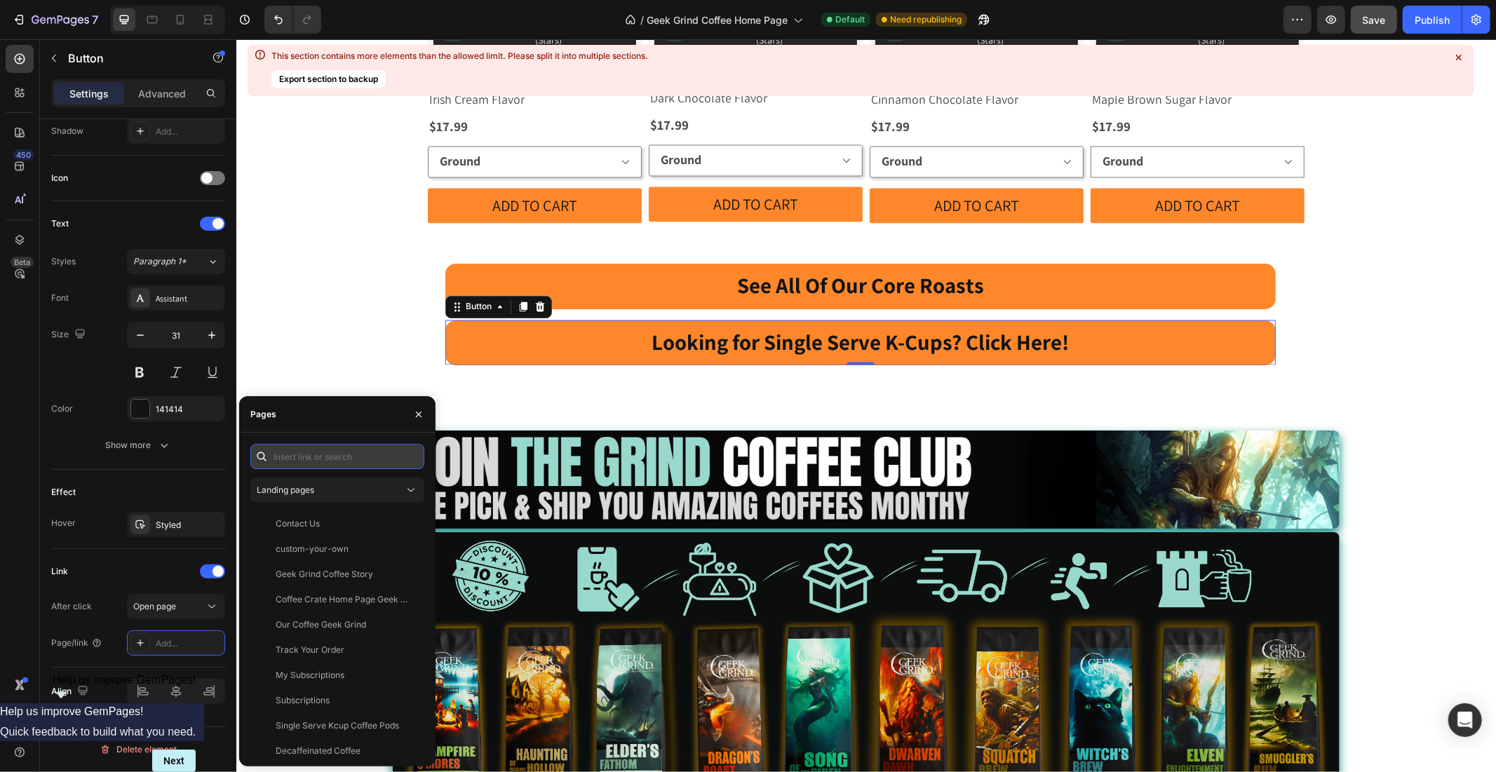
paste input "[URL][DOMAIN_NAME]"
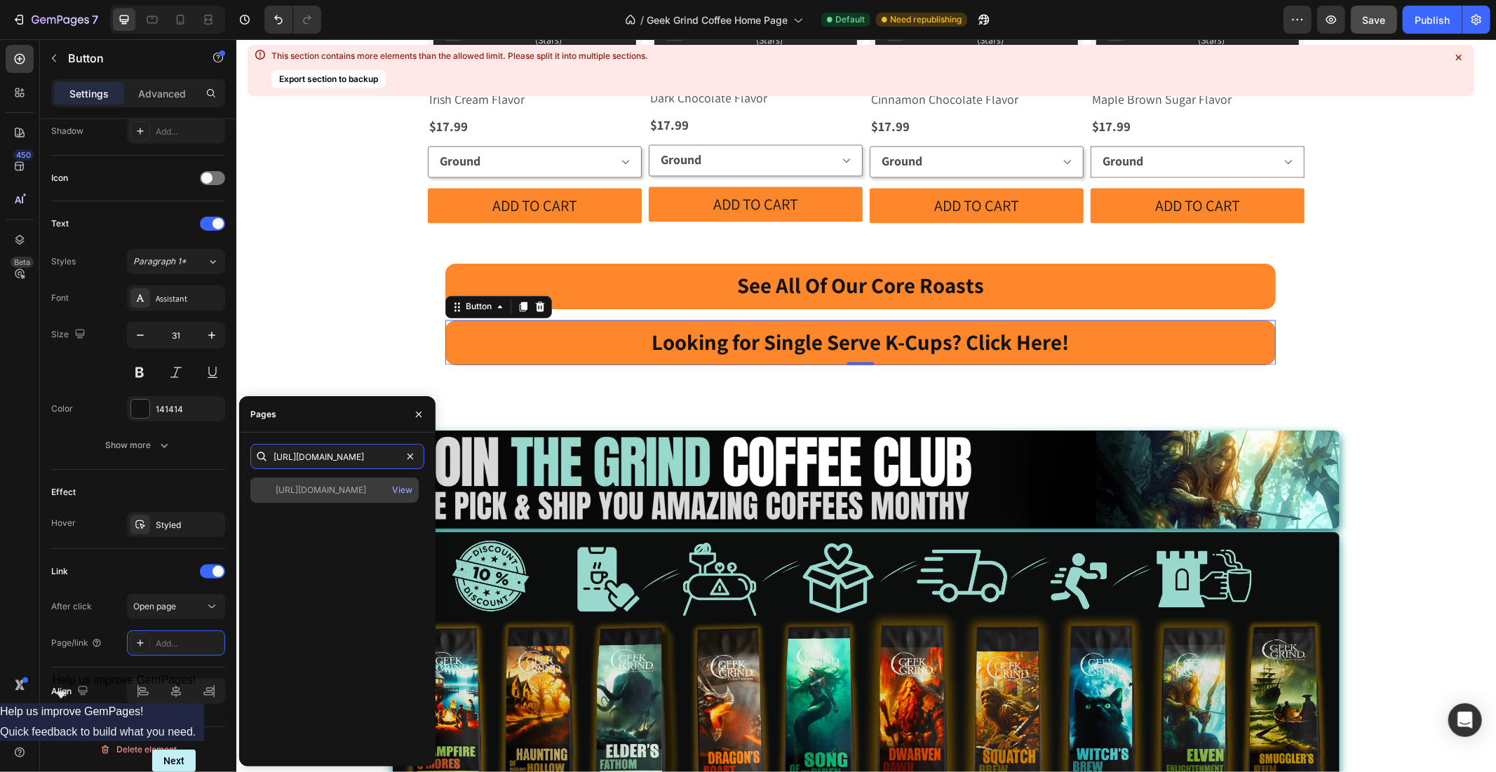
type input "[URL][DOMAIN_NAME]"
click at [339, 490] on div "[URL][DOMAIN_NAME]" at bounding box center [321, 490] width 90 height 13
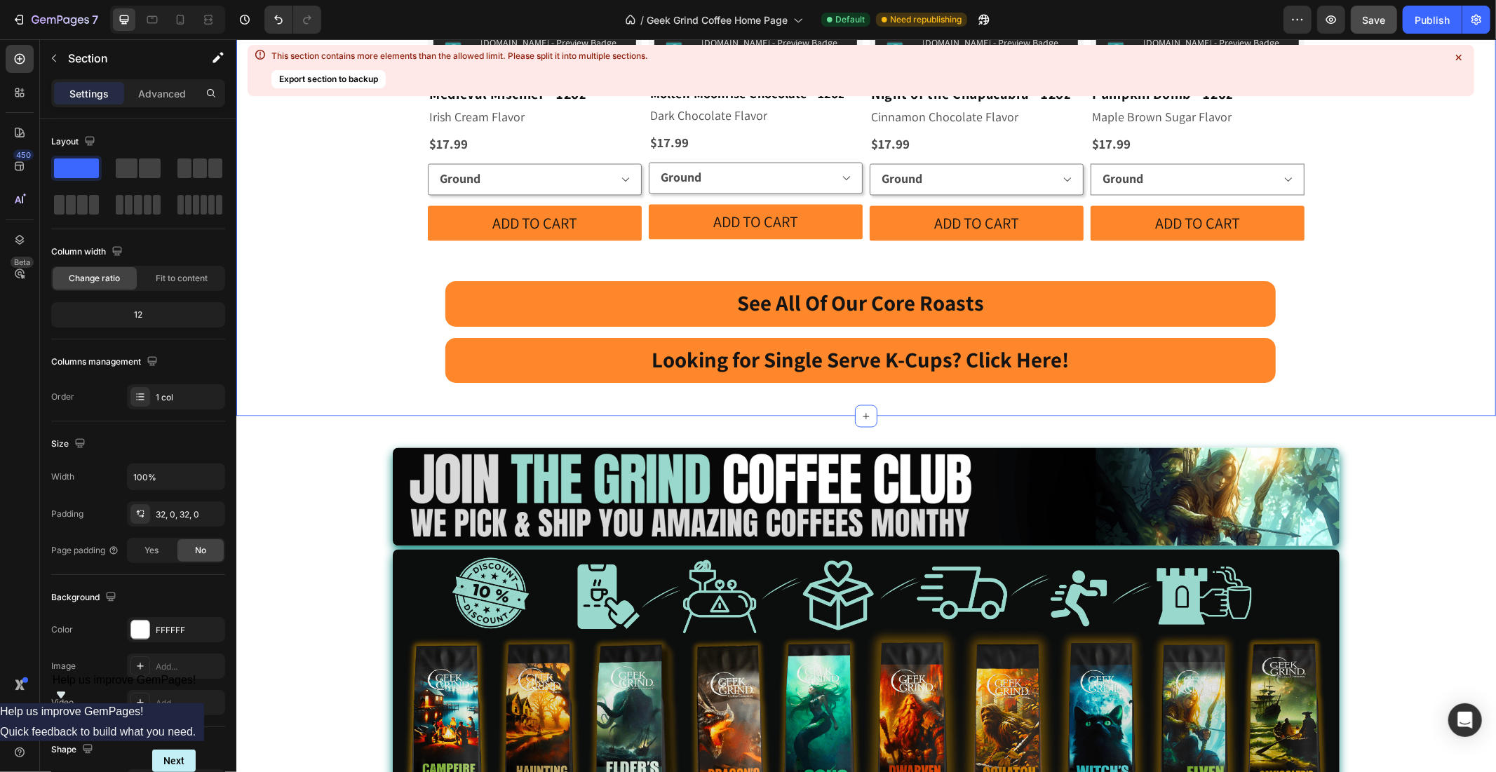
scroll to position [2207, 0]
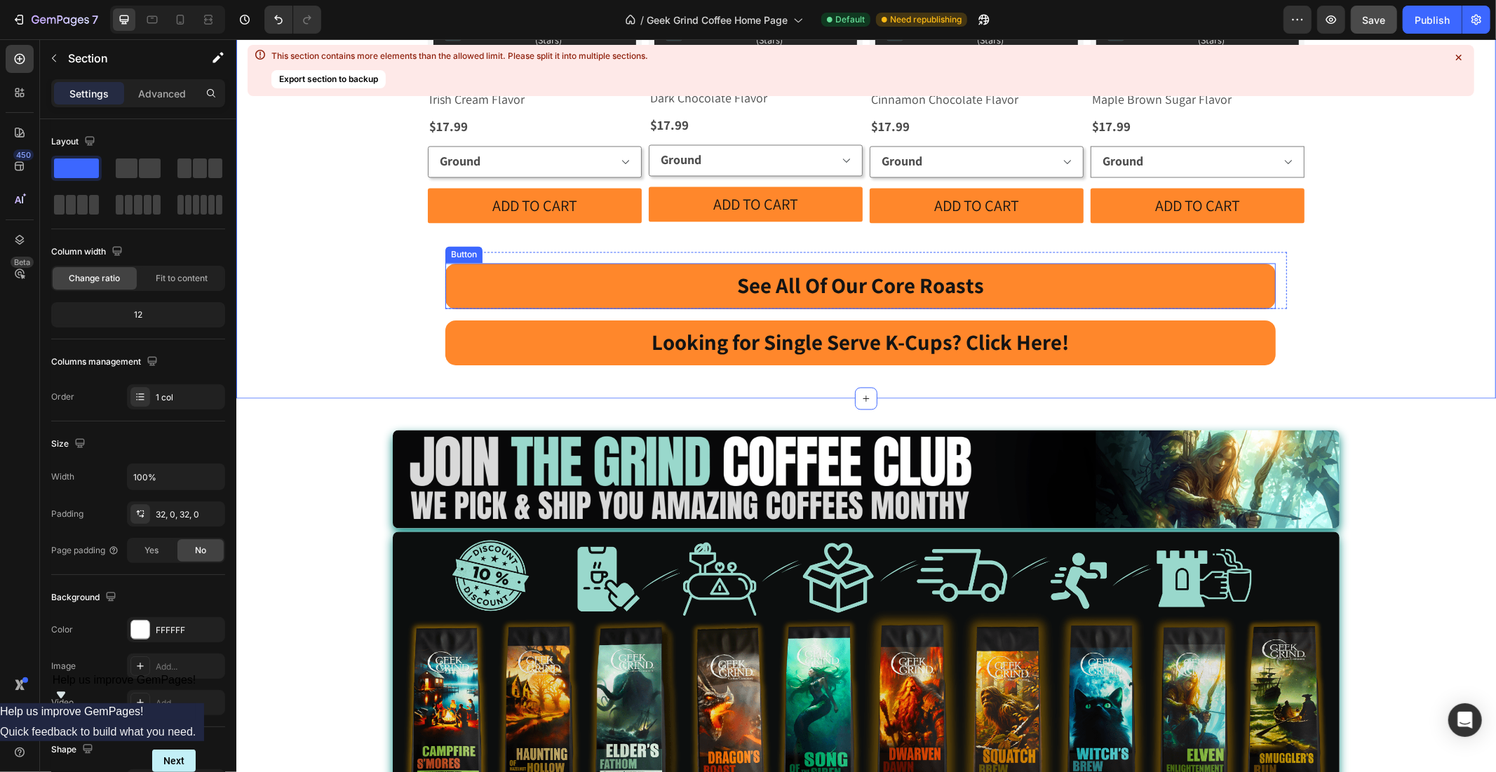
click at [459, 248] on div "Button" at bounding box center [463, 254] width 32 height 13
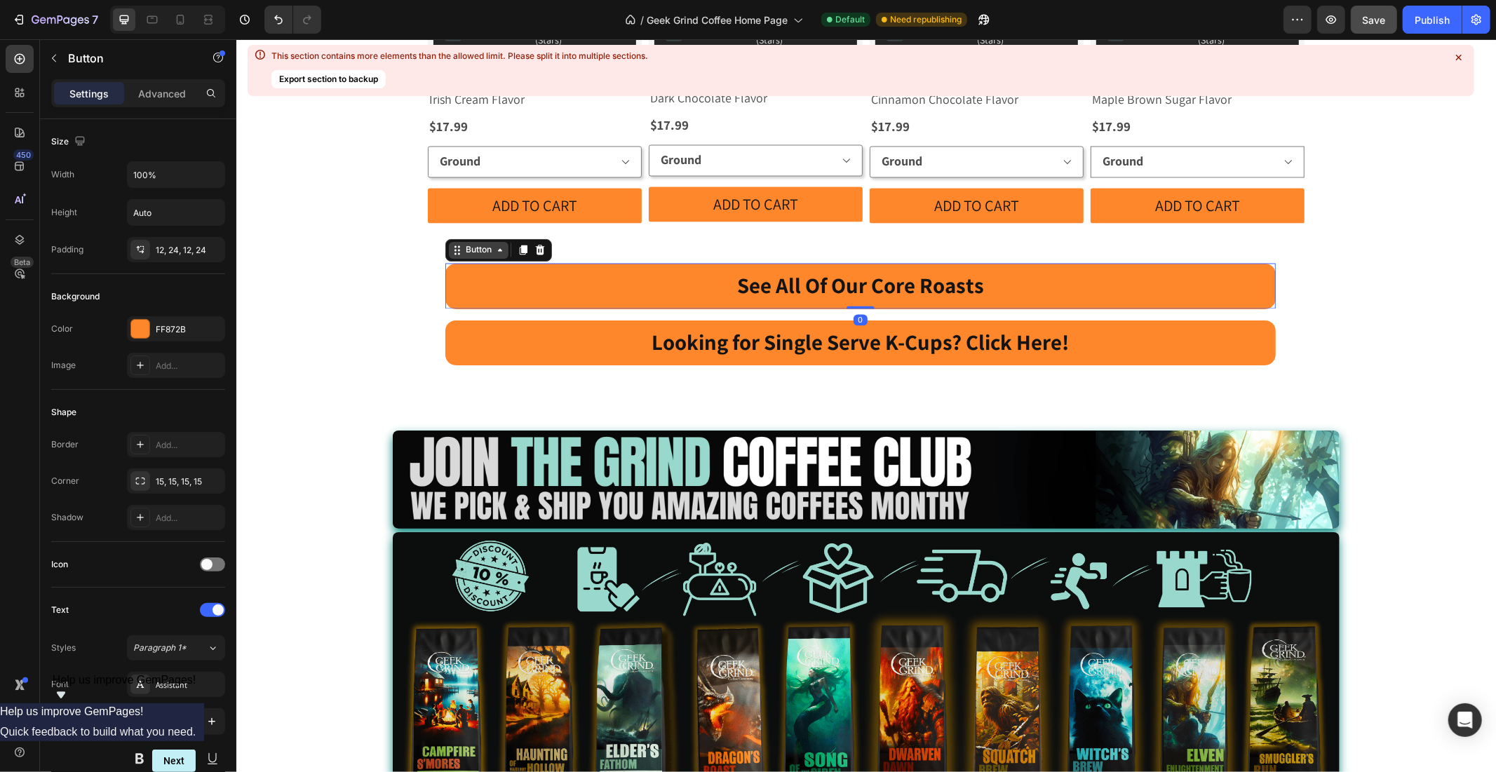
click at [462, 243] on div "Button" at bounding box center [478, 249] width 32 height 13
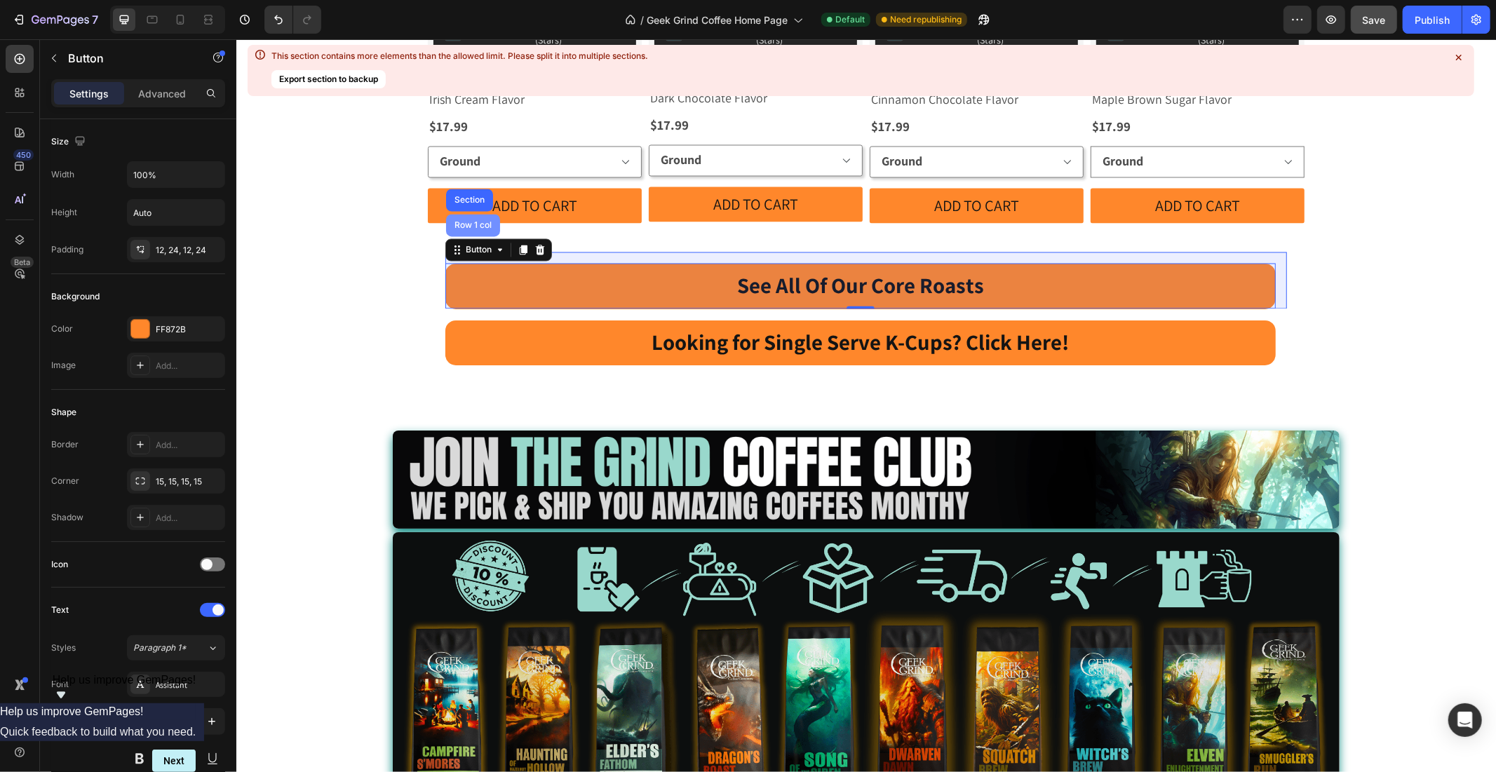
click at [459, 221] on div "Row 1 col" at bounding box center [472, 225] width 43 height 8
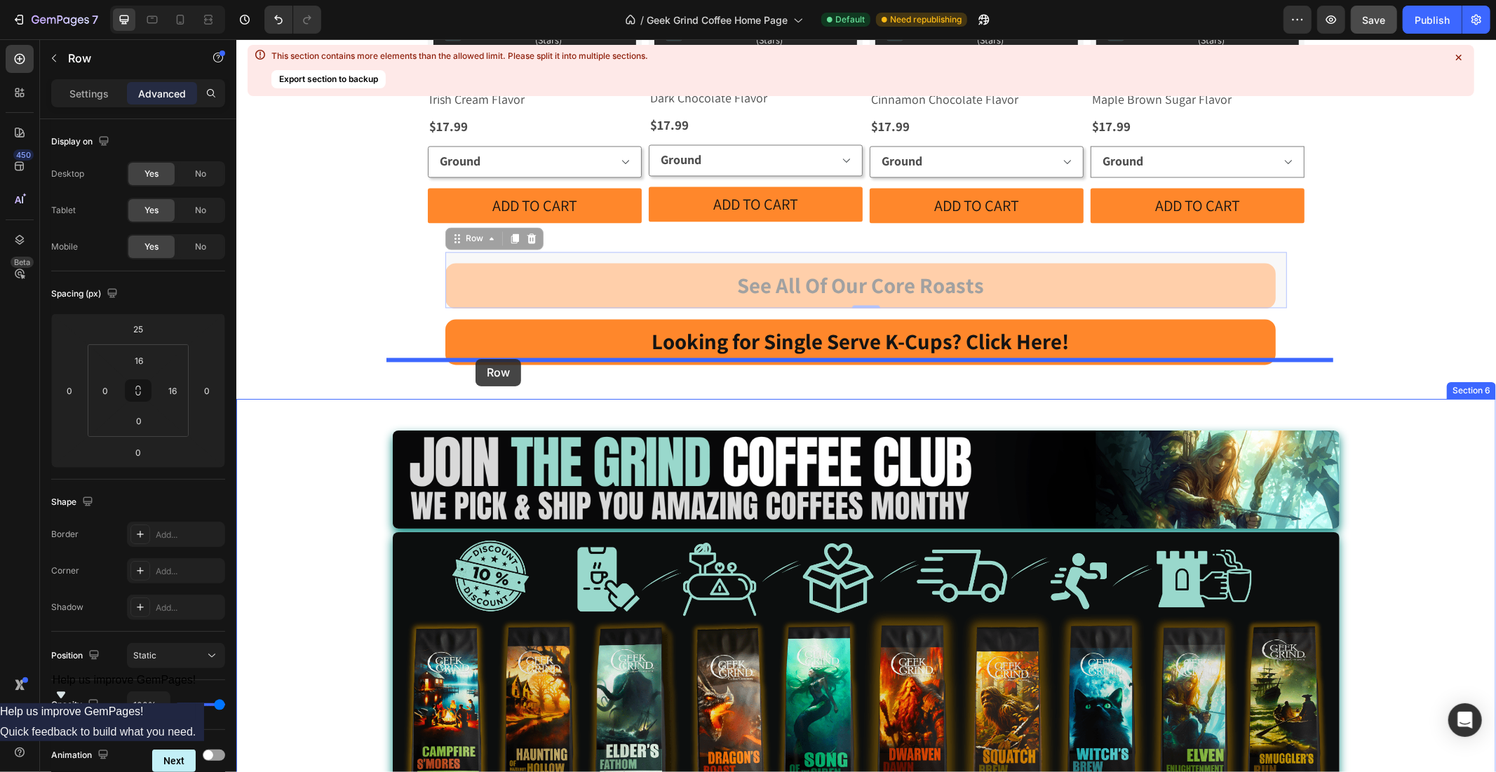
drag, startPoint x: 454, startPoint y: 185, endPoint x: 475, endPoint y: 358, distance: 174.5
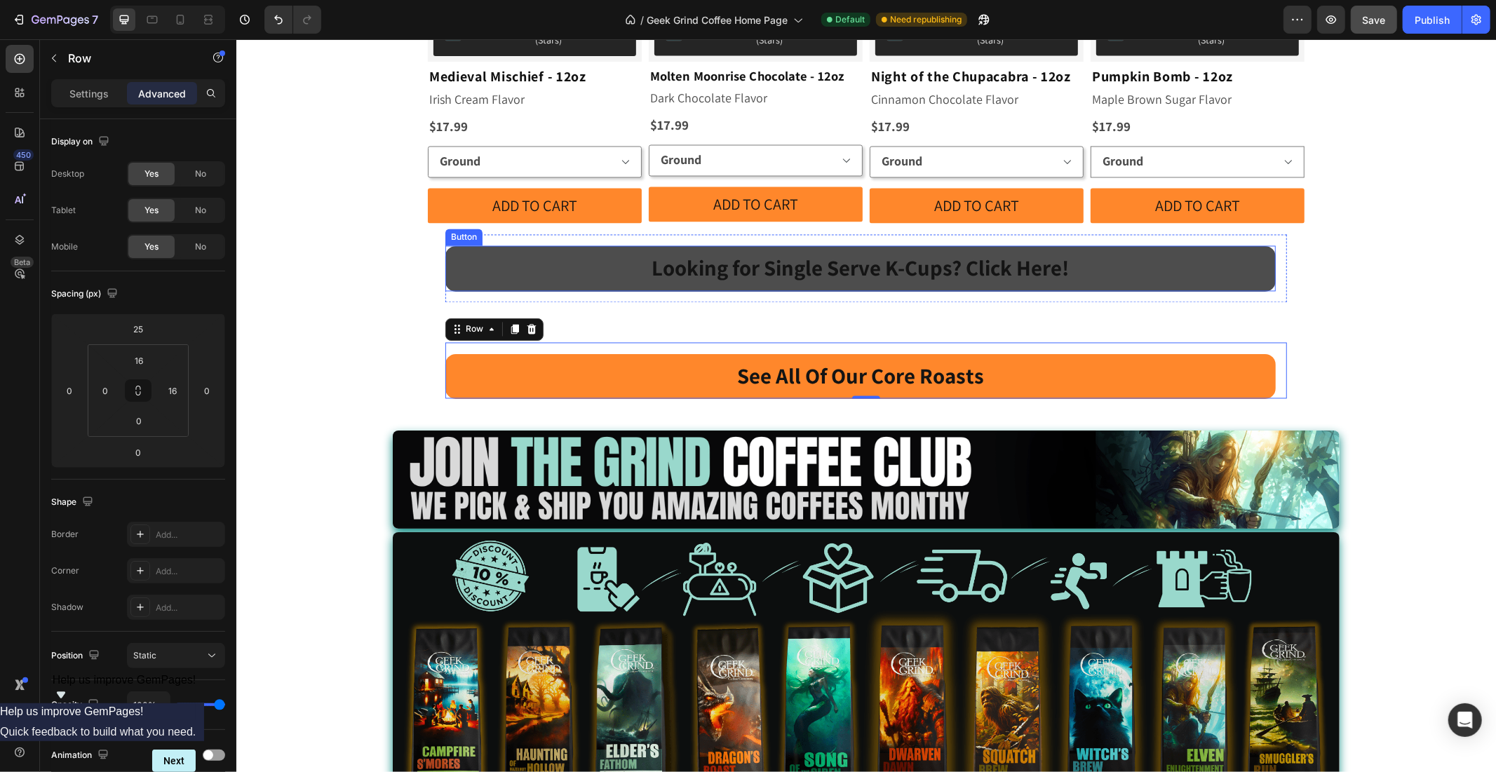
click at [467, 245] on link "Looking for Single Serve K-Cups? Click Here!" at bounding box center [860, 267] width 830 height 45
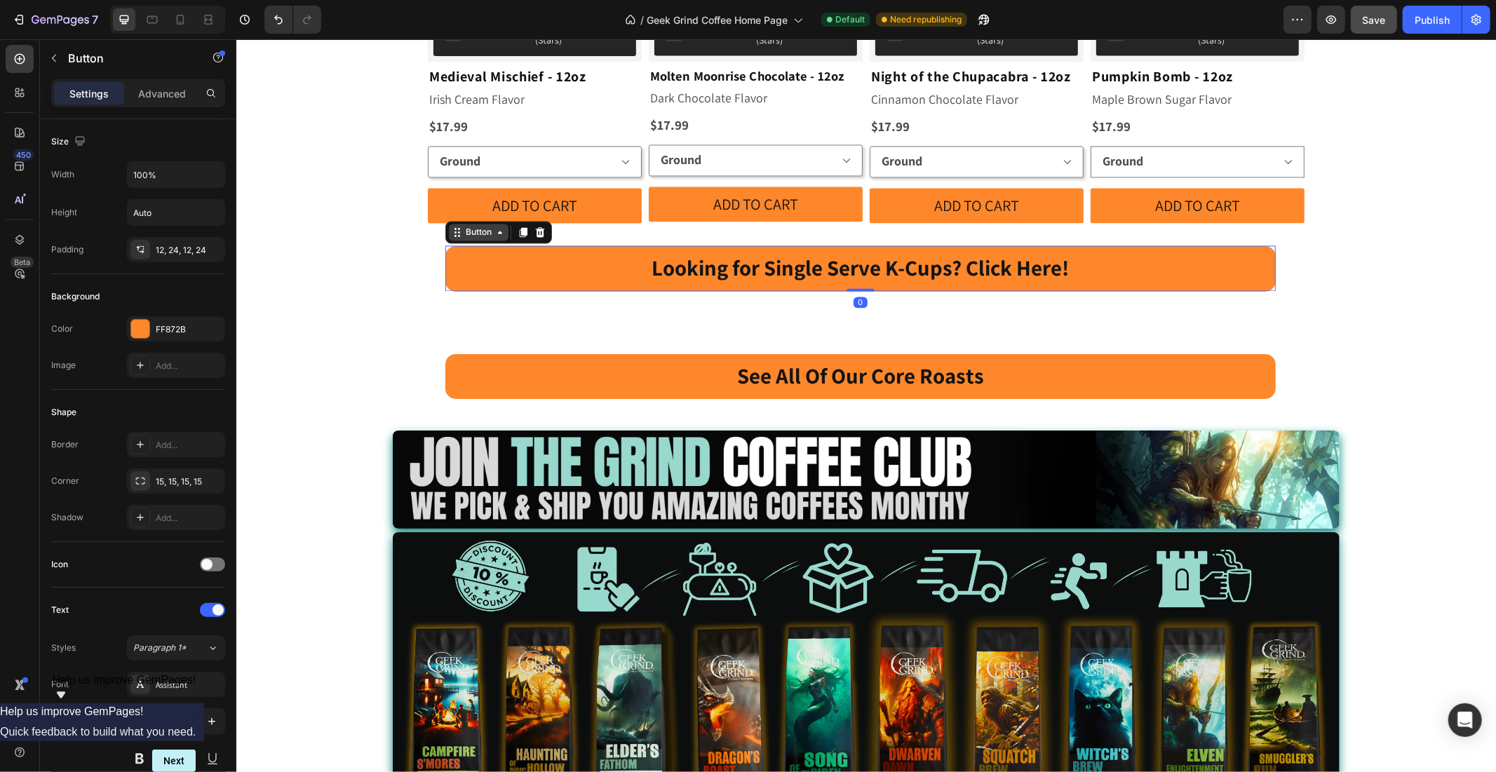
click at [462, 226] on div "Button" at bounding box center [478, 232] width 32 height 13
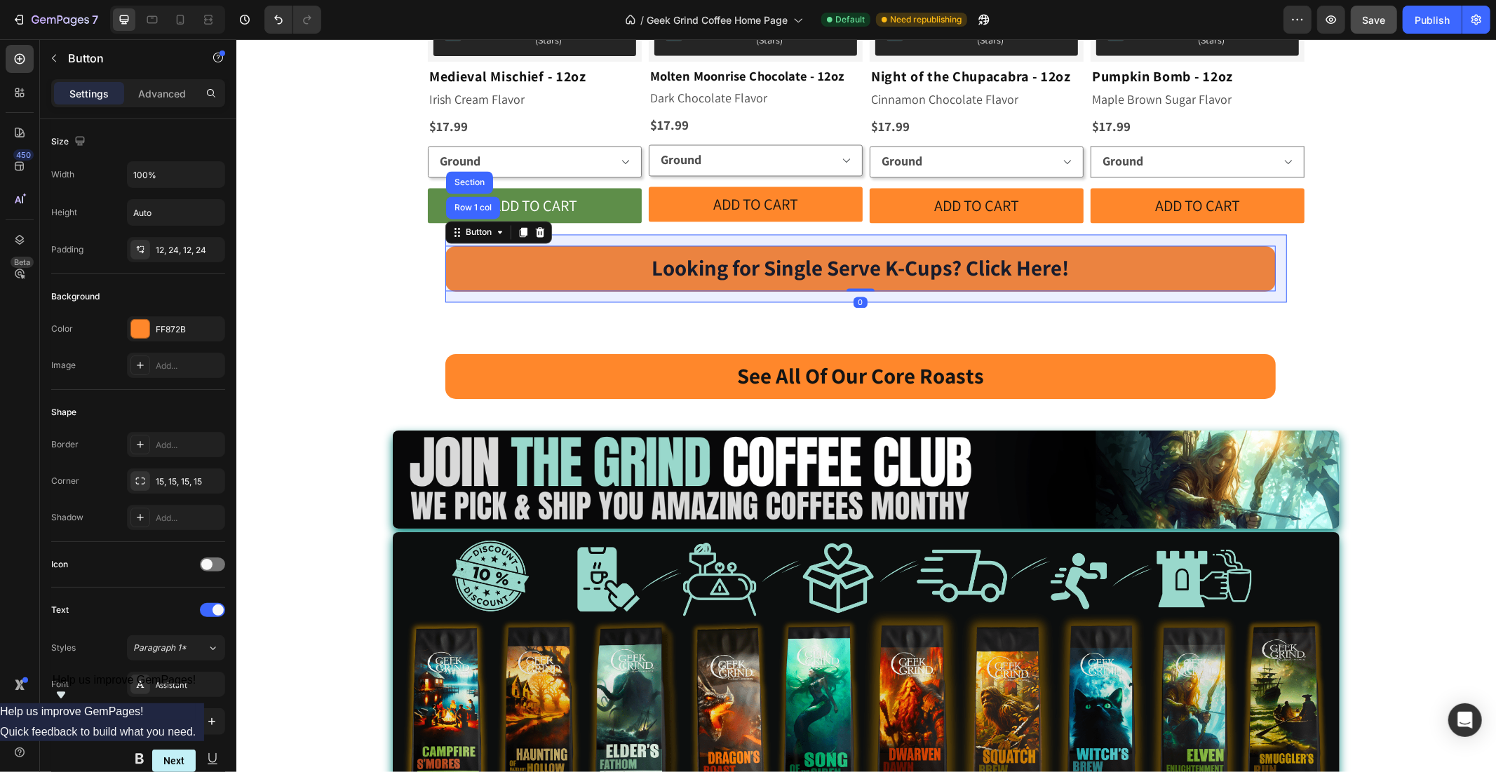
click at [464, 203] on div "Row 1 col" at bounding box center [472, 207] width 43 height 8
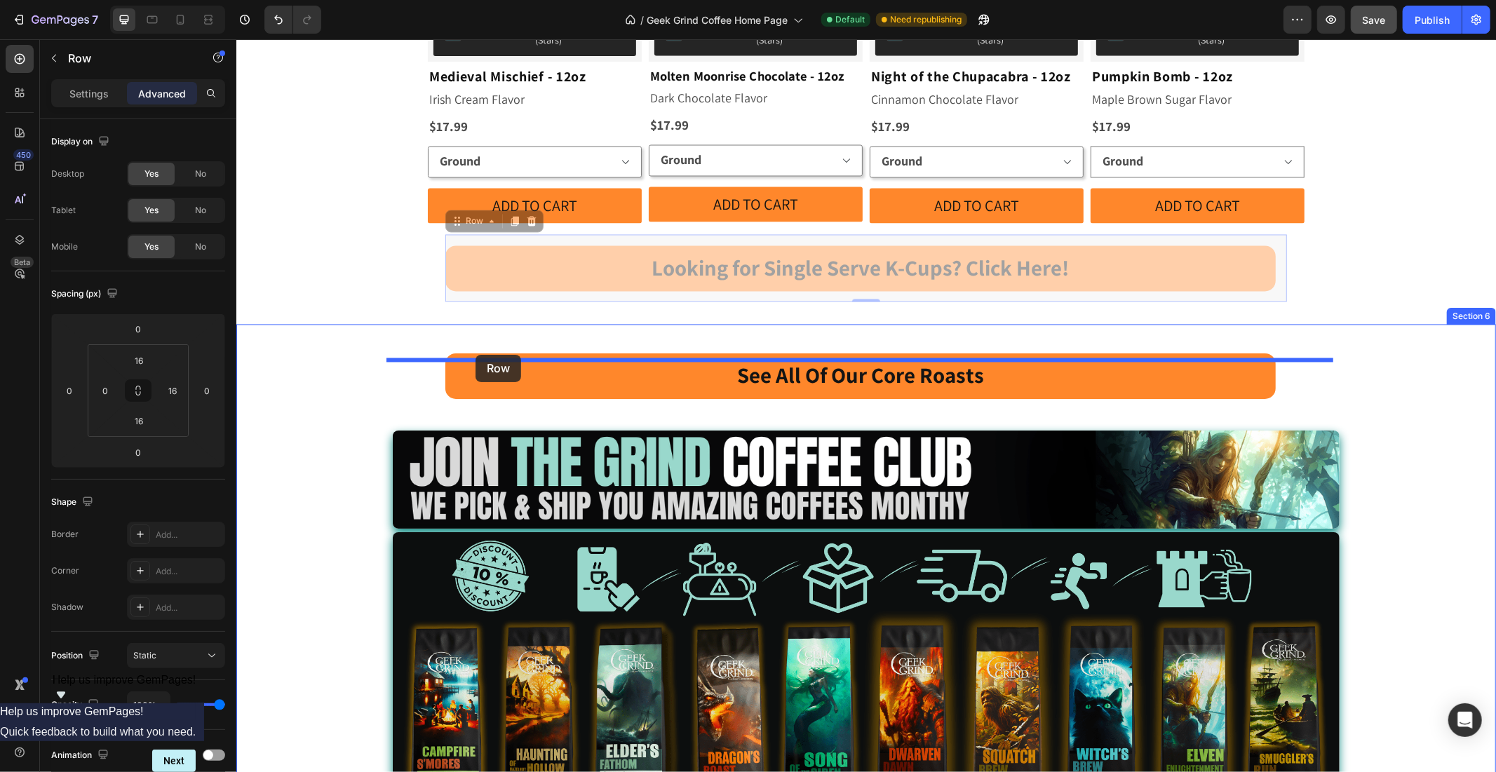
drag, startPoint x: 447, startPoint y: 161, endPoint x: 475, endPoint y: 354, distance: 194.8
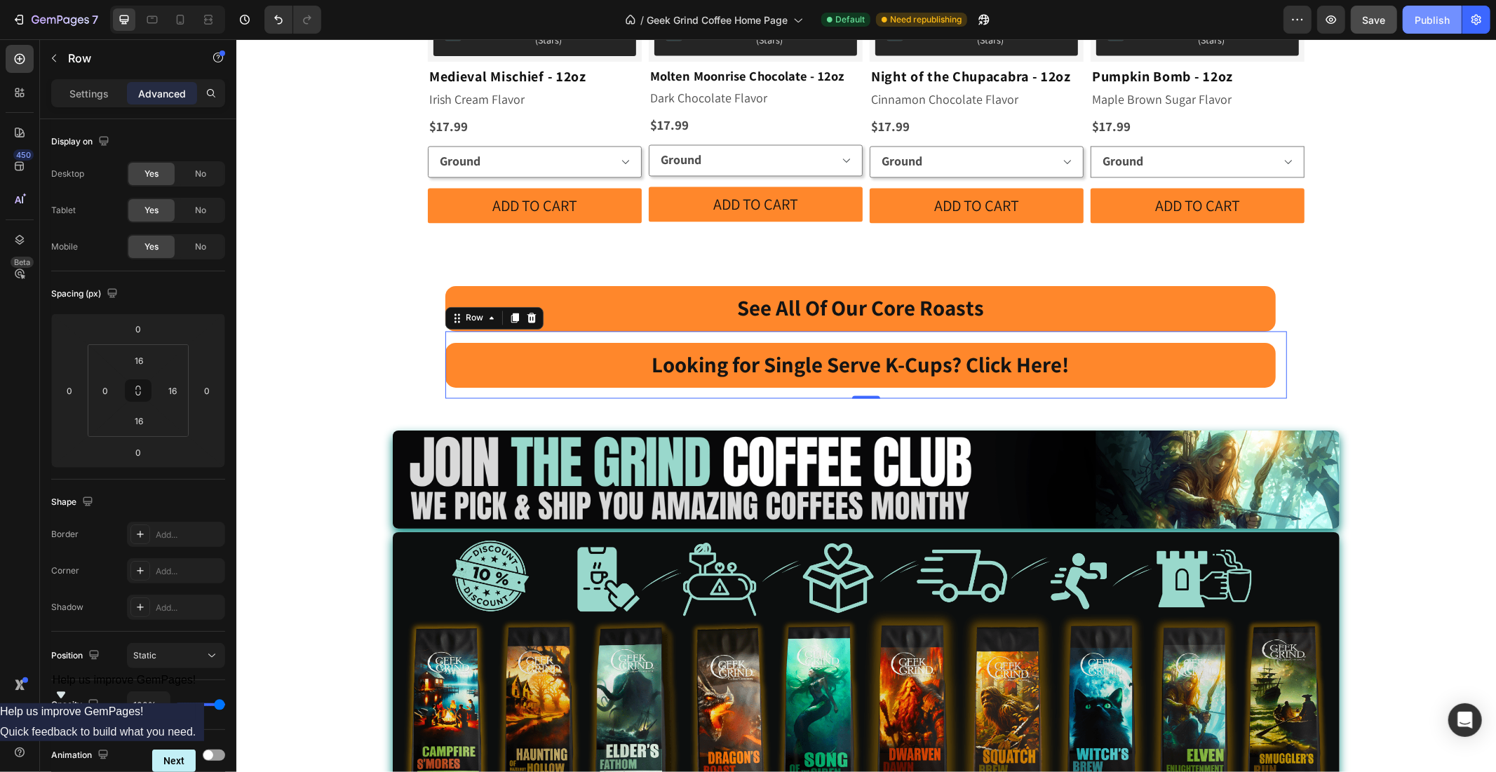
click at [1433, 20] on div "Publish" at bounding box center [1432, 20] width 35 height 15
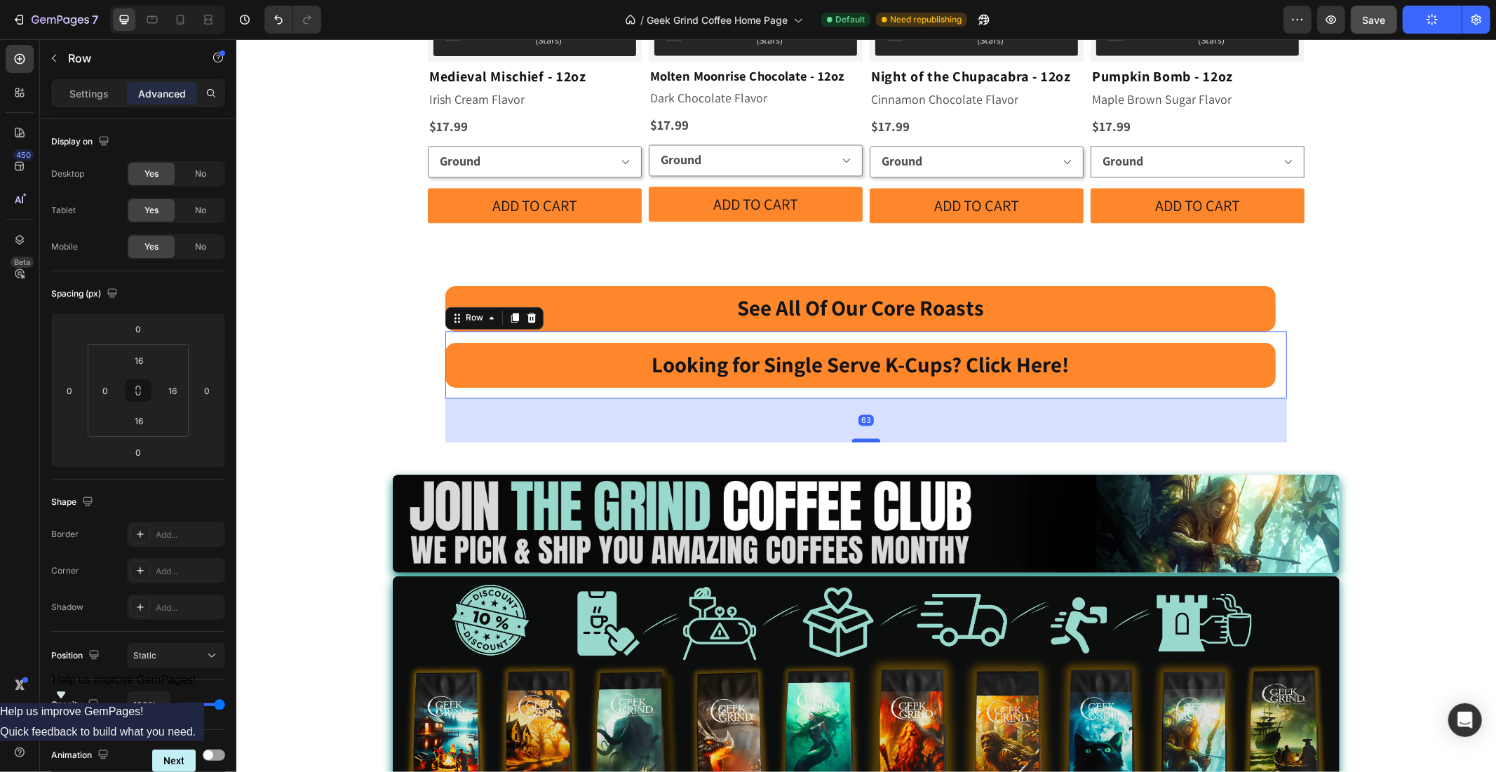
drag, startPoint x: 858, startPoint y: 339, endPoint x: 859, endPoint y: 383, distance: 44.2
click at [859, 438] on div at bounding box center [865, 440] width 28 height 4
type input "63"
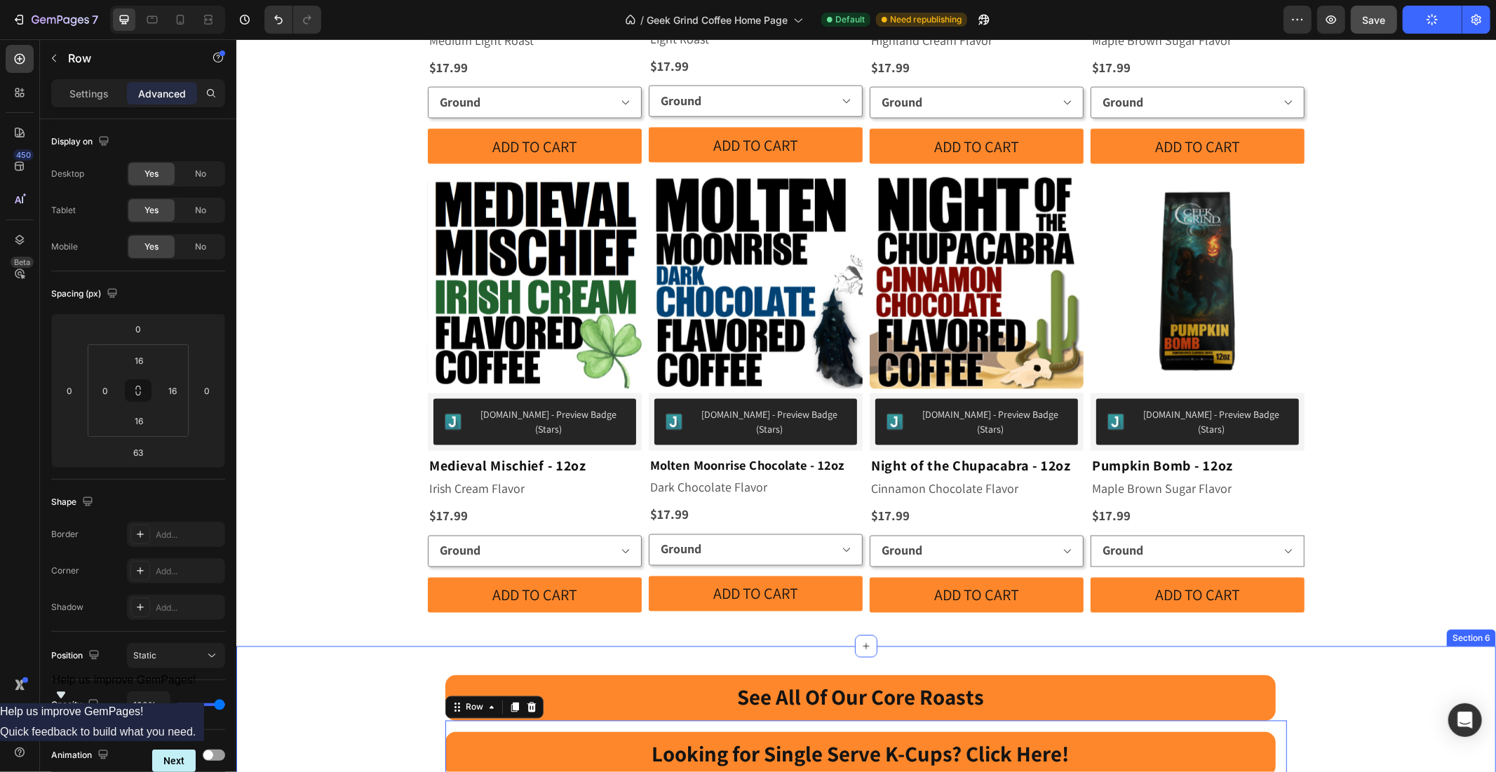
scroll to position [2078, 0]
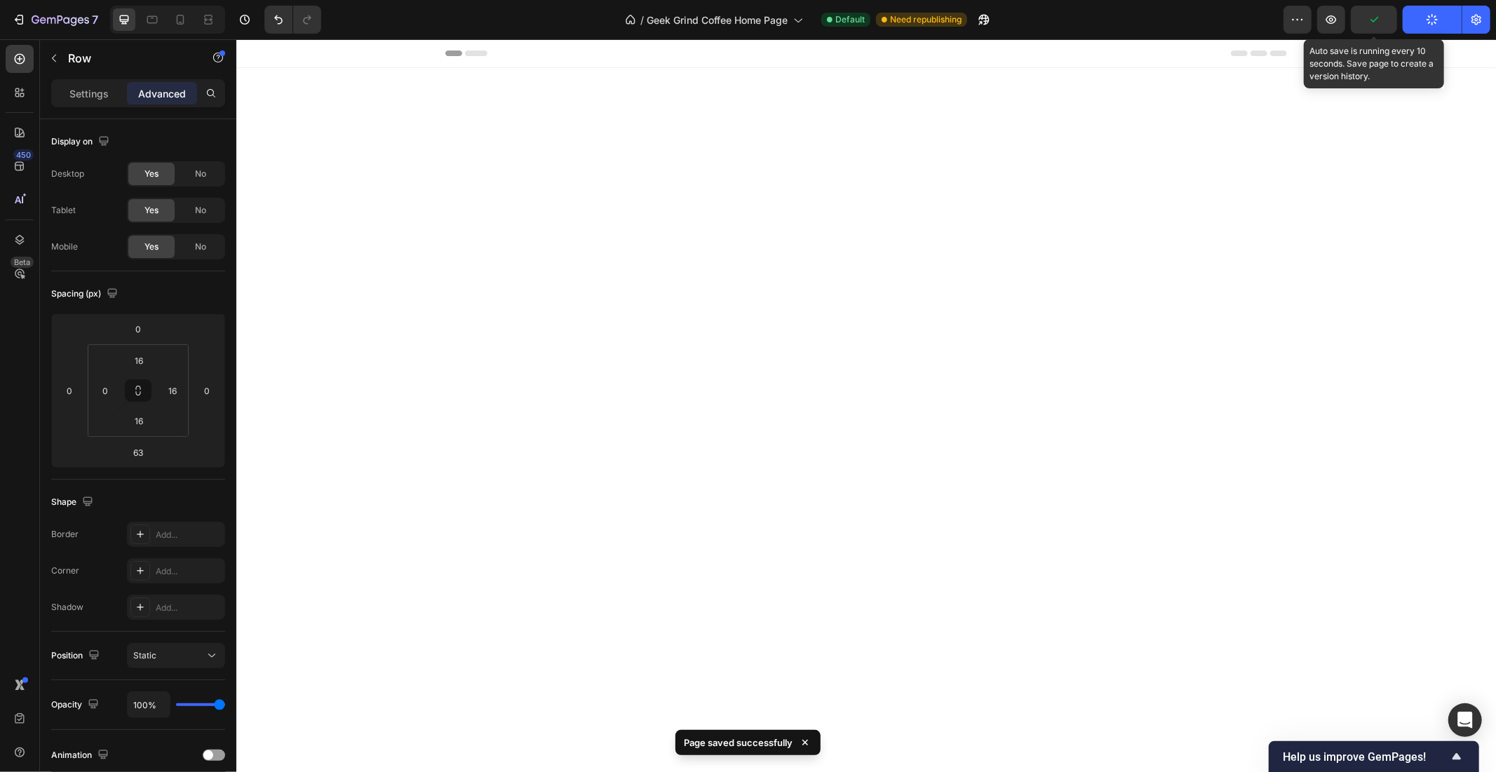
scroll to position [2078, 0]
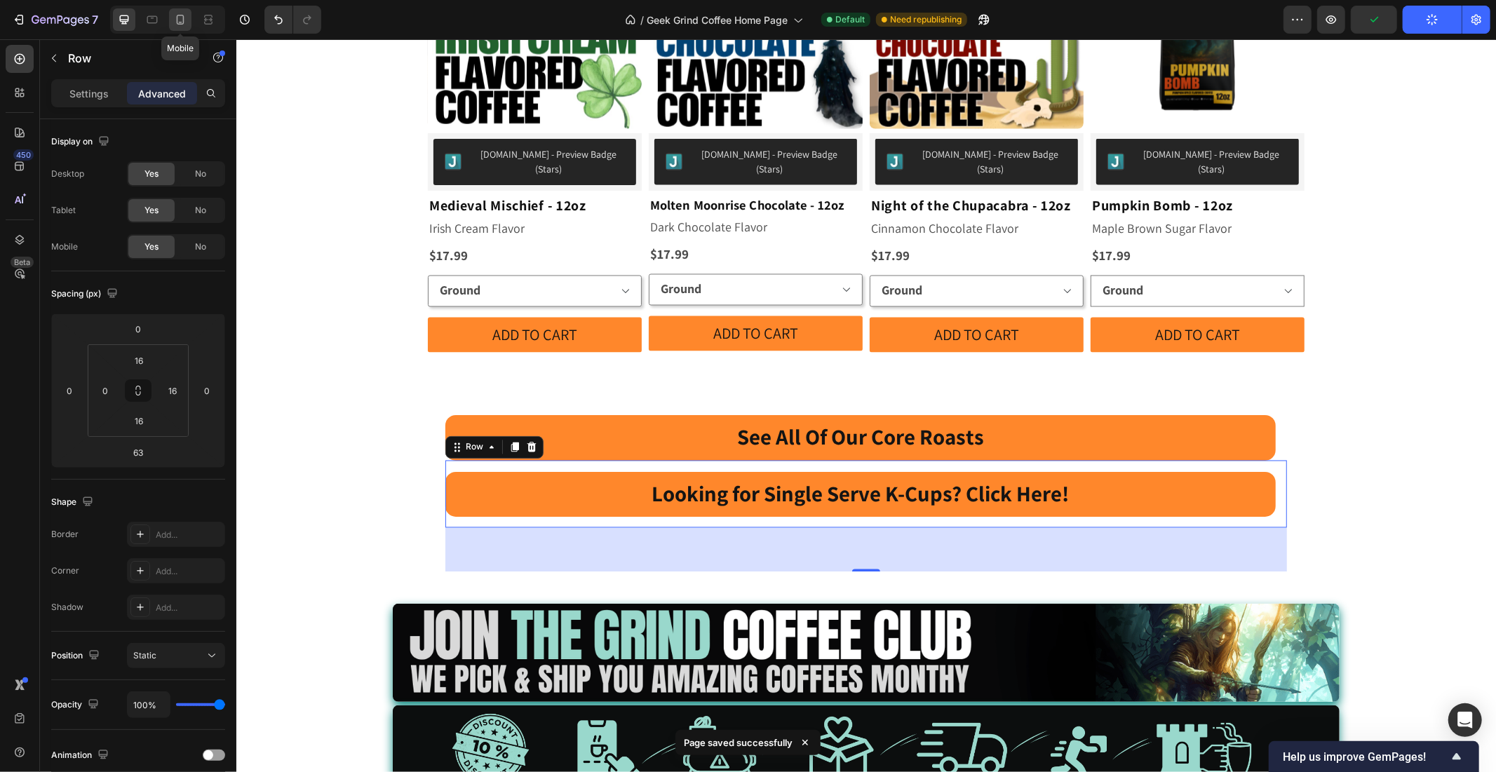
click at [179, 19] on icon at bounding box center [180, 20] width 14 height 14
type input "40"
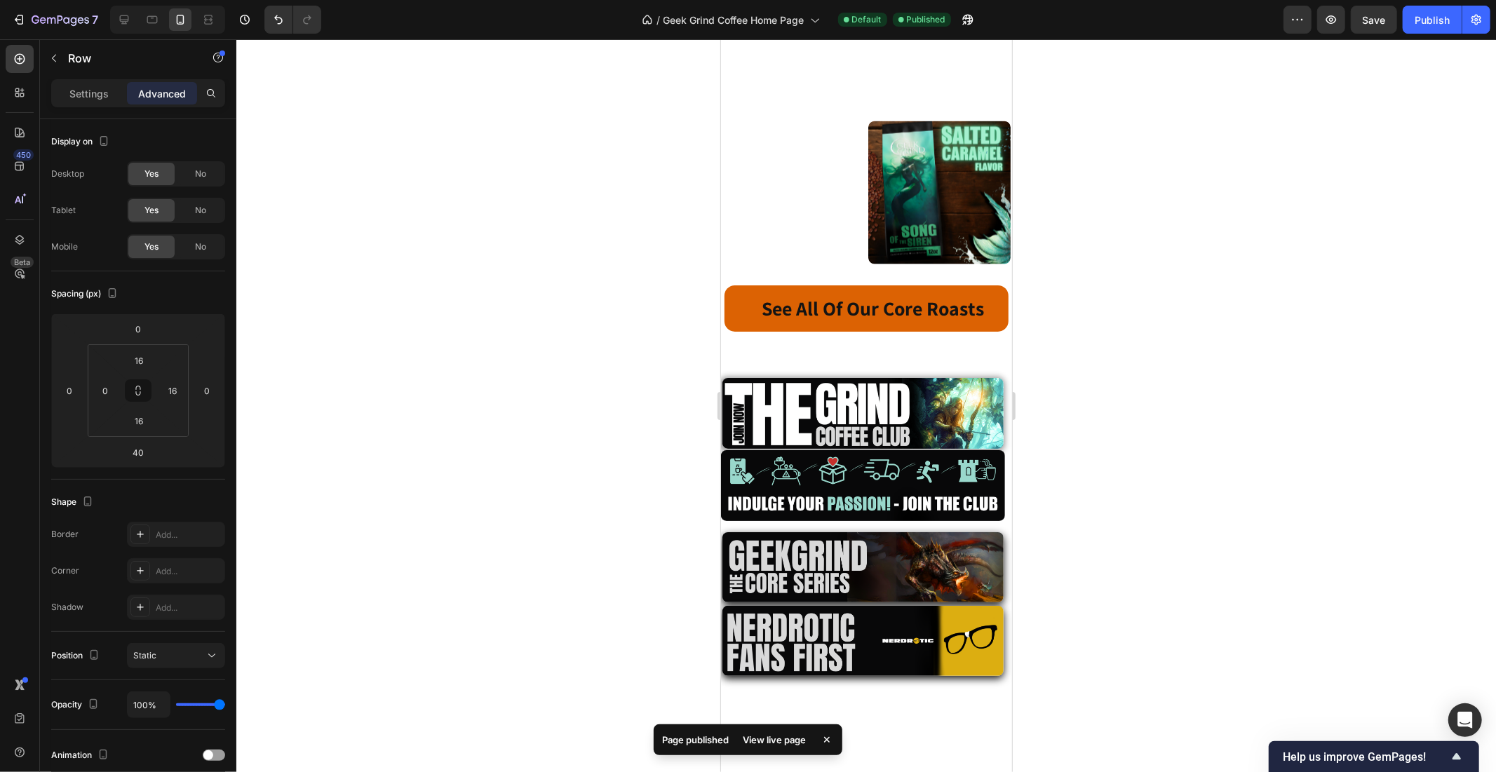
scroll to position [1642, 0]
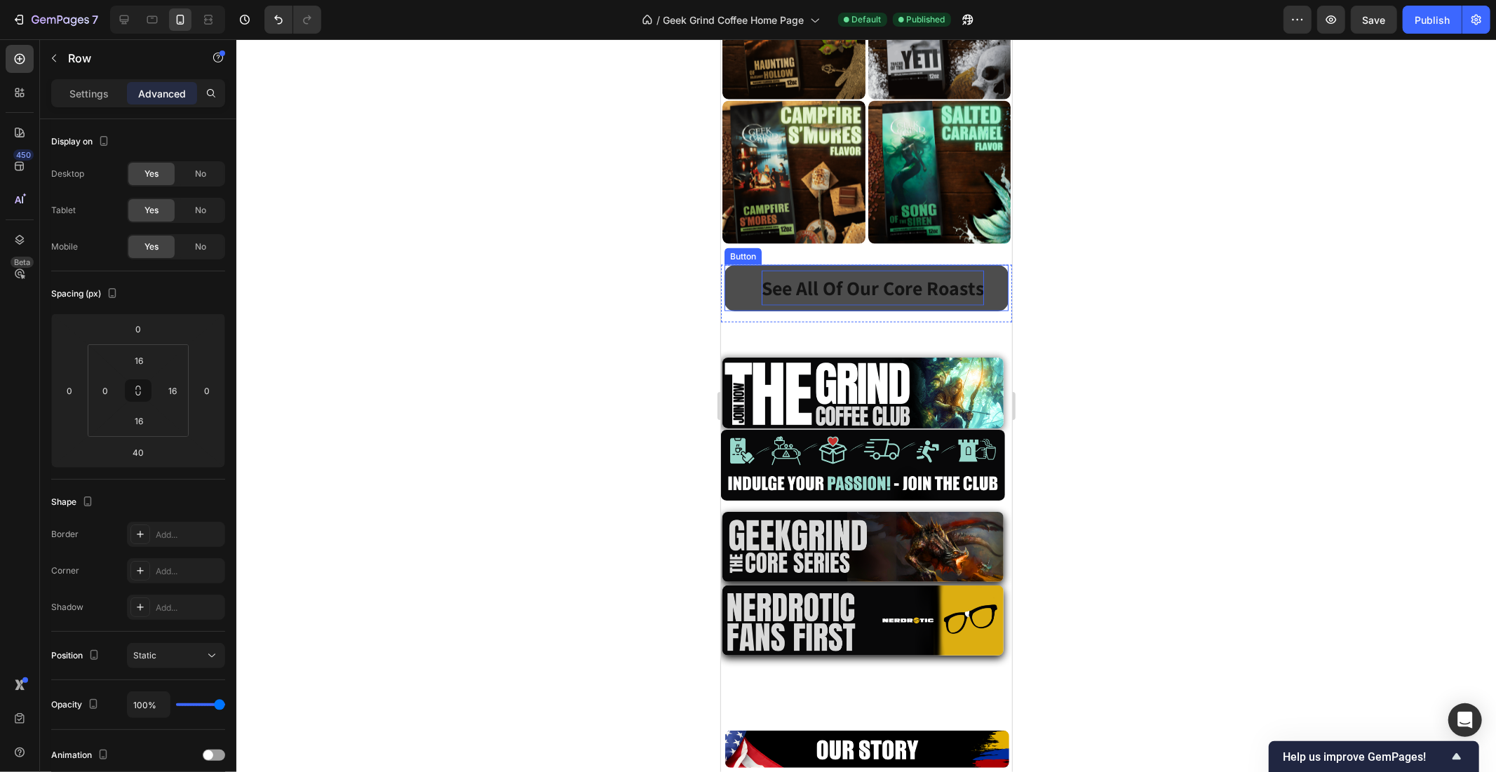
click at [974, 274] on strong "See All Of Our Core Roasts" at bounding box center [872, 287] width 222 height 26
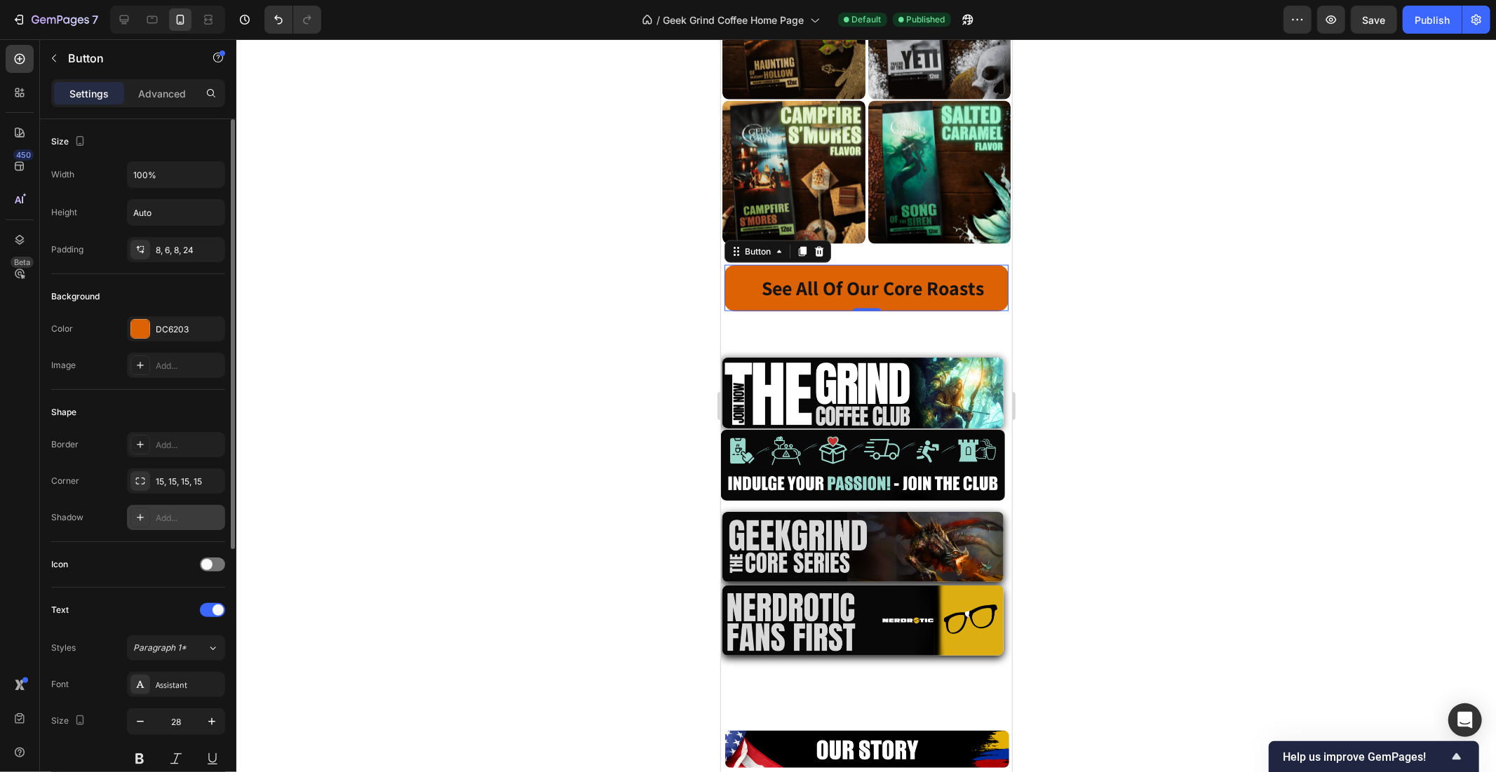
scroll to position [130, 0]
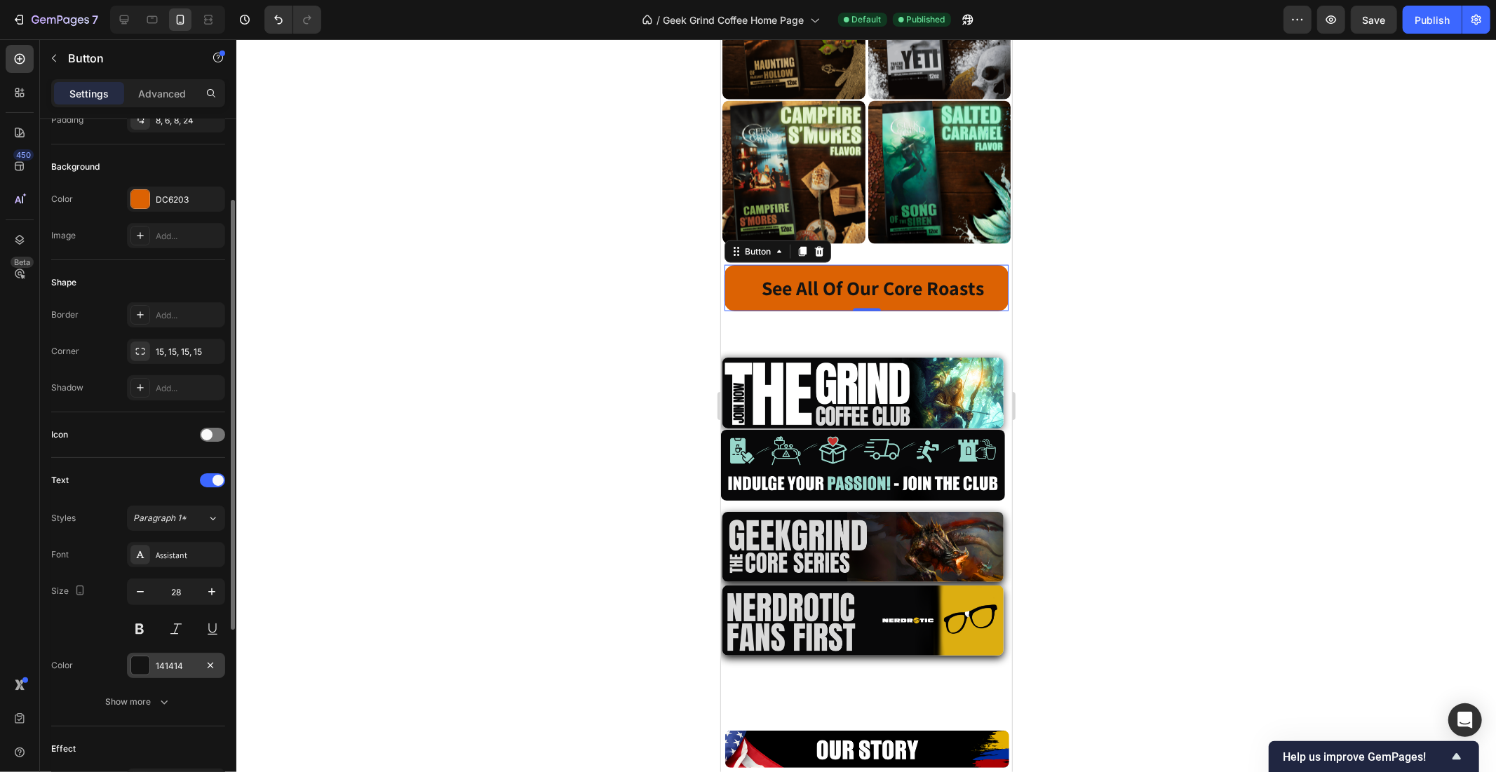
click at [145, 658] on div at bounding box center [140, 665] width 18 height 18
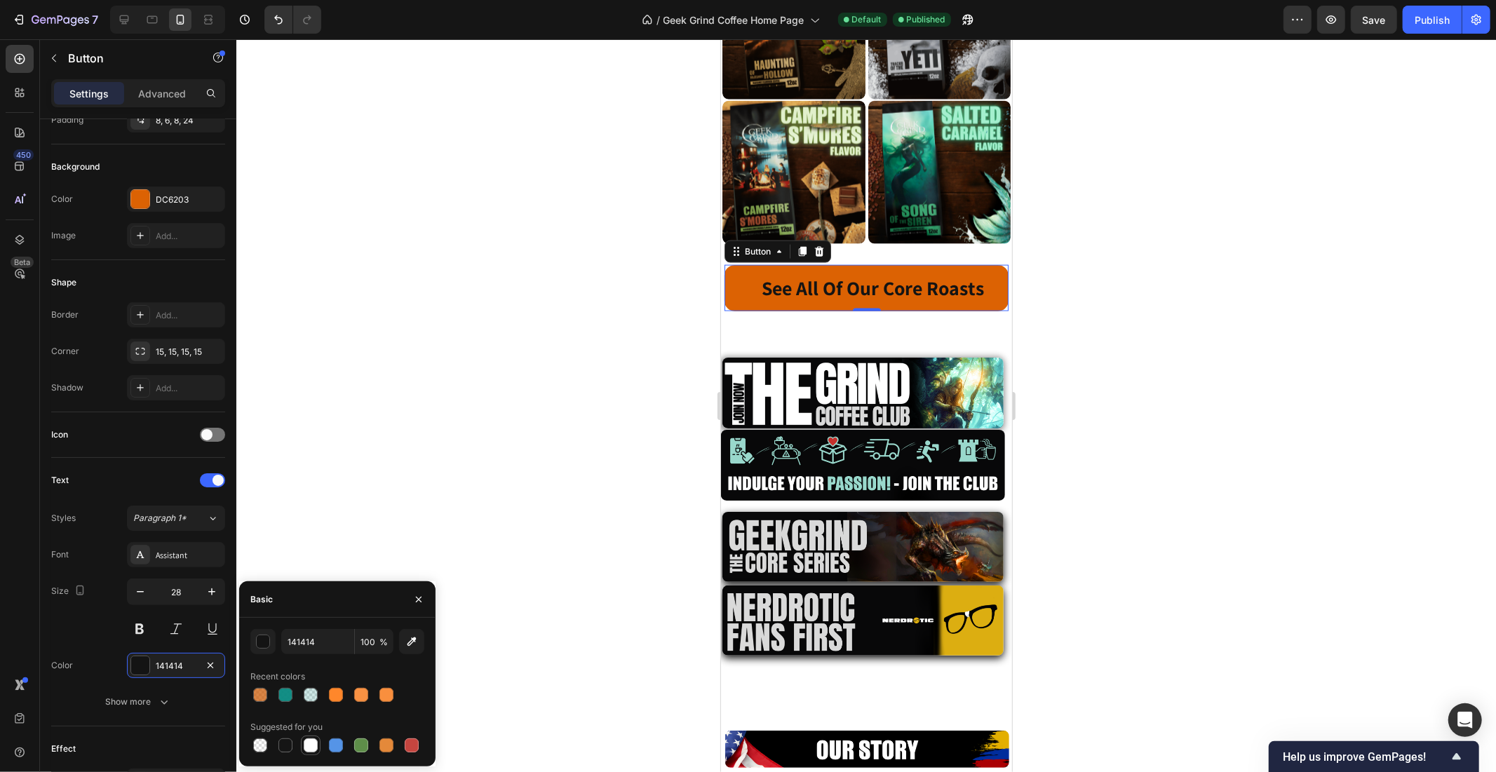
click at [306, 745] on div at bounding box center [311, 745] width 14 height 14
type input "FFFFFF"
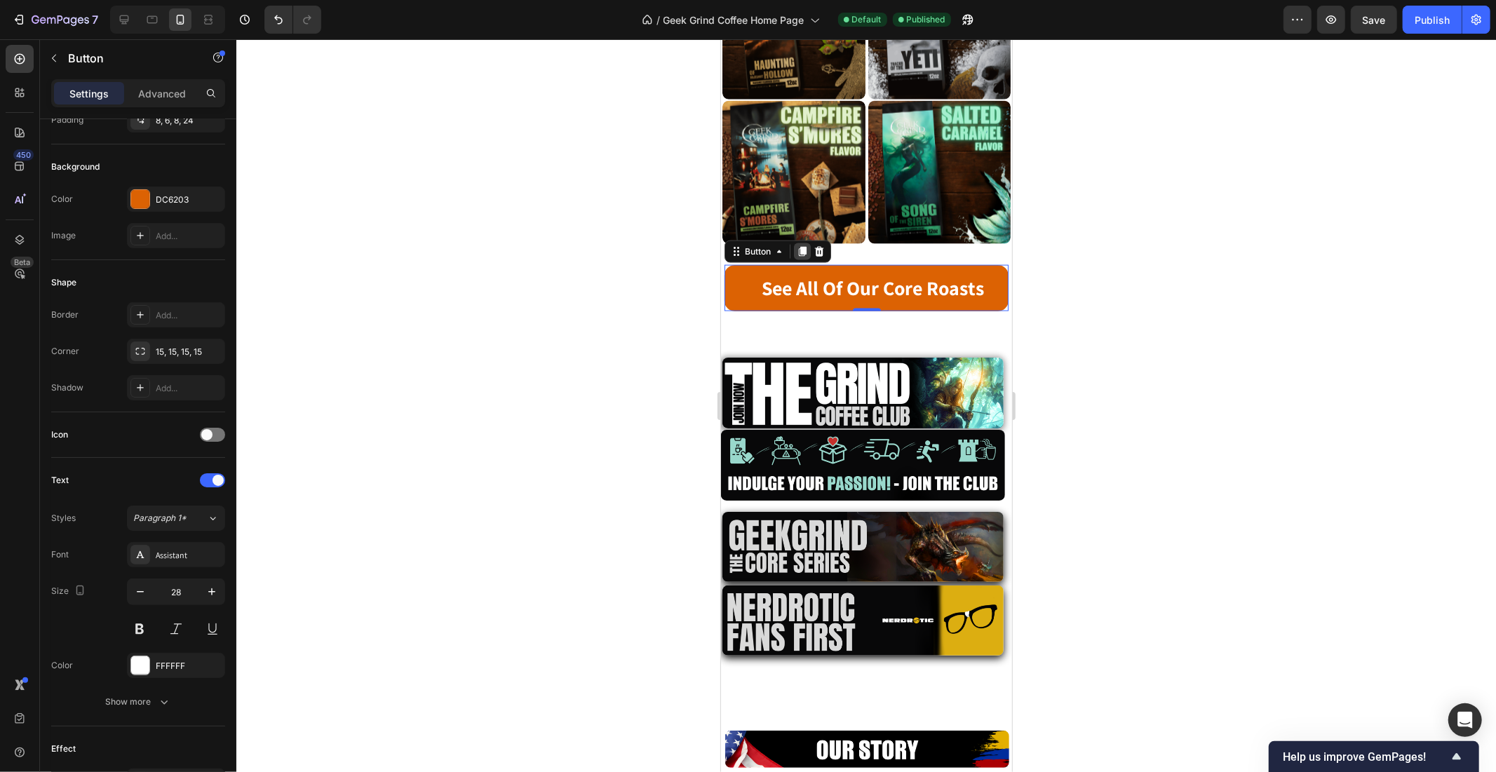
click at [802, 246] on icon at bounding box center [802, 251] width 8 height 10
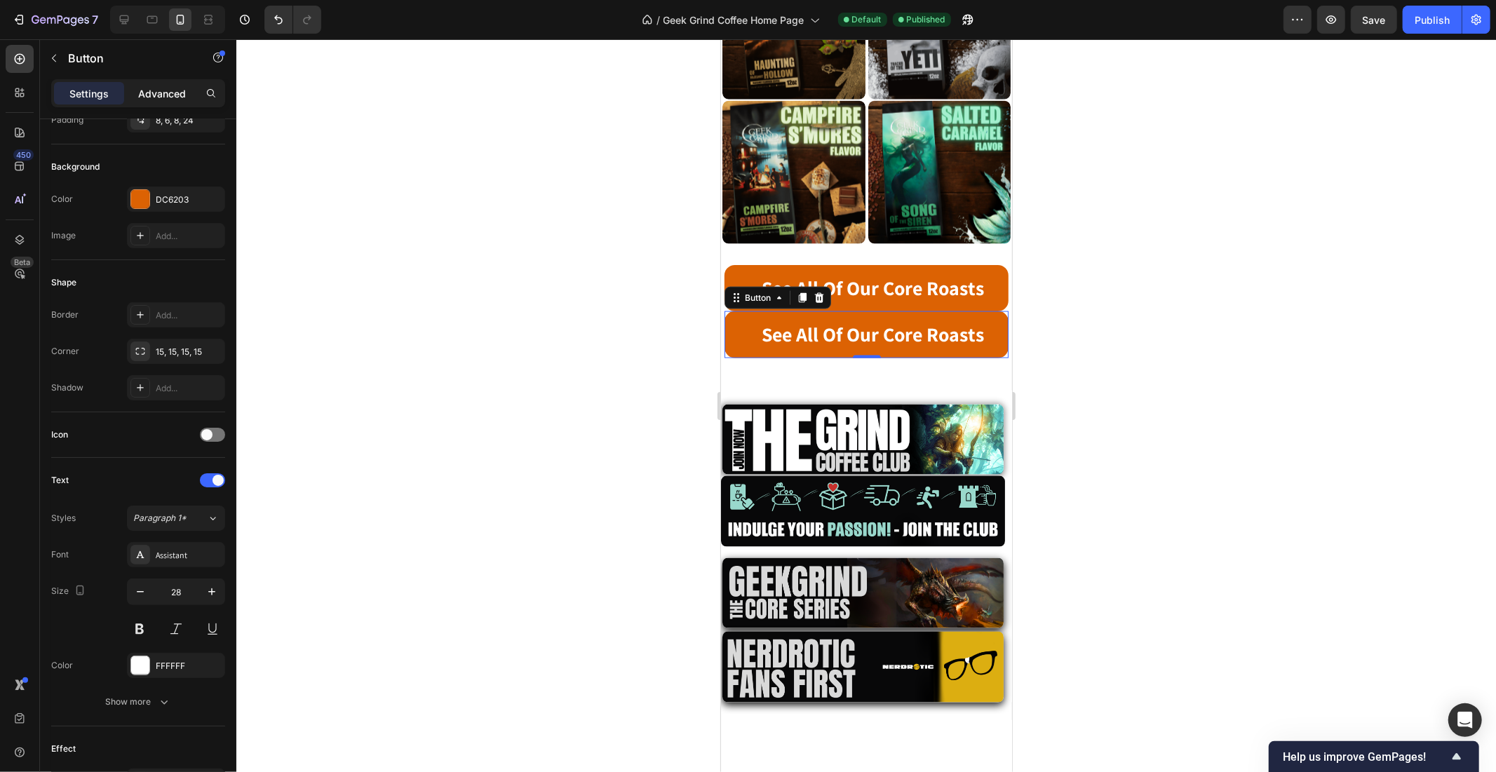
click at [156, 89] on p "Advanced" at bounding box center [162, 93] width 48 height 15
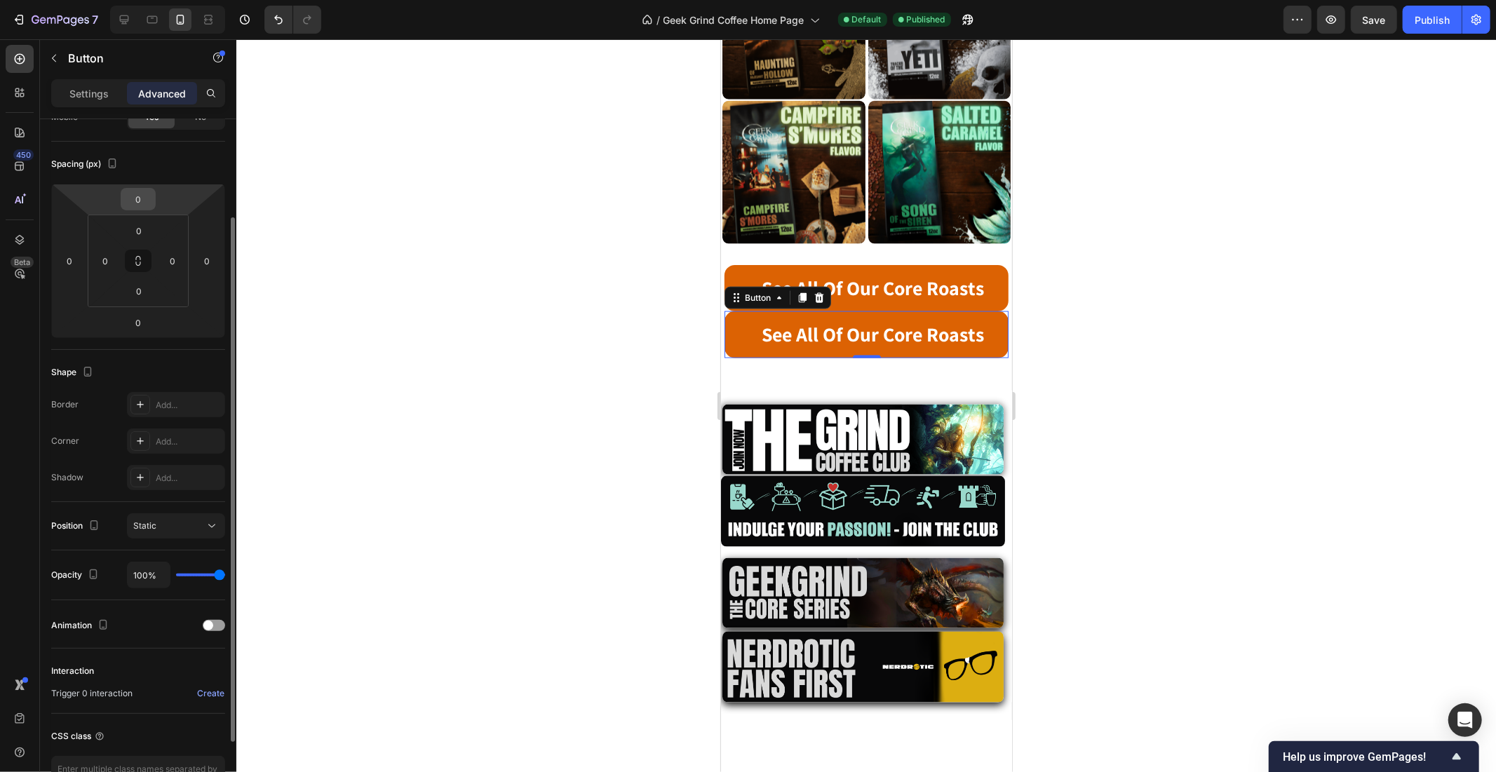
click at [138, 208] on input "0" at bounding box center [138, 199] width 28 height 21
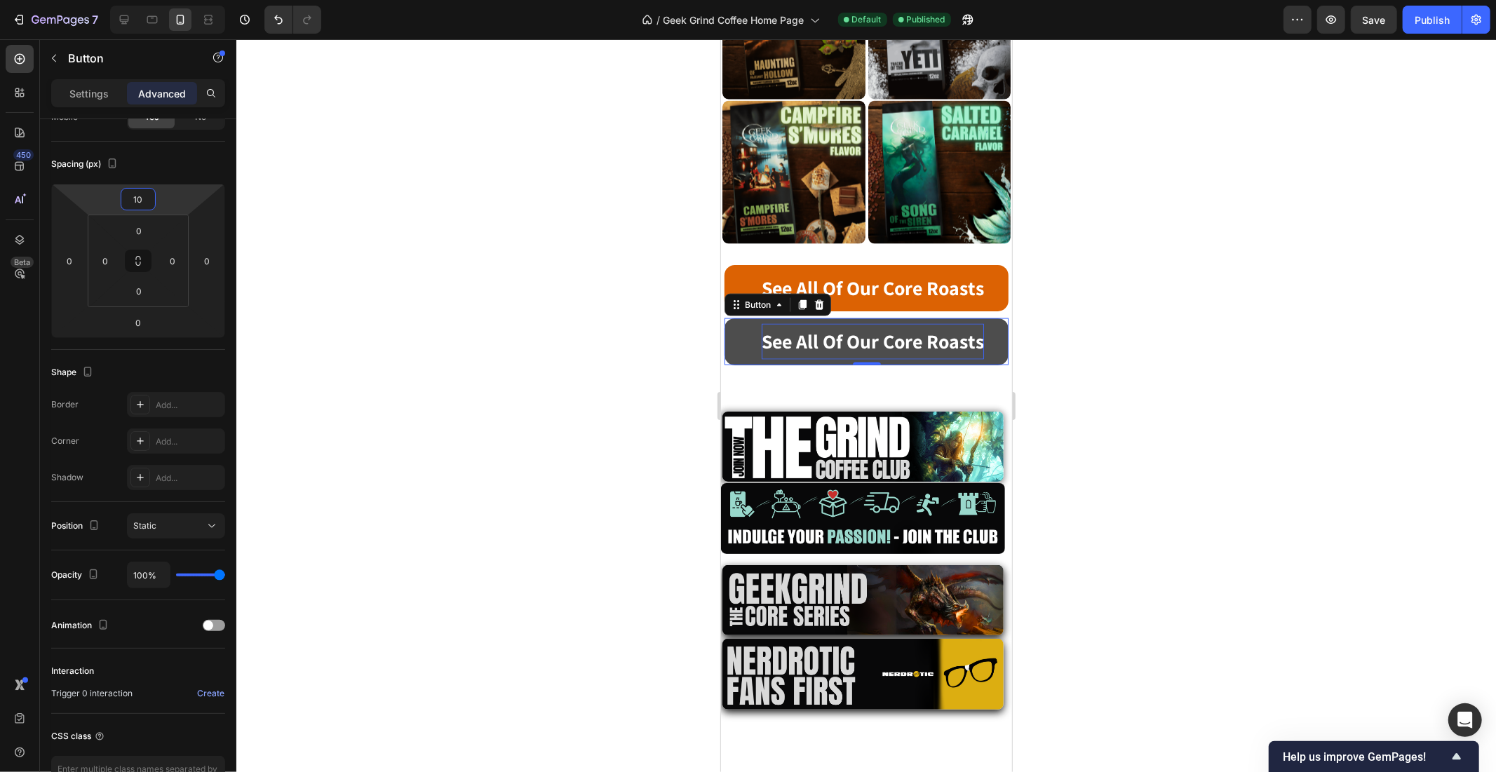
type input "10"
click at [793, 328] on strong "See All Of Our Core Roasts" at bounding box center [872, 341] width 222 height 26
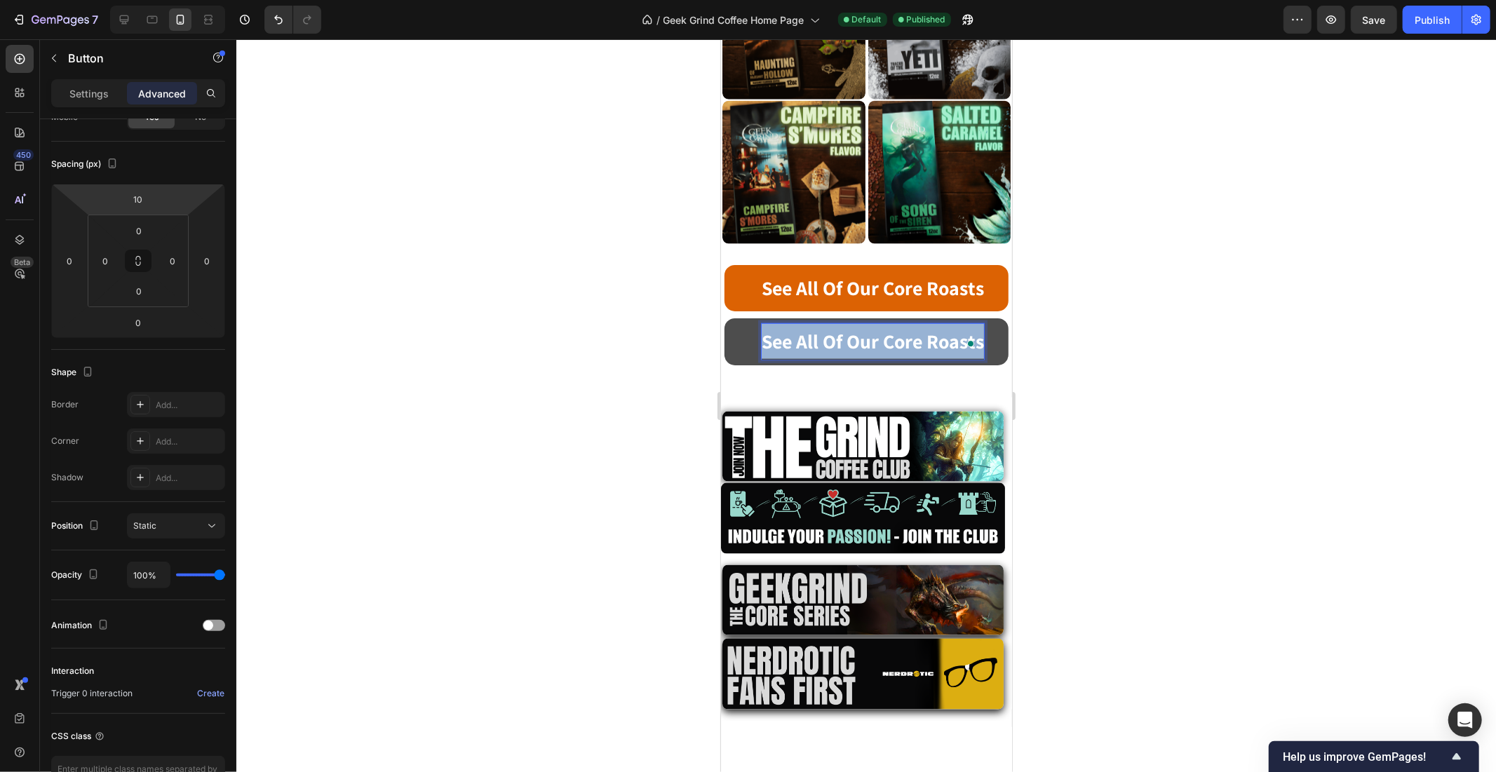
drag, startPoint x: 758, startPoint y: 308, endPoint x: 971, endPoint y: 299, distance: 212.7
click at [971, 323] on div "See All Of Our Core Roasts" at bounding box center [872, 340] width 222 height 35
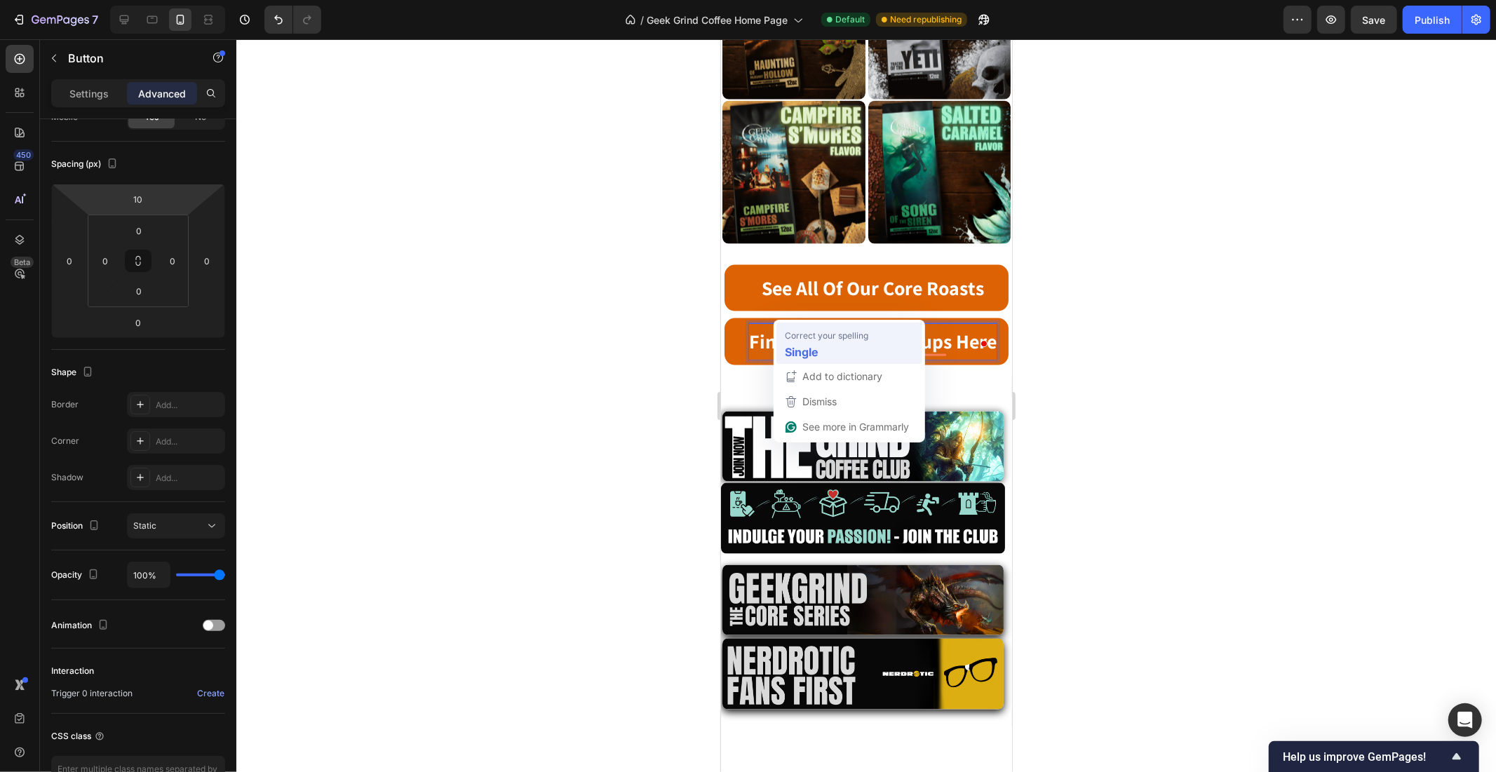
click at [821, 347] on div "Single" at bounding box center [849, 353] width 135 height 22
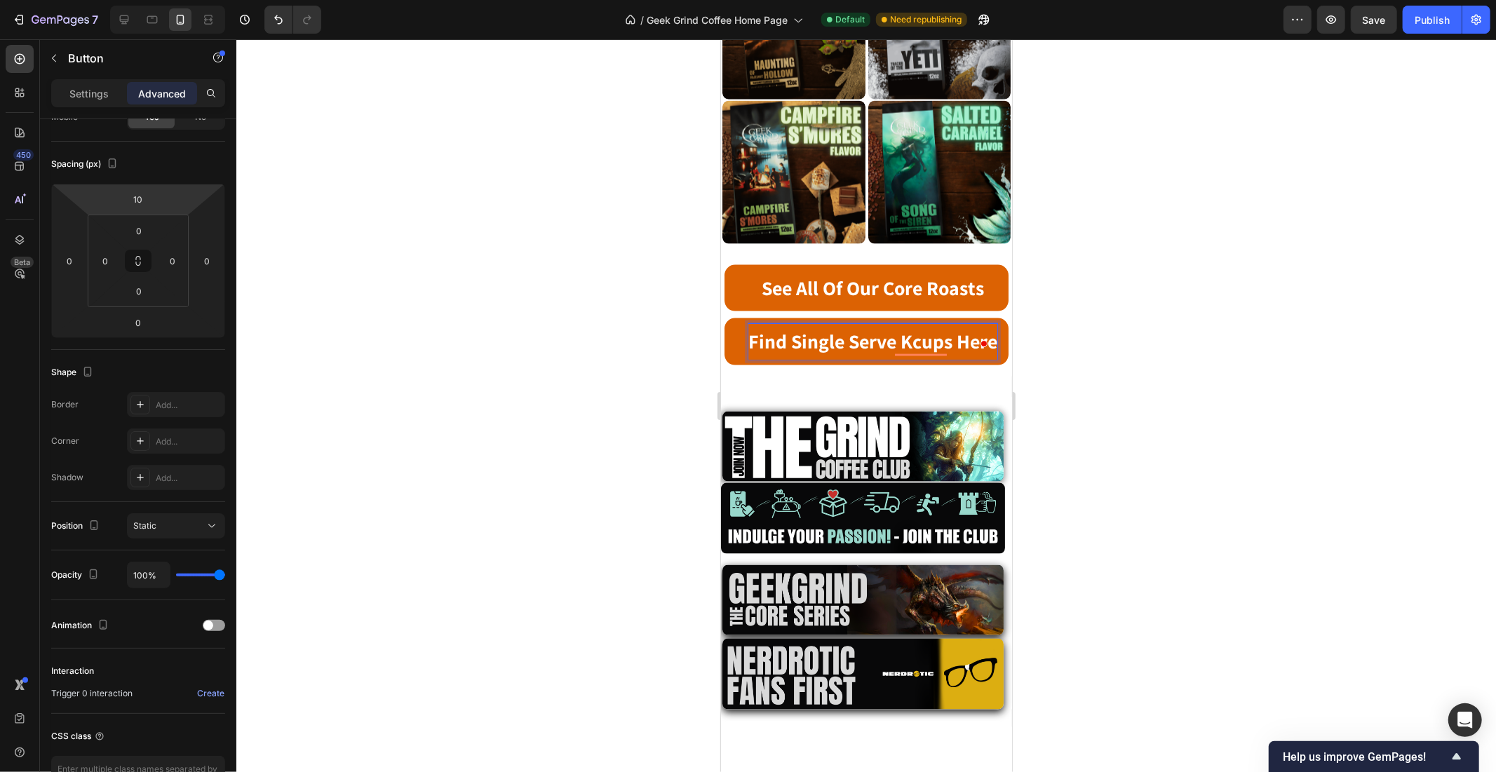
click at [1141, 337] on div at bounding box center [866, 405] width 1260 height 733
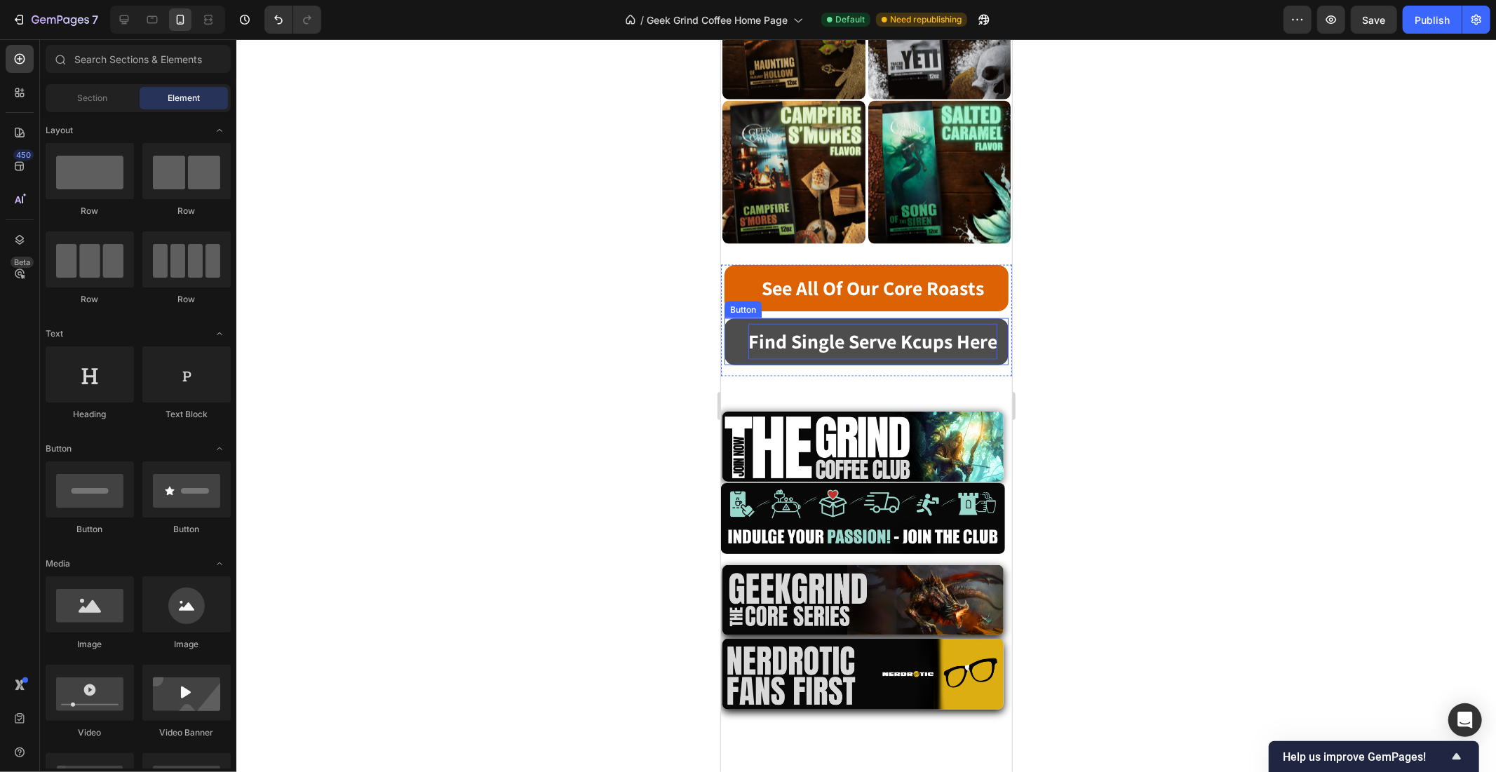
click at [872, 328] on strong "Find Single Serve Kcups Here" at bounding box center [872, 341] width 249 height 26
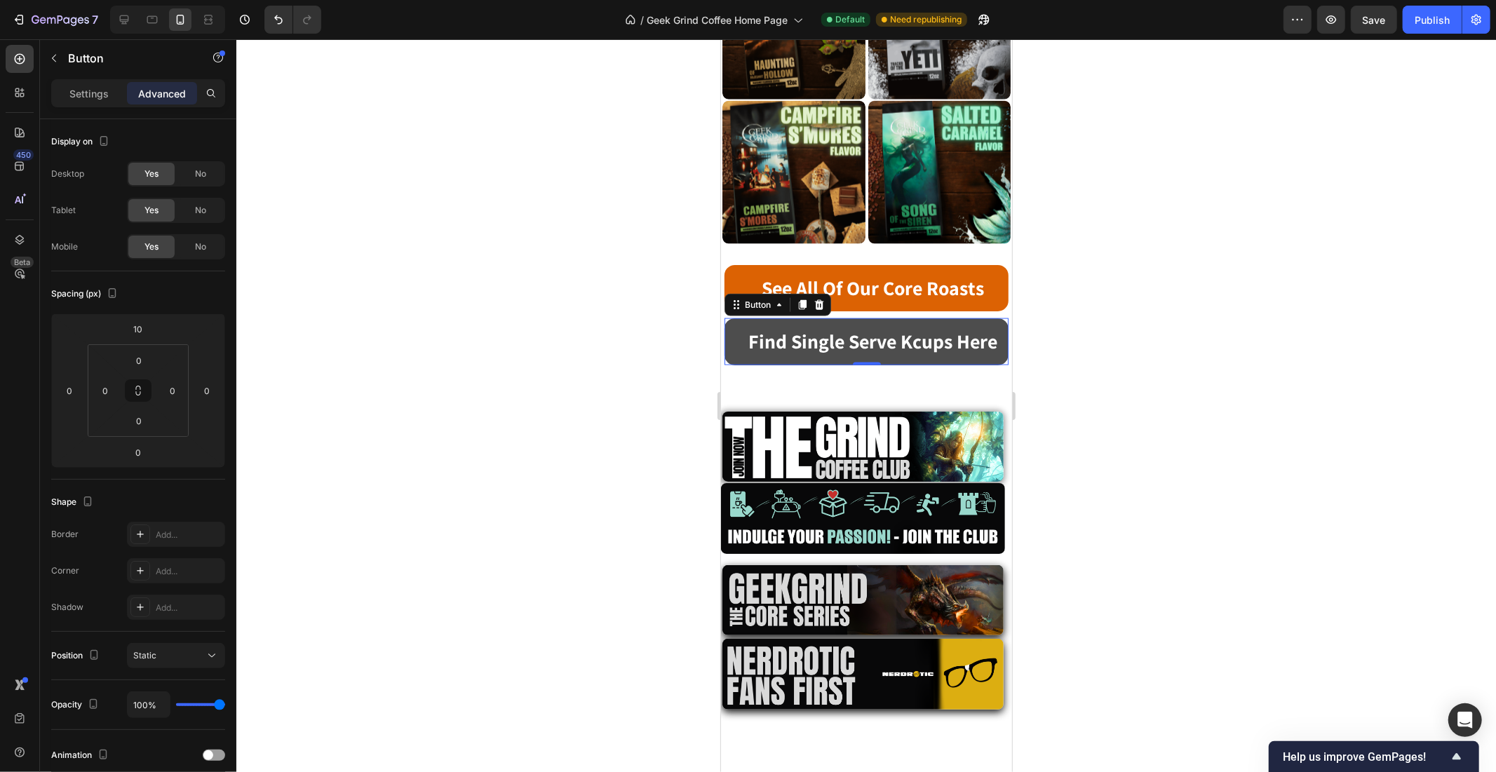
click at [730, 318] on link "Find Single Serve Kcups Here" at bounding box center [866, 341] width 284 height 46
click at [1127, 302] on div at bounding box center [866, 405] width 1260 height 733
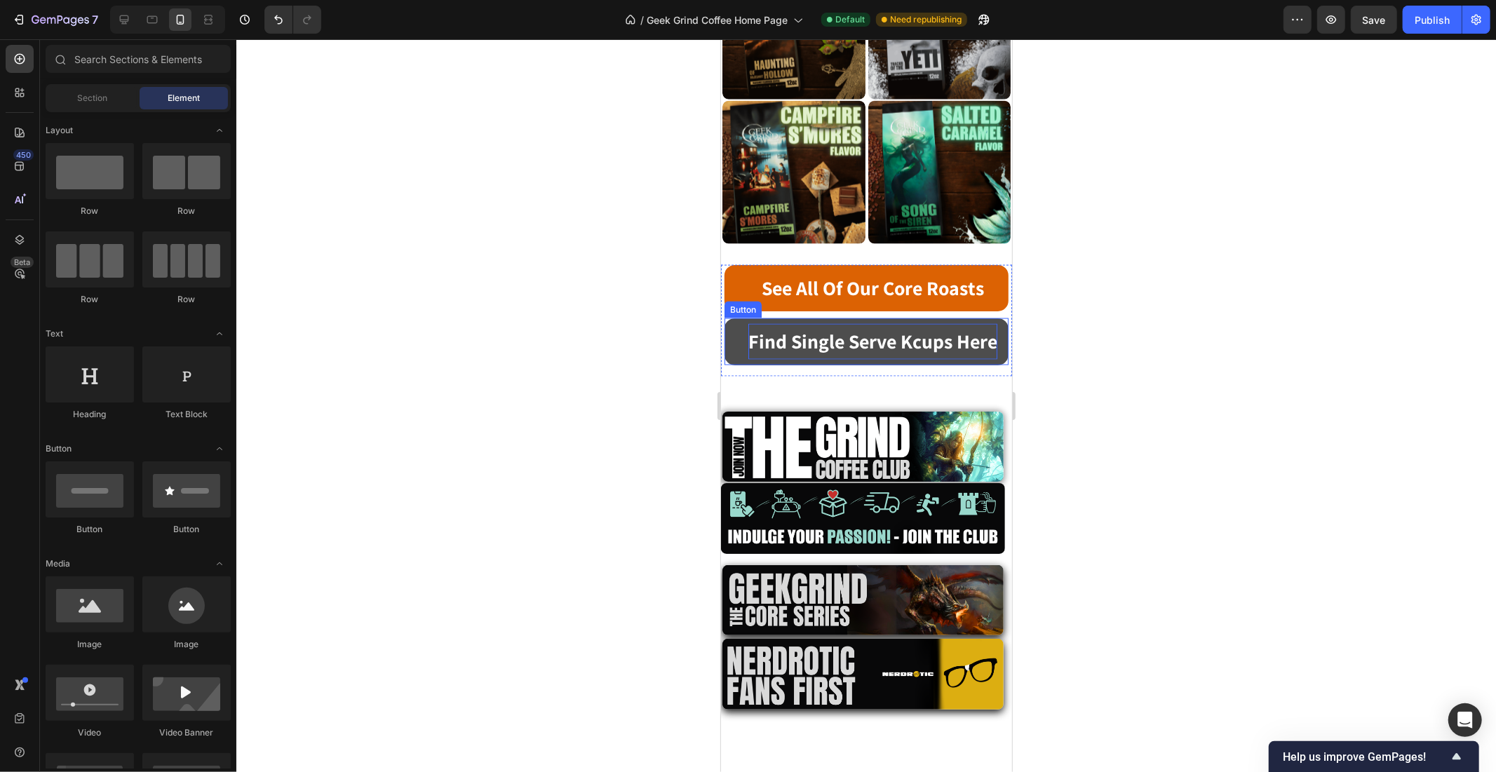
click at [732, 318] on link "Find Single Serve Kcups Here" at bounding box center [866, 341] width 284 height 46
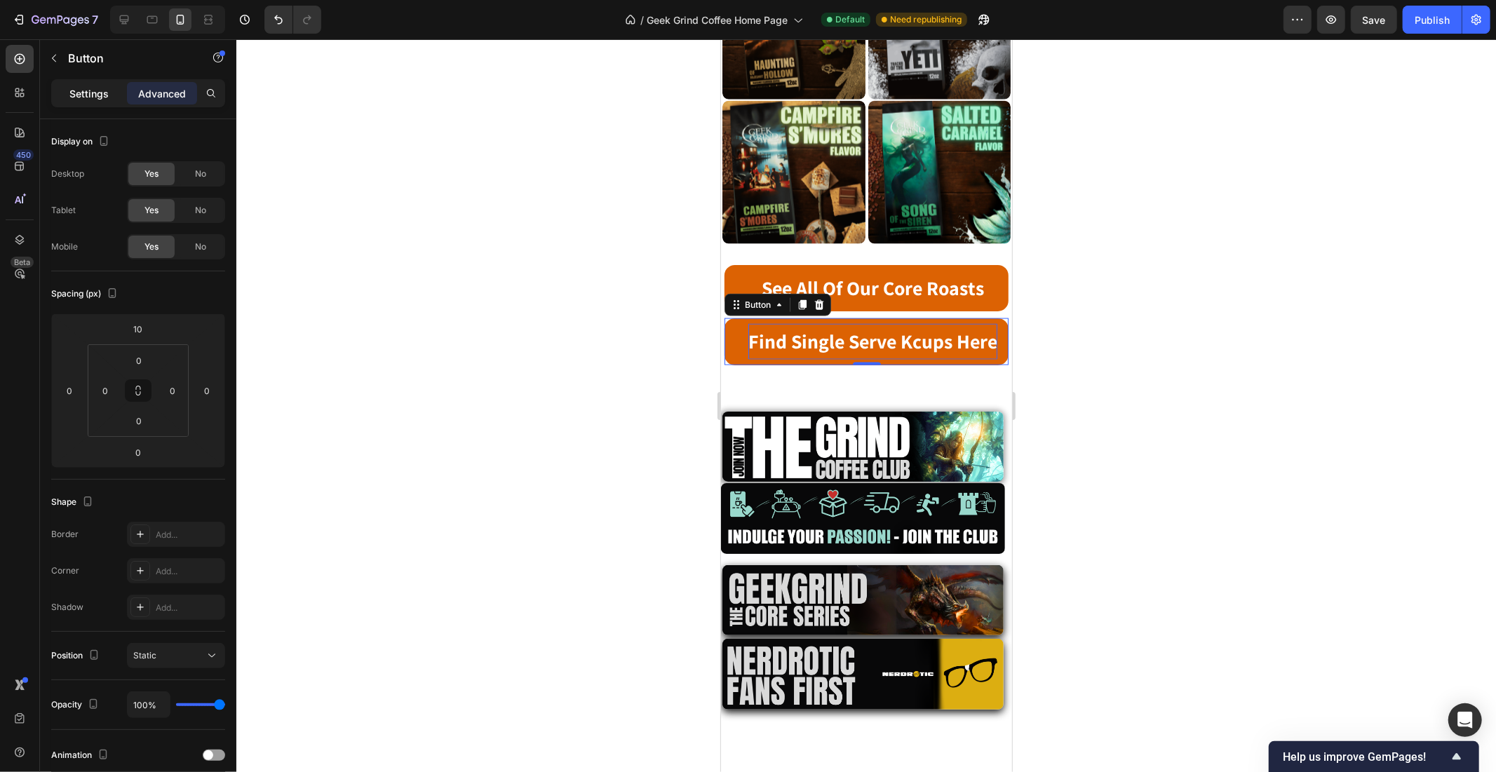
click at [81, 96] on p "Settings" at bounding box center [88, 93] width 39 height 15
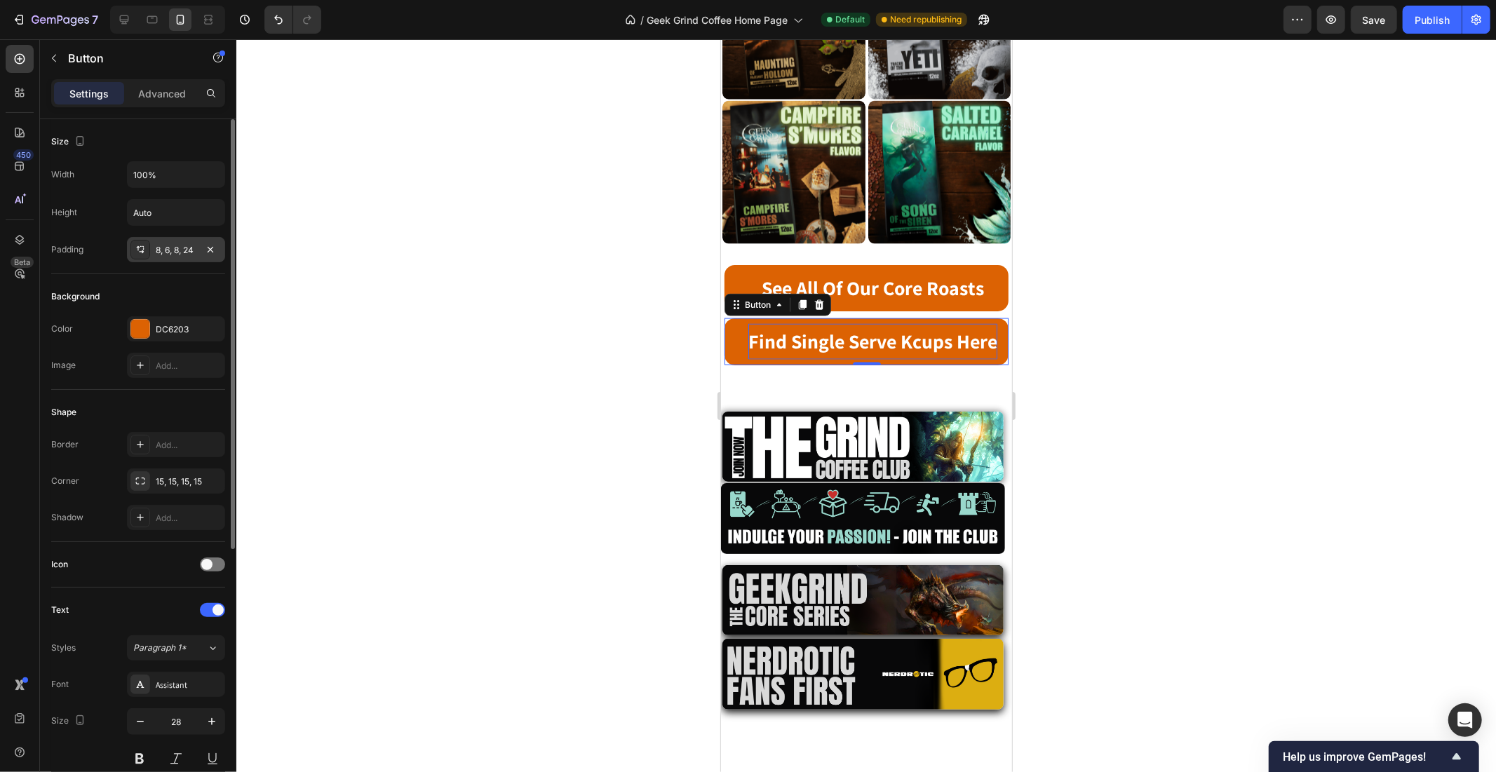
click at [180, 244] on div "8, 6, 8, 24" at bounding box center [176, 250] width 41 height 13
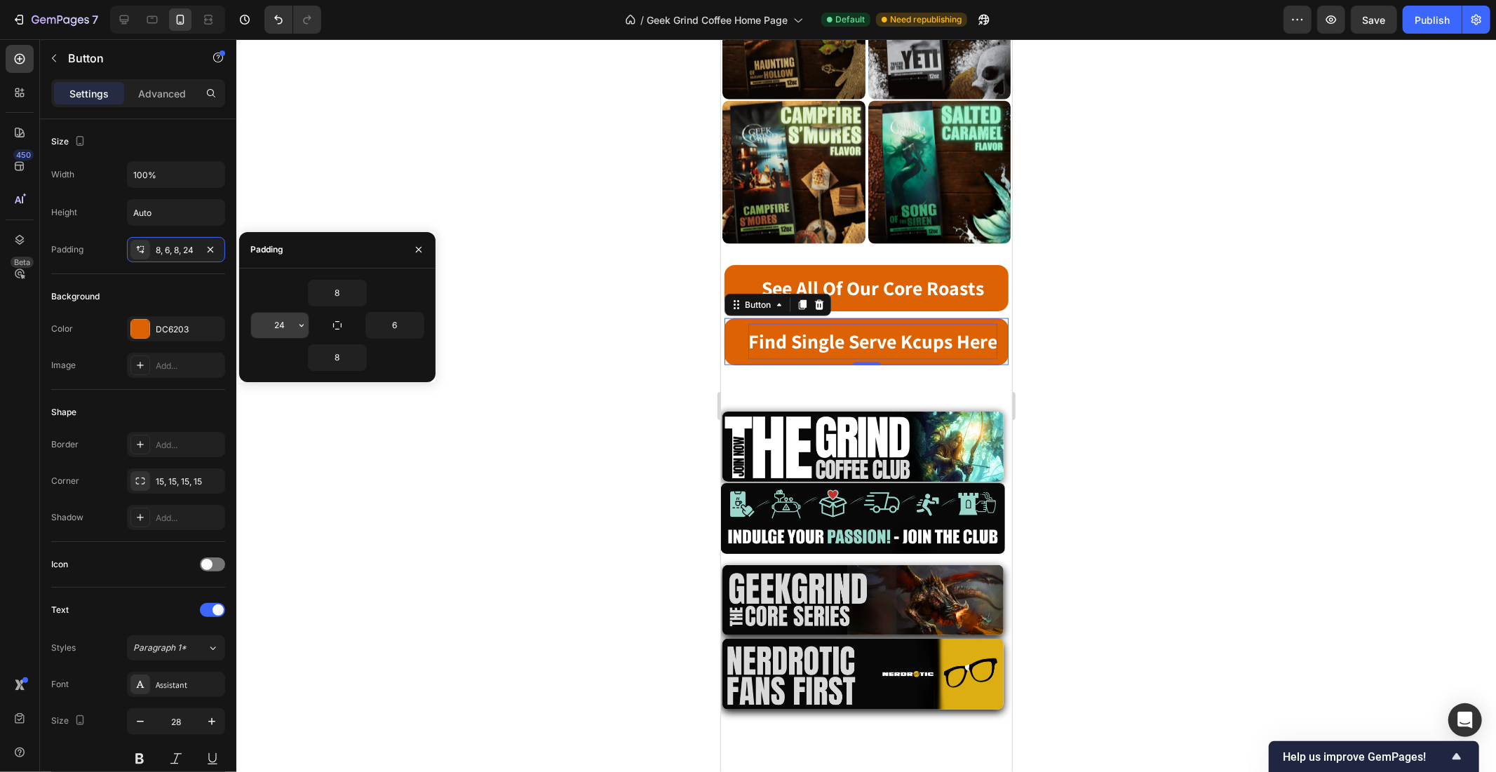
click at [281, 324] on input "24" at bounding box center [280, 325] width 58 height 25
type input "6"
click at [1146, 312] on div at bounding box center [866, 405] width 1260 height 733
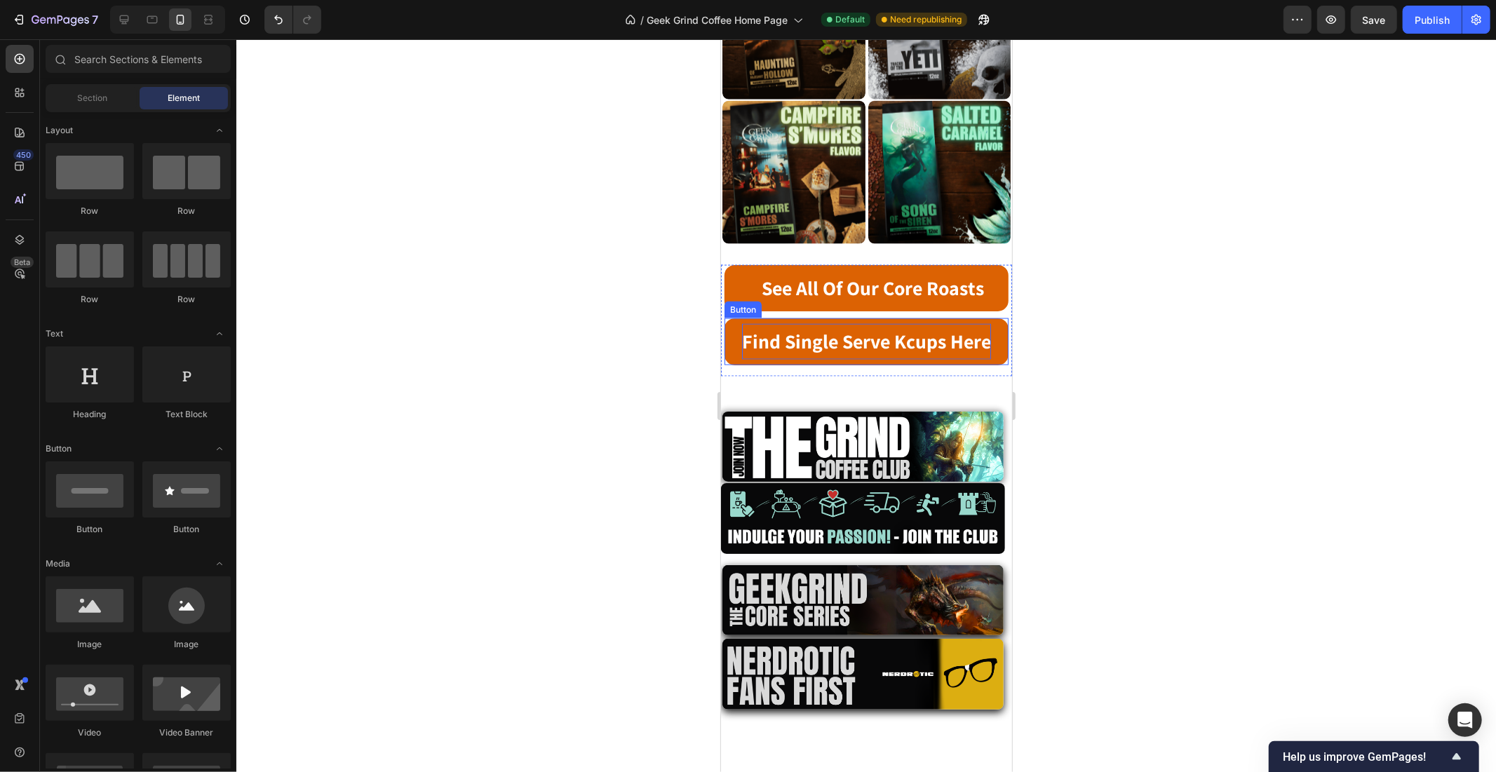
click at [957, 328] on strong "Find Single Serve Kcups Here" at bounding box center [865, 341] width 249 height 26
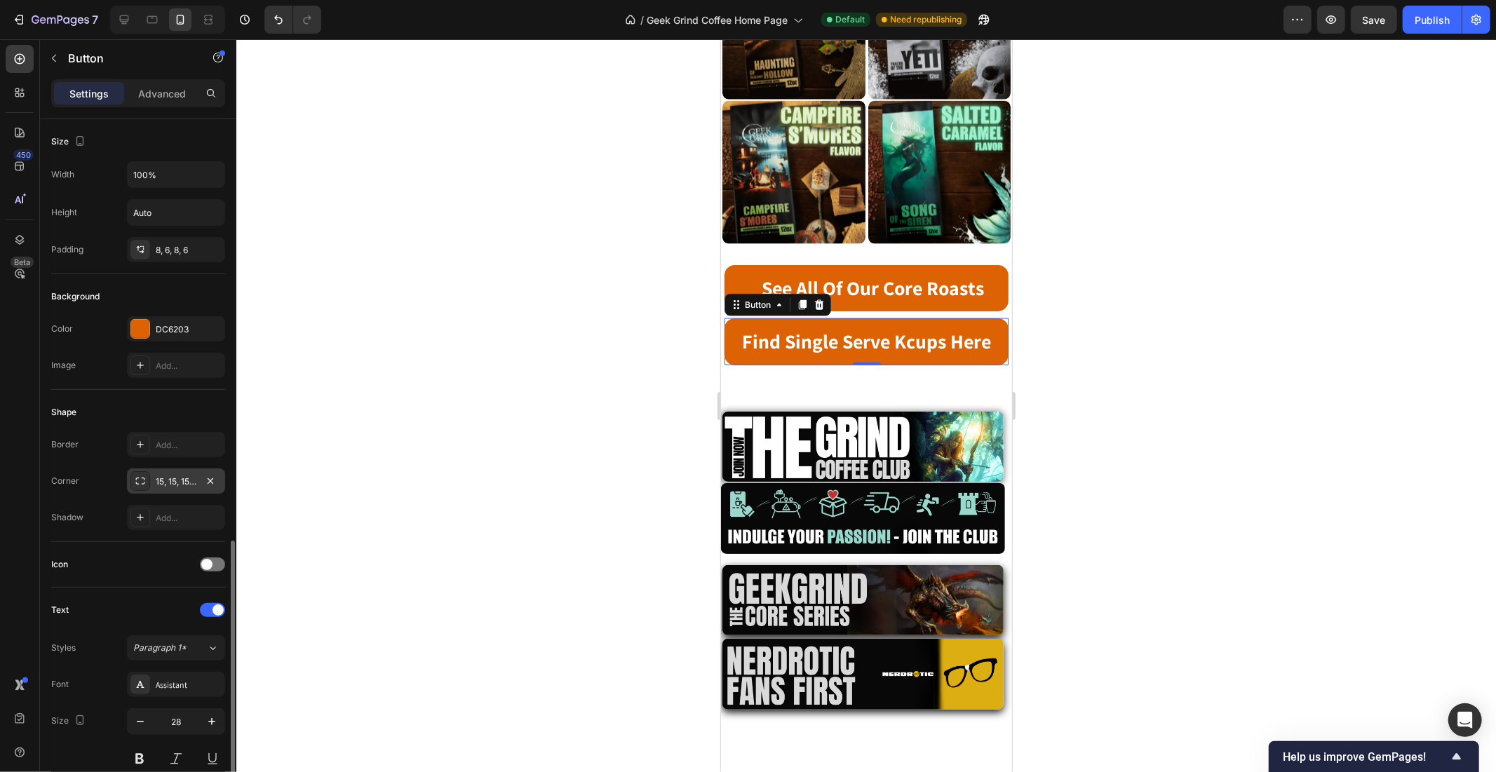
scroll to position [260, 0]
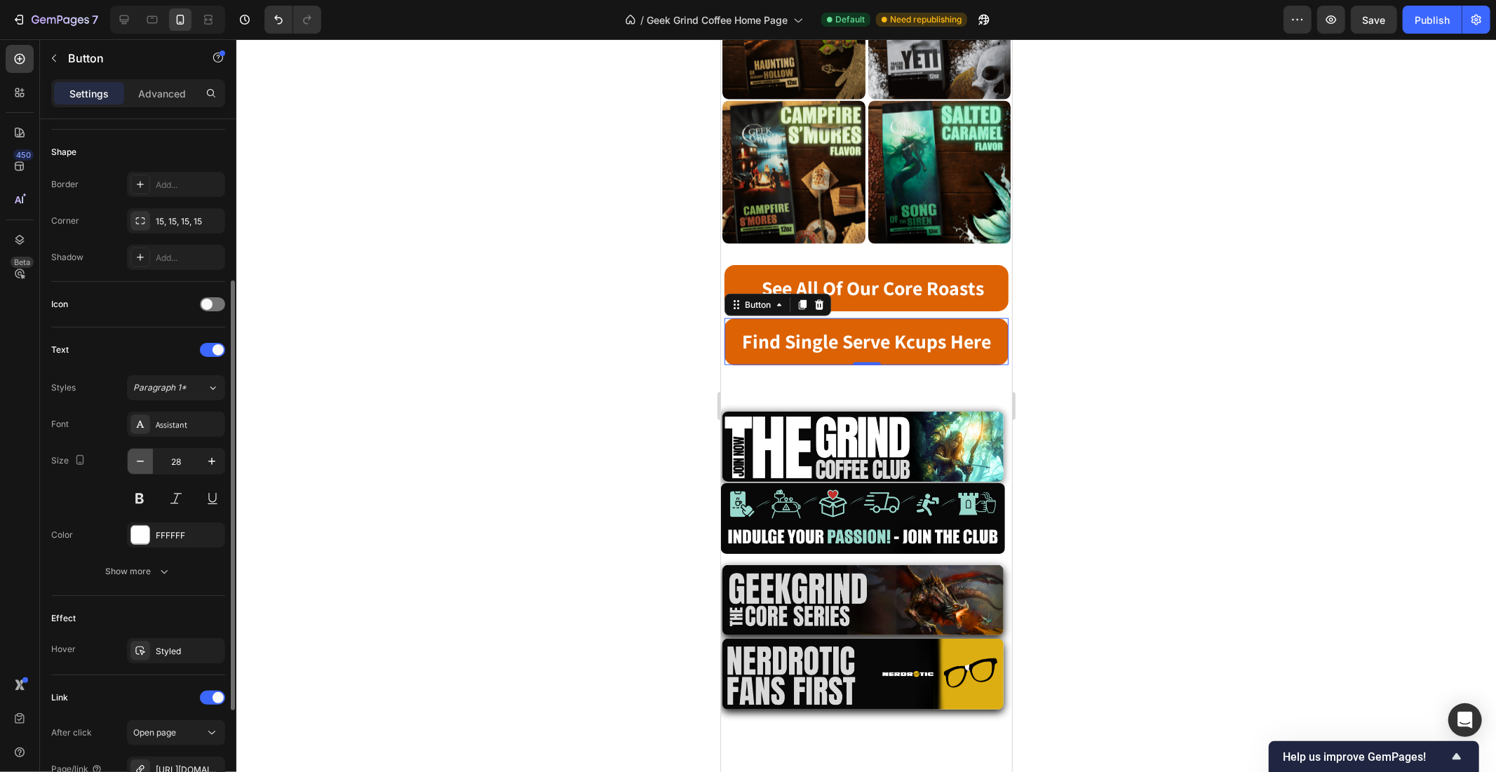
click at [142, 464] on icon "button" at bounding box center [140, 461] width 14 height 14
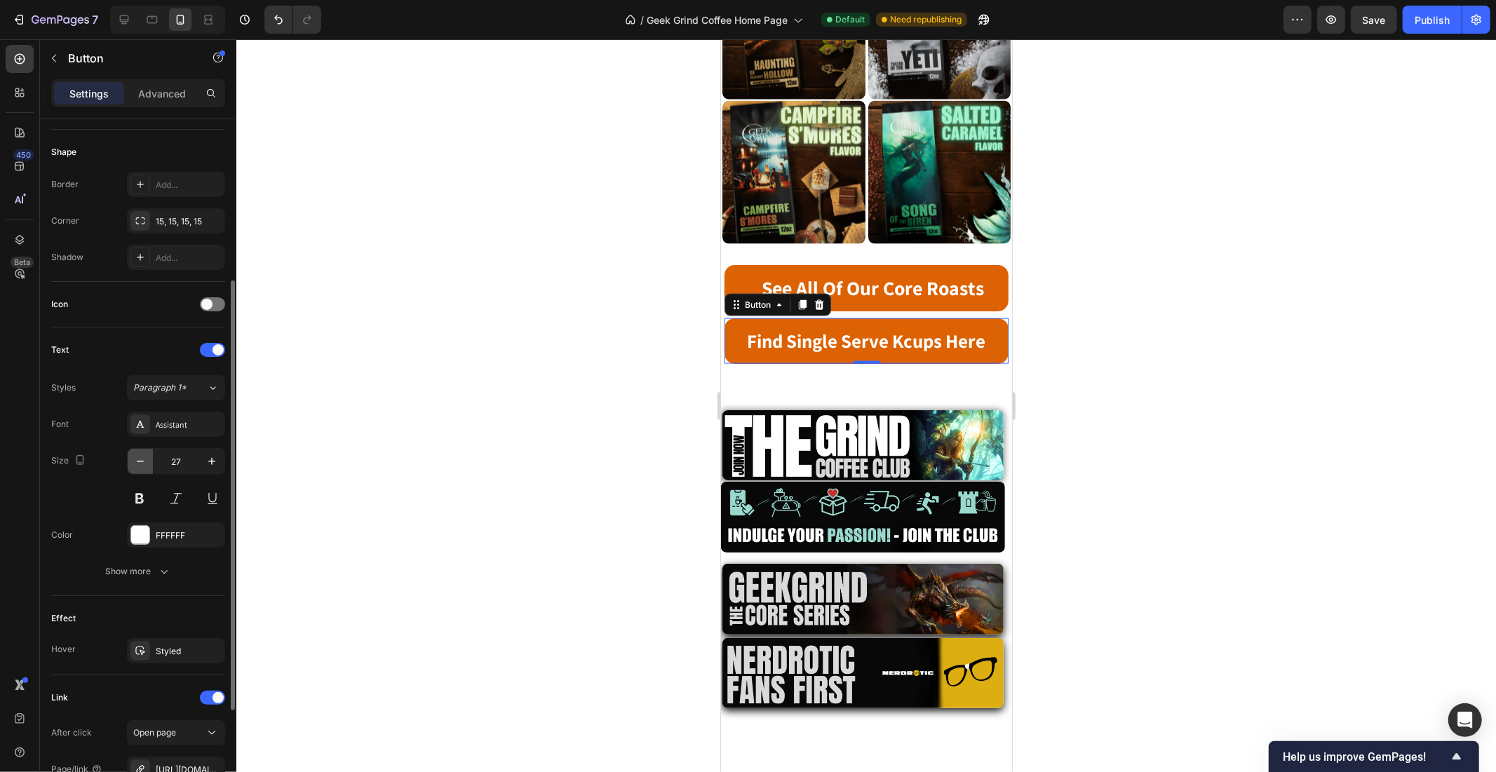
click at [142, 464] on icon "button" at bounding box center [140, 461] width 14 height 14
type input "26"
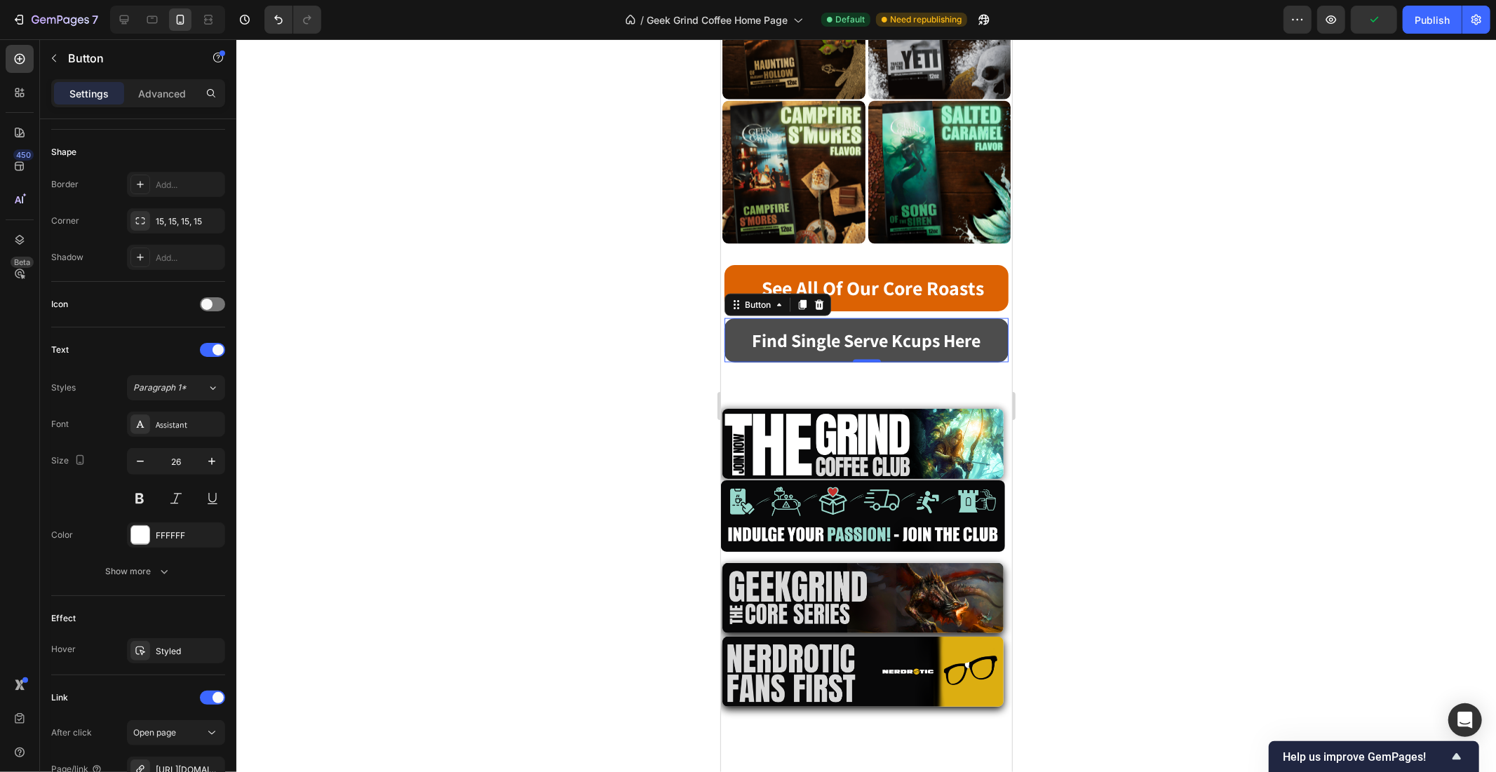
click at [724, 318] on link "Find Single Serve Kcups Here" at bounding box center [866, 340] width 284 height 44
click at [729, 318] on link "Find Single Serve Kcups Here" at bounding box center [866, 340] width 284 height 44
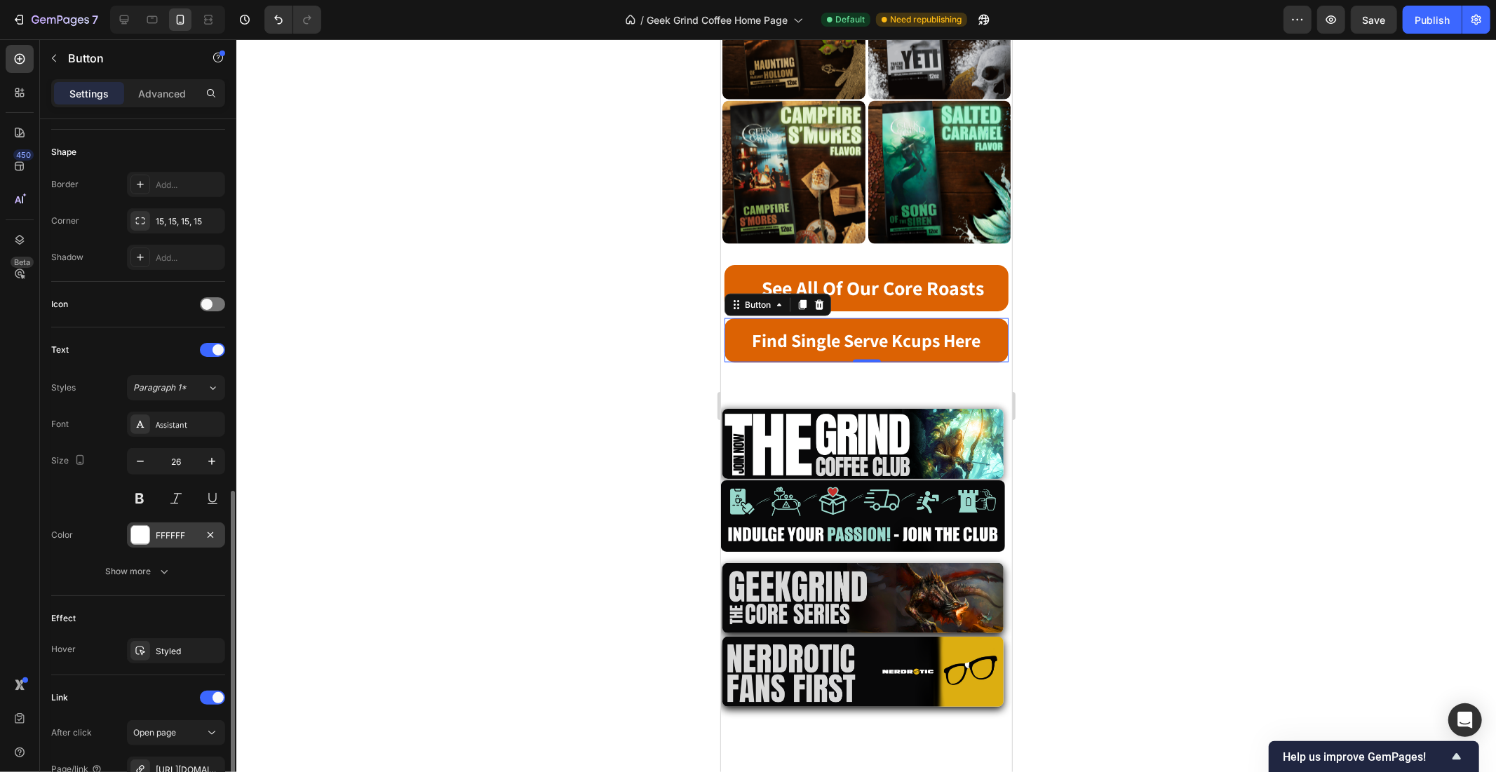
scroll to position [423, 0]
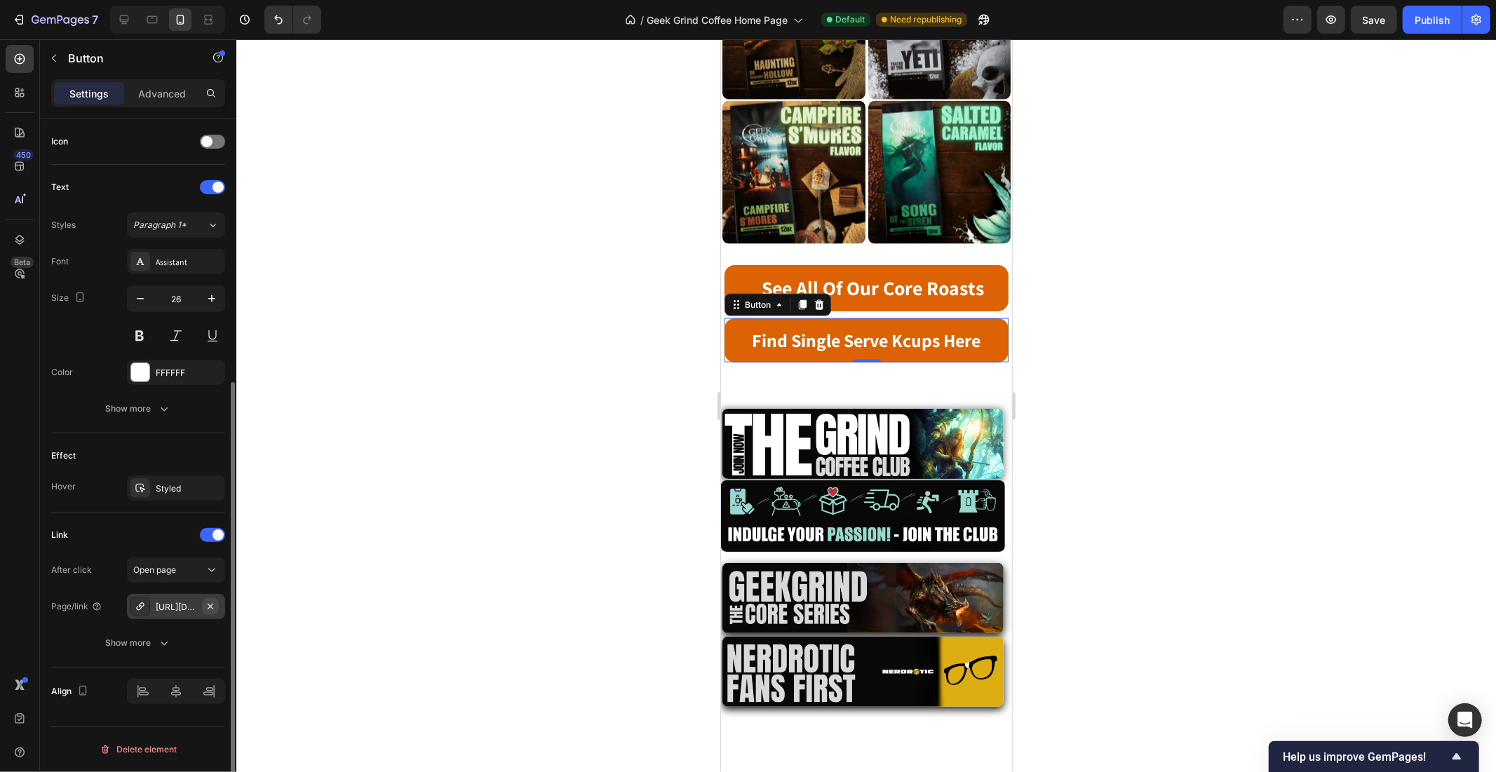
click at [211, 605] on icon "button" at bounding box center [211, 606] width 6 height 6
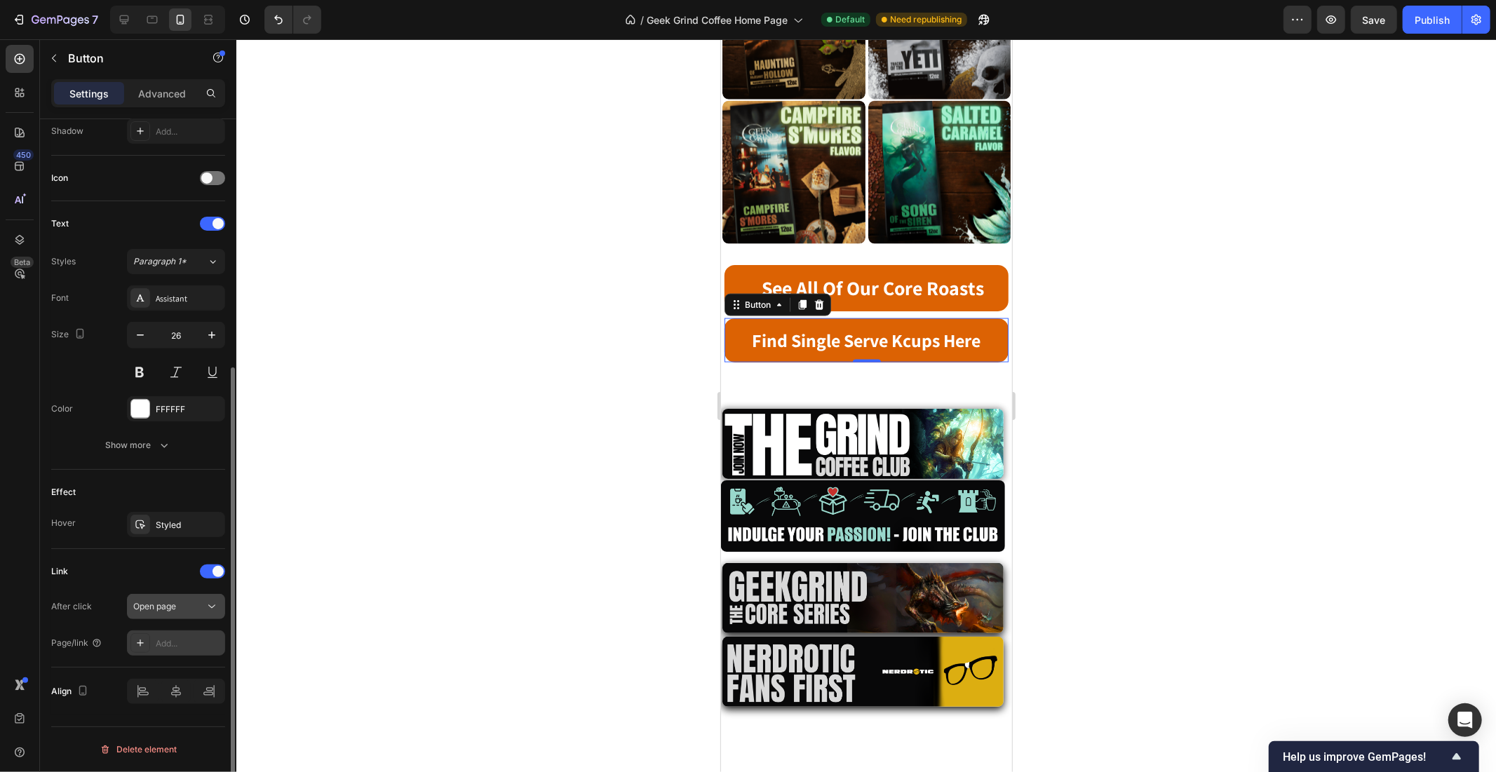
scroll to position [386, 0]
click at [169, 642] on div "Add..." at bounding box center [189, 643] width 66 height 13
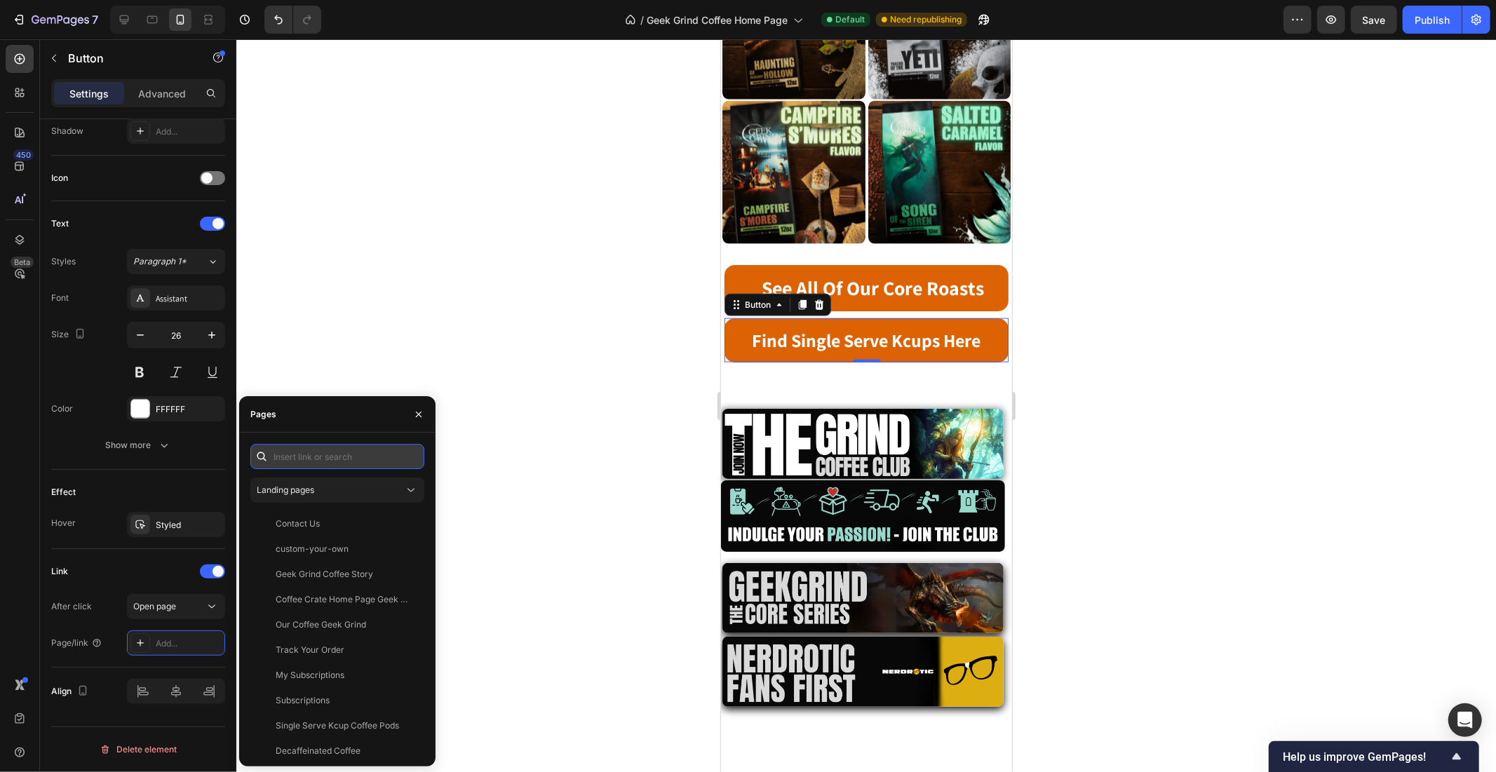
paste input "[URL][DOMAIN_NAME]"
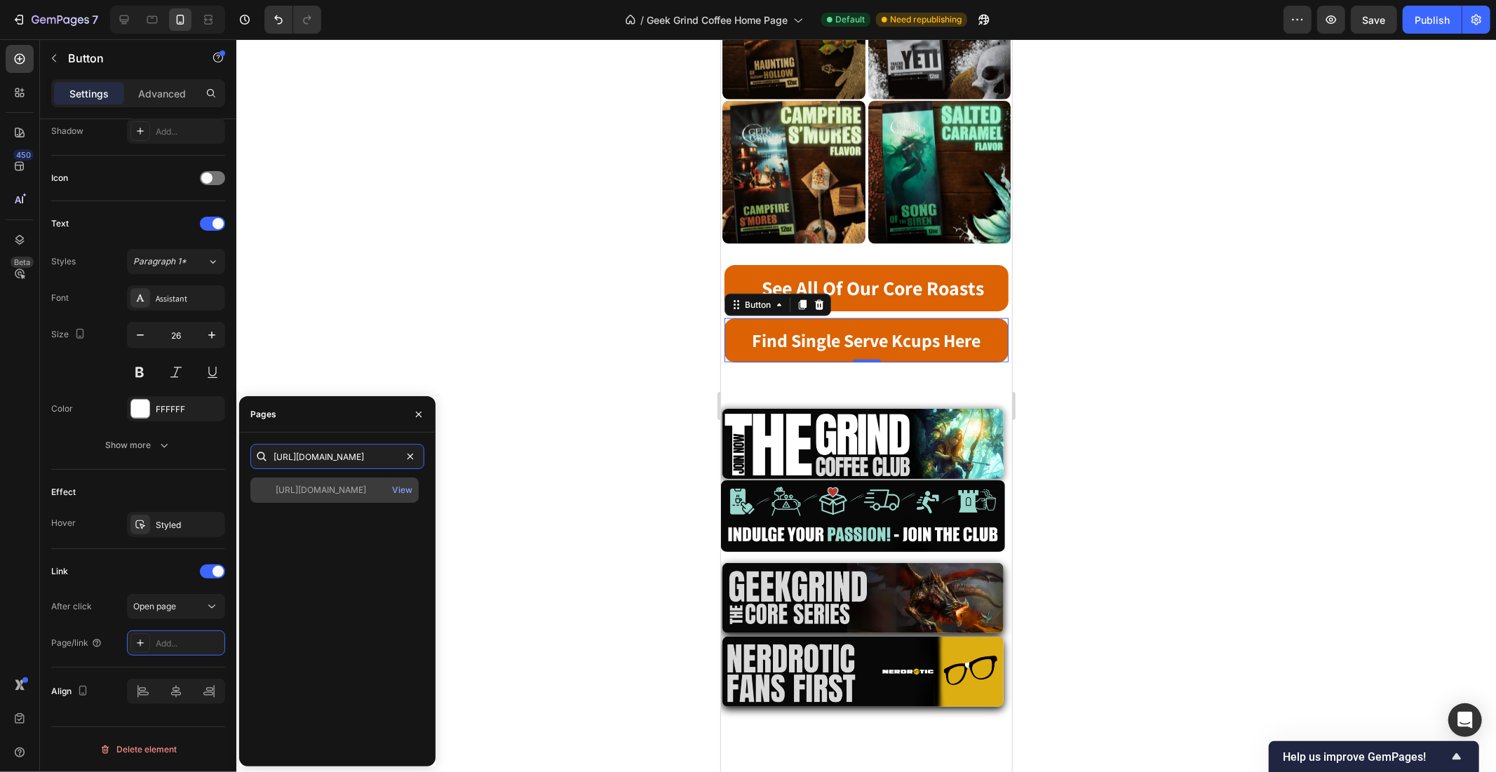
type input "[URL][DOMAIN_NAME]"
click at [366, 488] on div "[URL][DOMAIN_NAME]" at bounding box center [321, 490] width 90 height 13
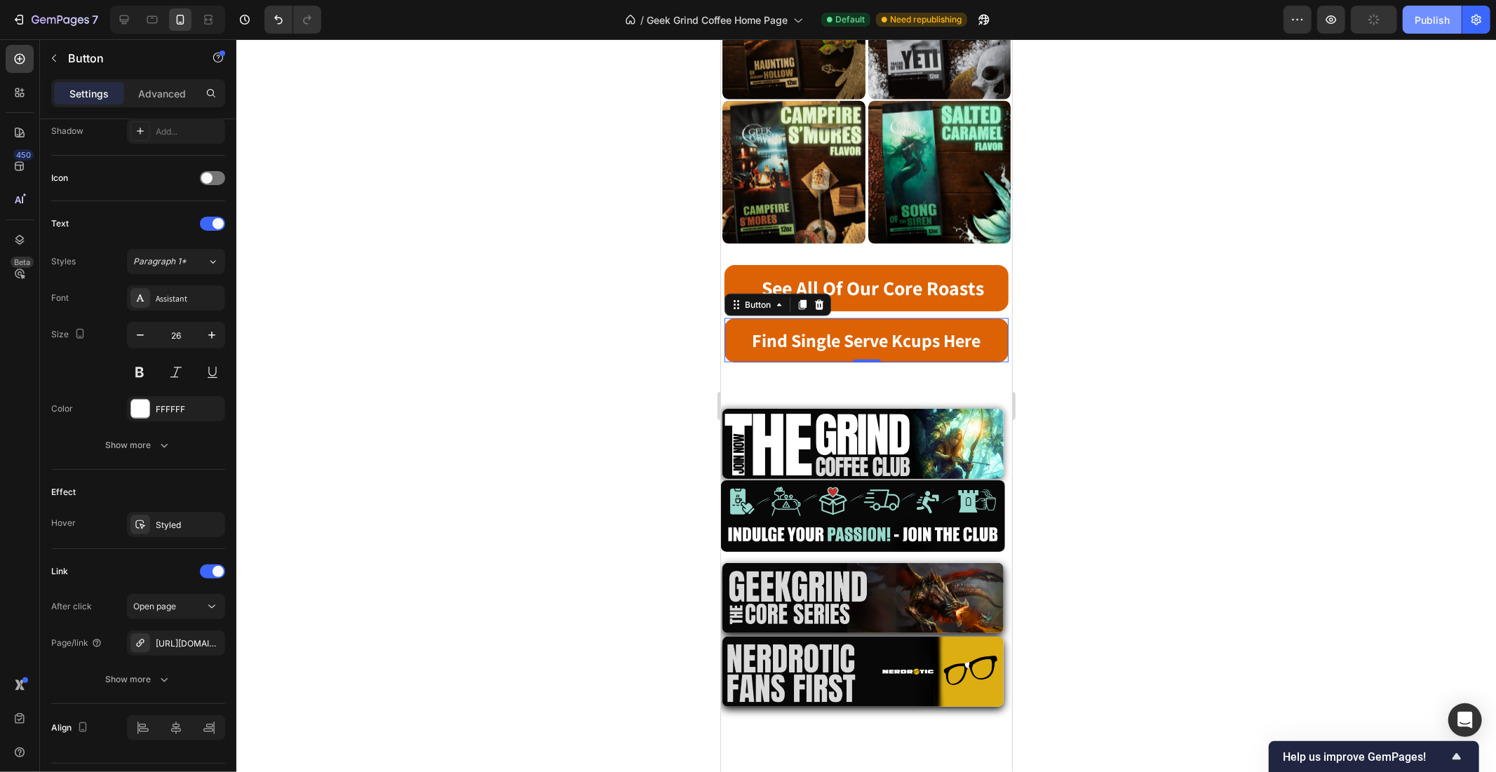
click at [1429, 20] on div "Publish" at bounding box center [1432, 20] width 35 height 15
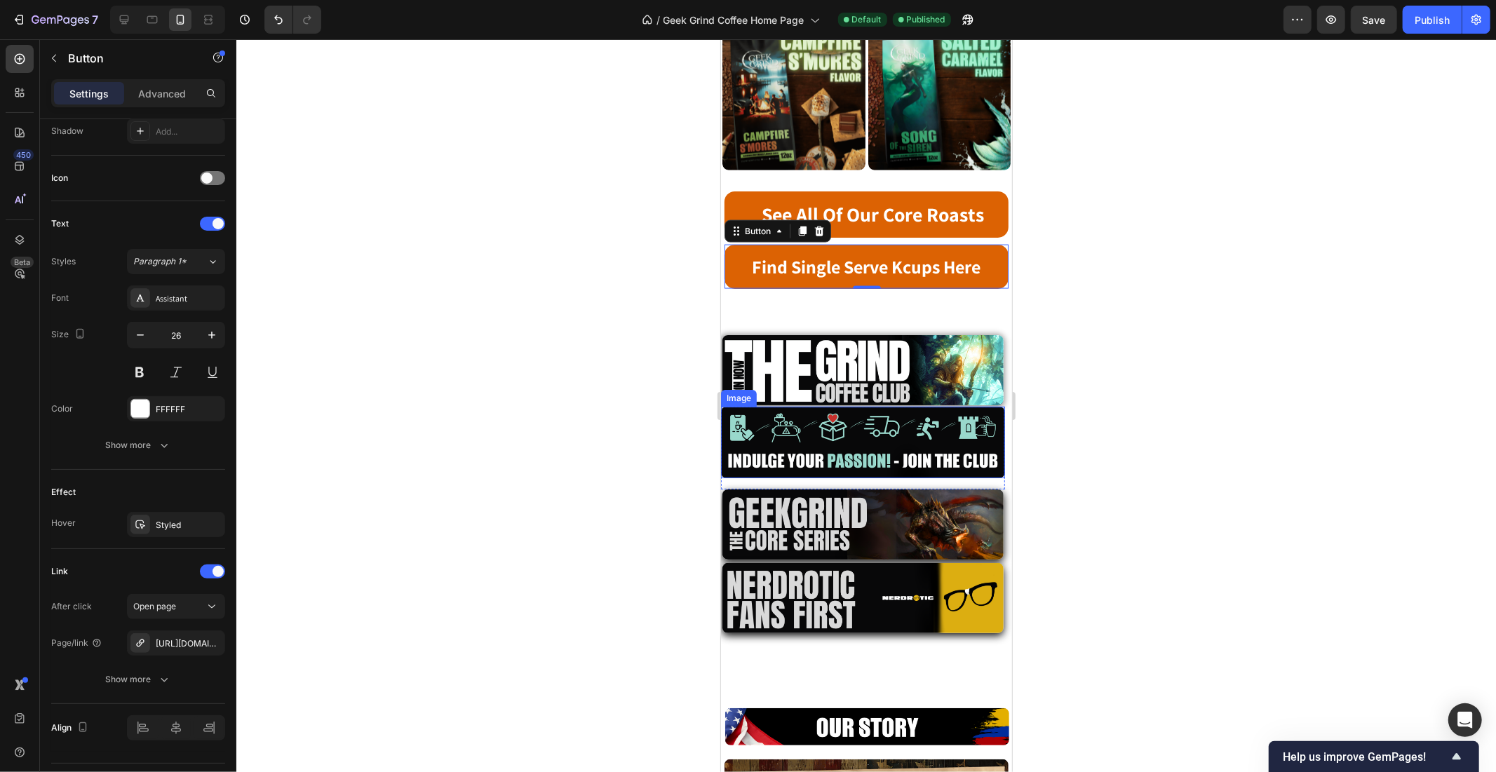
scroll to position [1772, 0]
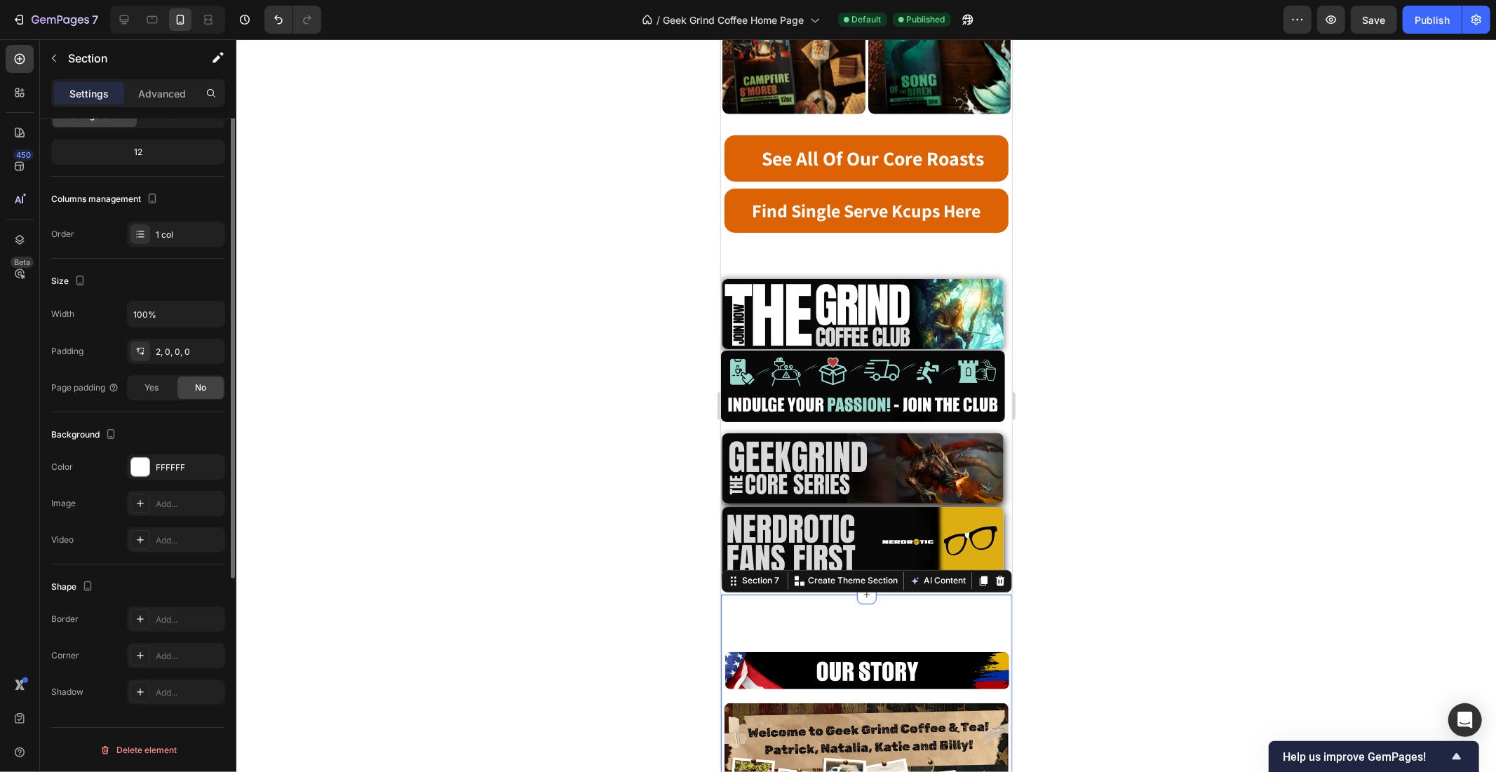
scroll to position [0, 0]
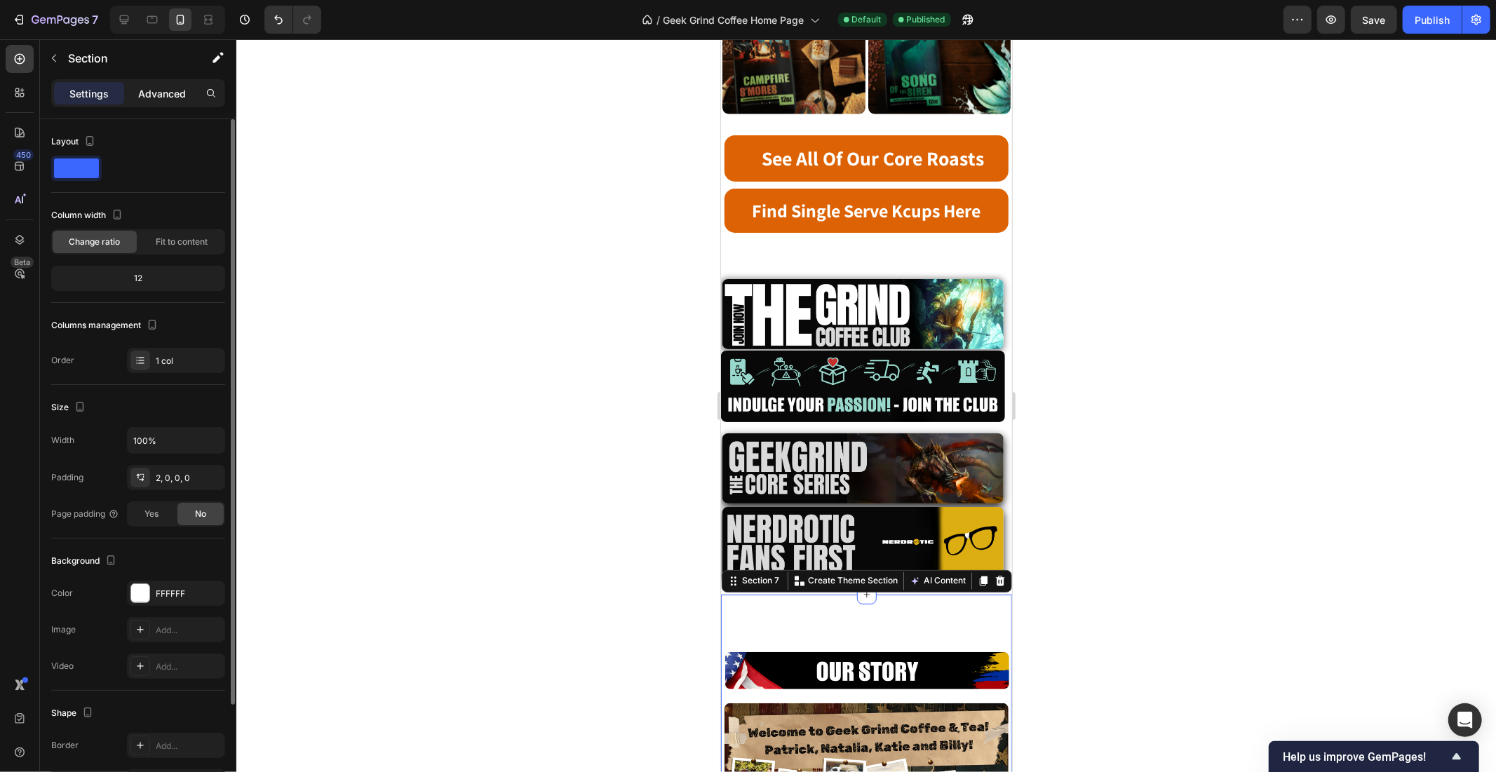
click at [147, 98] on p "Advanced" at bounding box center [162, 93] width 48 height 15
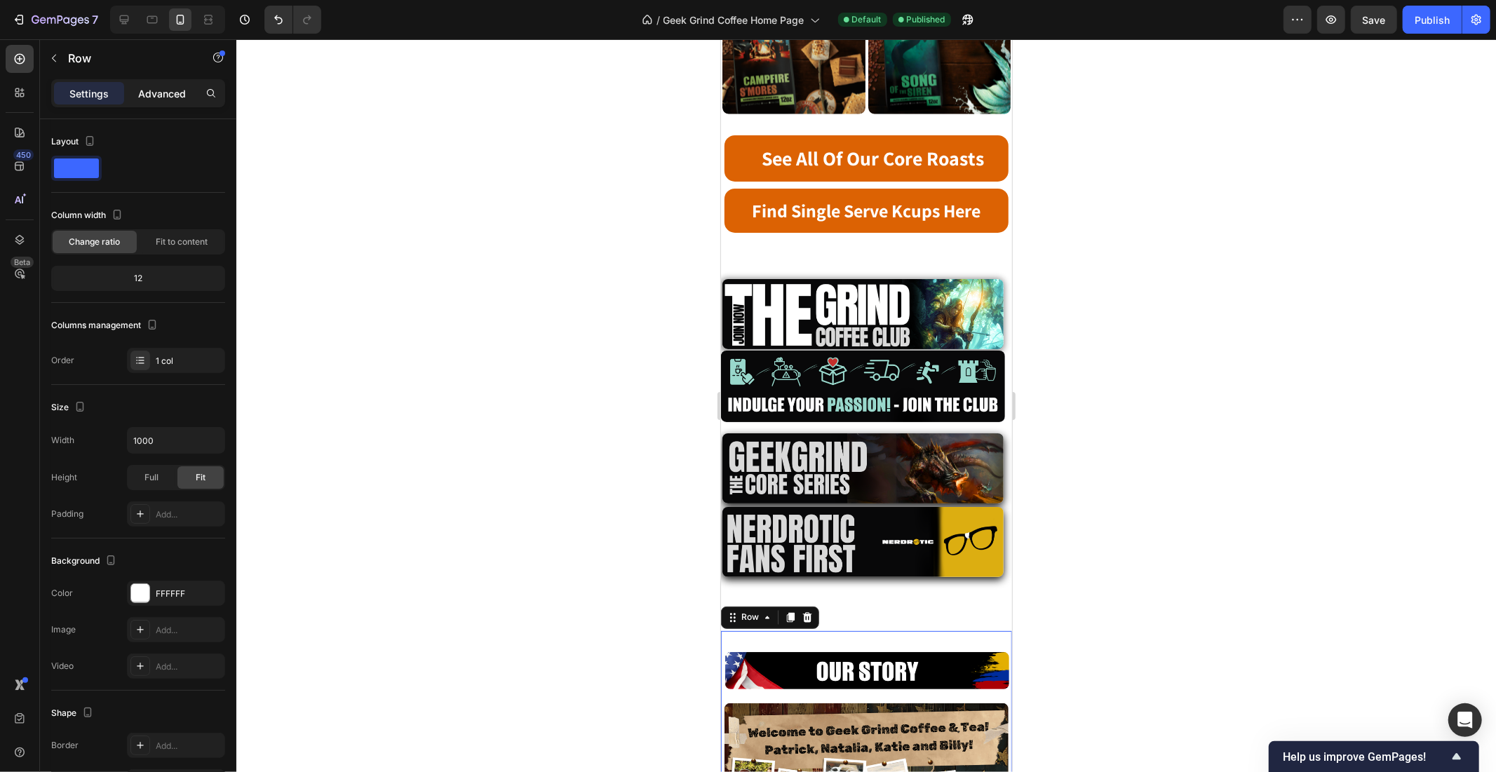
click at [169, 102] on div "Advanced" at bounding box center [162, 93] width 70 height 22
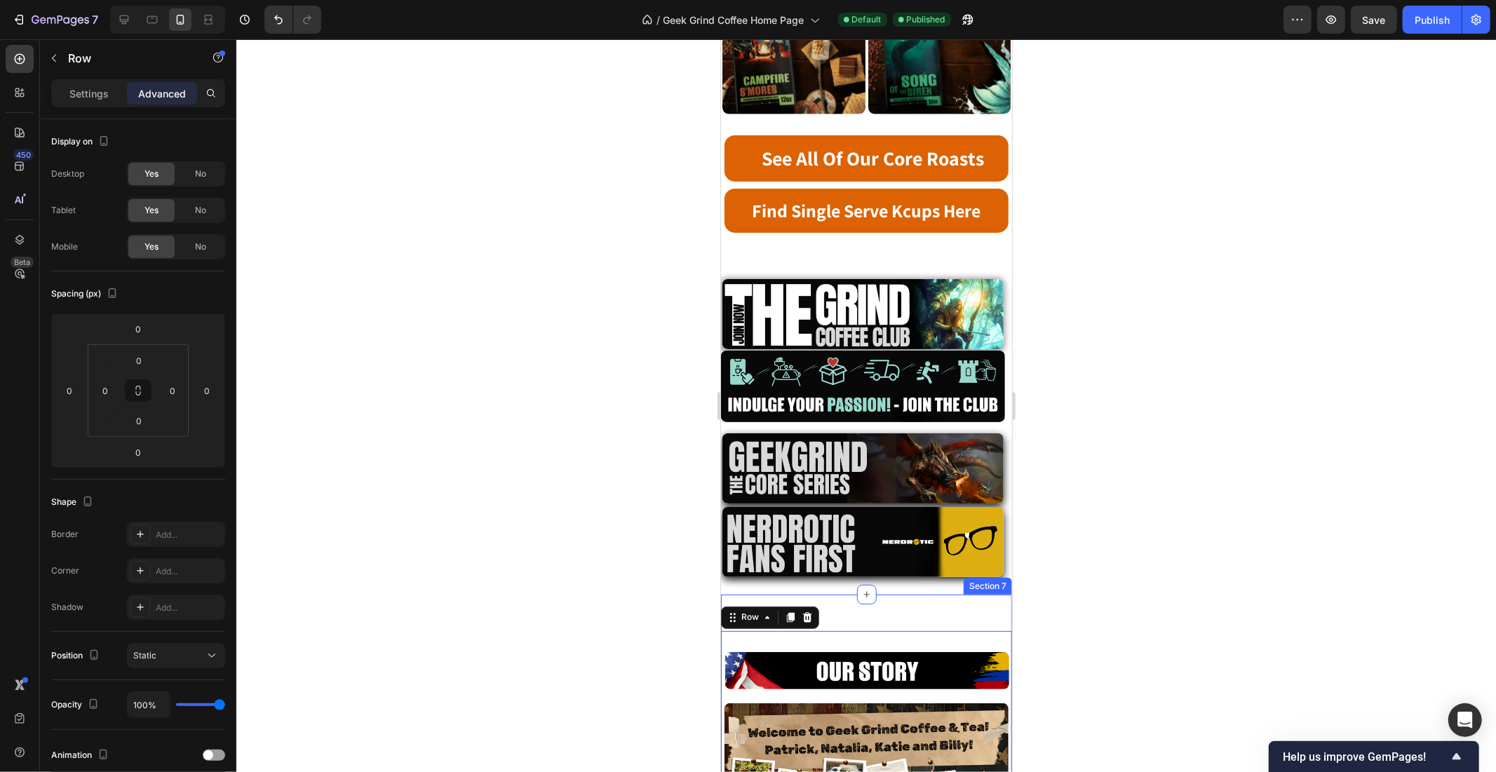
click at [93, 83] on div "Settings" at bounding box center [89, 93] width 70 height 22
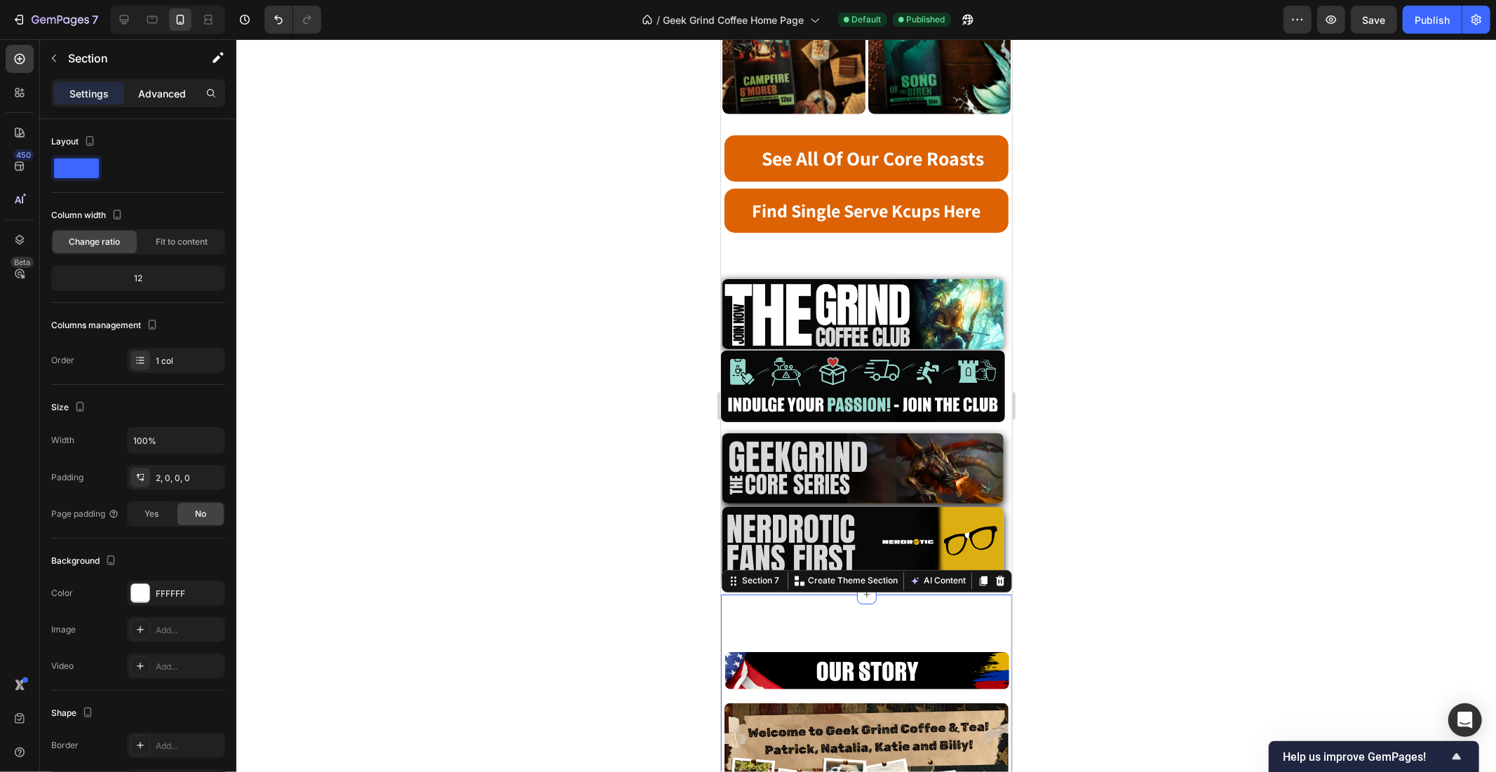
click at [170, 95] on p "Advanced" at bounding box center [162, 93] width 48 height 15
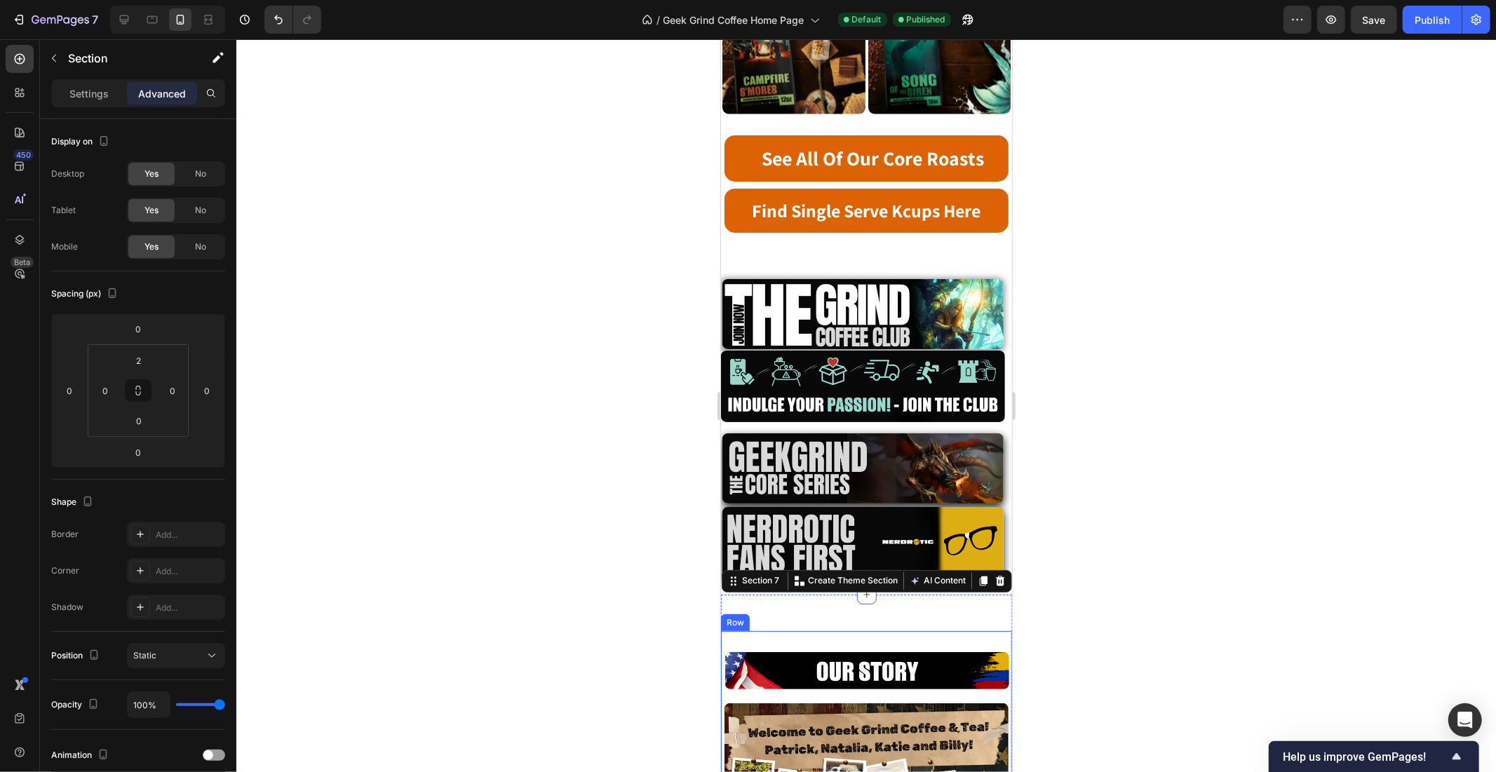
click at [755, 606] on div "Row" at bounding box center [769, 617] width 98 height 22
click at [743, 611] on div "Row" at bounding box center [749, 617] width 23 height 13
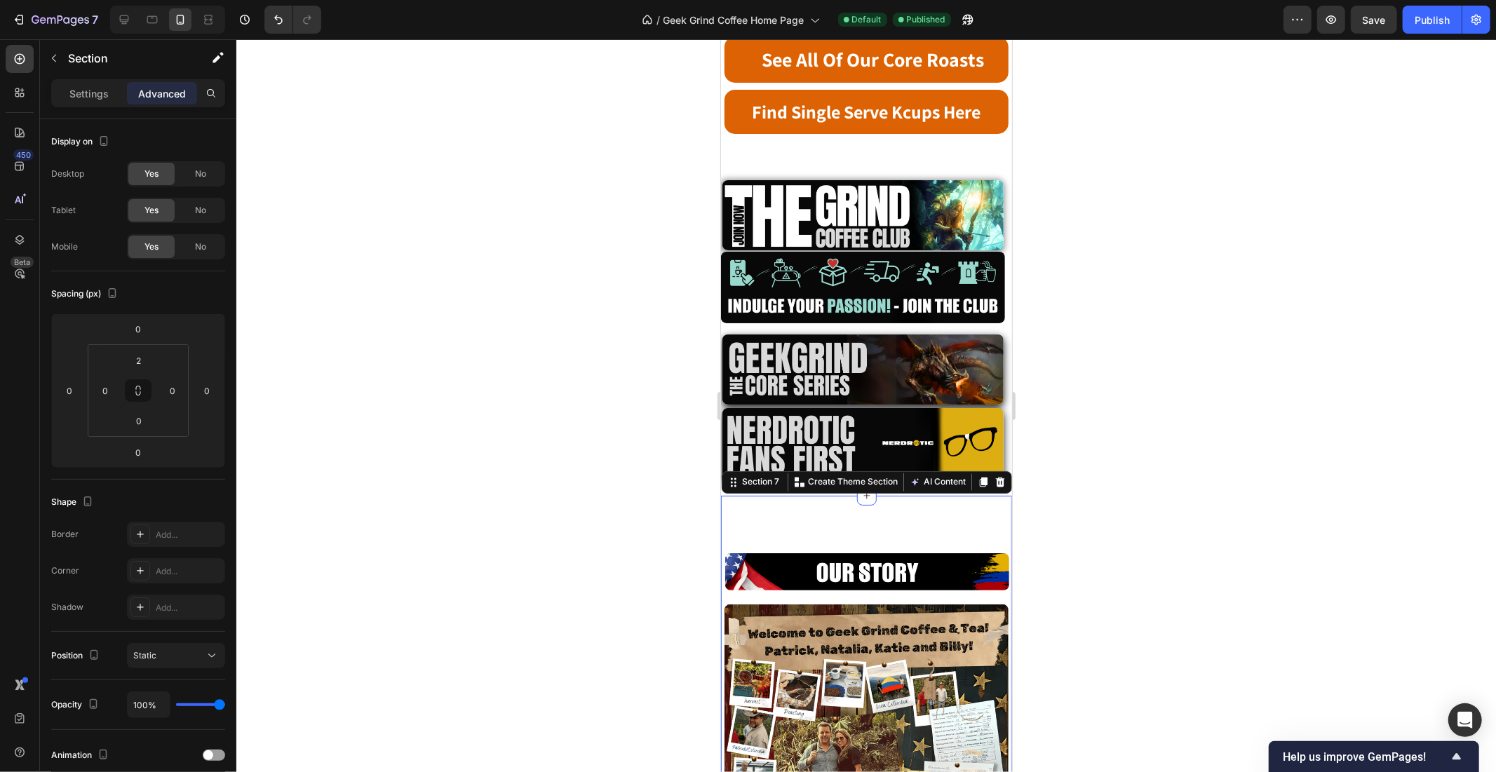
scroll to position [1903, 0]
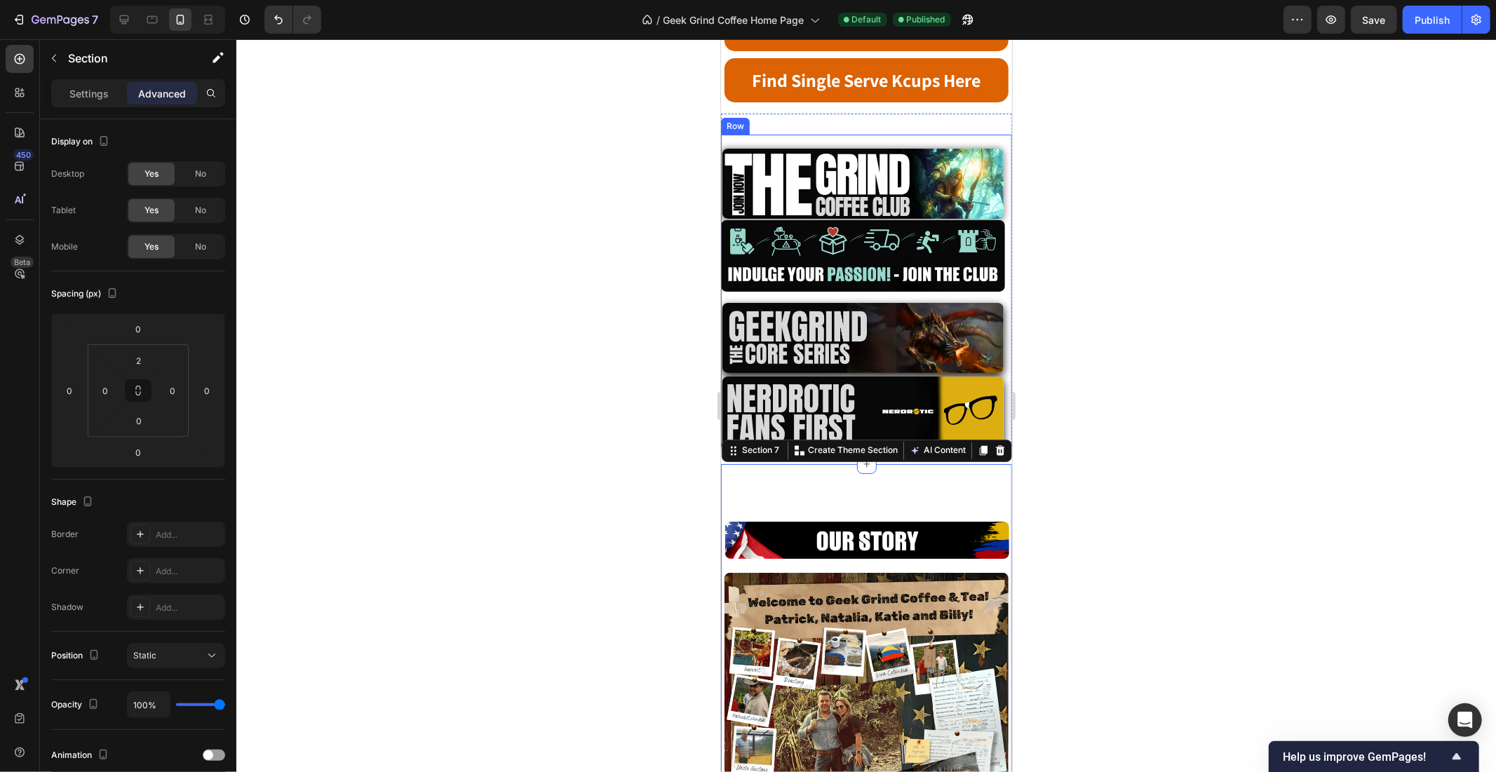
click at [993, 372] on div "Image Image Row Image Image Row" at bounding box center [865, 290] width 291 height 312
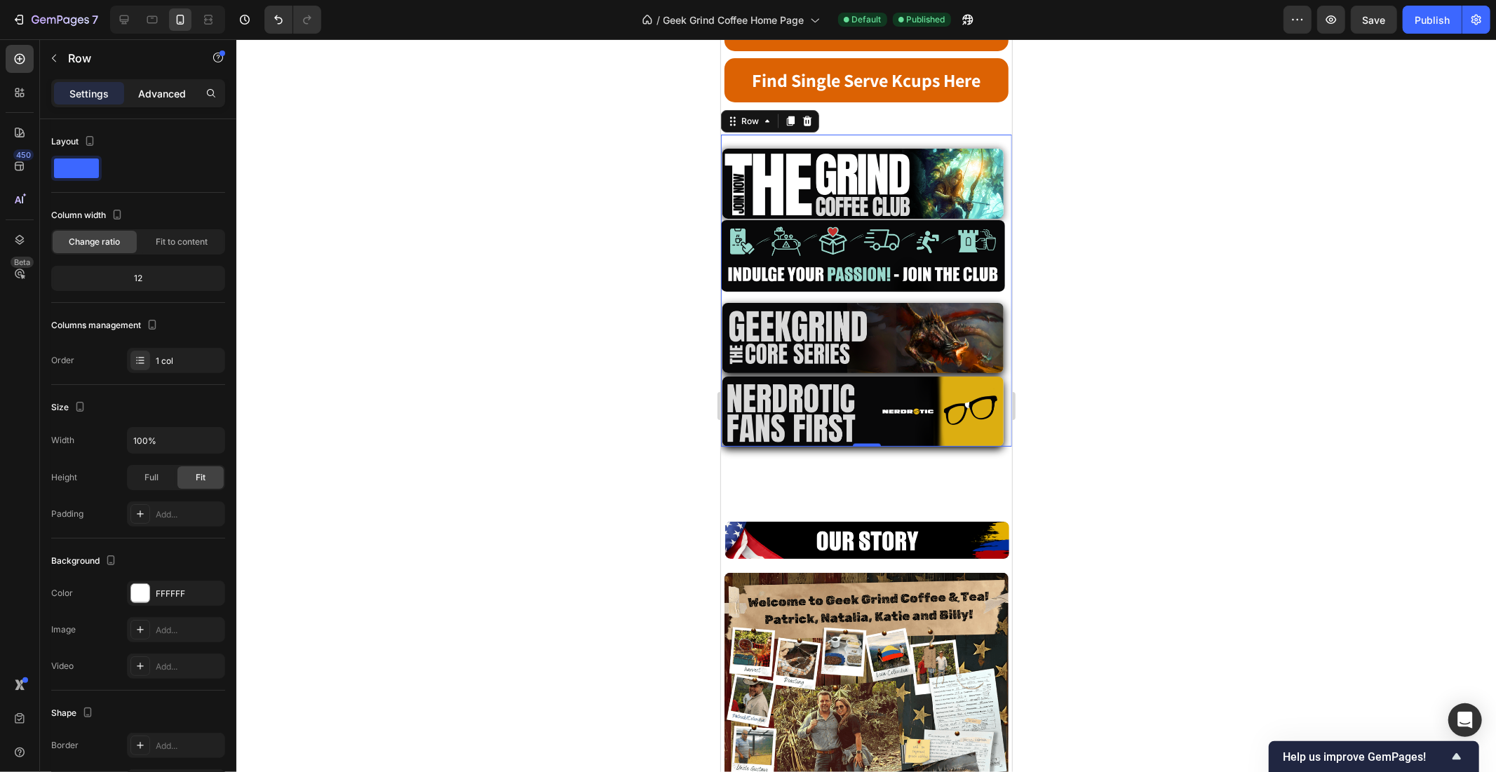
click at [156, 86] on p "Advanced" at bounding box center [162, 93] width 48 height 15
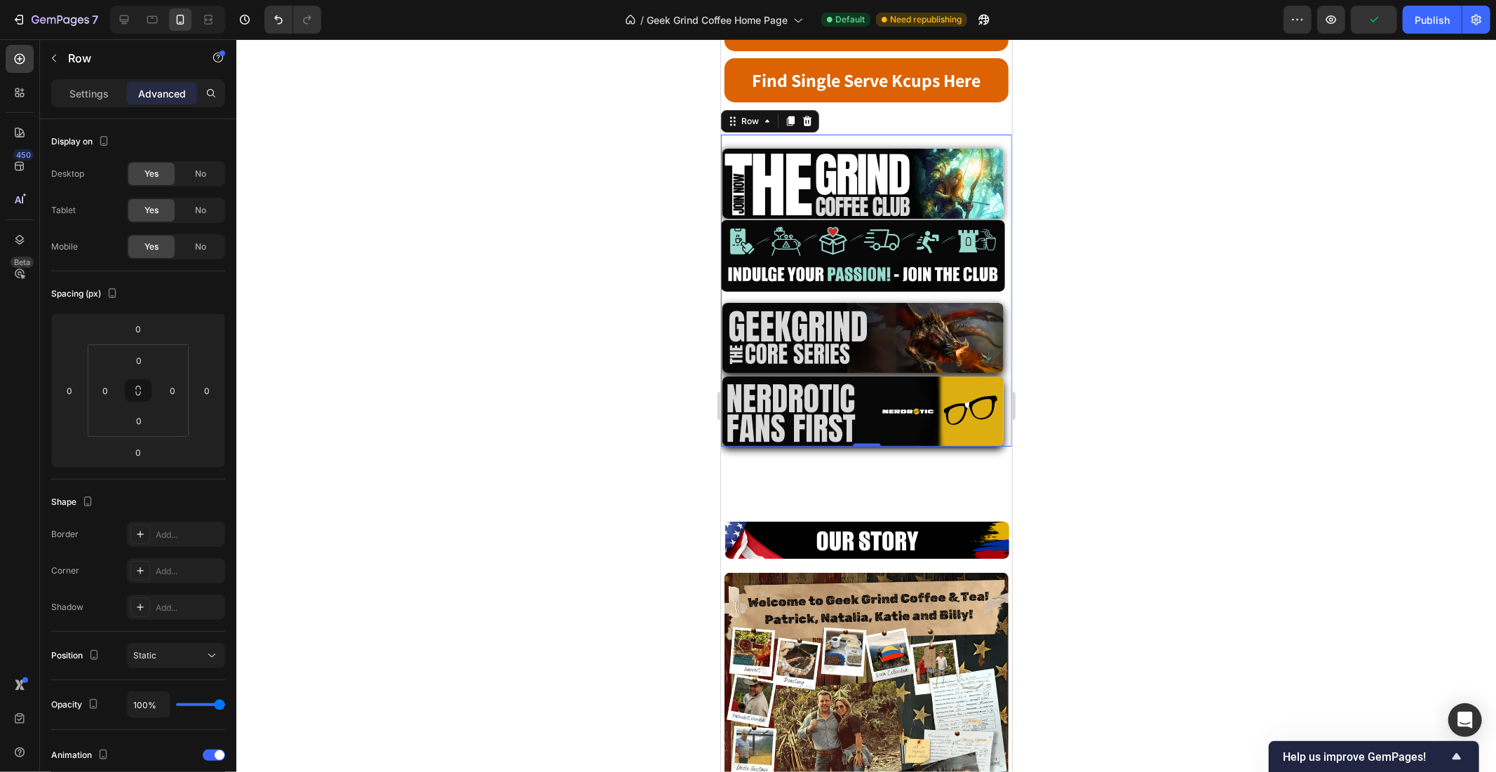
click at [800, 414] on div "Image Image Row Row Image Row Image Row Section 1 Product Images Judge.me - Pre…" at bounding box center [865, 33] width 291 height 3737
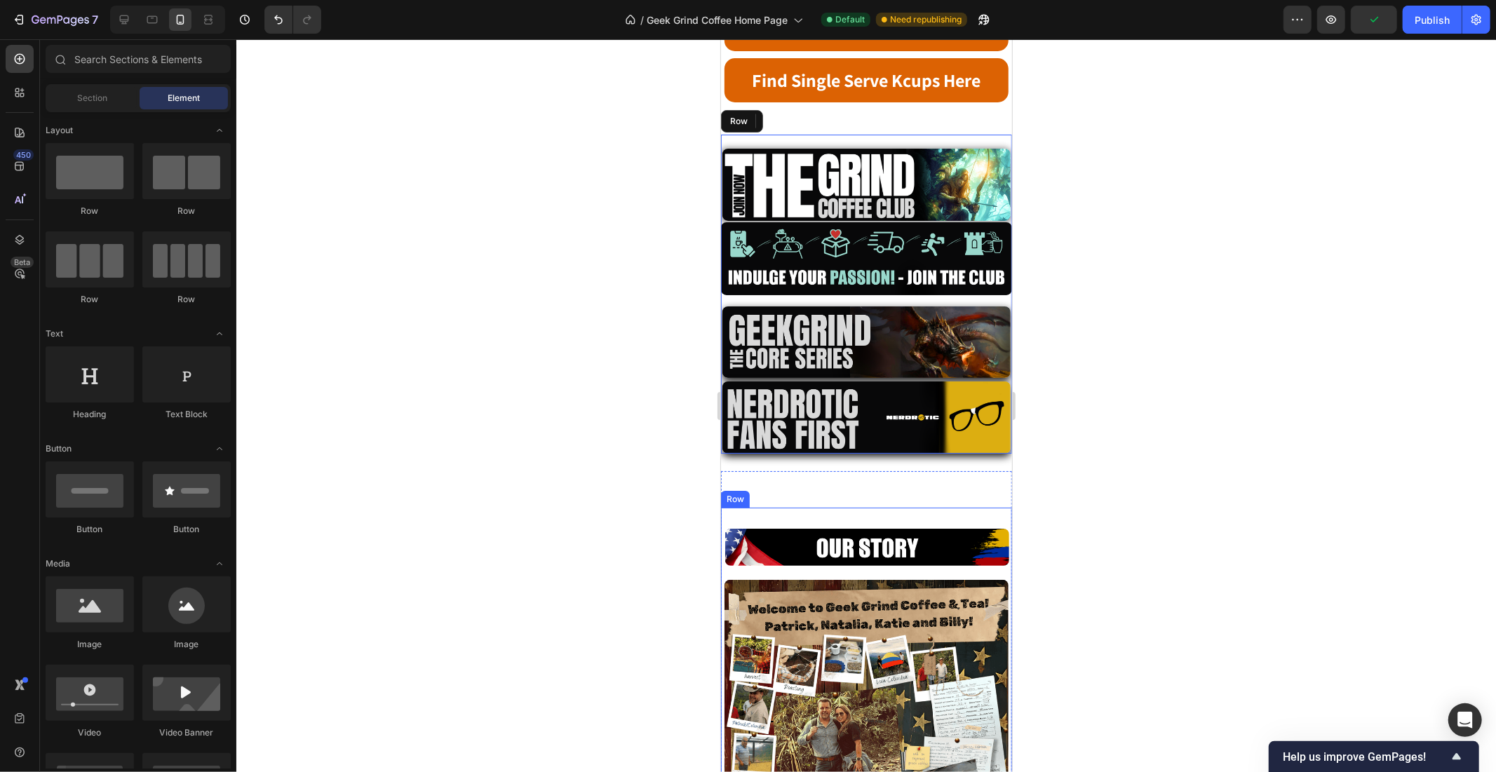
click at [814, 507] on div "Image Row Image Image Learn More Button Row" at bounding box center [865, 761] width 291 height 508
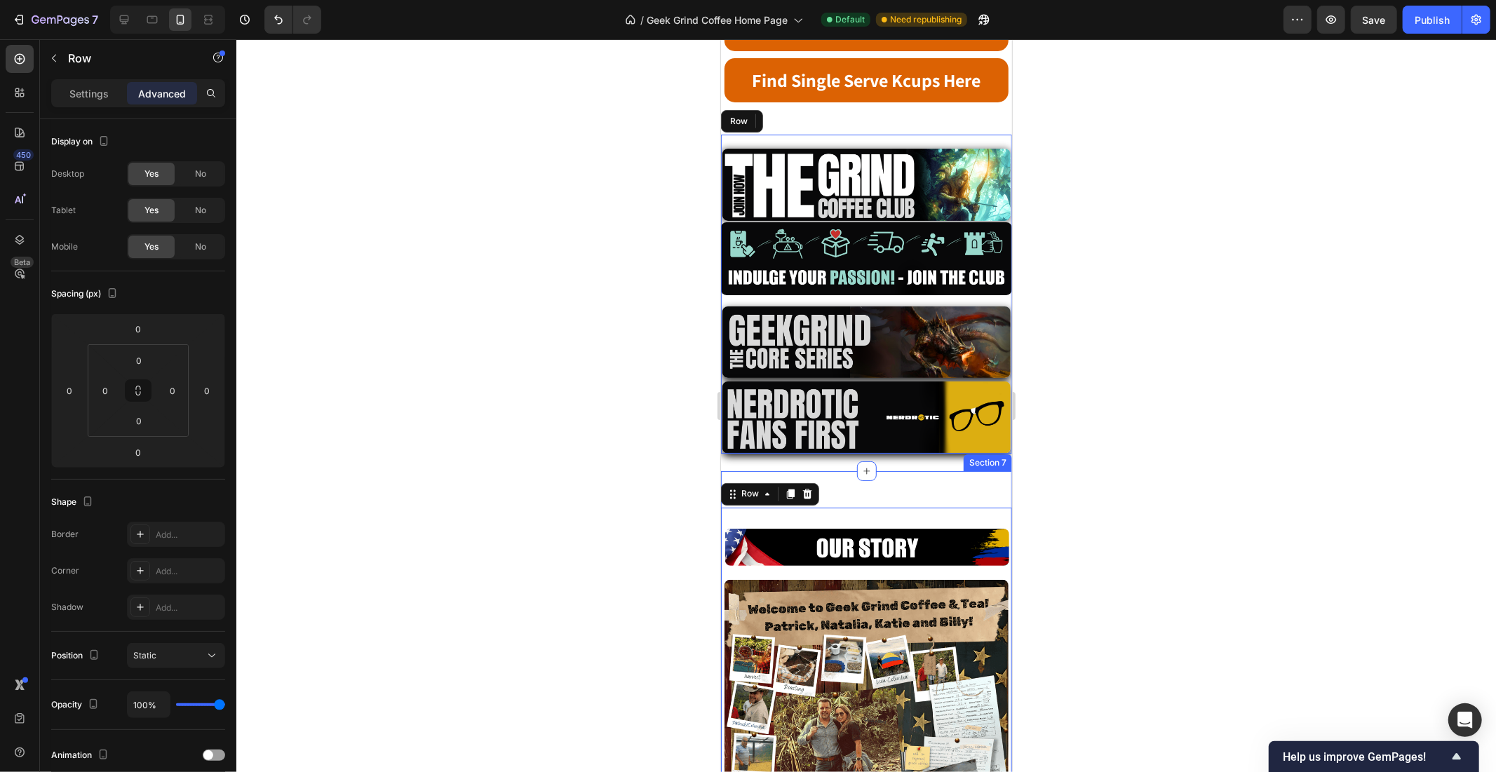
click at [881, 472] on div "Image Row Image Image Learn More Button Row Row 0" at bounding box center [865, 743] width 291 height 543
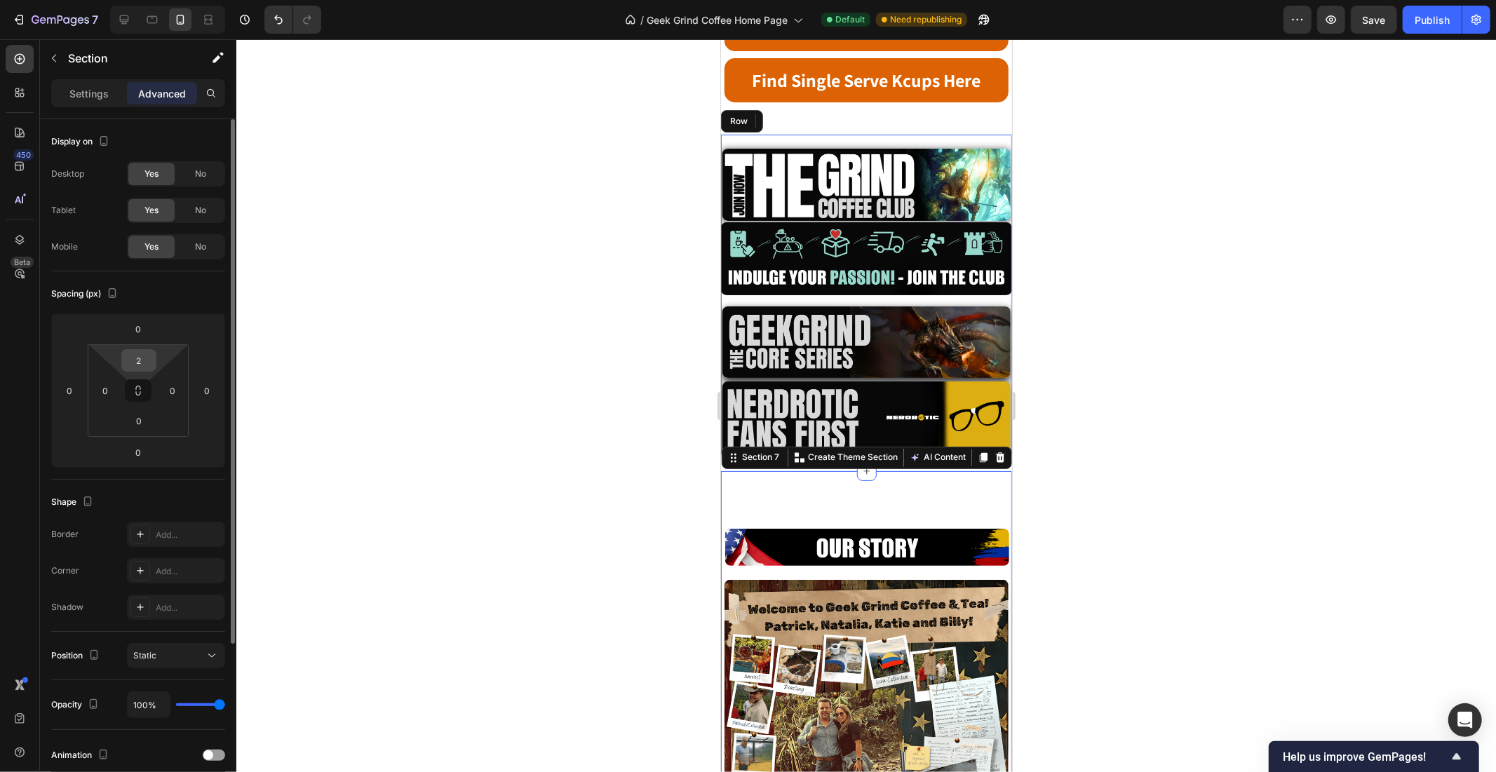
click at [149, 356] on input "2" at bounding box center [139, 360] width 28 height 21
type input "0"
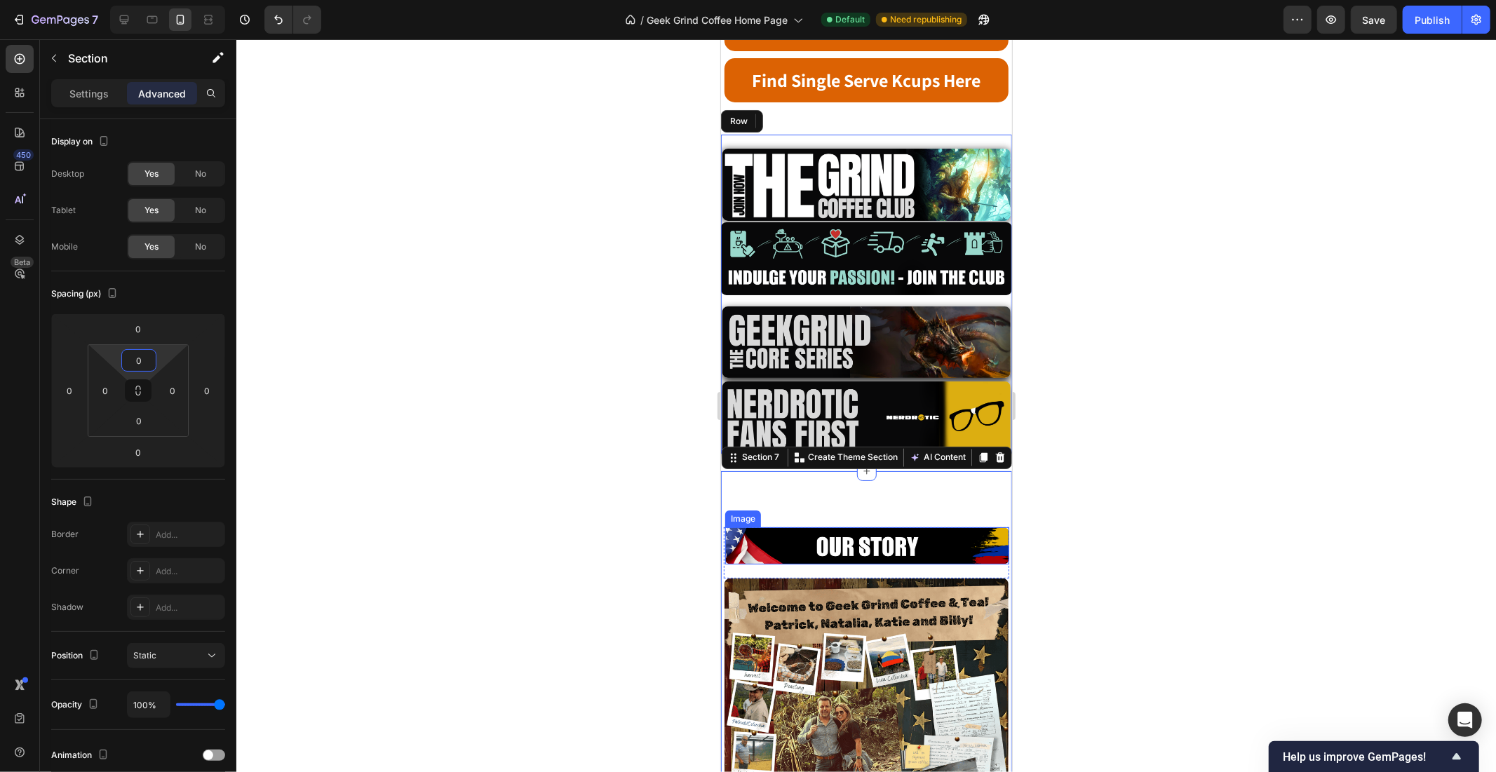
click at [919, 527] on img at bounding box center [866, 545] width 284 height 37
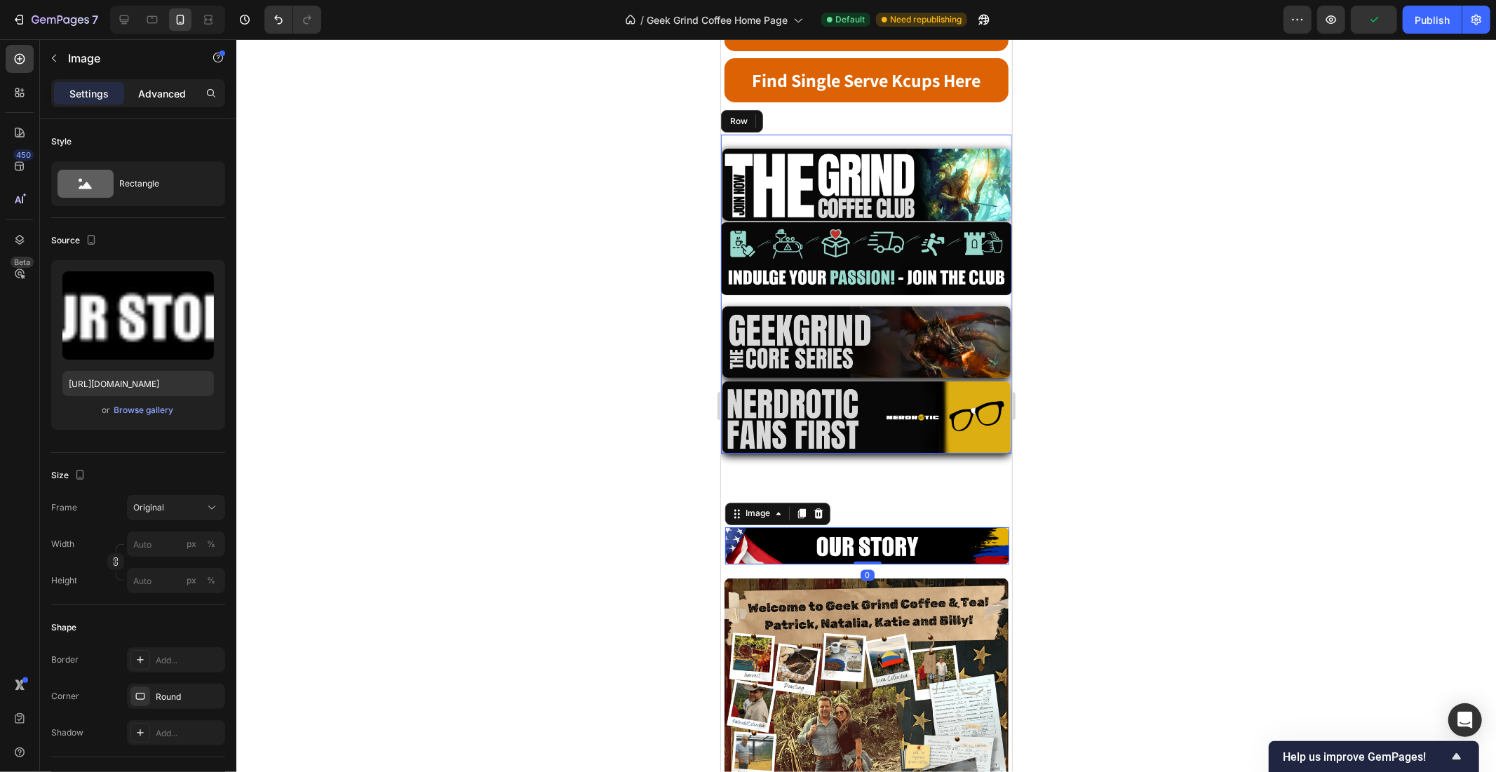
click at [162, 88] on p "Advanced" at bounding box center [162, 93] width 48 height 15
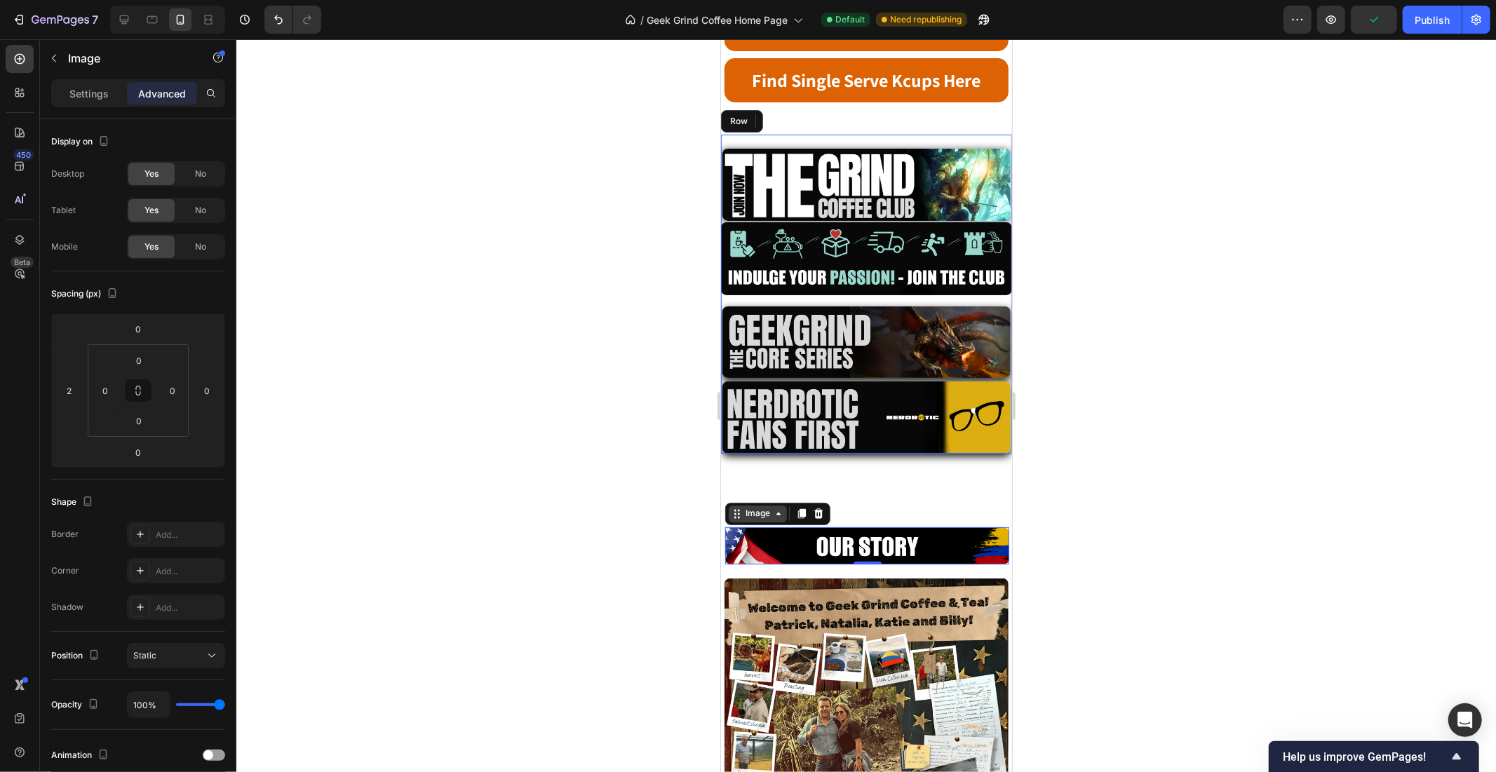
click at [751, 507] on div "Image" at bounding box center [757, 513] width 30 height 13
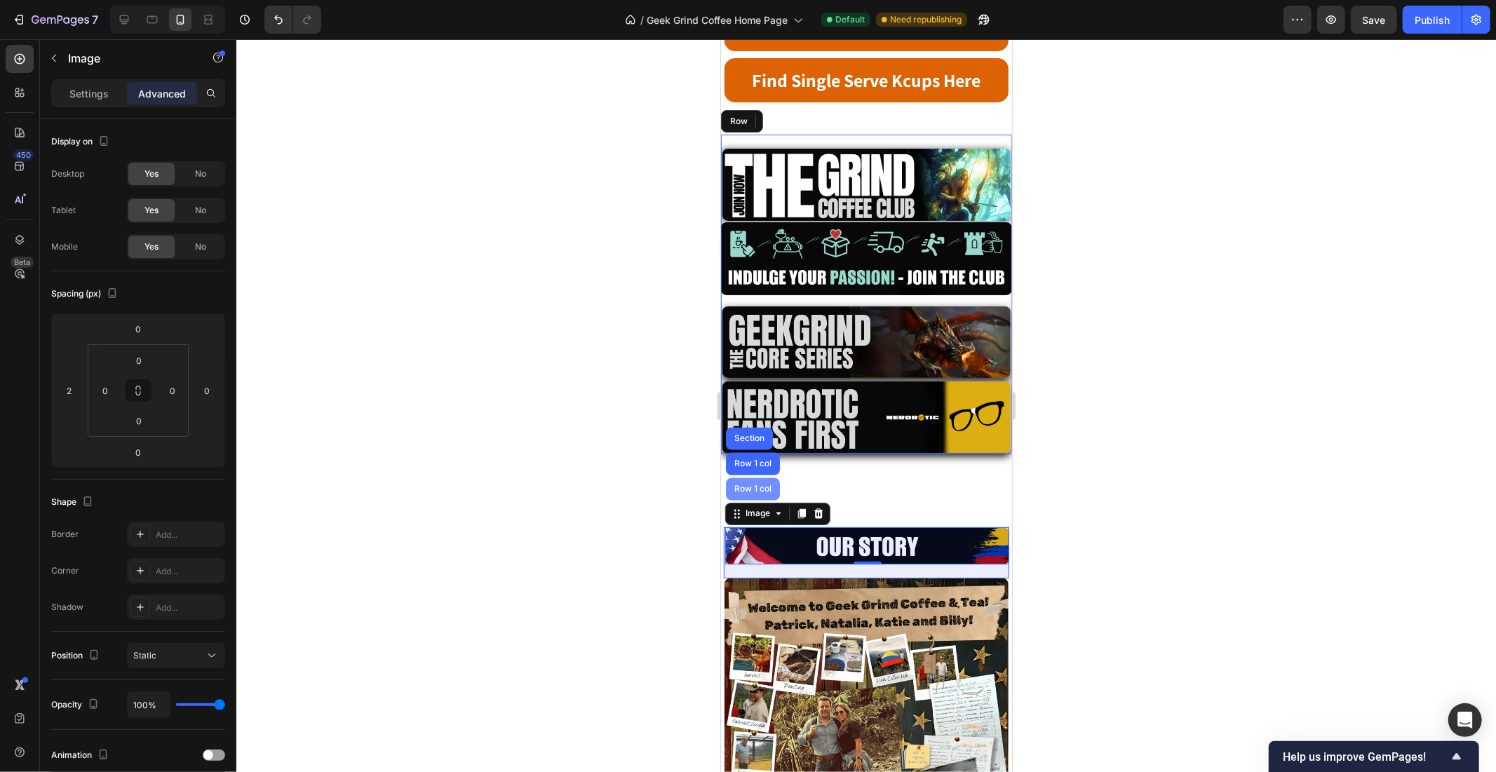
click at [753, 478] on div "Row 1 col" at bounding box center [752, 489] width 54 height 22
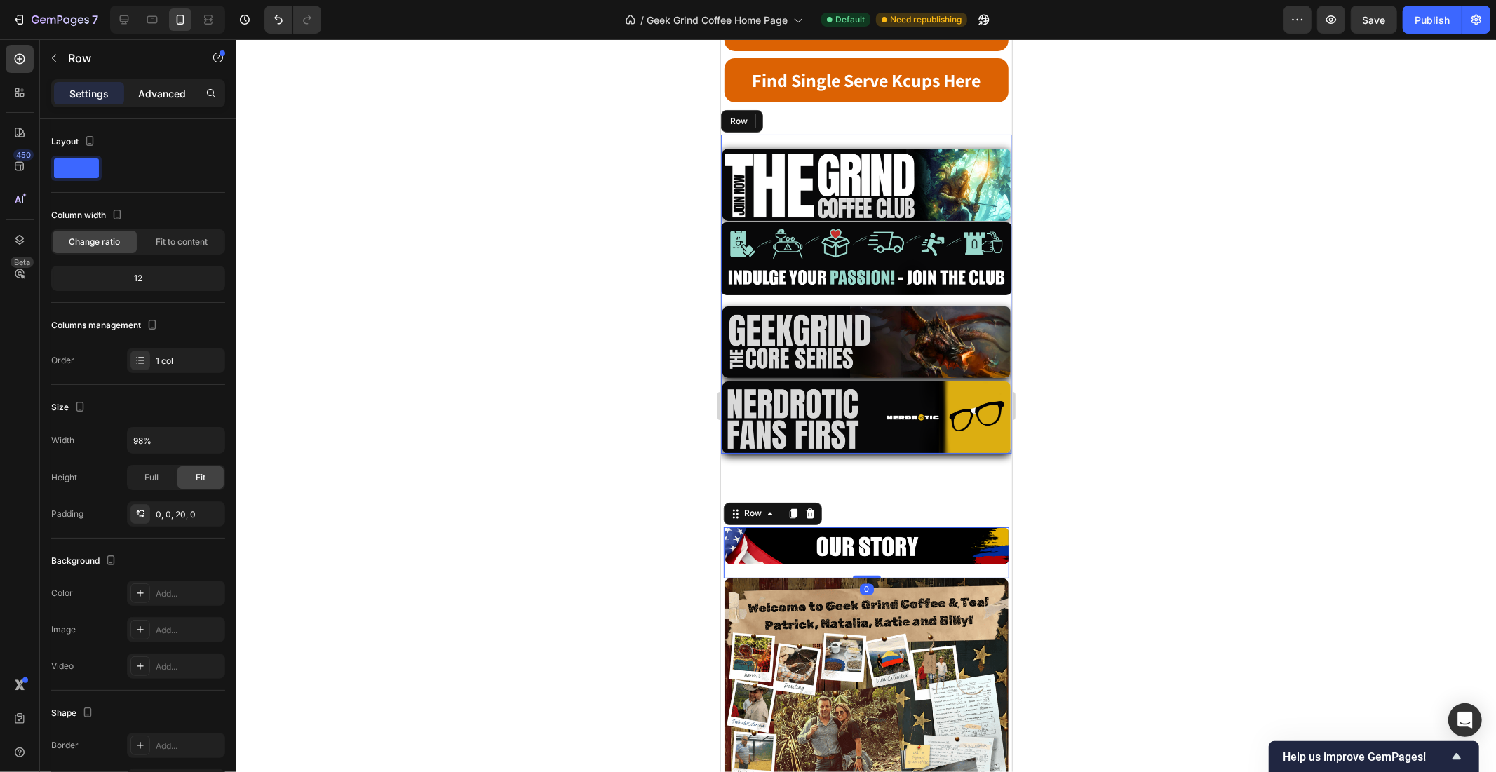
click at [170, 96] on p "Advanced" at bounding box center [162, 93] width 48 height 15
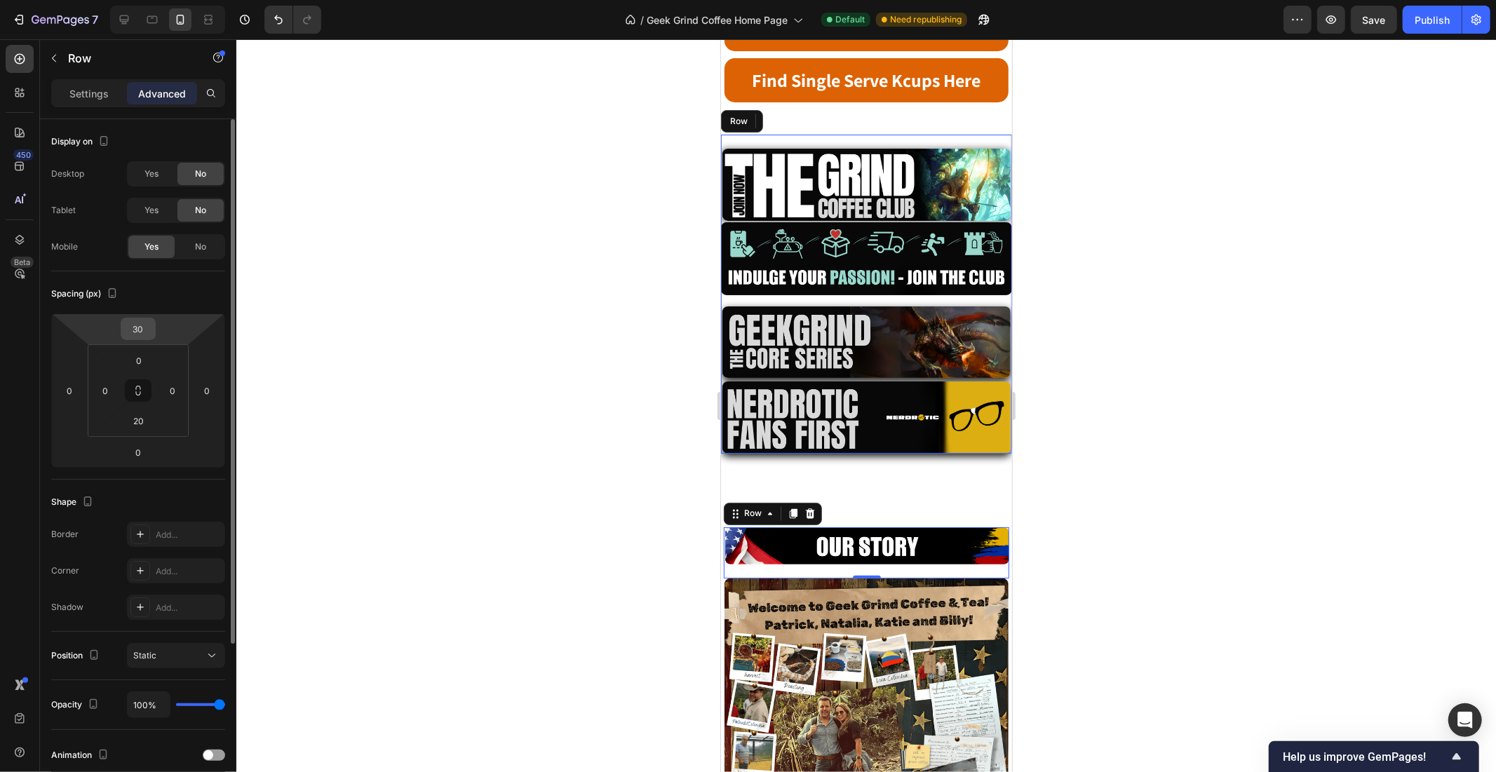
click at [138, 330] on input "30" at bounding box center [138, 328] width 28 height 21
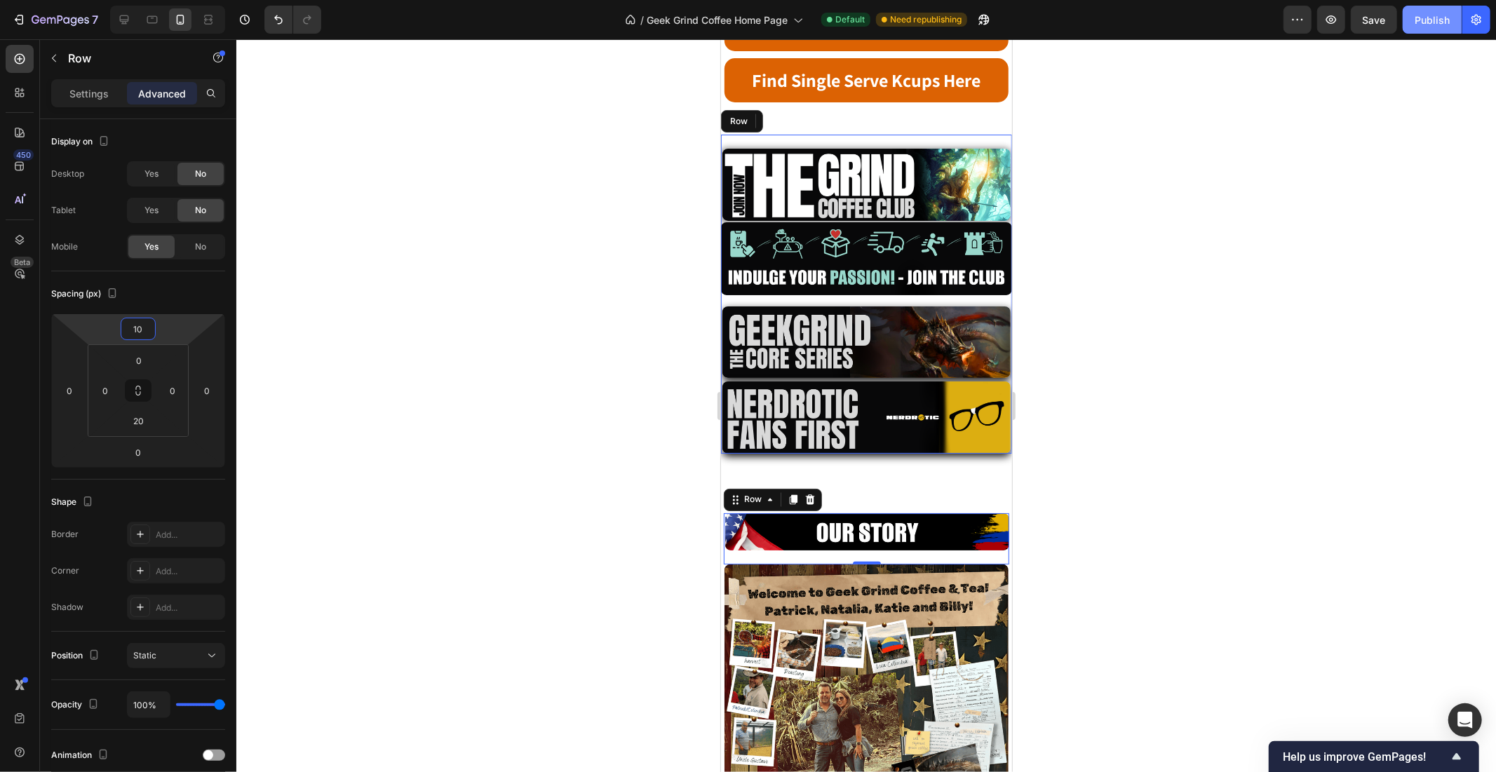
type input "10"
click at [1439, 24] on div "Publish" at bounding box center [1432, 20] width 35 height 15
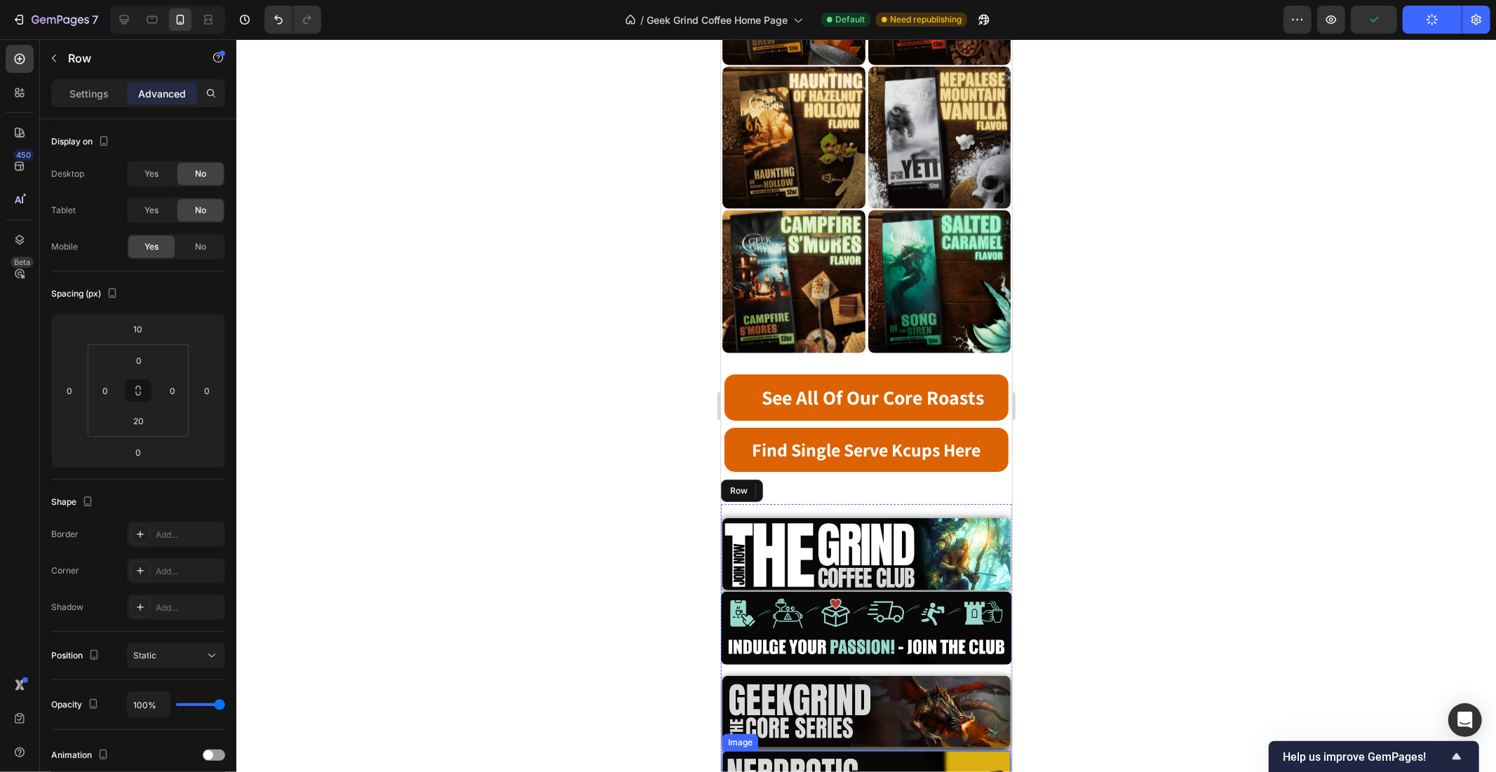
scroll to position [1772, 0]
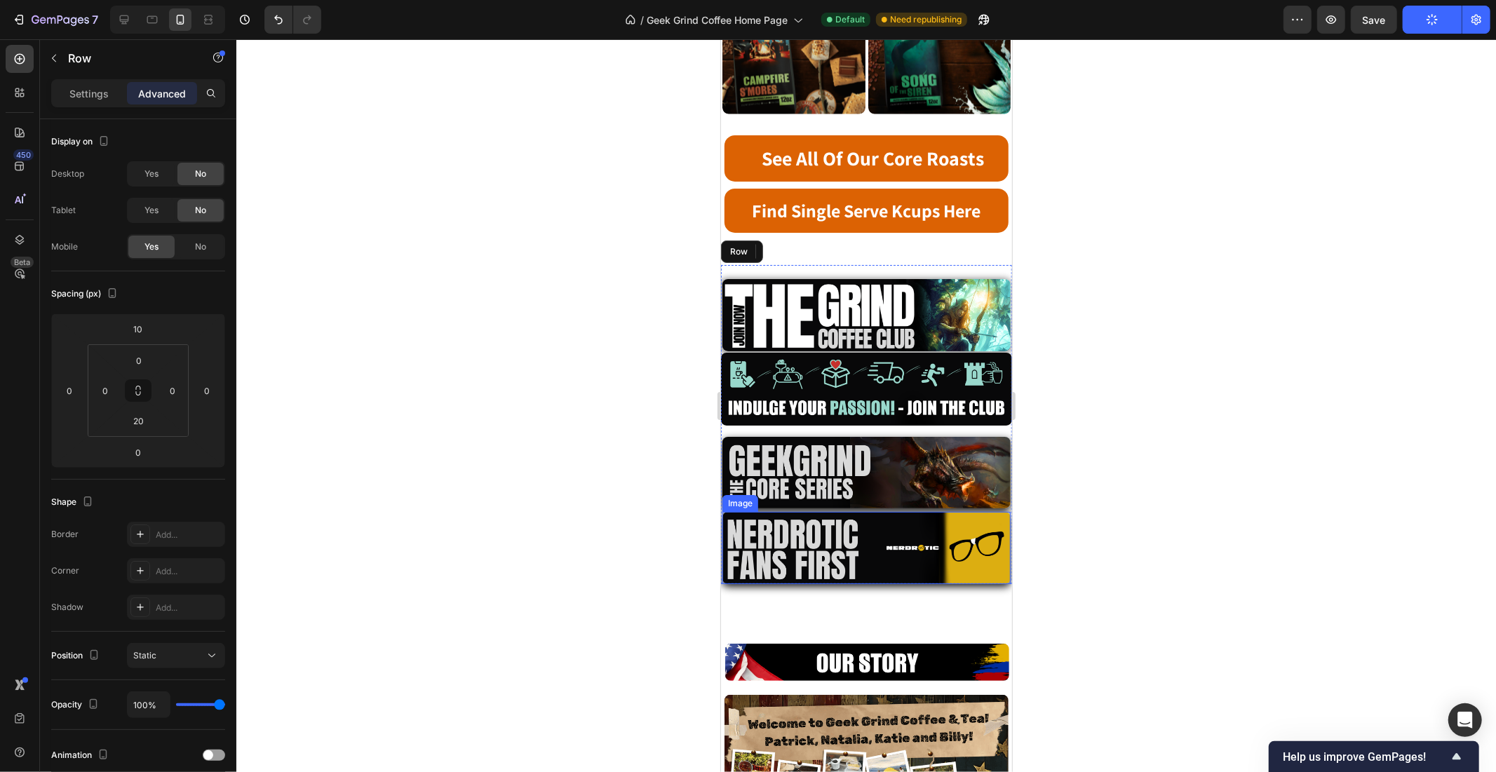
click at [933, 511] on img at bounding box center [866, 547] width 288 height 72
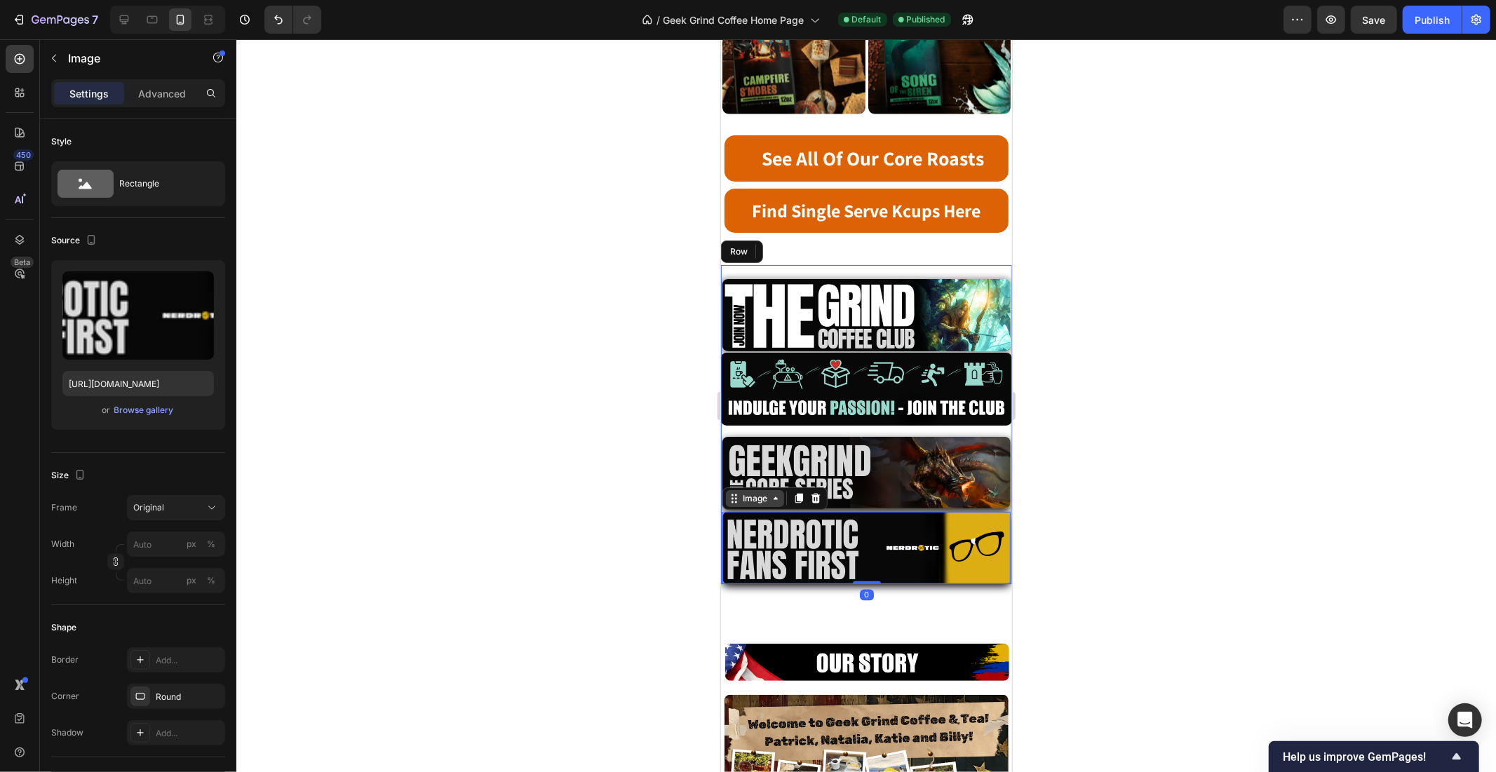
click at [757, 492] on div "Image" at bounding box center [754, 498] width 30 height 13
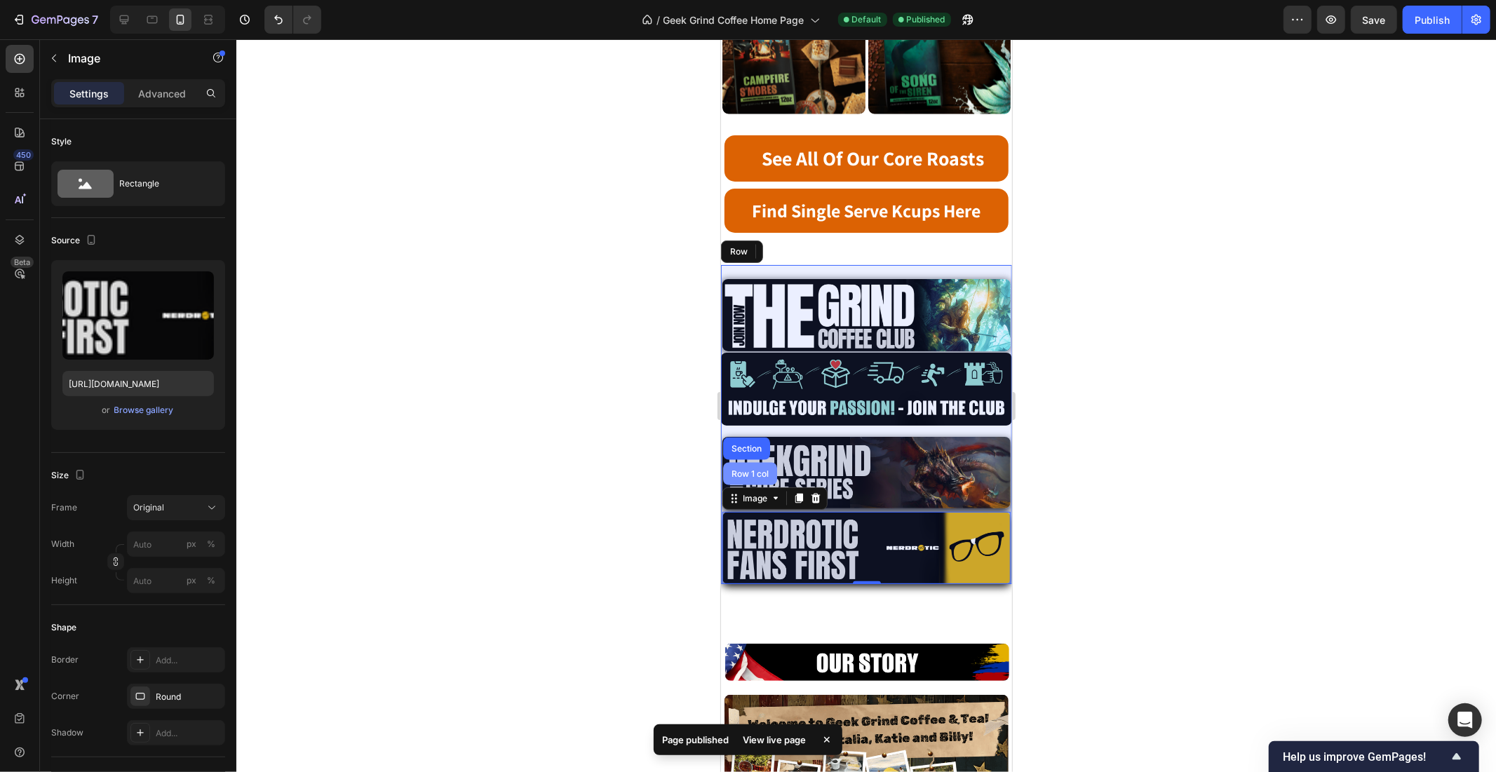
click at [751, 462] on div "Row 1 col" at bounding box center [749, 473] width 54 height 22
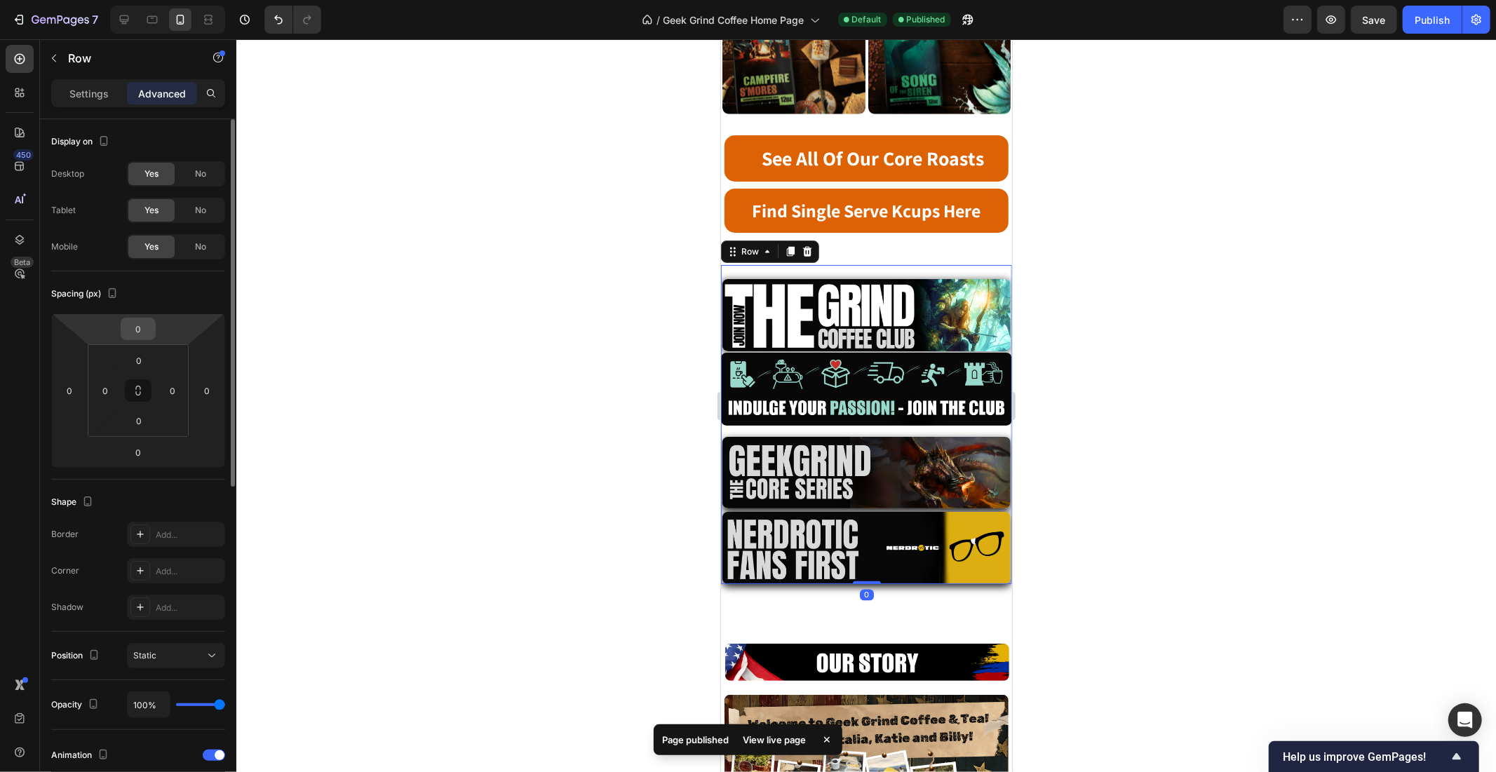
click at [149, 326] on input "0" at bounding box center [138, 328] width 28 height 21
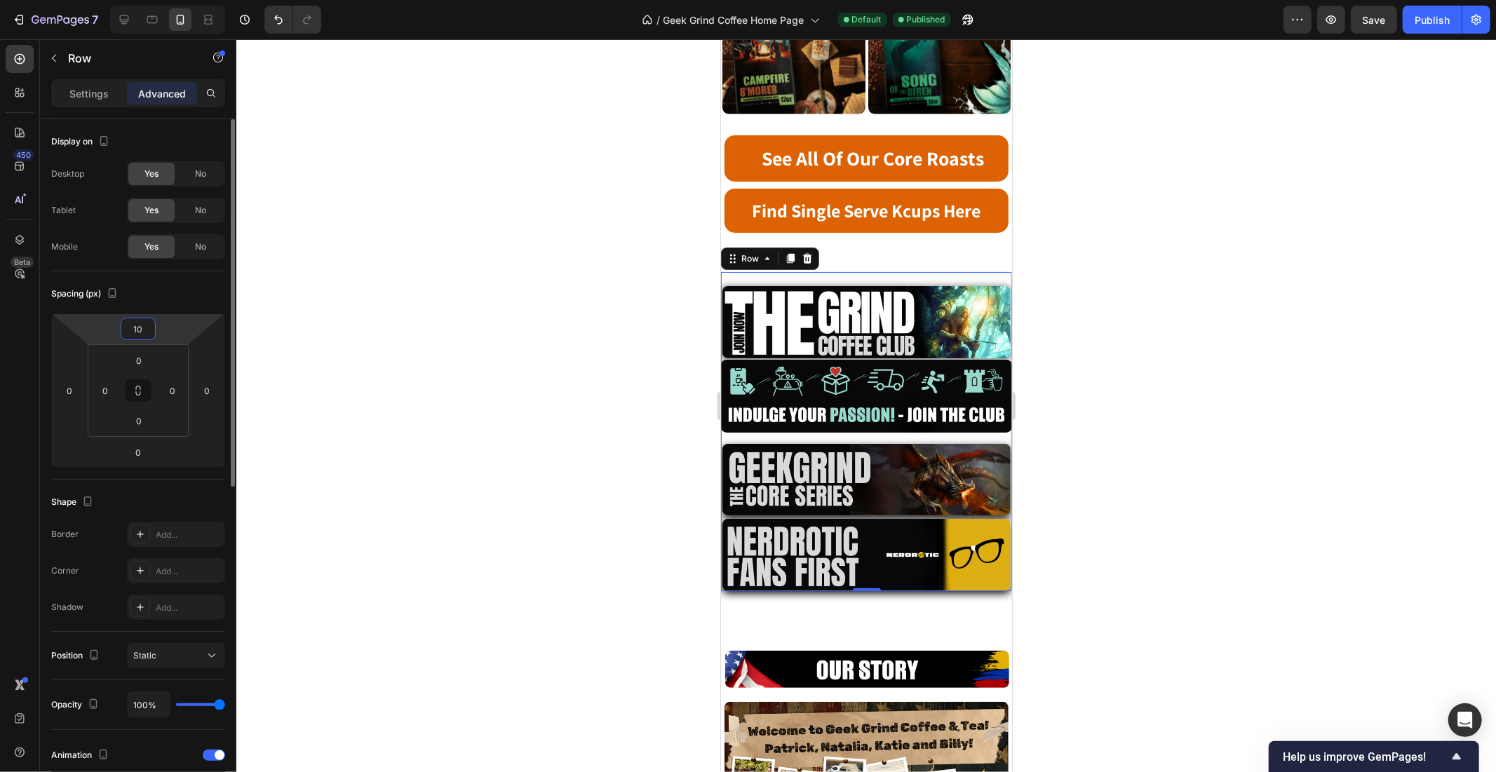
type input "0"
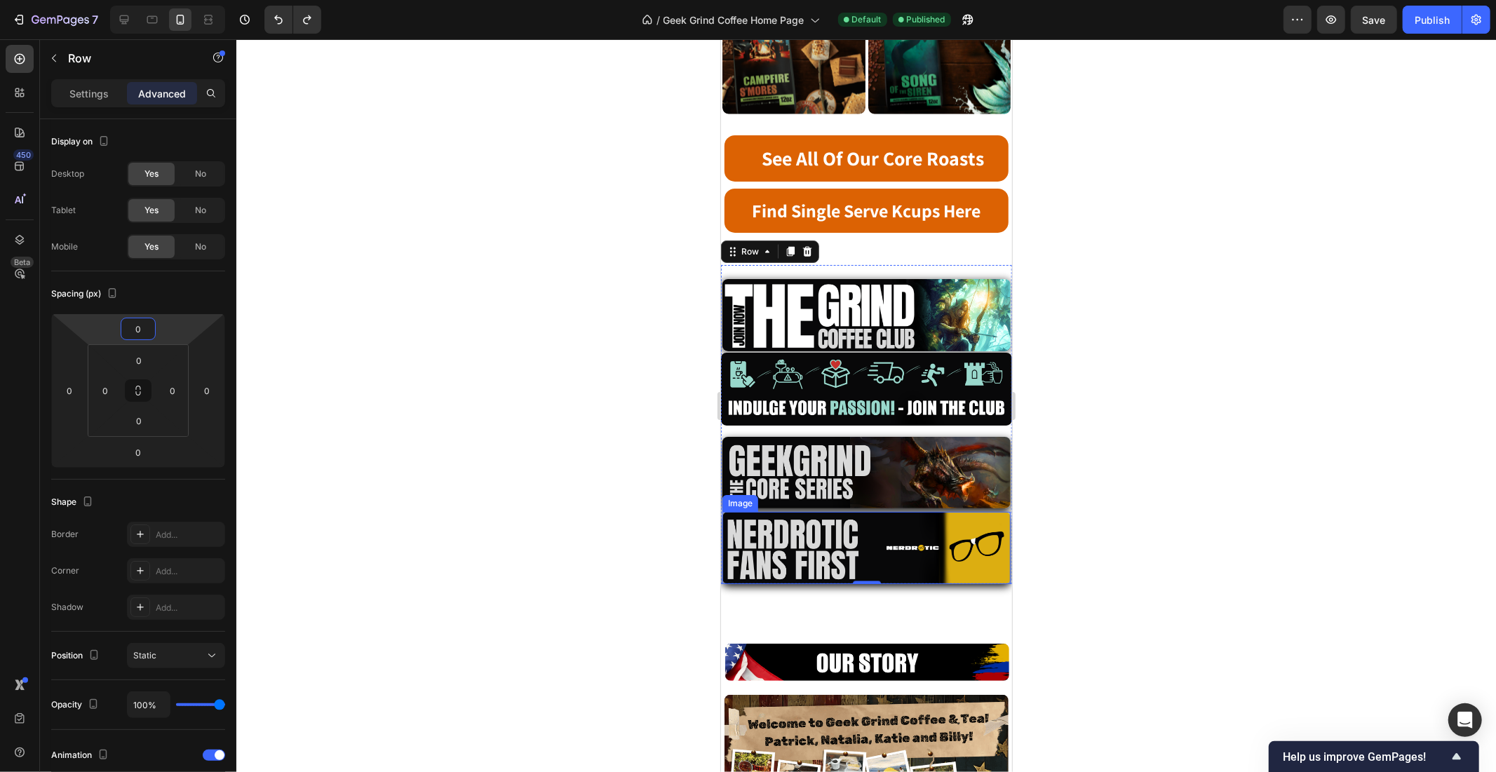
click at [837, 511] on img at bounding box center [866, 547] width 288 height 72
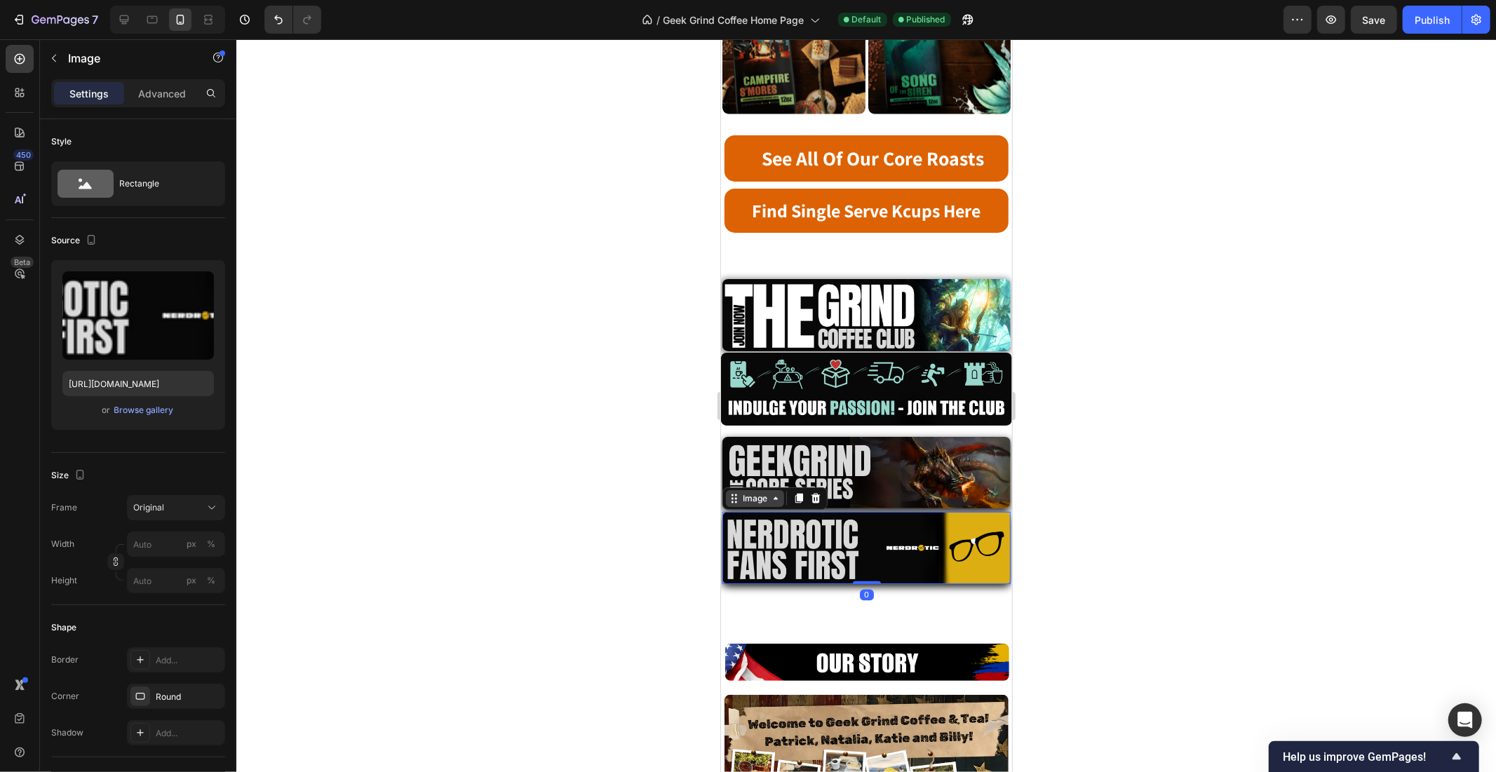
click at [750, 492] on div "Image" at bounding box center [754, 498] width 30 height 13
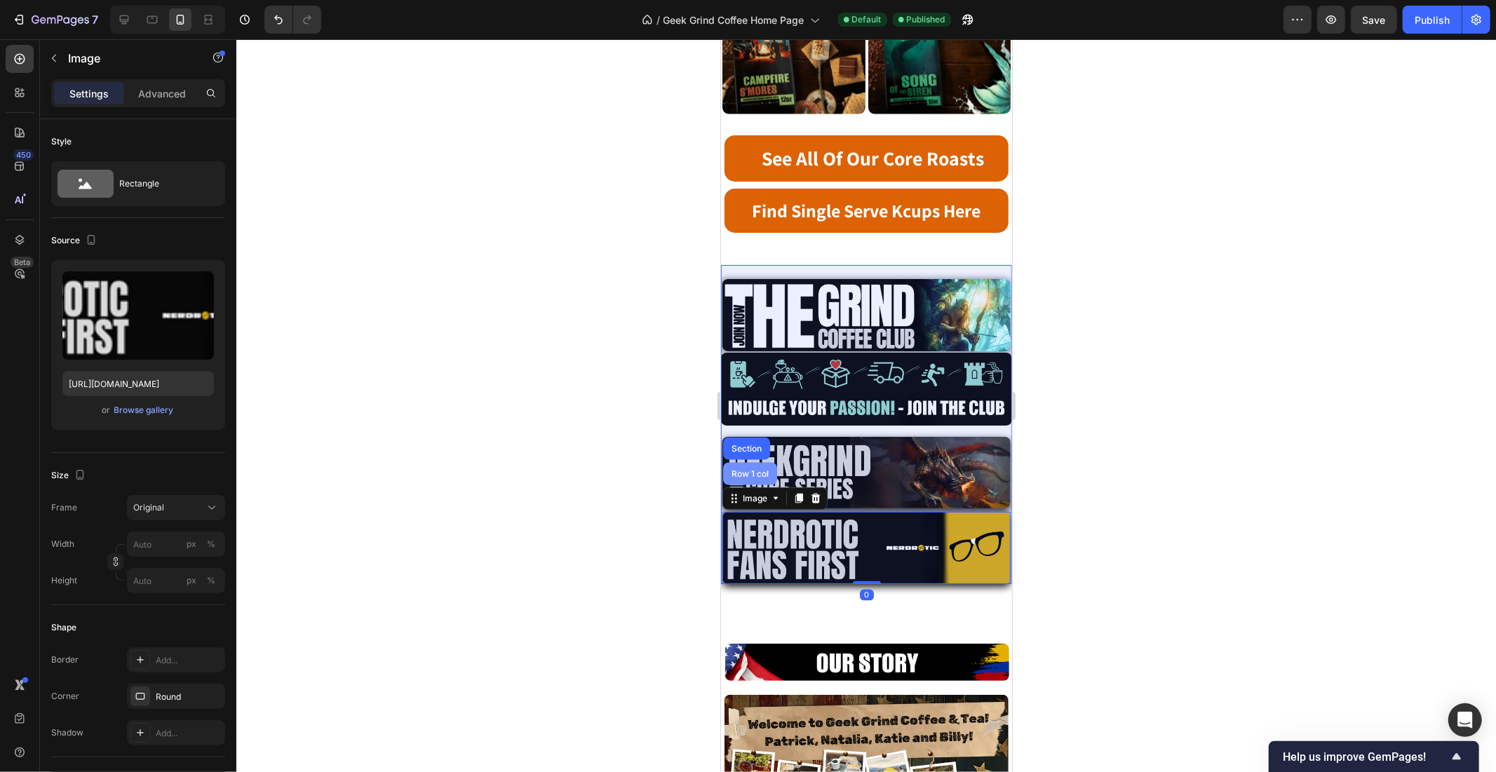
click at [753, 469] on div "Row 1 col" at bounding box center [749, 473] width 43 height 8
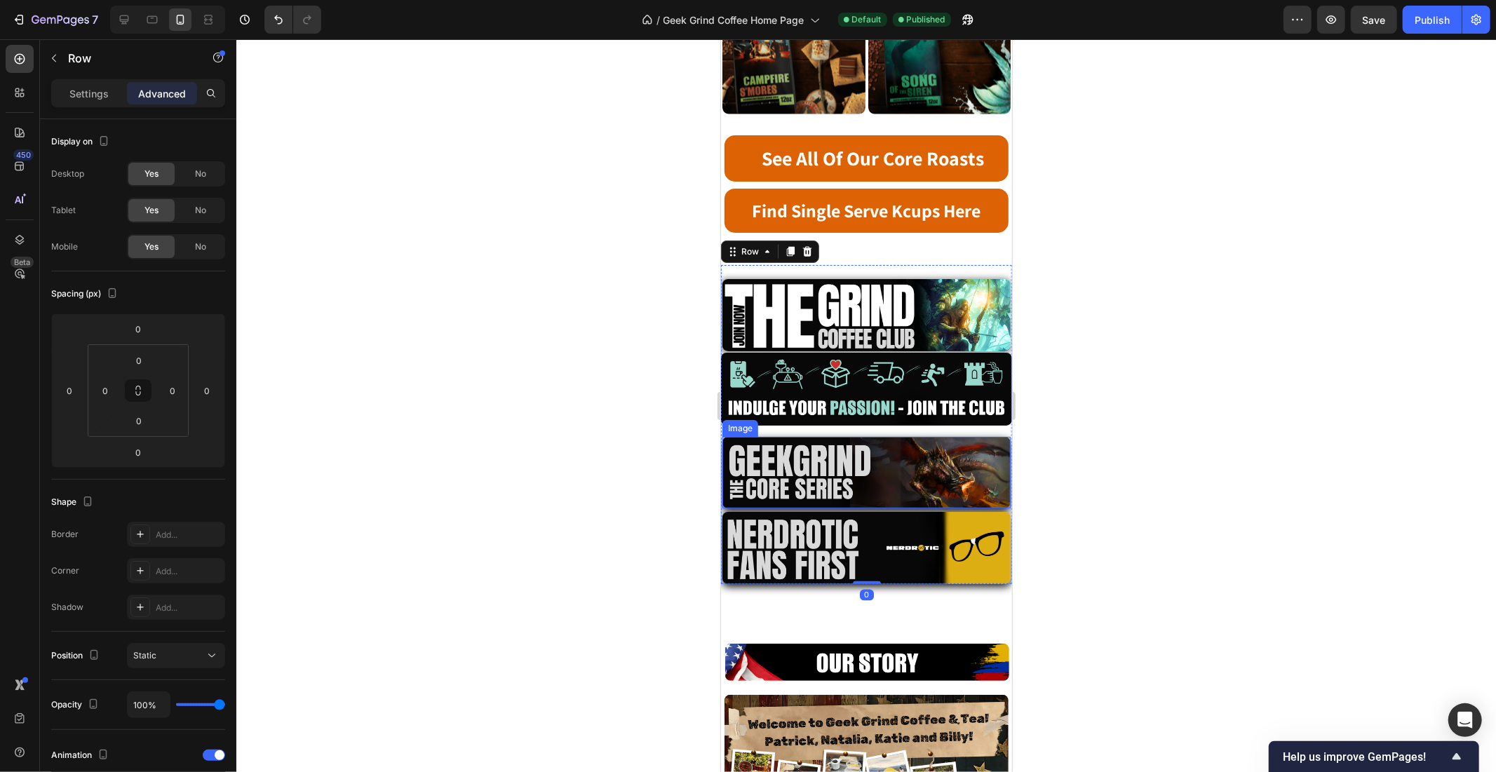
click at [769, 511] on img at bounding box center [866, 547] width 288 height 72
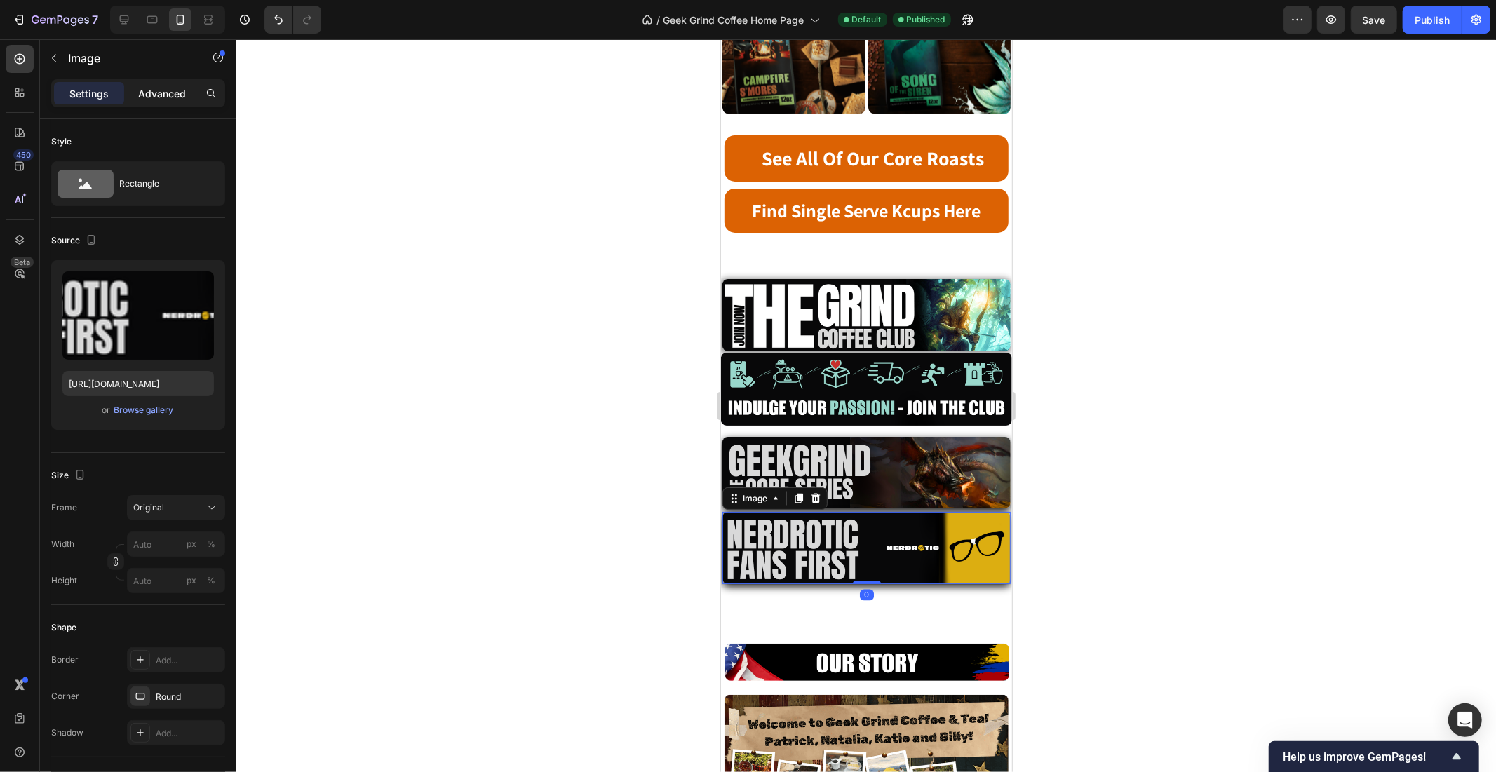
click at [161, 100] on p "Advanced" at bounding box center [162, 93] width 48 height 15
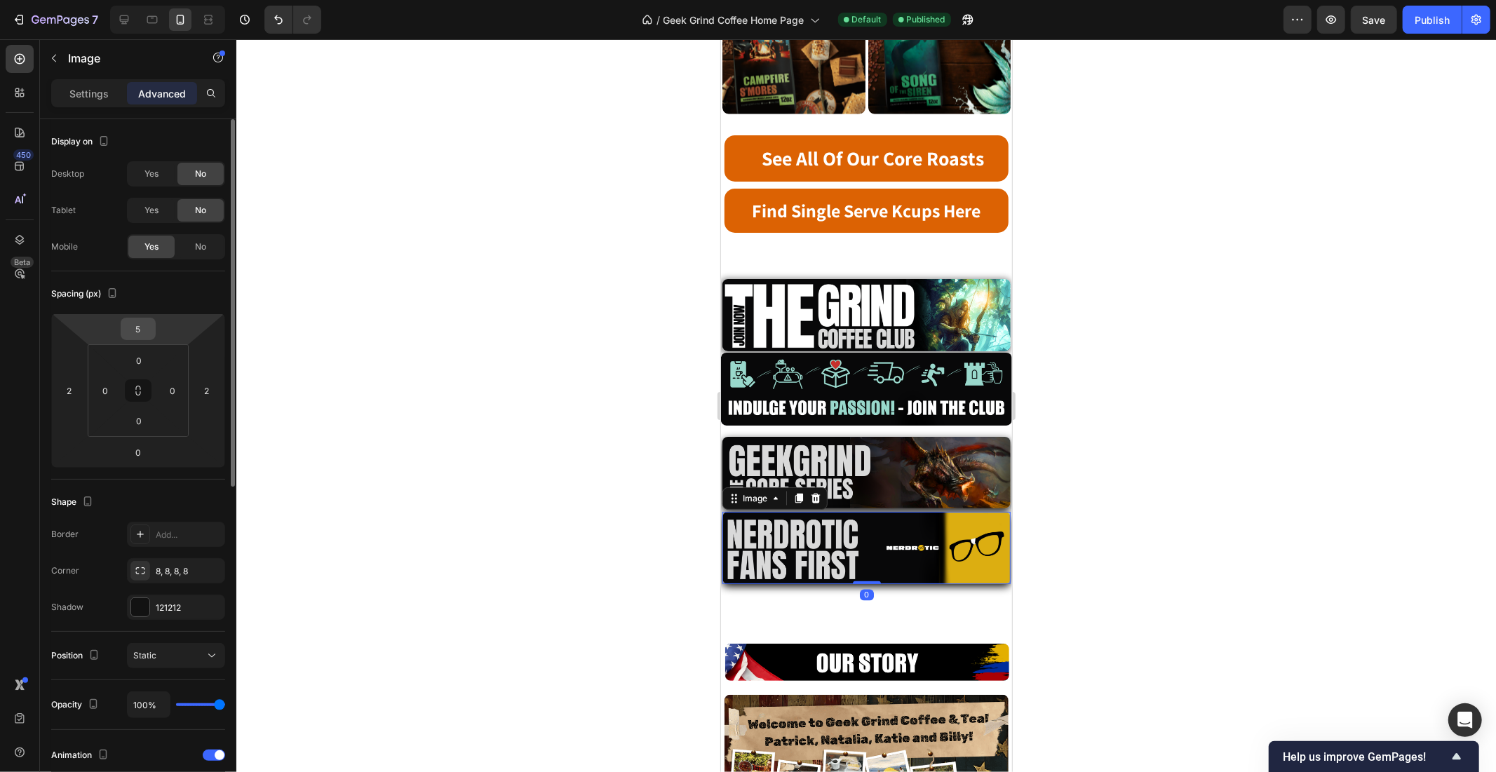
click at [144, 325] on input "5" at bounding box center [138, 328] width 28 height 21
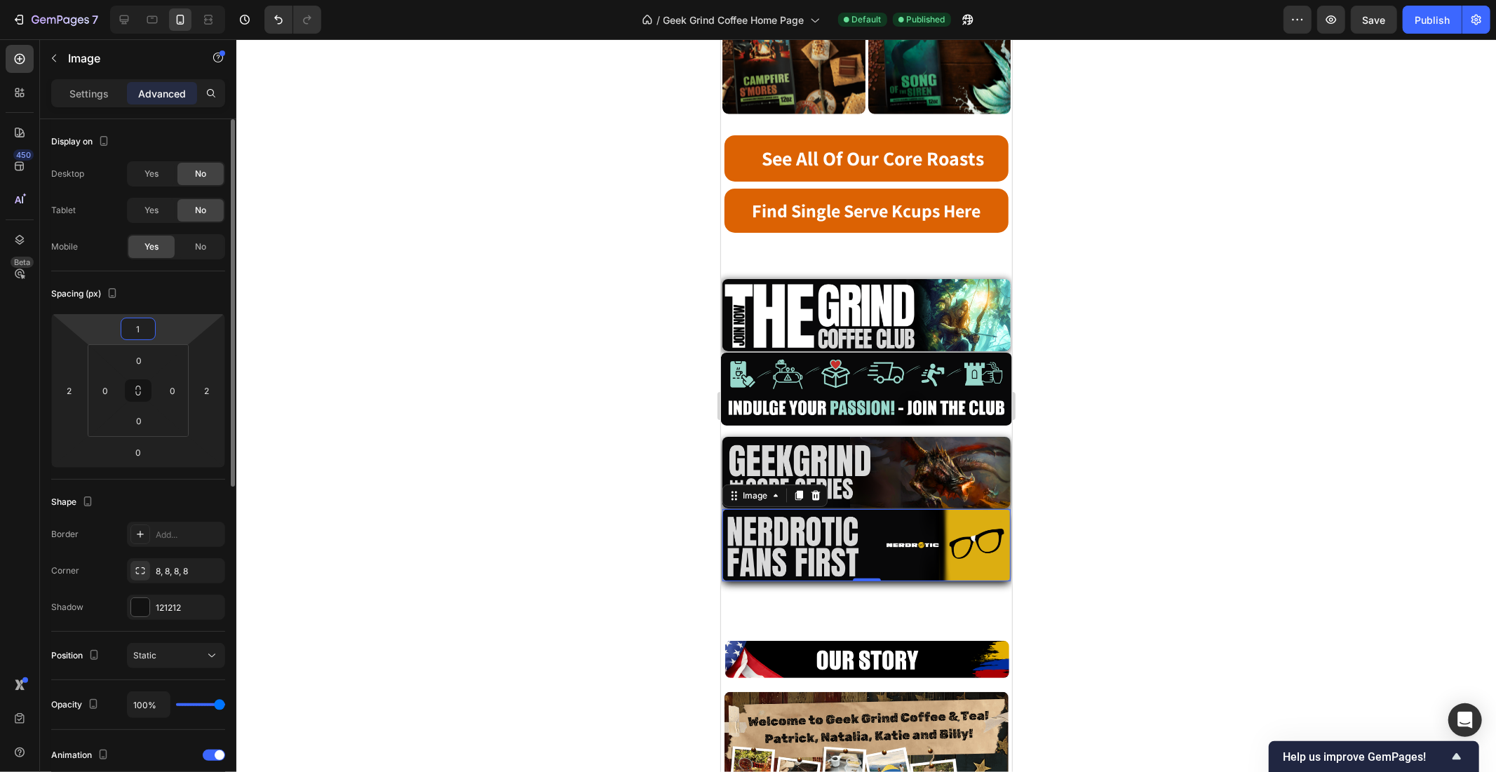
type input "10"
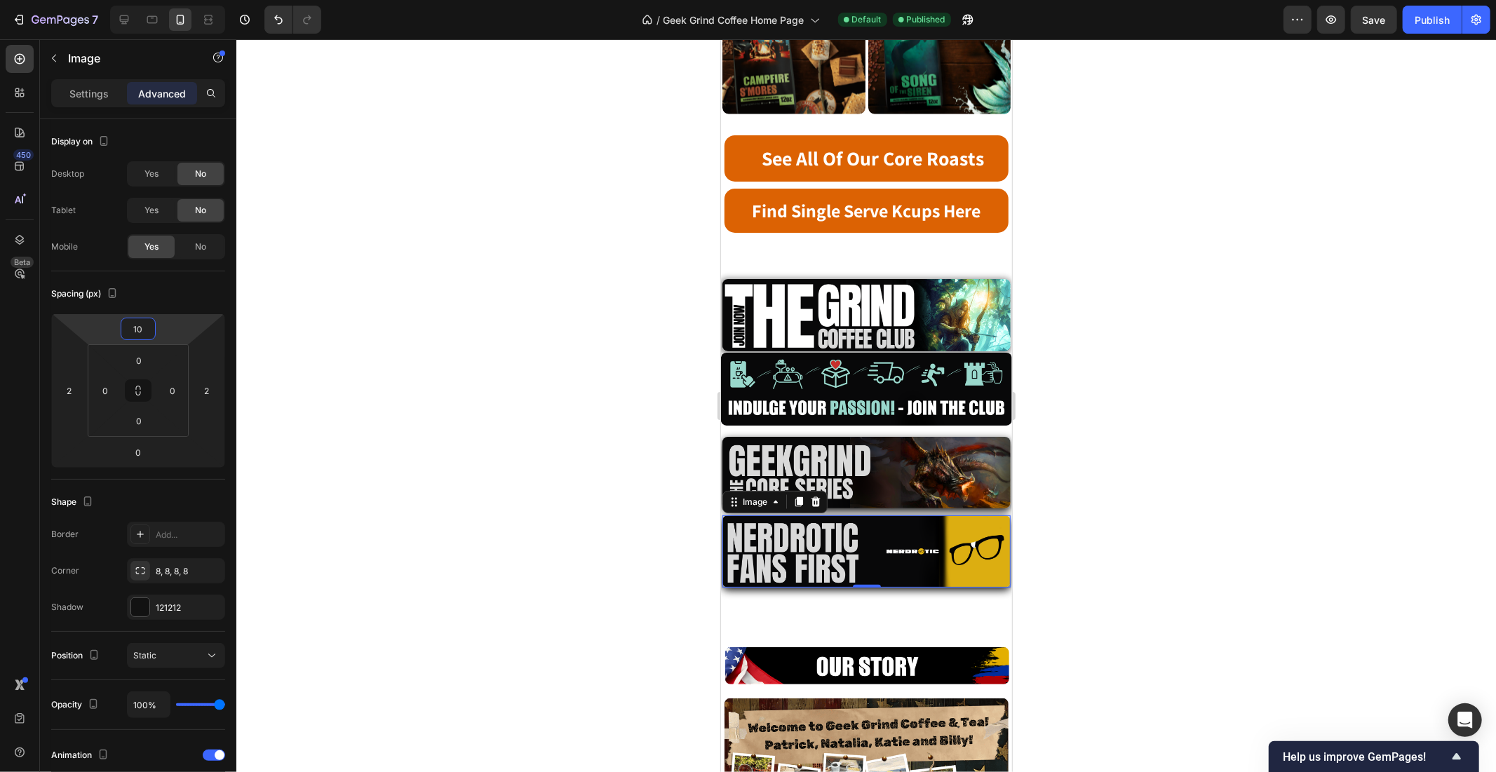
click at [1331, 344] on div at bounding box center [866, 405] width 1260 height 733
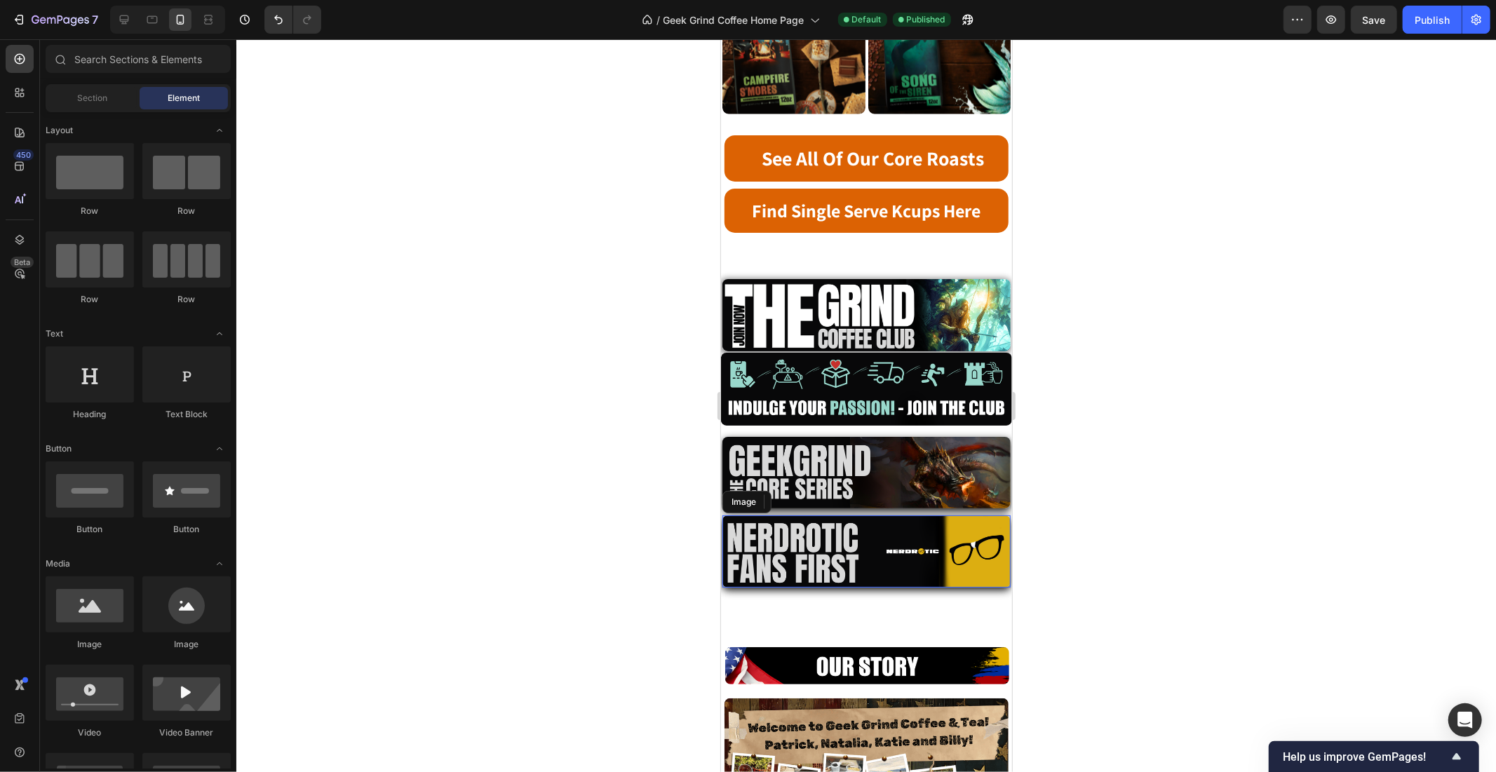
click at [1331, 344] on div at bounding box center [866, 405] width 1260 height 733
click at [1427, 22] on div "Publish" at bounding box center [1432, 20] width 35 height 15
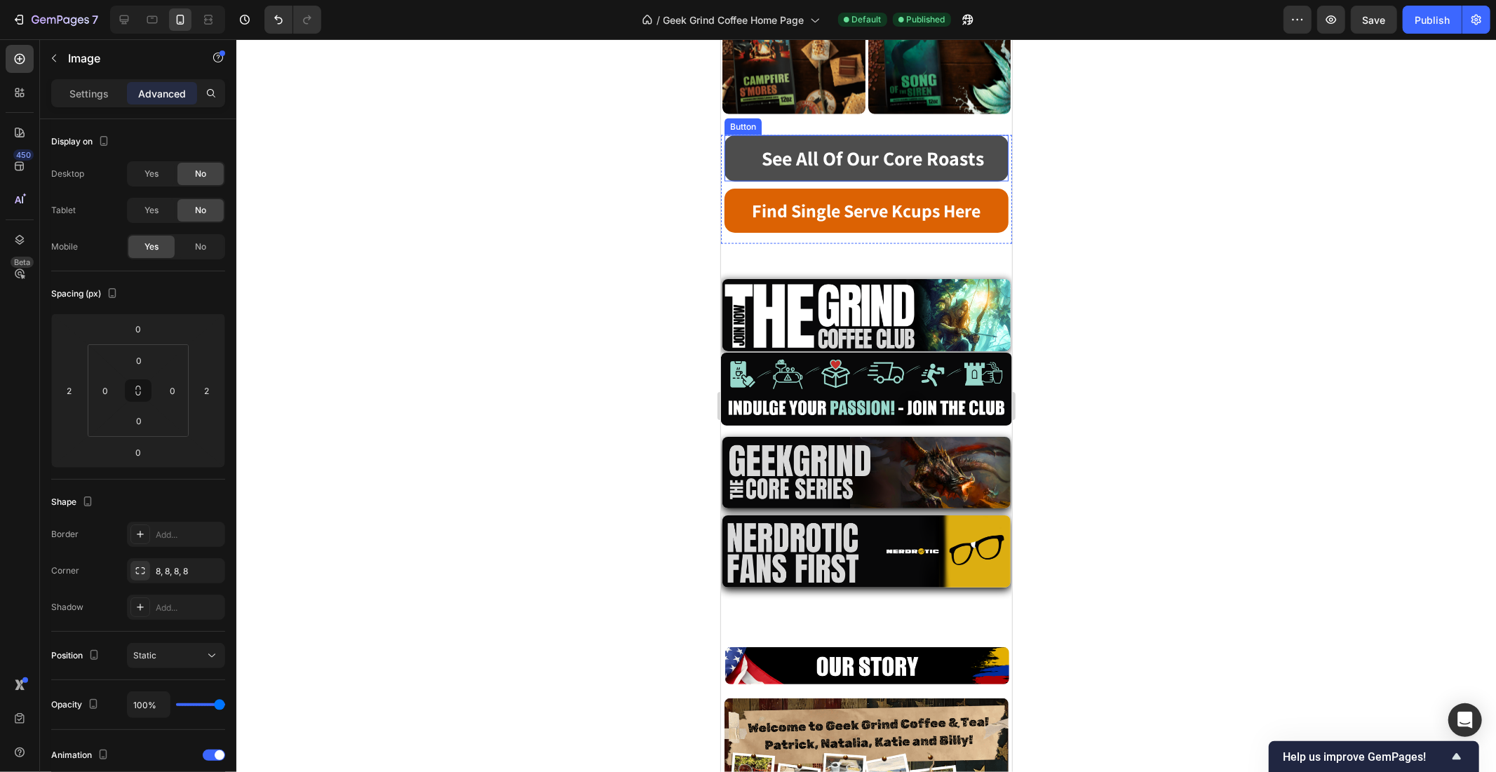
click at [741, 135] on link "See All Of Our Core Roasts" at bounding box center [866, 158] width 284 height 46
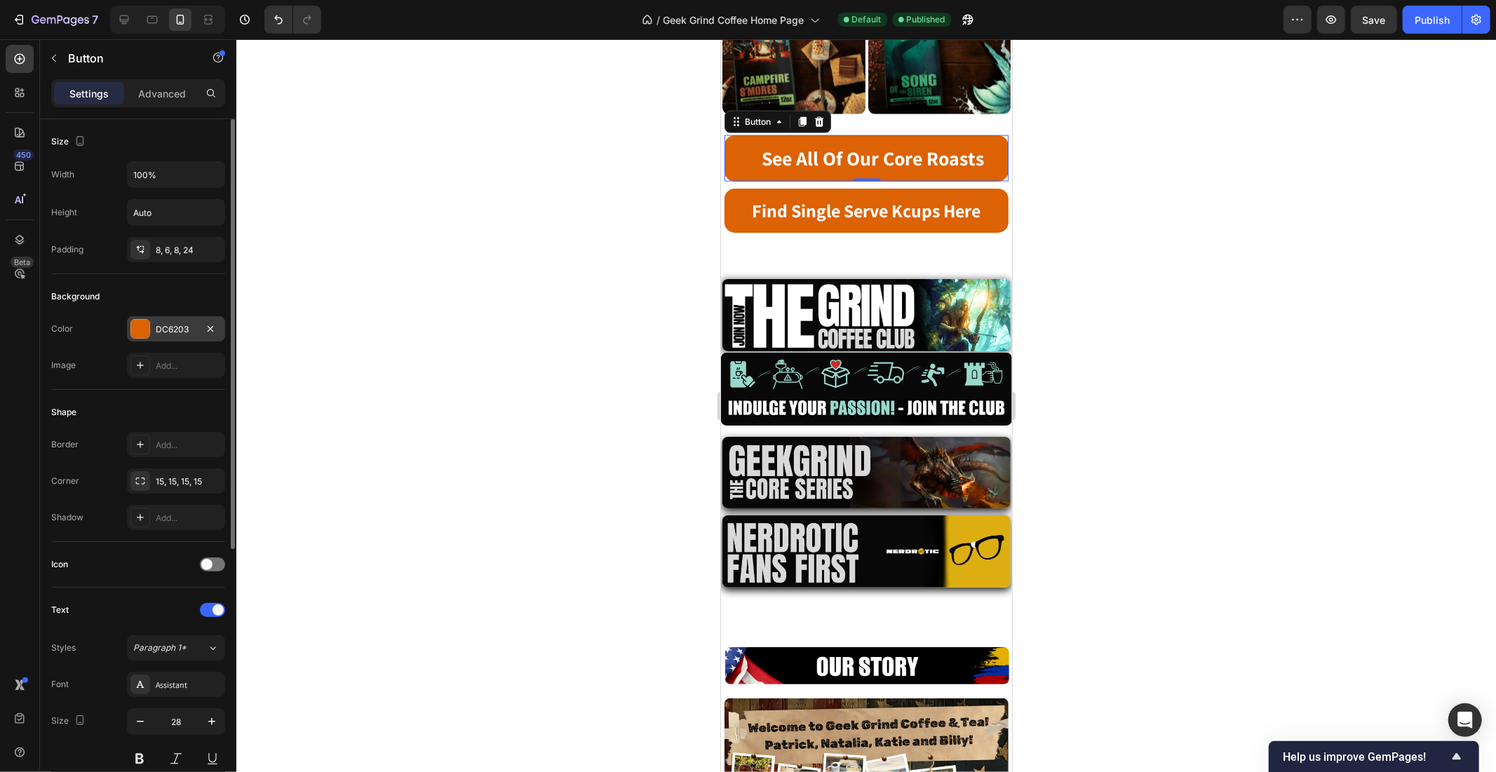
click at [139, 327] on div at bounding box center [140, 329] width 18 height 18
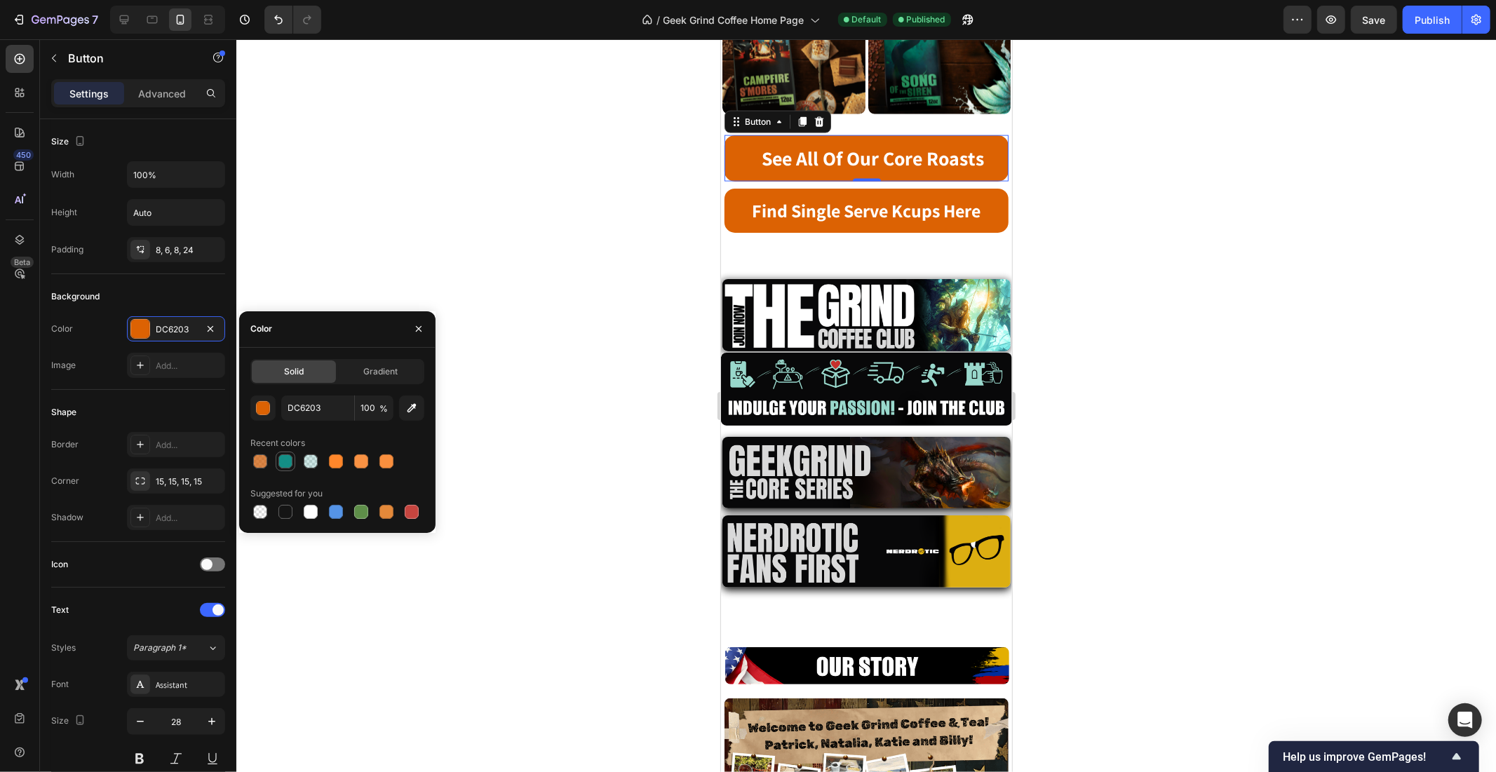
click at [283, 466] on div at bounding box center [285, 461] width 14 height 14
type input "0A8A81"
type input "96"
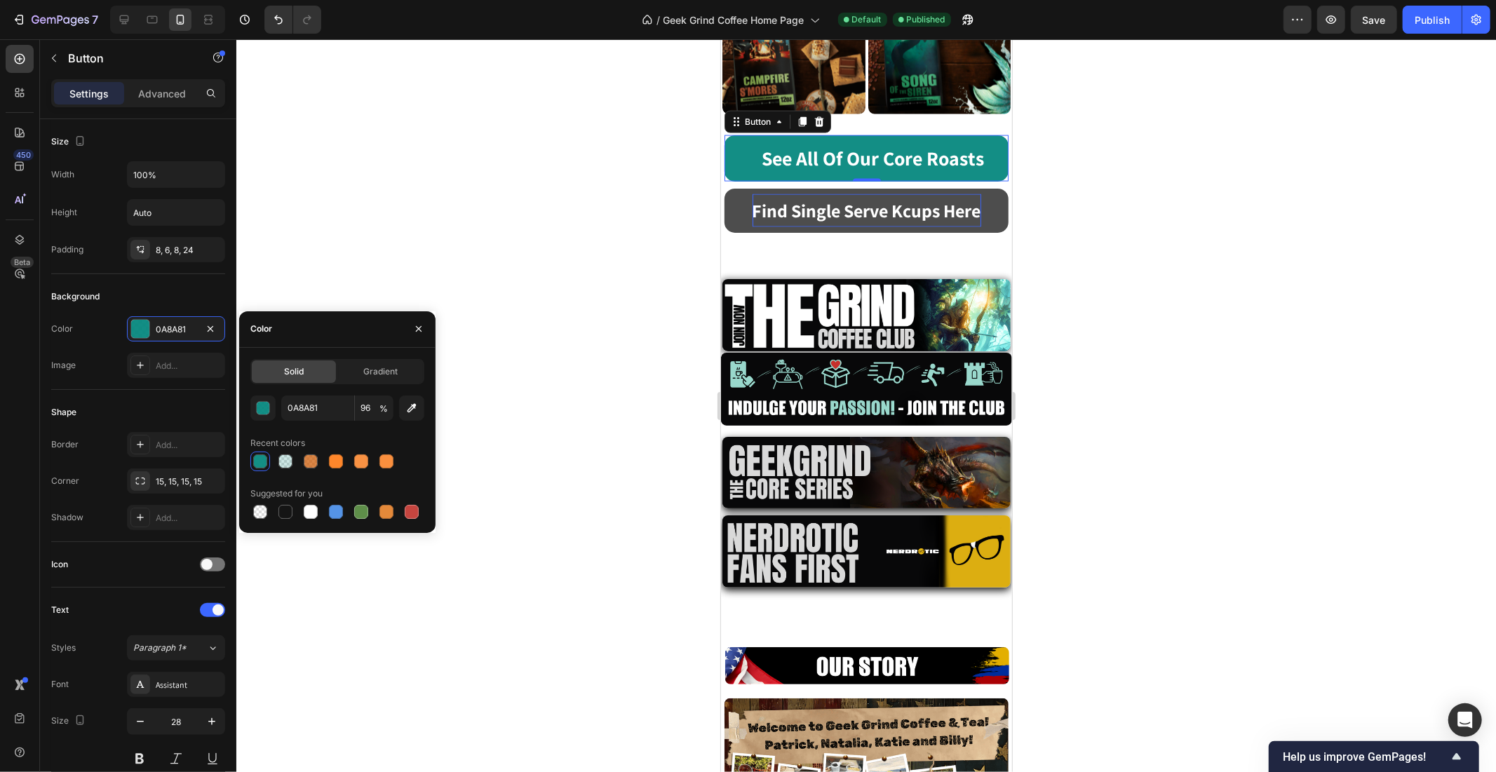
click at [752, 194] on p "Find Single Serve Kcups Here" at bounding box center [866, 210] width 229 height 33
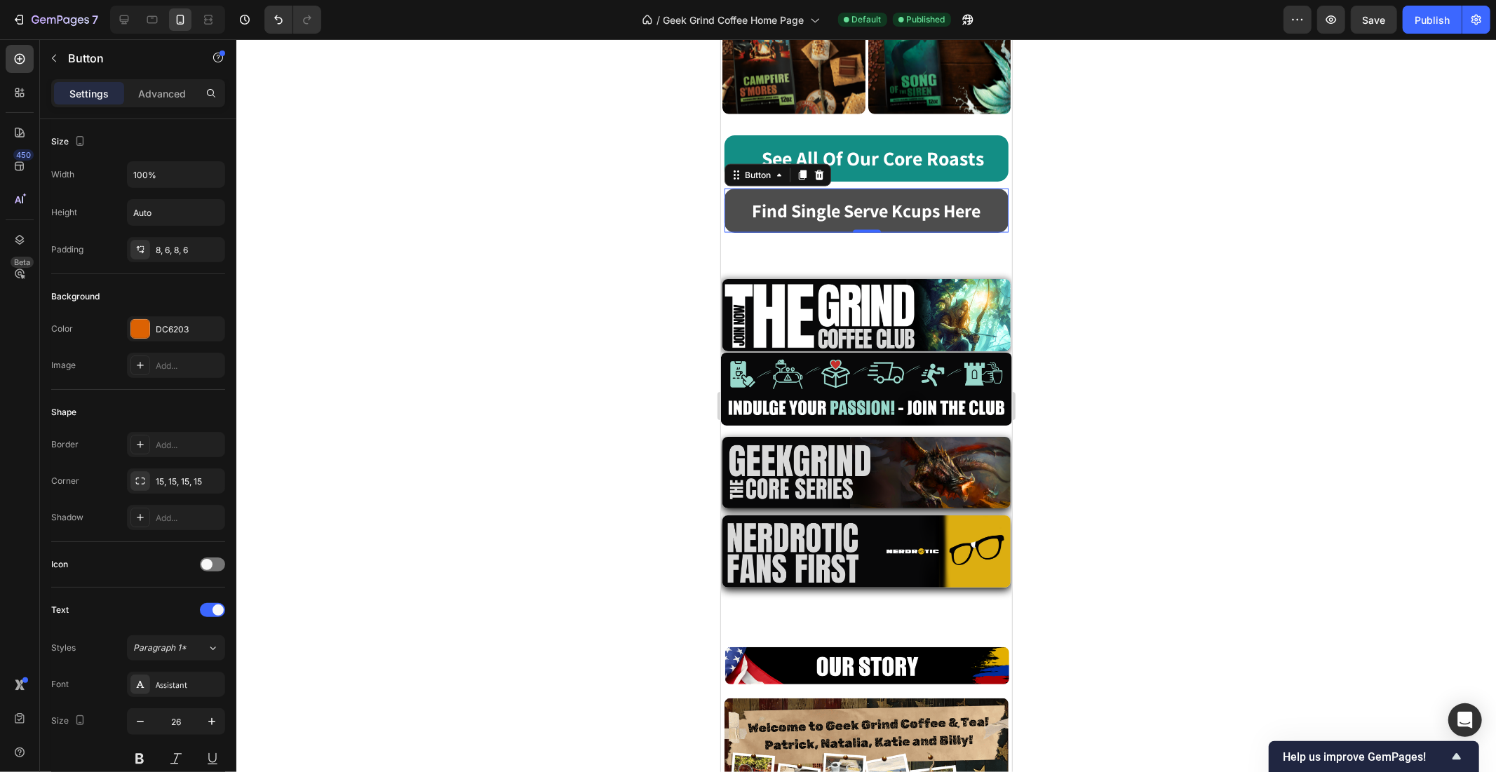
click at [731, 188] on link "Find Single Serve Kcups Here" at bounding box center [866, 210] width 284 height 44
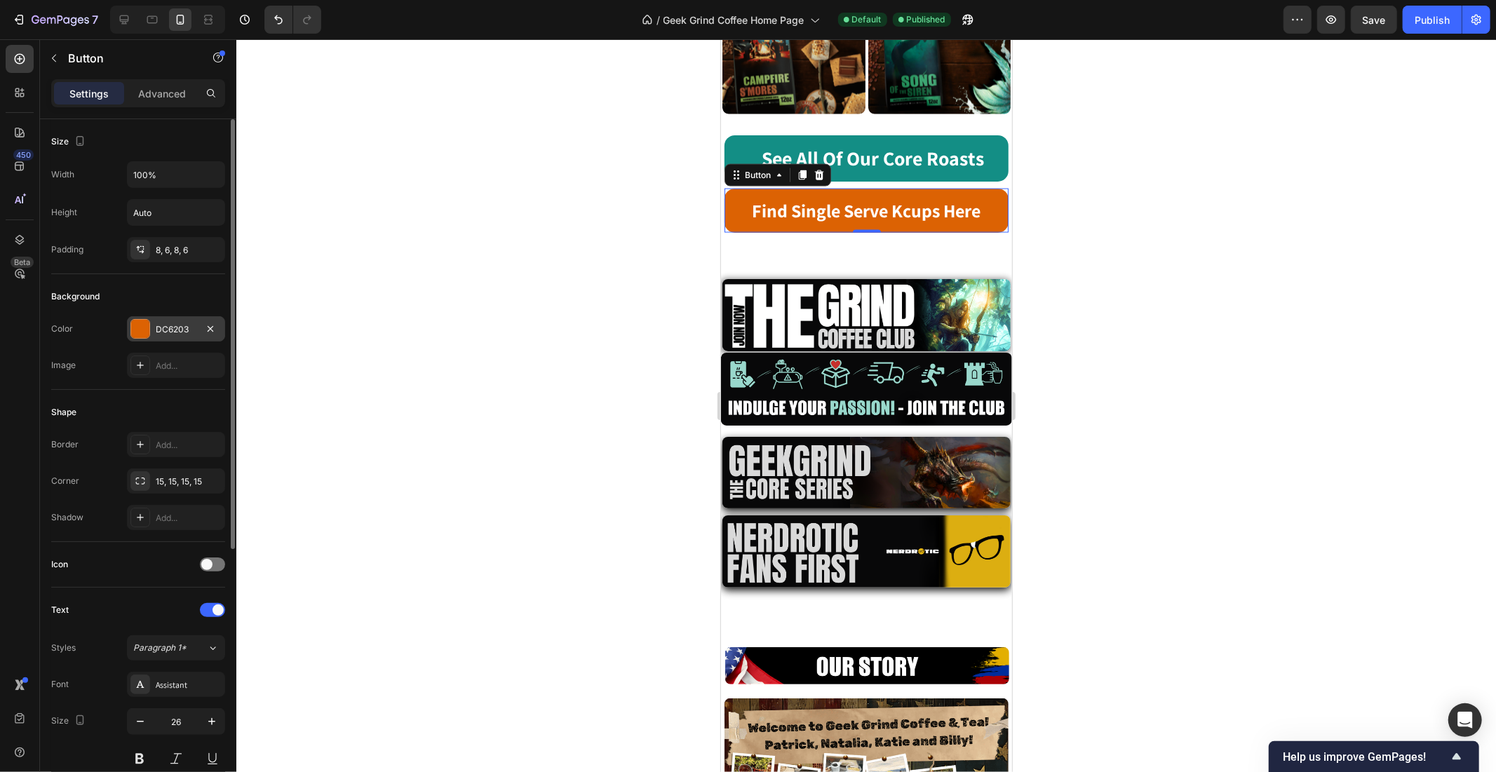
click at [140, 330] on div at bounding box center [140, 329] width 18 height 18
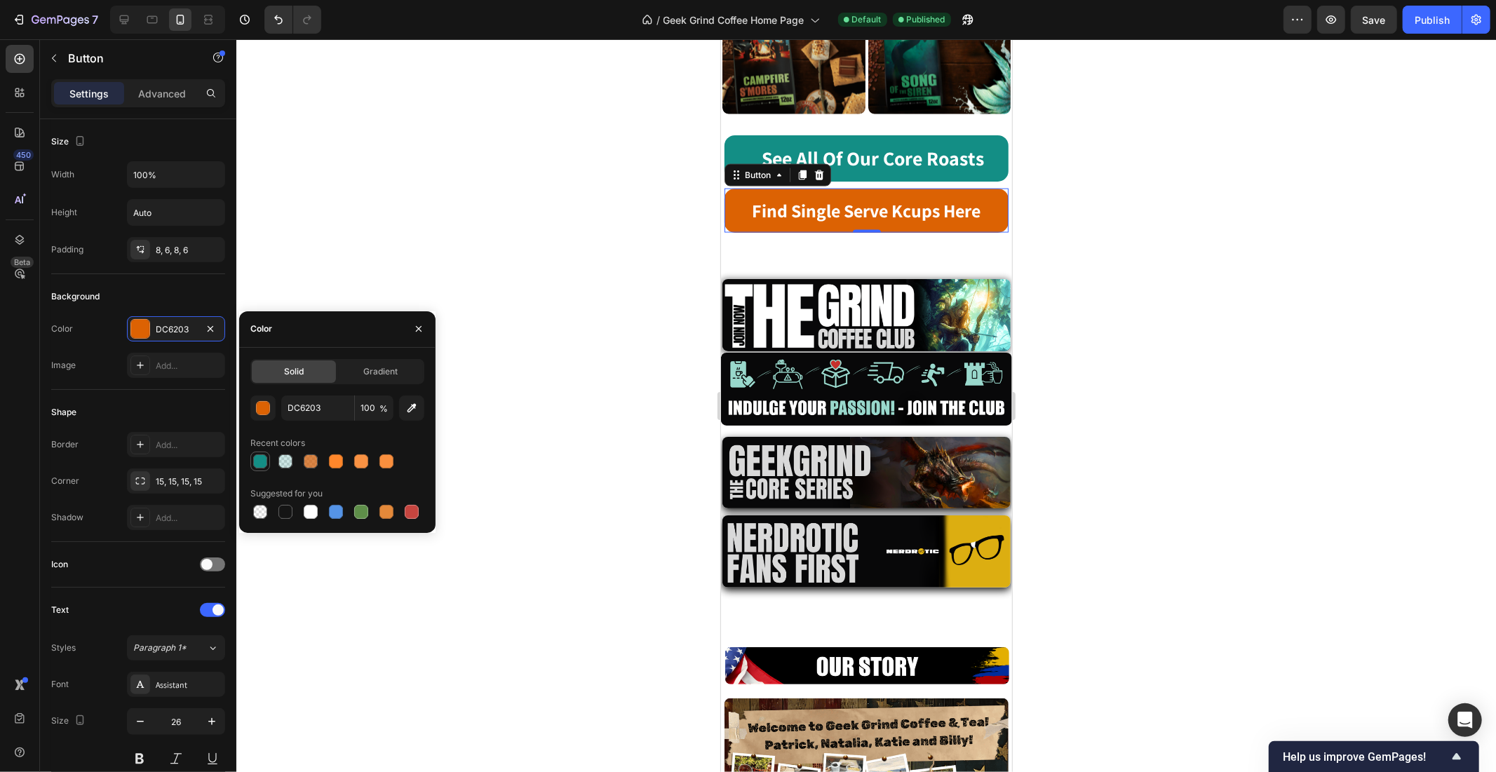
click at [264, 464] on div at bounding box center [260, 461] width 14 height 14
type input "0A8A81"
type input "96"
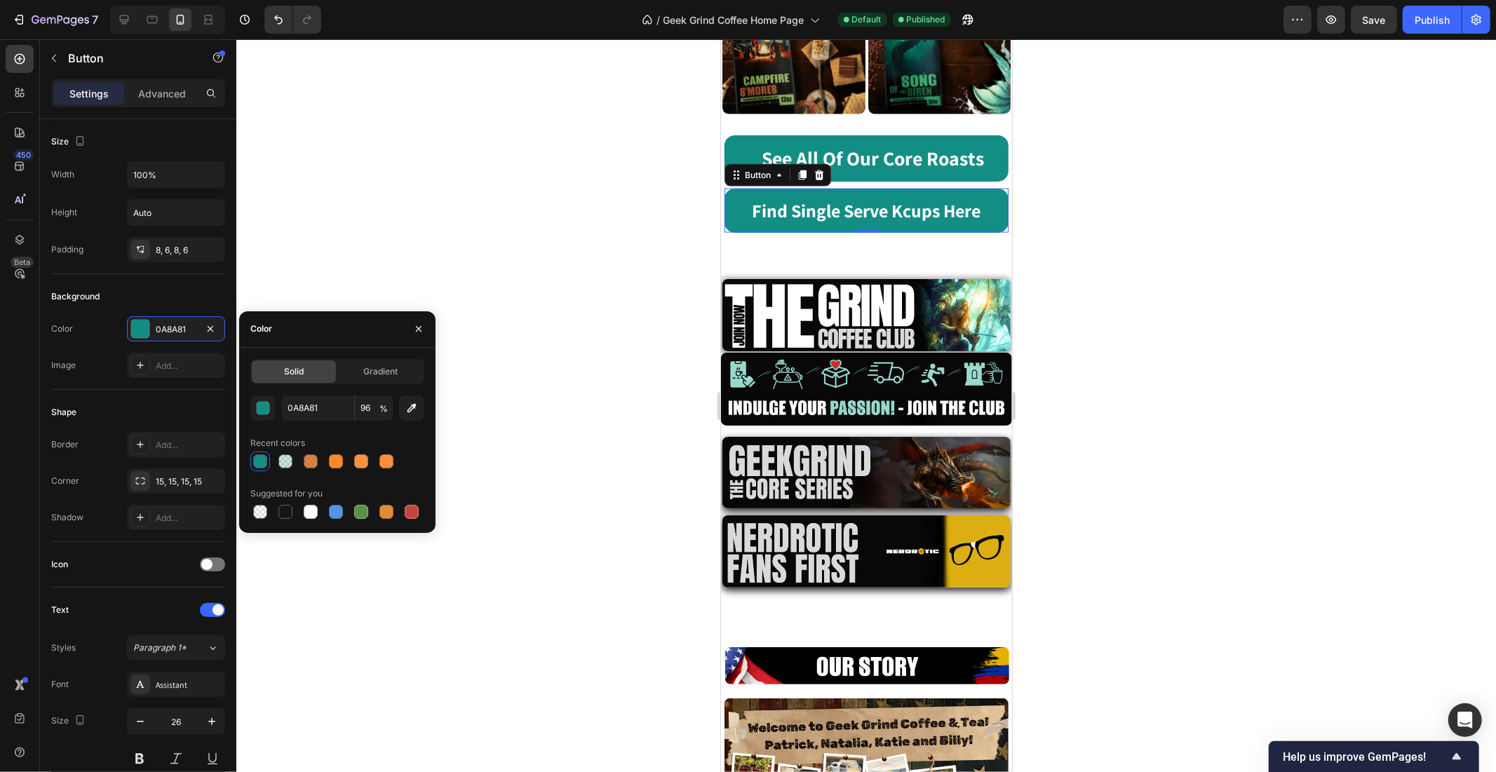
click at [549, 351] on div at bounding box center [866, 405] width 1260 height 733
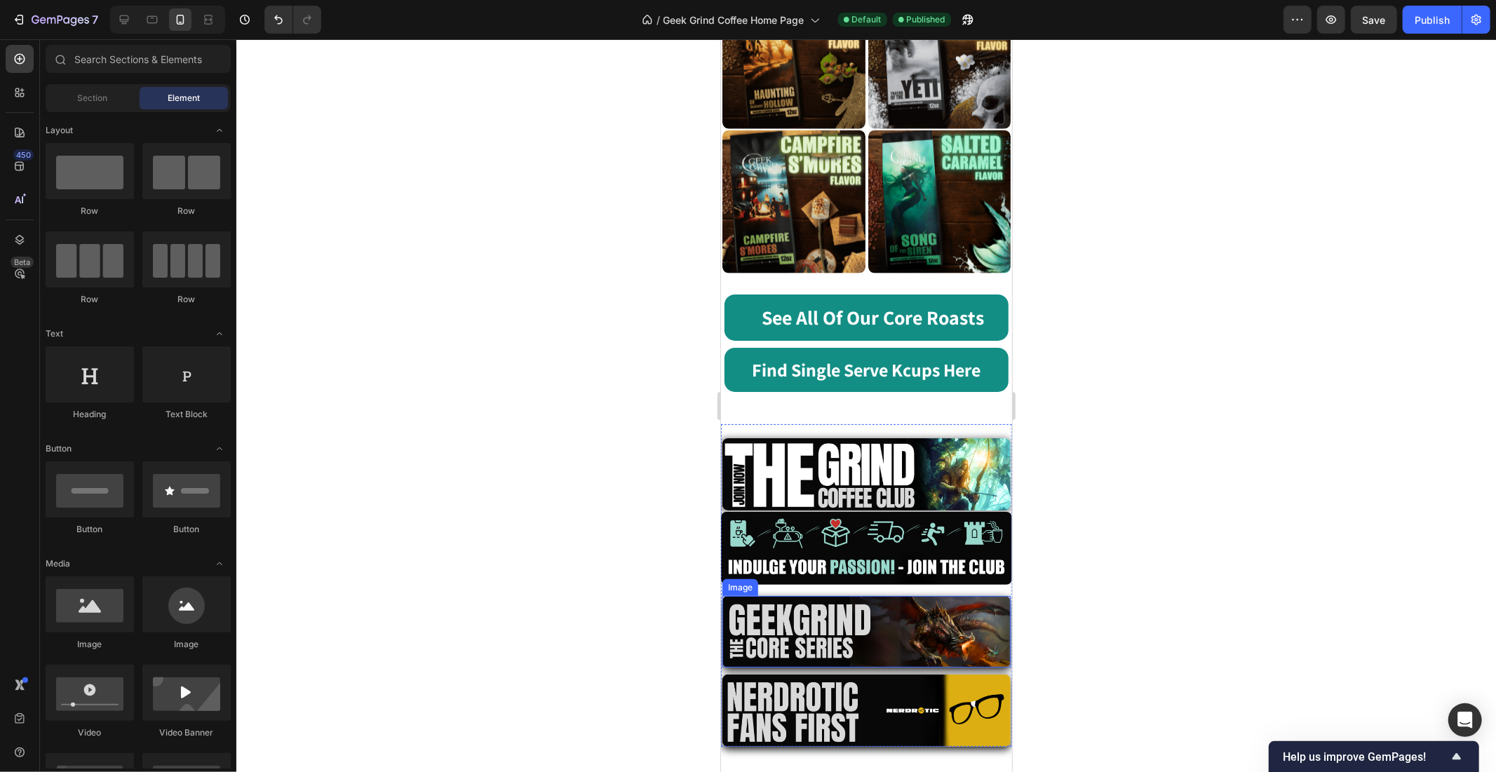
scroll to position [1253, 0]
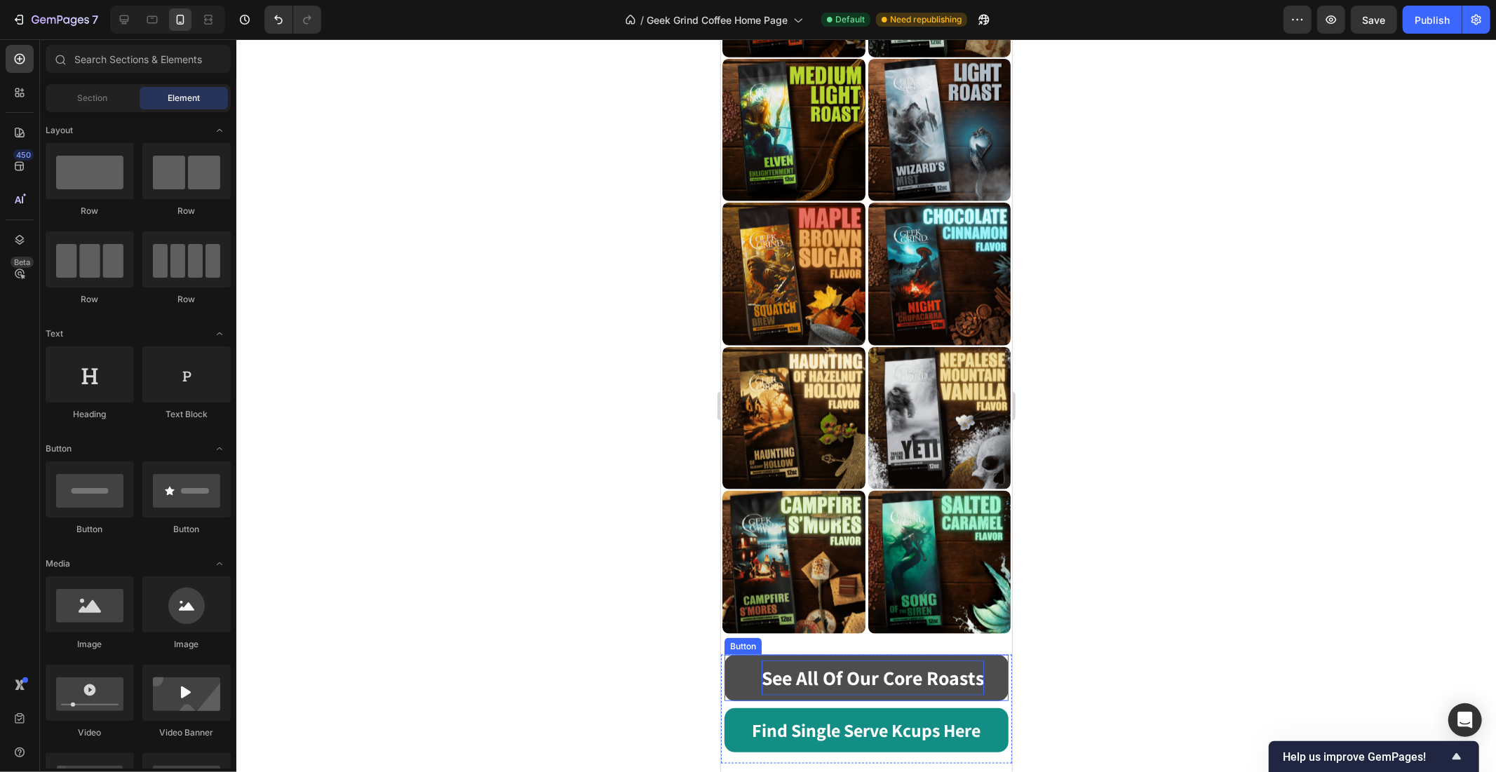
click at [942, 664] on strong "See All Of Our Core Roasts" at bounding box center [872, 677] width 222 height 26
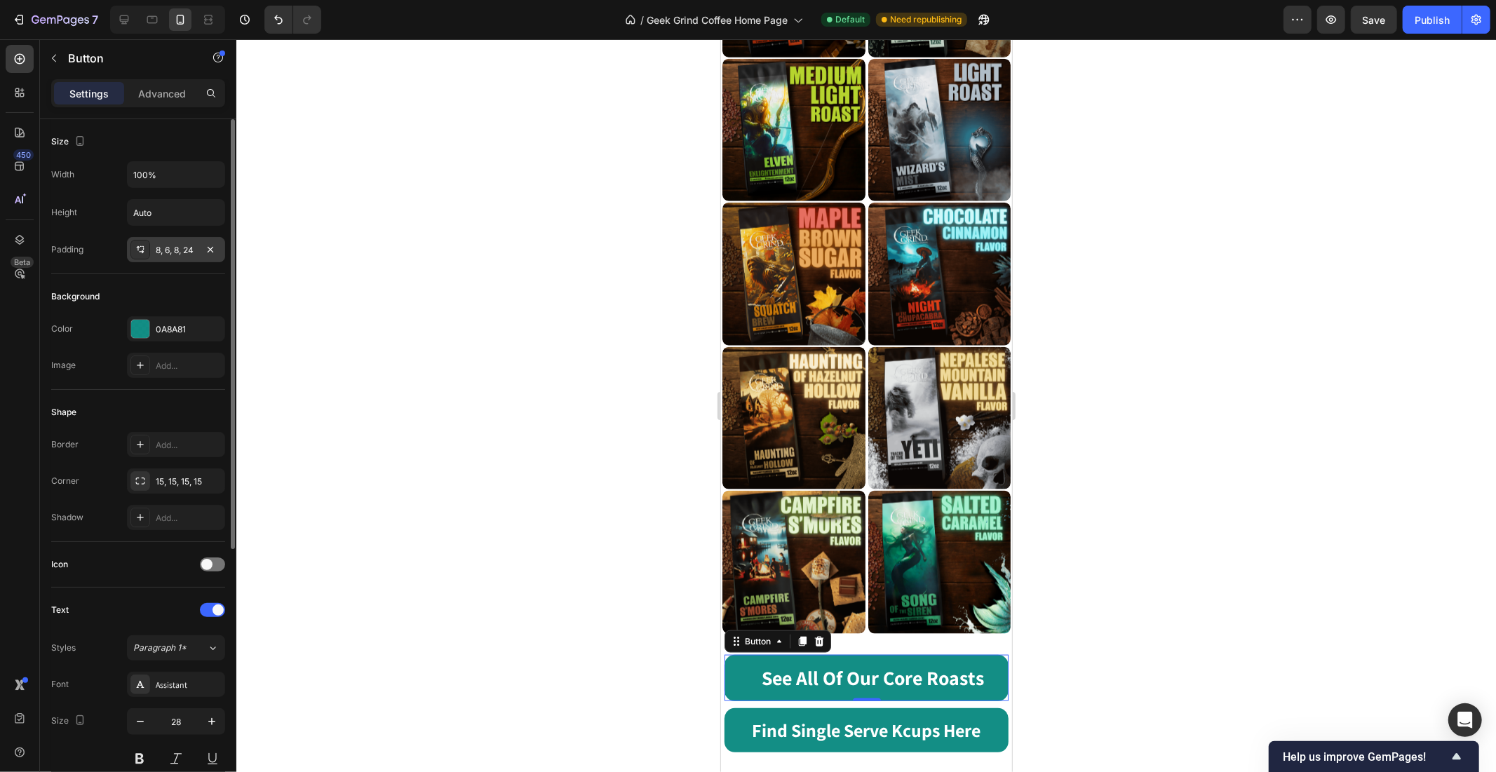
click at [173, 257] on div "8, 6, 8, 24" at bounding box center [176, 249] width 98 height 25
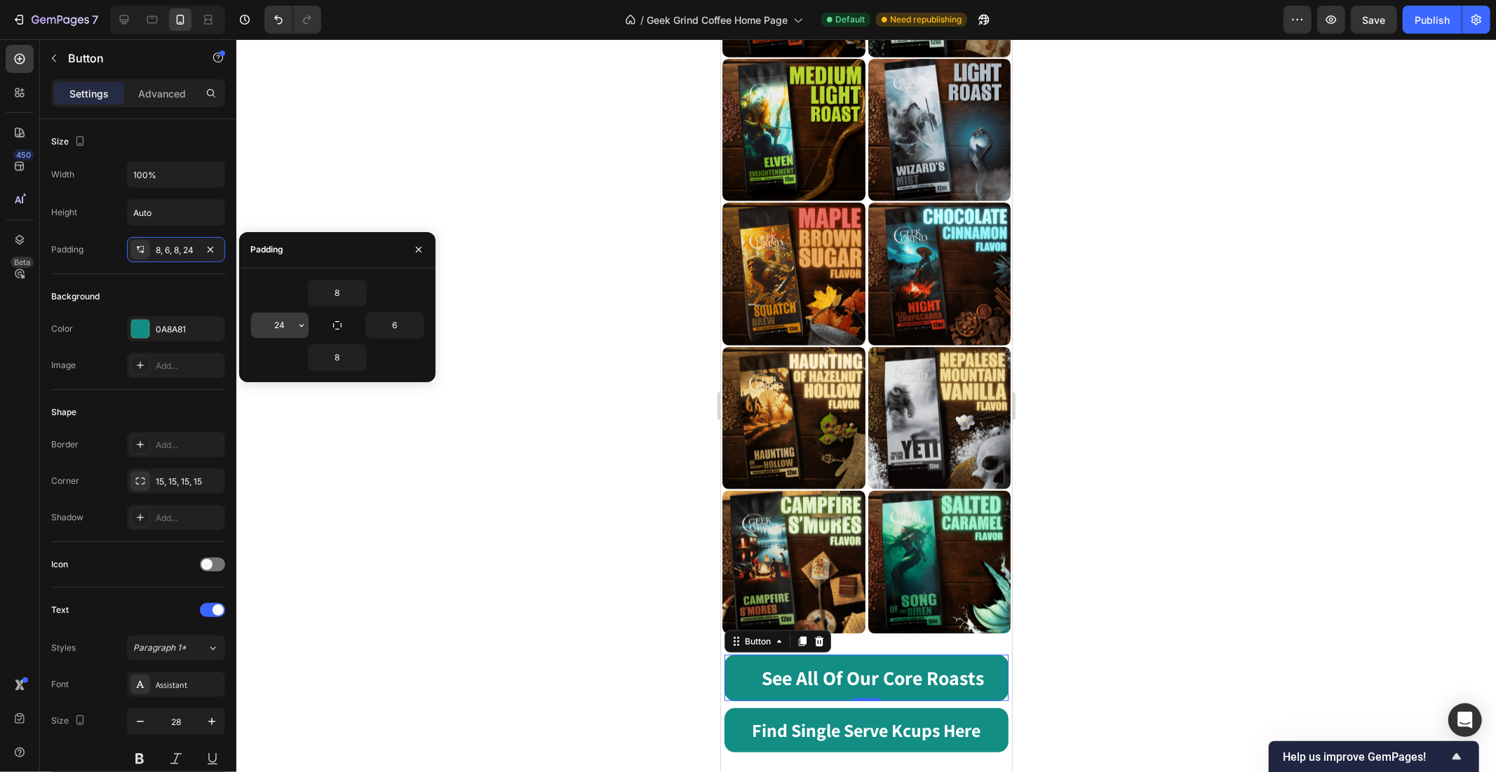
click at [288, 328] on input "24" at bounding box center [280, 325] width 58 height 25
type input "6"
click at [584, 330] on div at bounding box center [866, 405] width 1260 height 733
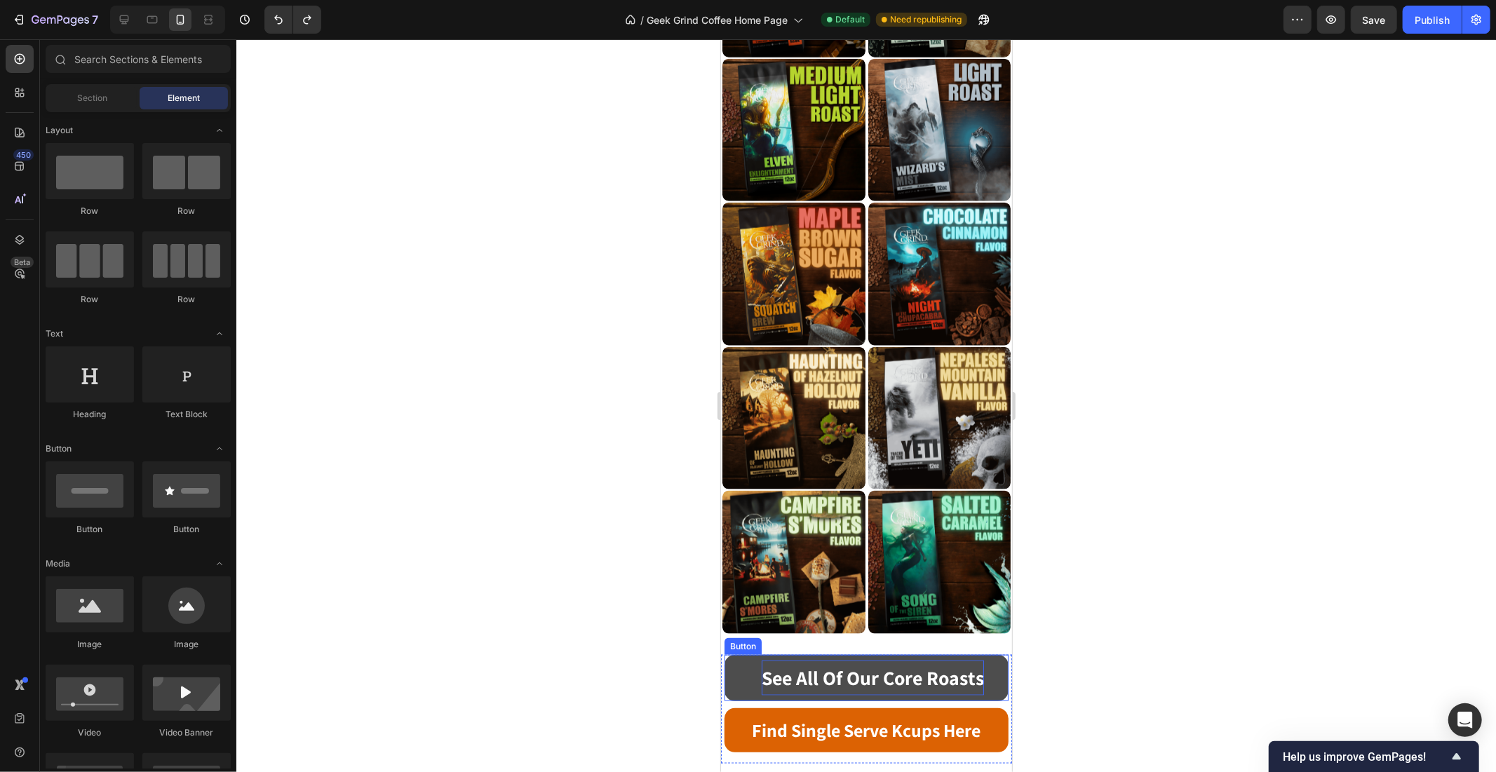
click at [806, 664] on strong "See All Of Our Core Roasts" at bounding box center [872, 677] width 222 height 26
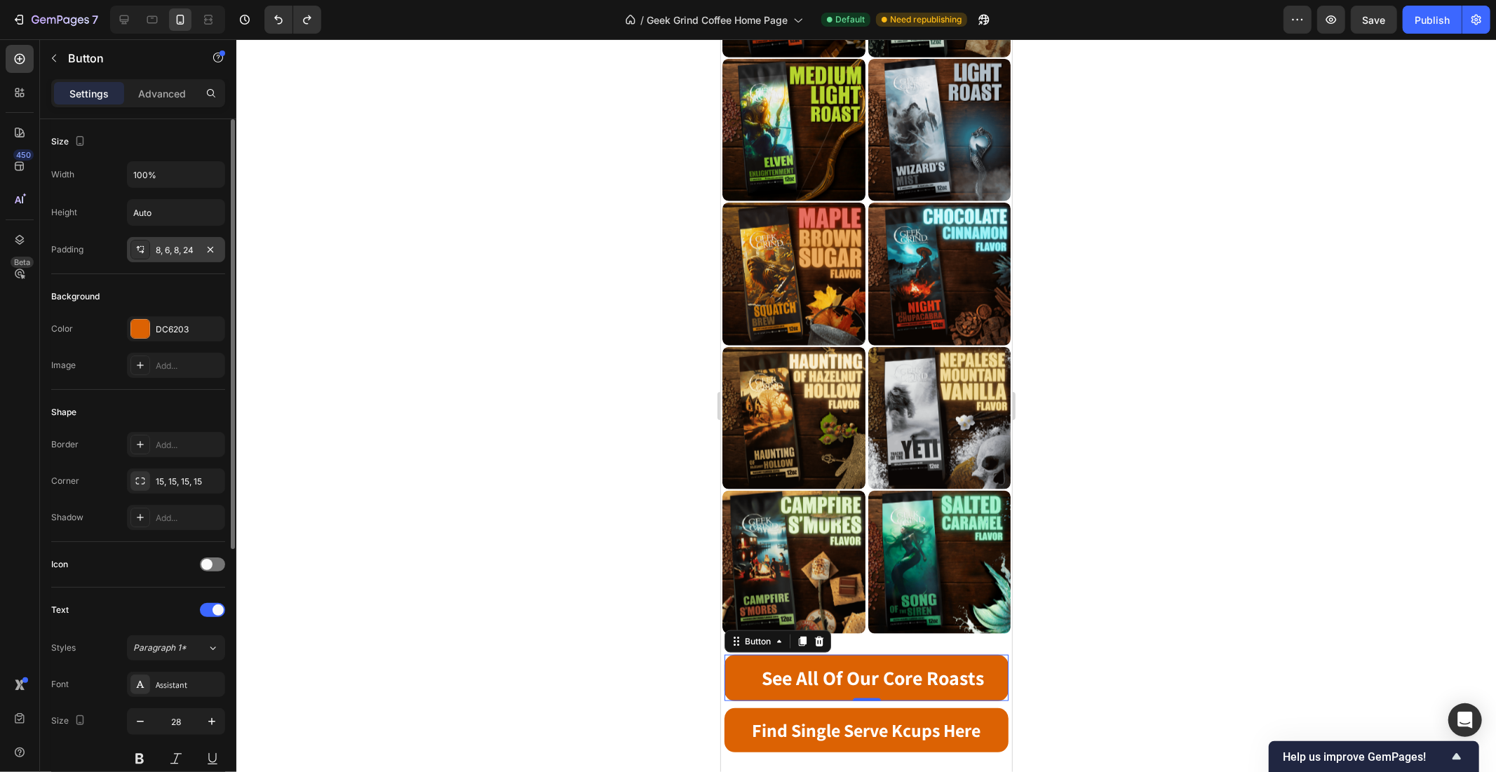
click at [200, 250] on div "8, 6, 8, 24" at bounding box center [176, 249] width 98 height 25
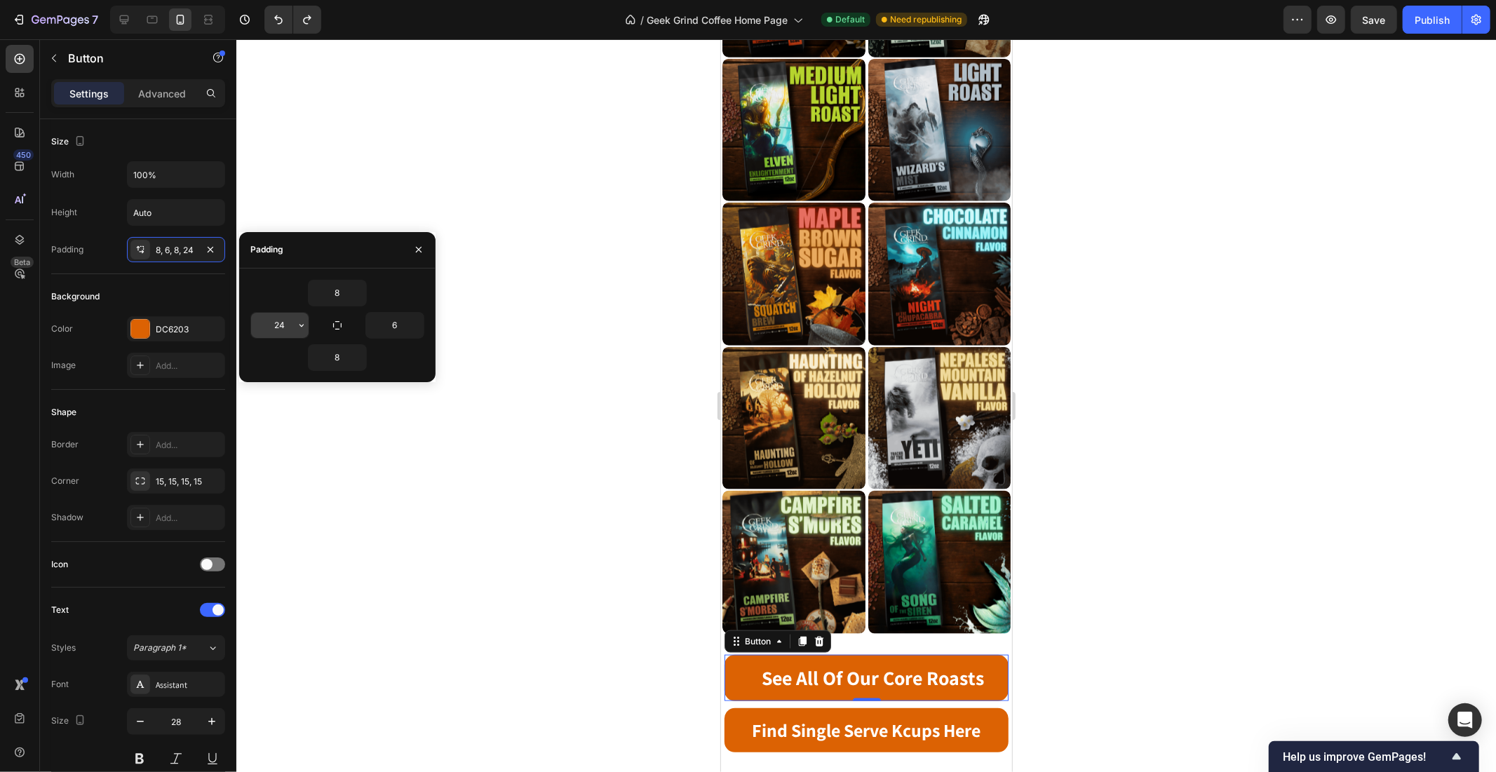
click at [309, 327] on div "24" at bounding box center [279, 325] width 59 height 27
click at [291, 328] on input "24" at bounding box center [280, 325] width 58 height 25
type input "6"
click at [1119, 226] on div at bounding box center [866, 405] width 1260 height 733
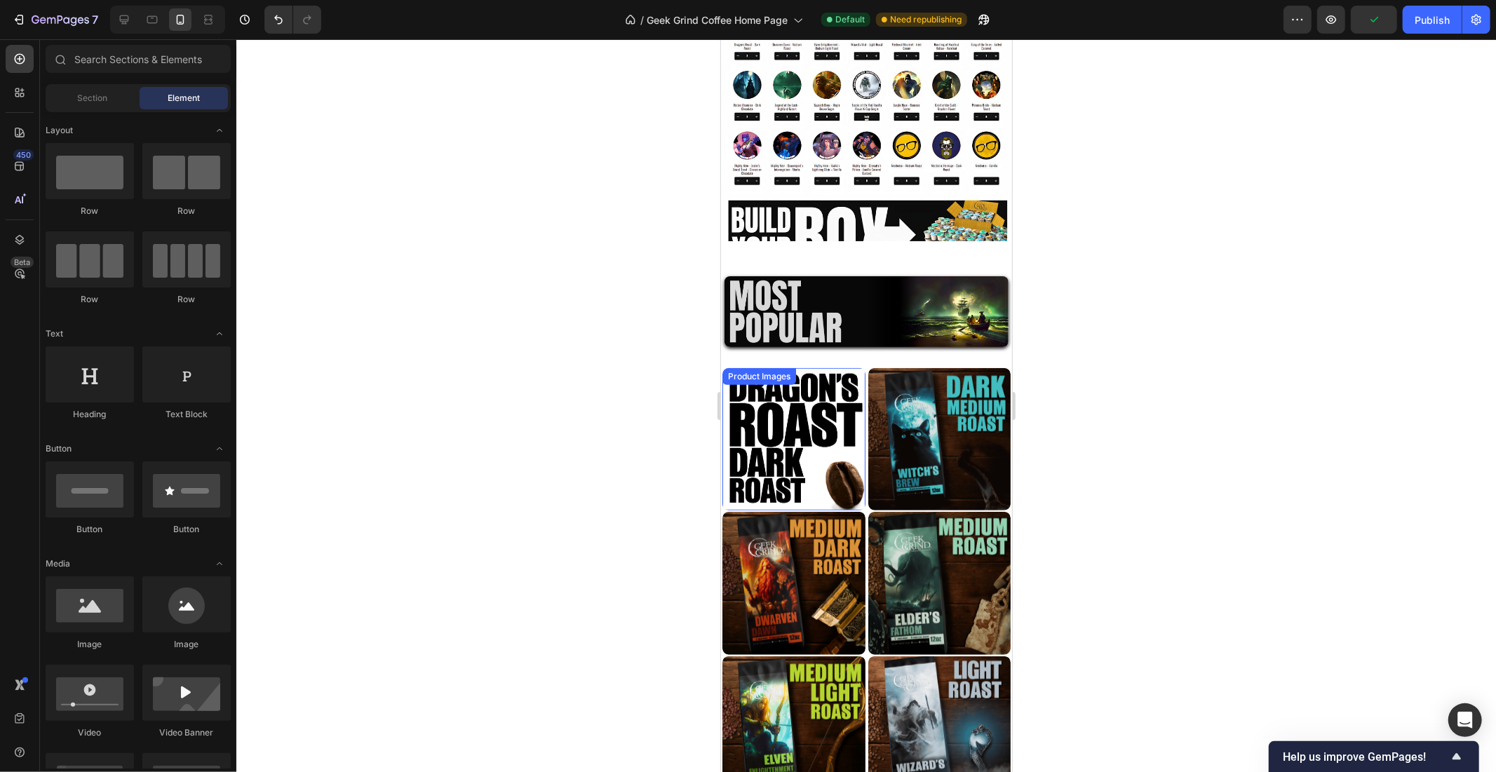
scroll to position [604, 0]
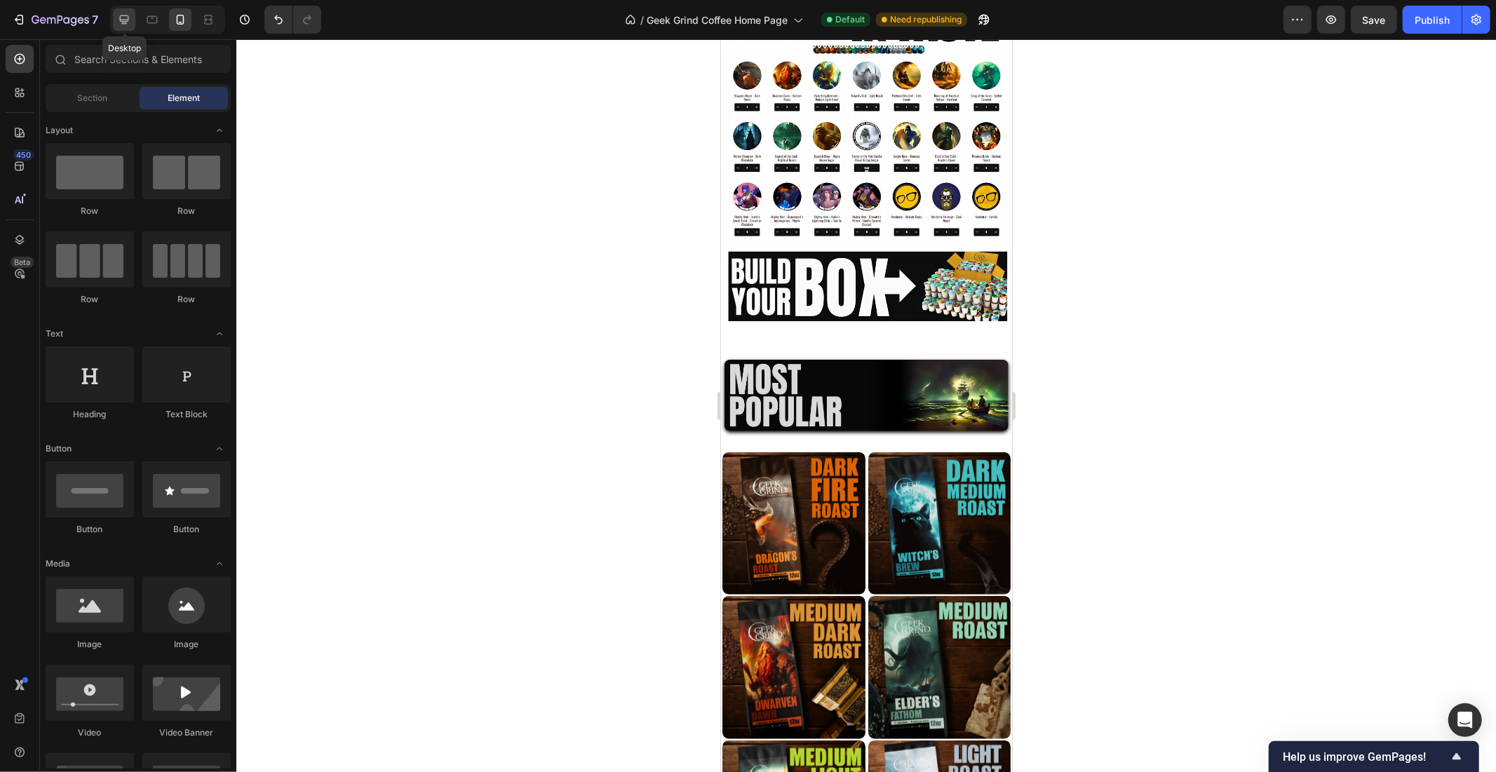
click at [114, 20] on div at bounding box center [124, 19] width 22 height 22
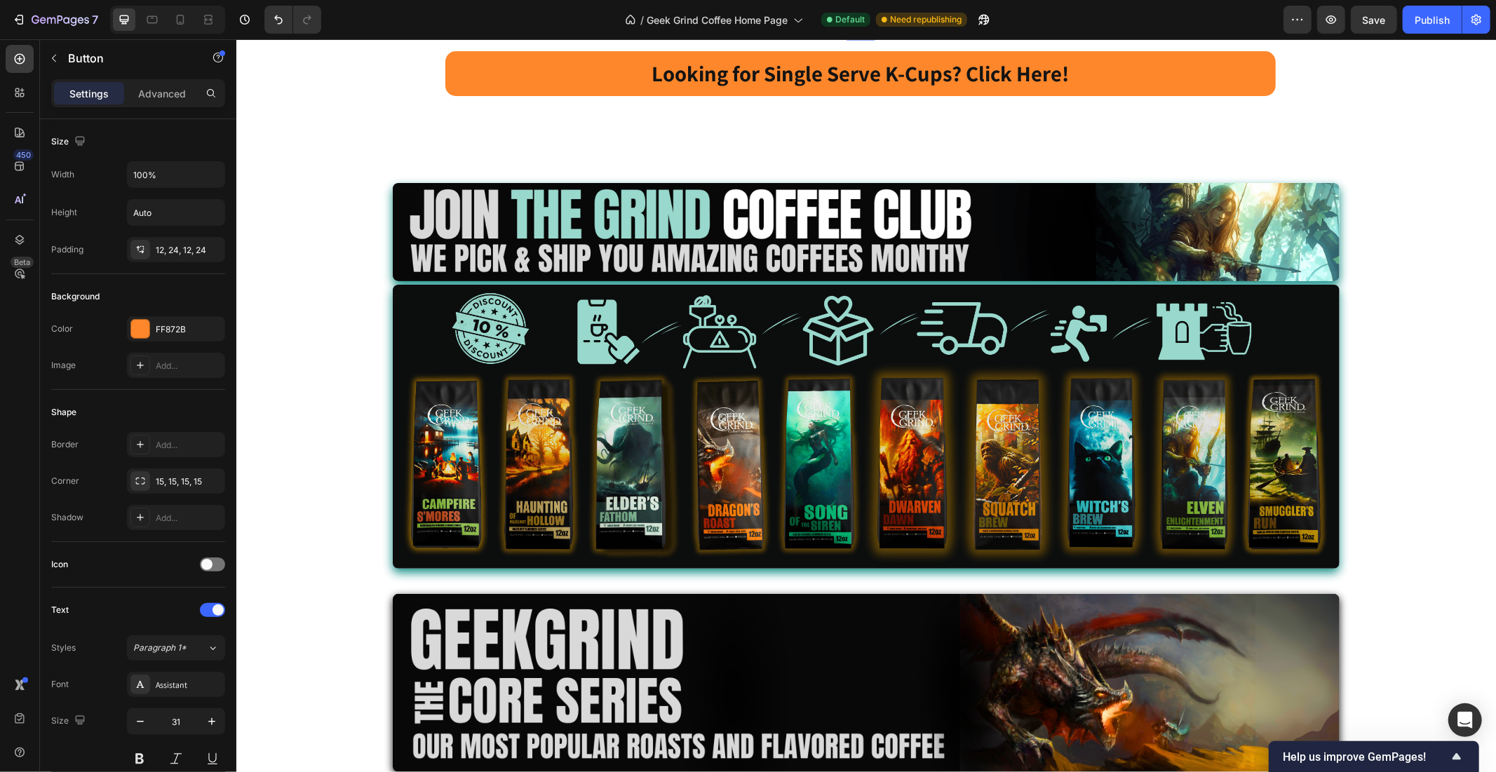
scroll to position [2239, 0]
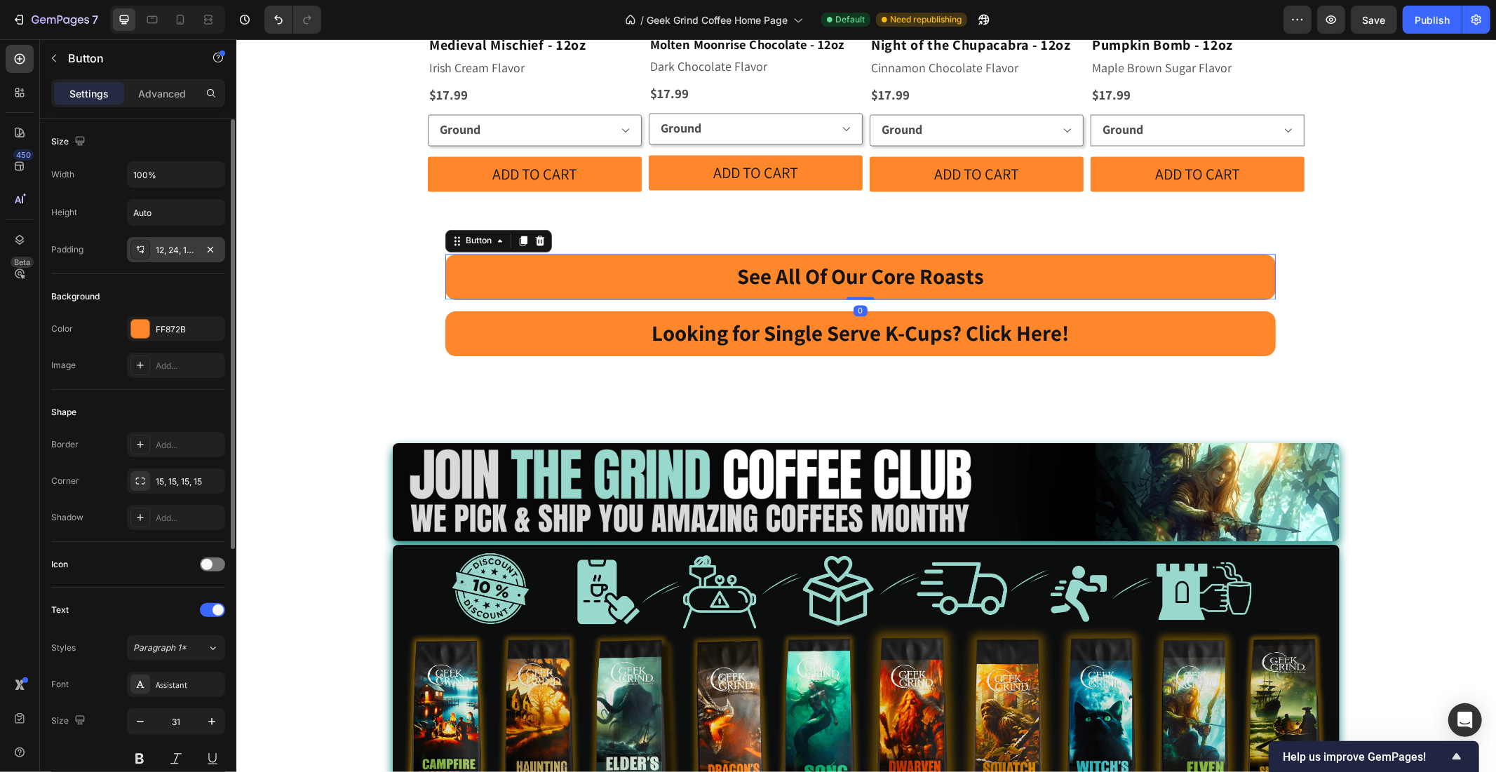
click at [187, 248] on div "12, 24, 12, 24" at bounding box center [176, 250] width 41 height 13
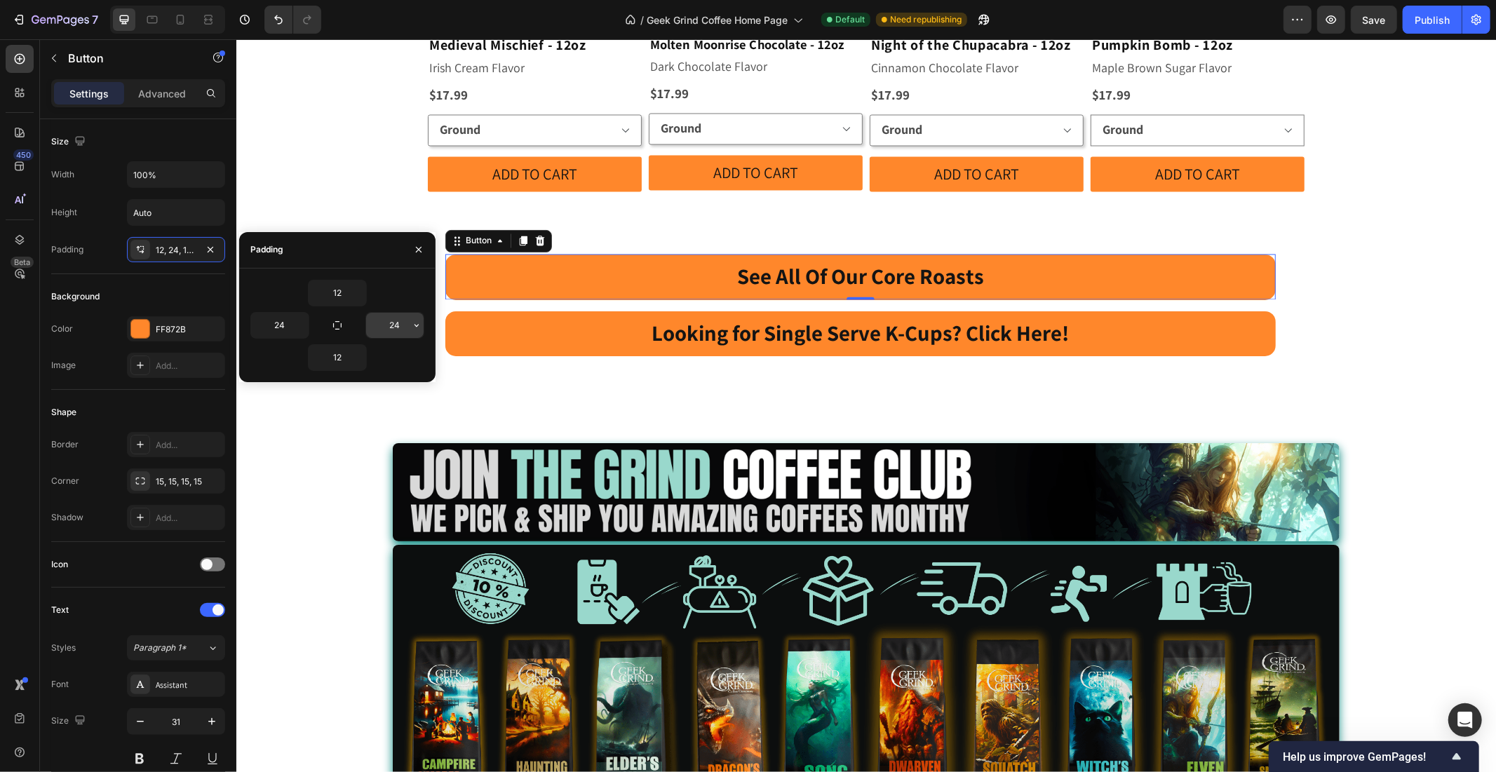
click at [389, 323] on input "24" at bounding box center [395, 325] width 58 height 25
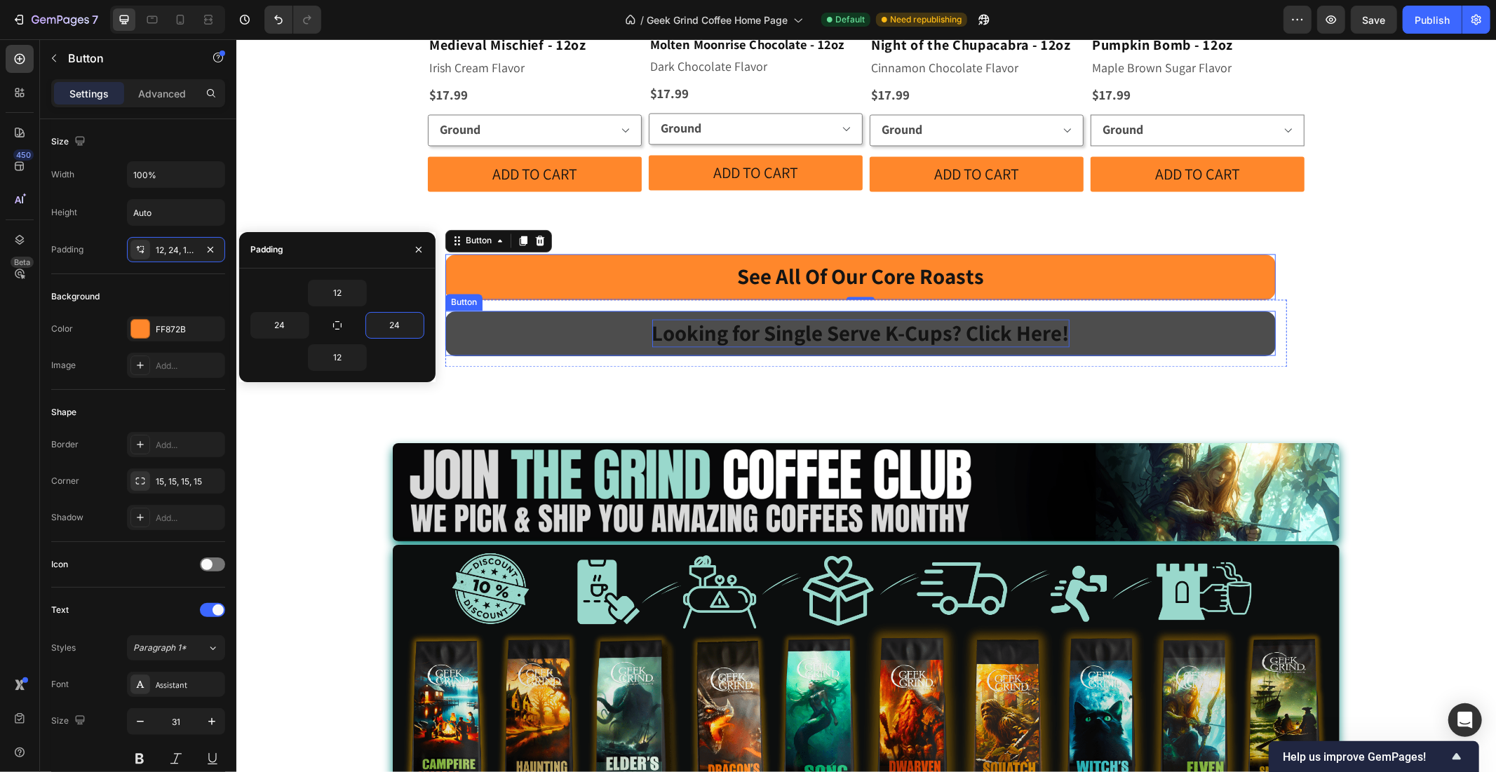
click at [693, 318] on strong "Looking for Single Serve K-Cups? Click Here!" at bounding box center [860, 332] width 417 height 29
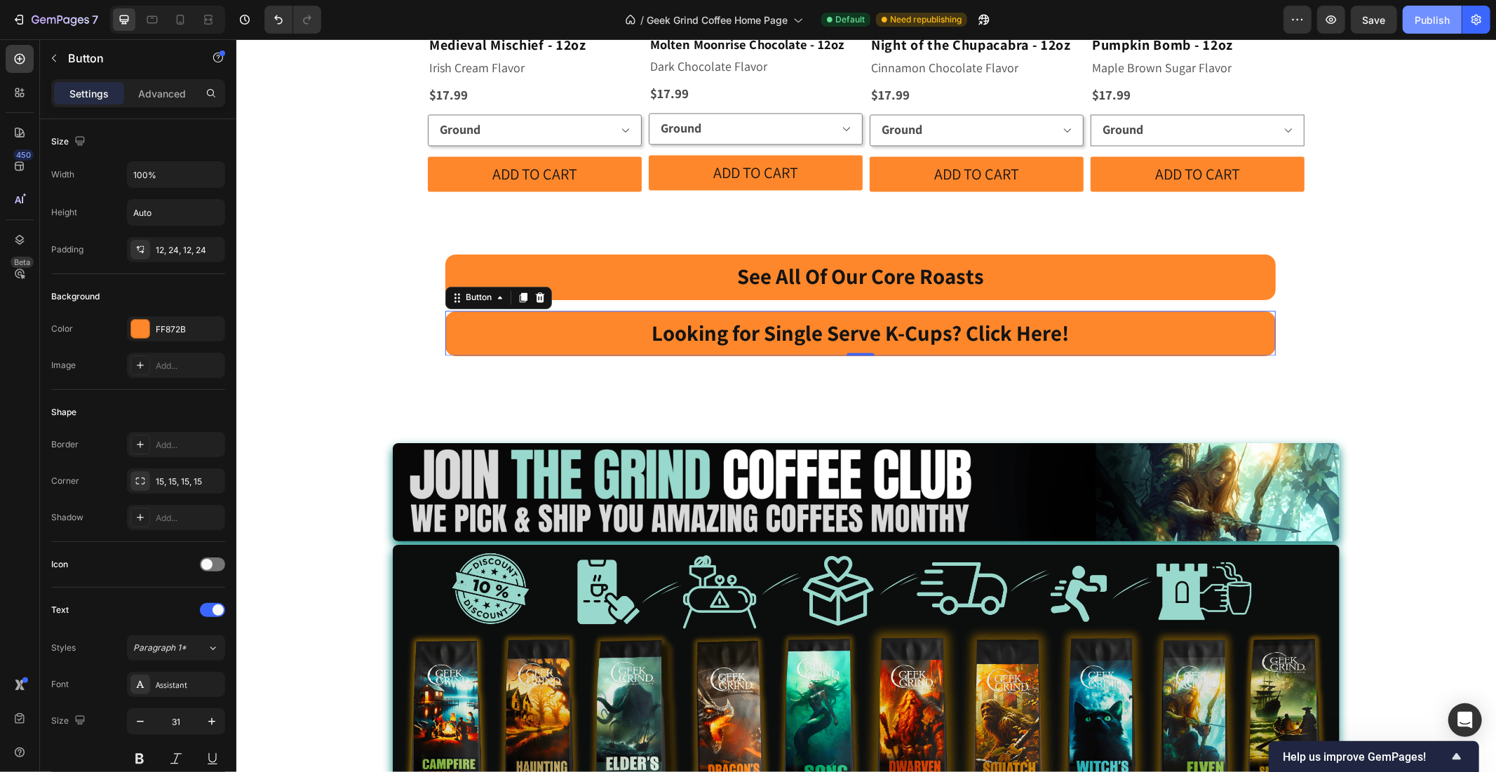
click at [1417, 25] on div "Publish" at bounding box center [1432, 20] width 35 height 15
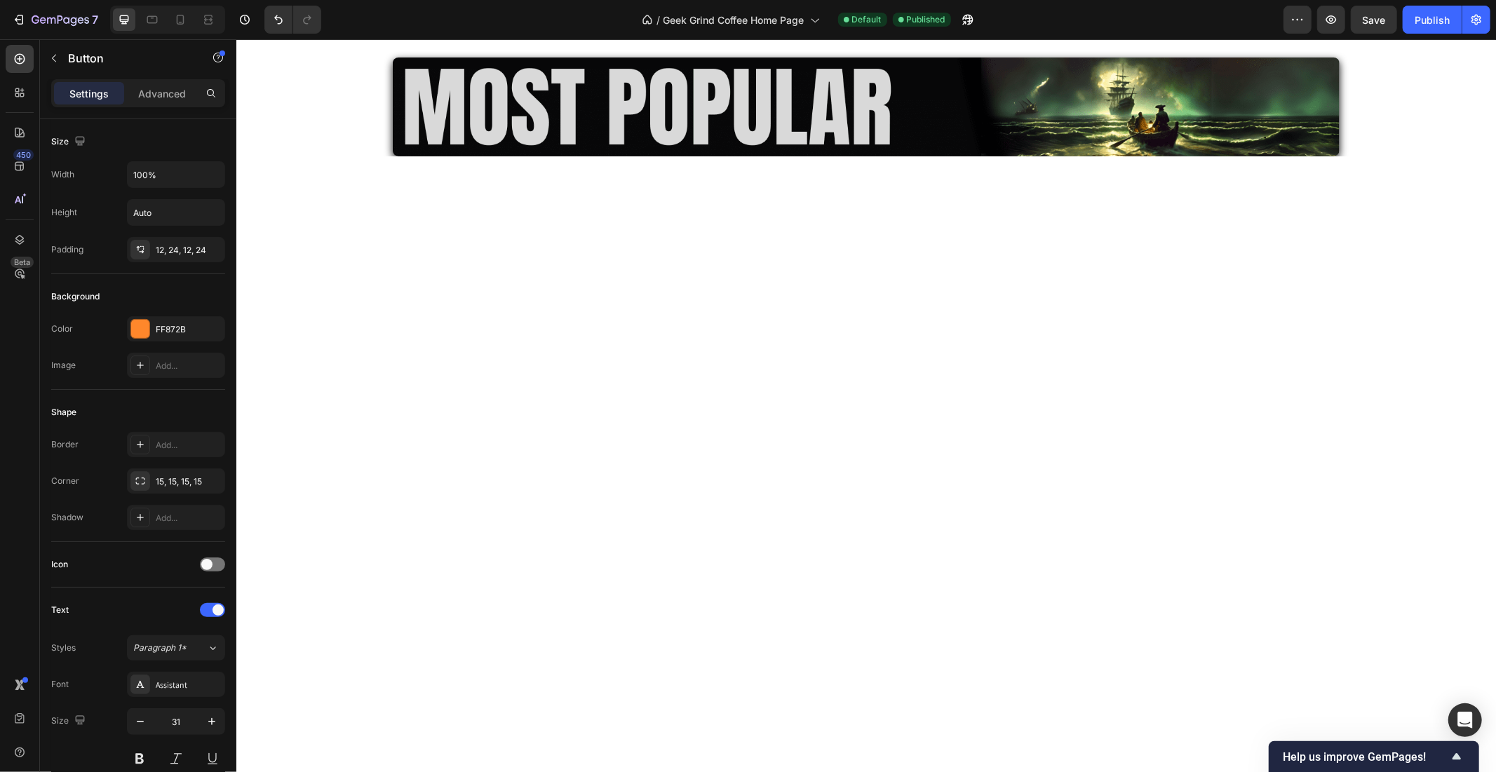
scroll to position [0, 0]
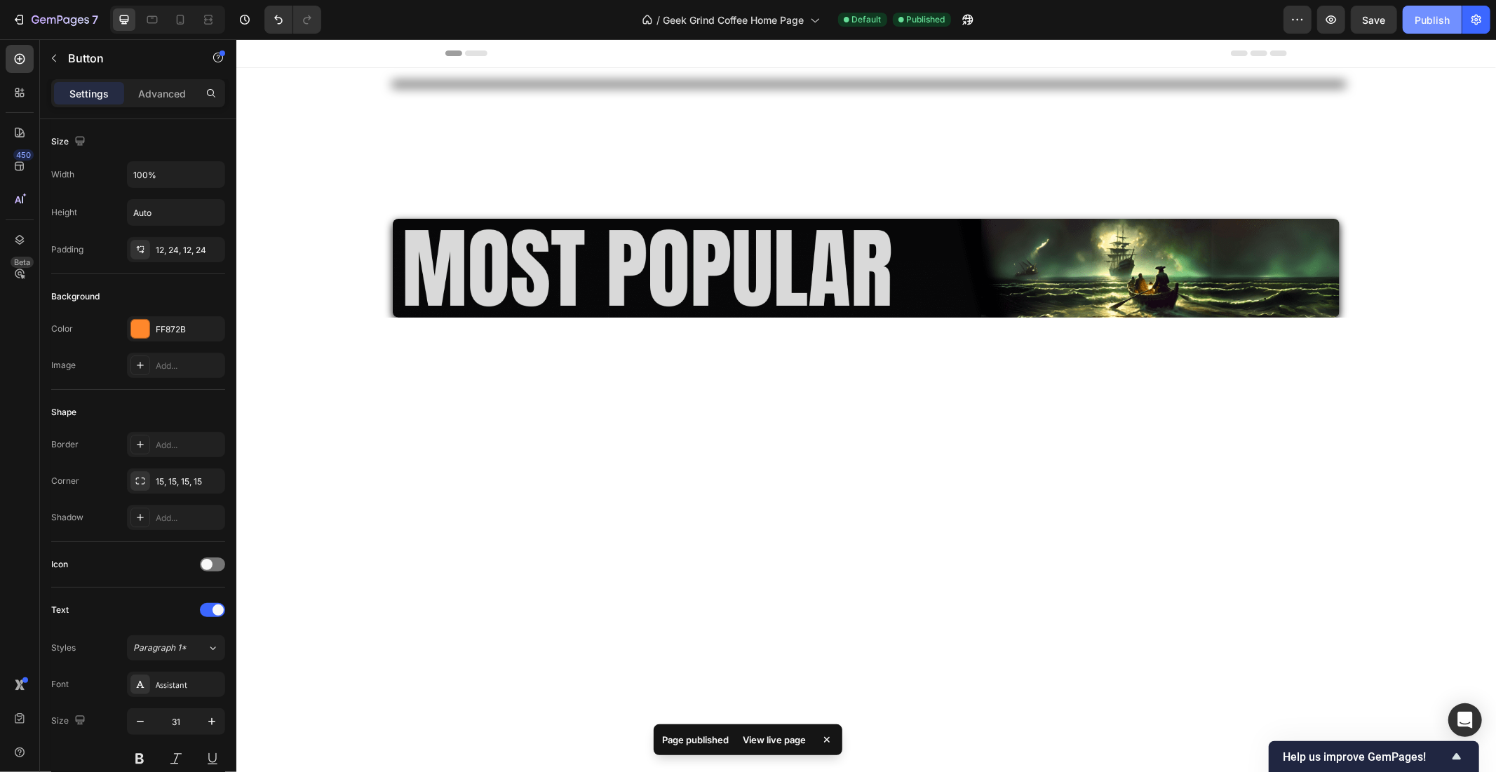
click at [1422, 15] on div "Publish" at bounding box center [1432, 20] width 35 height 15
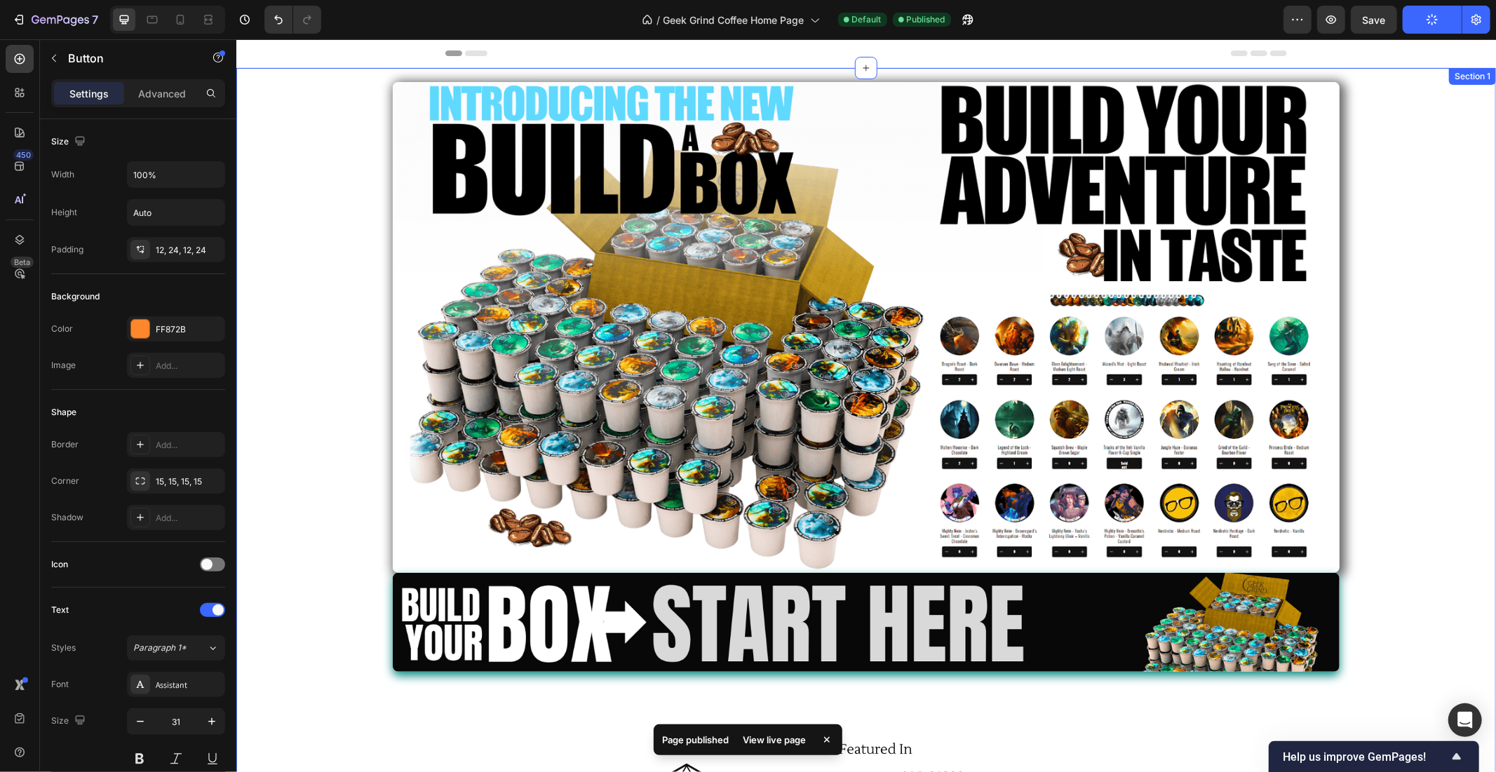
scroll to position [248, 0]
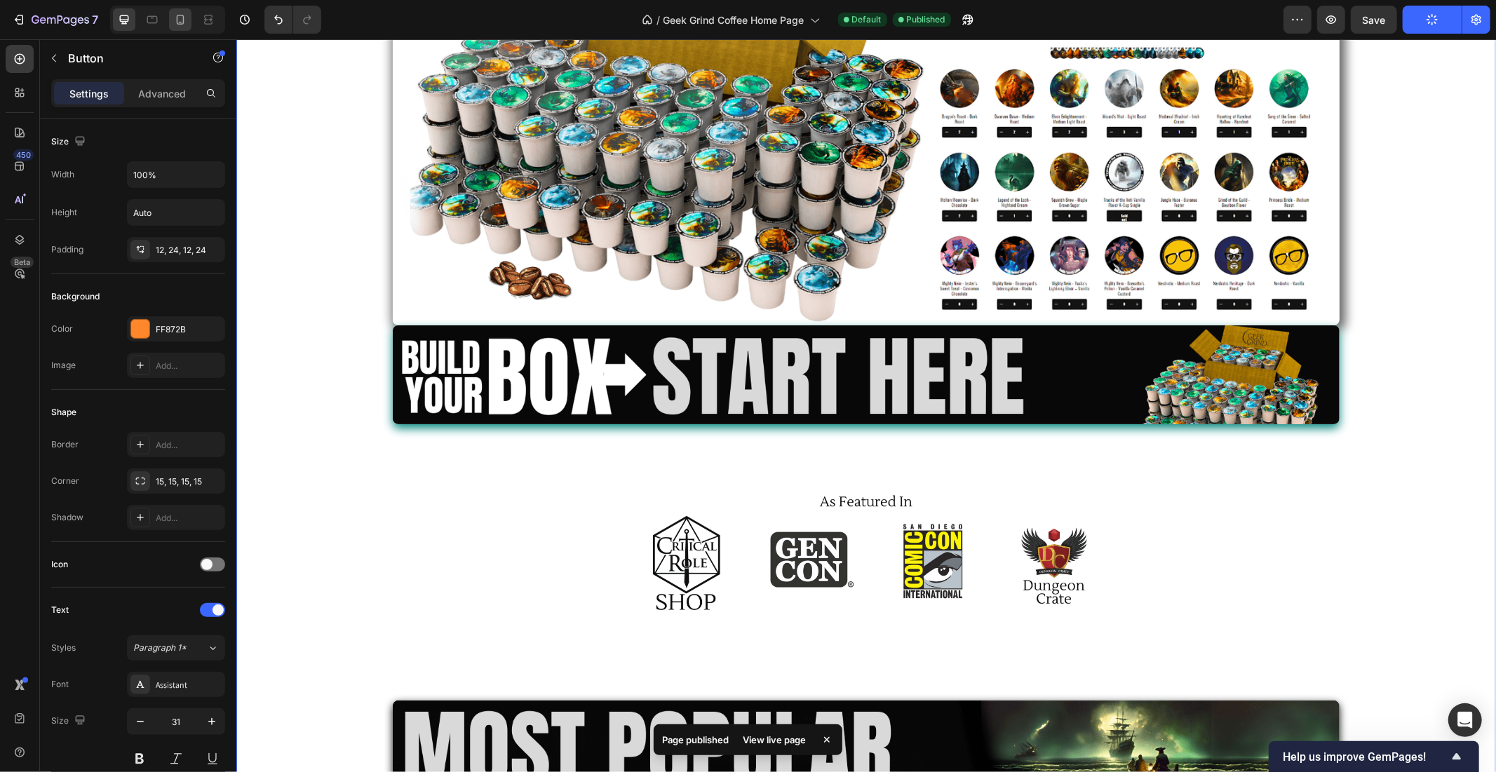
click at [170, 15] on div at bounding box center [180, 19] width 22 height 22
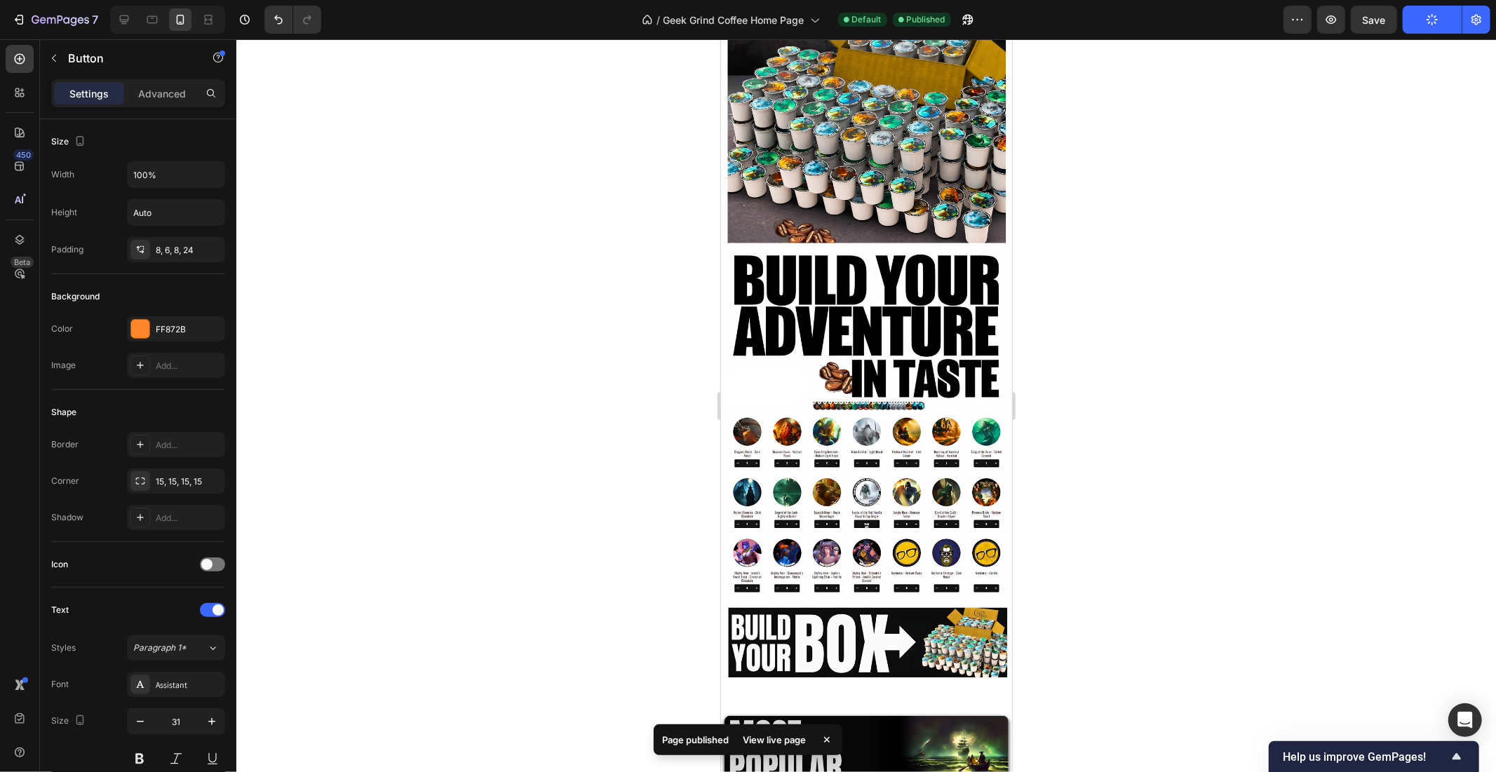
type input "28"
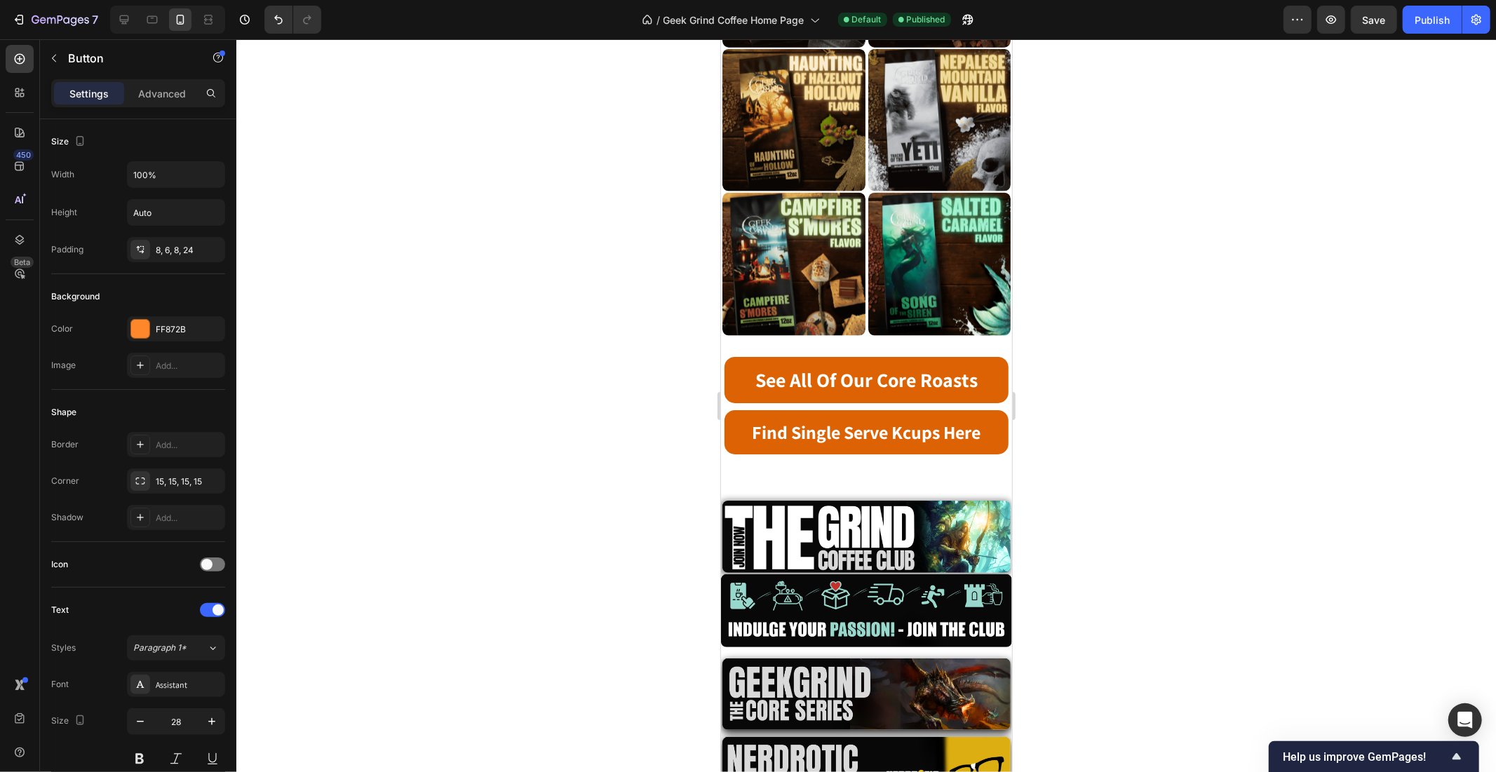
scroll to position [1558, 0]
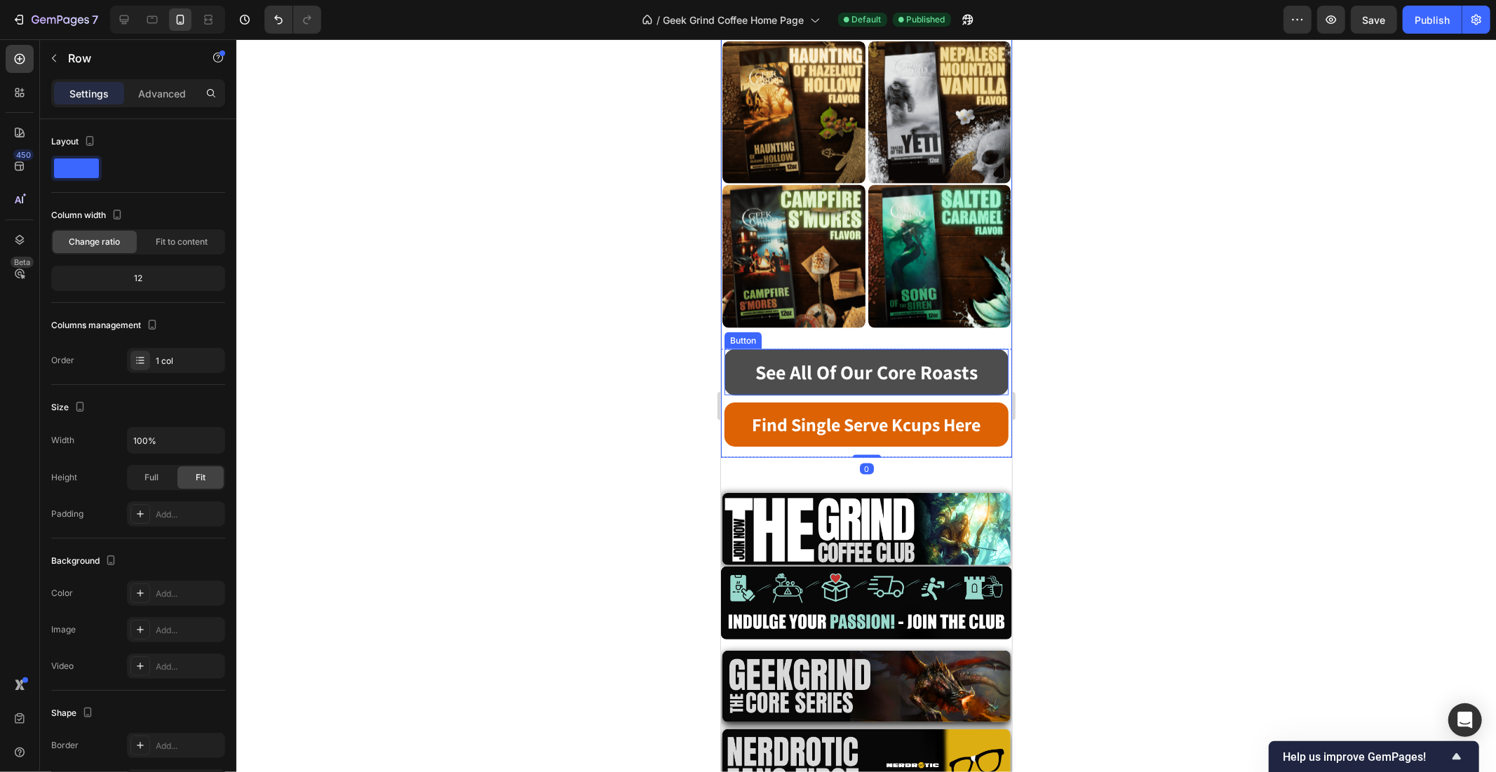
click at [840, 349] on link "See All Of Our Core Roasts" at bounding box center [866, 372] width 284 height 46
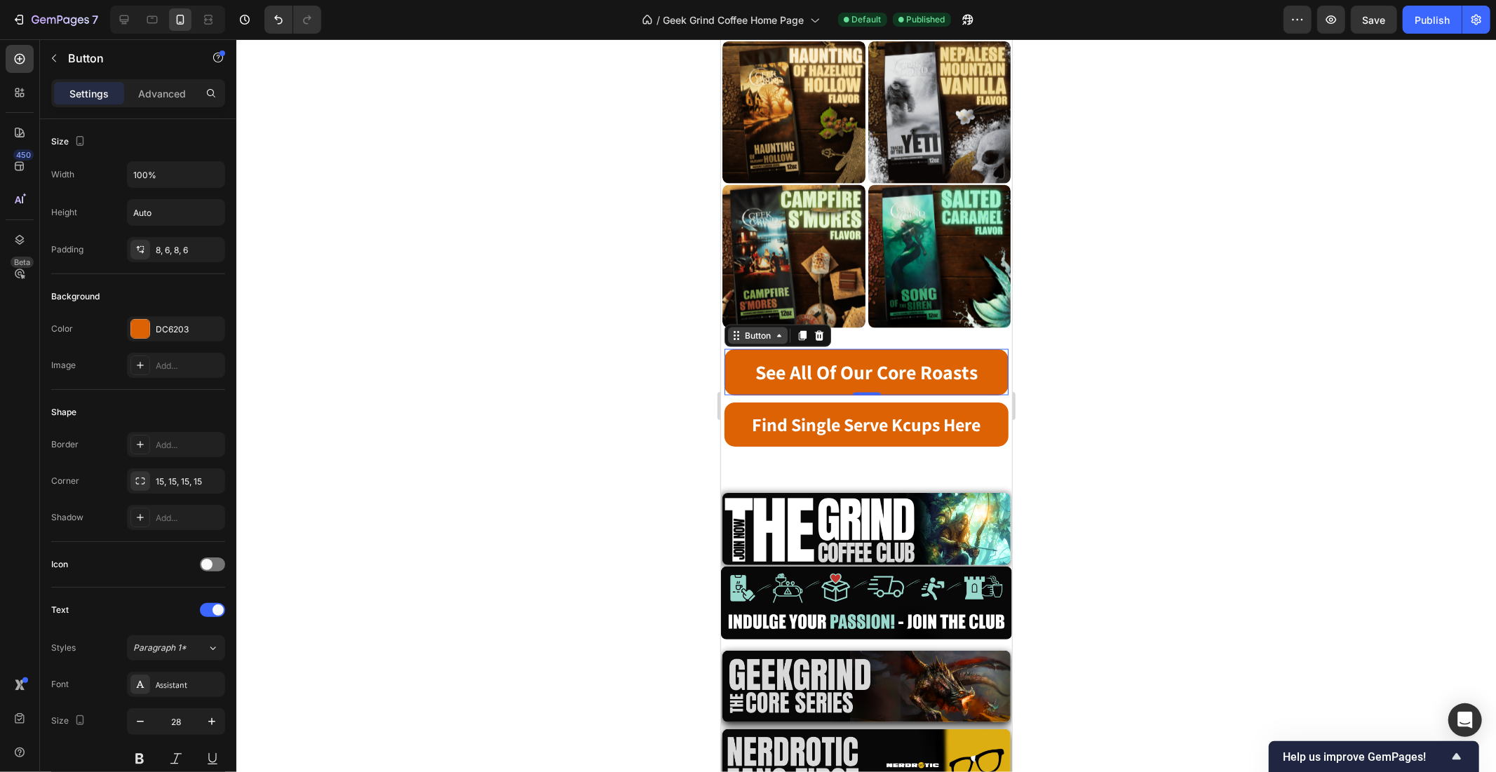
click at [756, 329] on div "Button" at bounding box center [757, 335] width 32 height 13
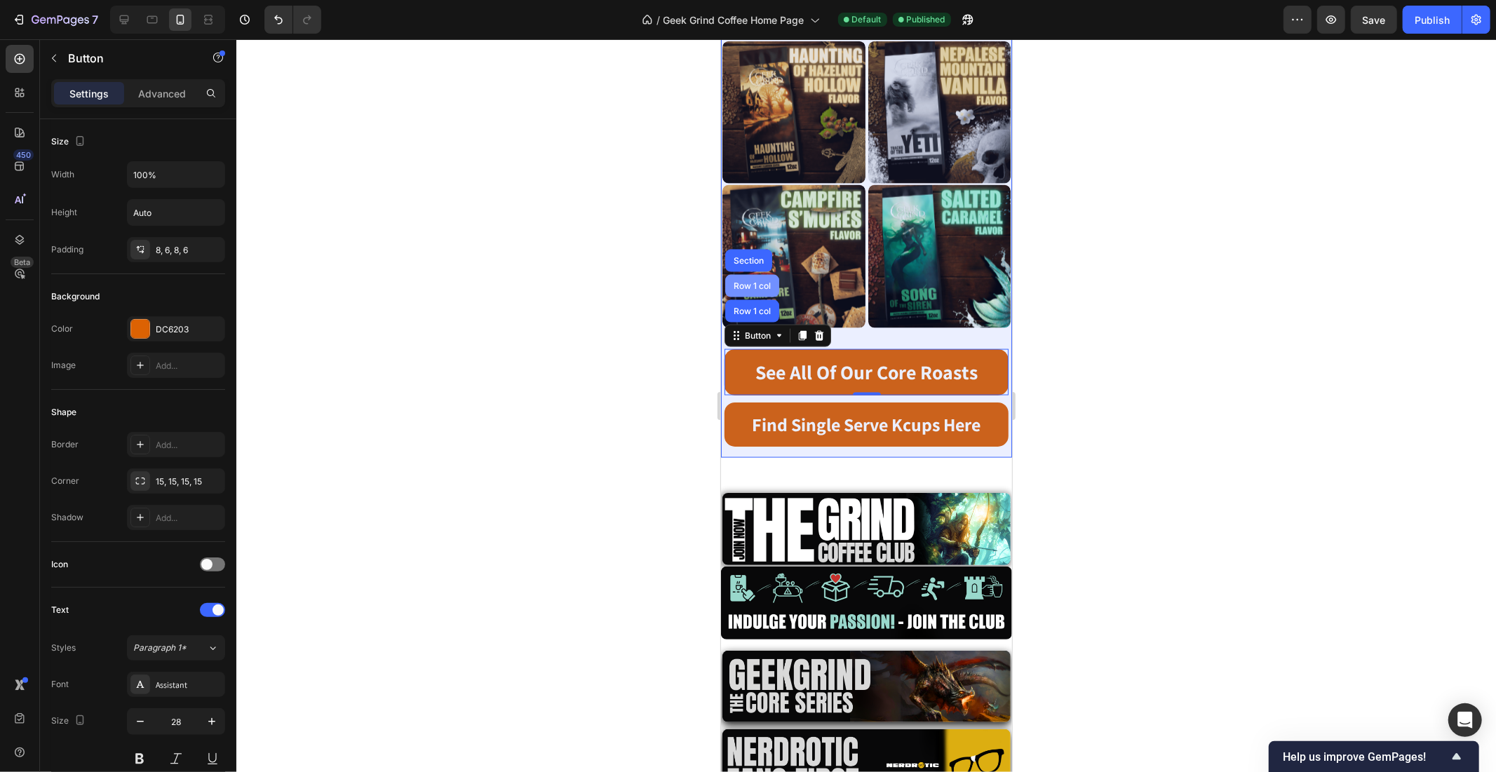
click at [760, 274] on div "Row 1 col" at bounding box center [751, 285] width 54 height 22
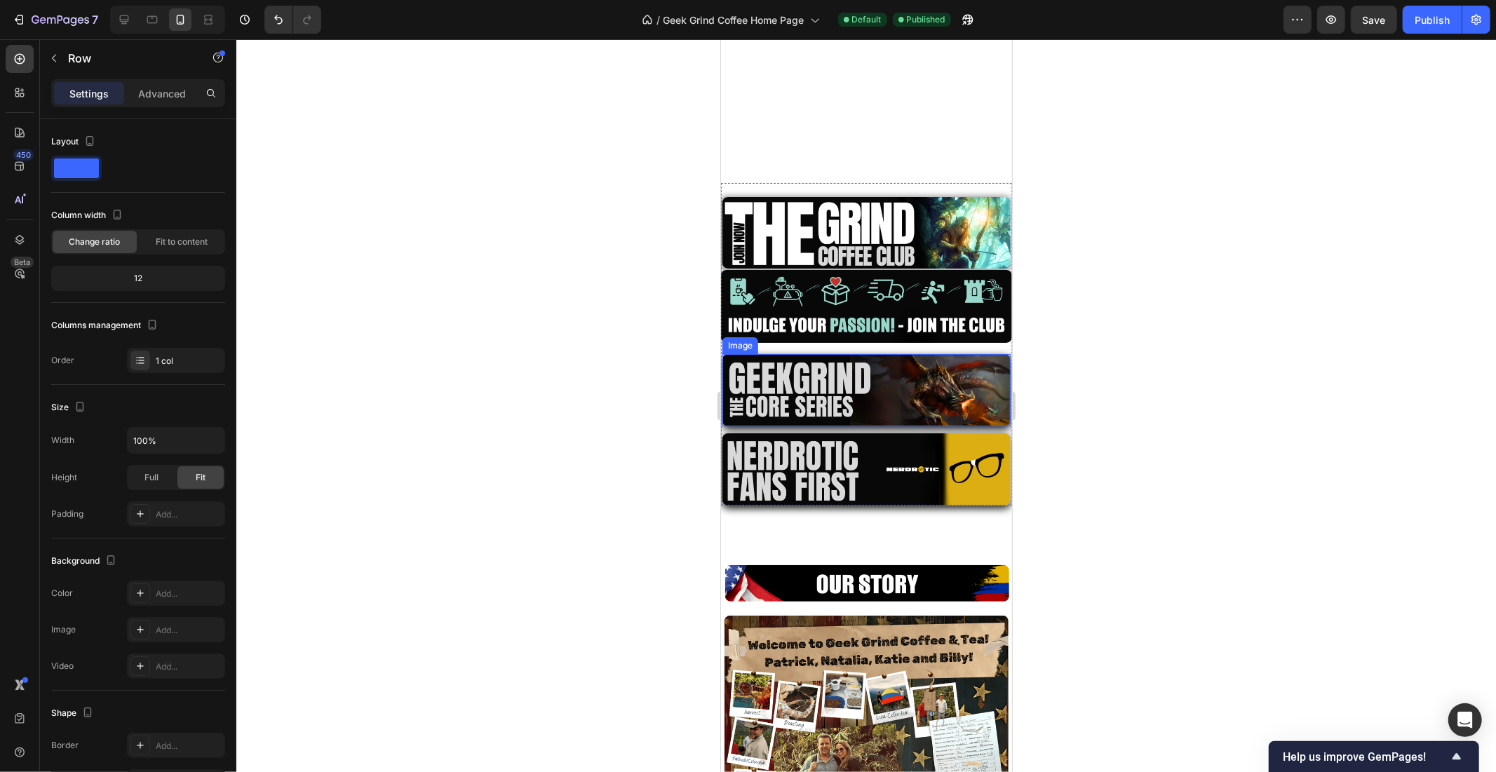
scroll to position [2078, 0]
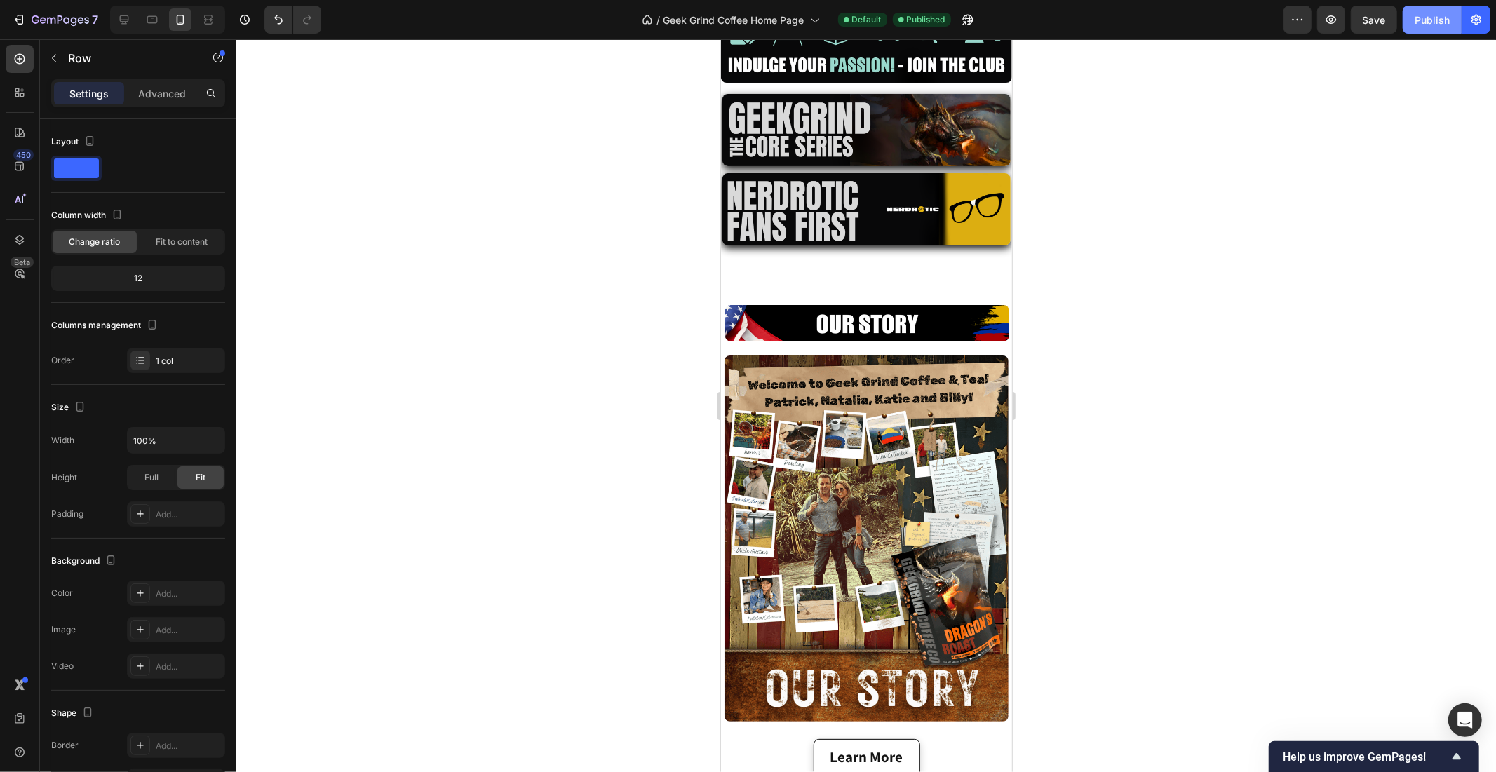
click at [1429, 18] on div "Publish" at bounding box center [1432, 20] width 35 height 15
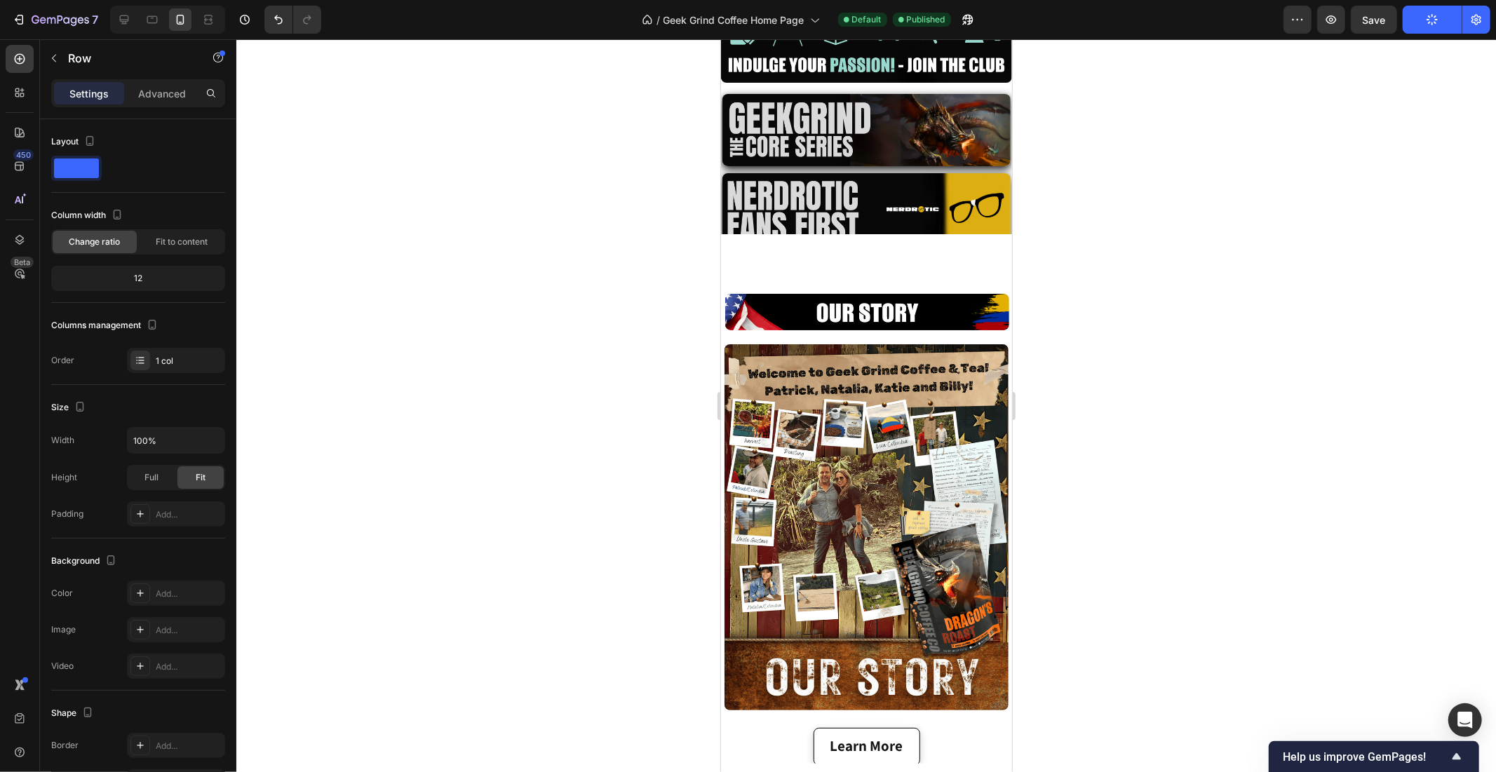
scroll to position [909, 0]
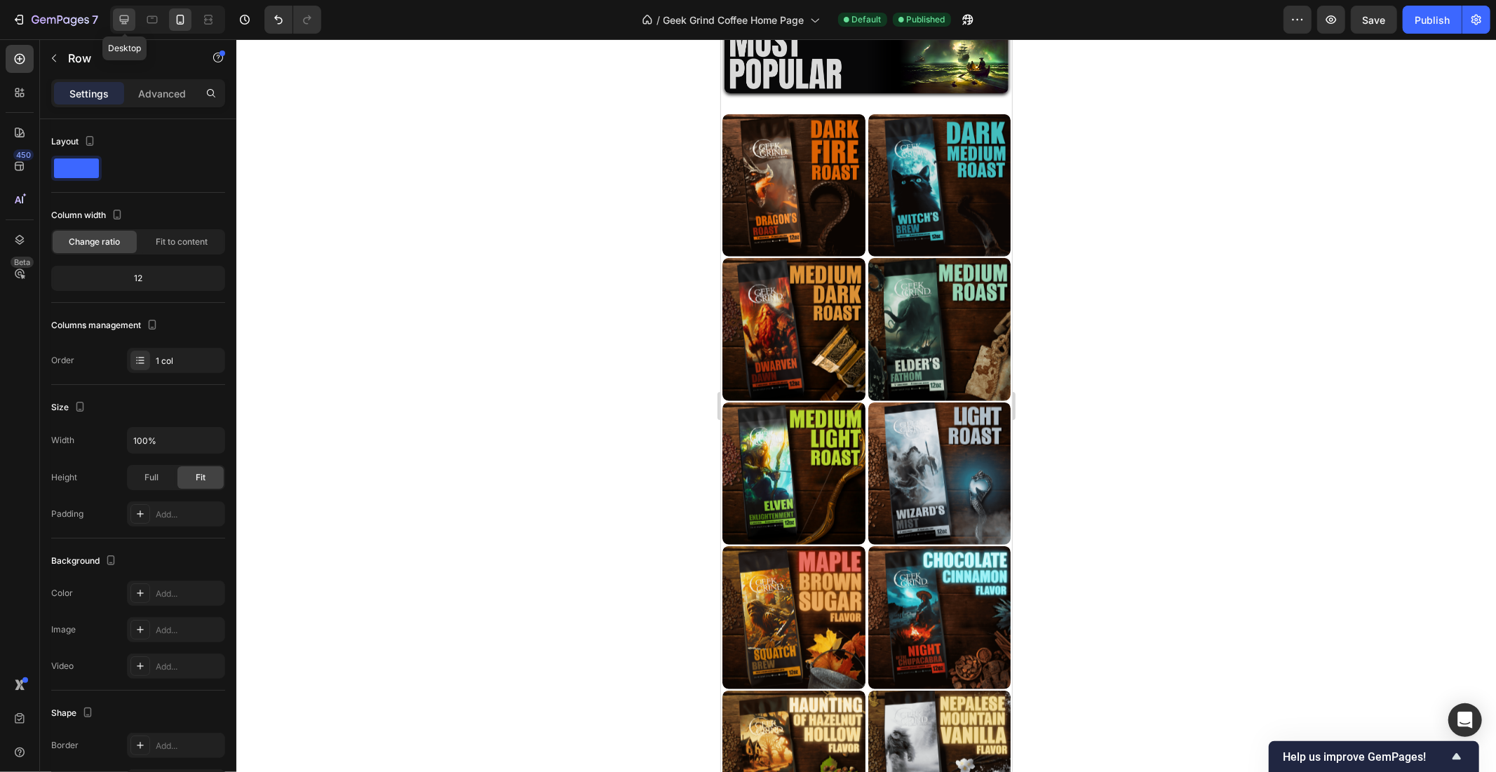
click at [127, 25] on icon at bounding box center [124, 20] width 14 height 14
type input "1350"
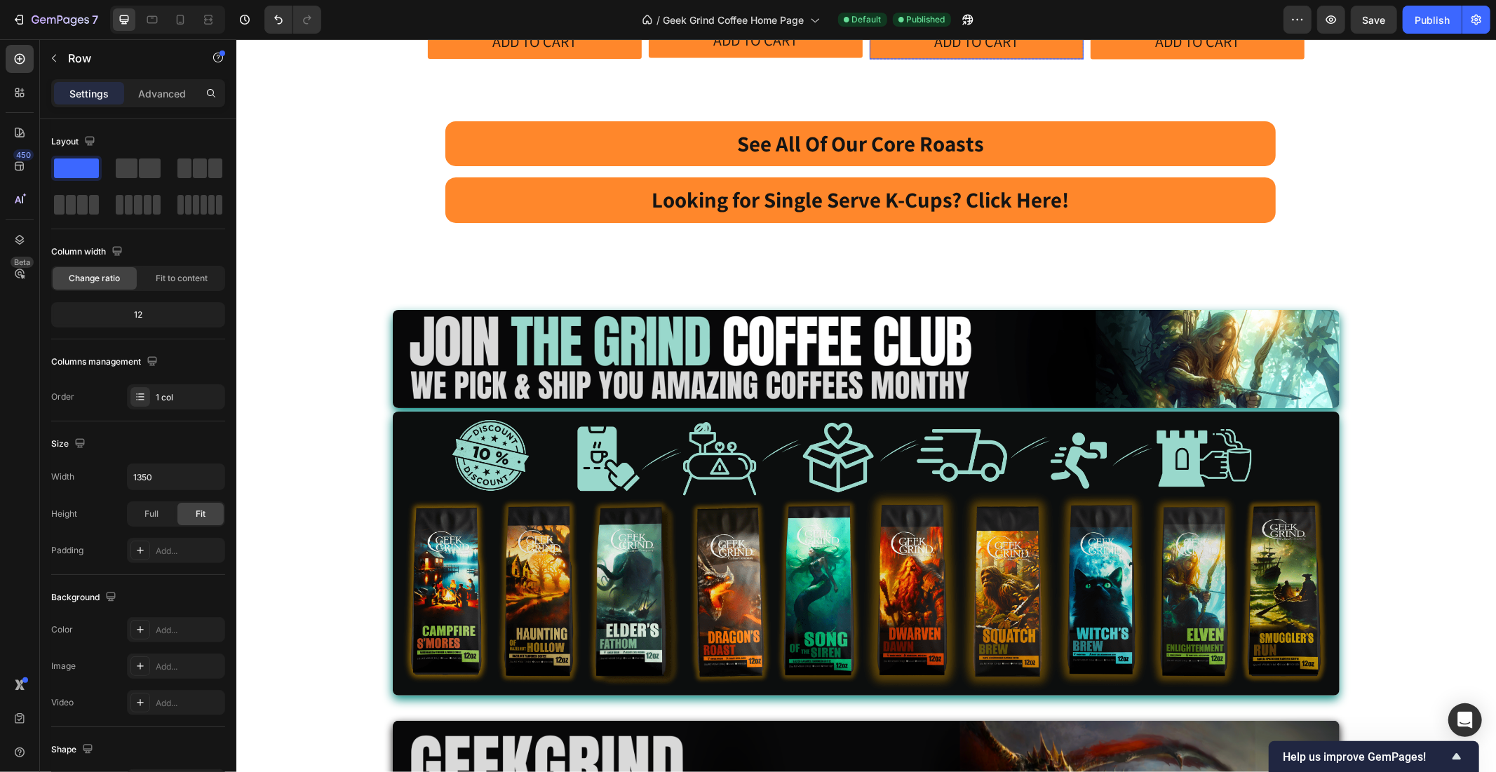
scroll to position [1835, 0]
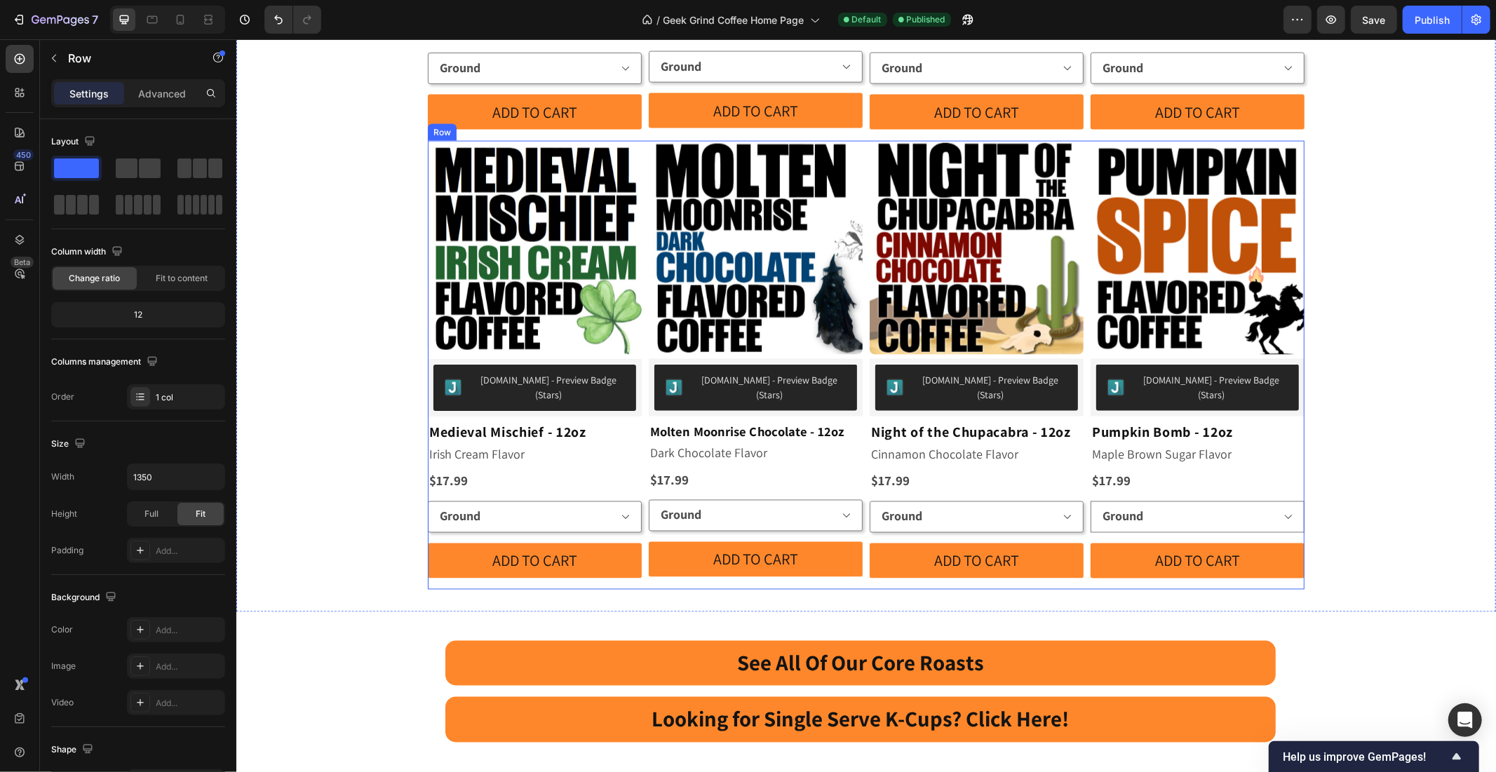
click at [931, 530] on div "Product Images [DOMAIN_NAME] - Preview Badge (Stars) [DOMAIN_NAME] Medieval Mis…" at bounding box center [865, 364] width 877 height 449
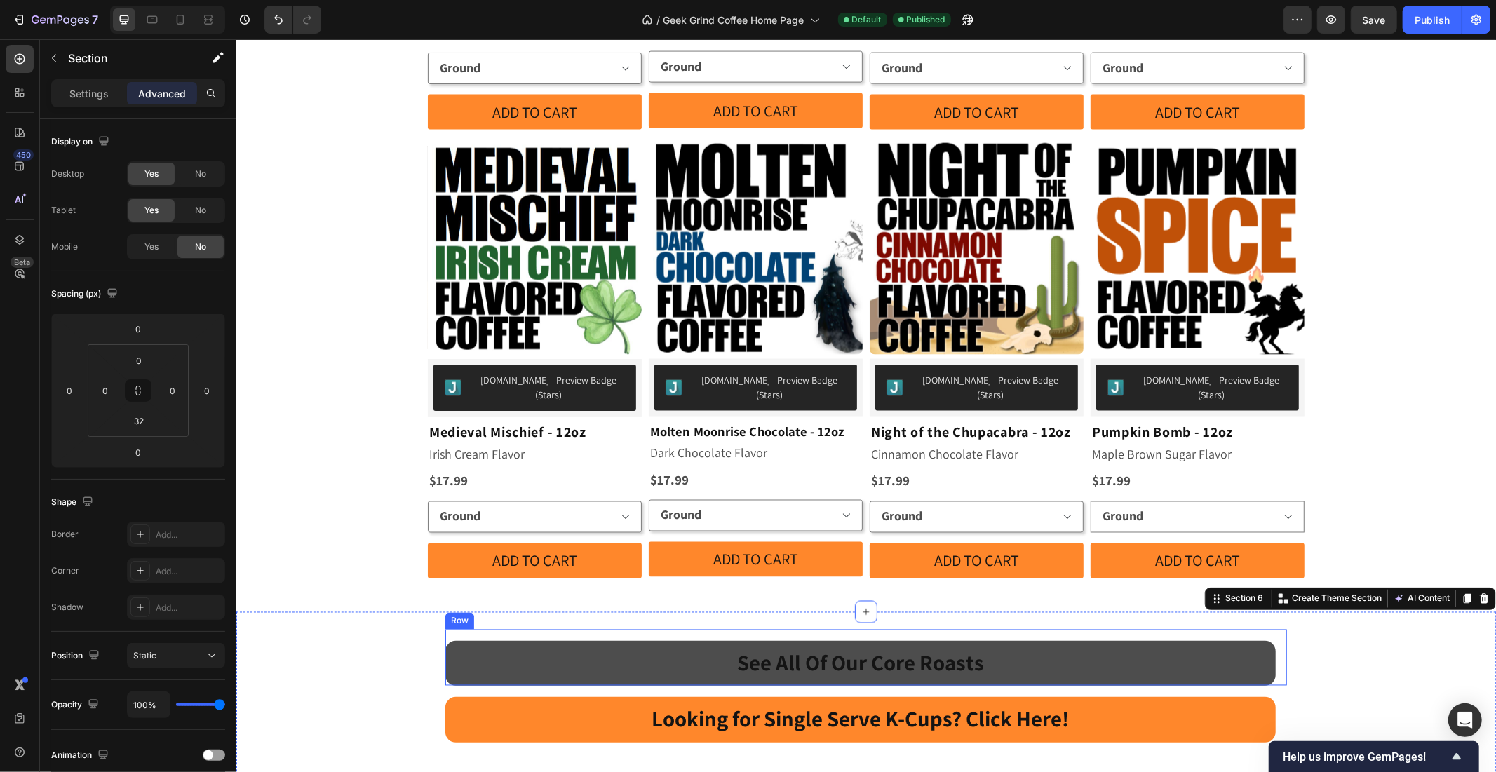
click at [678, 640] on link "See All Of Our Core Roasts" at bounding box center [860, 662] width 830 height 45
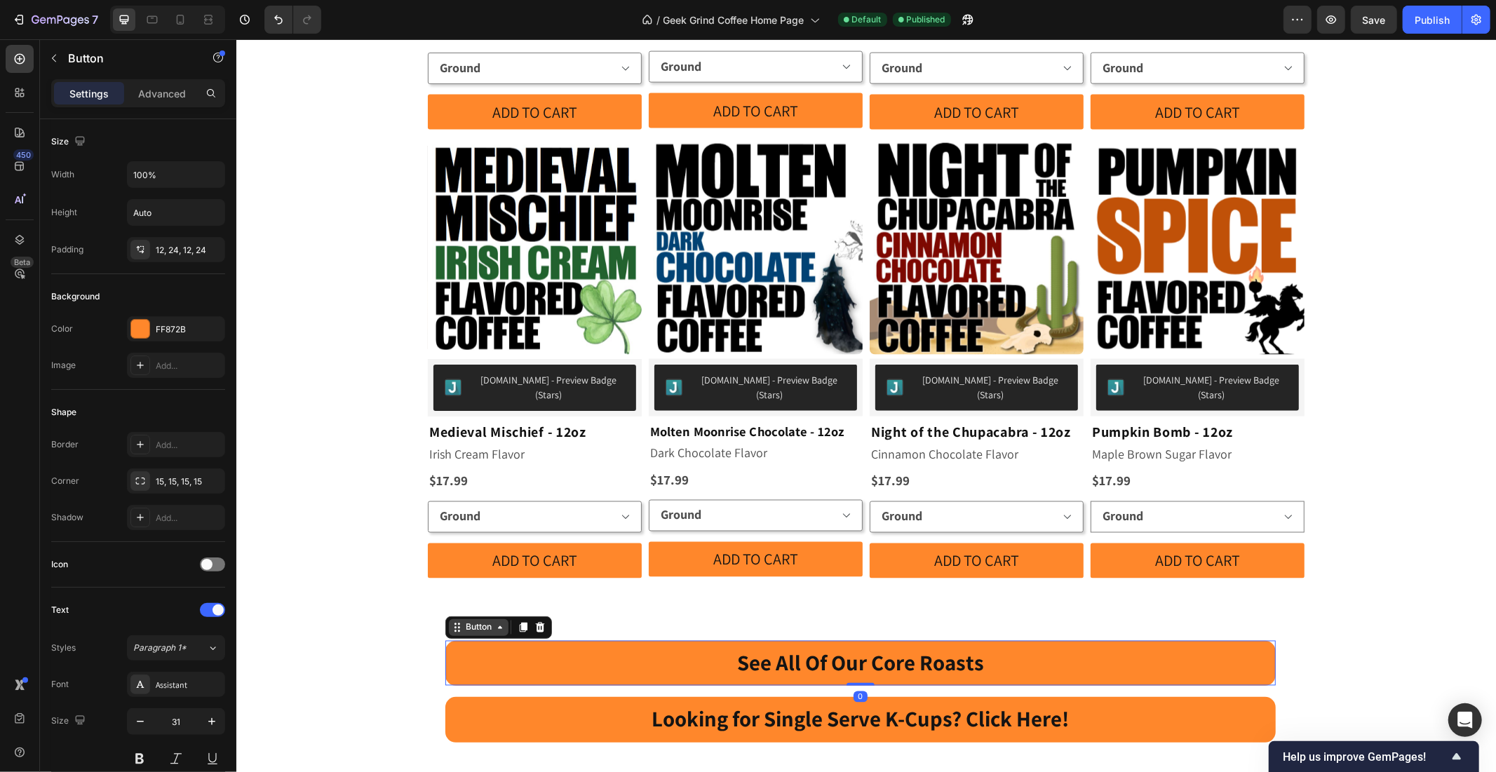
click at [464, 621] on div "Button" at bounding box center [478, 627] width 32 height 13
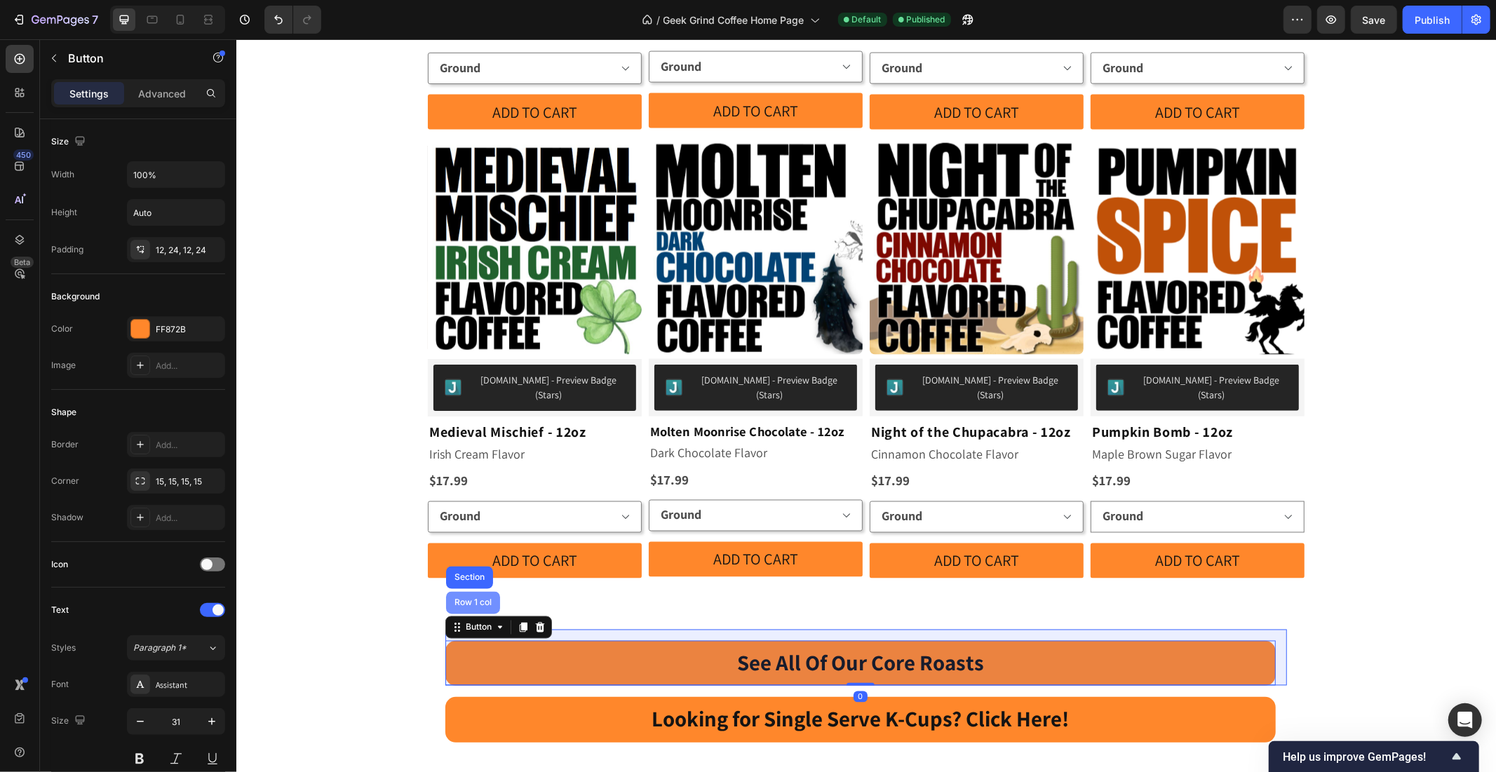
click at [467, 598] on div "Row 1 col" at bounding box center [472, 602] width 43 height 8
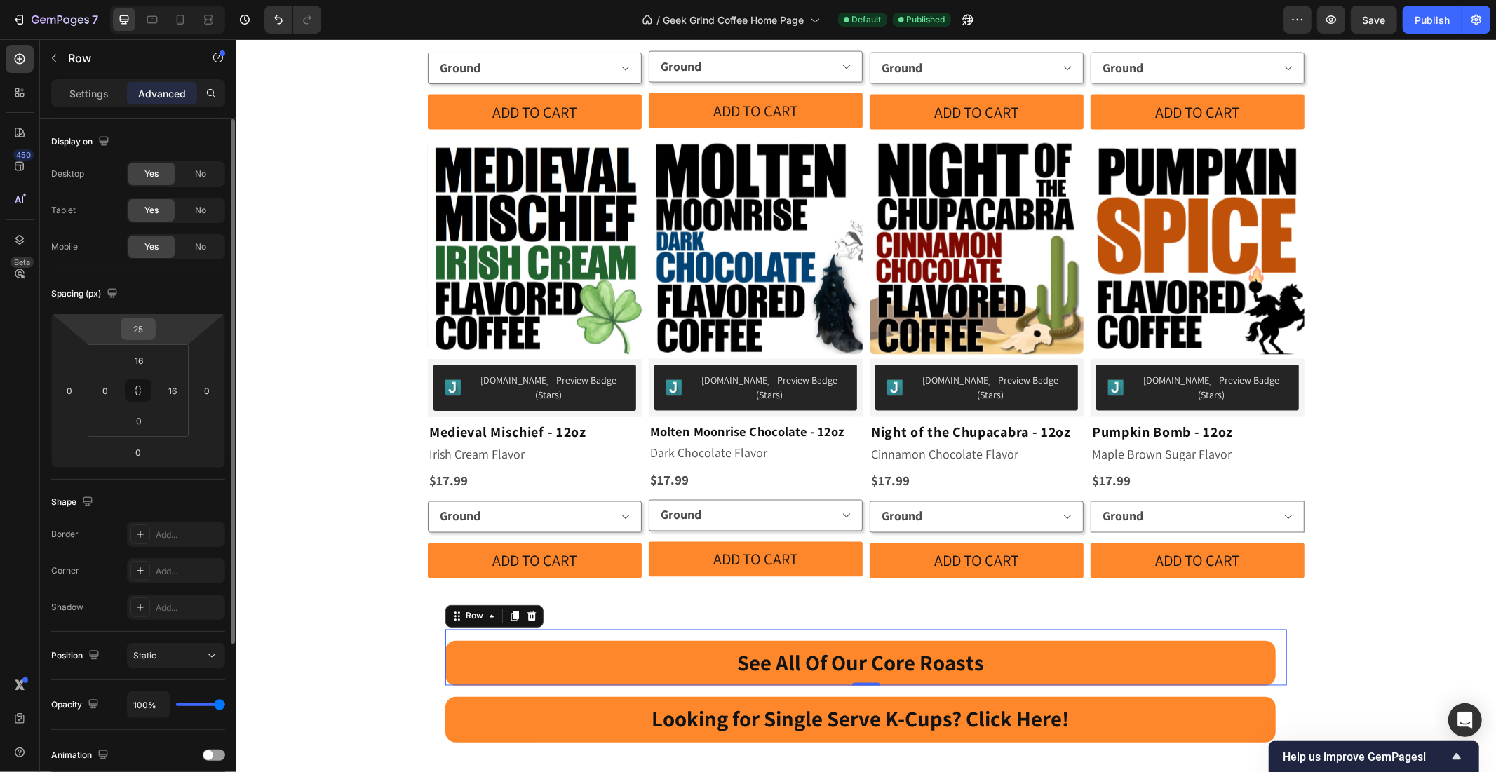
click at [133, 326] on input "25" at bounding box center [138, 328] width 28 height 21
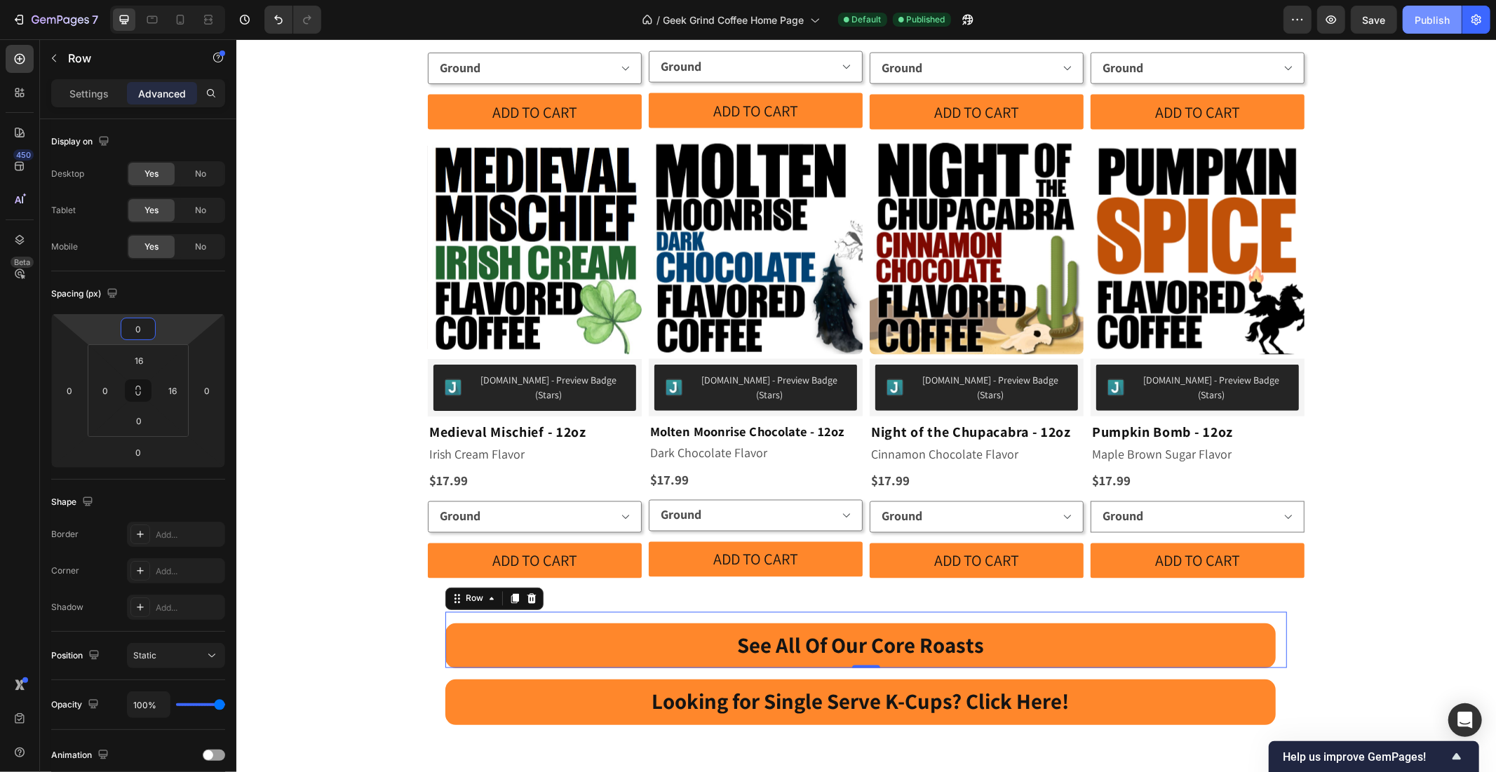
type input "0"
click at [1424, 22] on div "Publish" at bounding box center [1432, 20] width 35 height 15
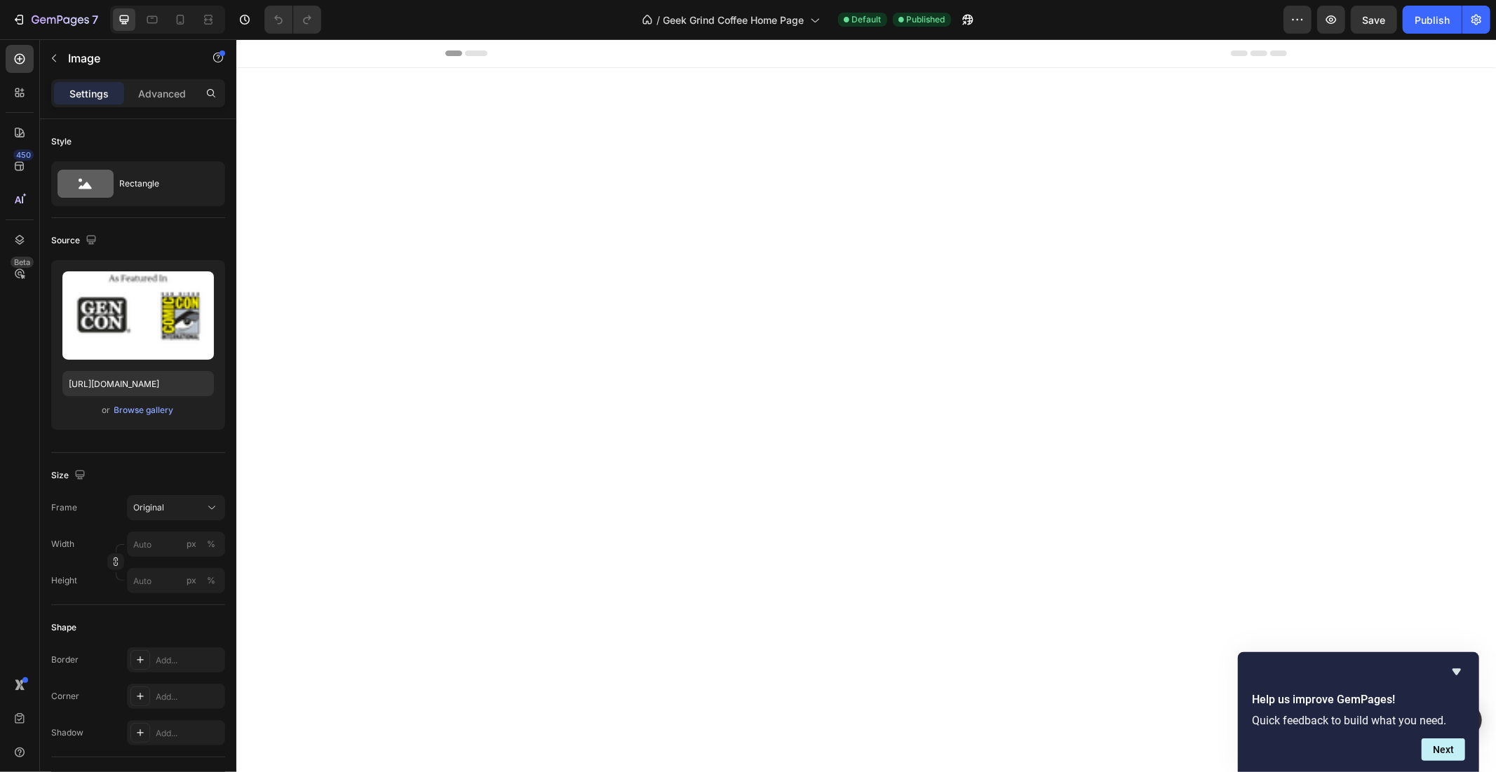
scroll to position [1688, 0]
